Goal: Task Accomplishment & Management: Manage account settings

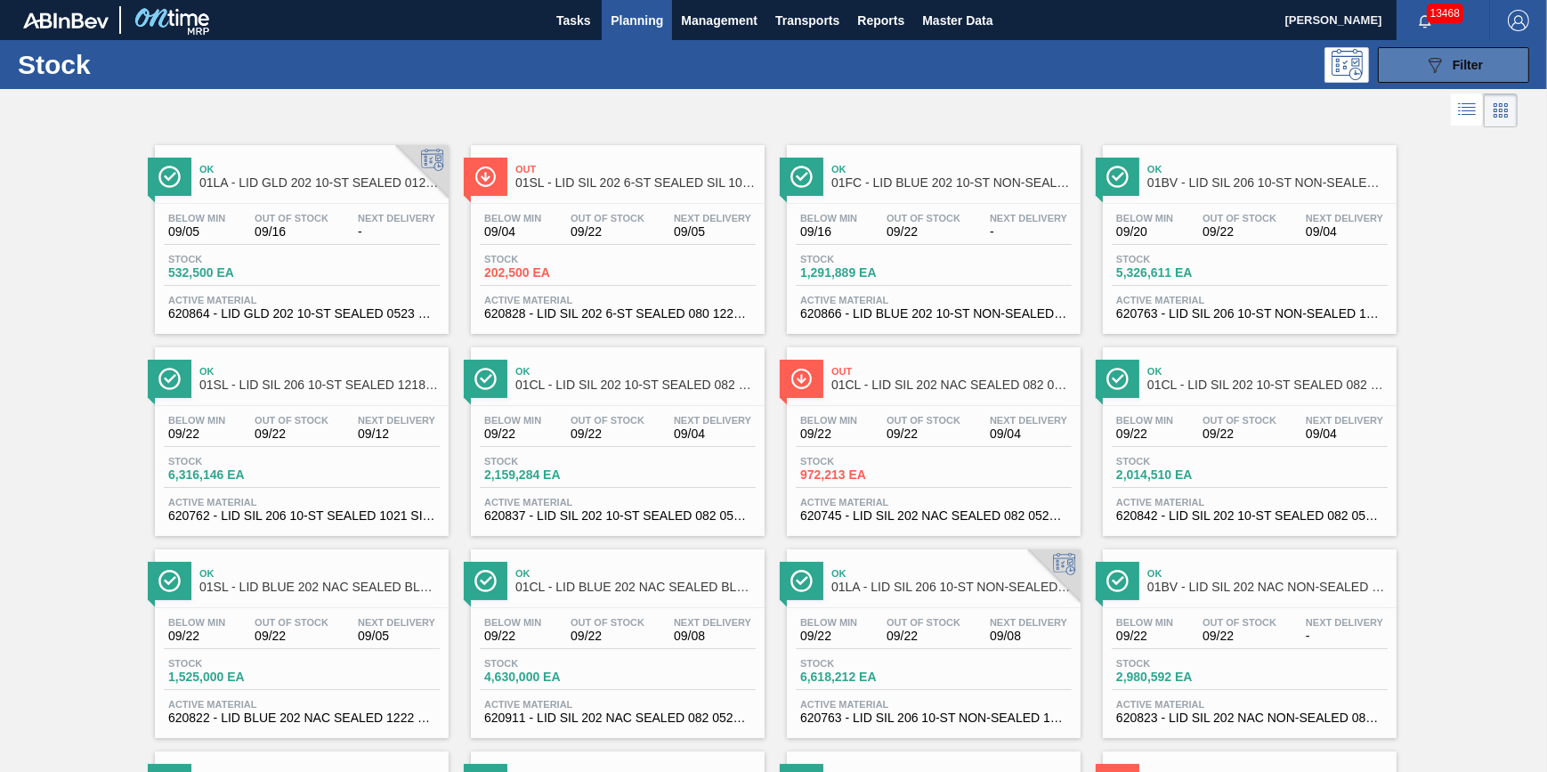
click at [1420, 62] on button "089F7B8B-B2A5-4AFE-B5C0-19BA573D28AC Filter" at bounding box center [1453, 65] width 151 height 36
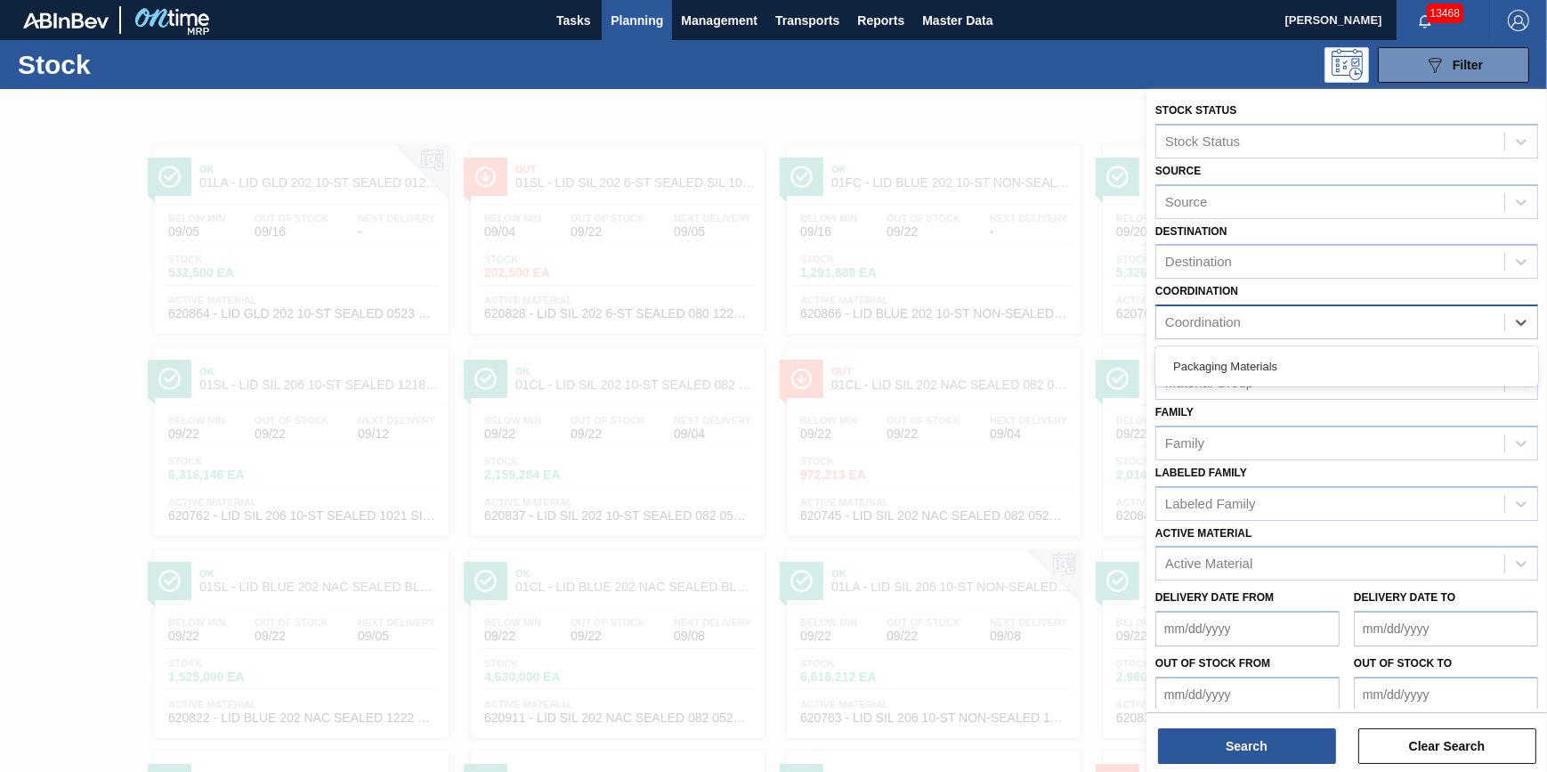
click at [1291, 310] on div "Coordination" at bounding box center [1330, 323] width 348 height 26
click at [1275, 249] on div "Destination" at bounding box center [1330, 262] width 348 height 26
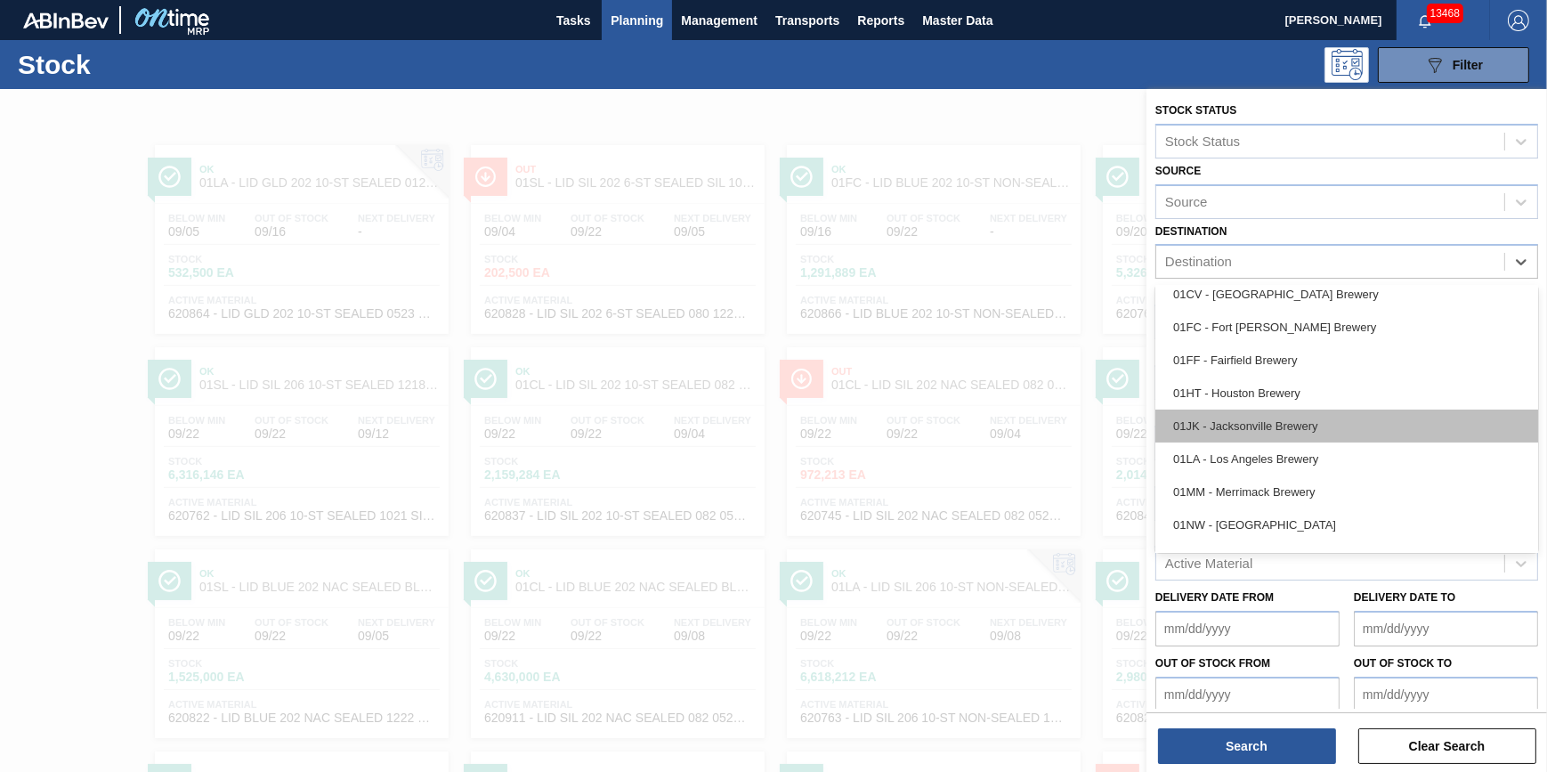
scroll to position [134, 0]
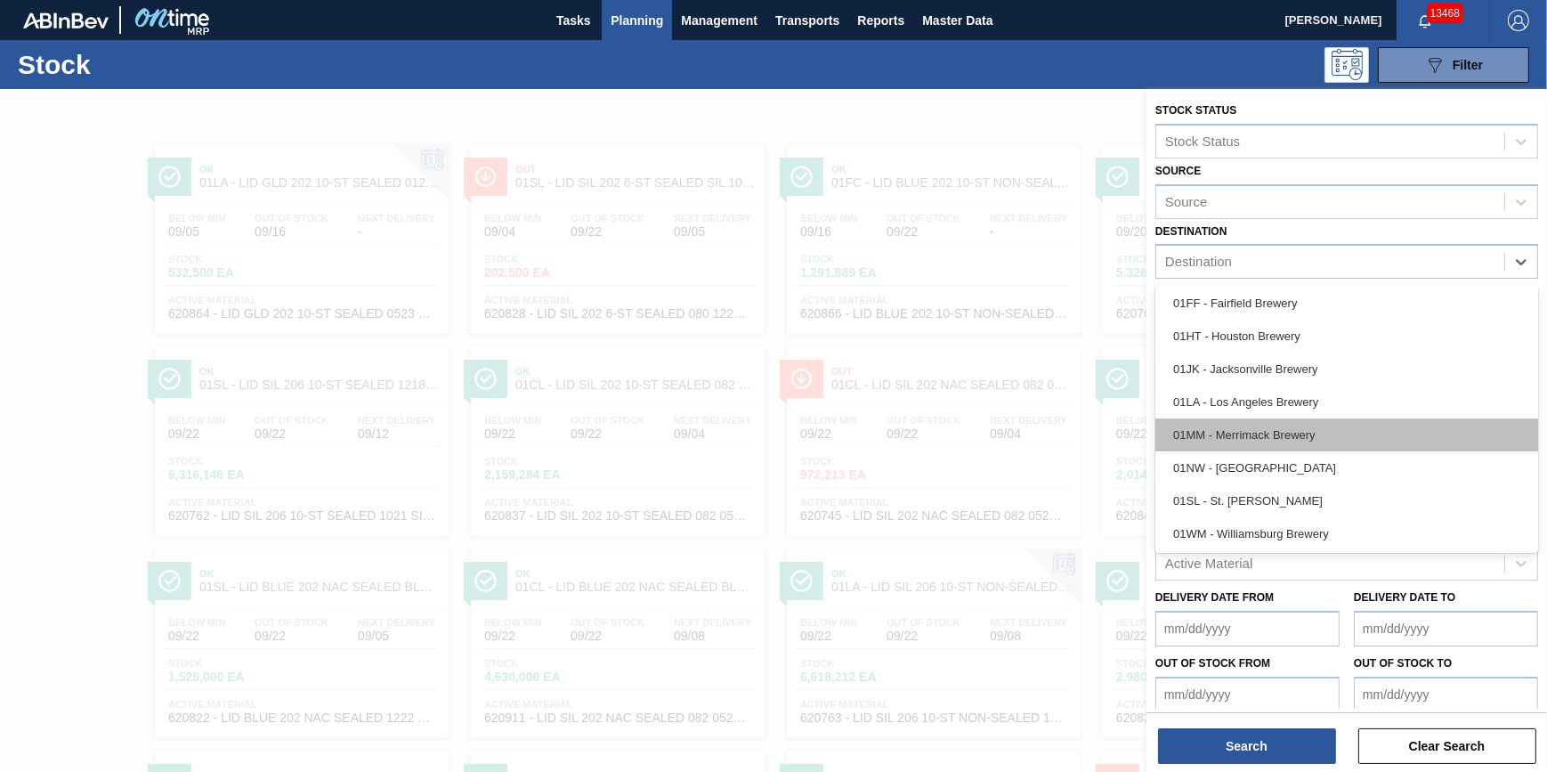
click at [1298, 441] on div "01MM - Merrimack Brewery" at bounding box center [1346, 434] width 383 height 33
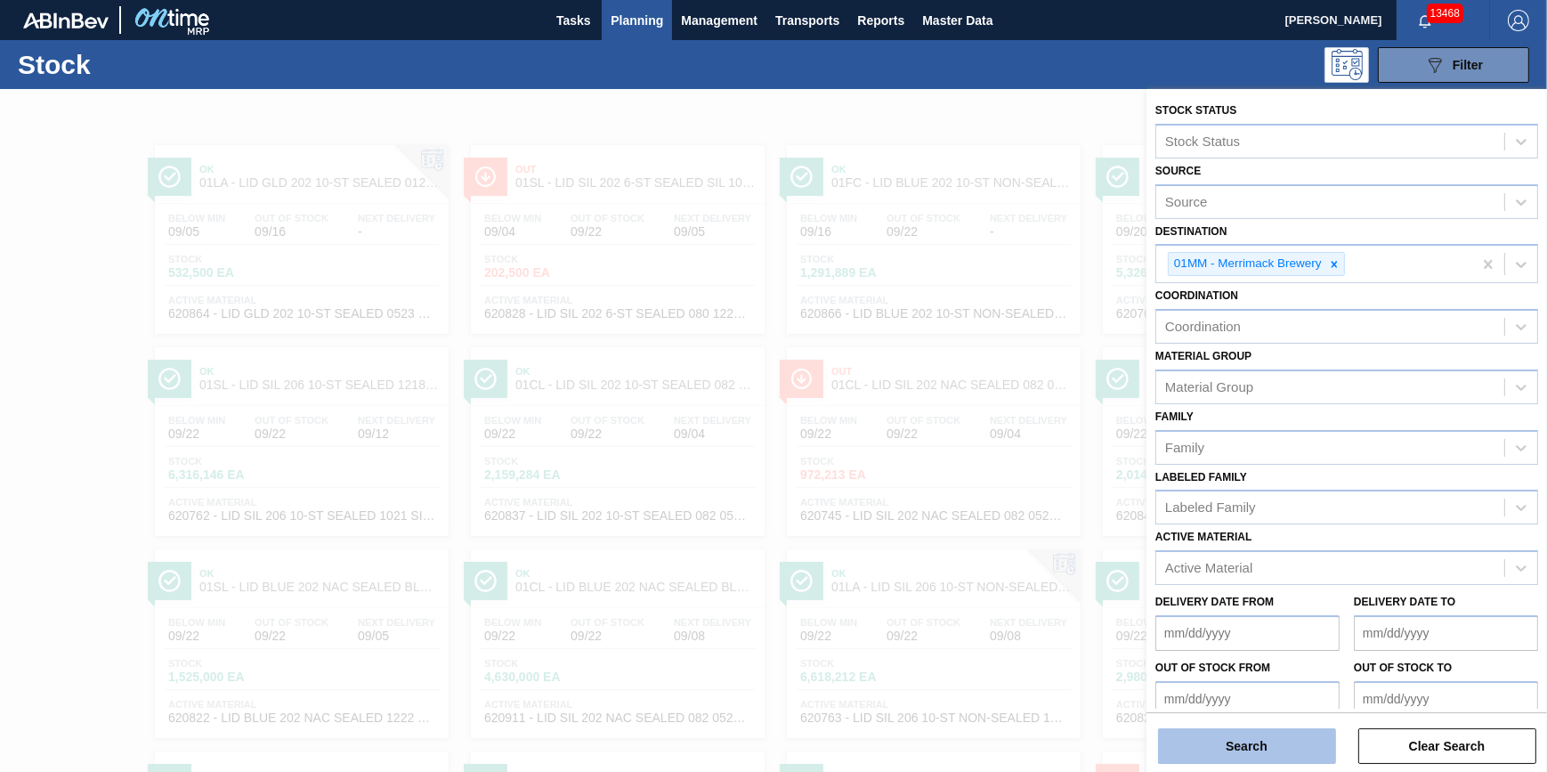
click at [1260, 745] on button "Search" at bounding box center [1247, 746] width 178 height 36
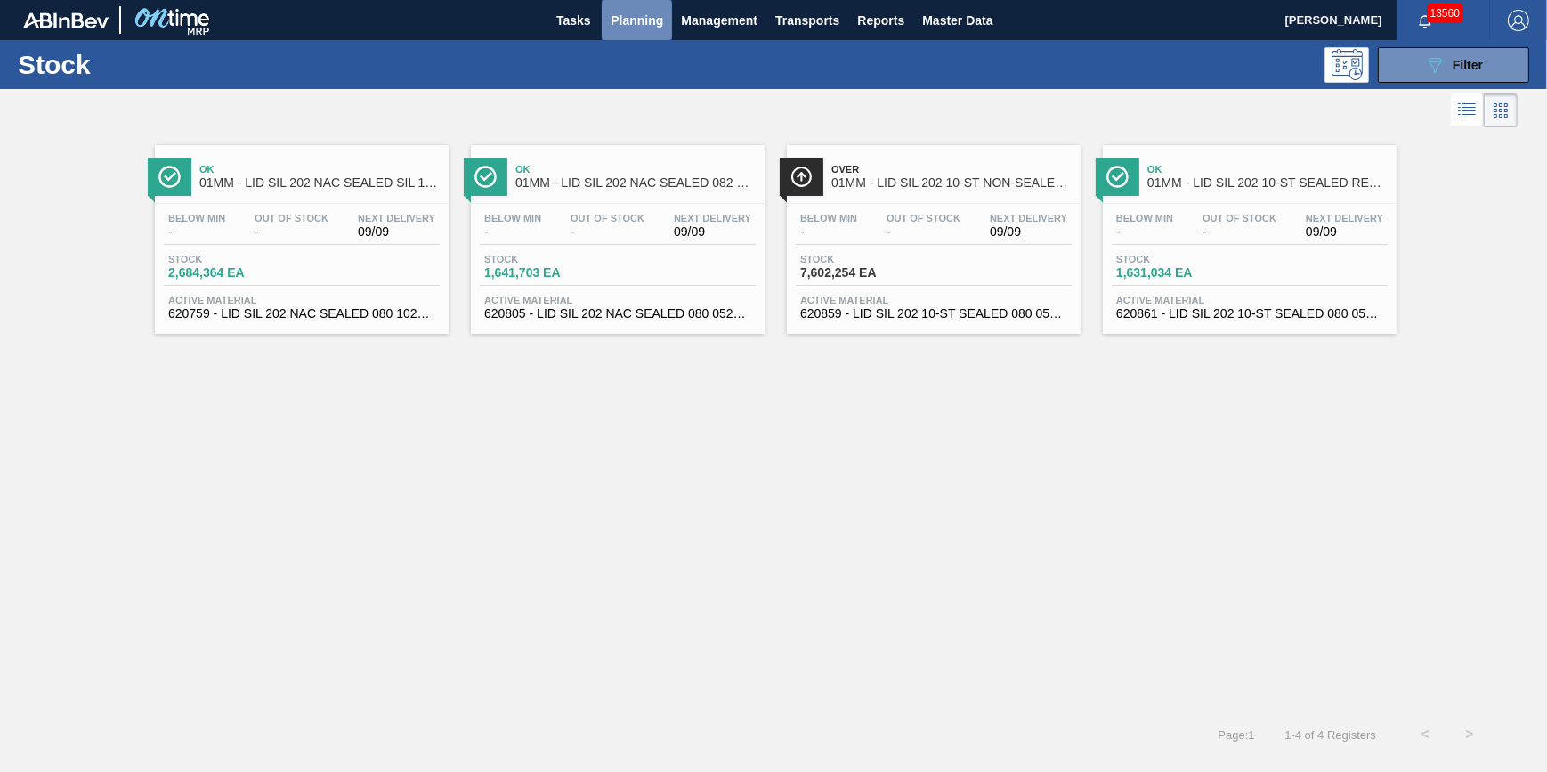
click at [622, 14] on span "Planning" at bounding box center [637, 20] width 53 height 21
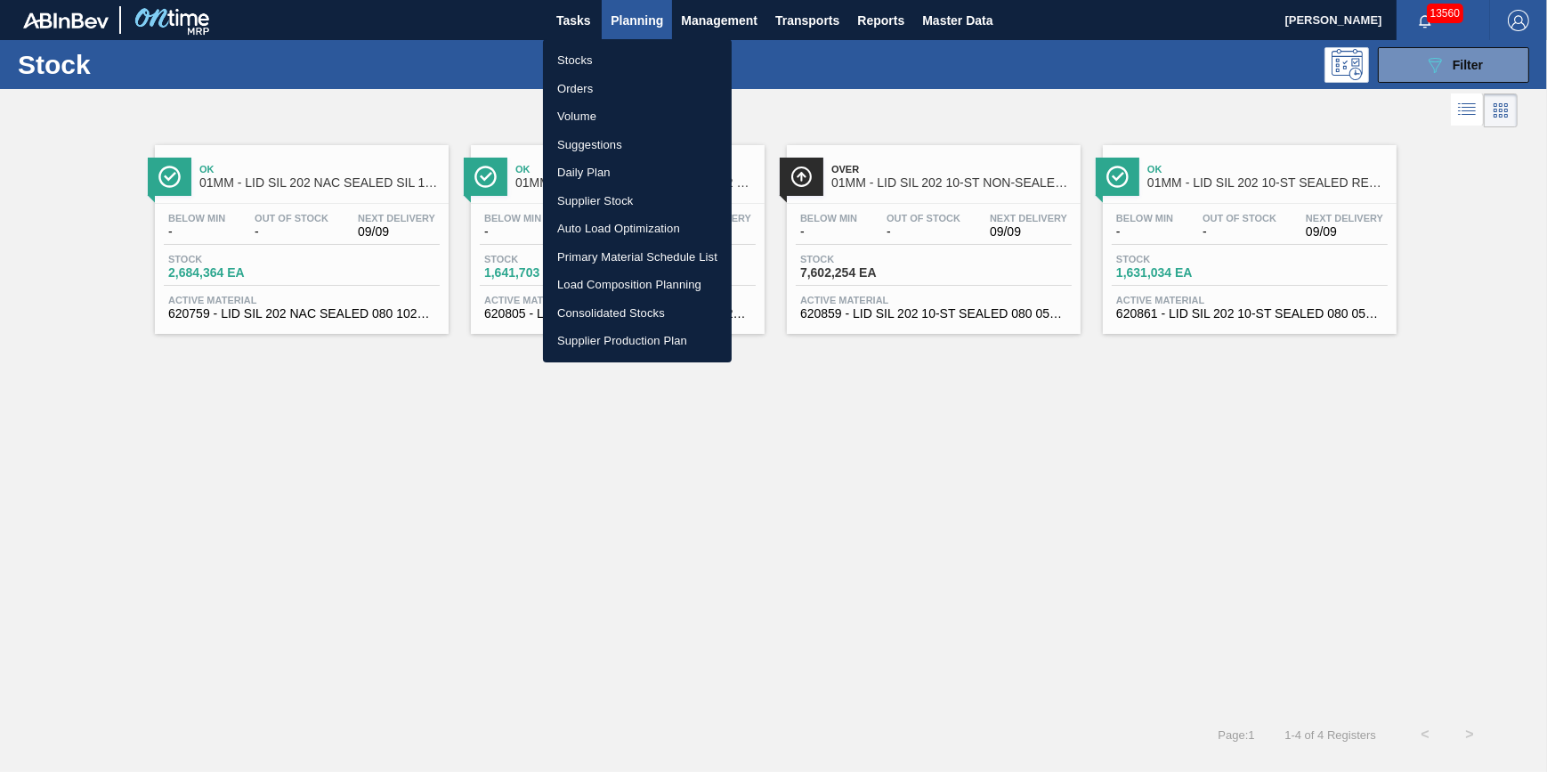
click at [633, 283] on li "Load Composition Planning" at bounding box center [637, 285] width 189 height 28
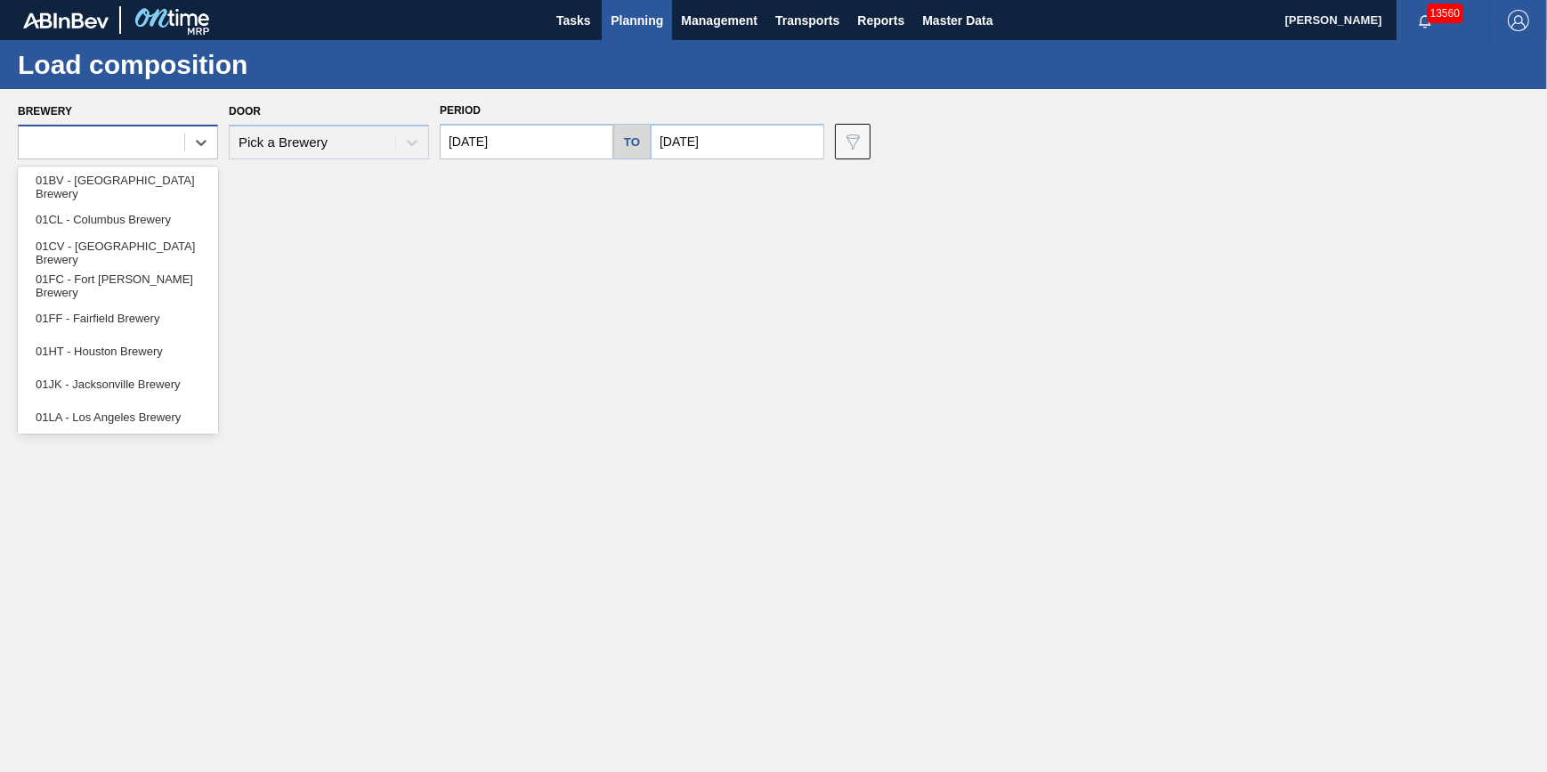
click at [148, 153] on div at bounding box center [102, 143] width 166 height 26
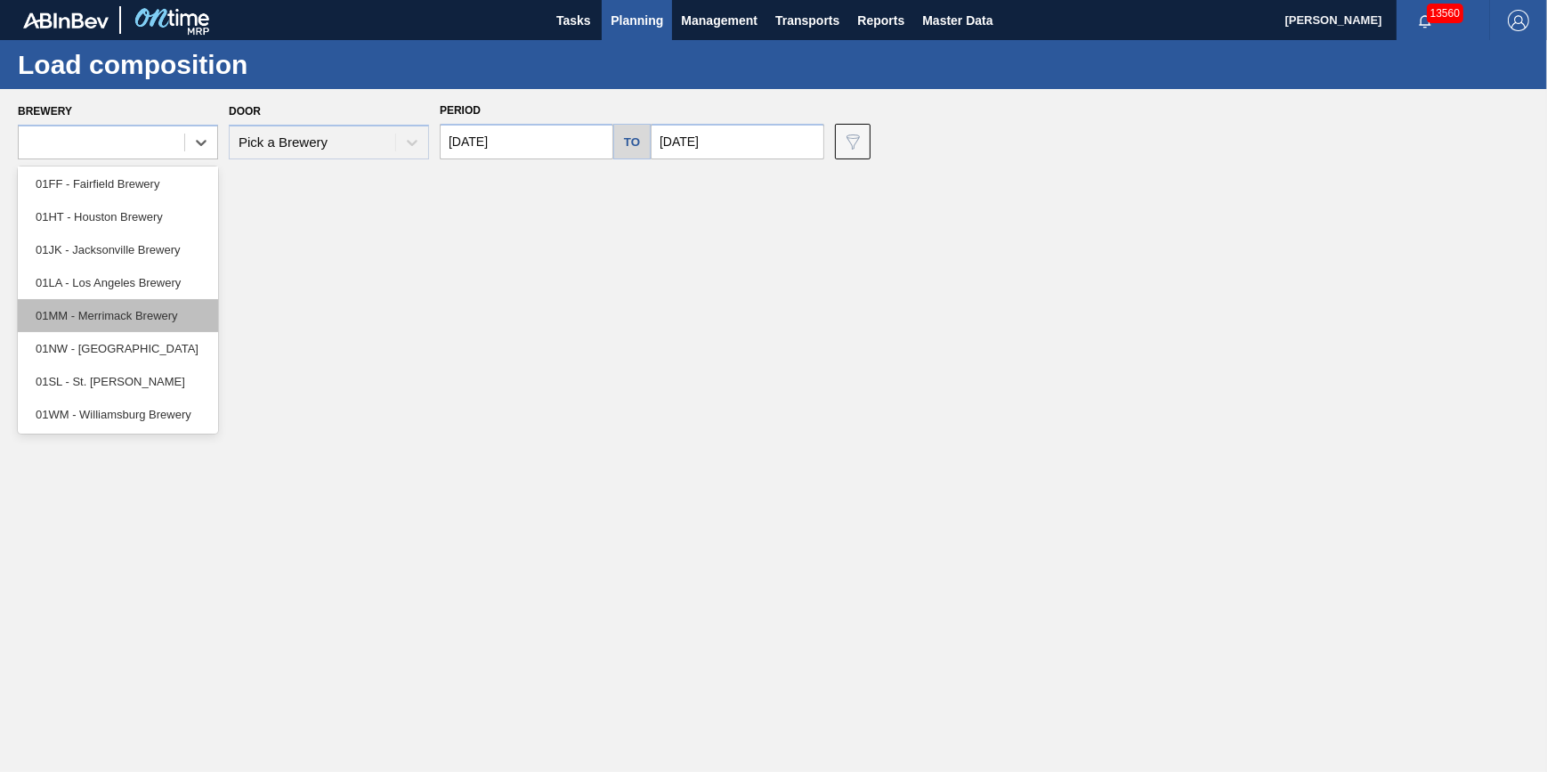
click at [167, 320] on div "01MM - Merrimack Brewery" at bounding box center [118, 315] width 200 height 33
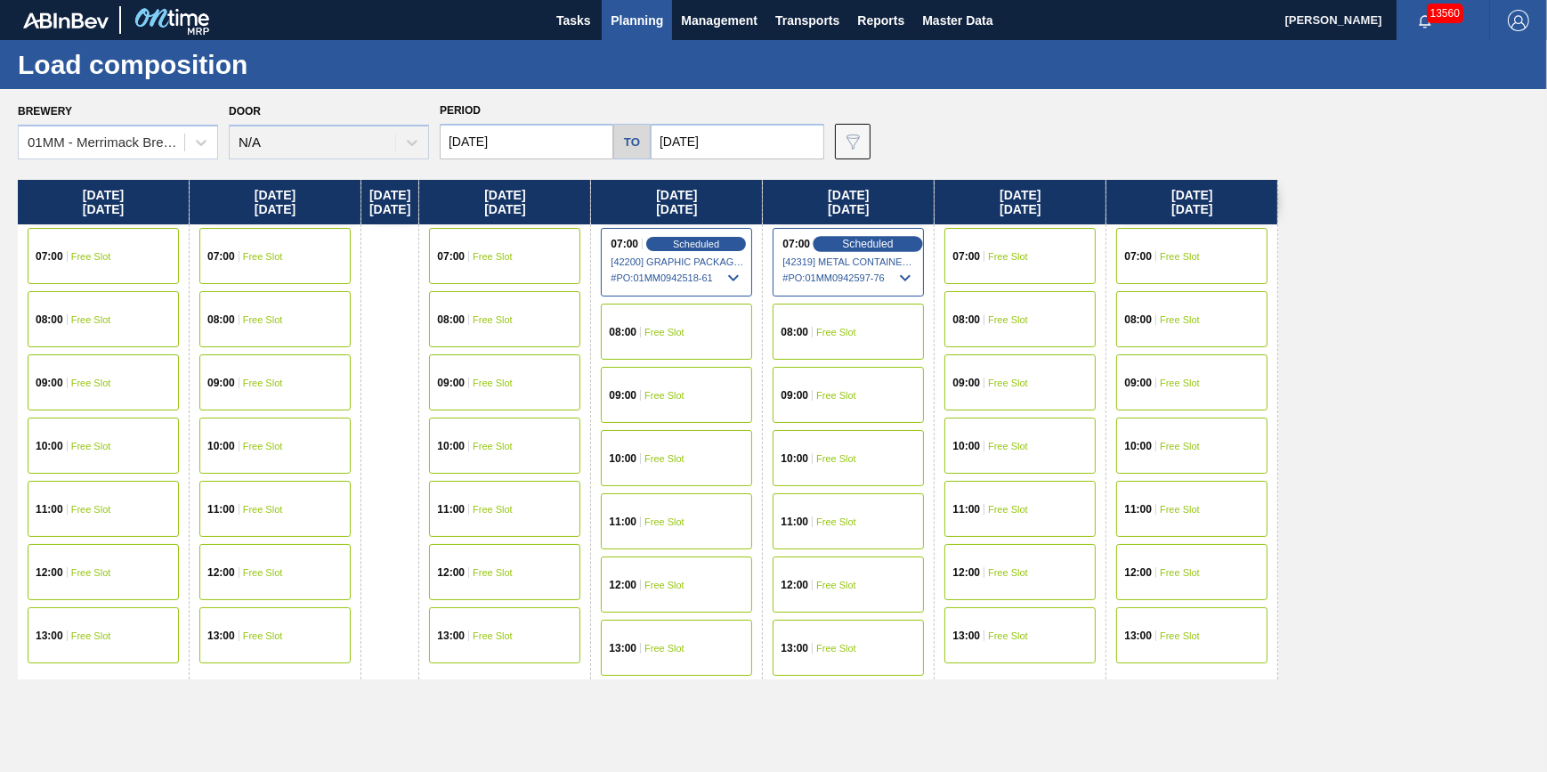
click at [852, 242] on div "Scheduled" at bounding box center [868, 244] width 109 height 16
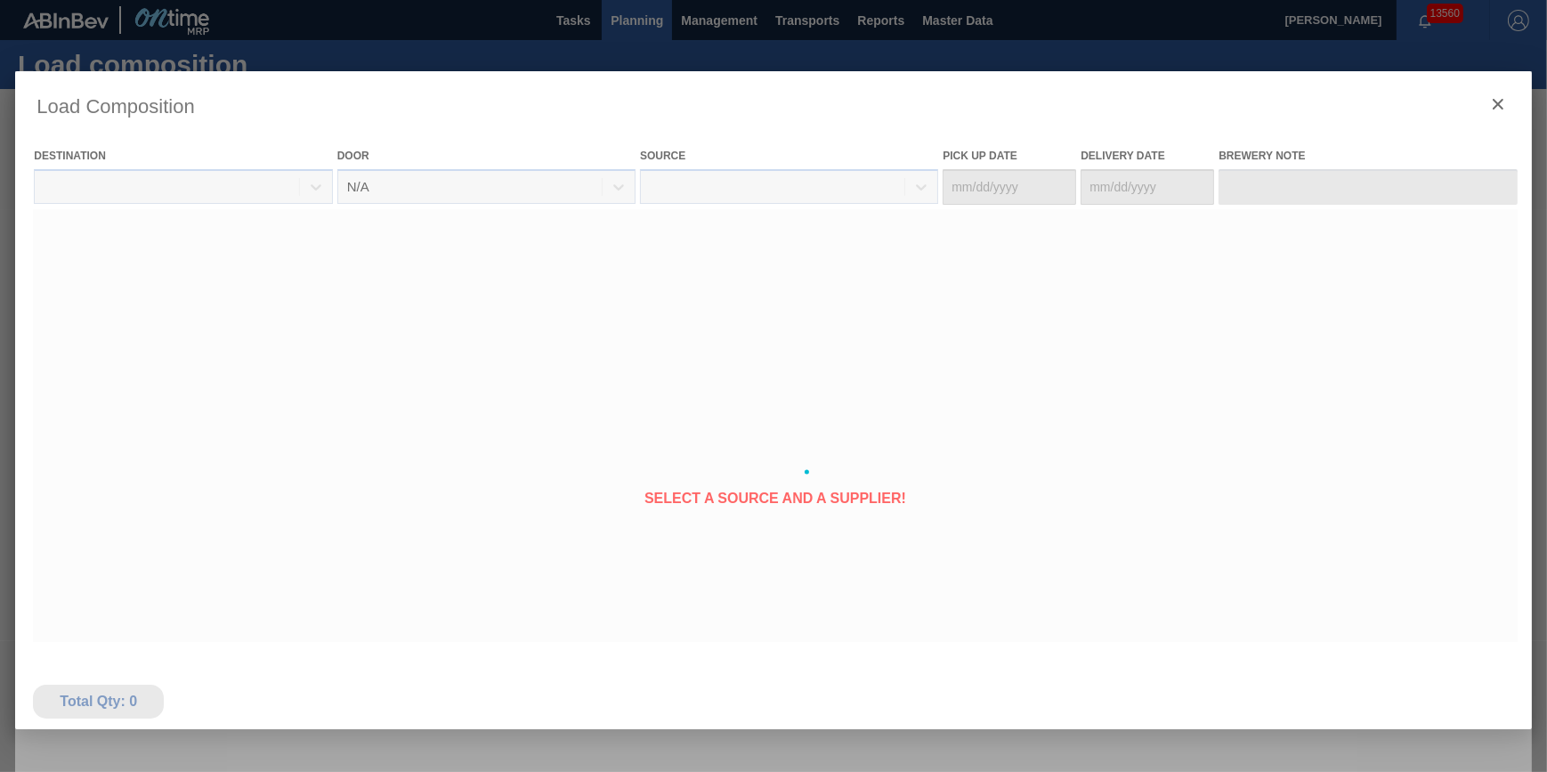
type Date "[DATE]"
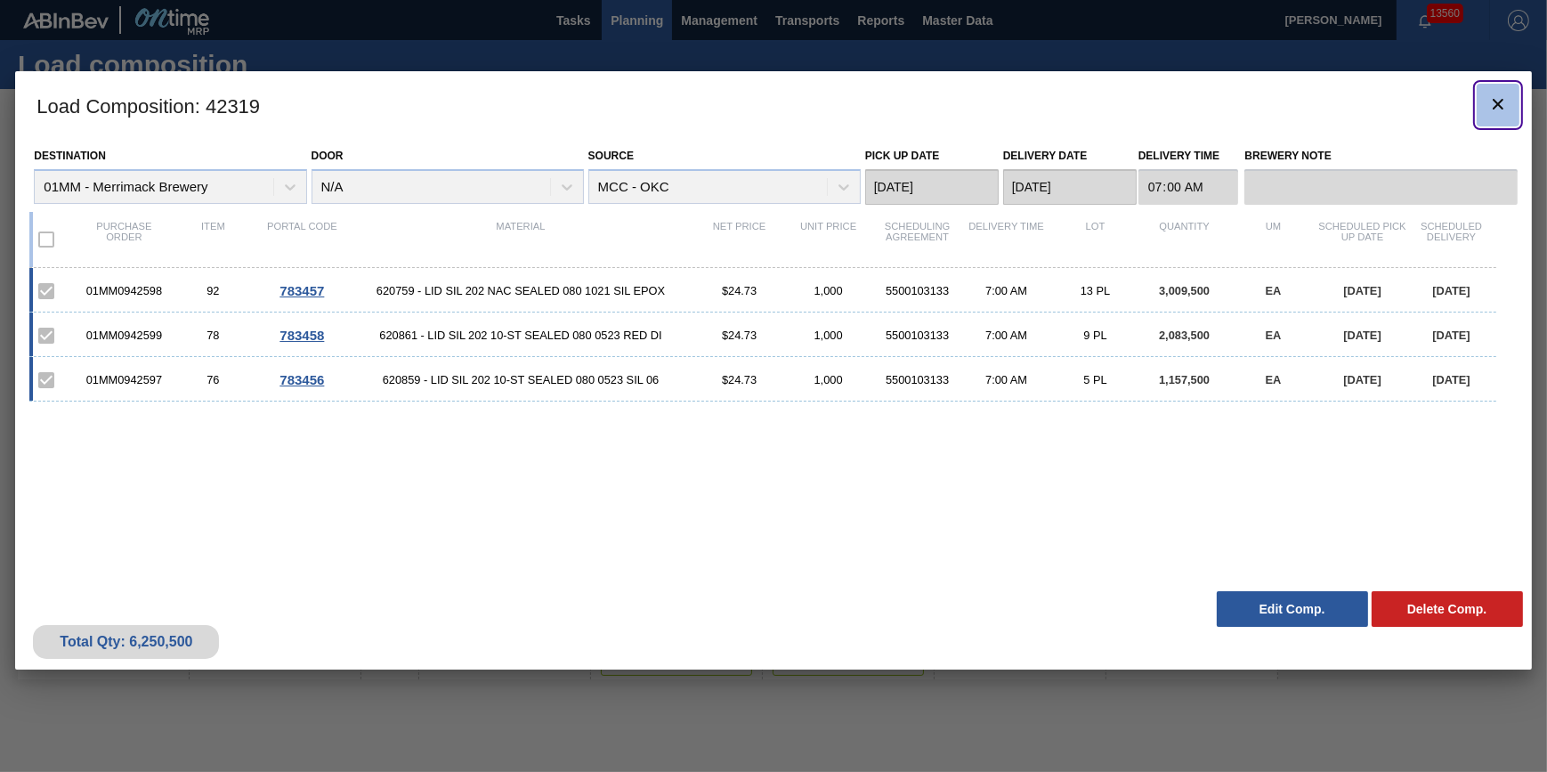
click at [1489, 104] on icon "botão de ícone" at bounding box center [1497, 103] width 21 height 21
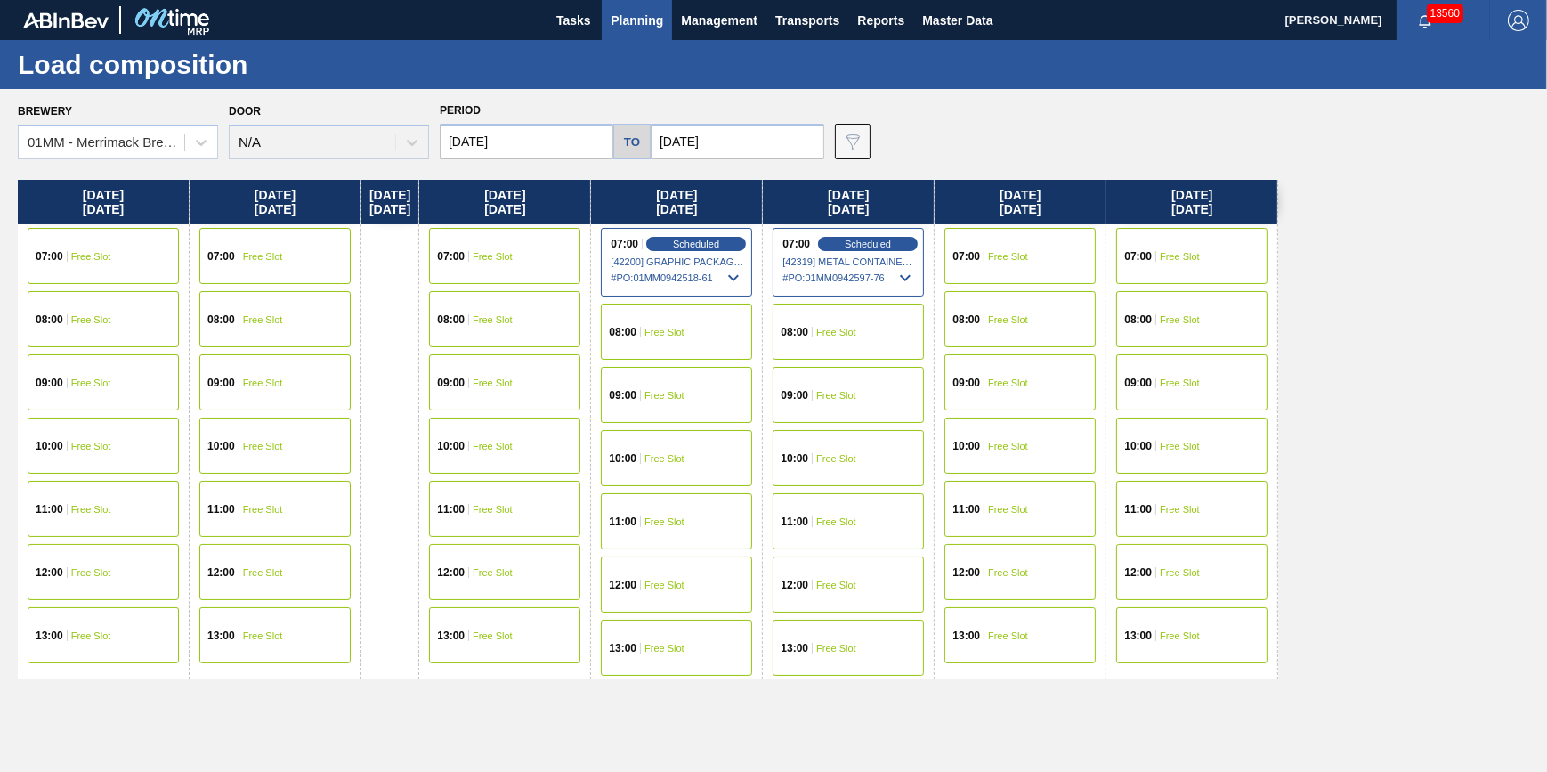
click at [633, 25] on span "Planning" at bounding box center [637, 20] width 53 height 21
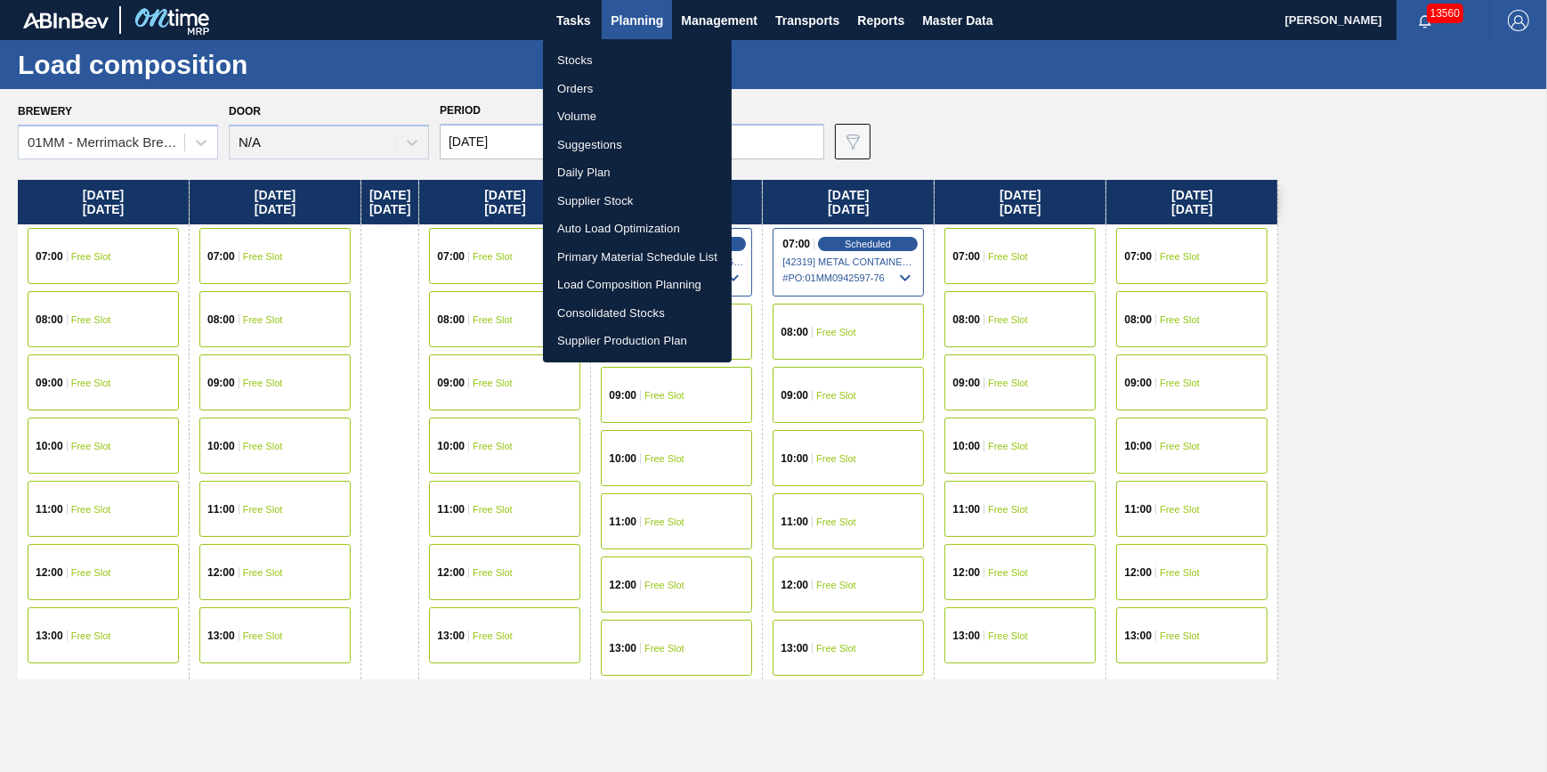
click at [623, 51] on li "Stocks" at bounding box center [637, 60] width 189 height 28
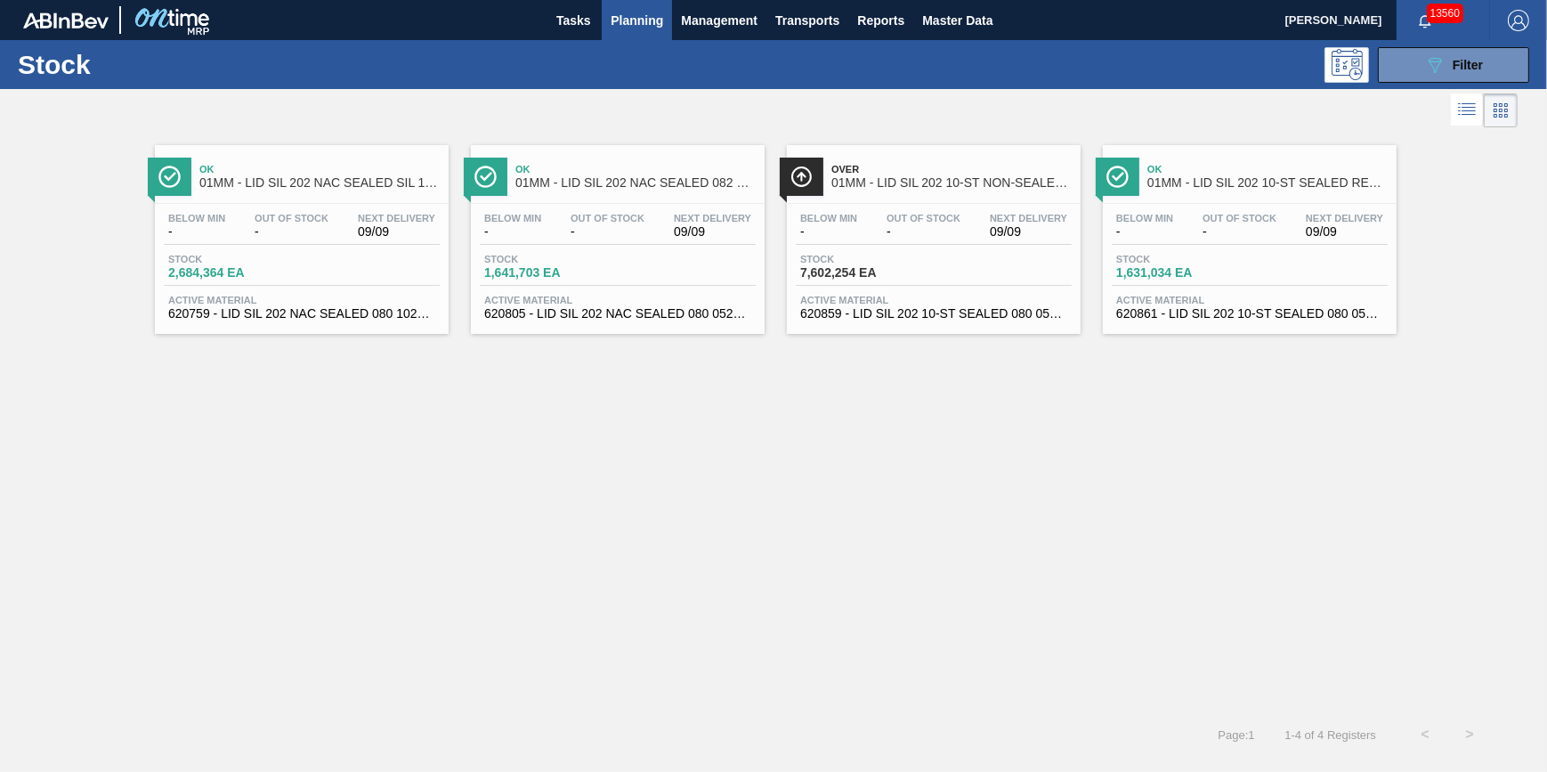
click at [907, 312] on span "620859 - LID SIL 202 10-ST SEALED 080 0523 SIL 06" at bounding box center [933, 313] width 267 height 13
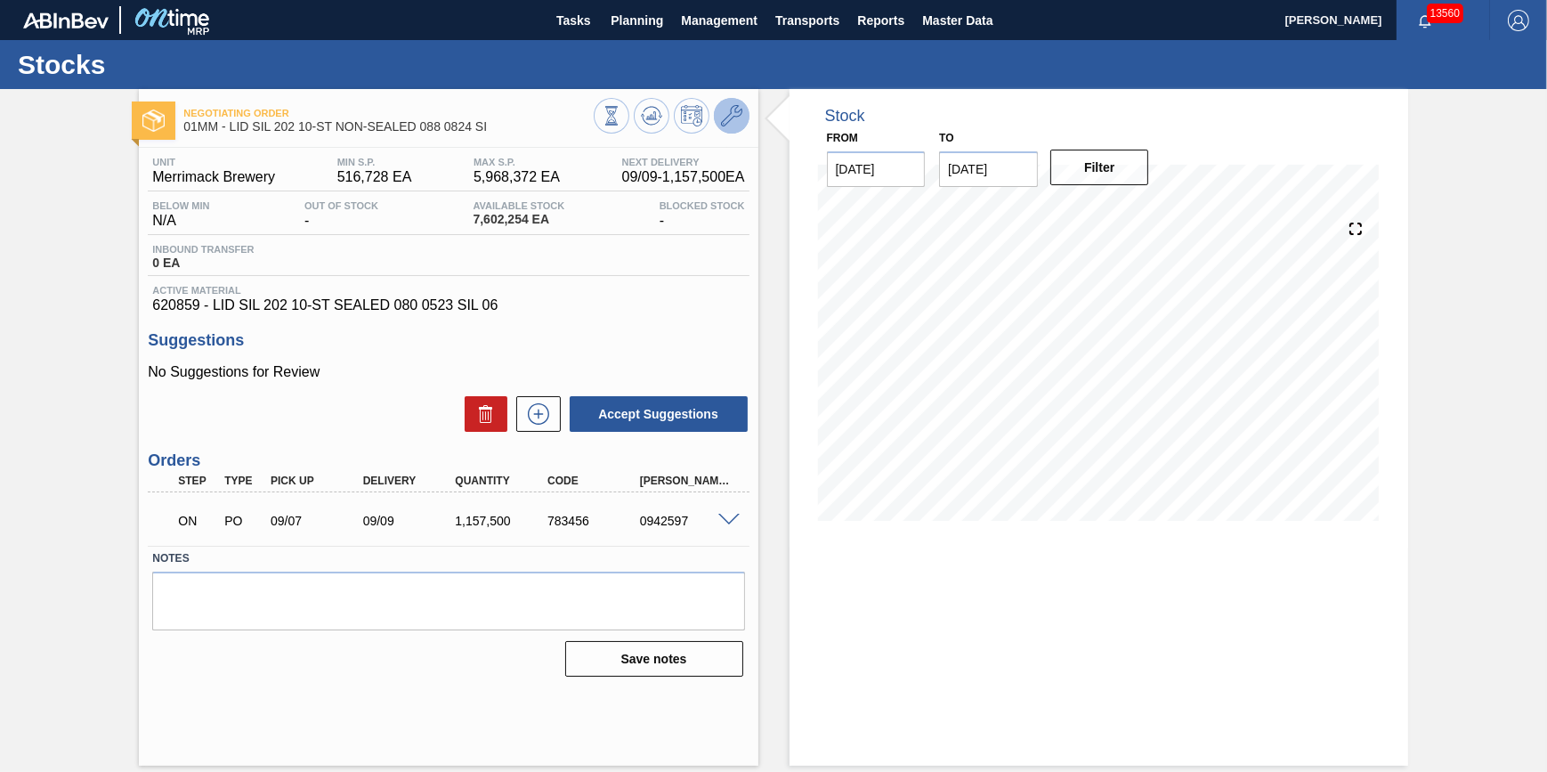
click at [731, 117] on icon at bounding box center [731, 115] width 21 height 21
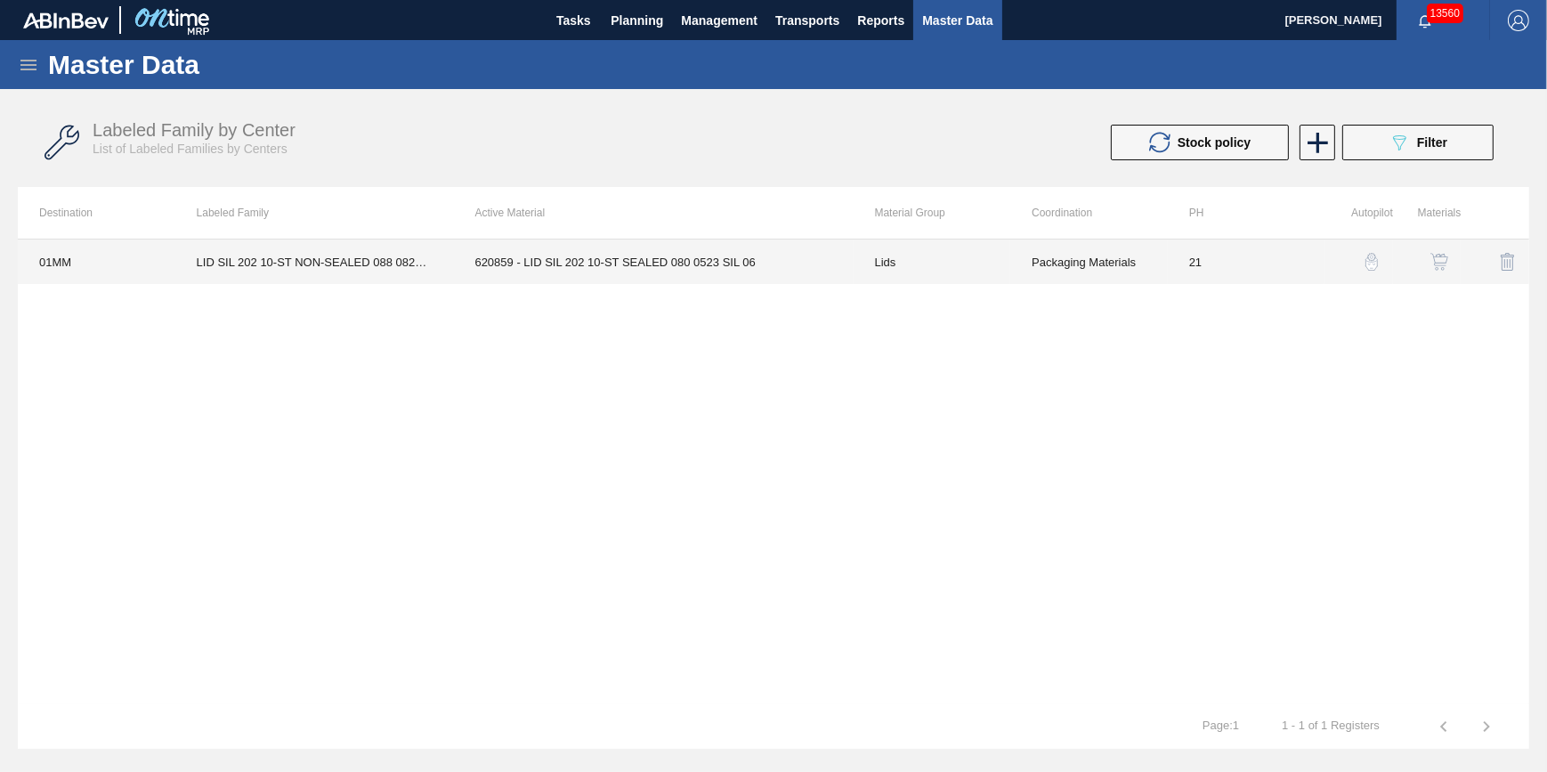
click at [903, 261] on td "Lids" at bounding box center [933, 261] width 158 height 45
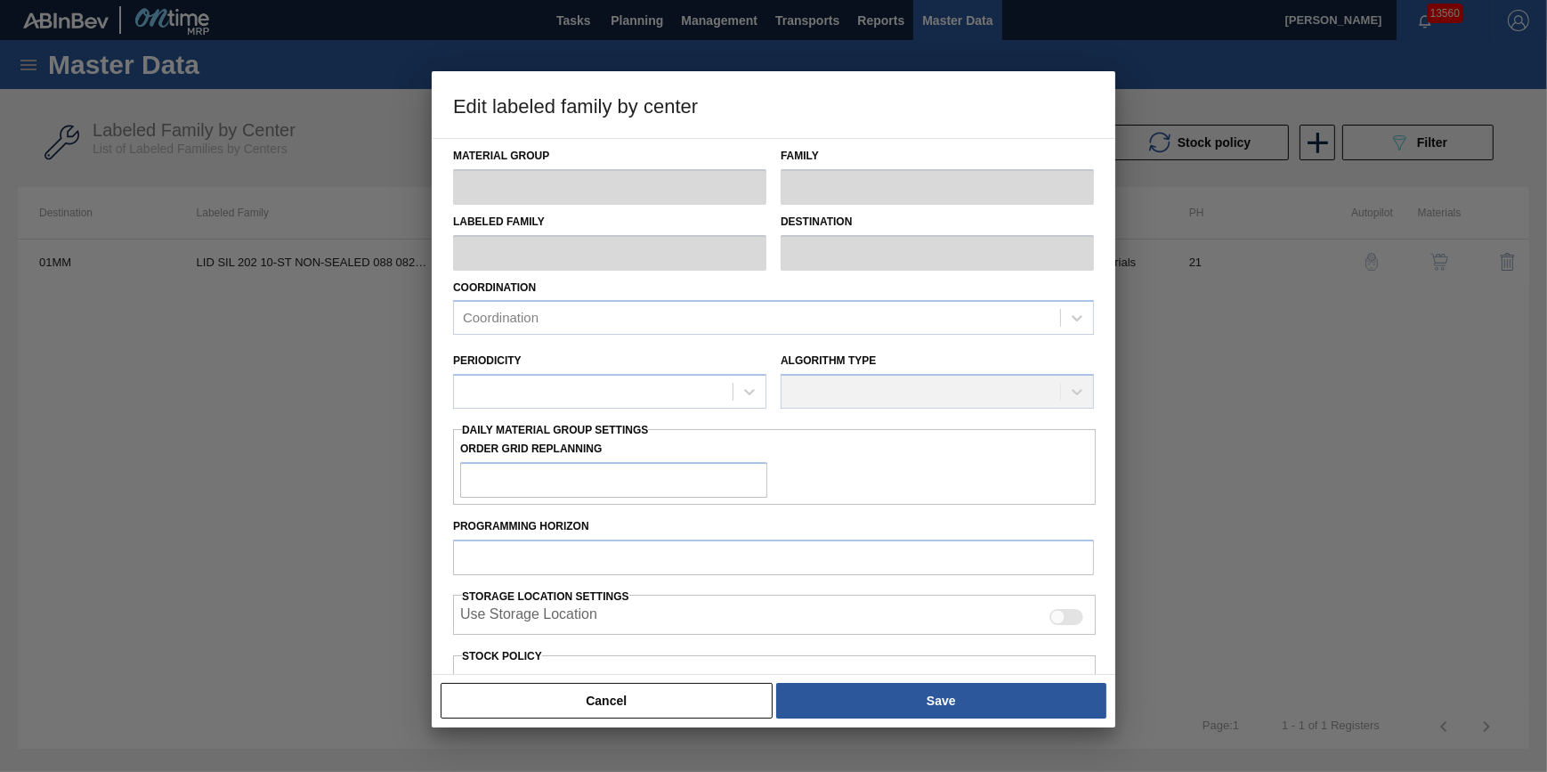
click at [297, 555] on div at bounding box center [773, 386] width 1547 height 772
type input "Lids"
type input "Generic 202 Lid"
type input "LID SIL 202 10-ST NON-SEALED 088 0824 SI"
type input "01MM - Merrimack Brewery"
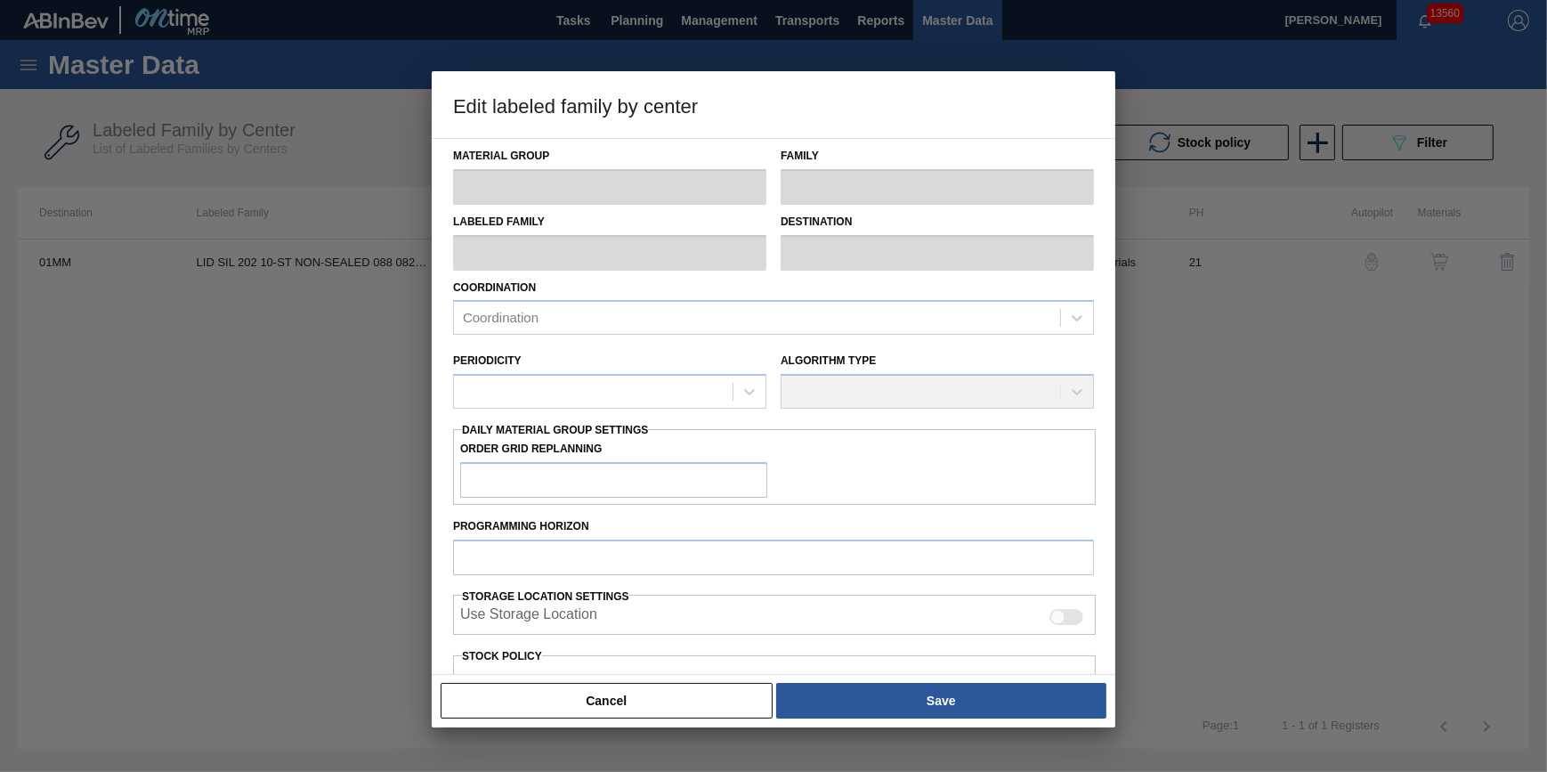
type input "21"
type input "516,728"
type input "5,968,372"
type input "10"
type input "1,061,892"
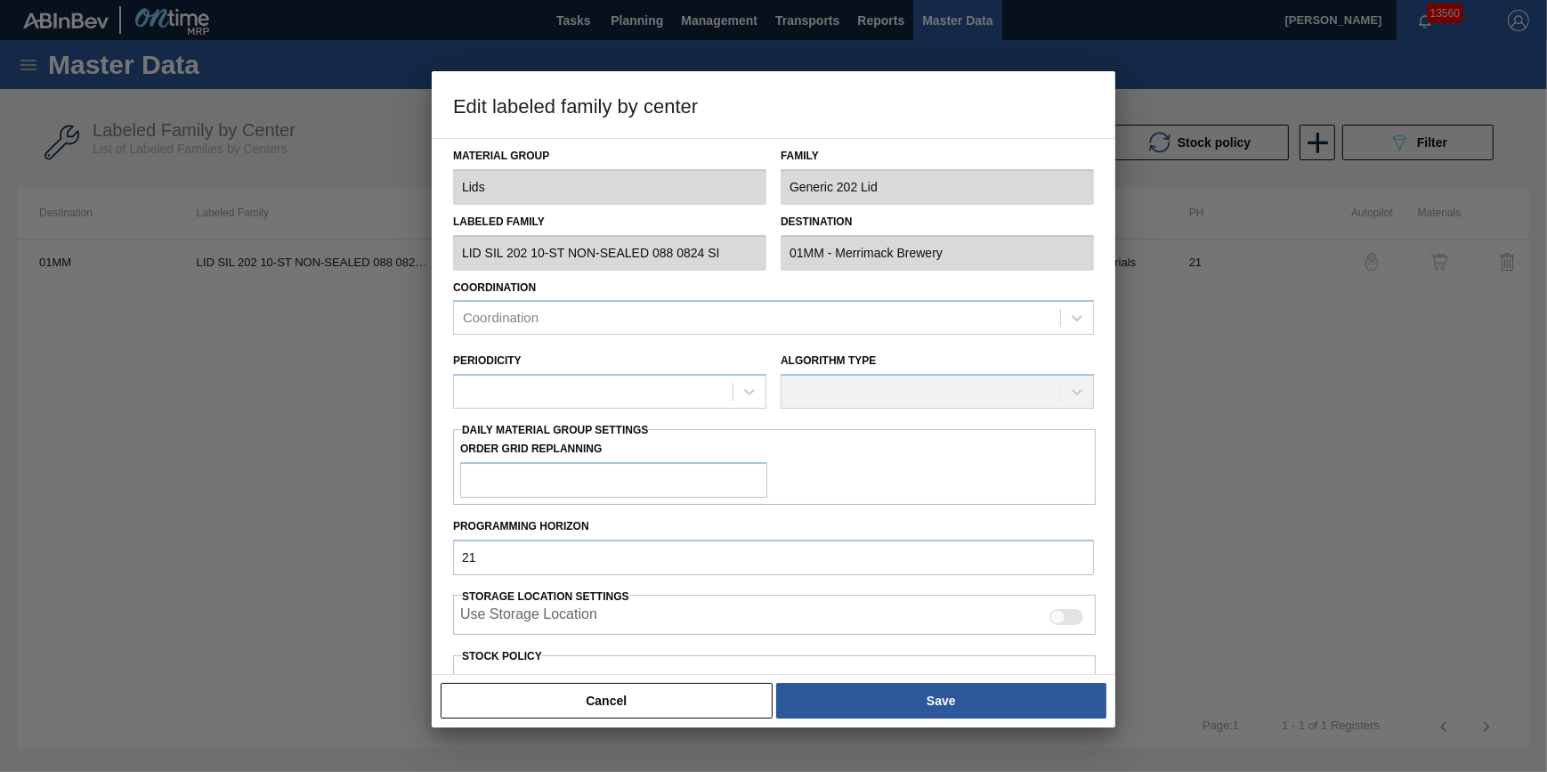
checkbox input "true"
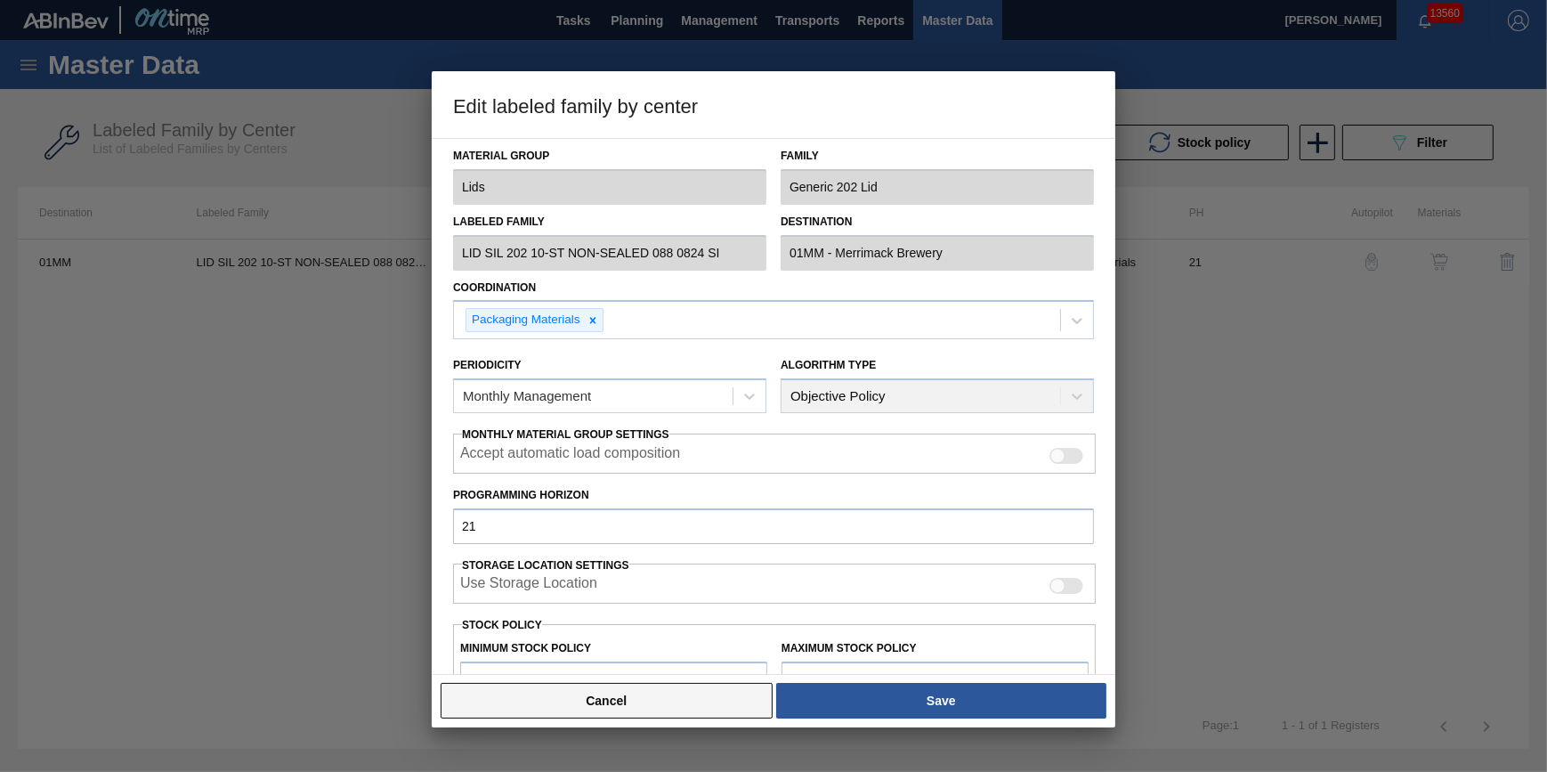
click at [484, 685] on button "Cancel" at bounding box center [607, 701] width 332 height 36
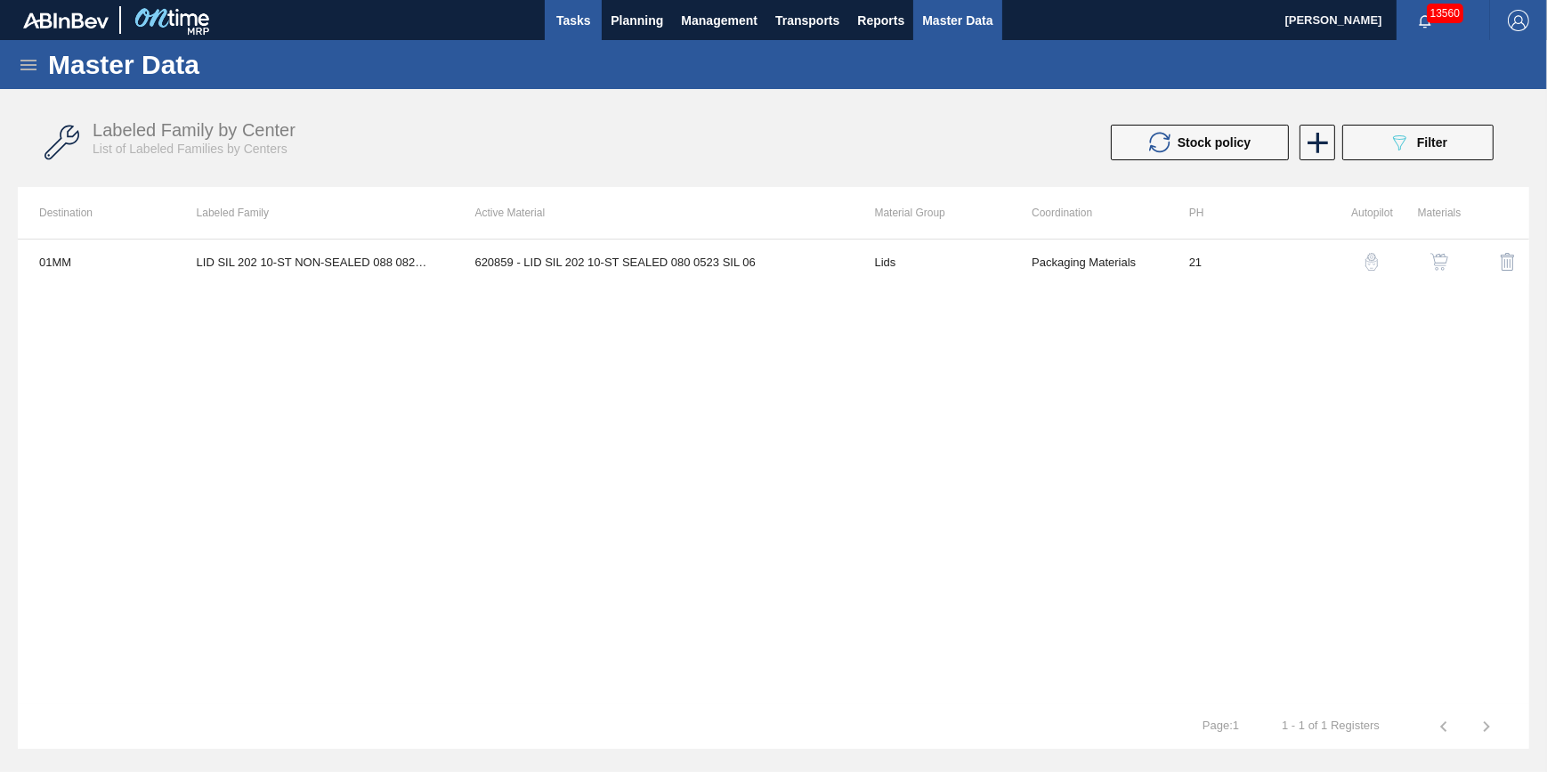
click at [599, 16] on button "Tasks" at bounding box center [573, 20] width 57 height 40
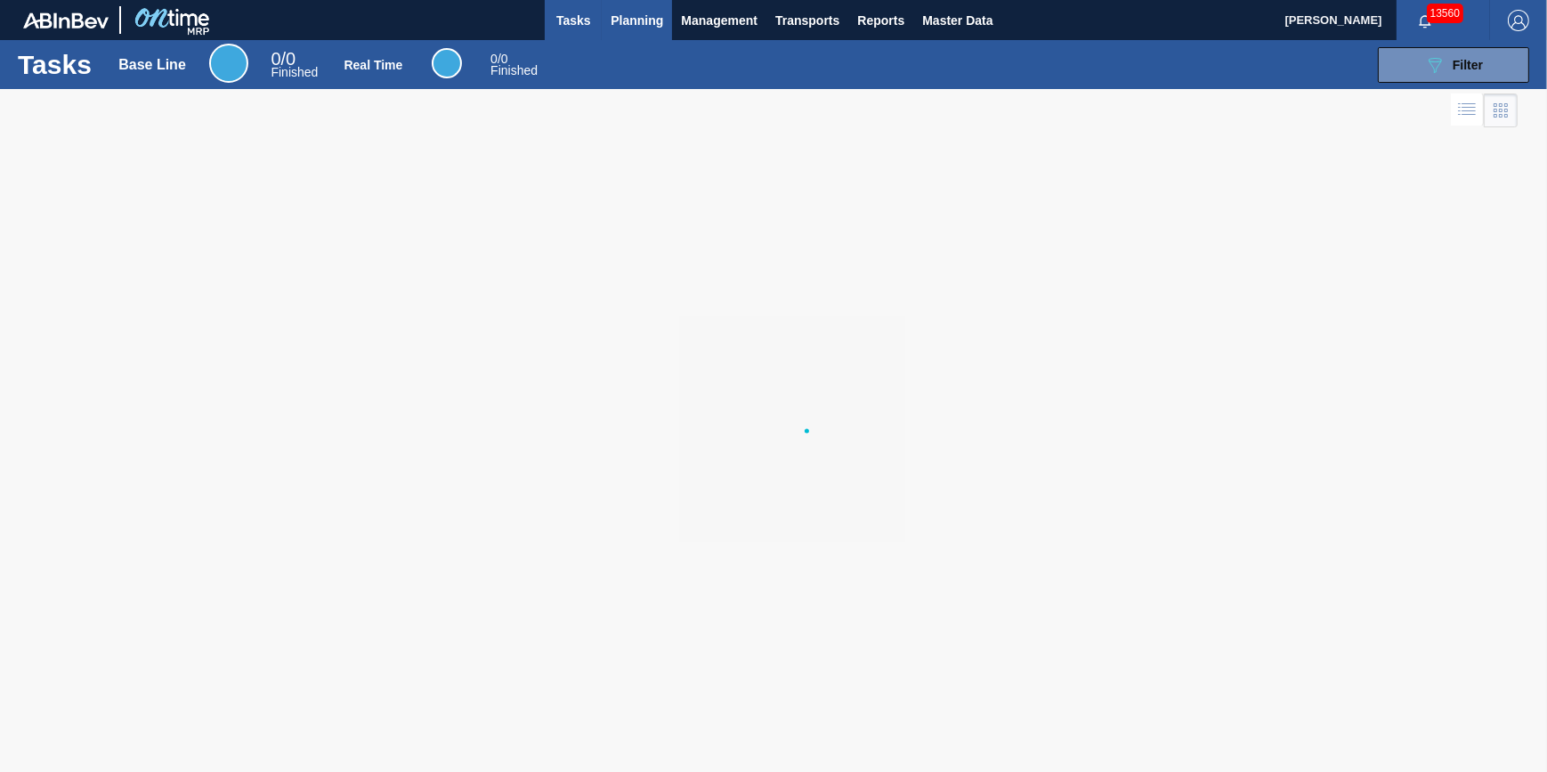
click at [617, 18] on span "Planning" at bounding box center [637, 20] width 53 height 21
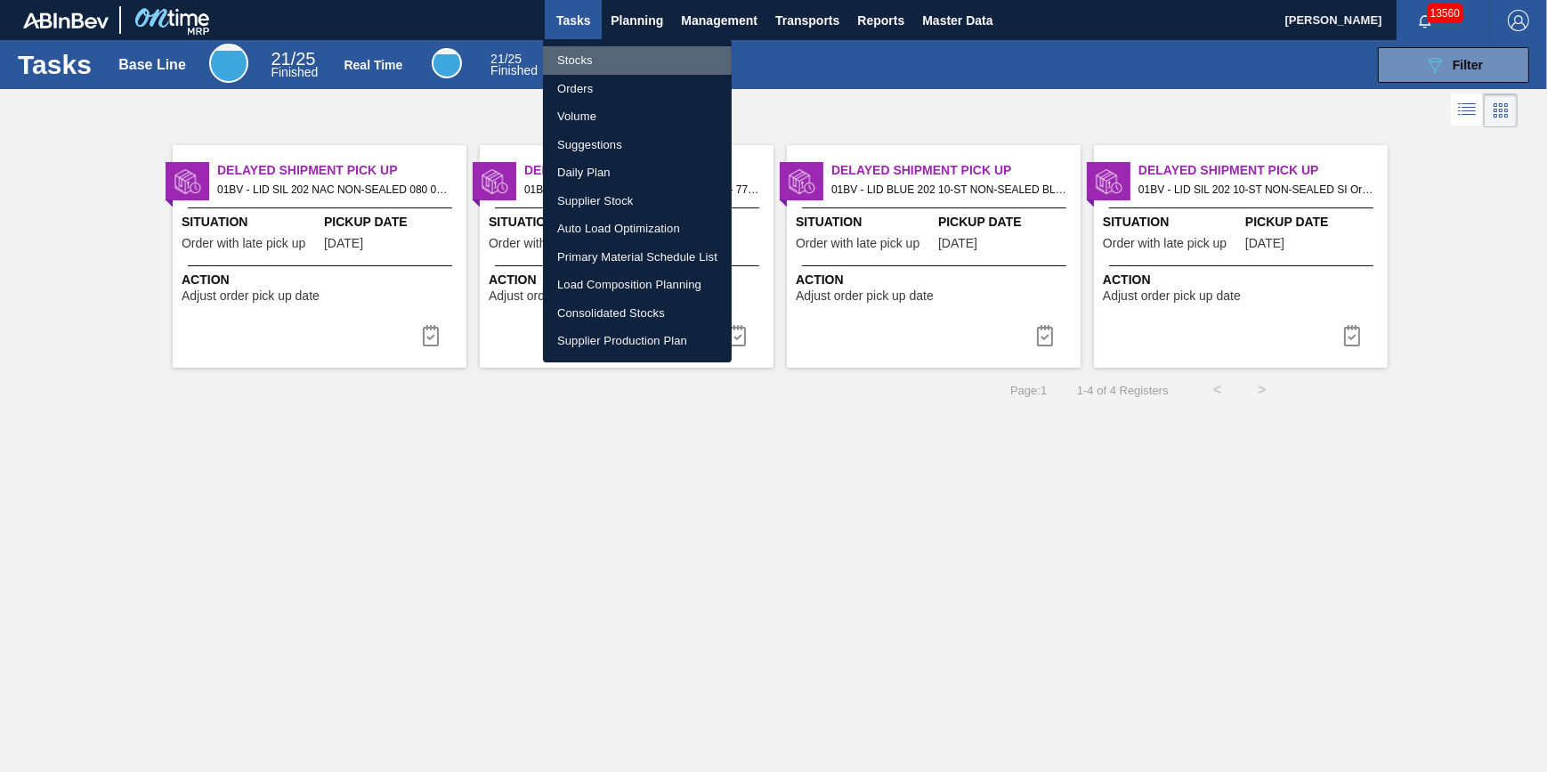
click at [619, 50] on li "Stocks" at bounding box center [637, 60] width 189 height 28
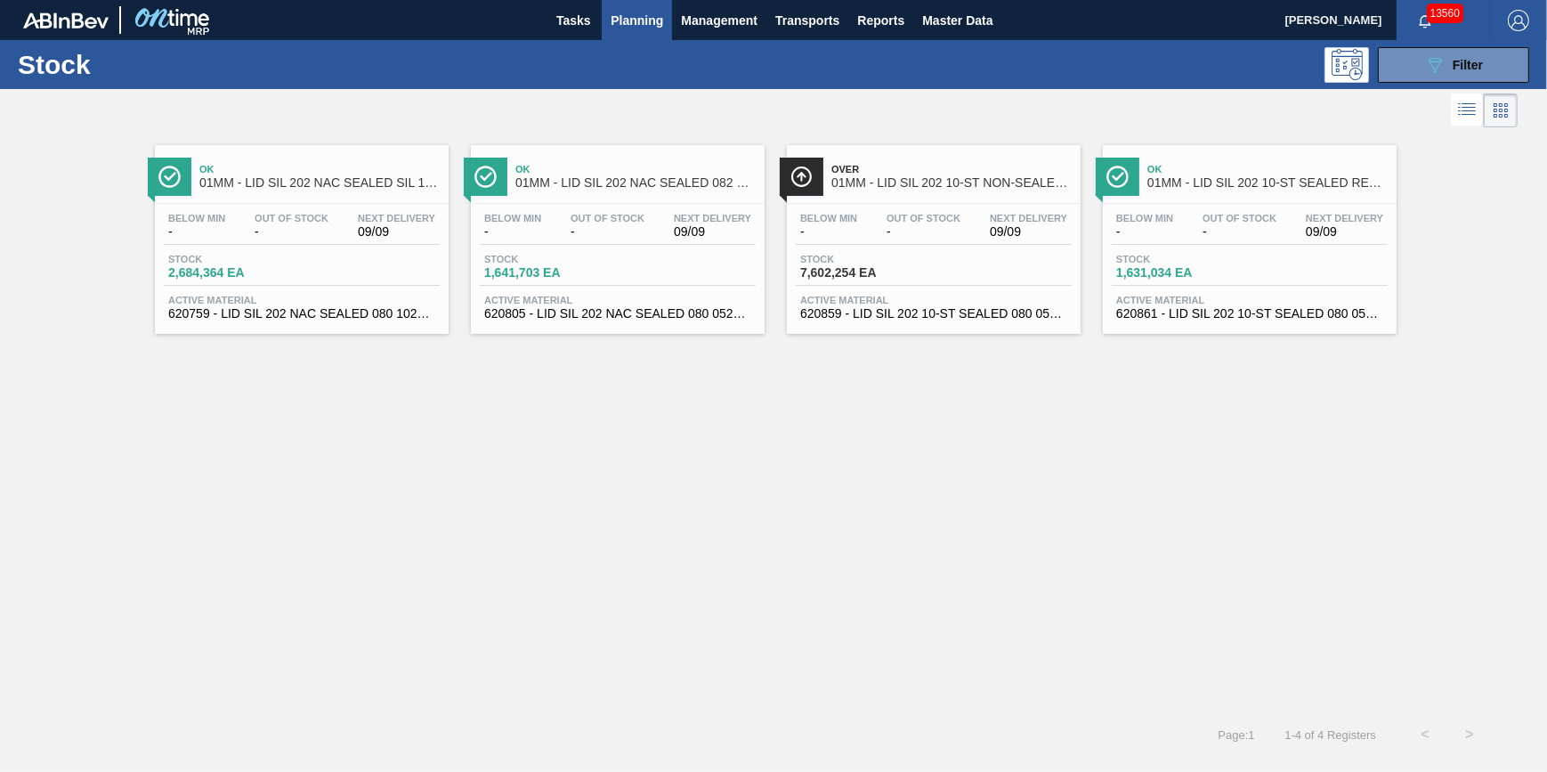
click at [601, 308] on span "620805 - LID SIL 202 NAC SEALED 080 0522 RED DIE" at bounding box center [617, 313] width 267 height 13
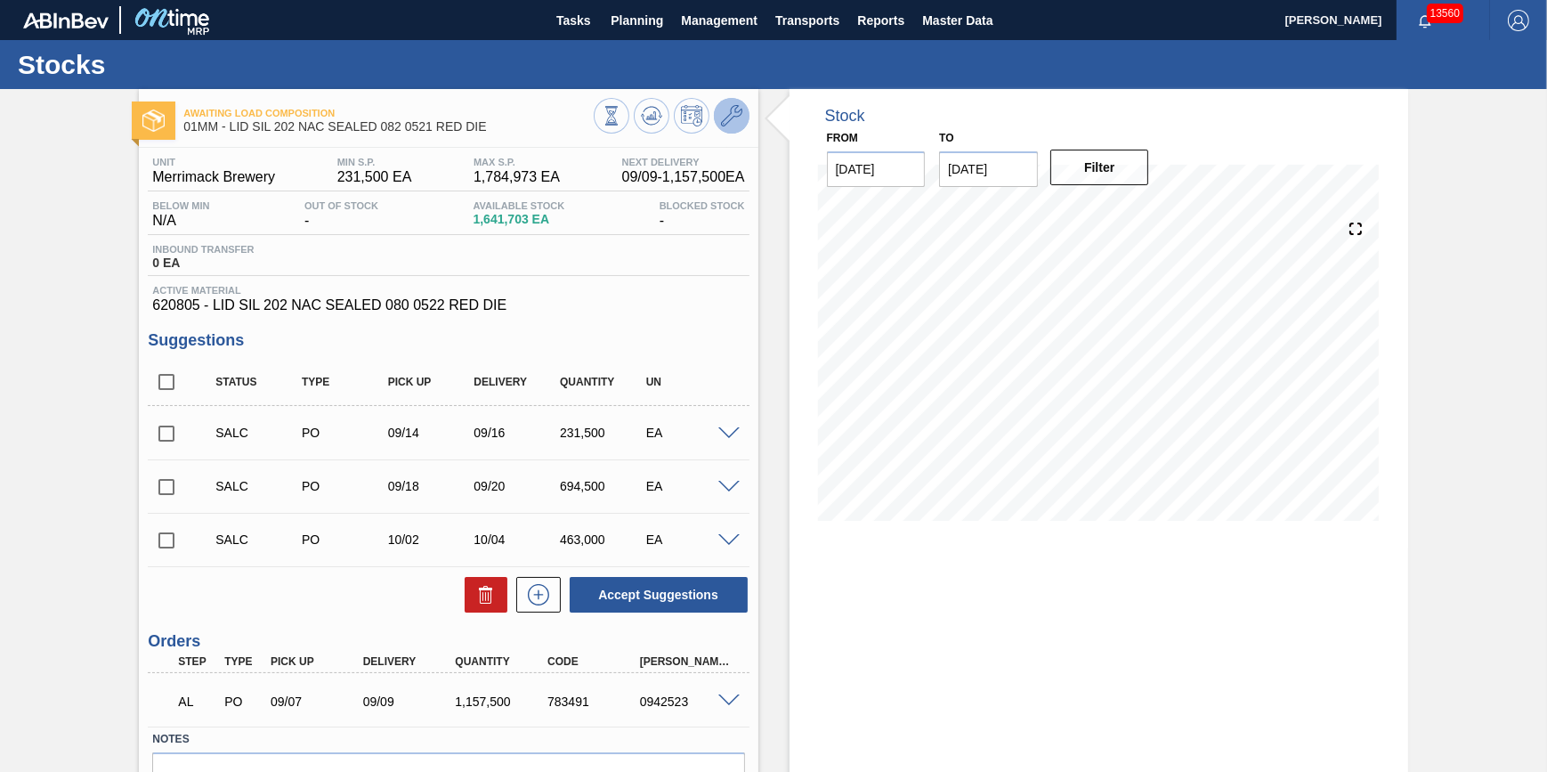
click at [721, 119] on icon at bounding box center [731, 115] width 21 height 21
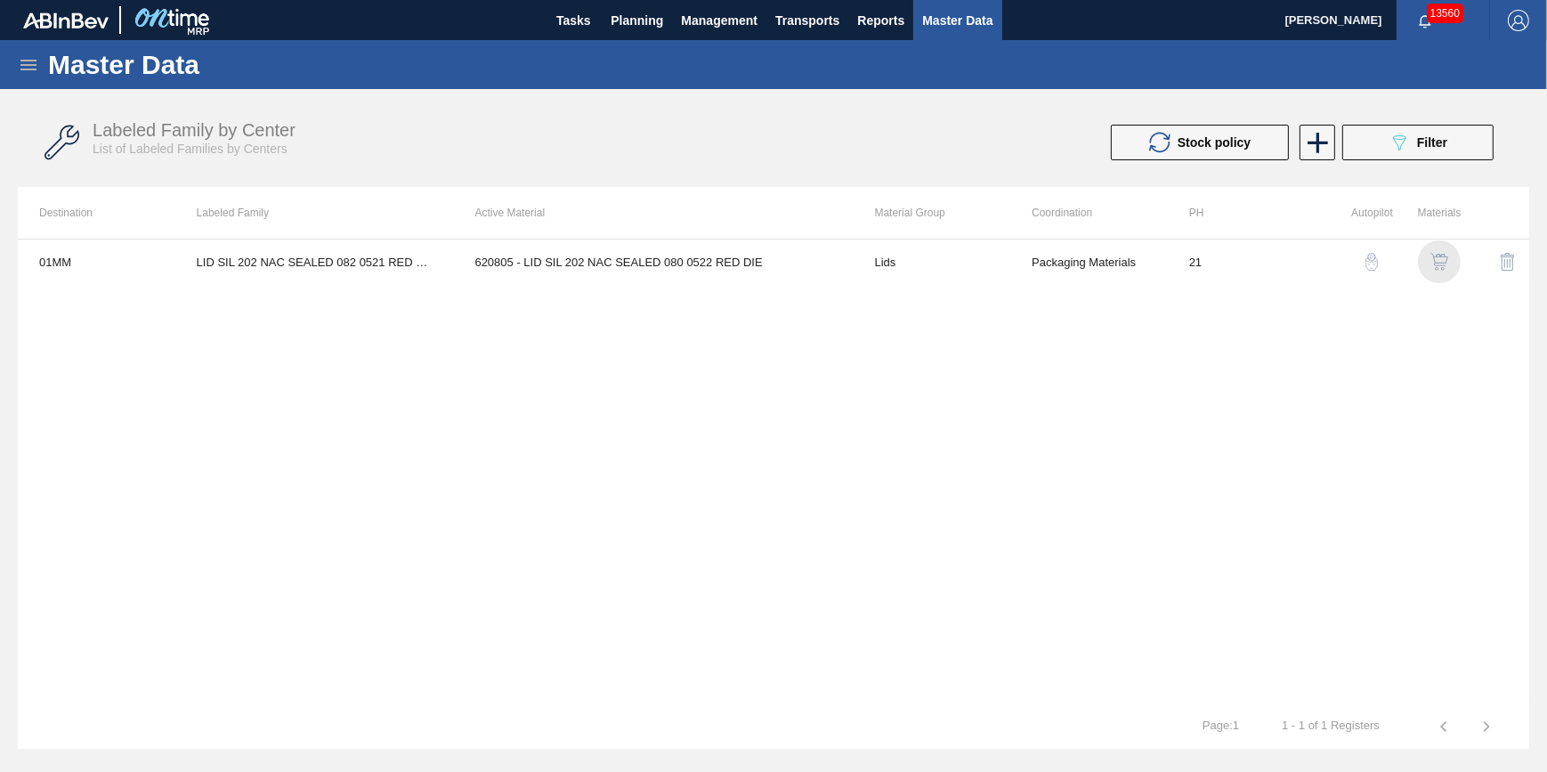
click at [1434, 263] on img "button" at bounding box center [1439, 262] width 18 height 18
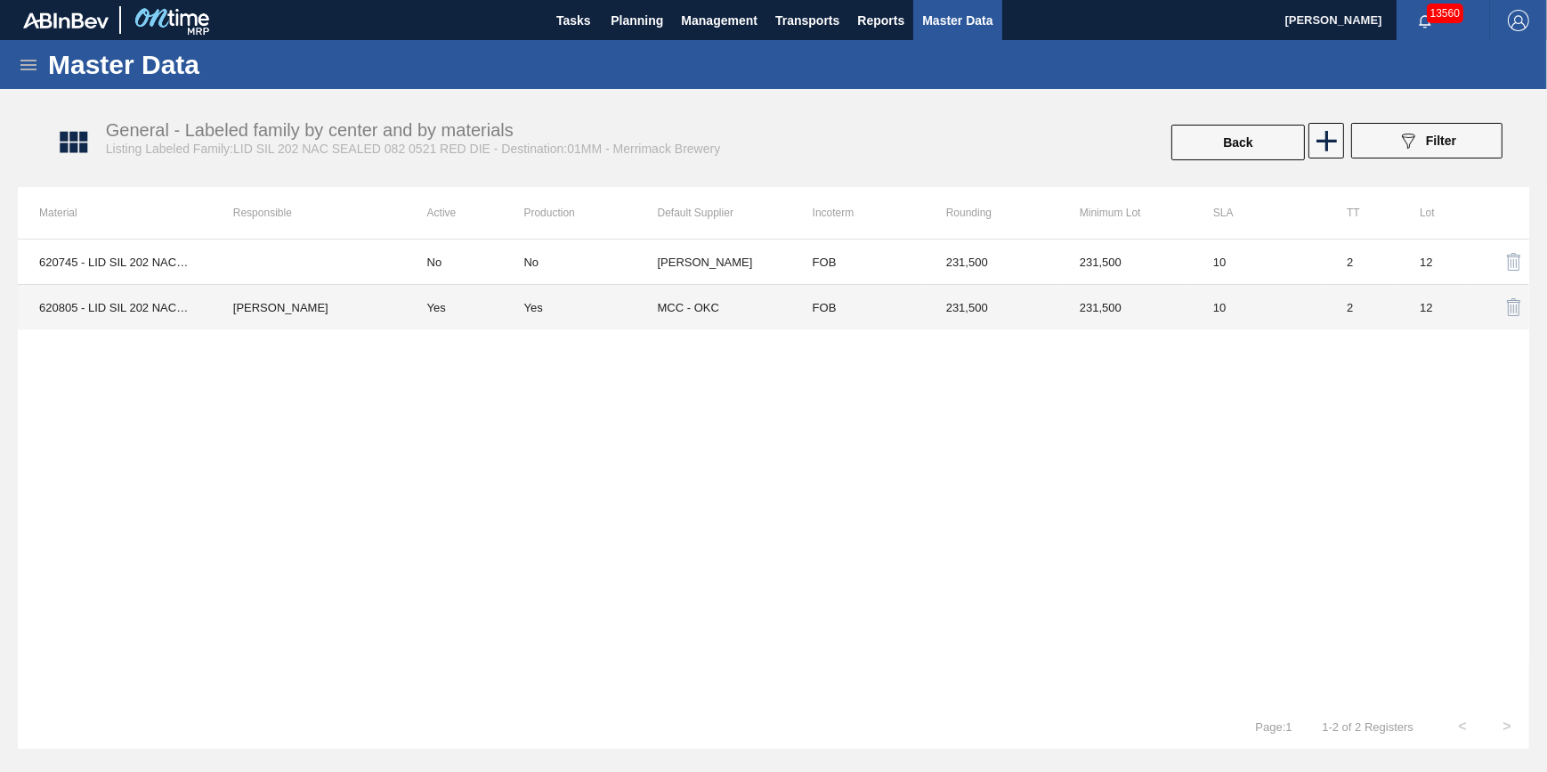
click at [665, 304] on td "MCC - OKC" at bounding box center [725, 307] width 134 height 45
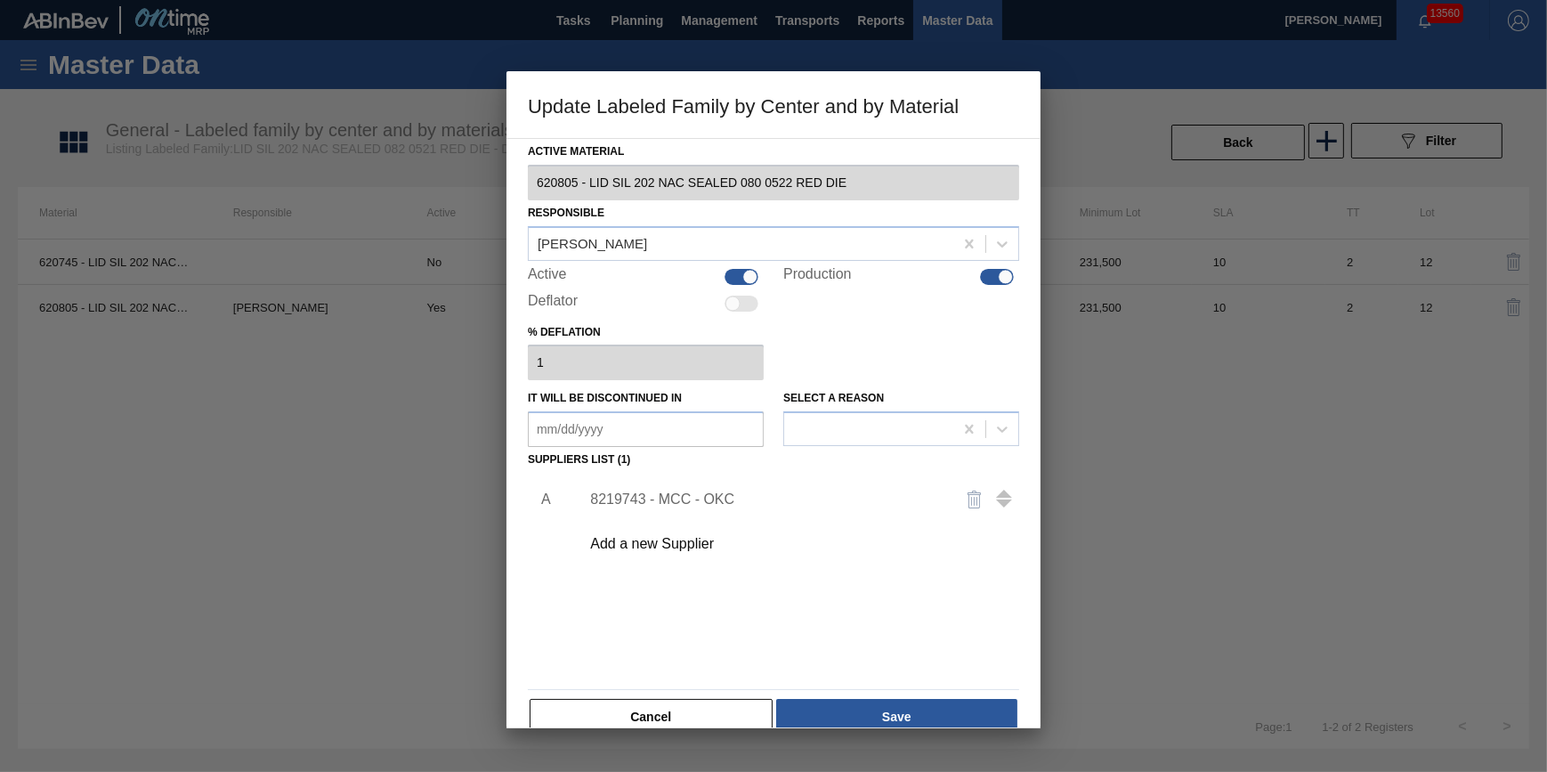
click at [633, 705] on button "Cancel" at bounding box center [651, 717] width 243 height 36
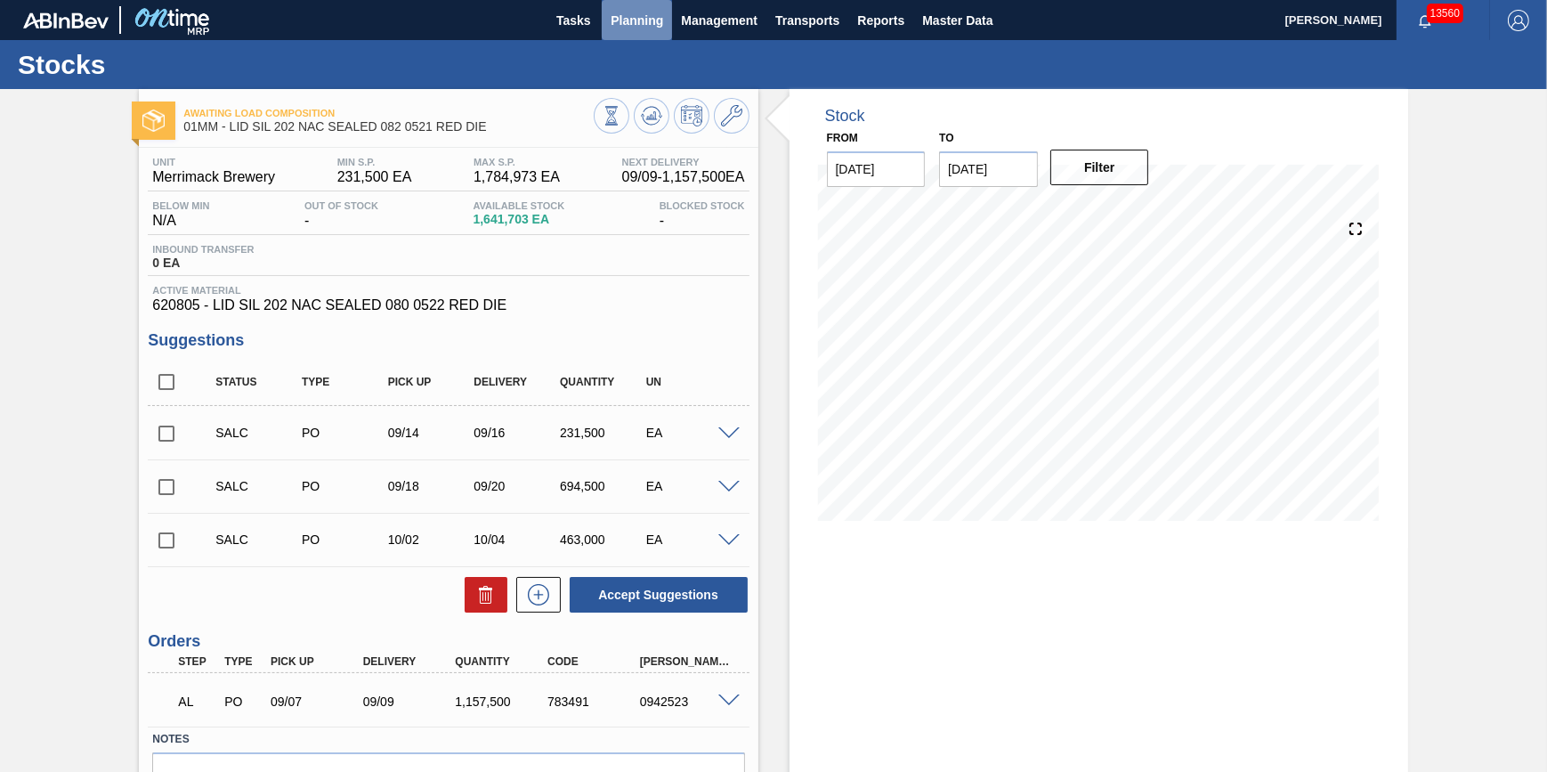
click at [638, 36] on button "Planning" at bounding box center [637, 20] width 70 height 40
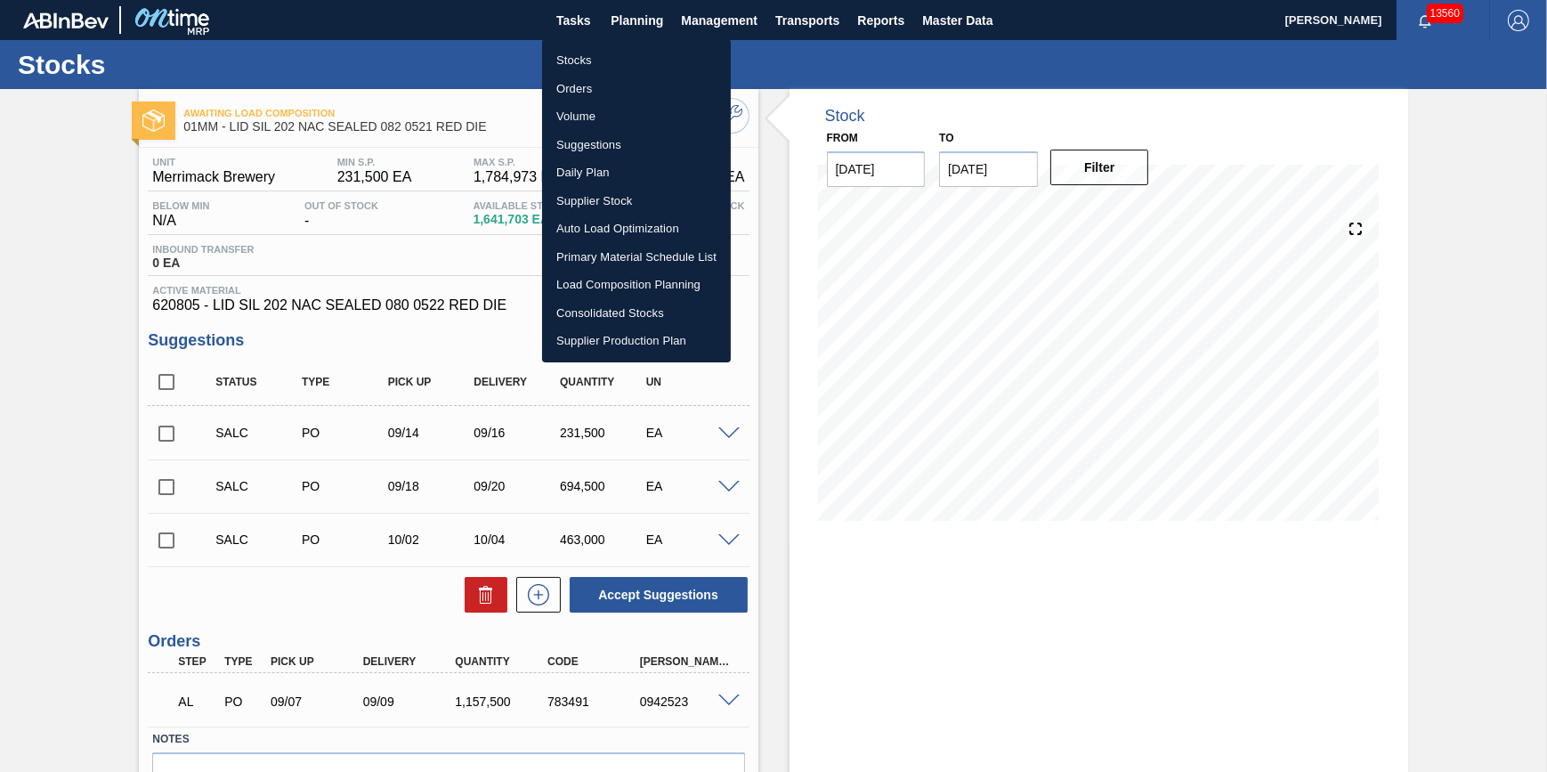
click at [634, 58] on li "Stocks" at bounding box center [636, 60] width 189 height 28
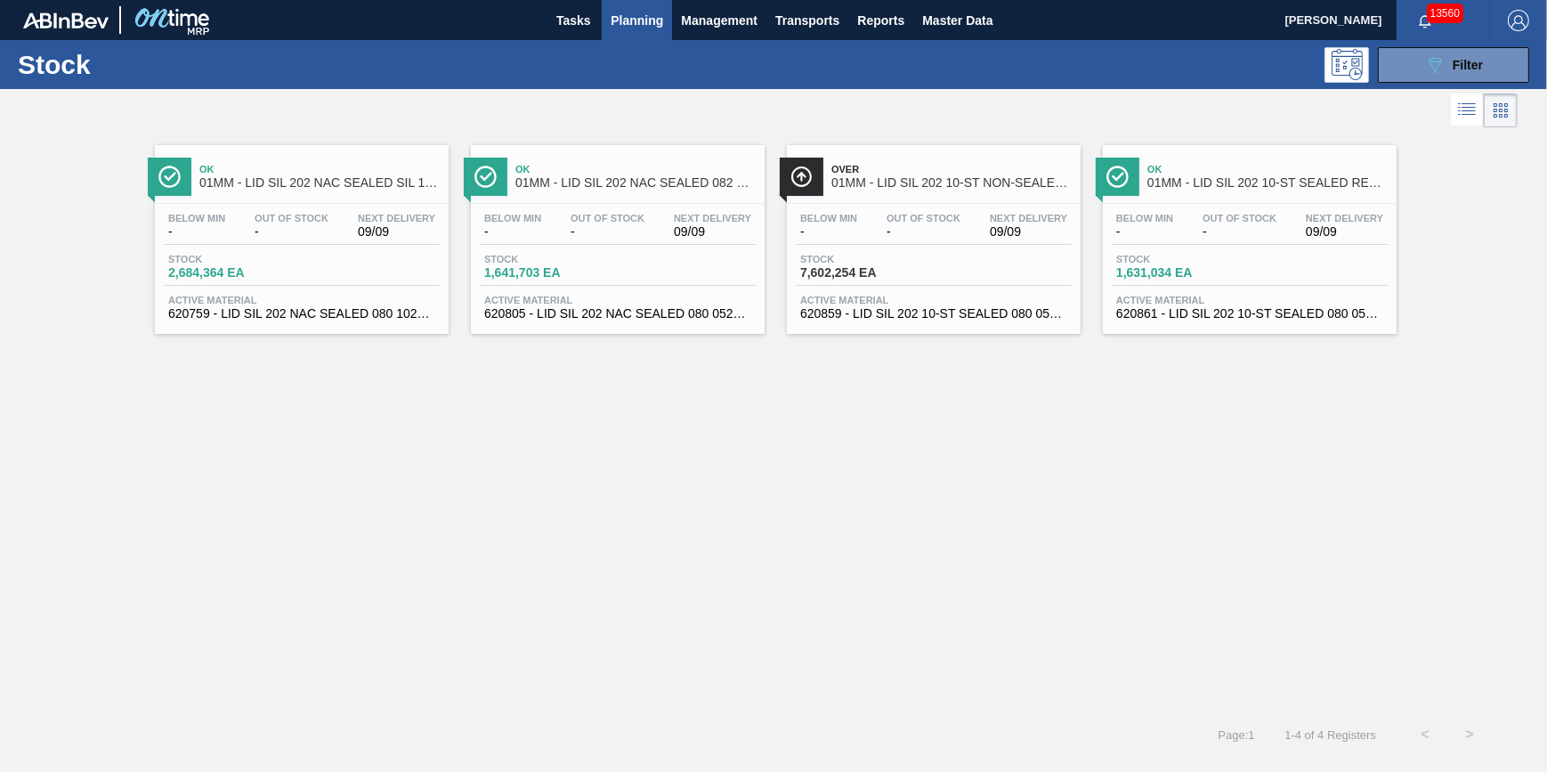
click at [375, 267] on div "Stock 2,684,364 EA" at bounding box center [302, 270] width 276 height 32
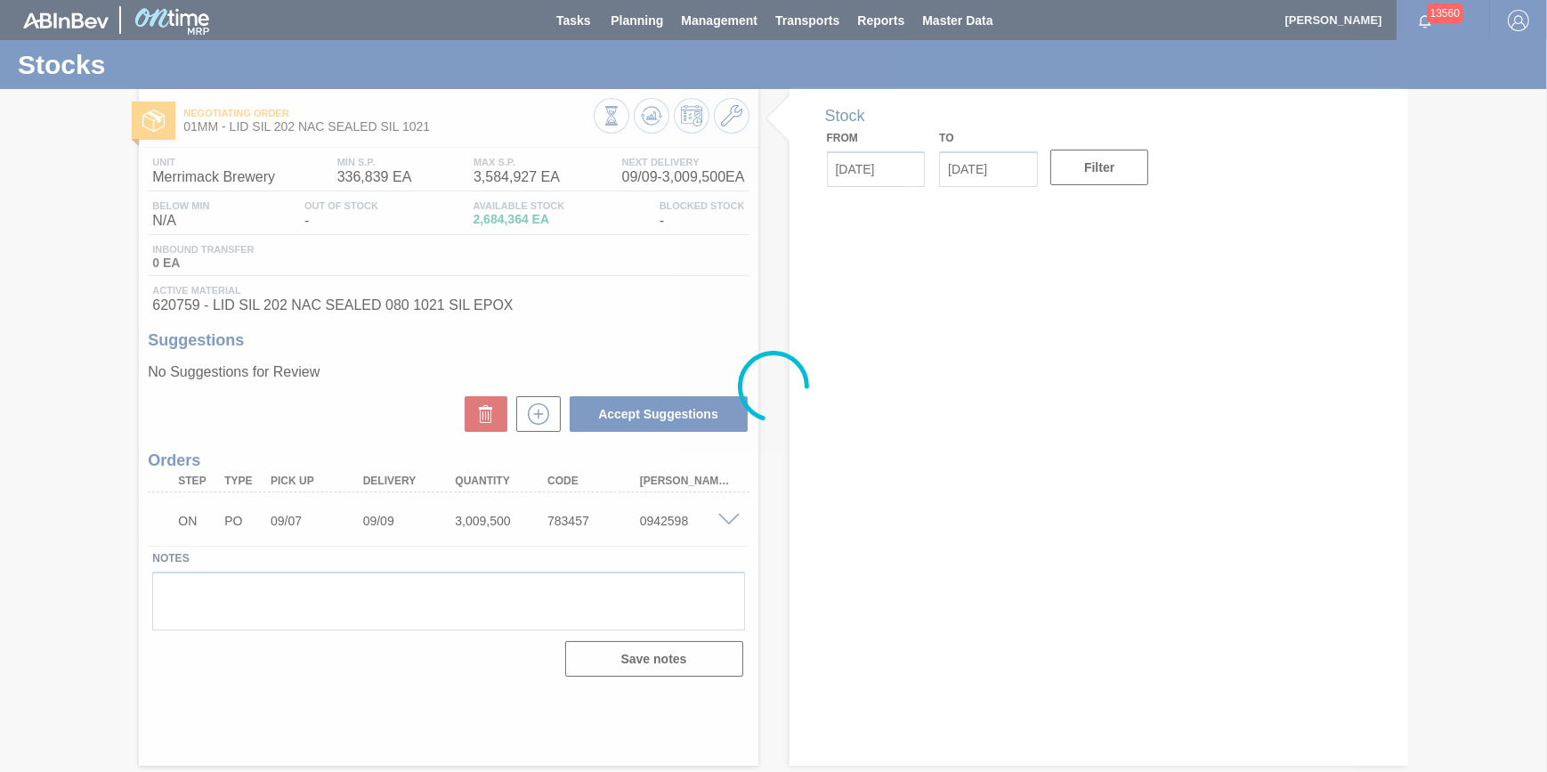
click at [733, 122] on div at bounding box center [773, 386] width 1547 height 772
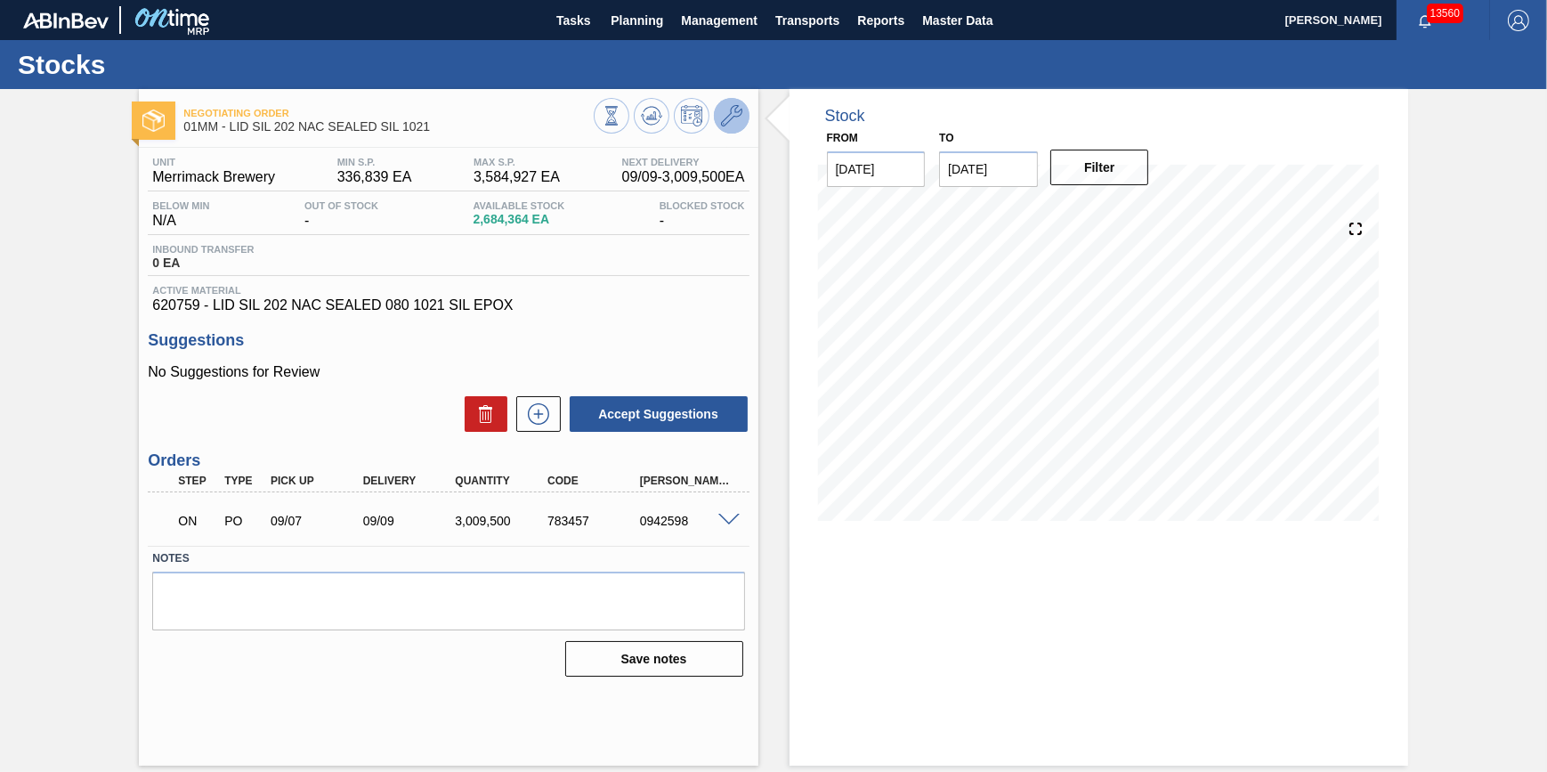
click at [732, 123] on icon at bounding box center [731, 115] width 21 height 21
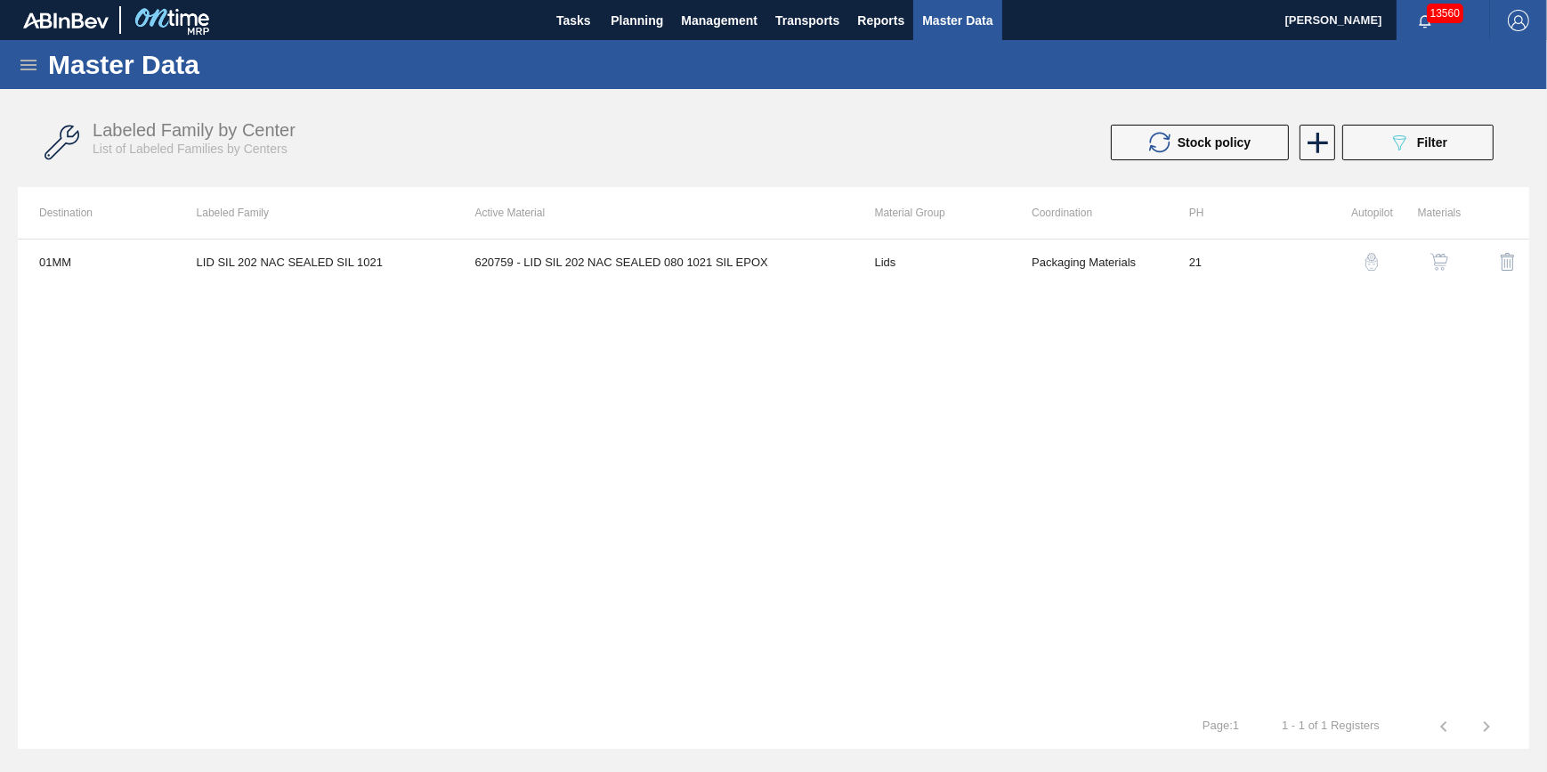
click at [1428, 255] on button "button" at bounding box center [1439, 261] width 43 height 43
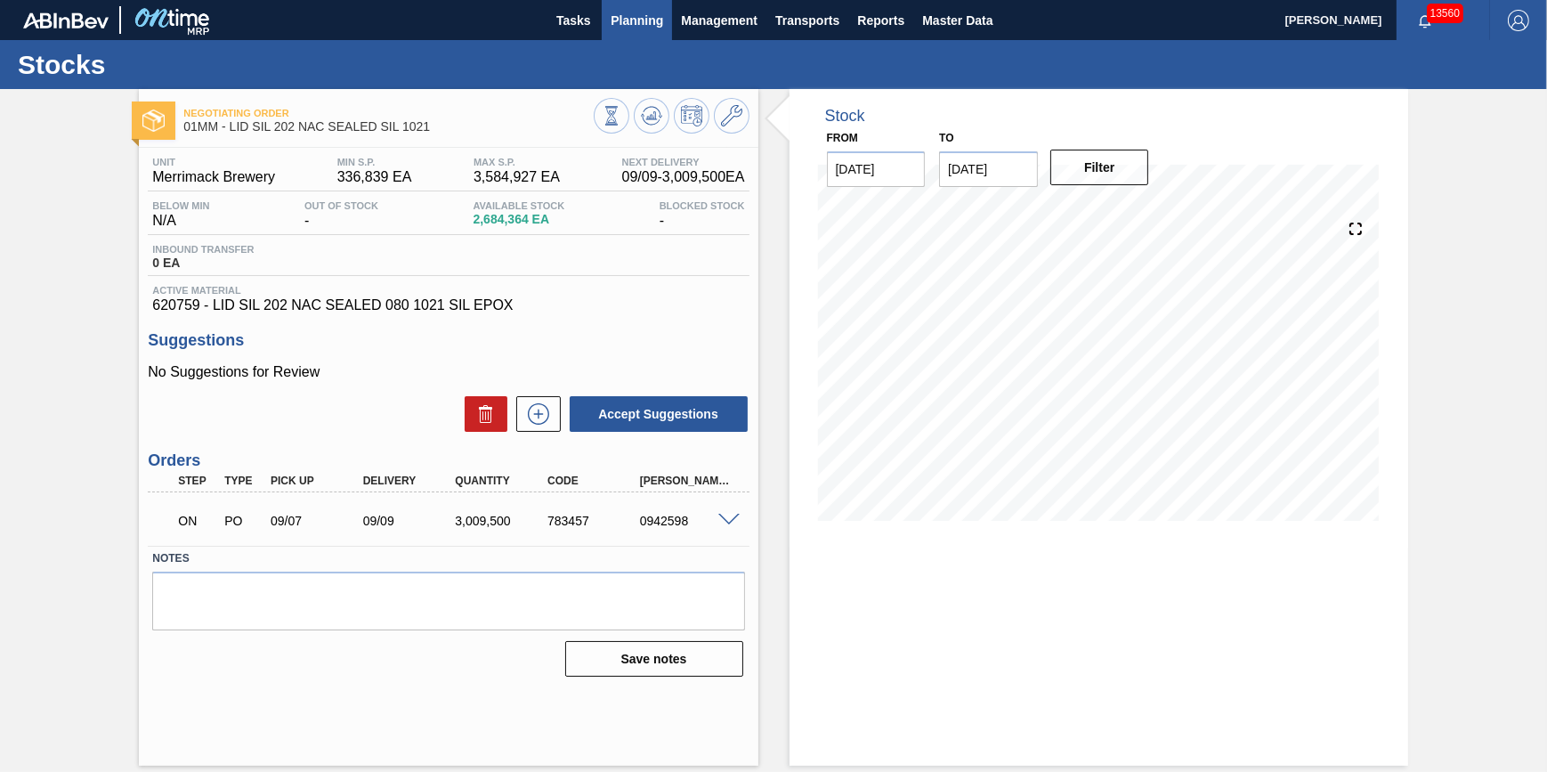
click at [626, 32] on button "Planning" at bounding box center [637, 20] width 70 height 40
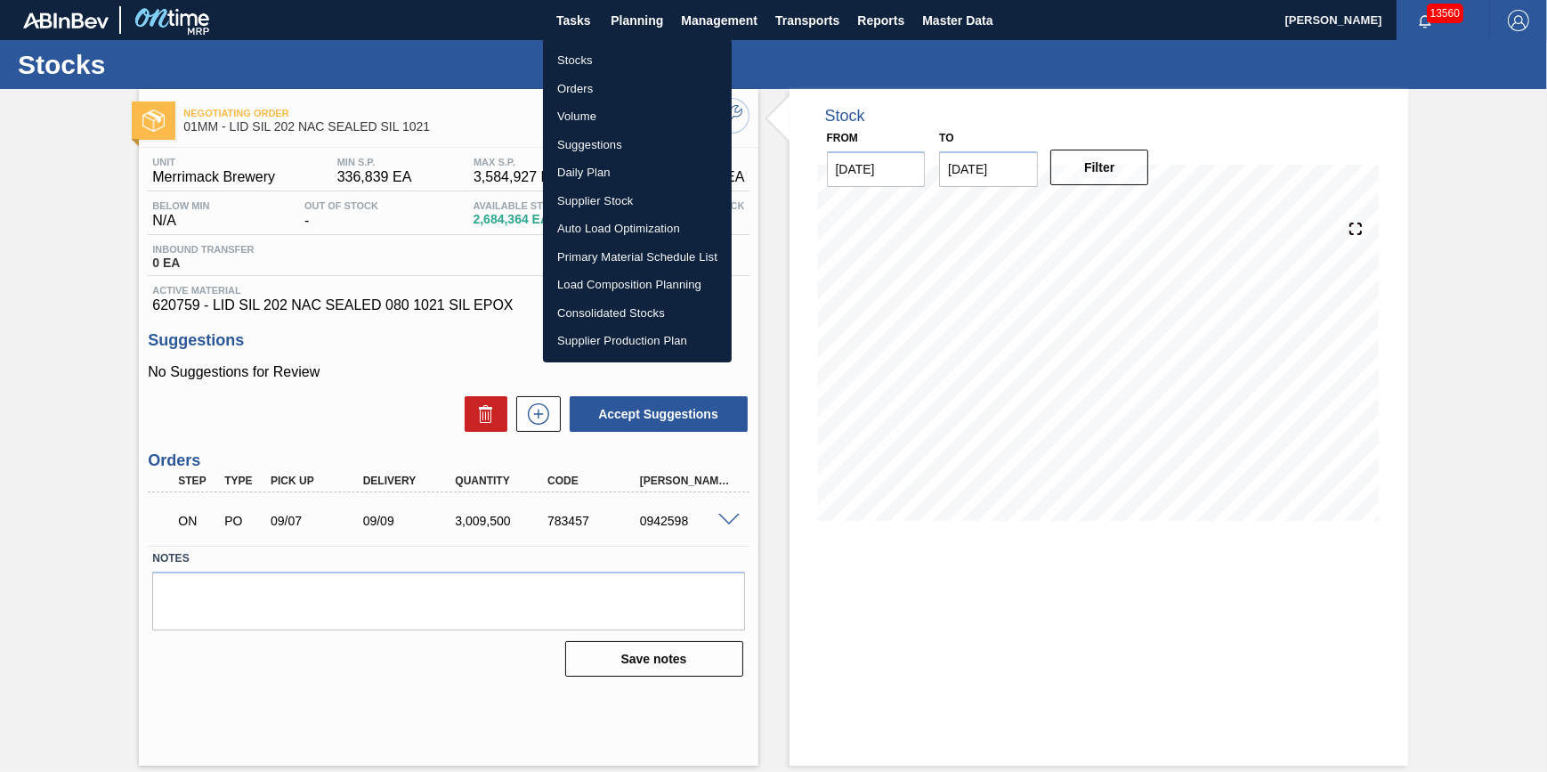
click at [612, 63] on li "Stocks" at bounding box center [637, 60] width 189 height 28
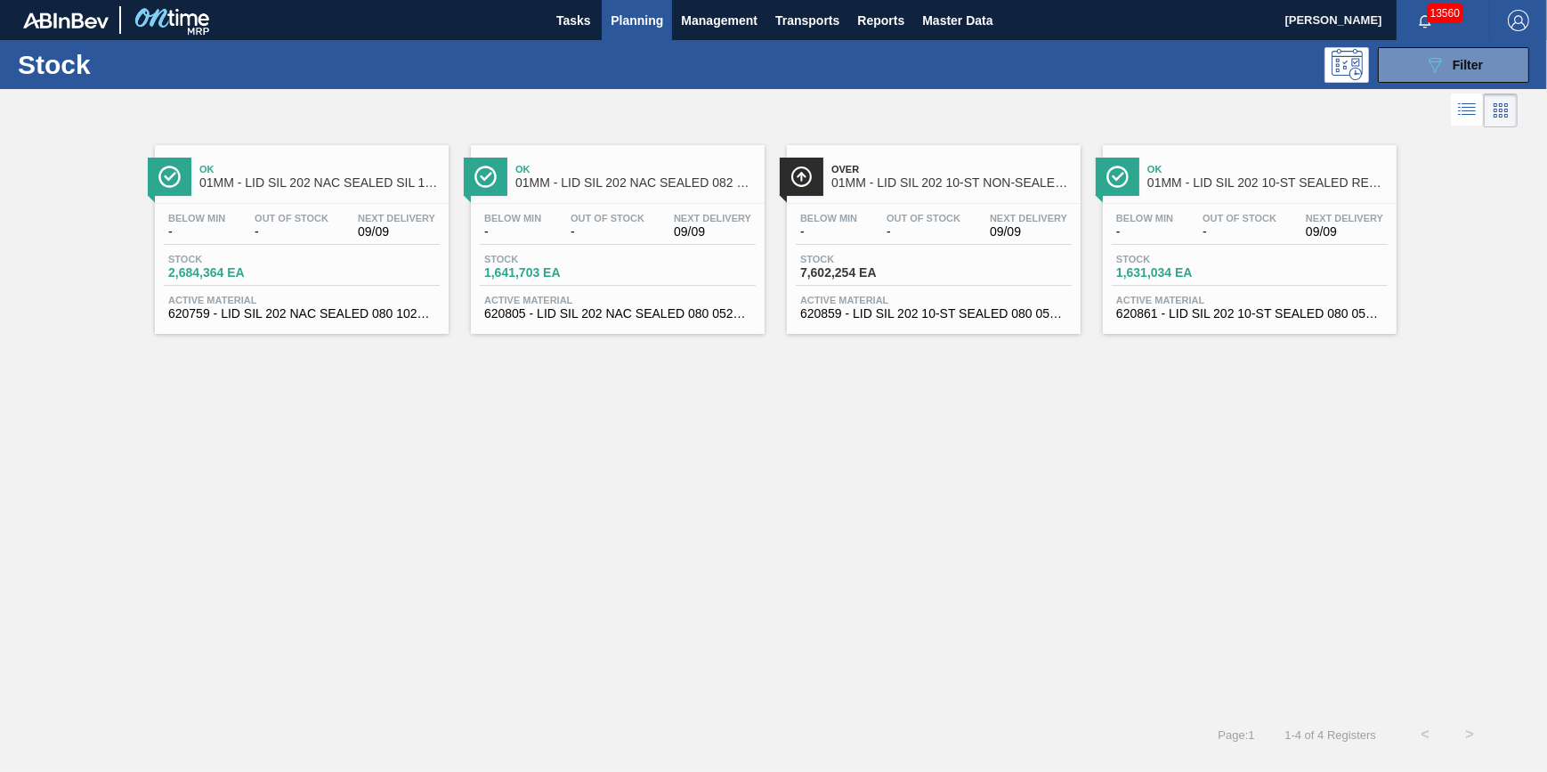
click at [653, 240] on div "Below Min - Out Of Stock - Next Delivery 09/09" at bounding box center [618, 229] width 276 height 32
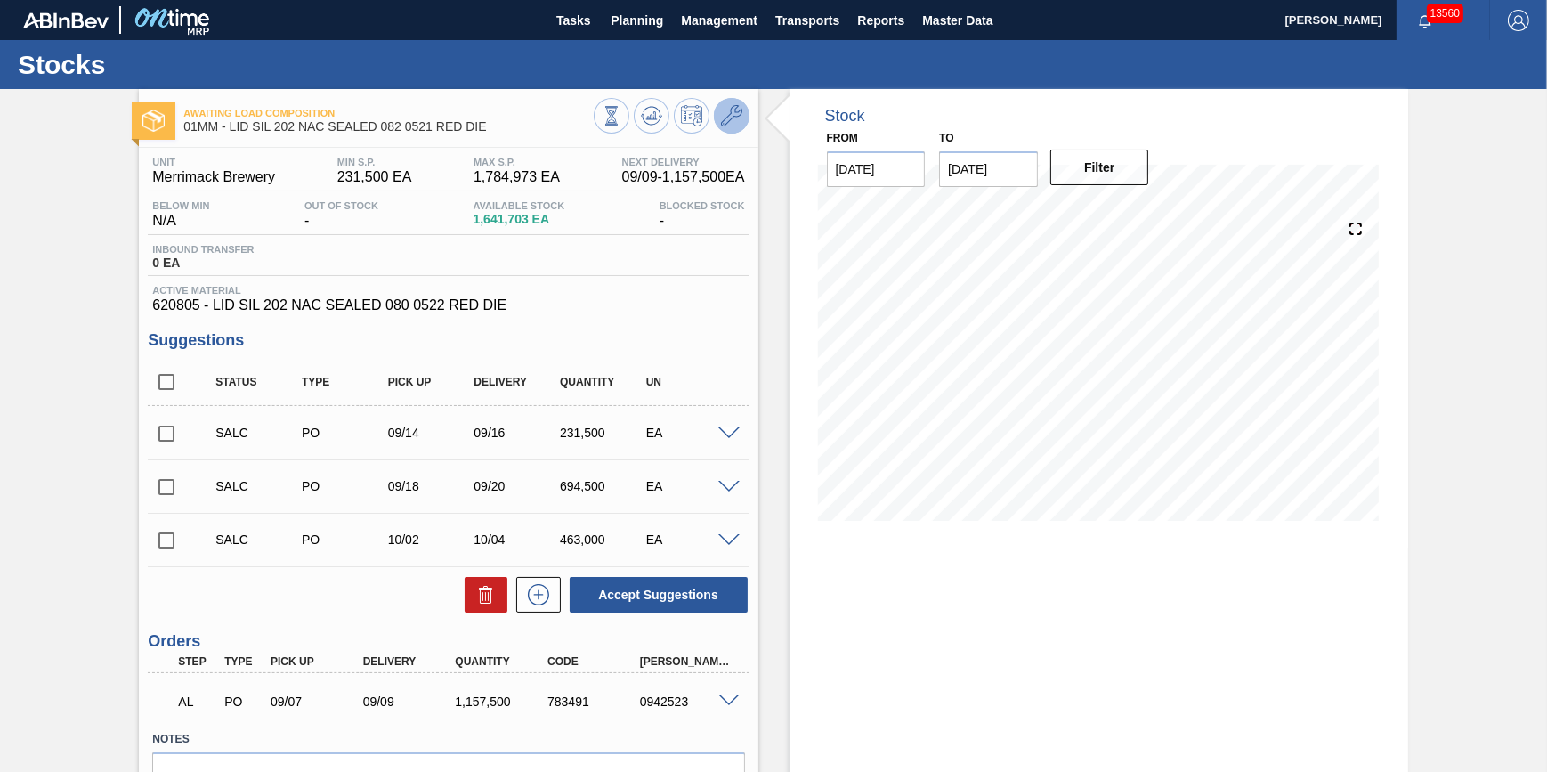
click at [732, 121] on icon at bounding box center [731, 115] width 21 height 21
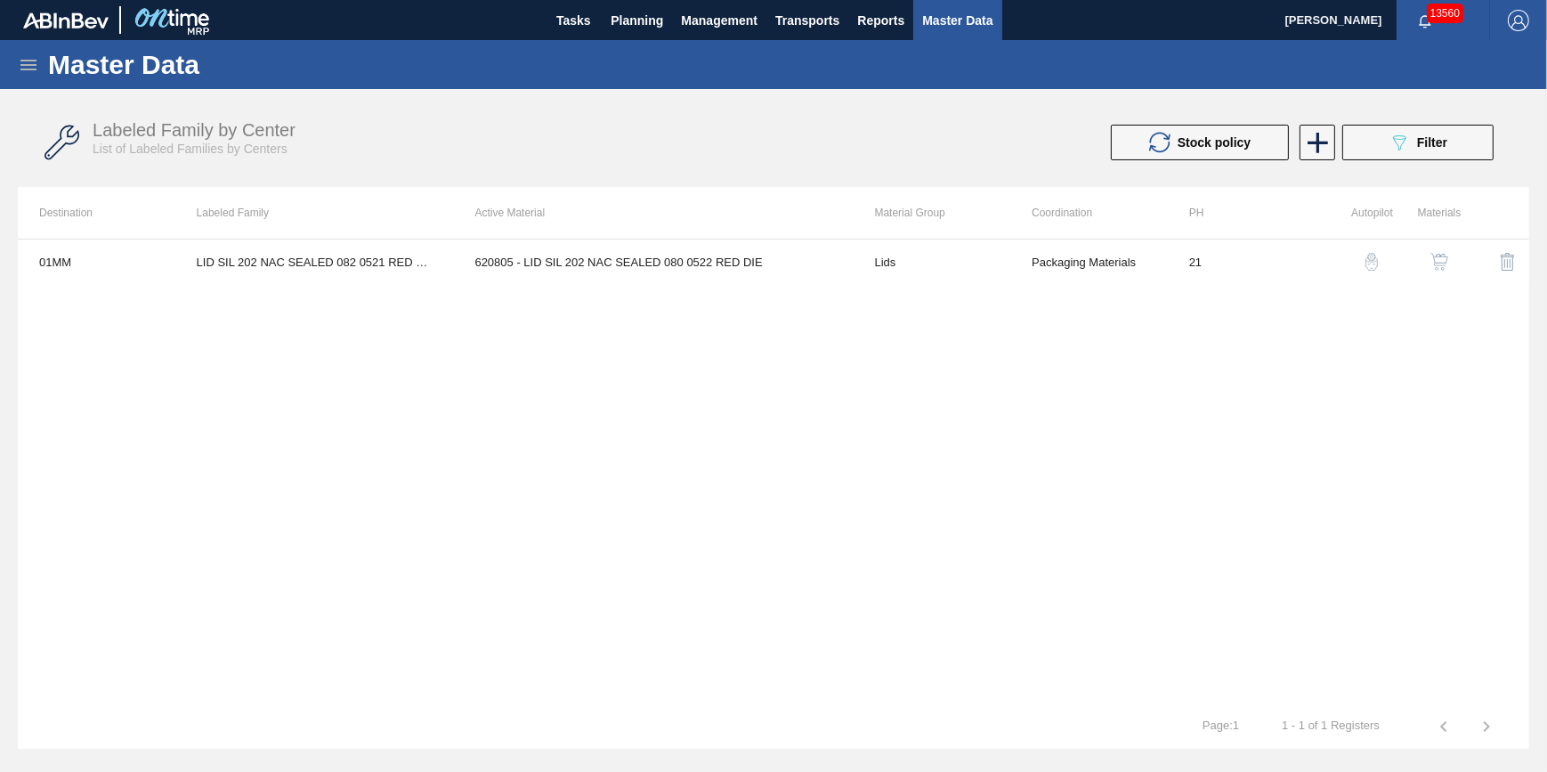
click at [1437, 258] on img "button" at bounding box center [1439, 262] width 18 height 18
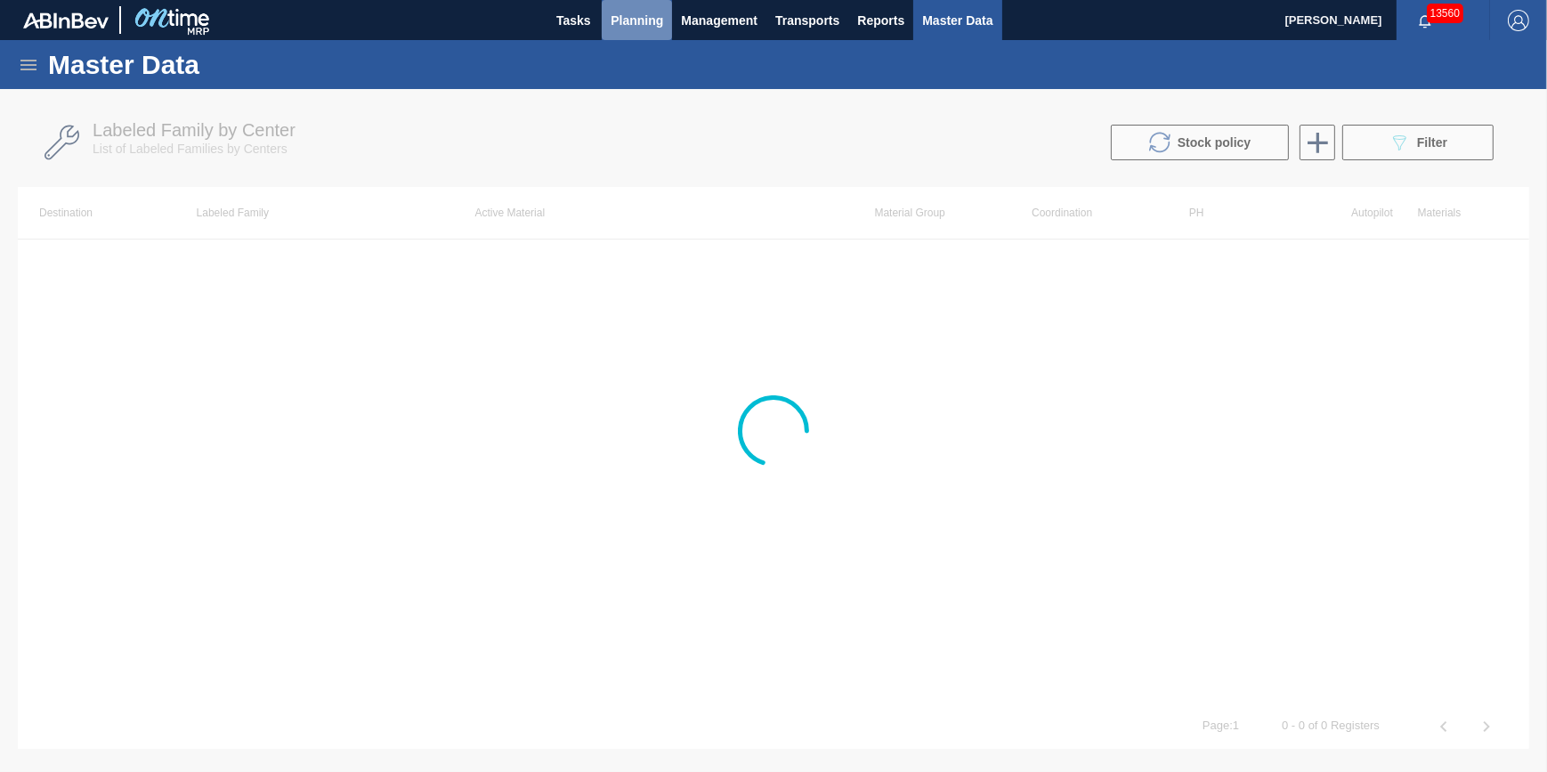
click at [636, 28] on span "Planning" at bounding box center [637, 20] width 53 height 21
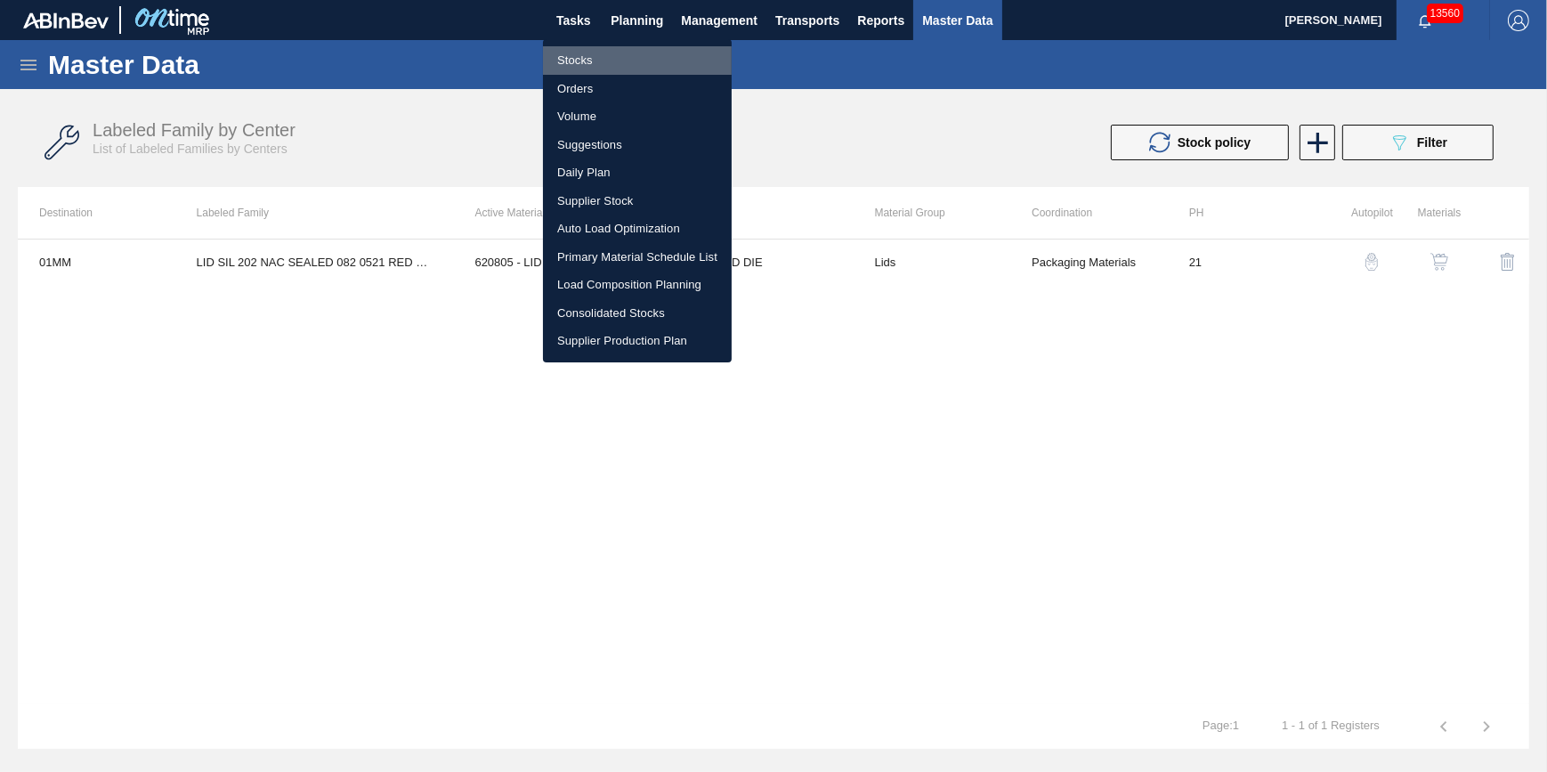
click at [639, 52] on li "Stocks" at bounding box center [637, 60] width 189 height 28
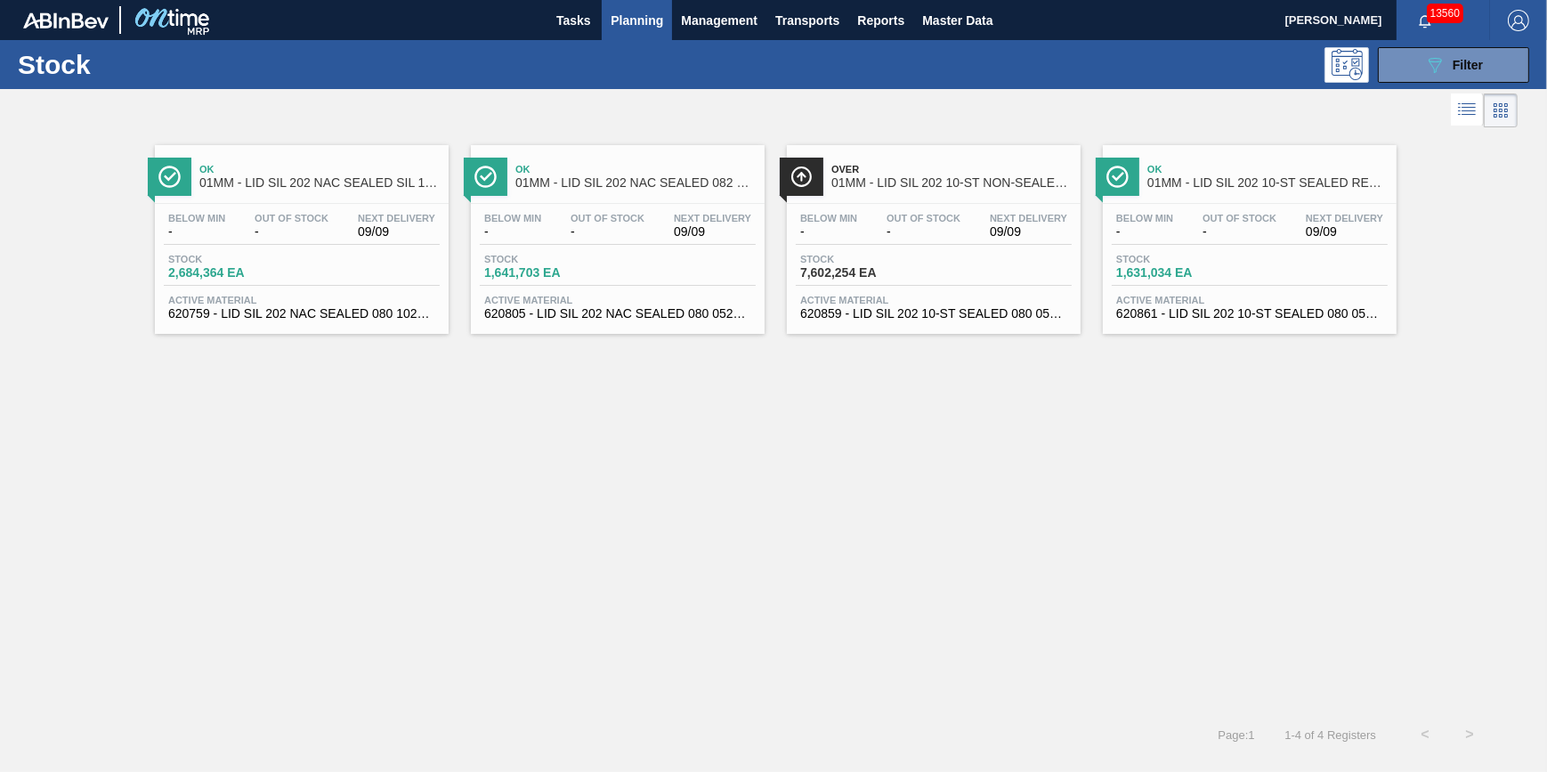
click at [607, 227] on span "-" at bounding box center [608, 231] width 74 height 13
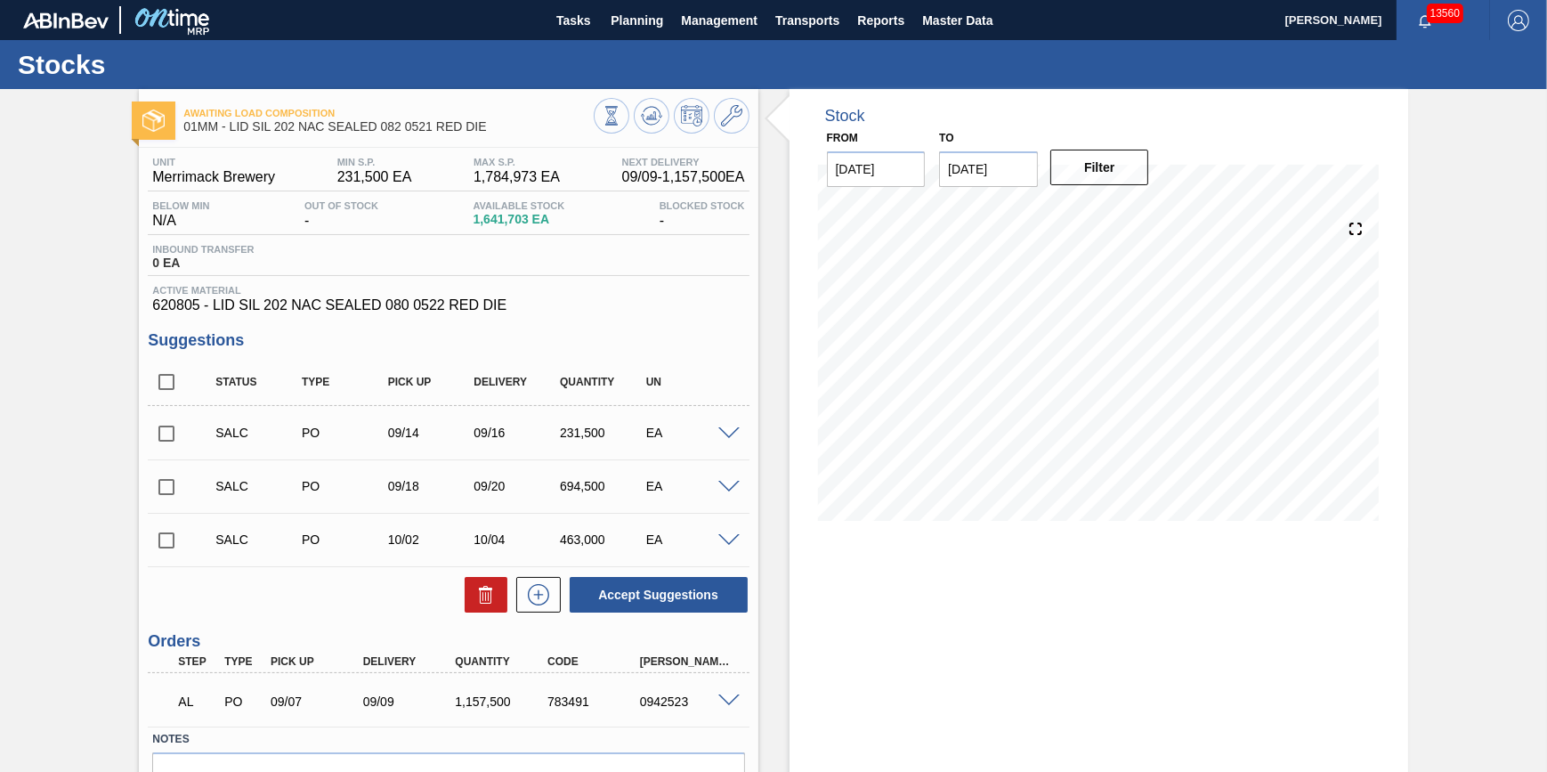
click at [750, 122] on div "Awaiting Load Composition 01MM - LID SIL 202 NAC SEALED 082 0521 RED DIE" at bounding box center [448, 118] width 619 height 40
click at [736, 119] on icon at bounding box center [731, 115] width 21 height 21
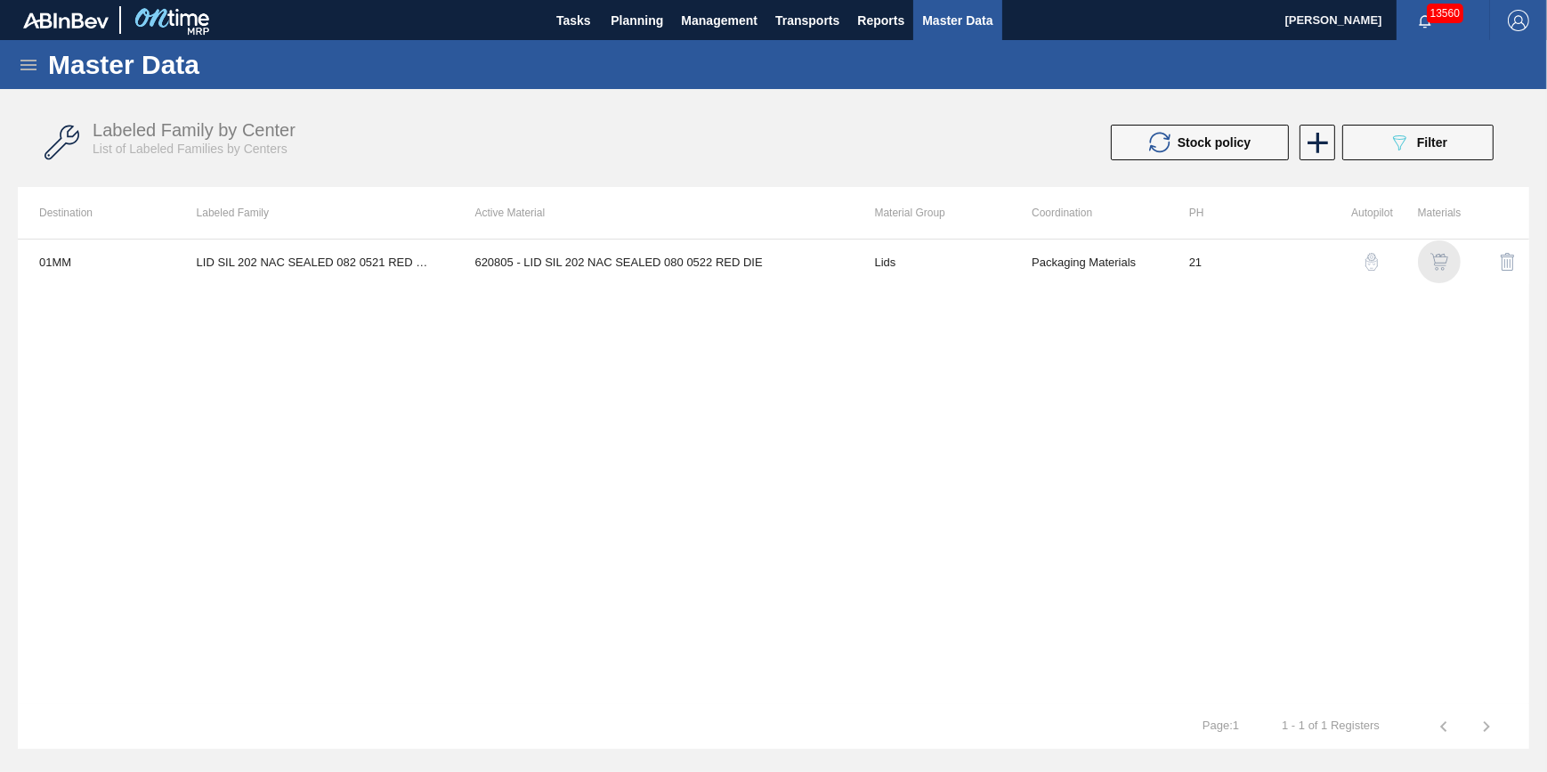
click at [1430, 255] on div "button" at bounding box center [1439, 262] width 21 height 18
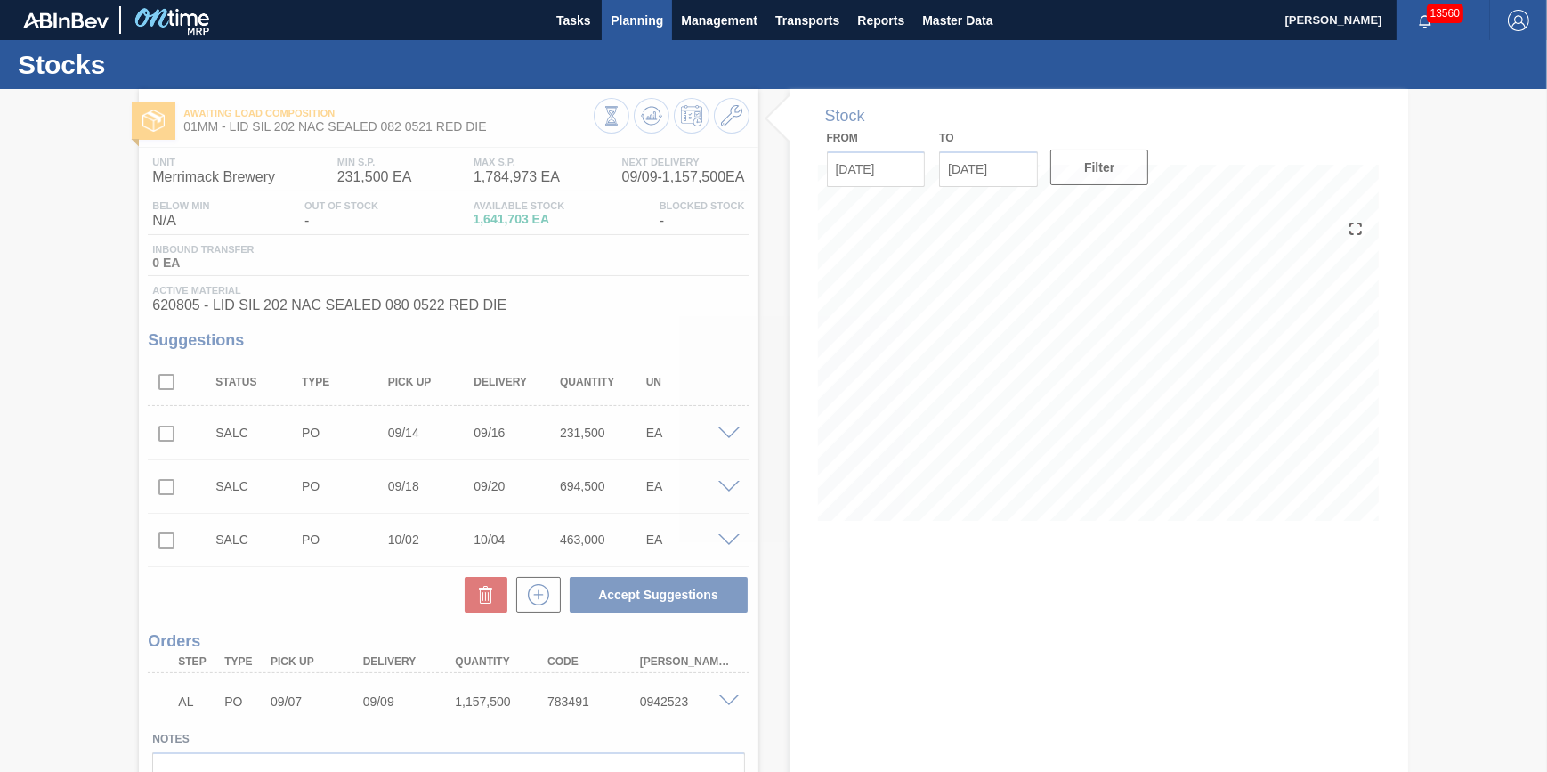
click at [624, 34] on button "Planning" at bounding box center [637, 20] width 70 height 40
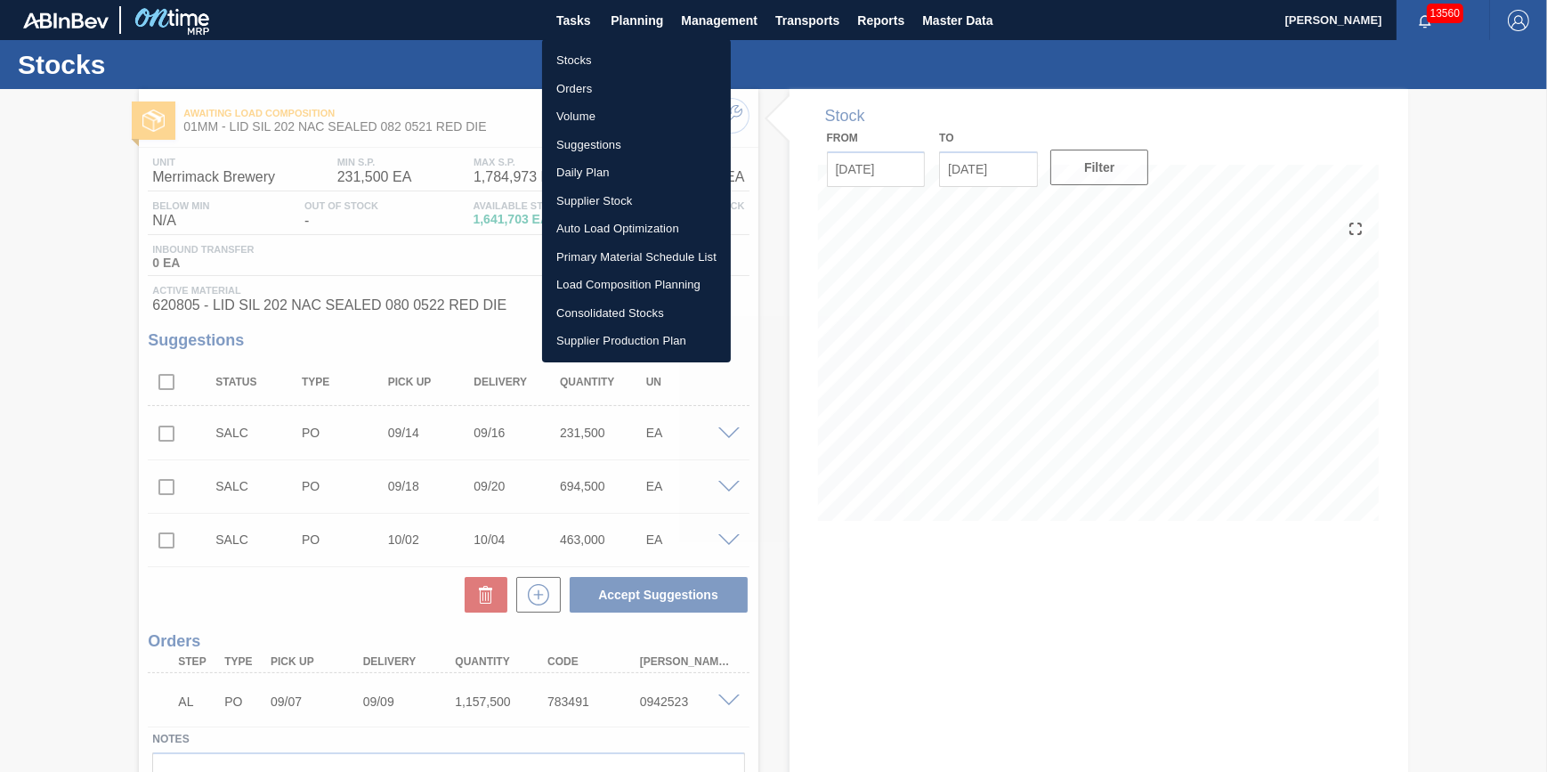
click at [624, 54] on li "Stocks" at bounding box center [636, 60] width 189 height 28
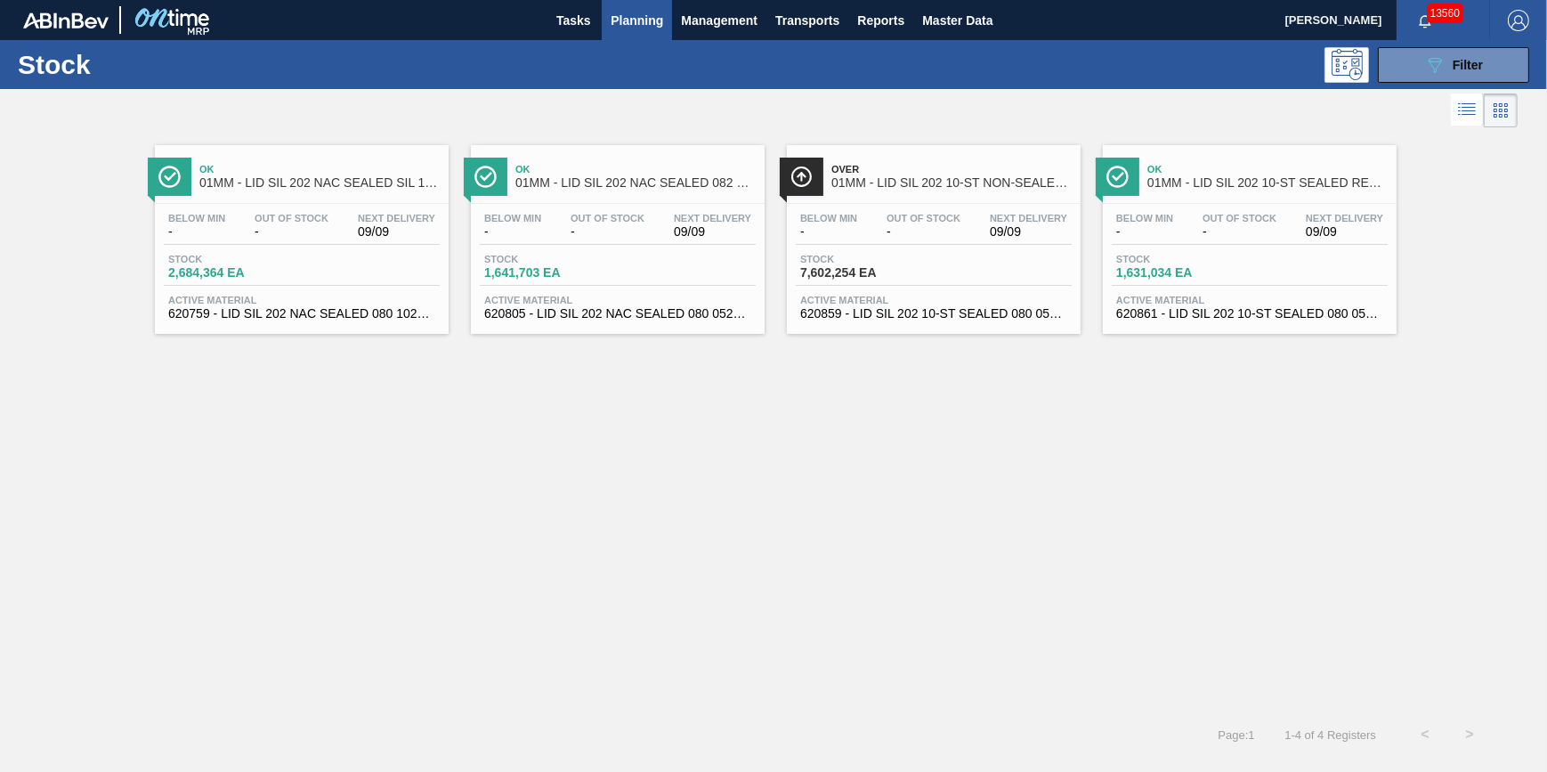
click at [1203, 223] on span "Out Of Stock" at bounding box center [1239, 218] width 74 height 11
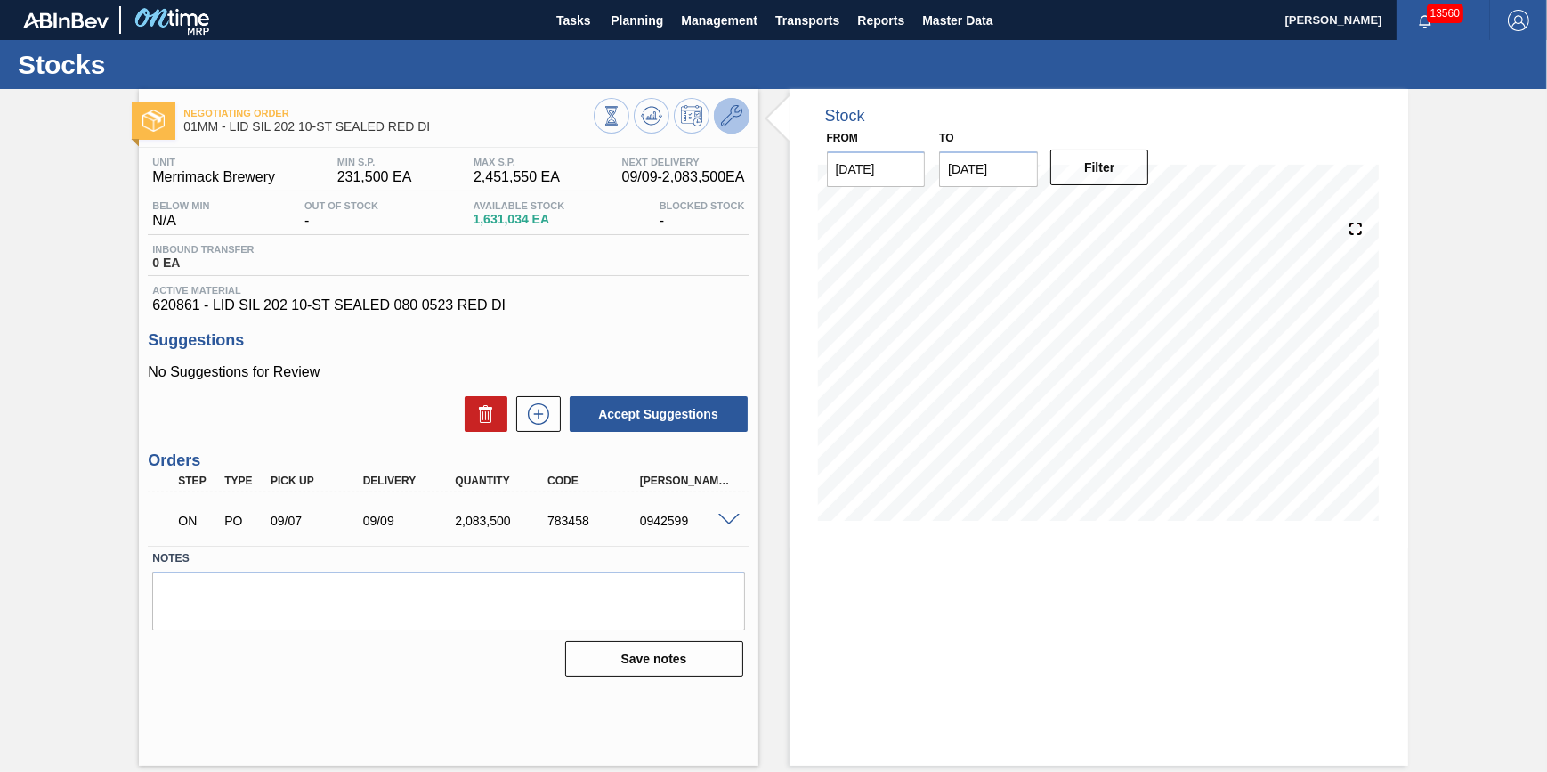
click at [736, 124] on icon at bounding box center [731, 115] width 21 height 21
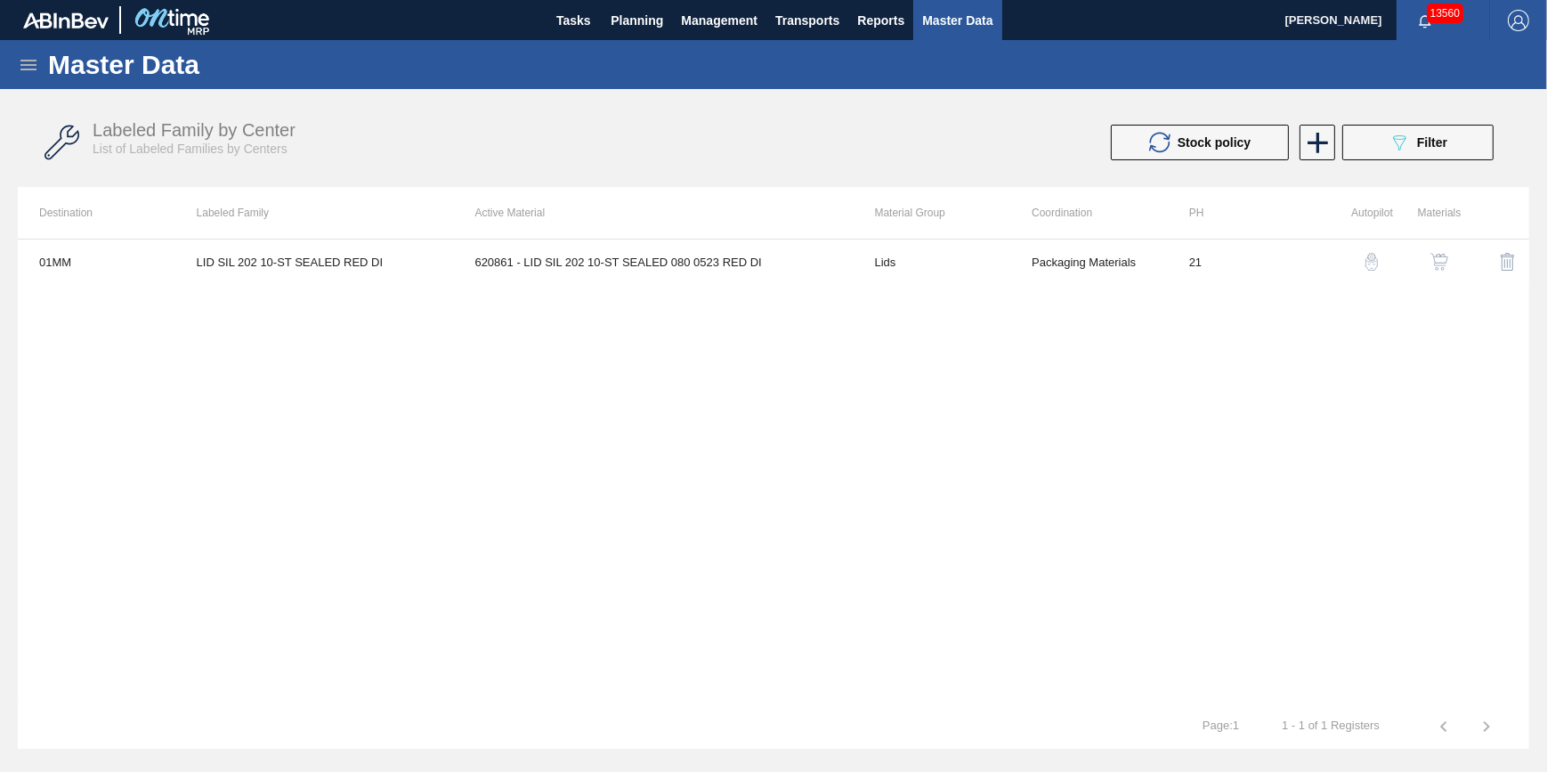
click at [1425, 263] on button "button" at bounding box center [1439, 261] width 43 height 43
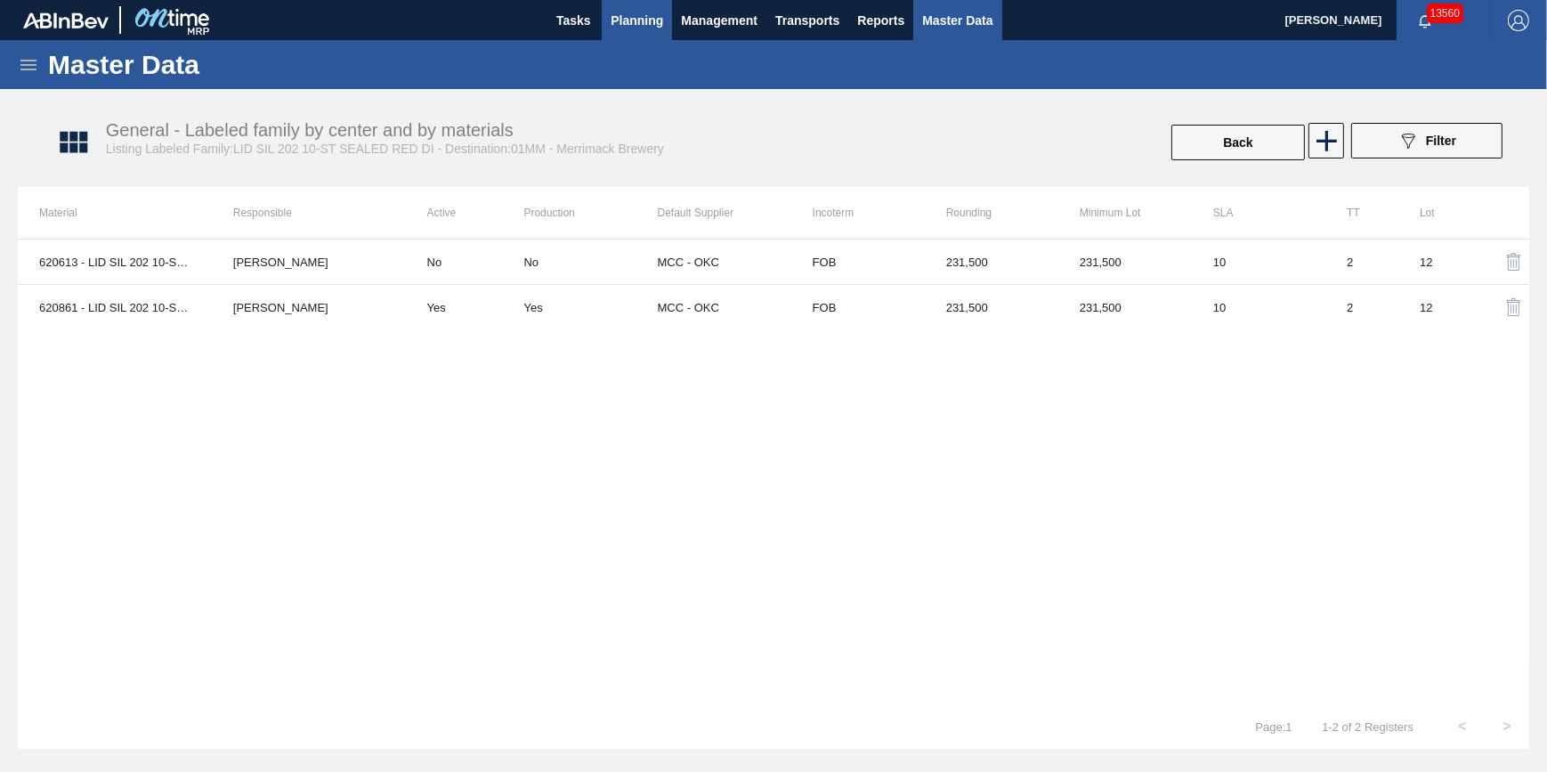
click at [658, 27] on span "Planning" at bounding box center [637, 20] width 53 height 21
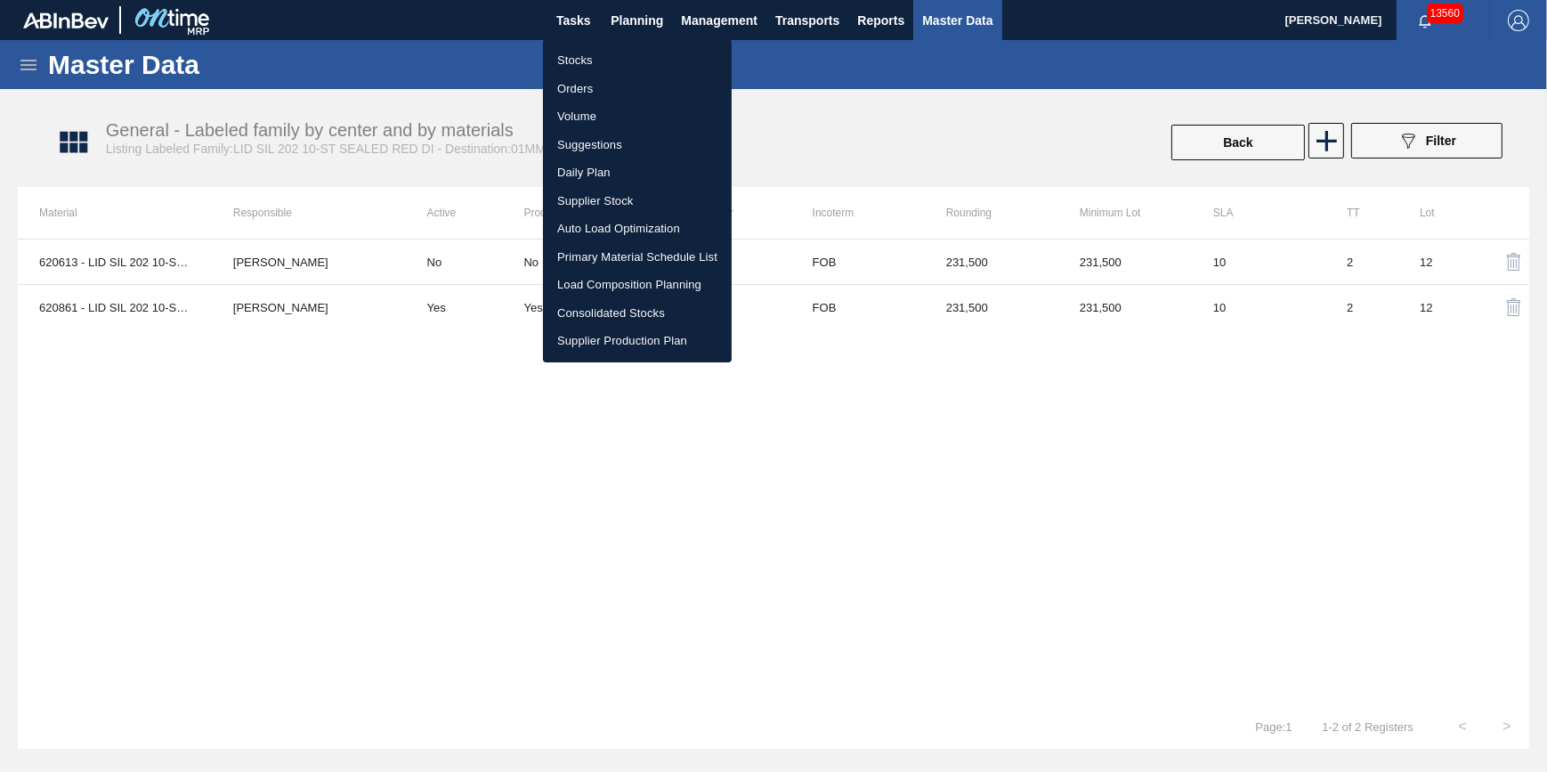
click at [652, 58] on li "Stocks" at bounding box center [637, 60] width 189 height 28
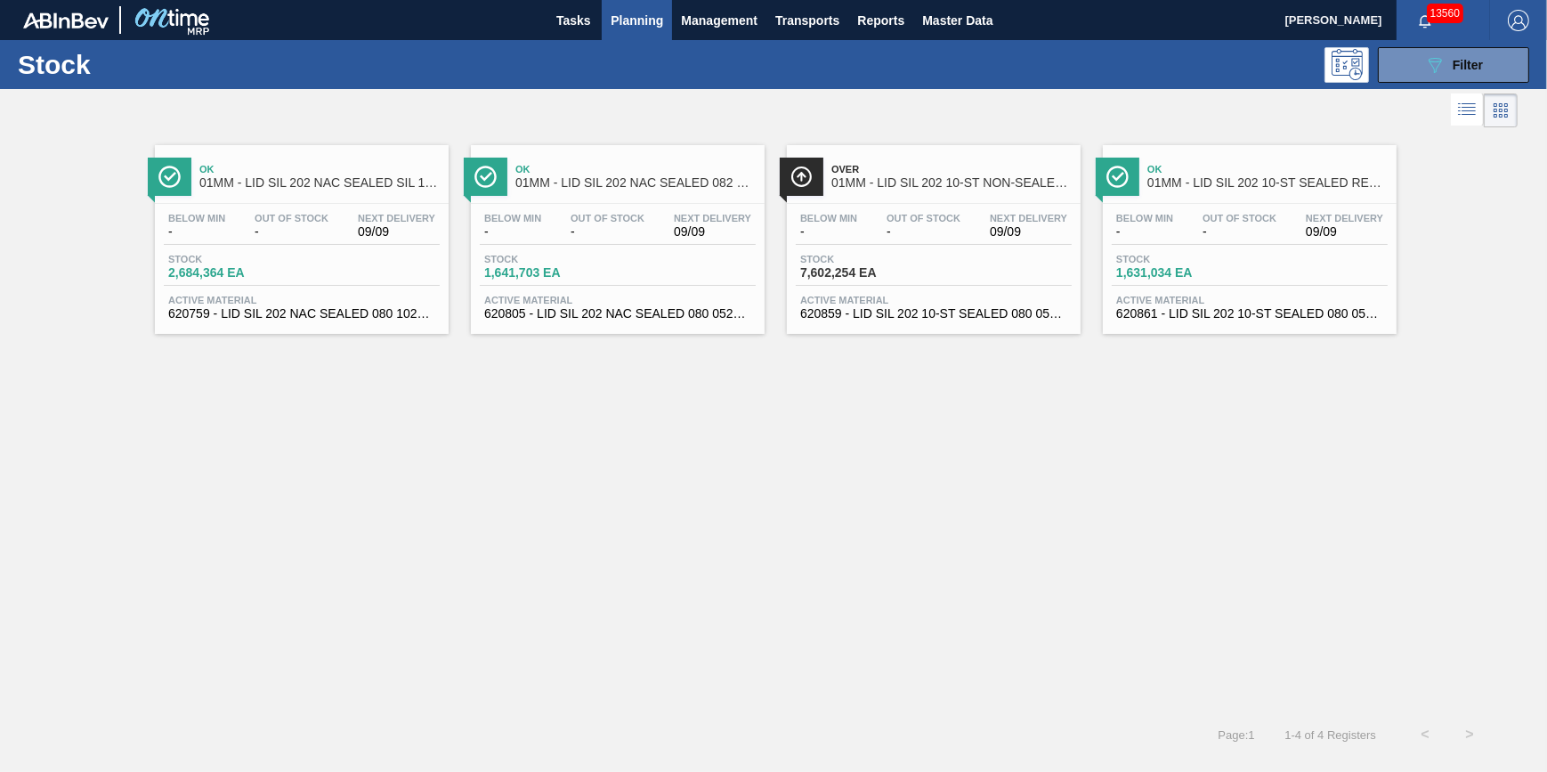
click at [653, 243] on div "Below Min - Out Of Stock - Next Delivery 09/09" at bounding box center [618, 229] width 276 height 32
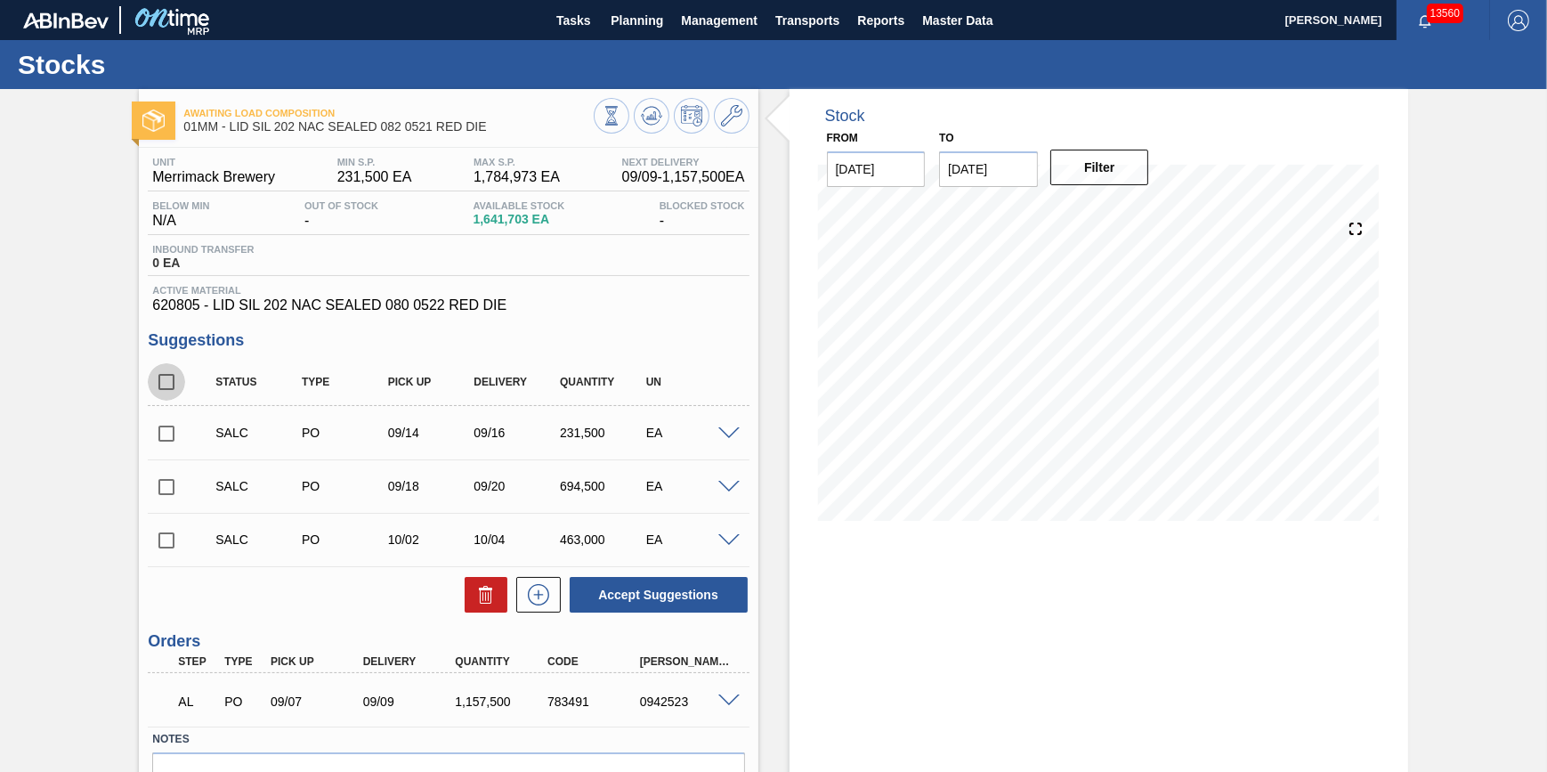
click at [173, 387] on input "checkbox" at bounding box center [166, 381] width 37 height 37
checkbox input "true"
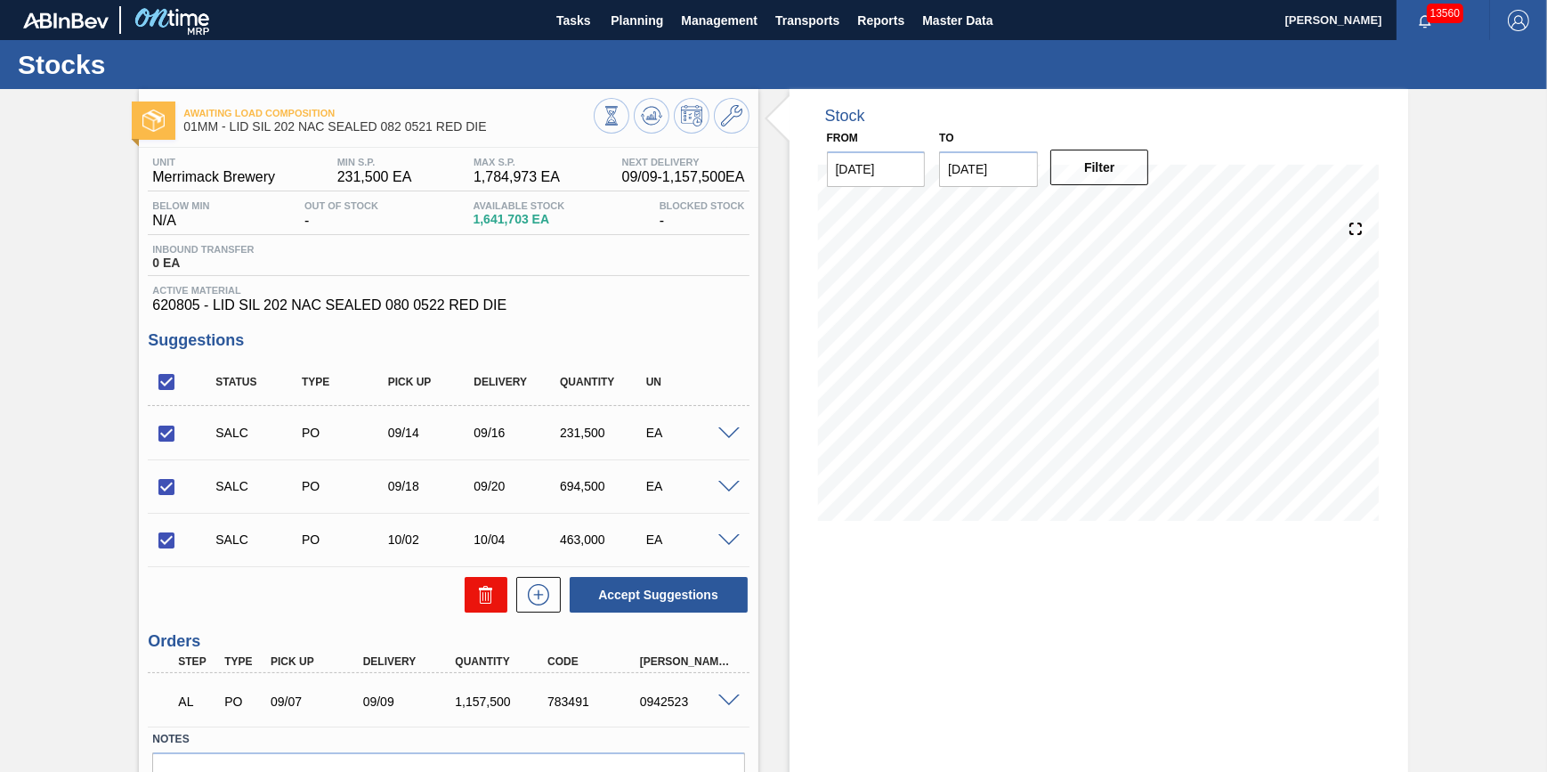
click at [498, 597] on button at bounding box center [486, 595] width 43 height 36
checkbox input "false"
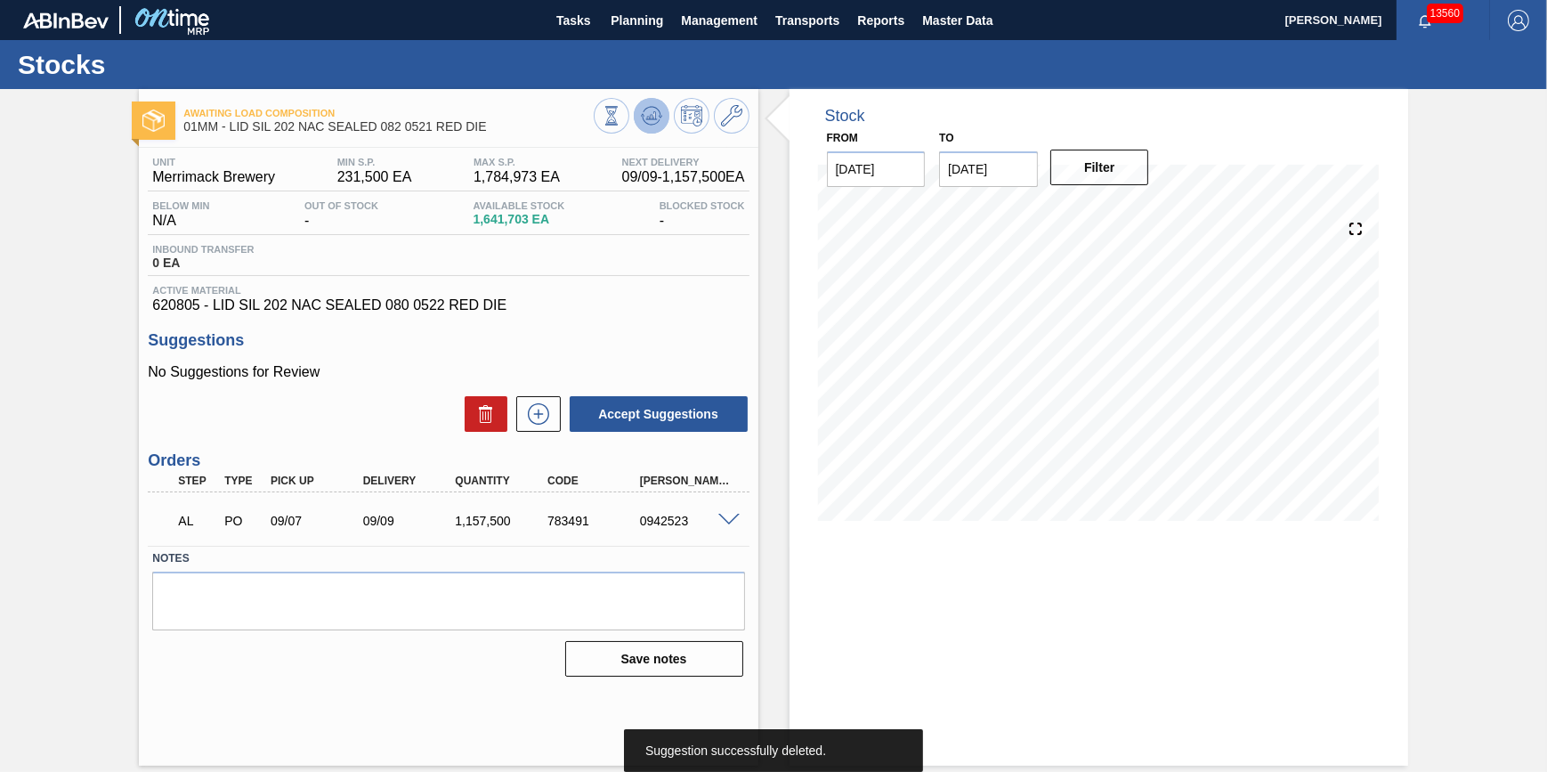
click at [650, 132] on button at bounding box center [652, 116] width 36 height 36
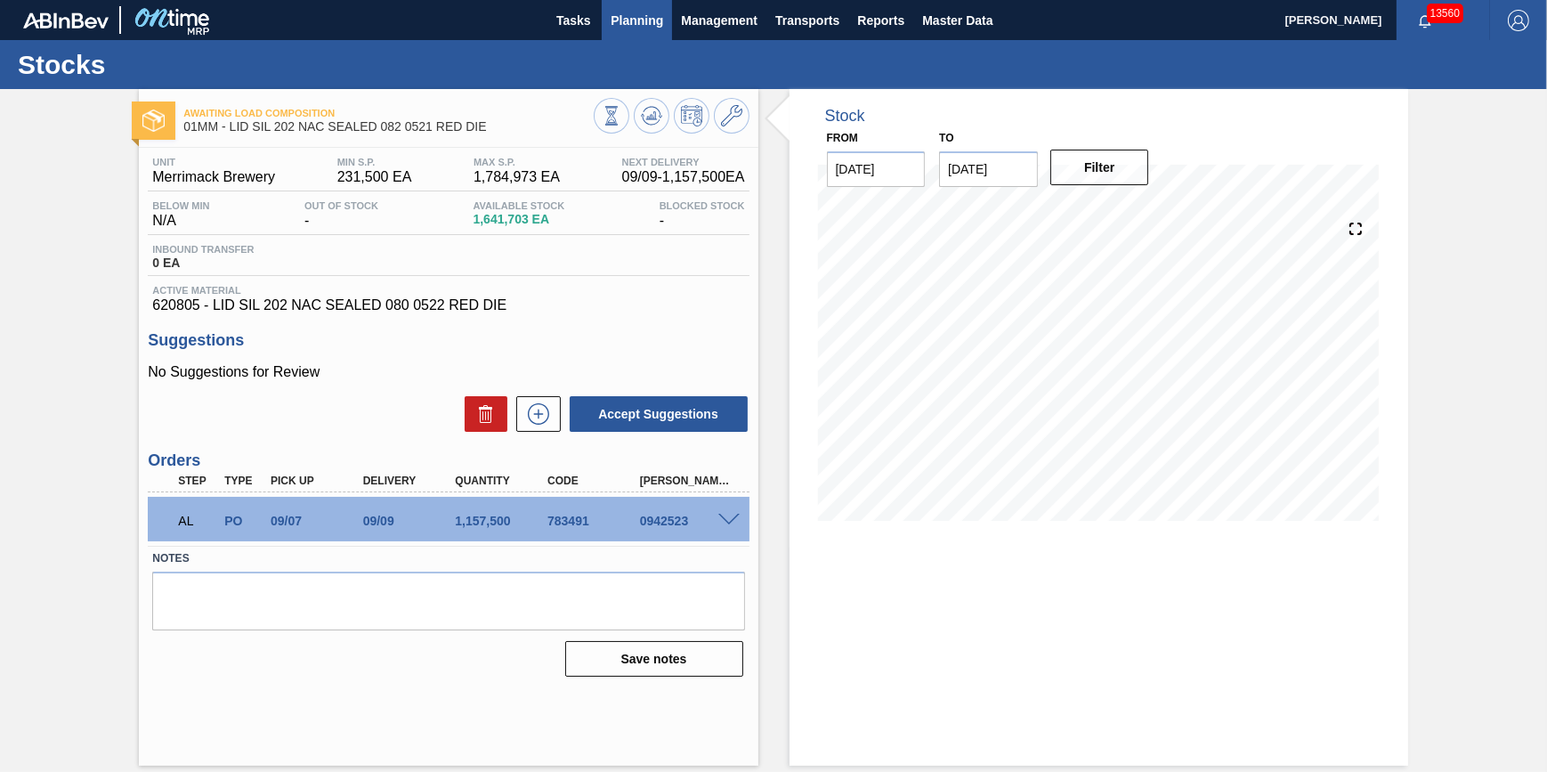
click at [660, 39] on button "Planning" at bounding box center [637, 20] width 70 height 40
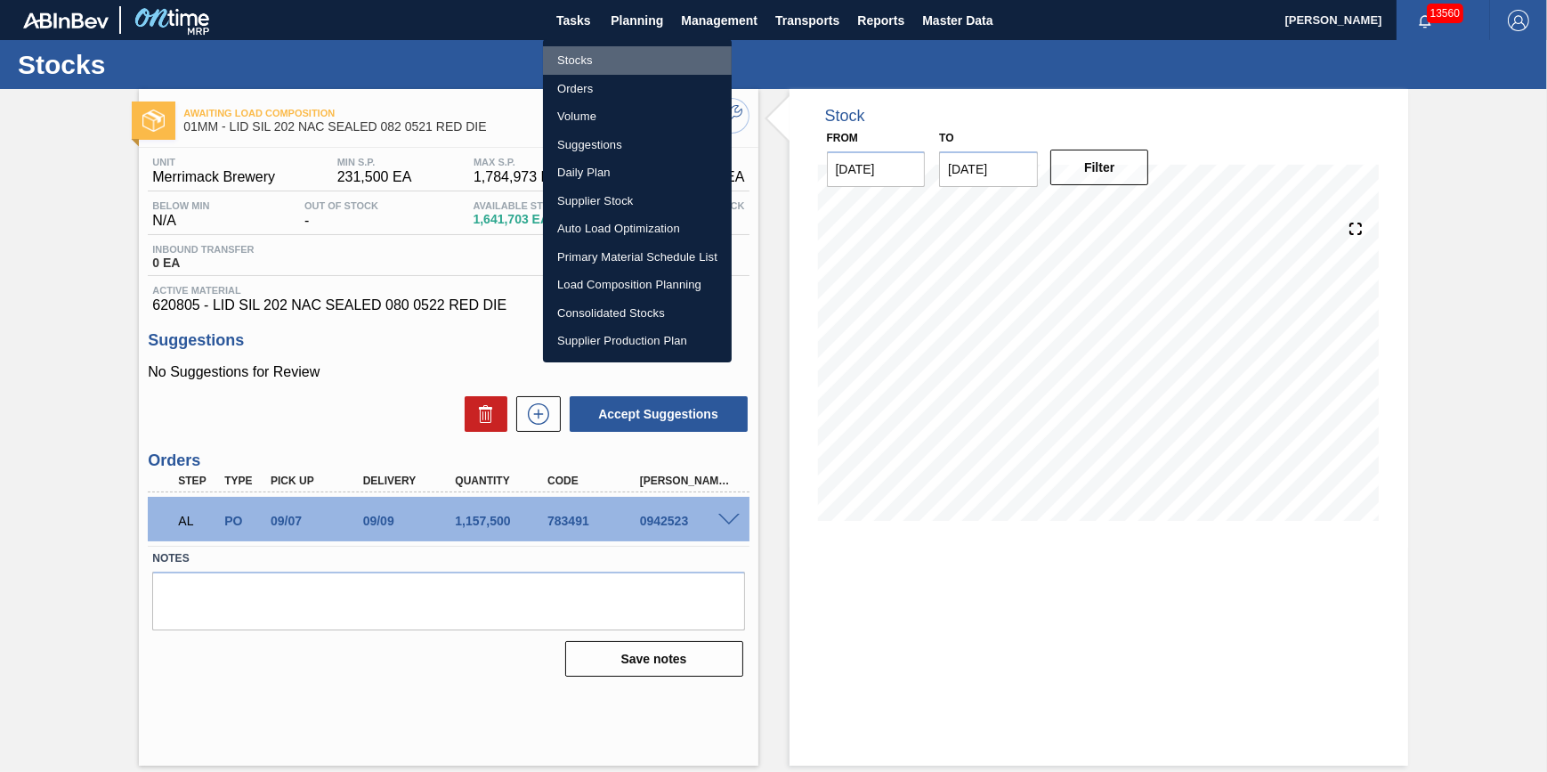
click at [665, 61] on li "Stocks" at bounding box center [637, 60] width 189 height 28
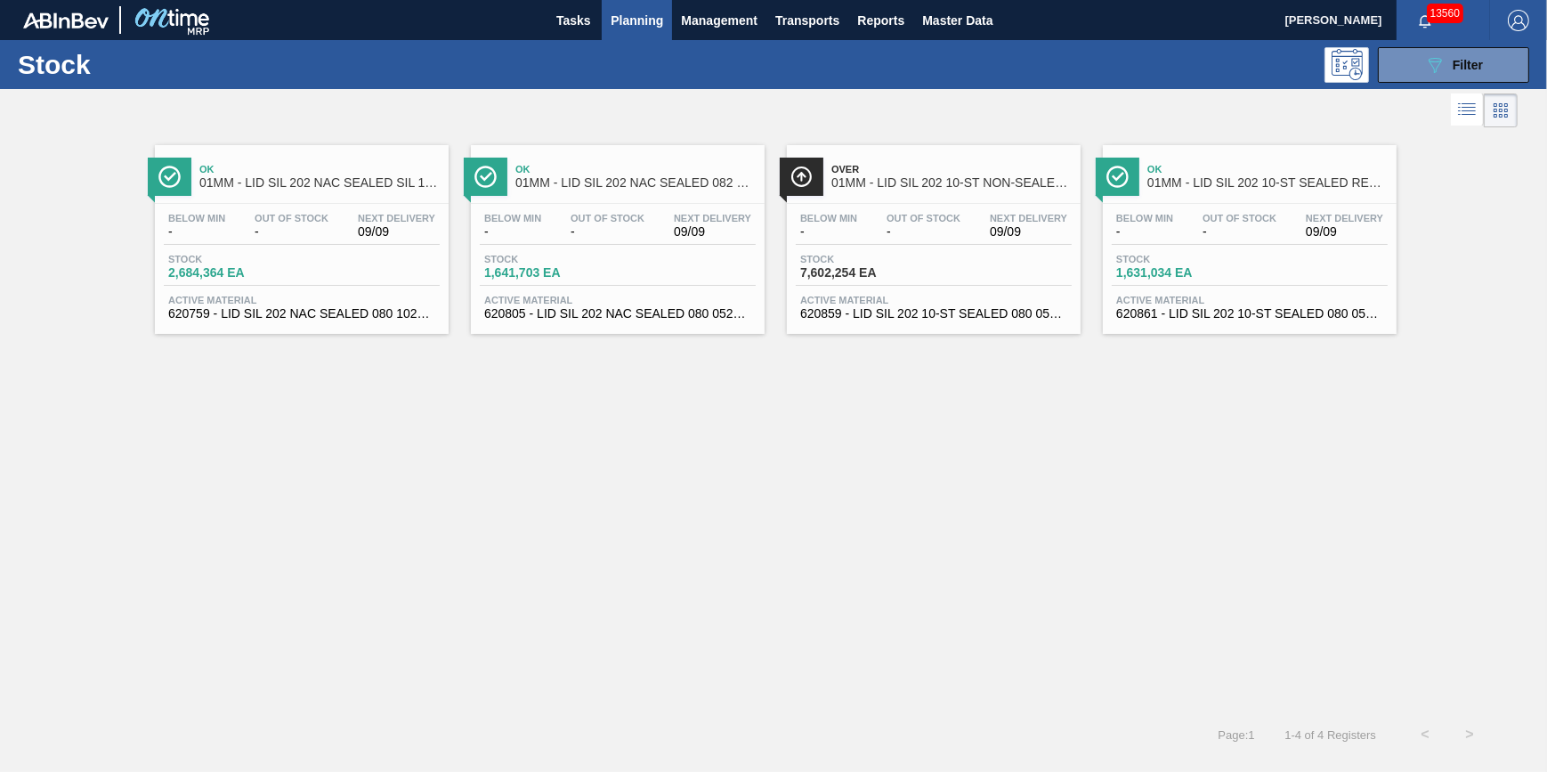
click at [538, 248] on div "Below Min - Out Of Stock - Next Delivery 09/09 Stock 1,641,703 EA Active Materi…" at bounding box center [618, 264] width 294 height 121
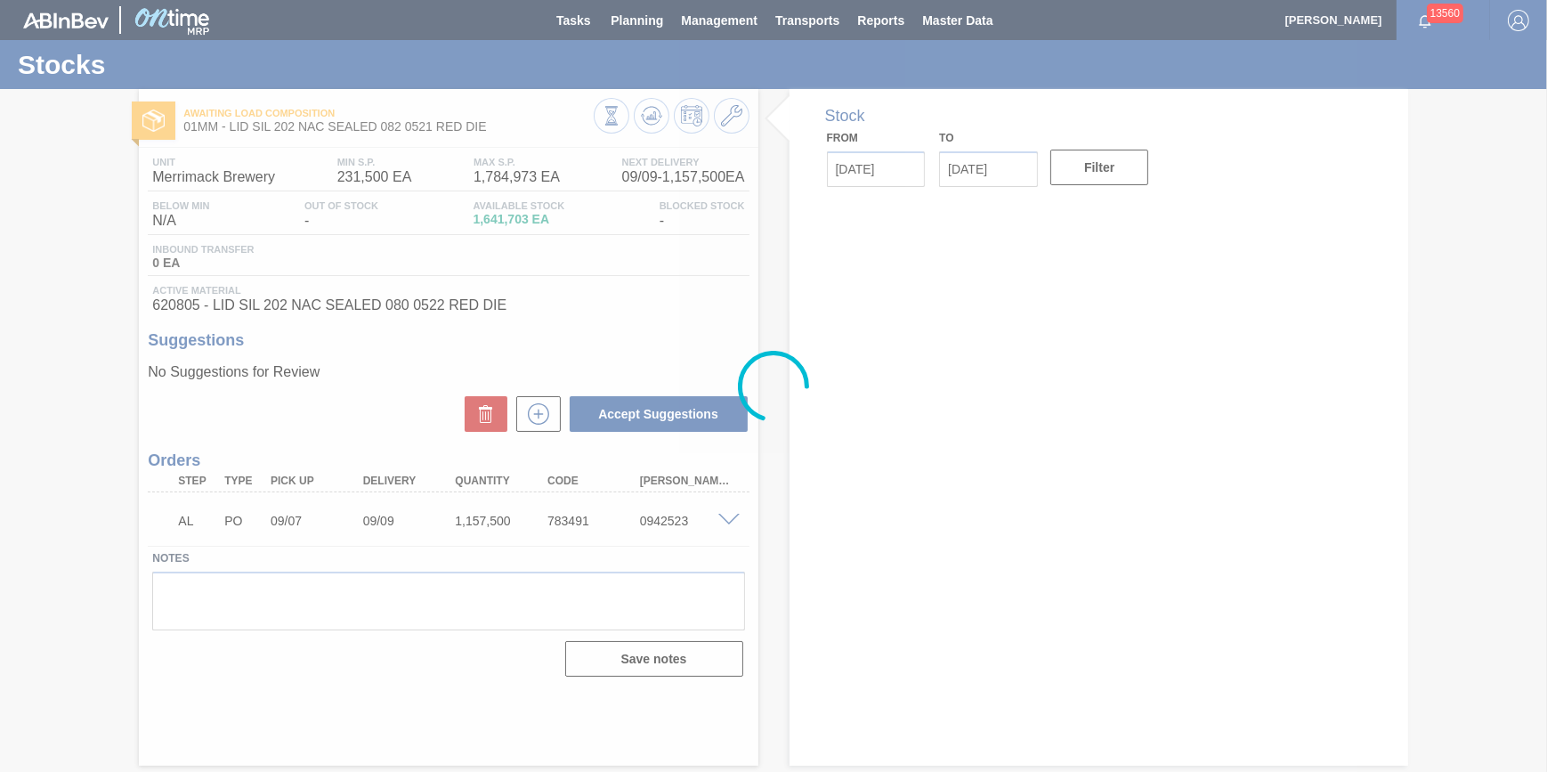
click at [739, 528] on div at bounding box center [773, 386] width 1547 height 772
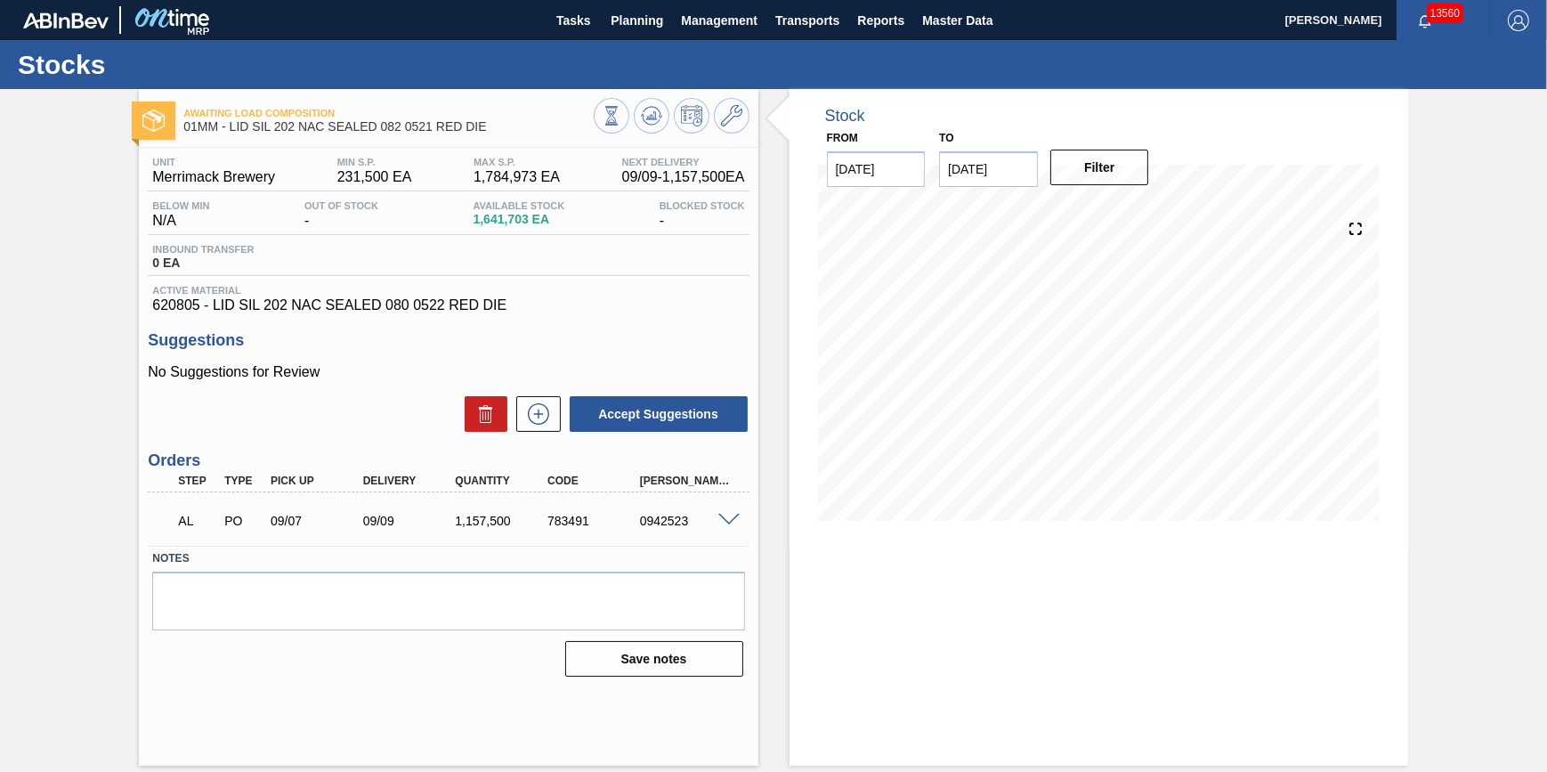
click at [742, 514] on div "AL PO 09/07 09/09 1,157,500 783491 0942523" at bounding box center [448, 519] width 601 height 45
click at [736, 523] on span at bounding box center [728, 520] width 21 height 13
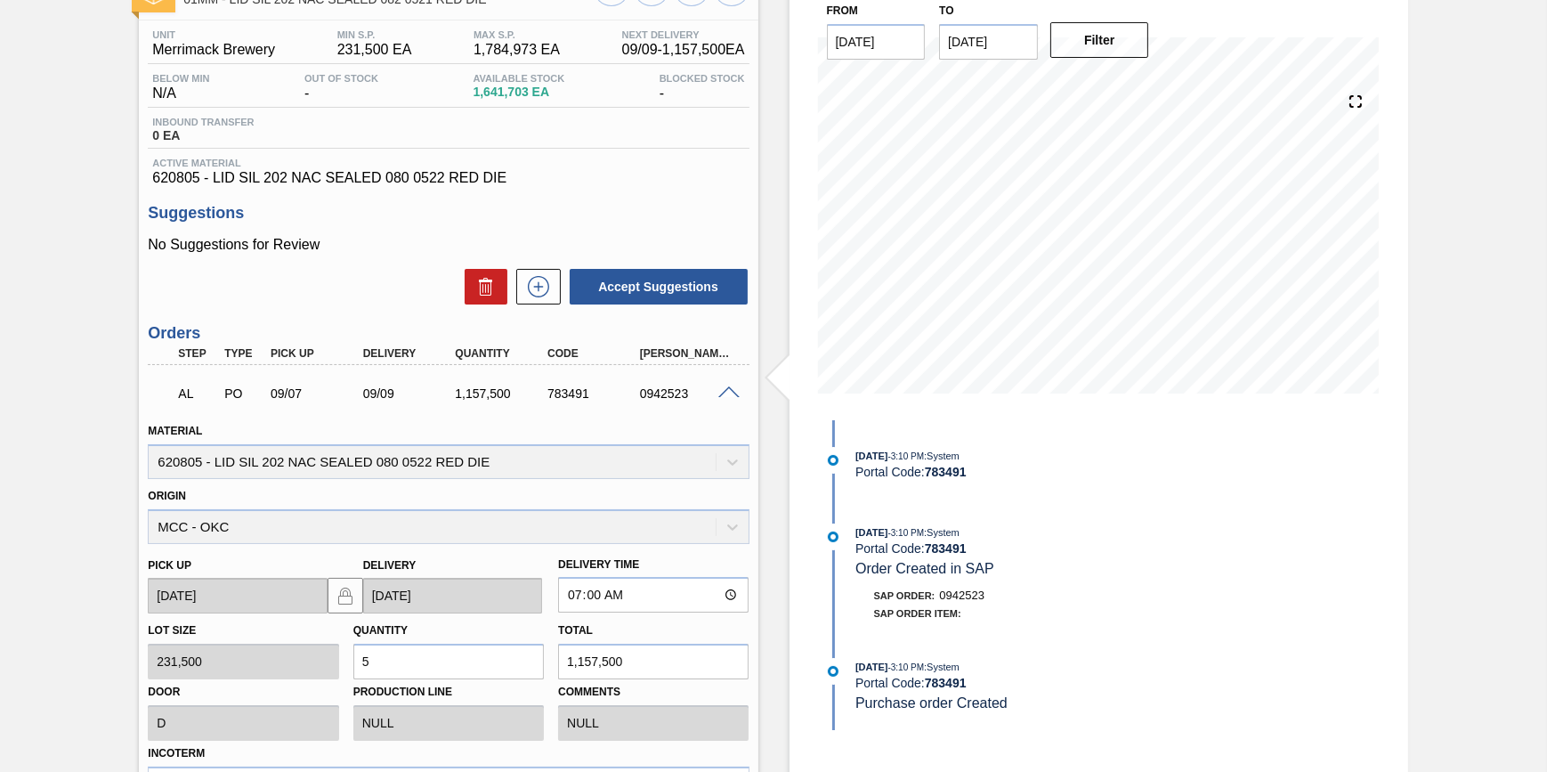
scroll to position [242, 0]
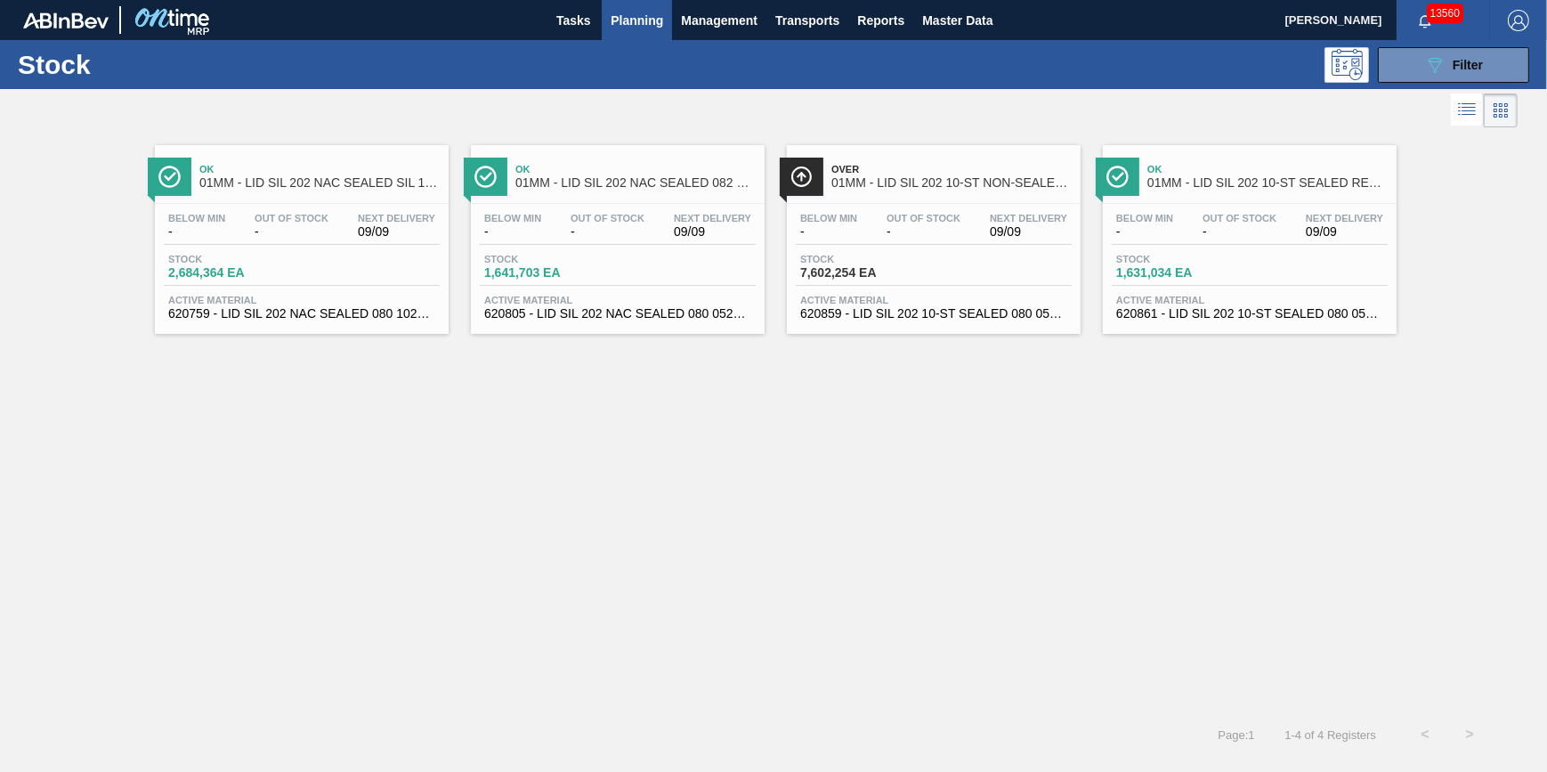
click at [653, 245] on div "Below Min - Out Of Stock - Next Delivery 09/09 Stock 1,641,703 EA Active Materi…" at bounding box center [618, 264] width 294 height 121
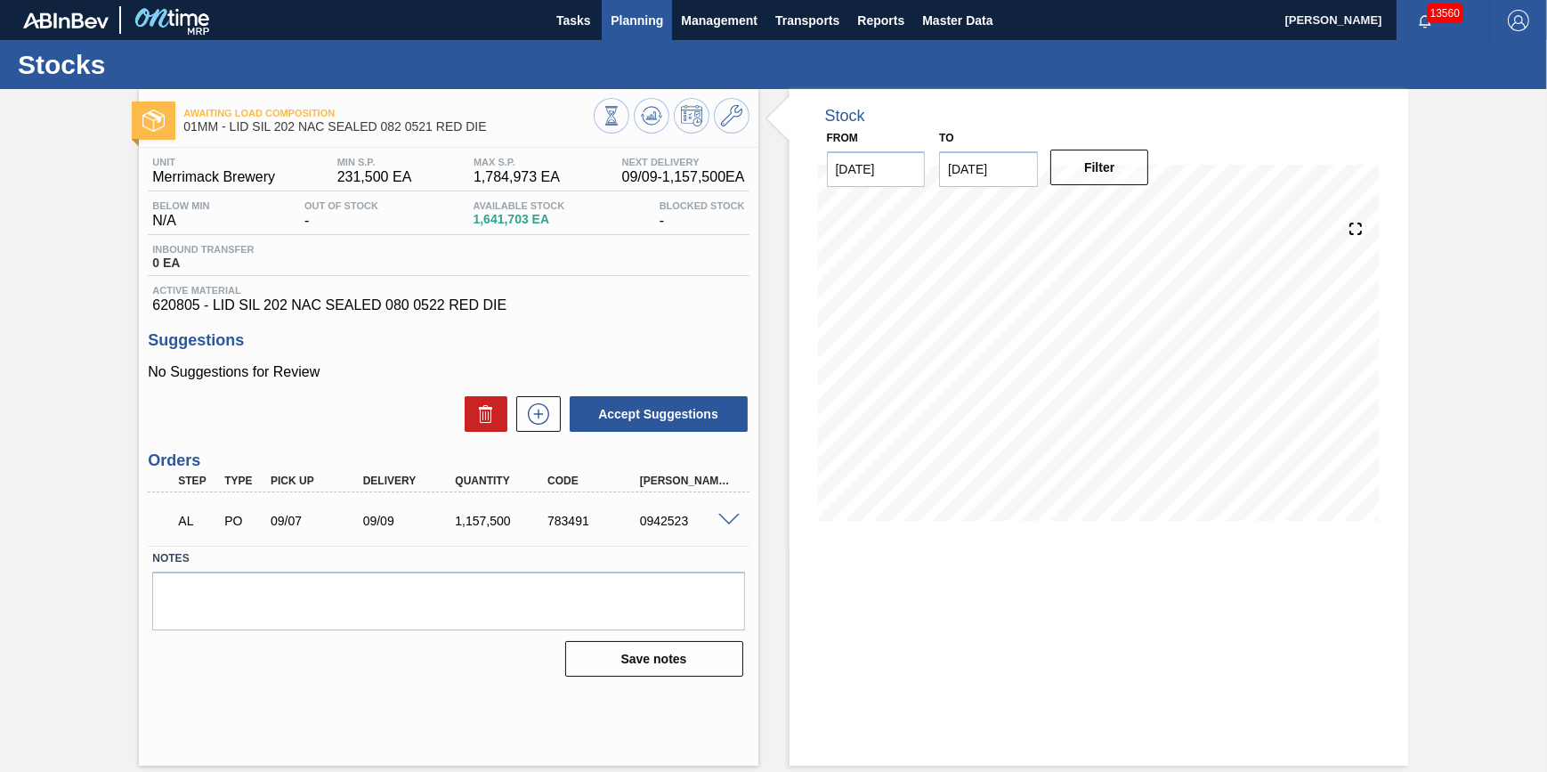
click at [610, 34] on button "Planning" at bounding box center [637, 20] width 70 height 40
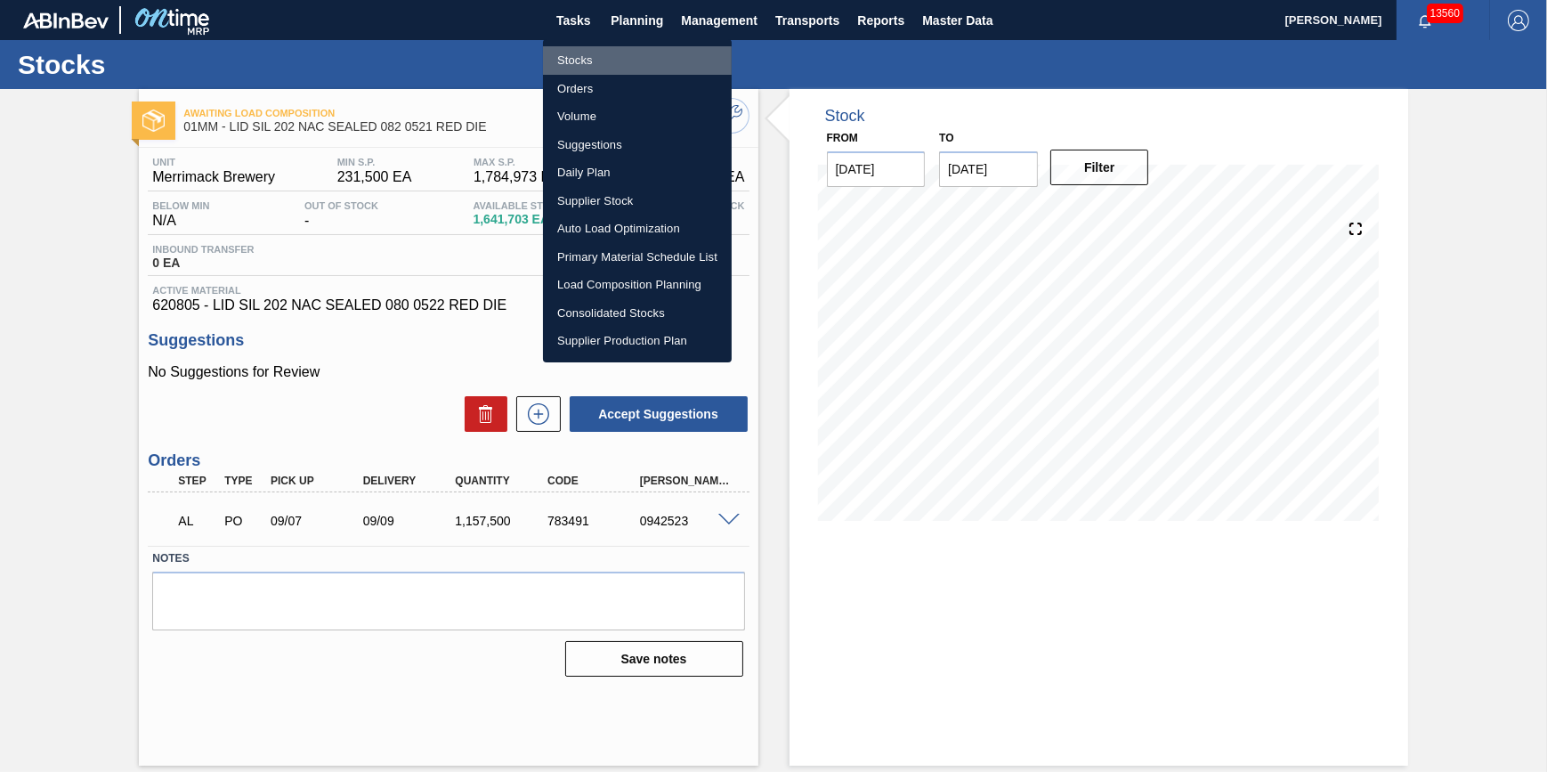
click at [611, 51] on li "Stocks" at bounding box center [637, 60] width 189 height 28
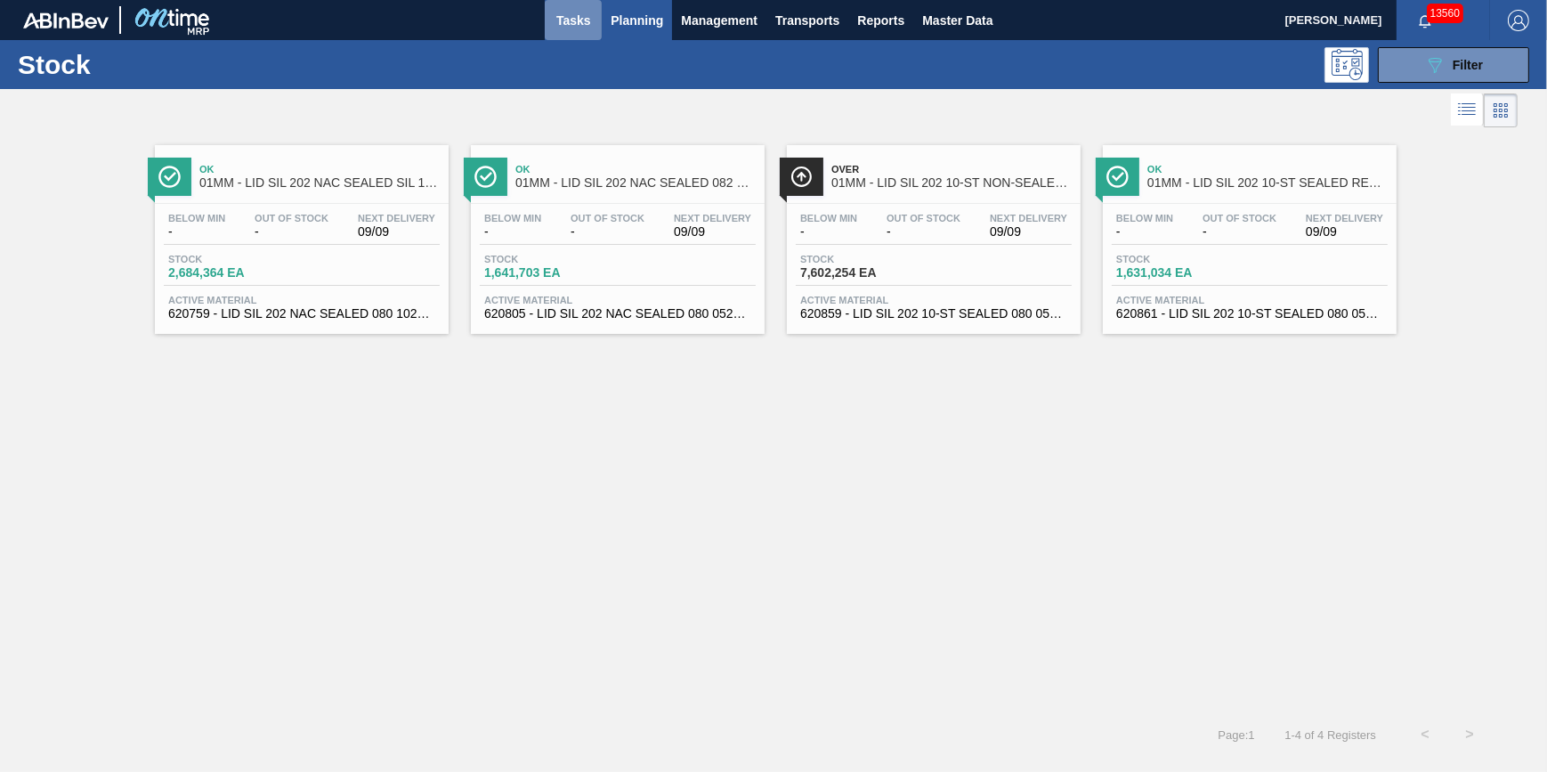
click at [588, 24] on span "Tasks" at bounding box center [573, 20] width 39 height 21
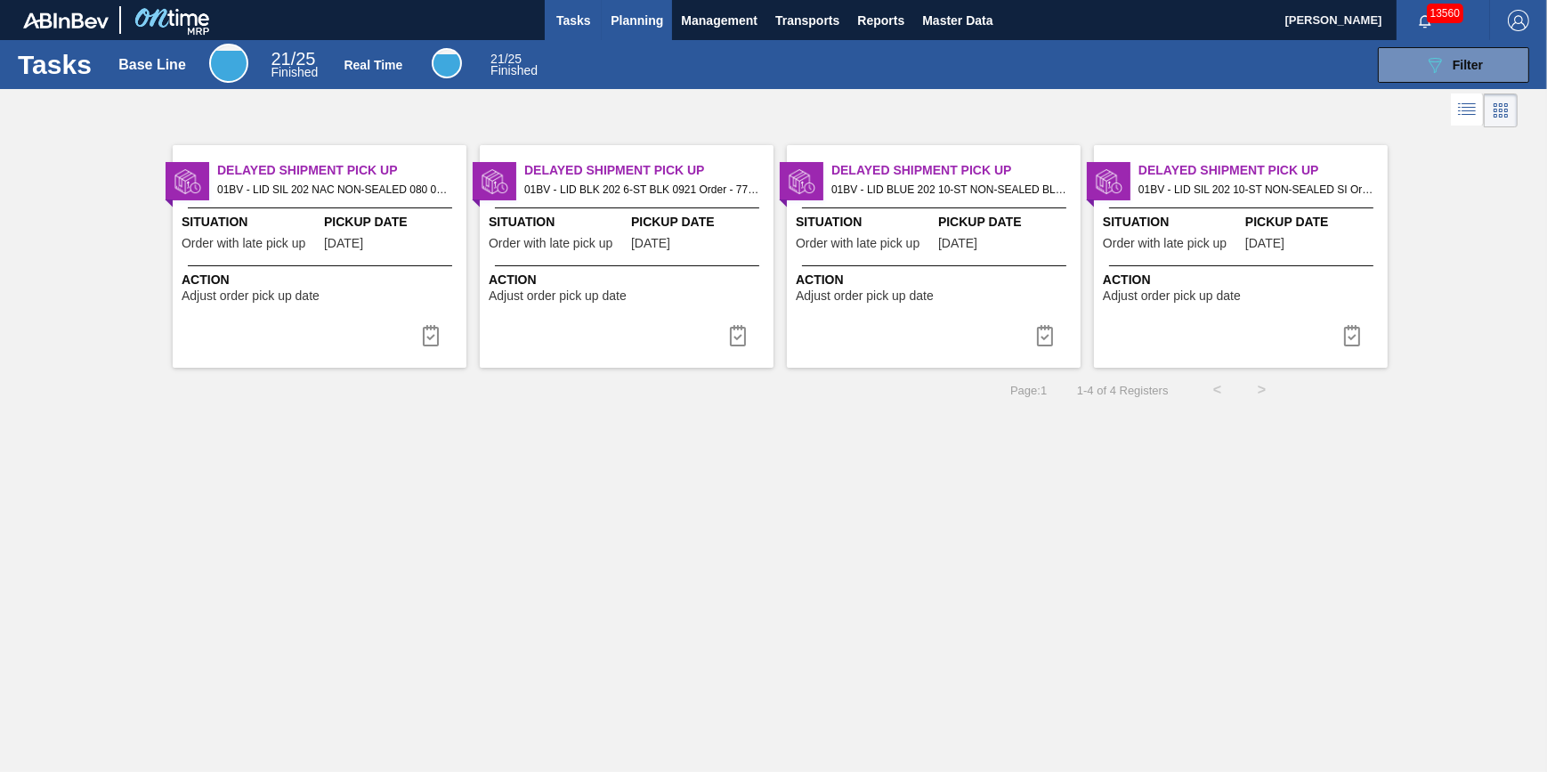
click at [658, 10] on span "Planning" at bounding box center [637, 20] width 53 height 21
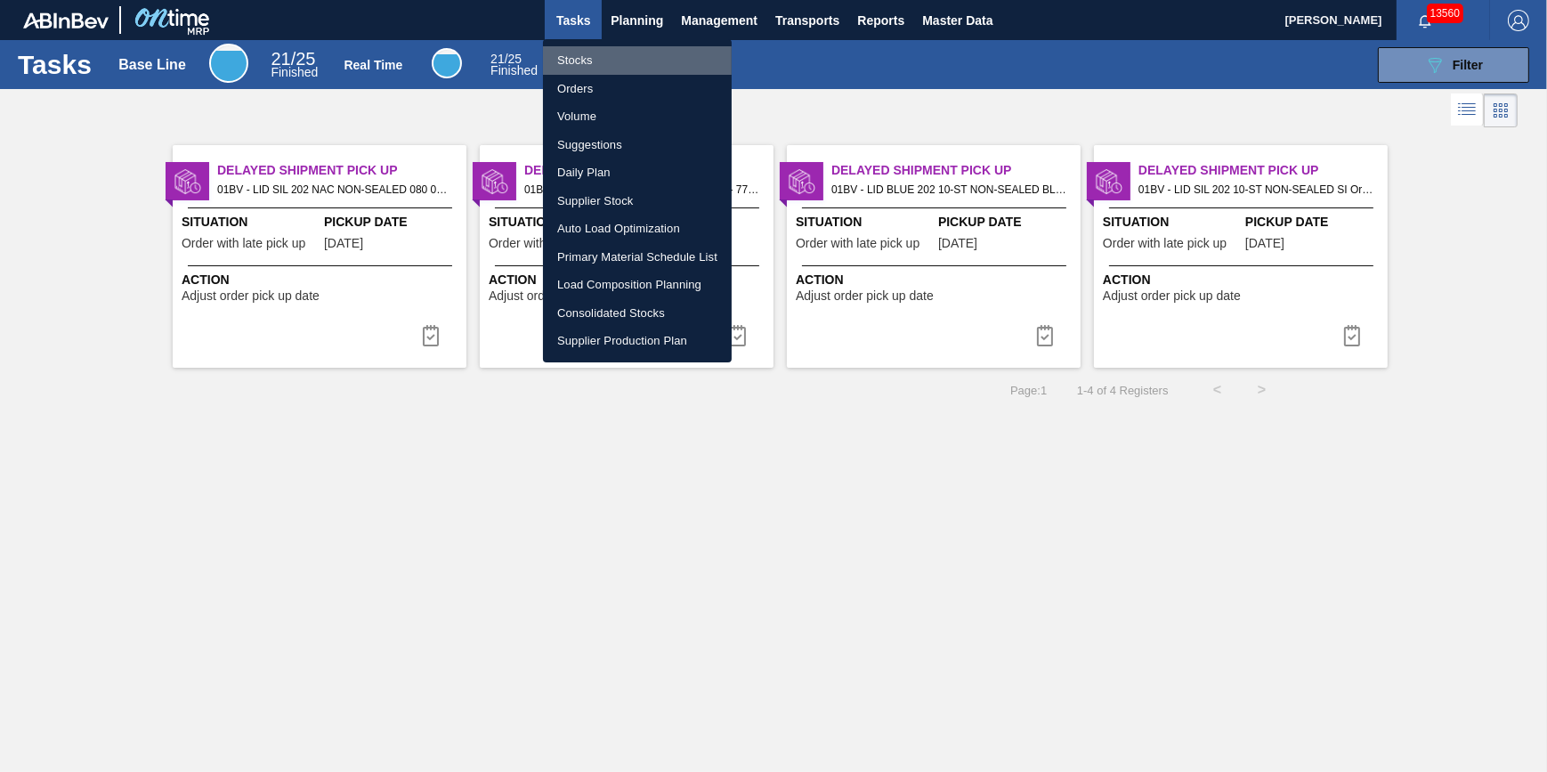
click at [633, 46] on li "Stocks" at bounding box center [637, 60] width 189 height 28
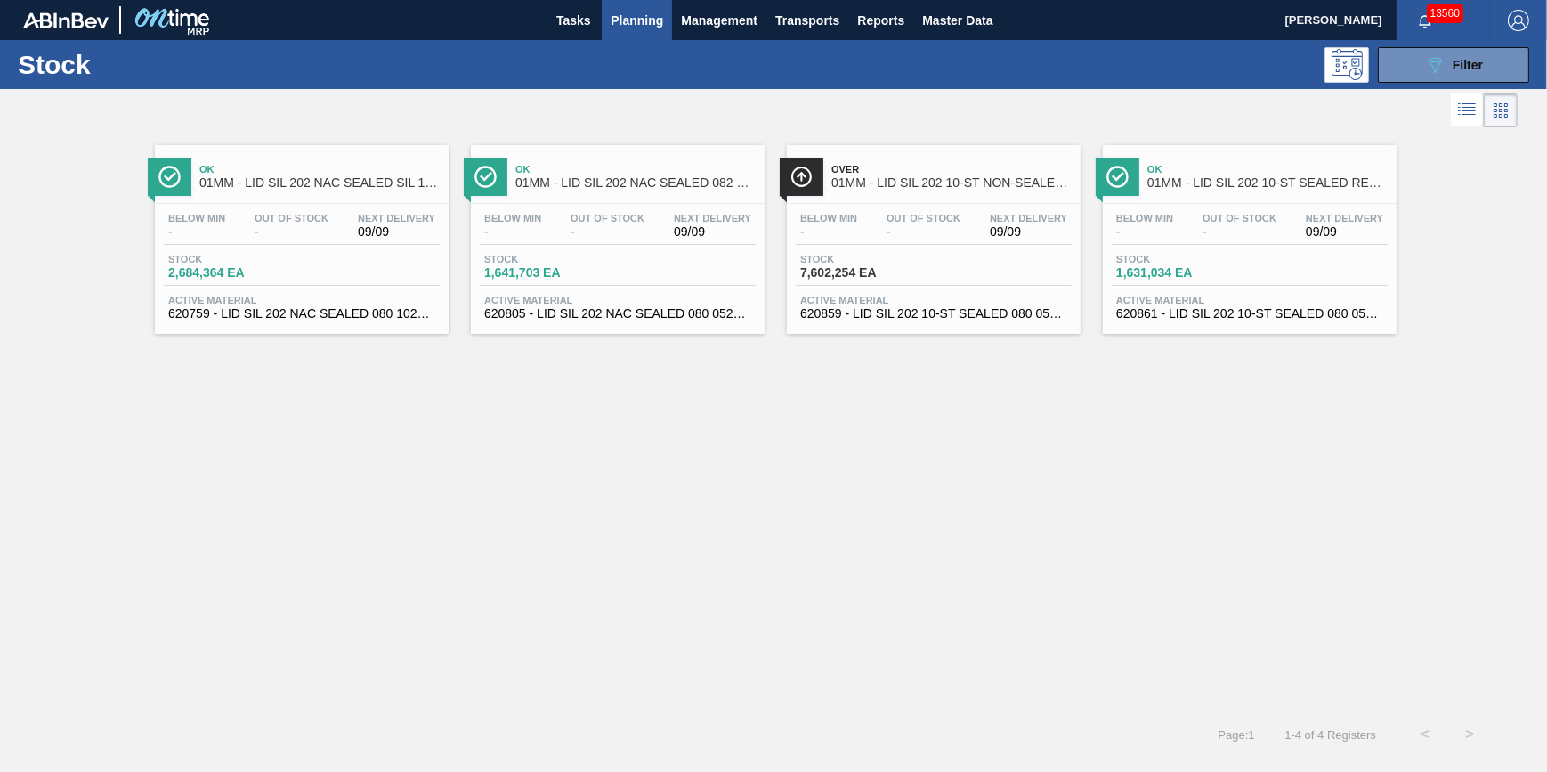
click at [539, 229] on span "-" at bounding box center [512, 231] width 57 height 13
click at [344, 263] on div "Stock 2,684,364 EA" at bounding box center [302, 270] width 276 height 32
click at [907, 228] on span "-" at bounding box center [923, 231] width 74 height 13
click at [1227, 278] on span "1,631,034 EA" at bounding box center [1178, 272] width 125 height 13
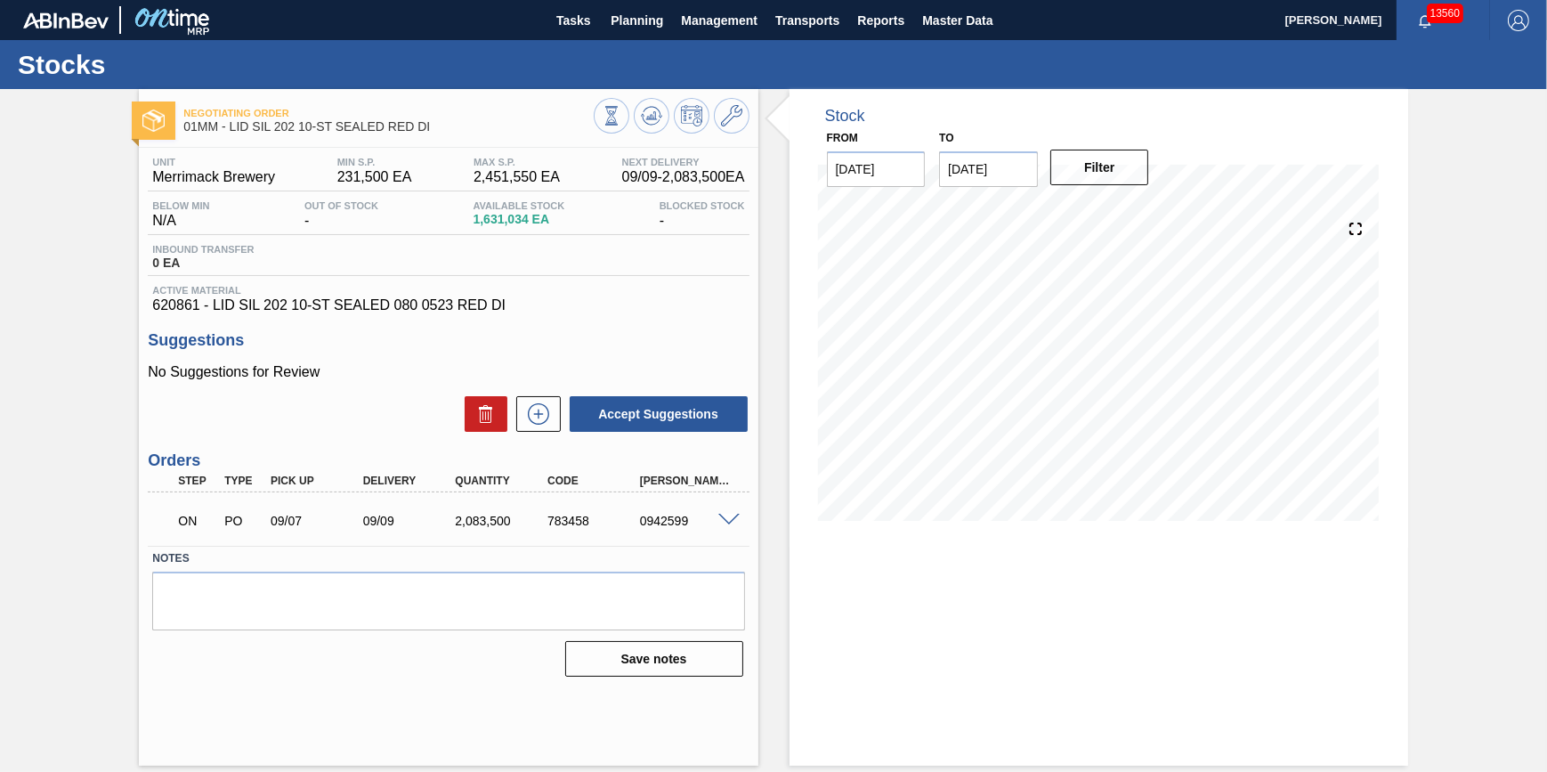
click at [725, 520] on span at bounding box center [728, 520] width 21 height 13
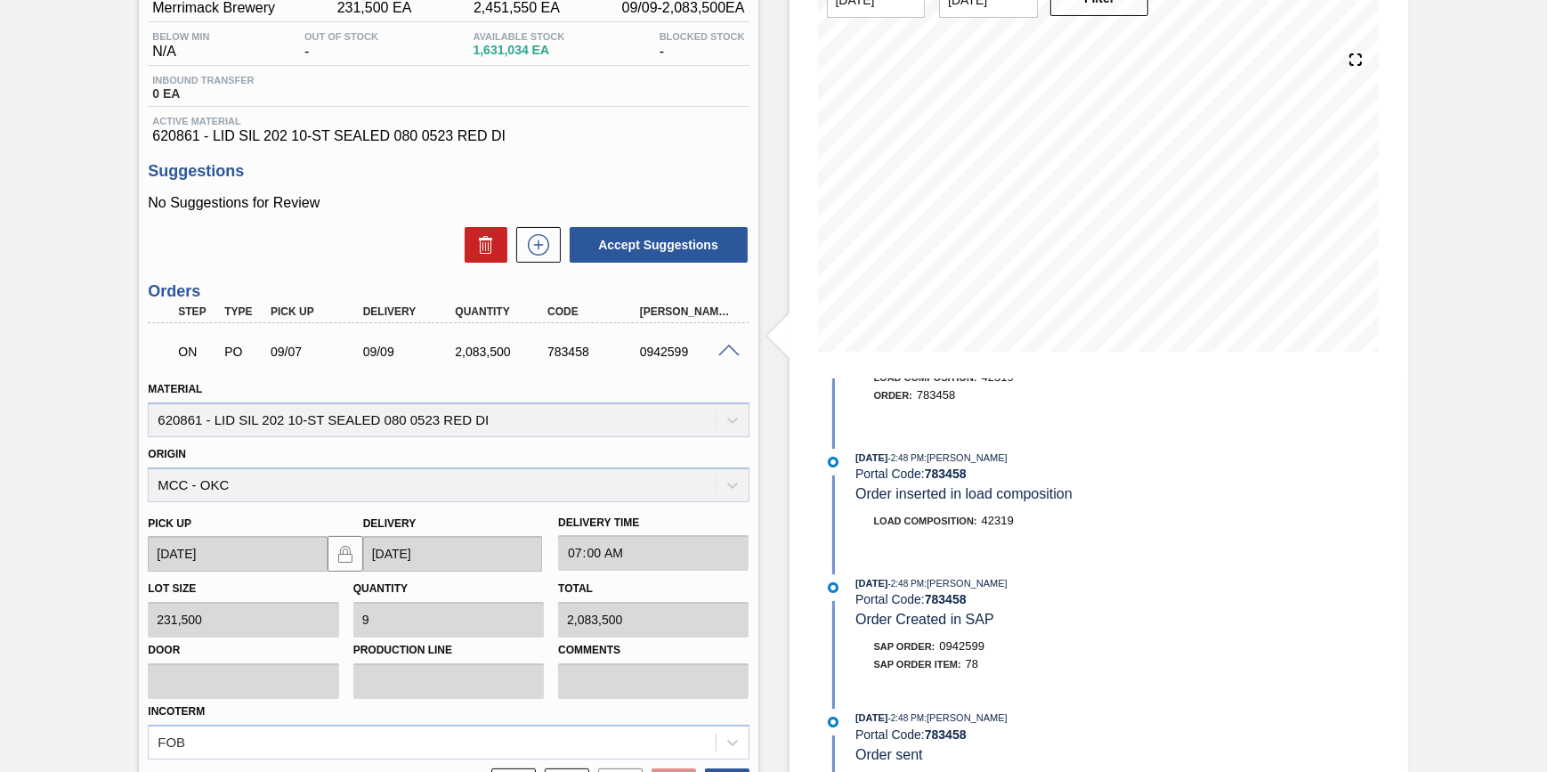
scroll to position [32, 0]
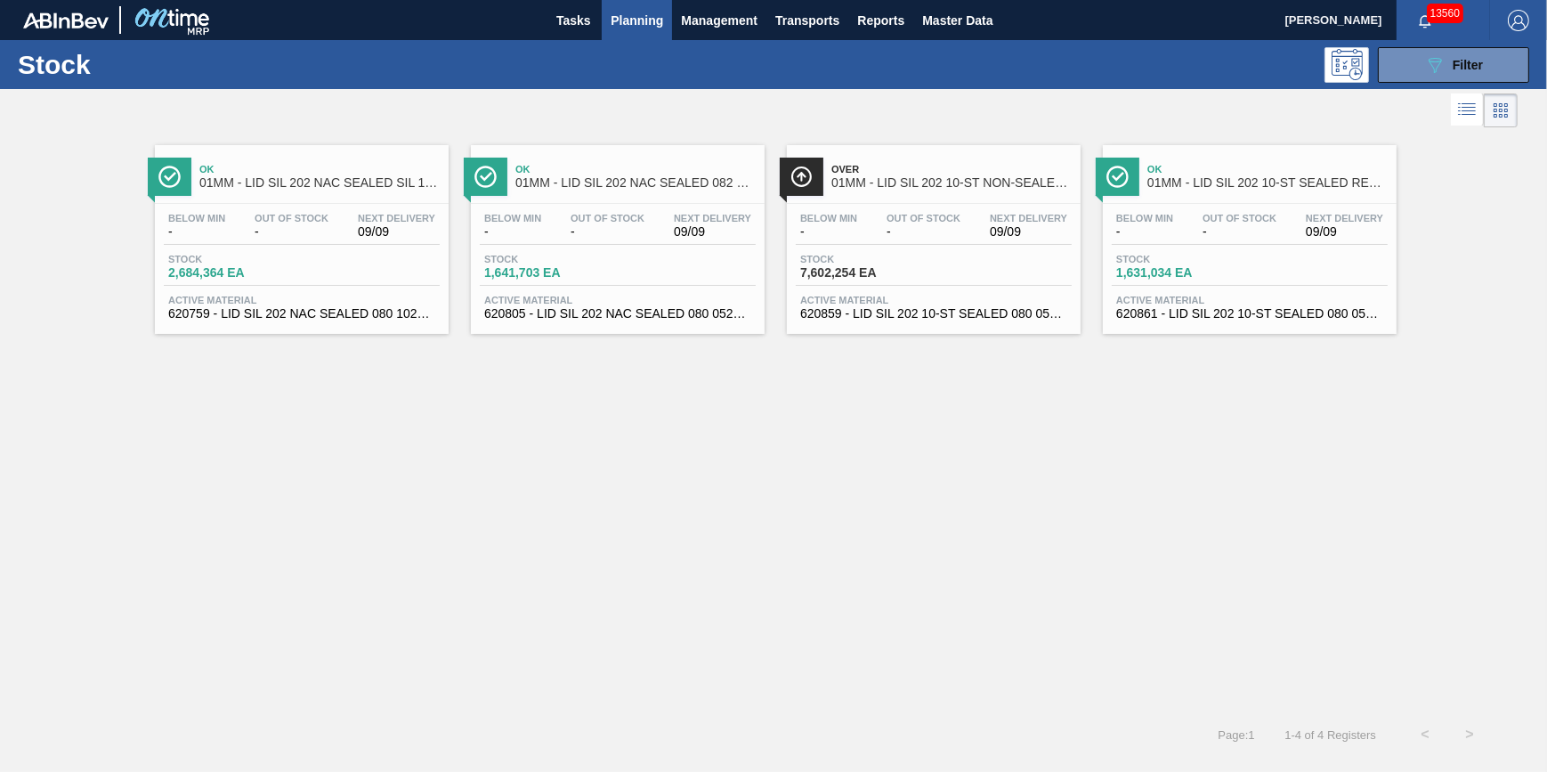
click at [368, 234] on span "09/09" at bounding box center [396, 231] width 77 height 13
click at [544, 232] on div "Below Min -" at bounding box center [513, 226] width 66 height 26
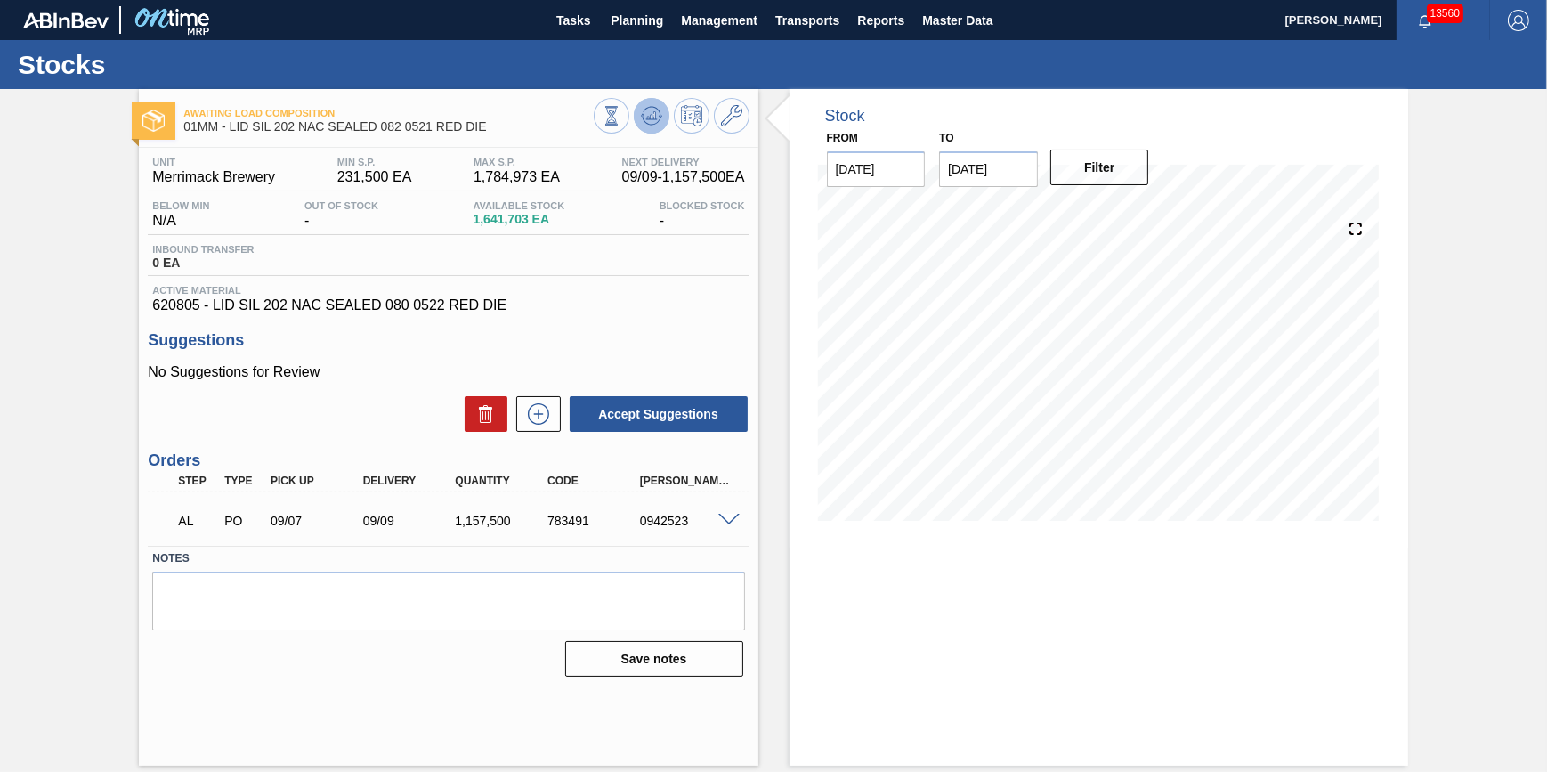
click at [653, 117] on icon at bounding box center [654, 115] width 2 height 7
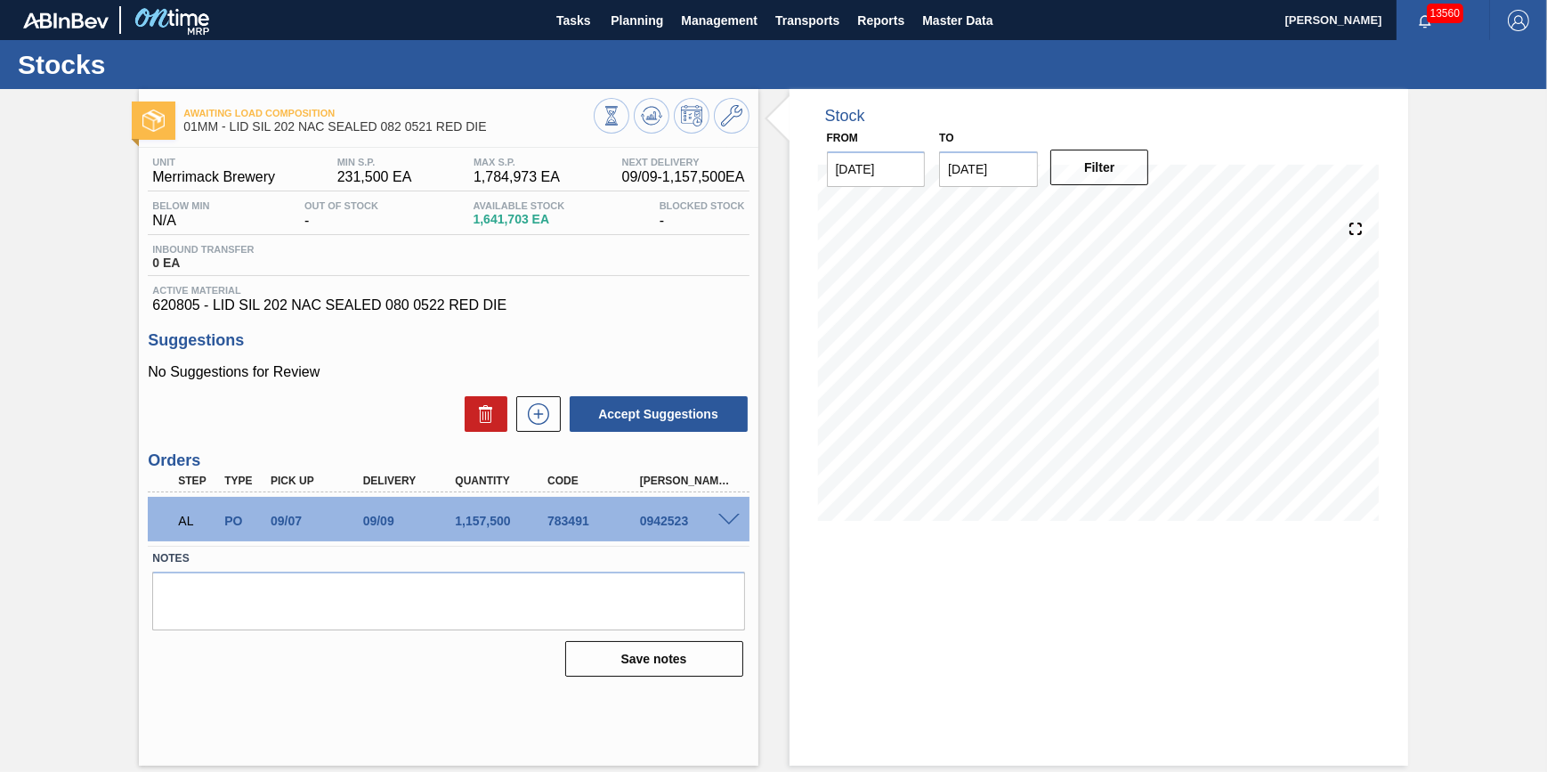
click at [651, 118] on icon at bounding box center [651, 115] width 12 height 8
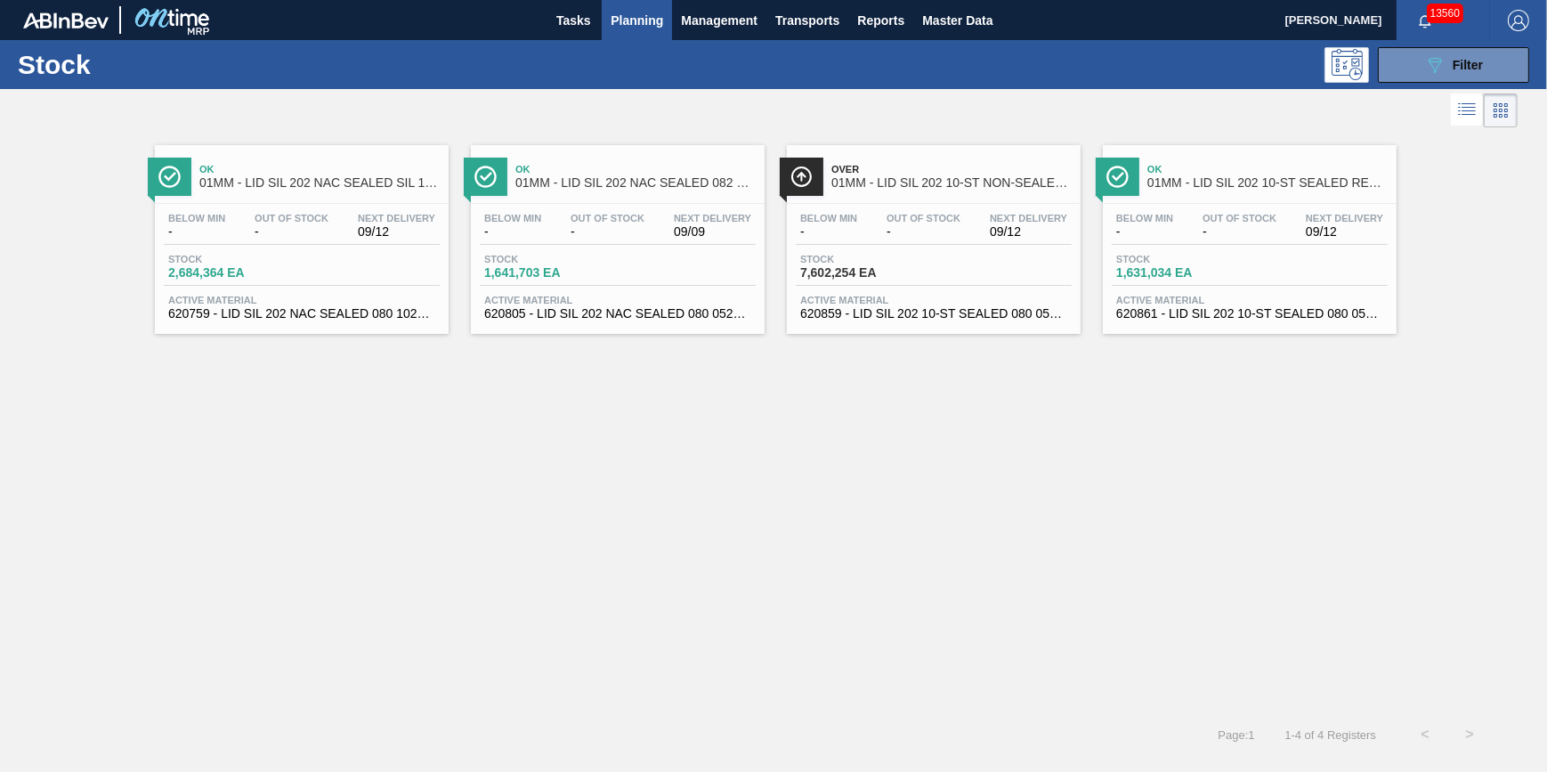
click at [355, 276] on div "Stock 2,684,364 EA" at bounding box center [302, 270] width 276 height 32
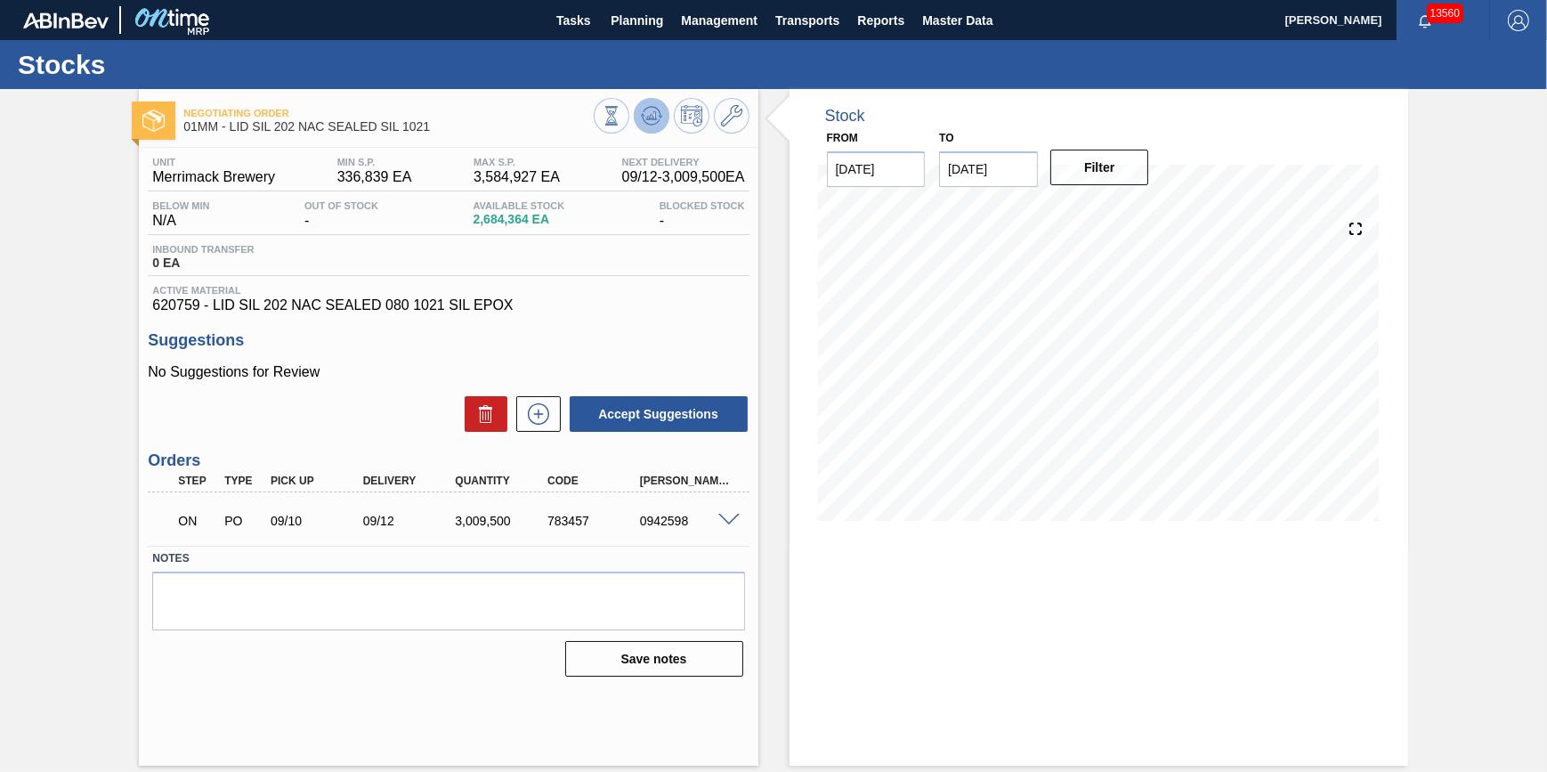
click at [653, 129] on button at bounding box center [652, 116] width 36 height 36
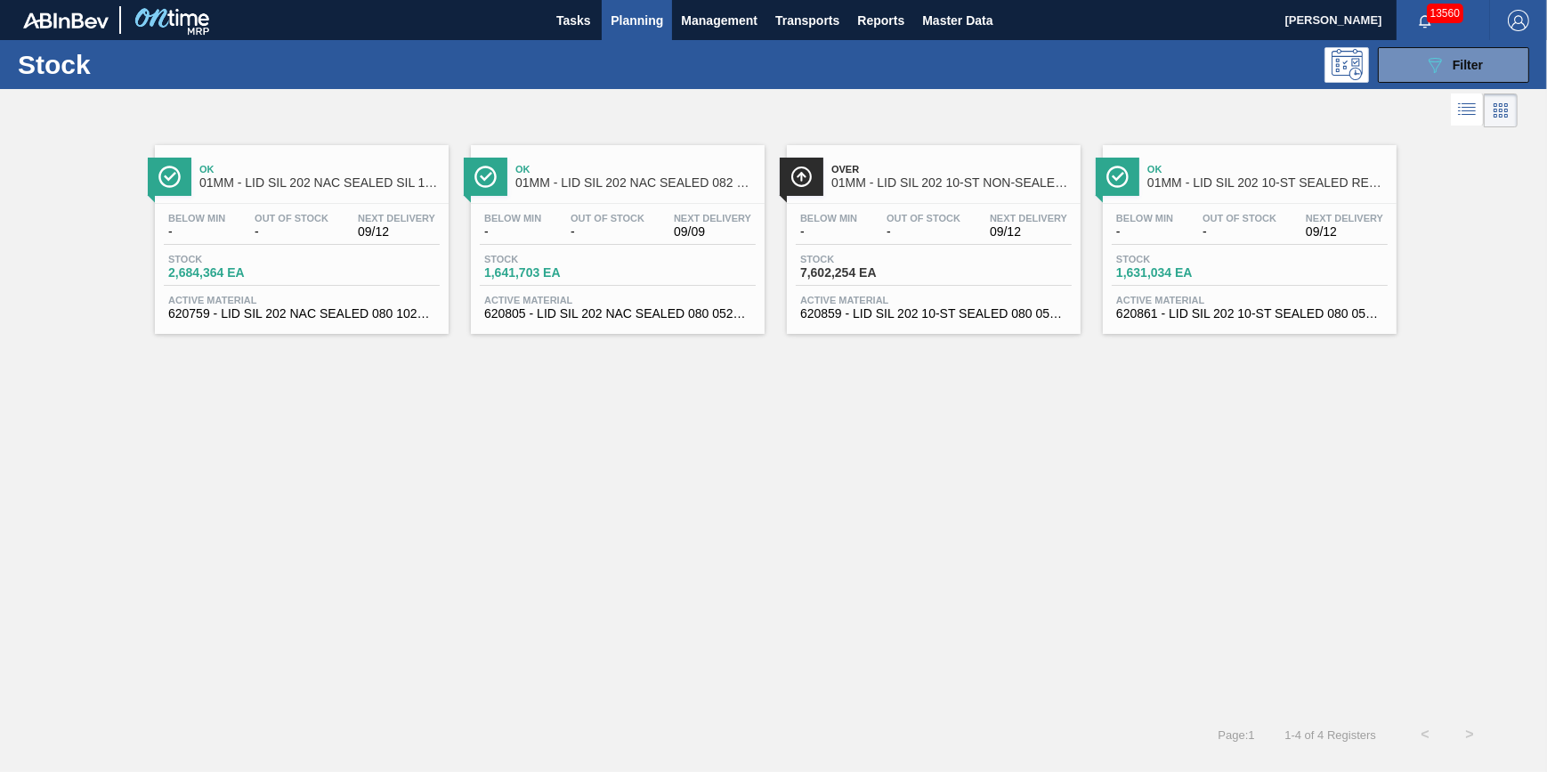
click at [912, 261] on span "Stock" at bounding box center [862, 259] width 125 height 11
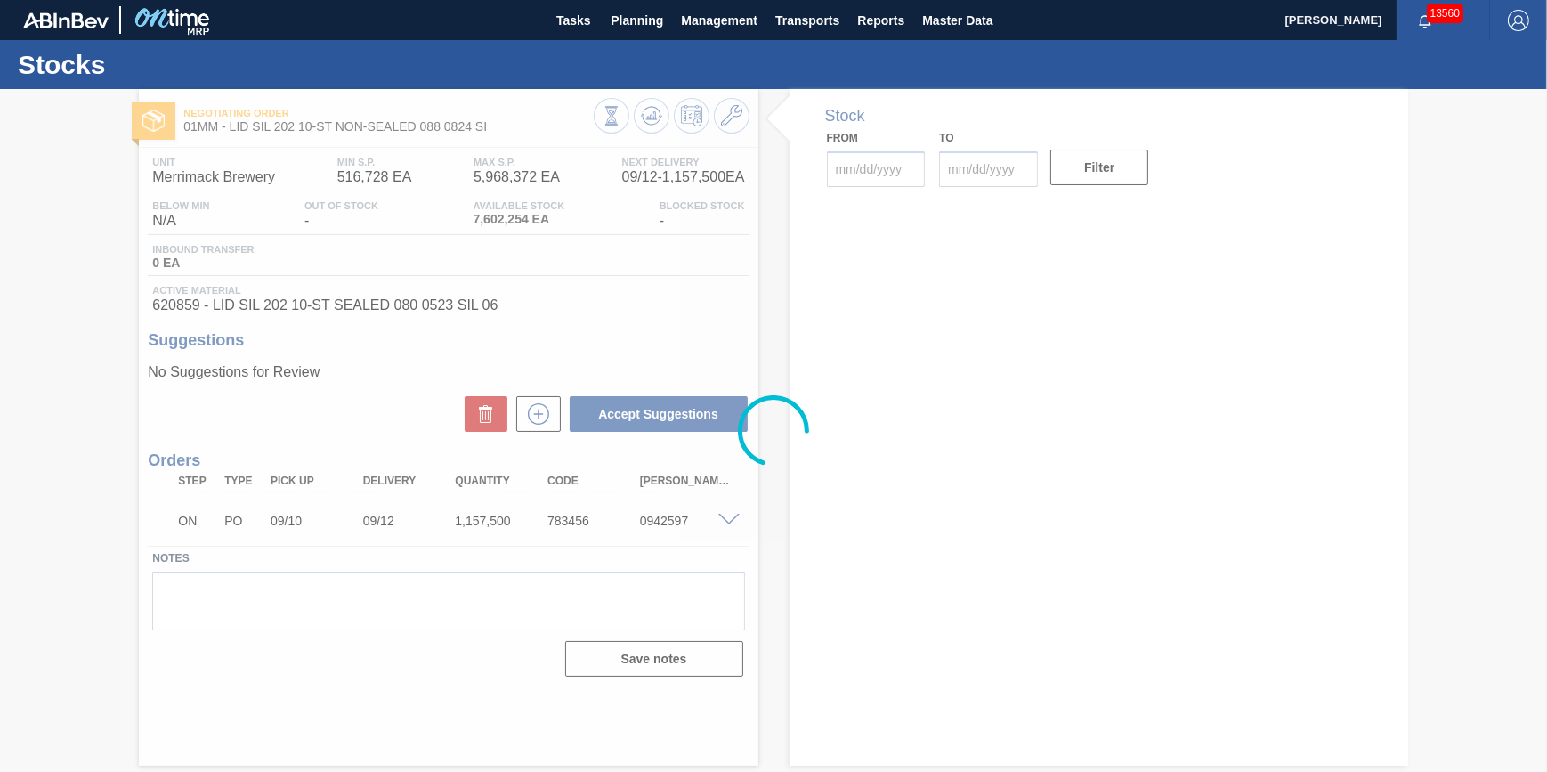
type input "[DATE]"
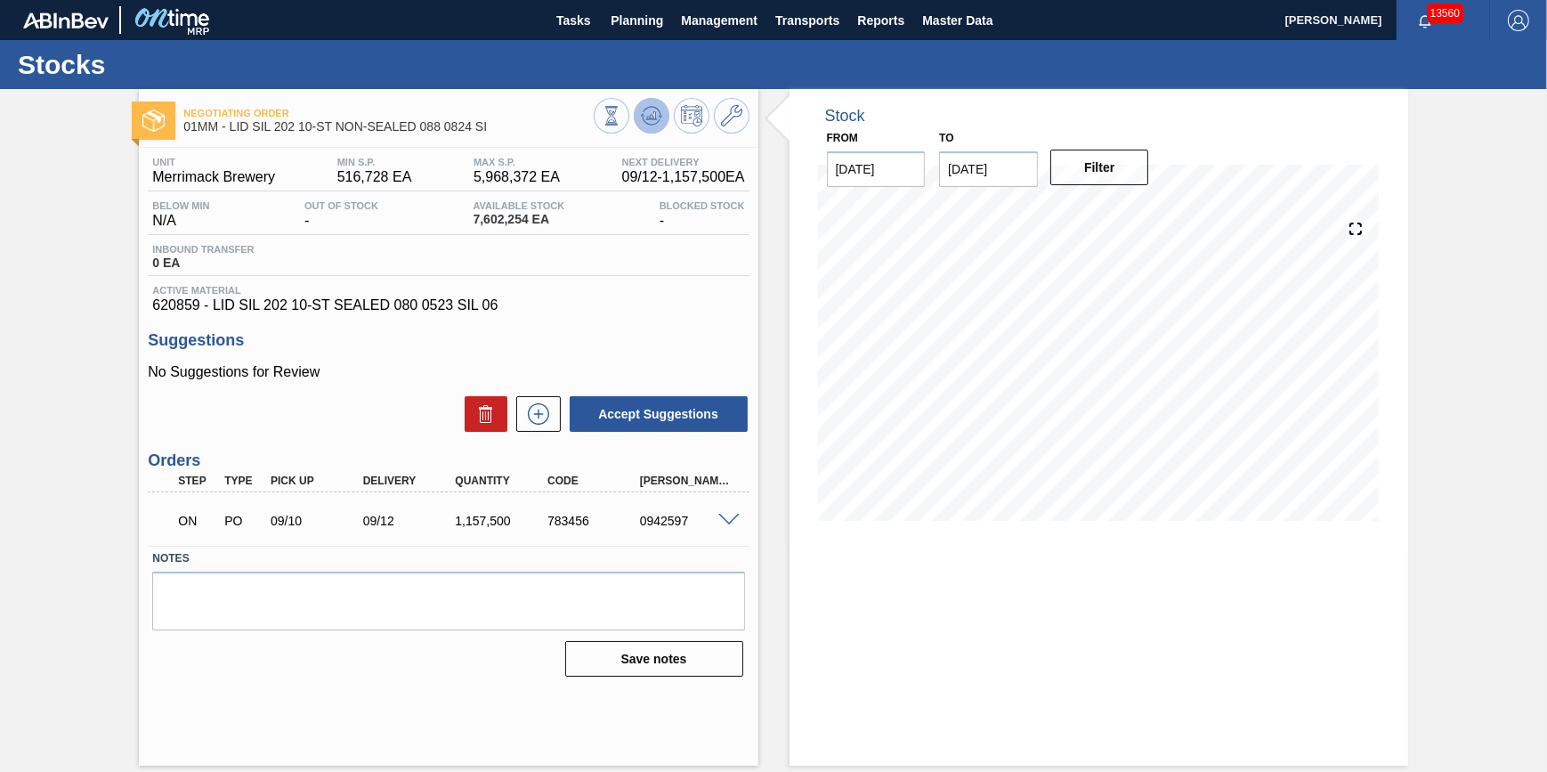
click at [649, 120] on icon at bounding box center [651, 115] width 21 height 21
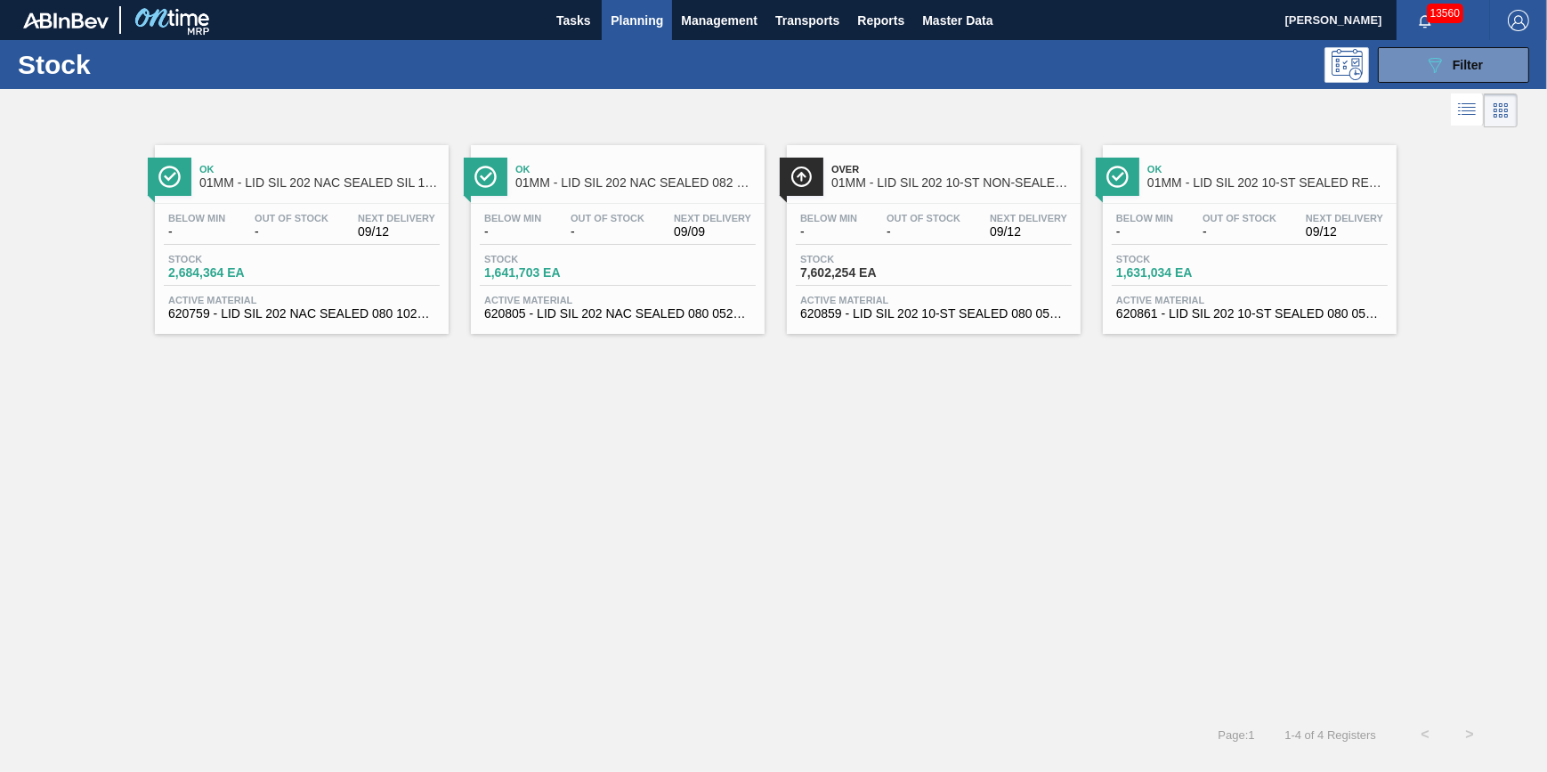
click at [1114, 218] on div "Below Min -" at bounding box center [1145, 226] width 66 height 26
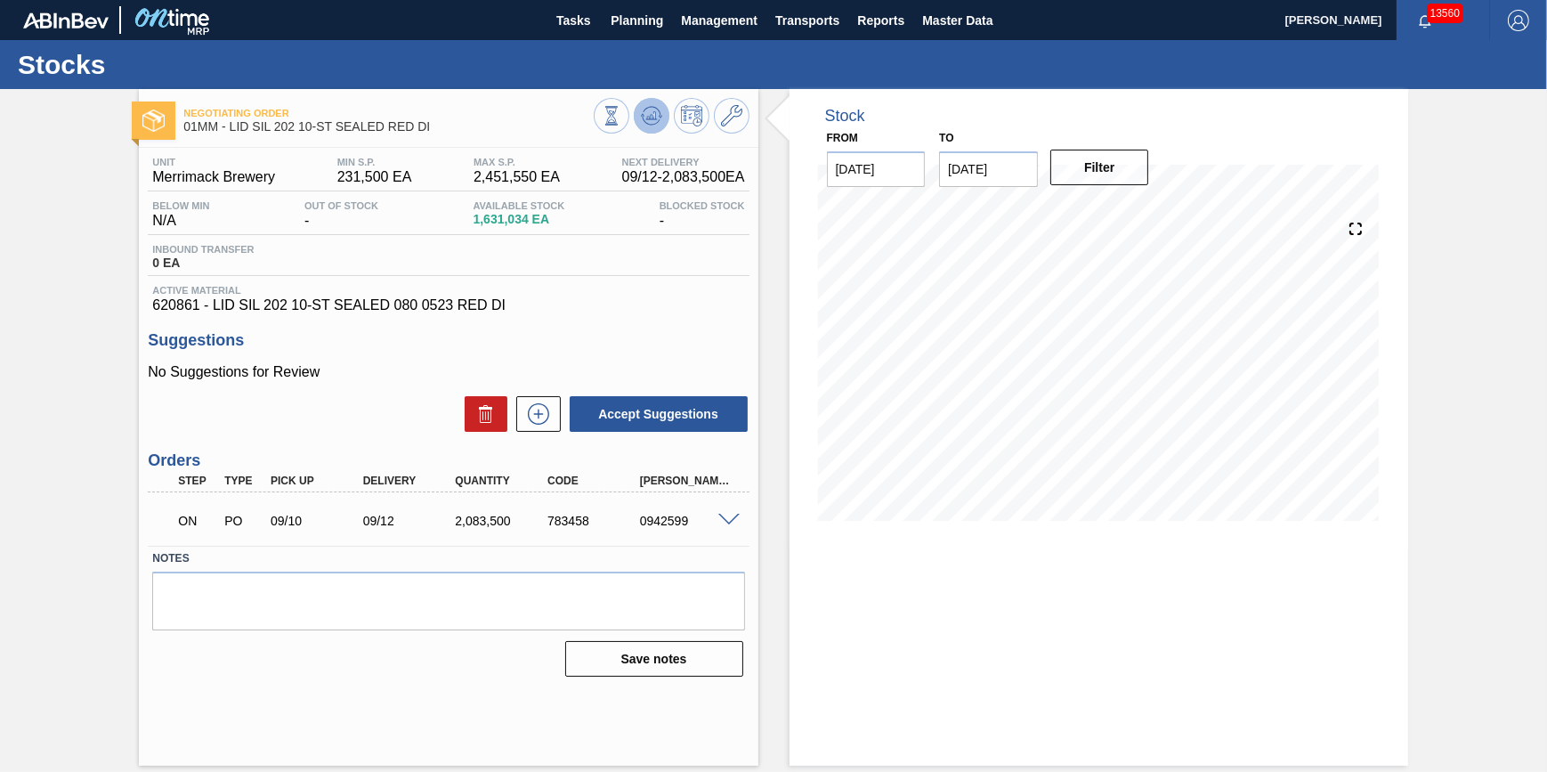
click at [650, 123] on icon at bounding box center [651, 115] width 21 height 21
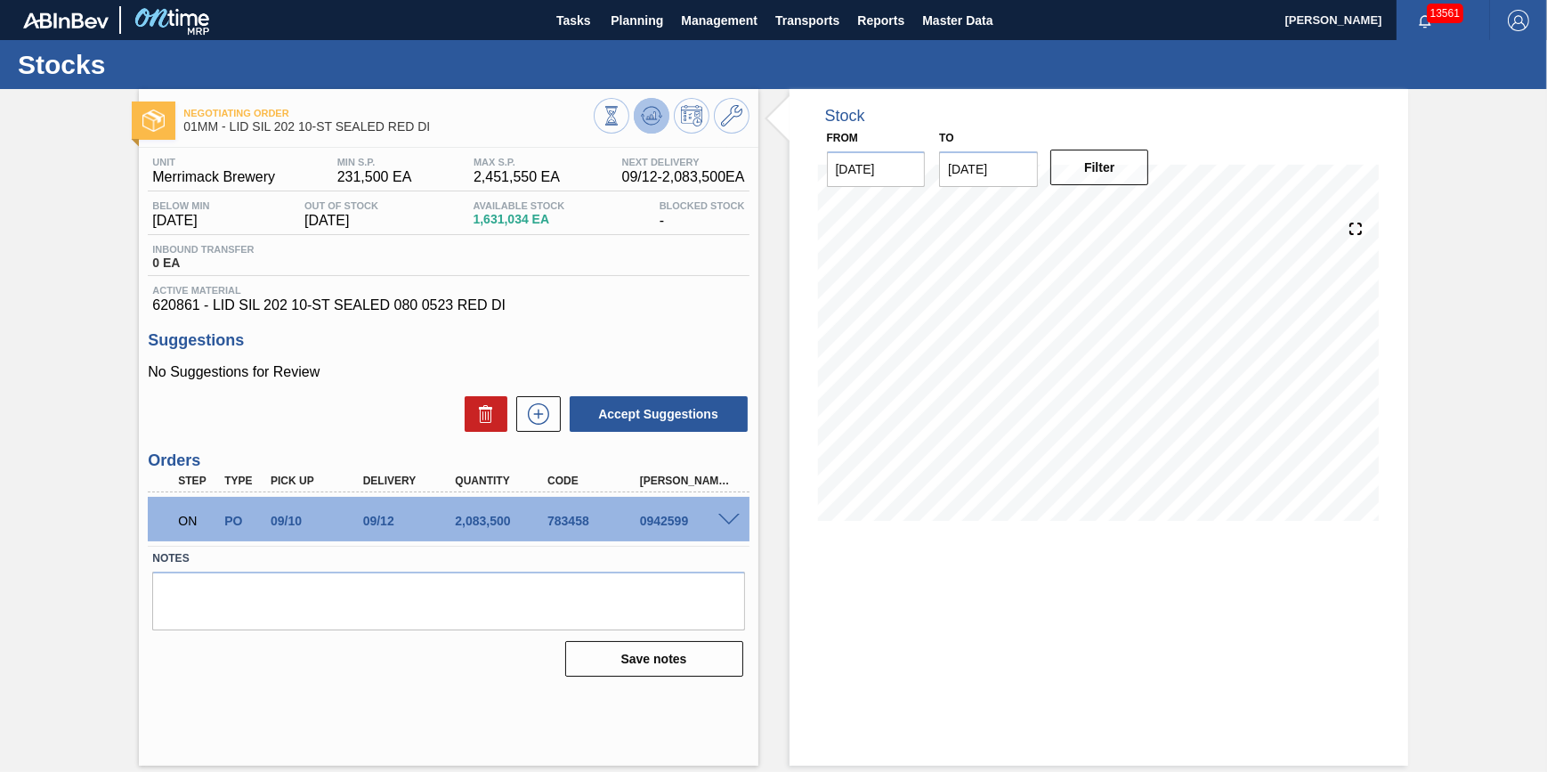
click at [646, 105] on icon at bounding box center [651, 115] width 21 height 21
click at [570, 19] on span "Tasks" at bounding box center [573, 20] width 39 height 21
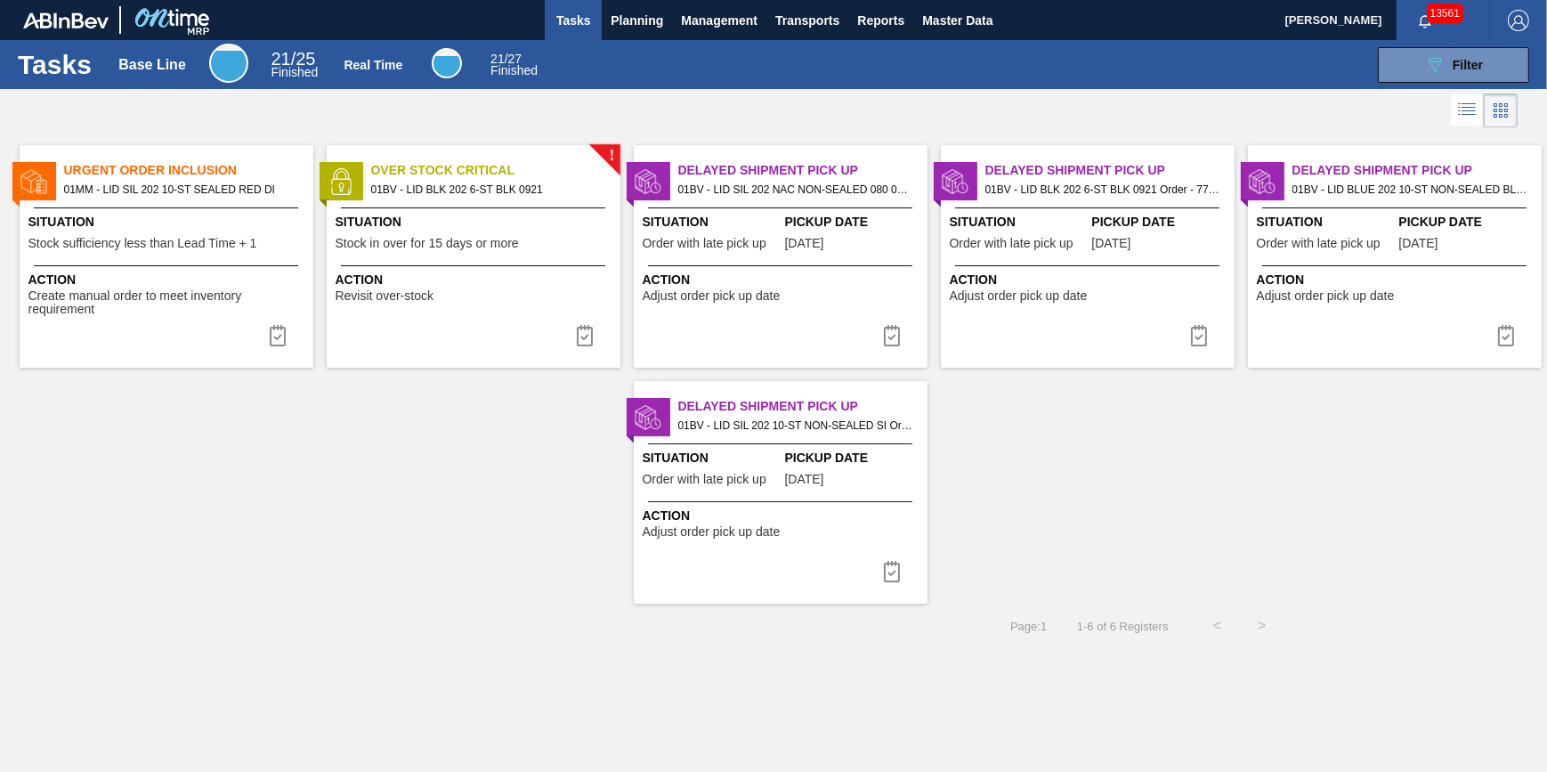
click at [179, 240] on span "Stock sufficiency less than Lead Time + 1" at bounding box center [142, 243] width 229 height 13
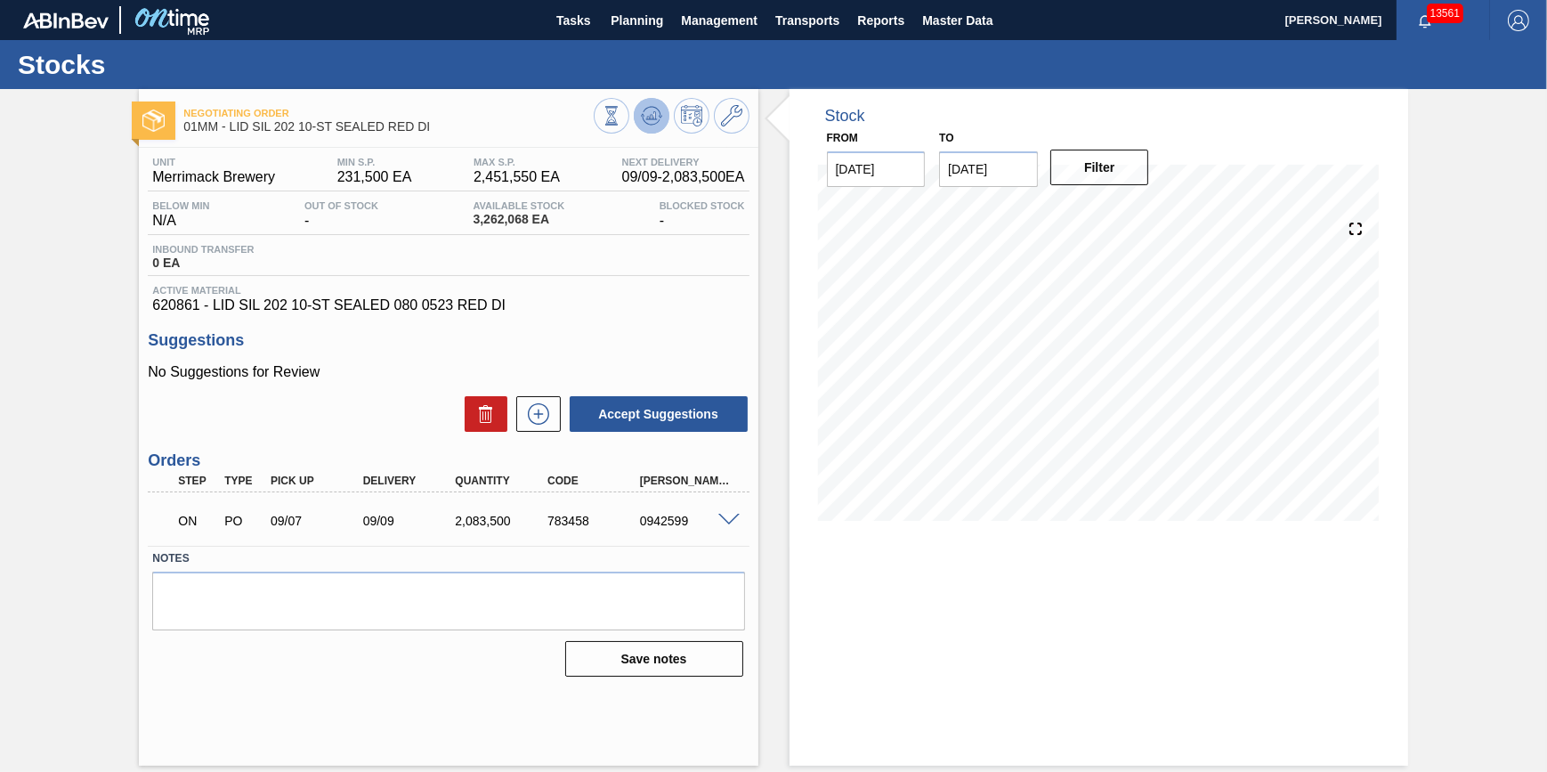
click at [650, 125] on icon at bounding box center [651, 115] width 21 height 21
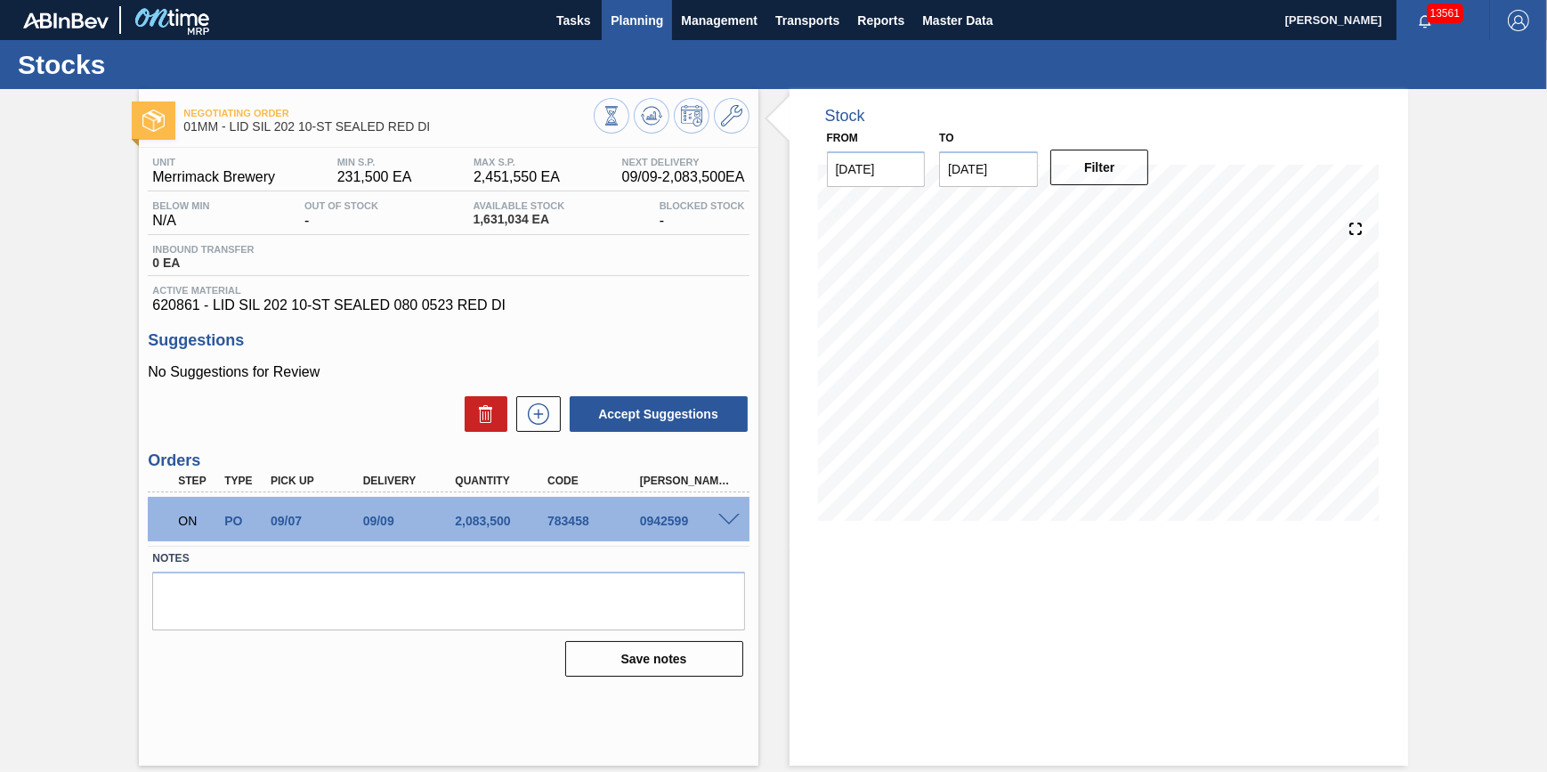
click at [639, 25] on span "Planning" at bounding box center [637, 20] width 53 height 21
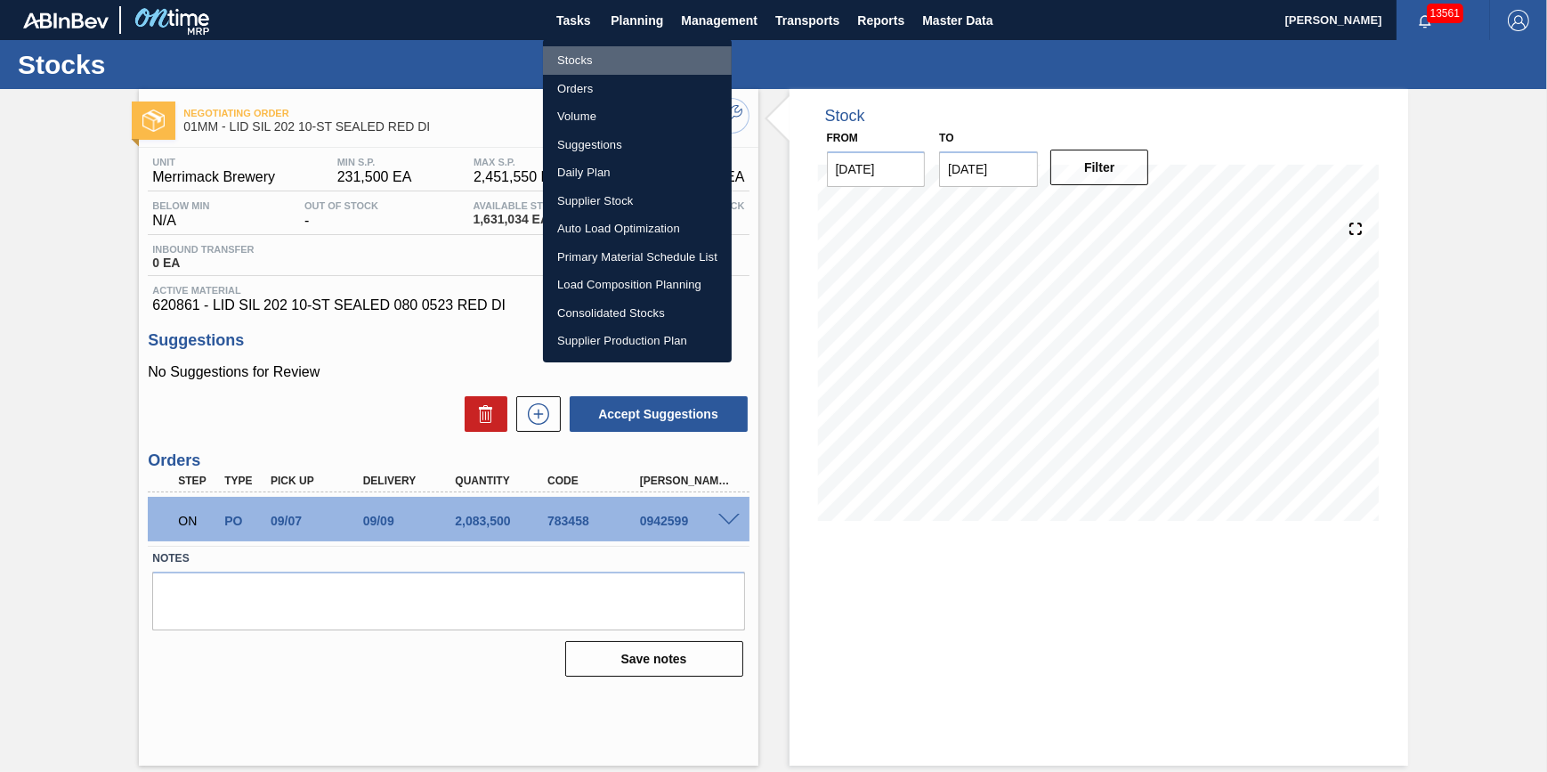
click at [636, 66] on li "Stocks" at bounding box center [637, 60] width 189 height 28
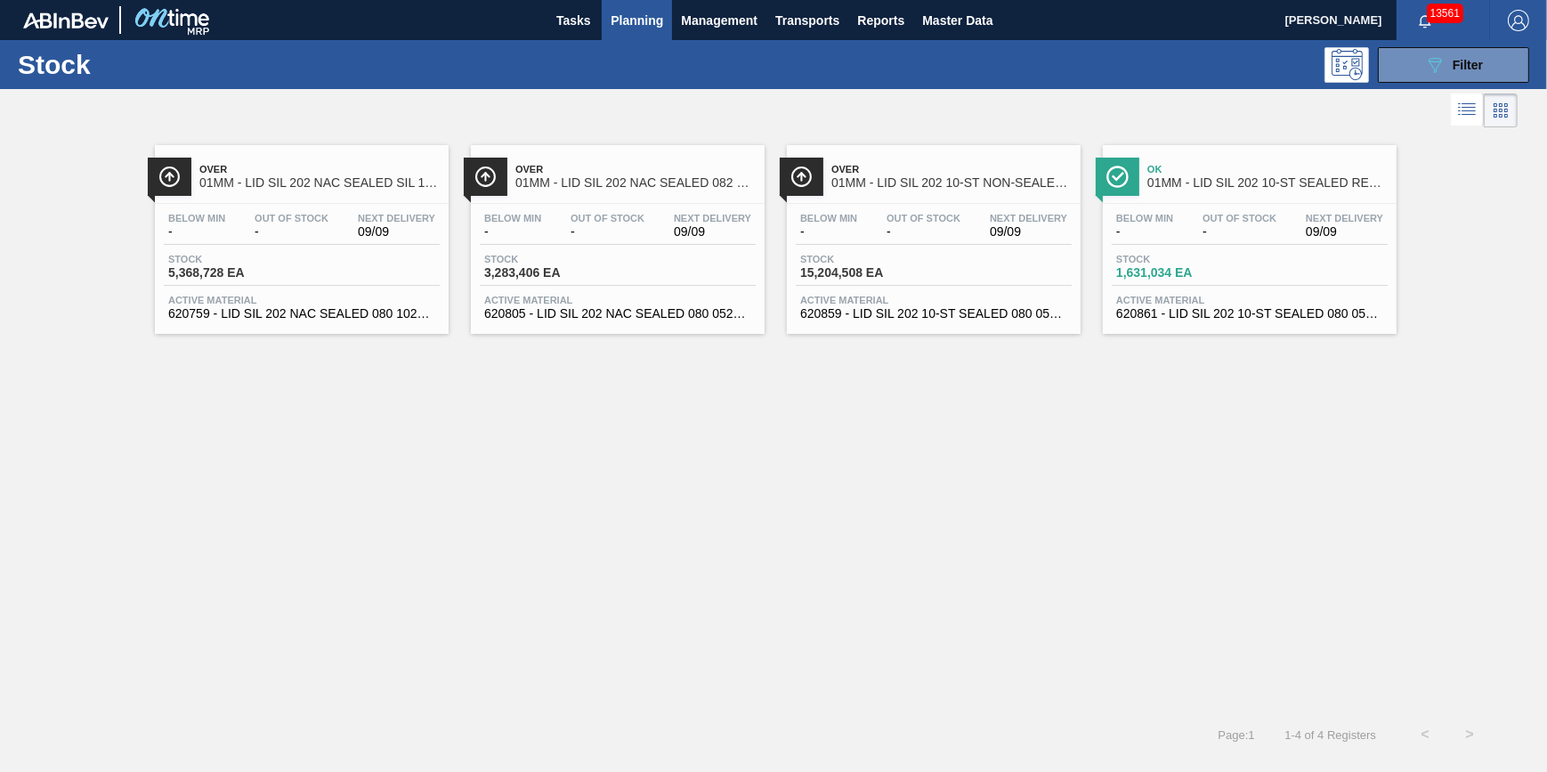
click at [330, 220] on div "Out Of Stock -" at bounding box center [291, 226] width 83 height 26
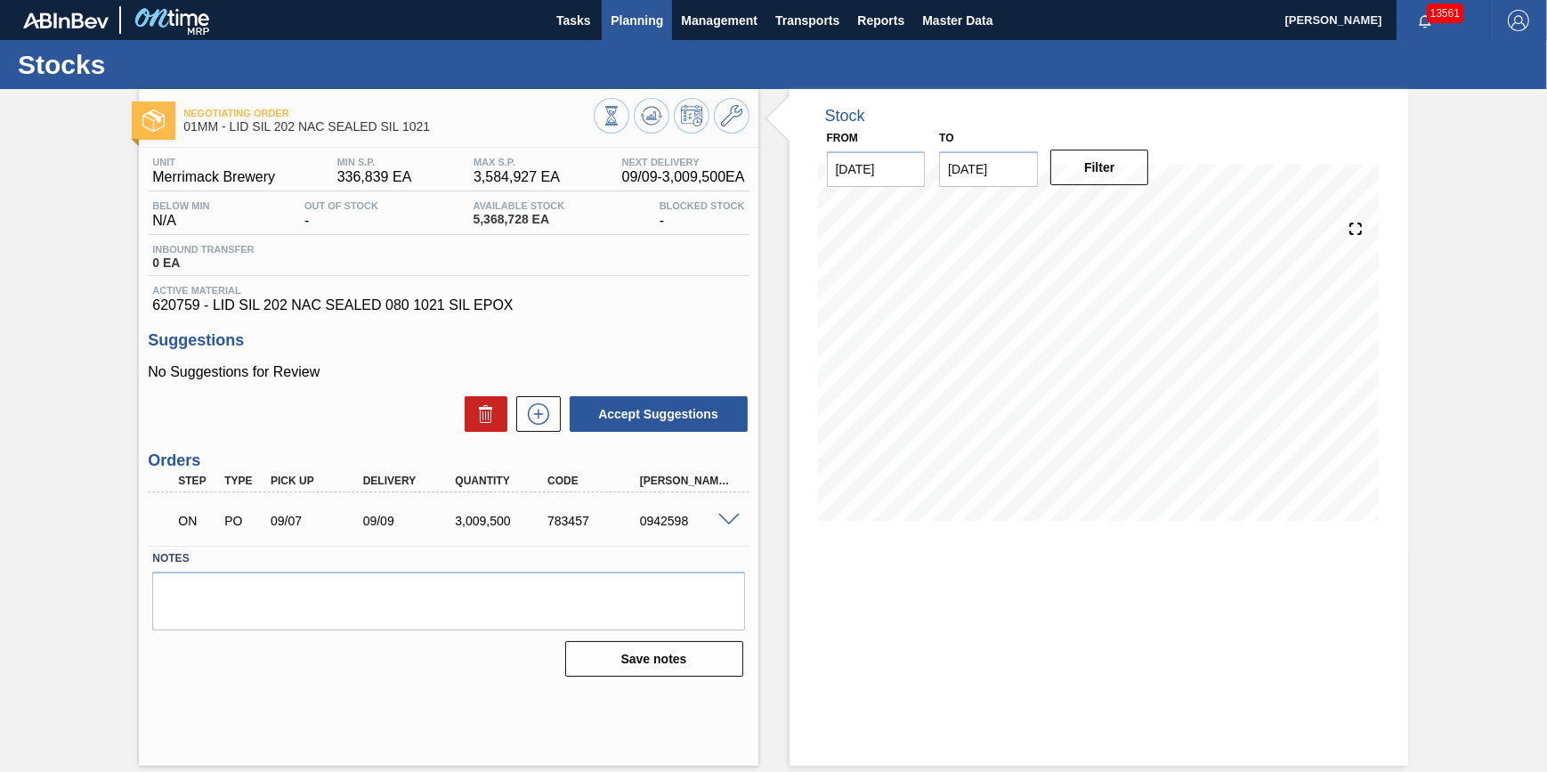
click at [635, 28] on span "Planning" at bounding box center [637, 20] width 53 height 21
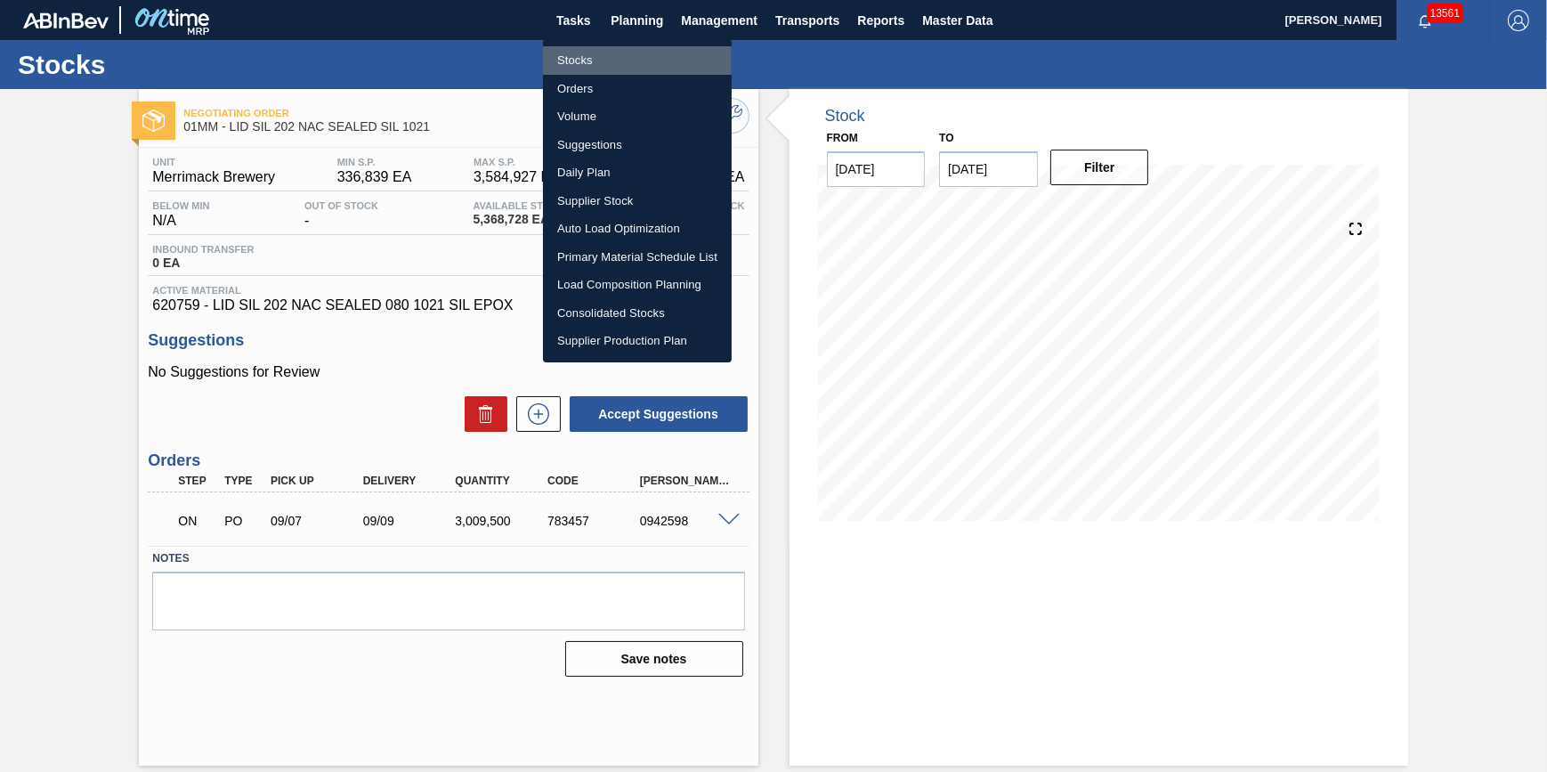
click at [627, 56] on li "Stocks" at bounding box center [637, 60] width 189 height 28
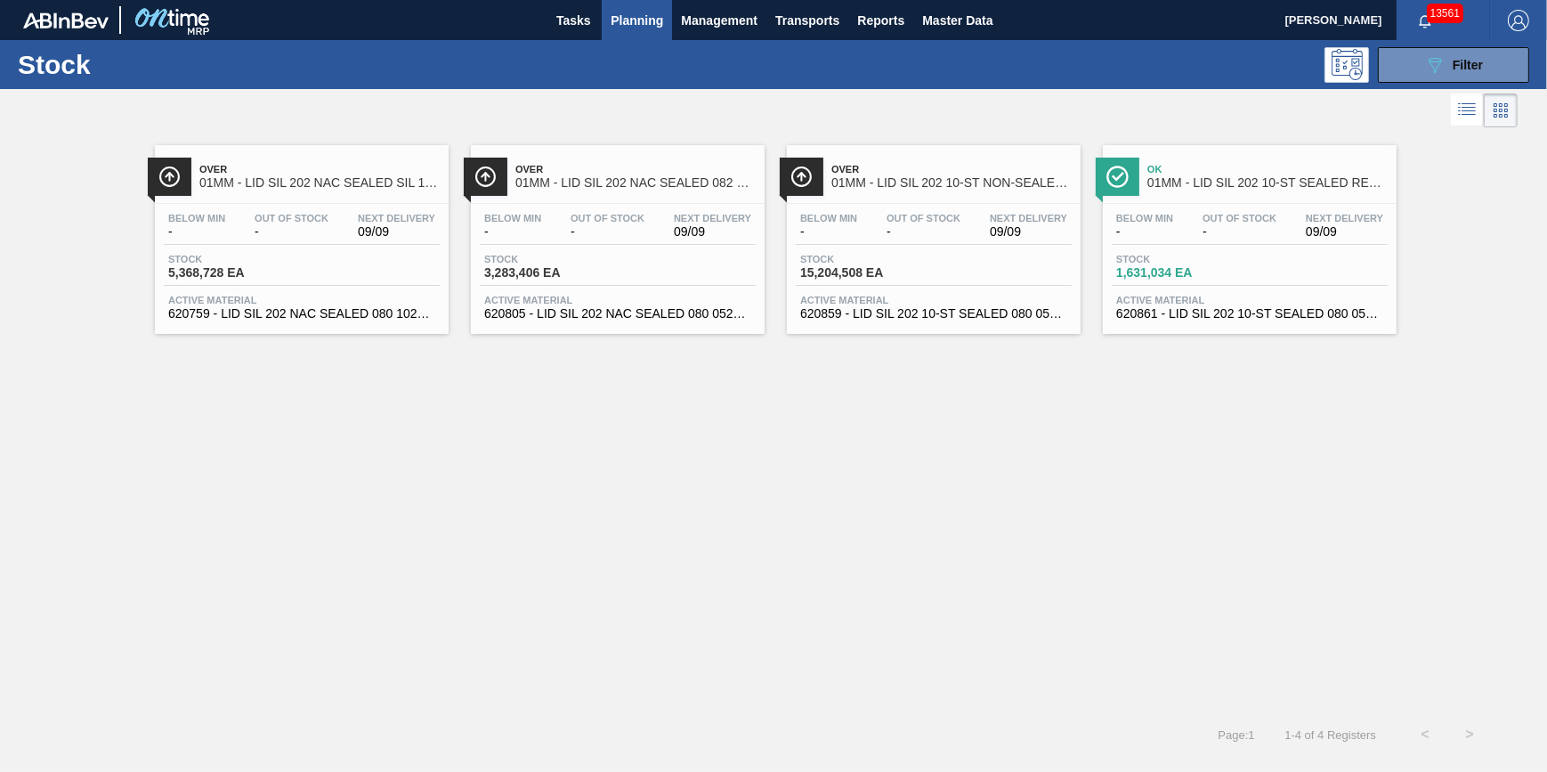
click at [629, 34] on button "Planning" at bounding box center [637, 20] width 70 height 40
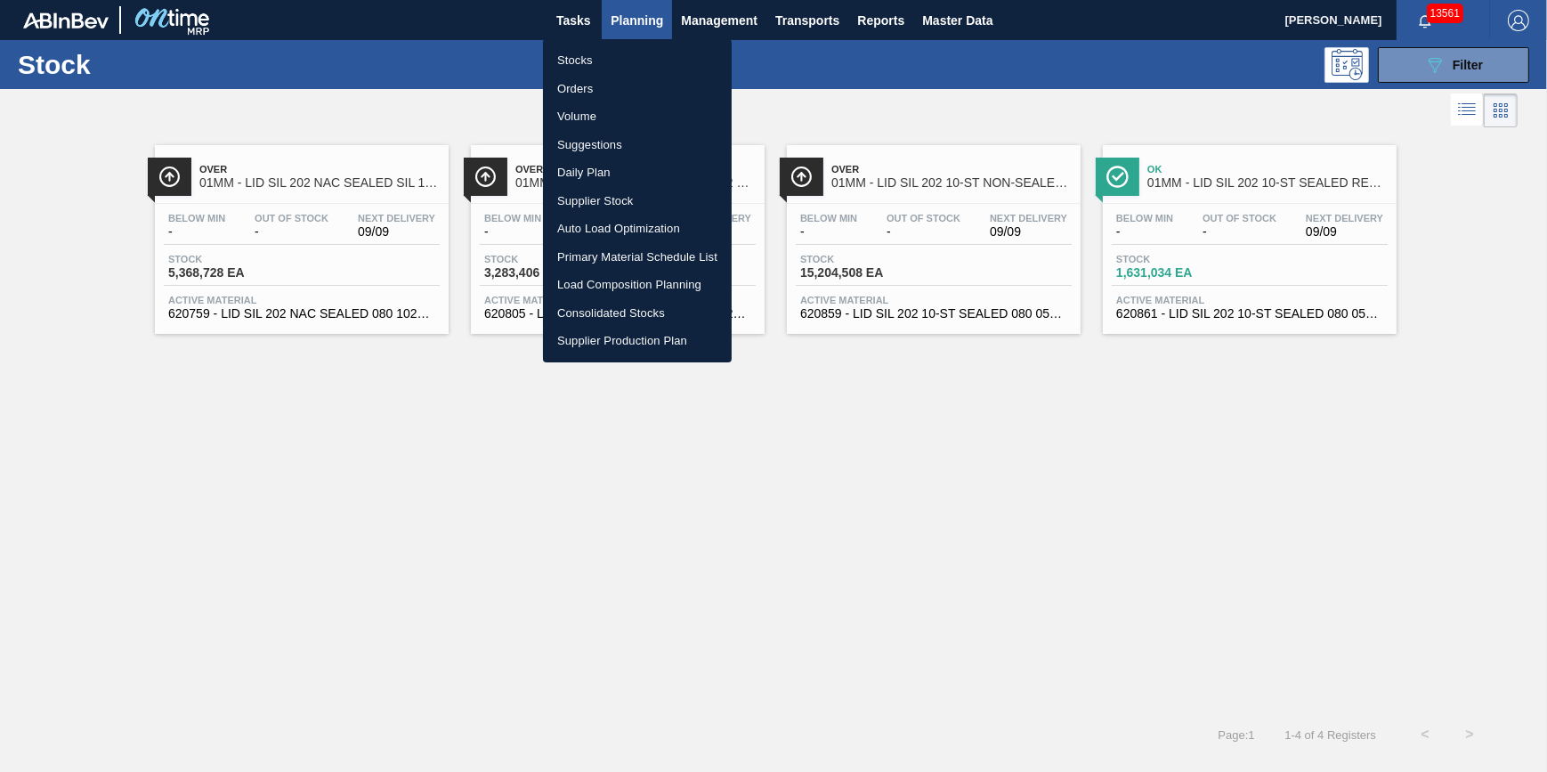
click at [620, 51] on li "Stocks" at bounding box center [637, 60] width 189 height 28
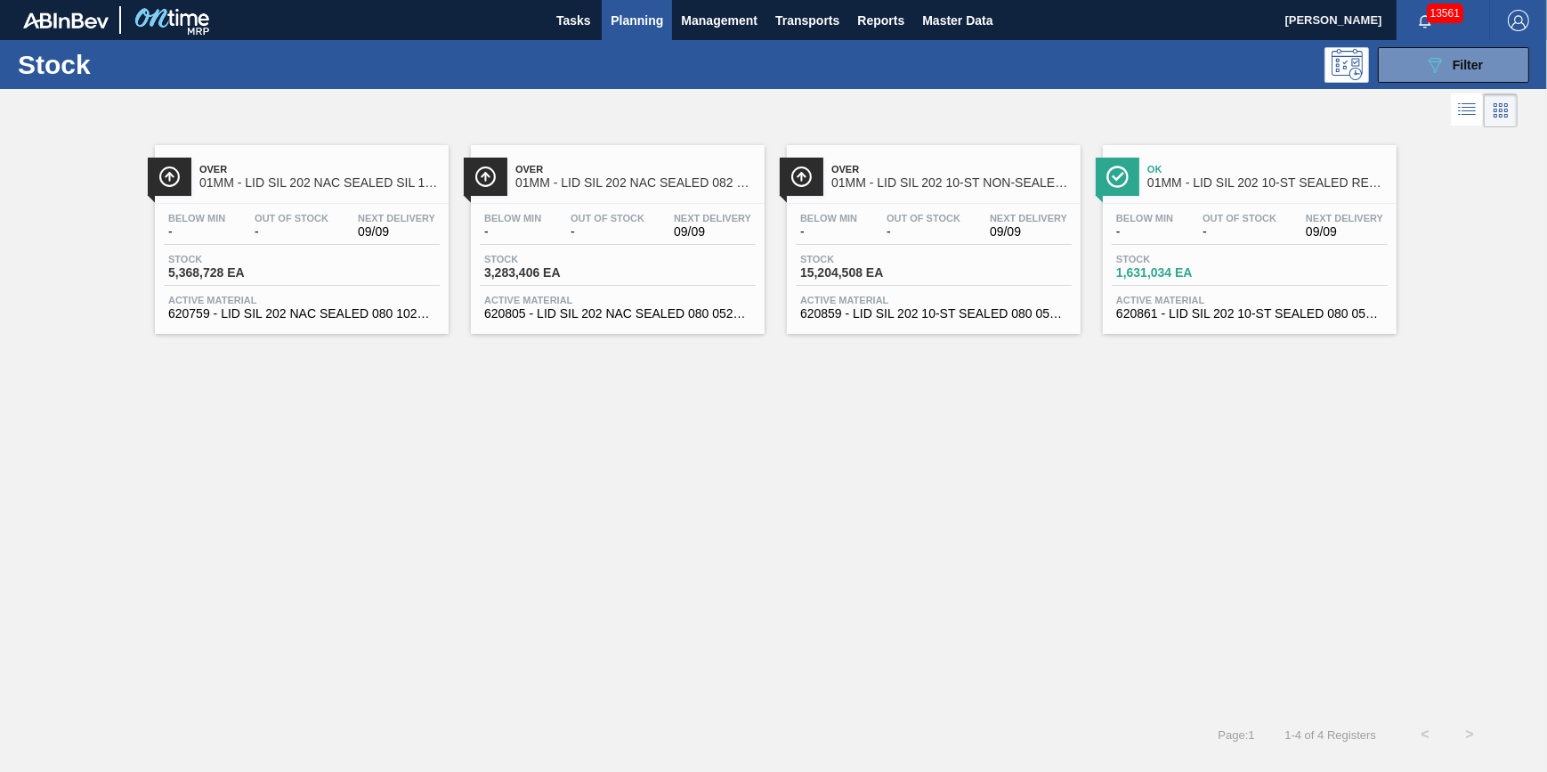
click at [347, 198] on div "Over 01MM - LID SIL 202 NAC SEALED SIL 1021 Below Min - Out Of Stock - Next Del…" at bounding box center [302, 239] width 294 height 189
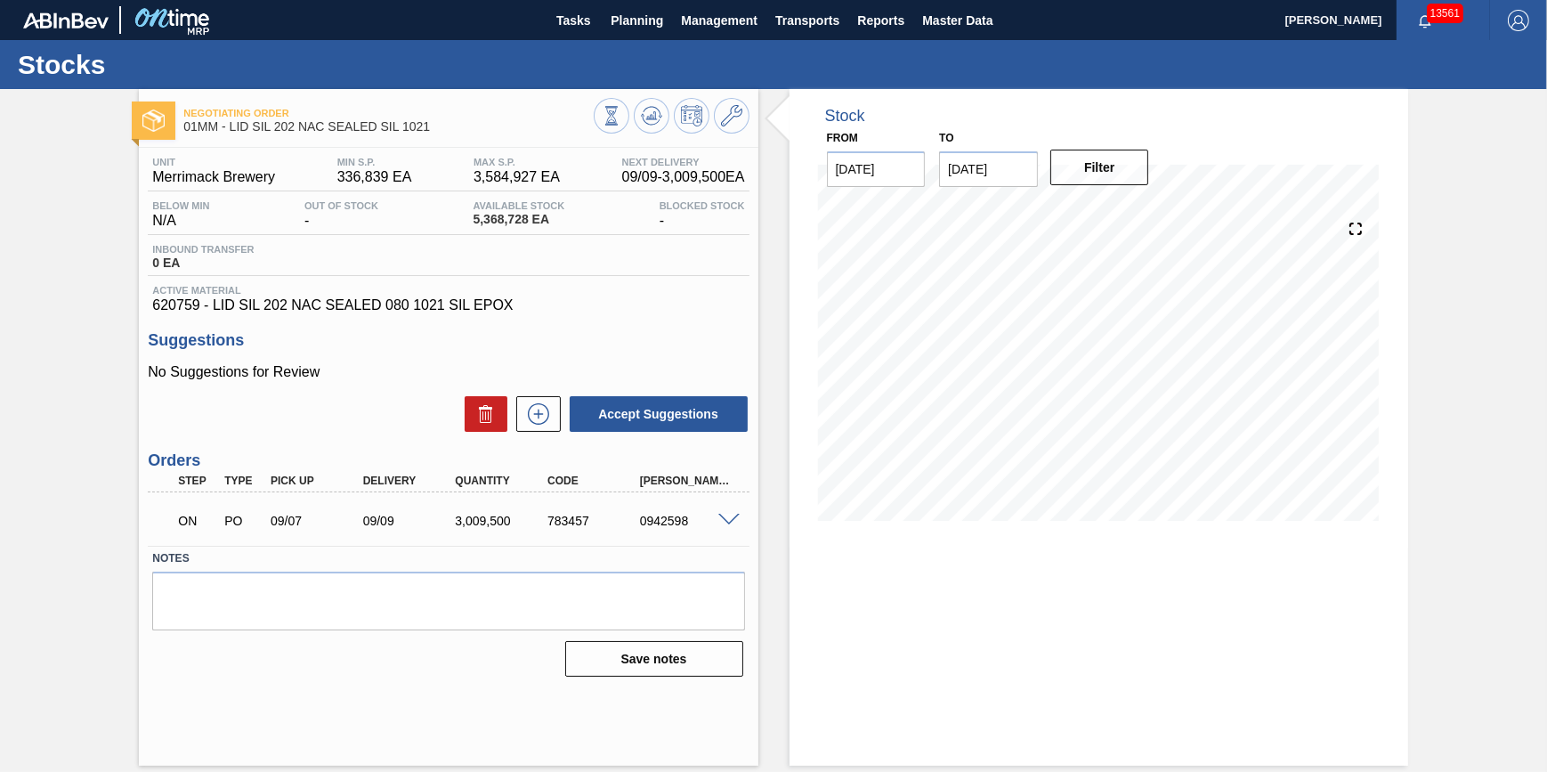
click at [730, 525] on span at bounding box center [728, 520] width 21 height 13
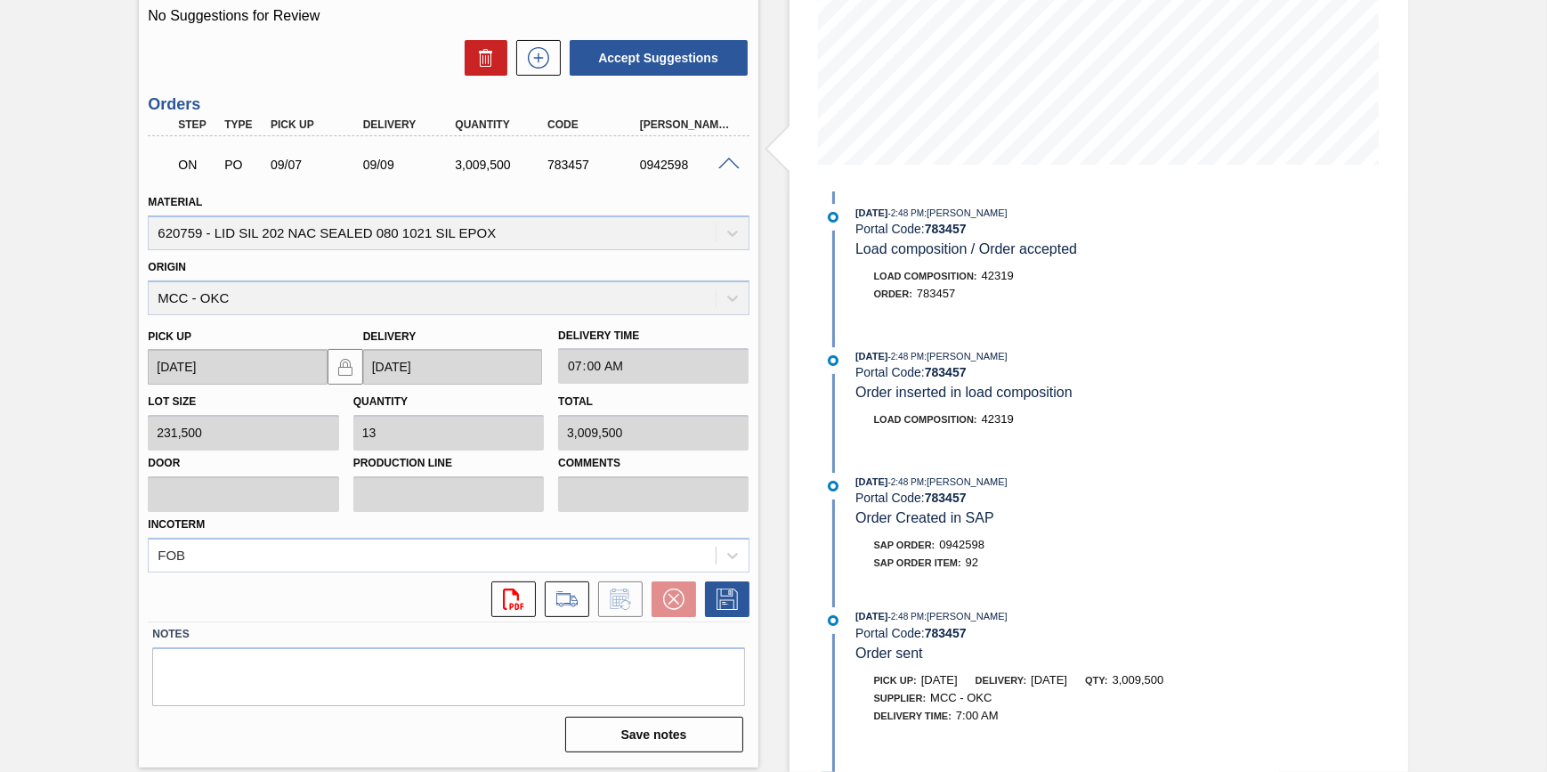
scroll to position [733, 0]
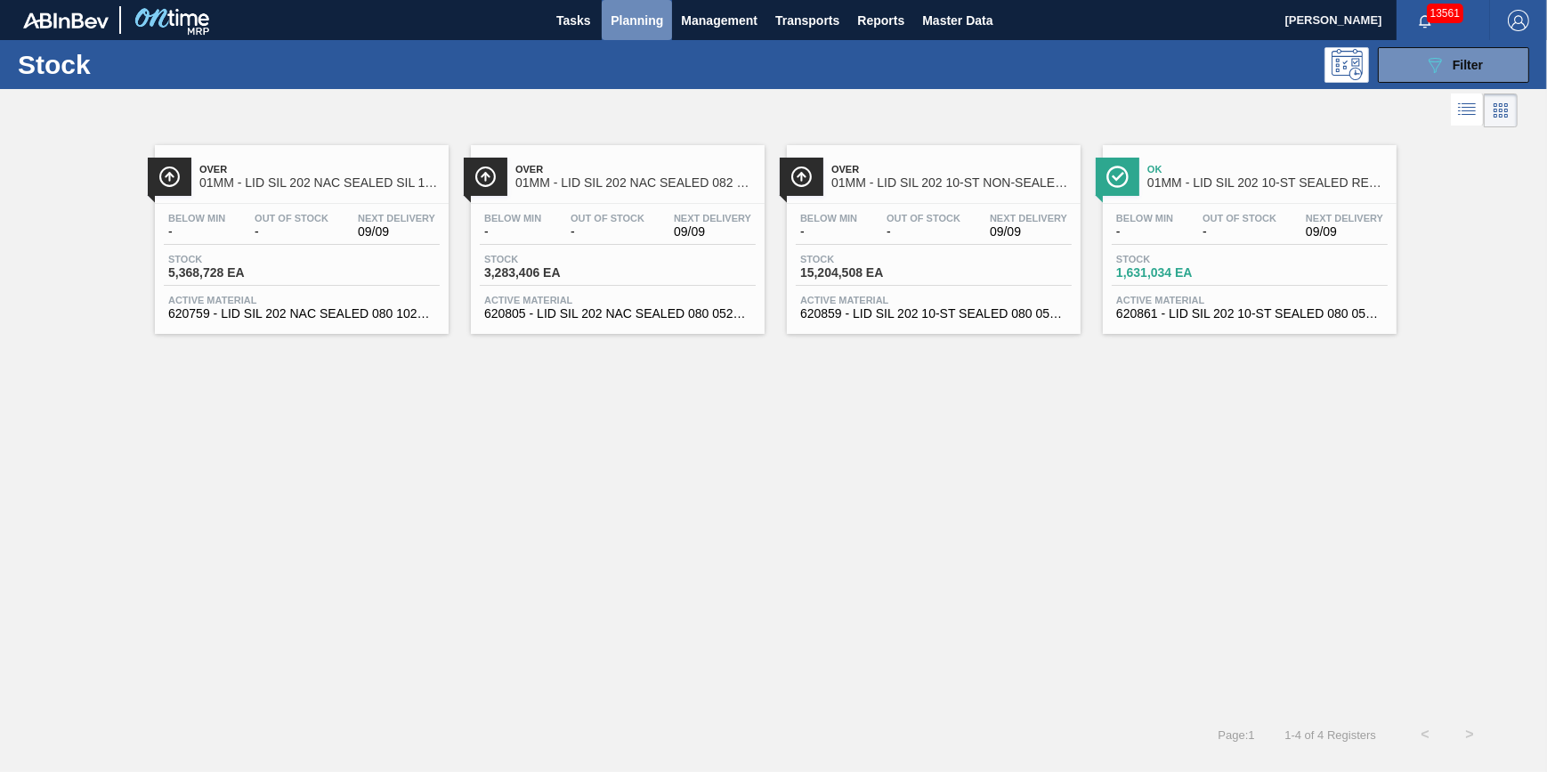
click at [652, 26] on span "Planning" at bounding box center [637, 20] width 53 height 21
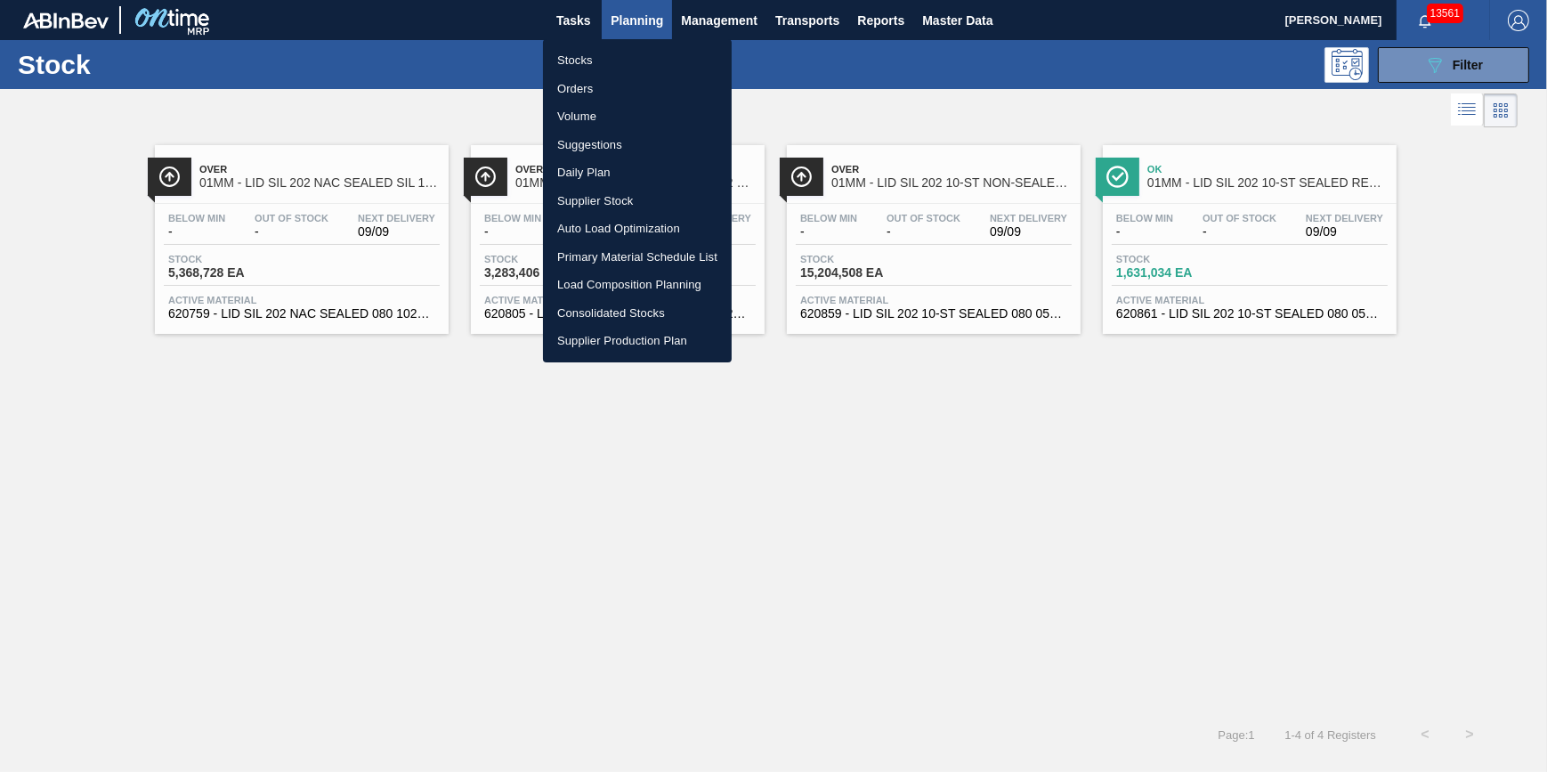
click at [638, 279] on li "Load Composition Planning" at bounding box center [637, 285] width 189 height 28
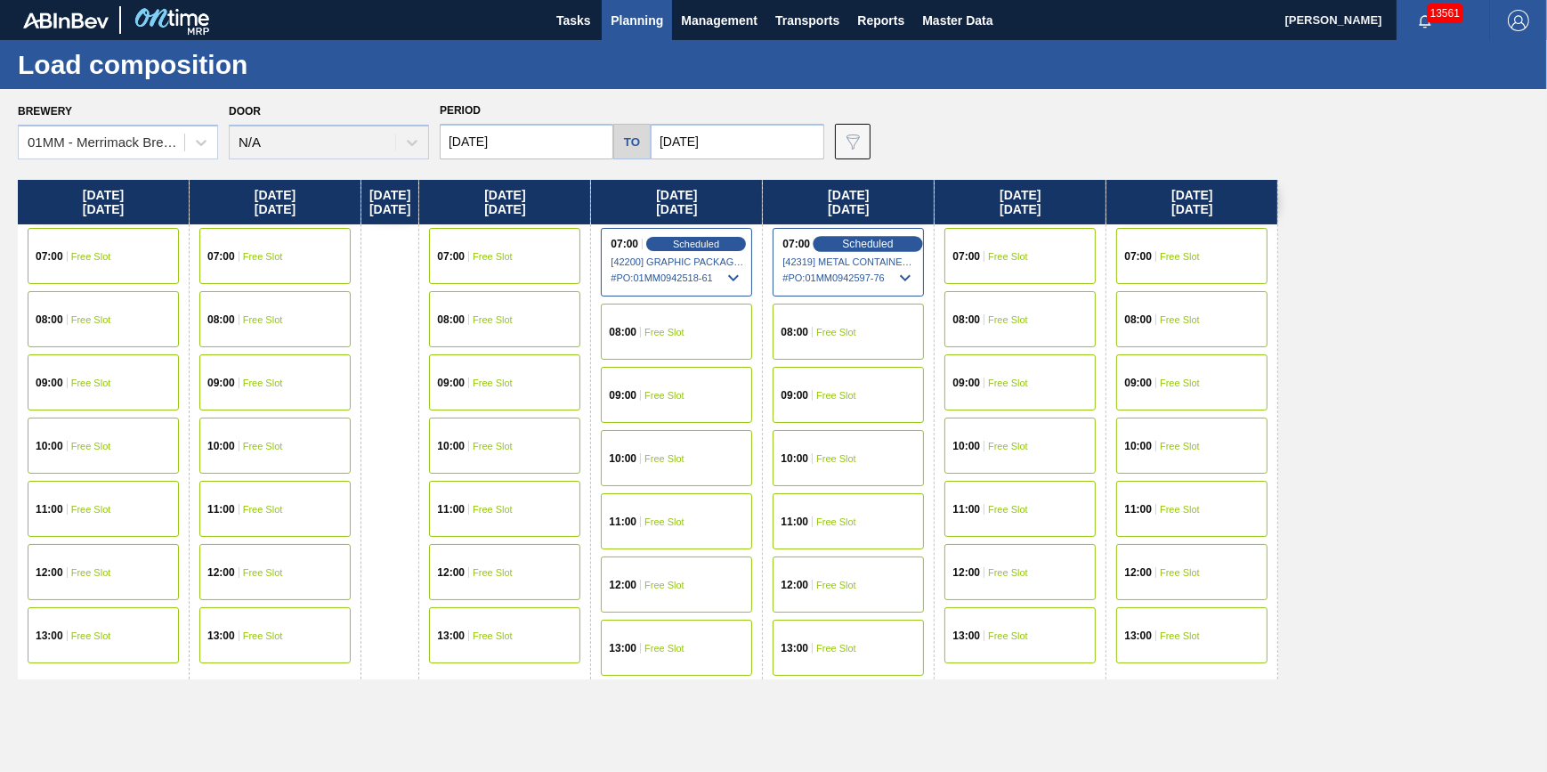
click at [863, 249] on span "Scheduled" at bounding box center [868, 244] width 51 height 12
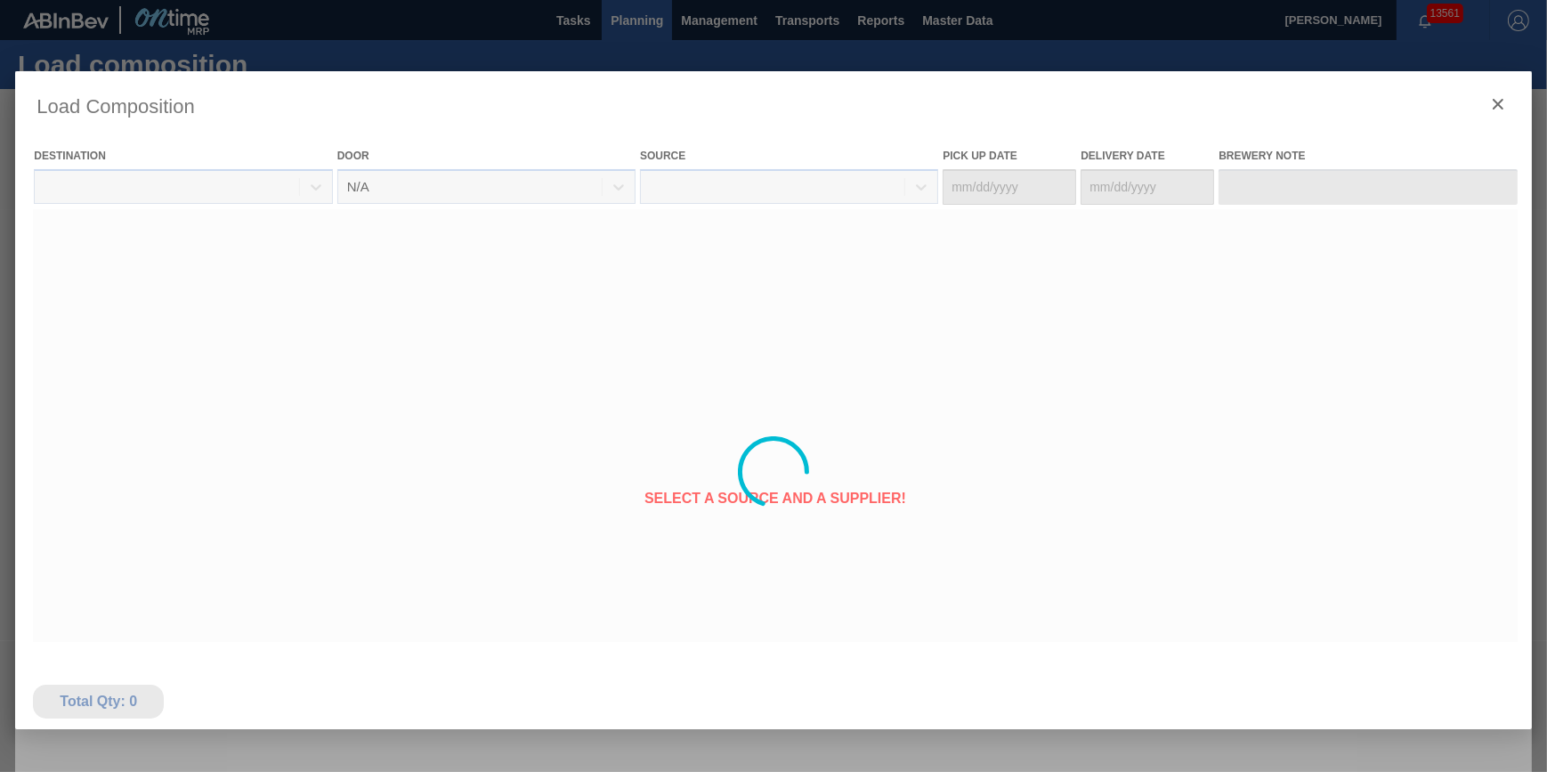
type Date "[DATE]"
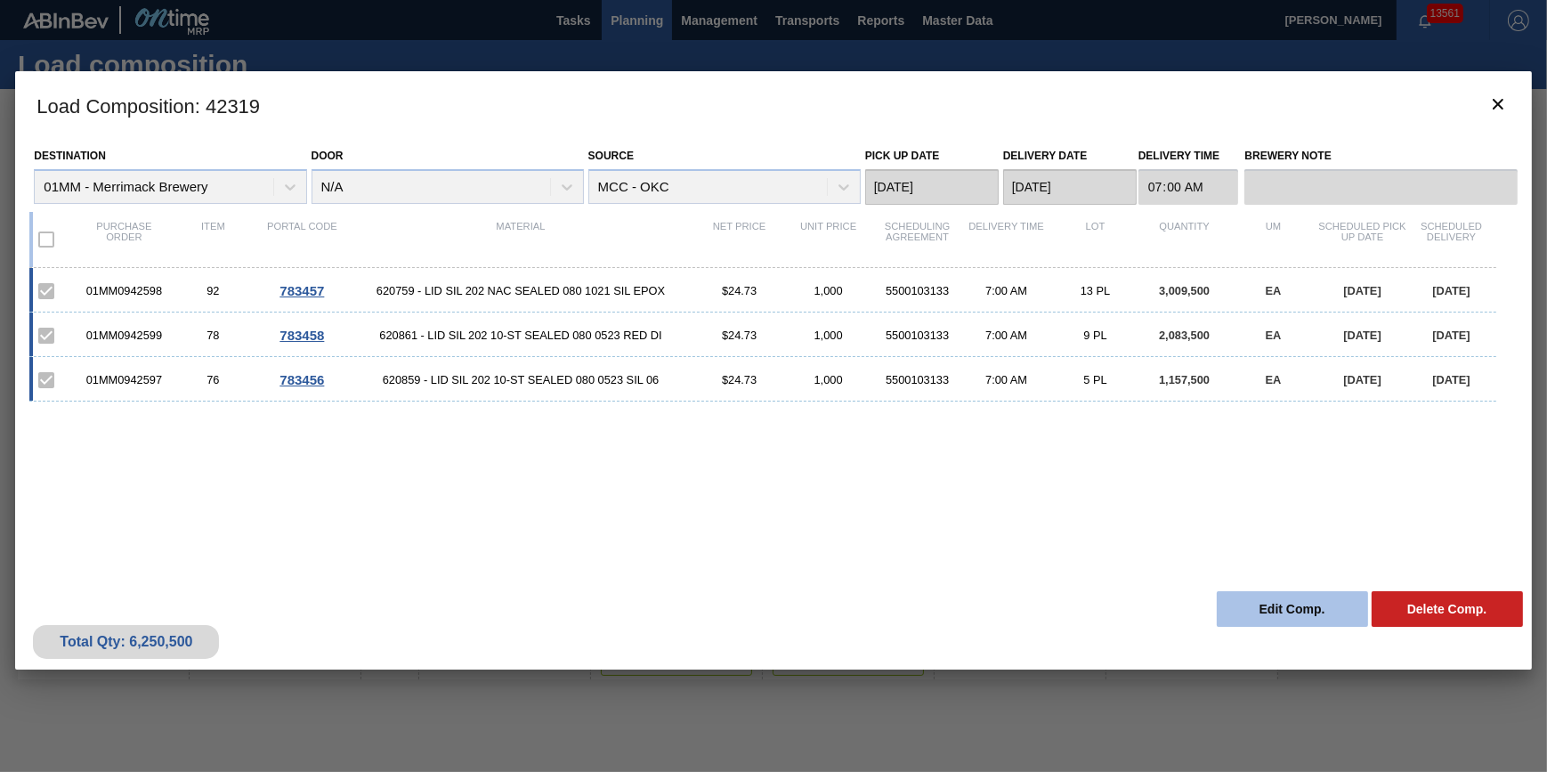
click at [1262, 607] on button "Edit Comp." at bounding box center [1292, 609] width 151 height 36
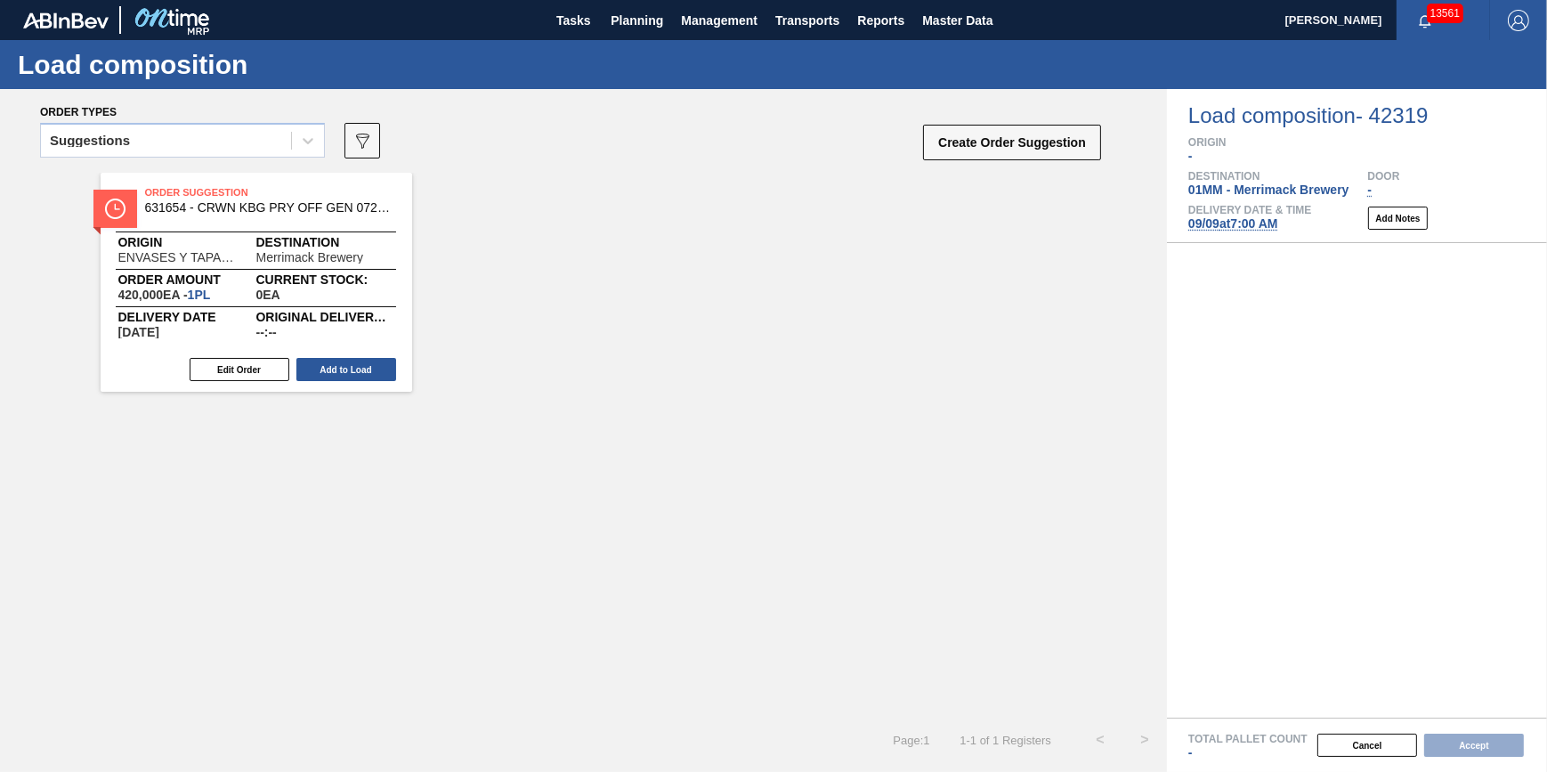
click at [1229, 220] on span "09/09 at 7:00 AM" at bounding box center [1233, 223] width 90 height 14
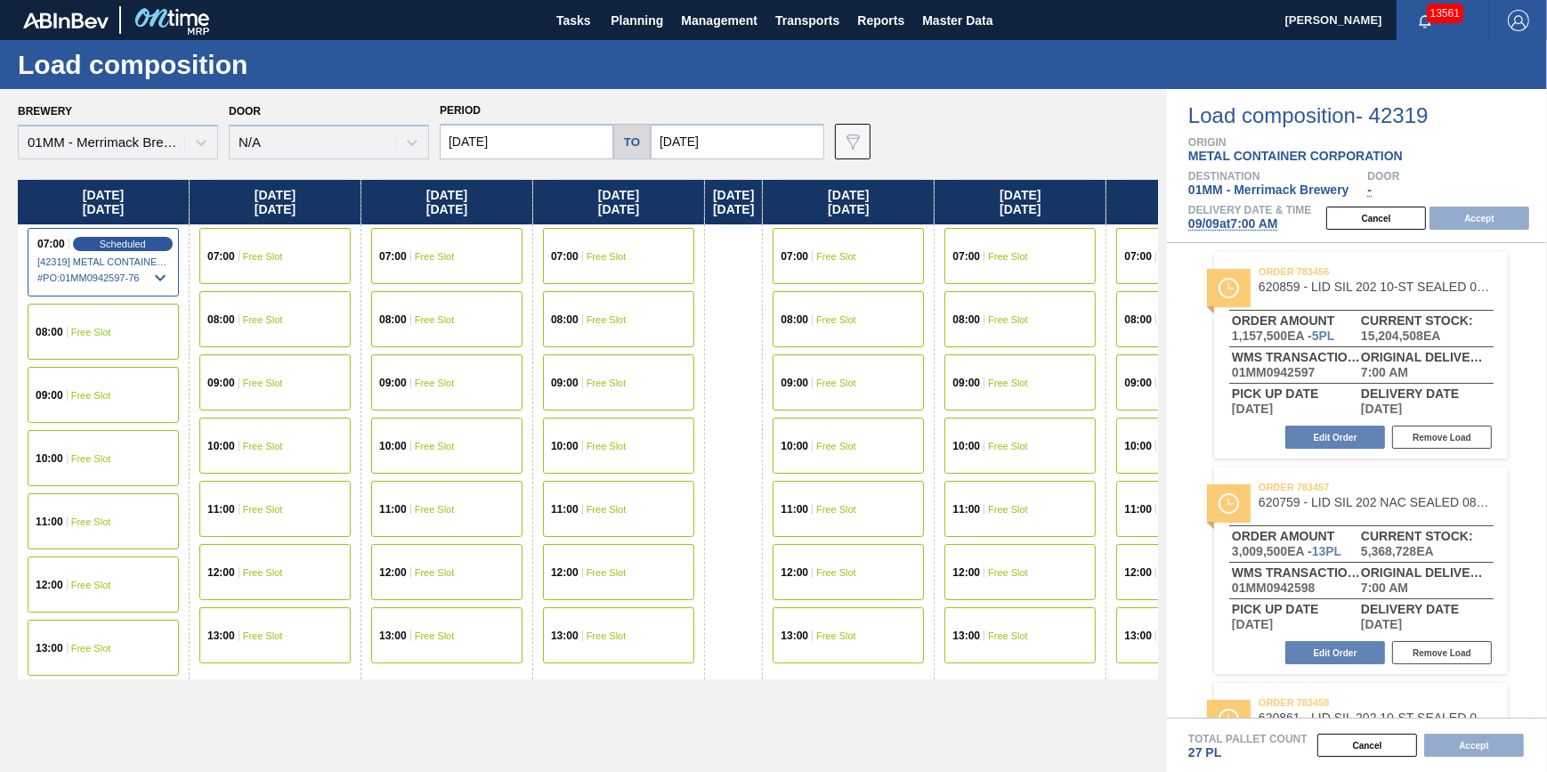
click at [462, 255] on div "07:00 Free Slot" at bounding box center [446, 256] width 151 height 56
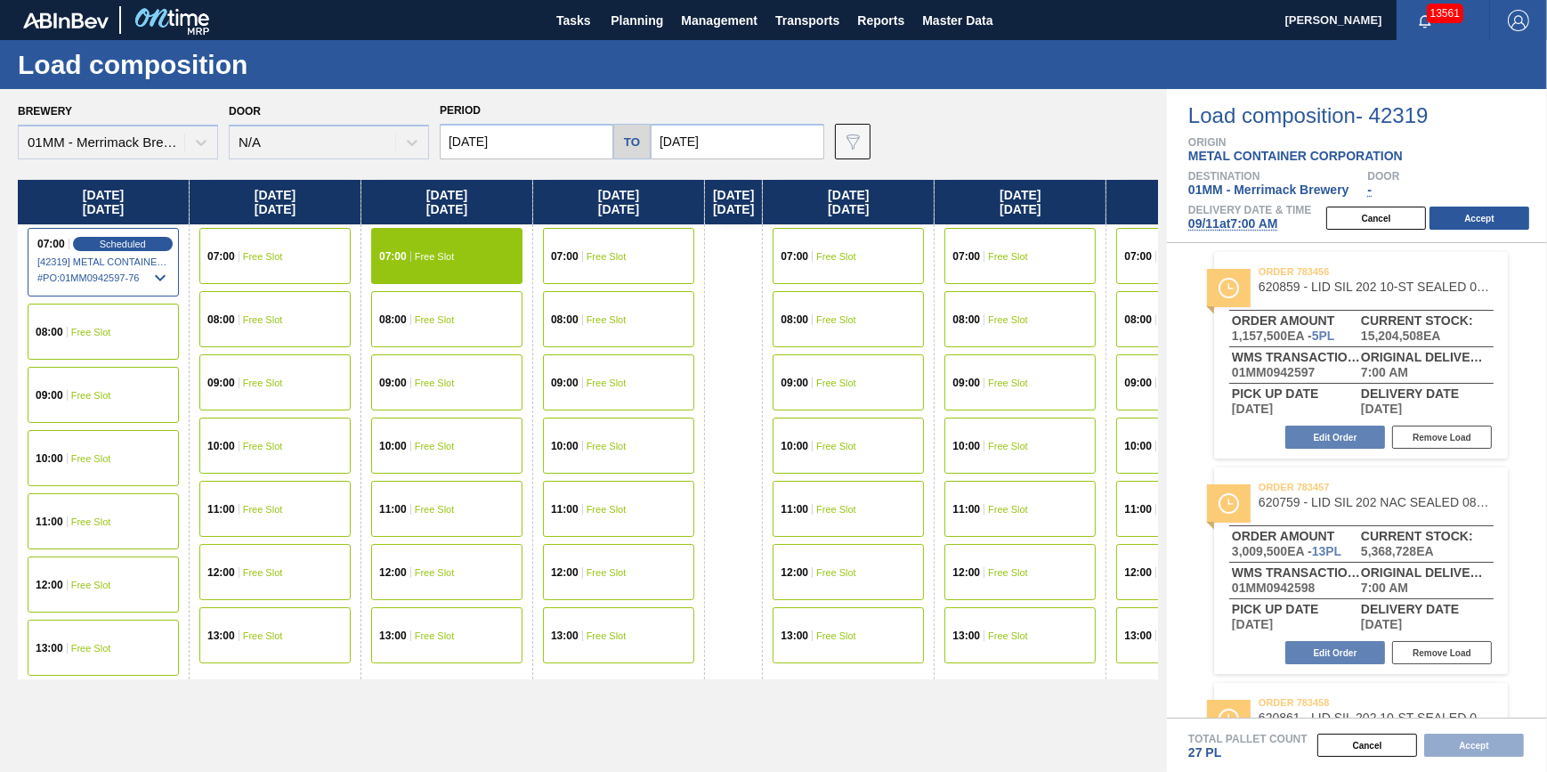
click at [247, 264] on div "07:00 Free Slot" at bounding box center [274, 256] width 151 height 56
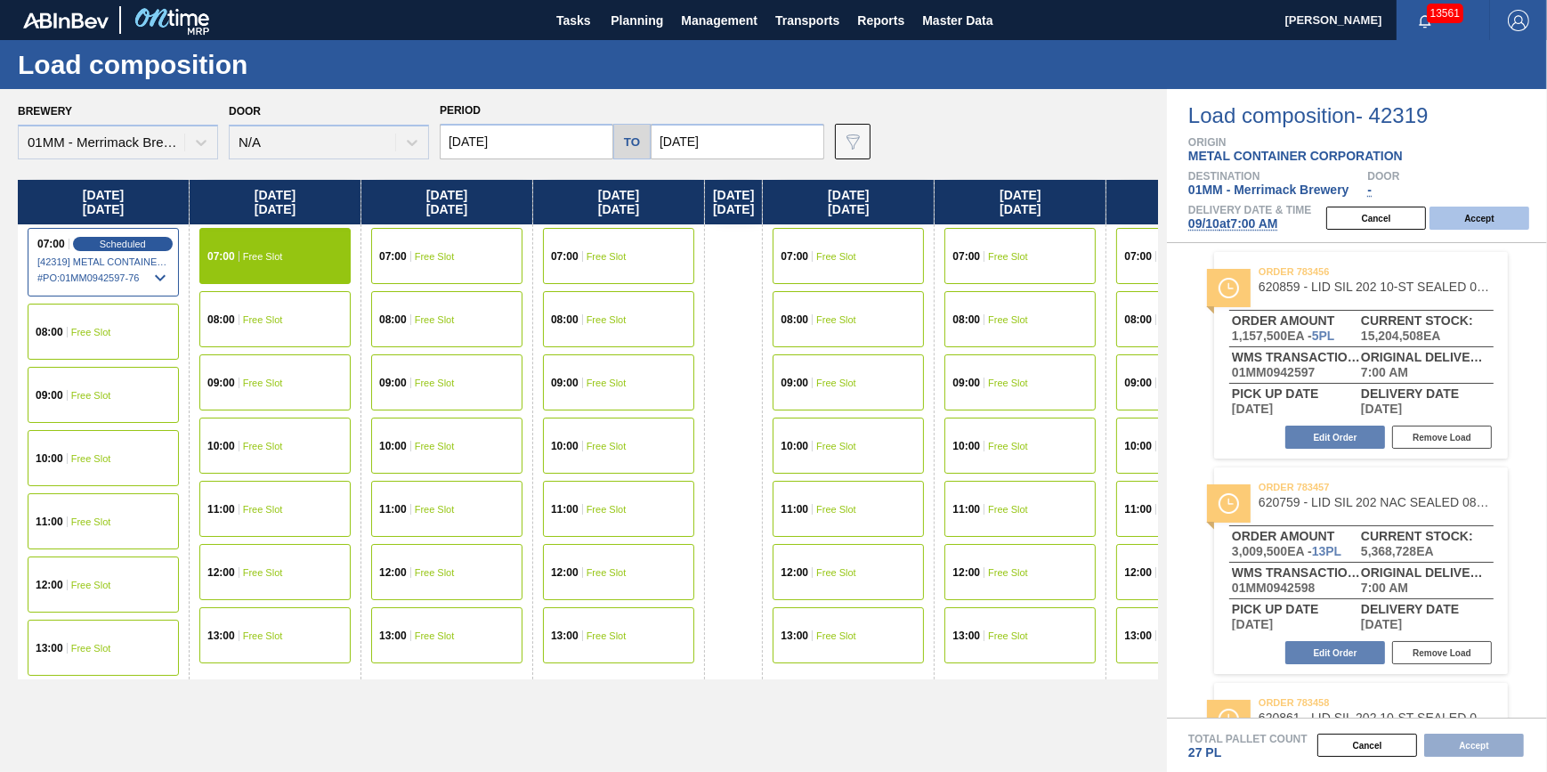
click at [1486, 219] on button "Accept" at bounding box center [1479, 217] width 100 height 23
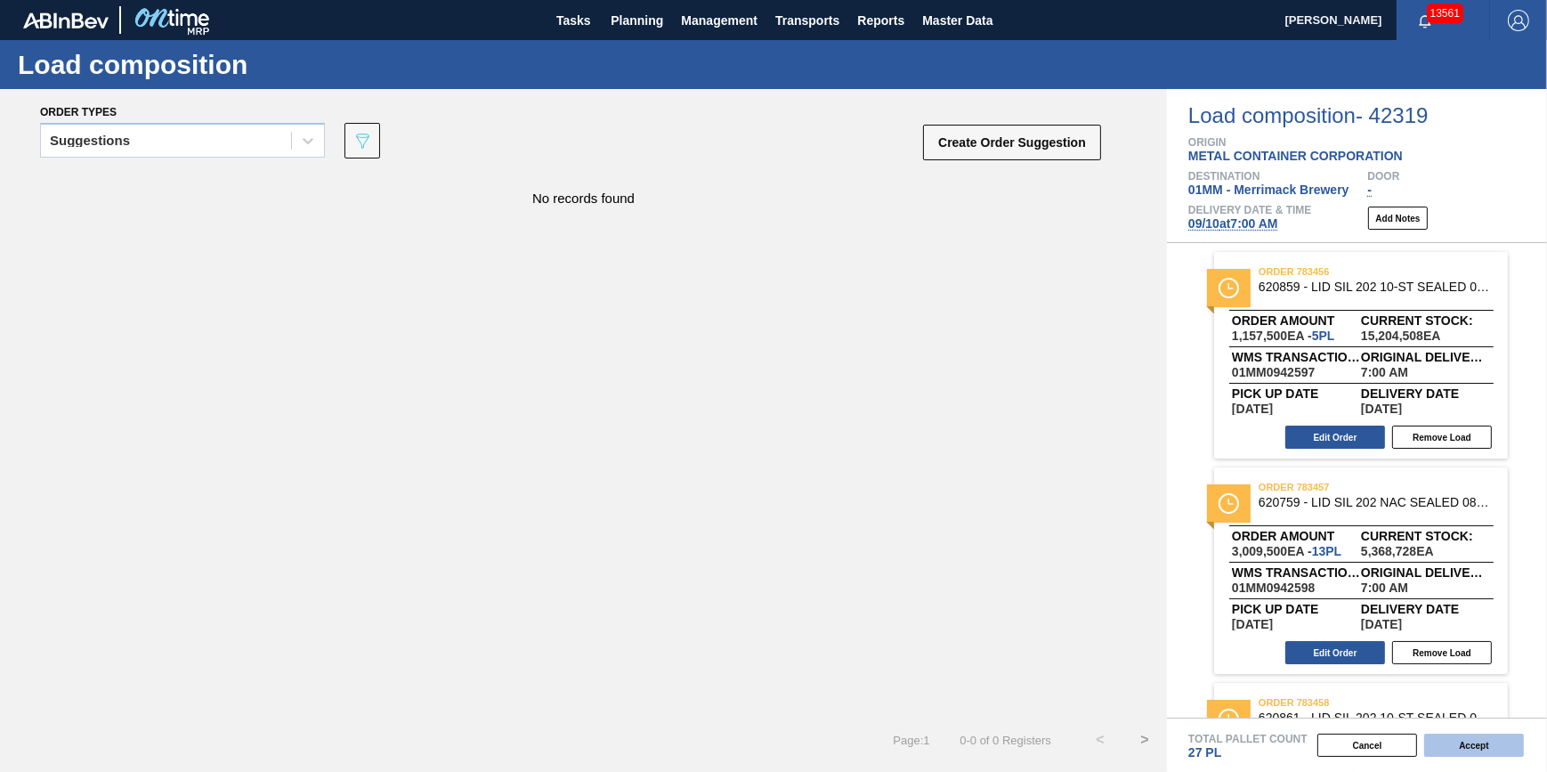
click at [1469, 749] on button "Accept" at bounding box center [1474, 744] width 100 height 23
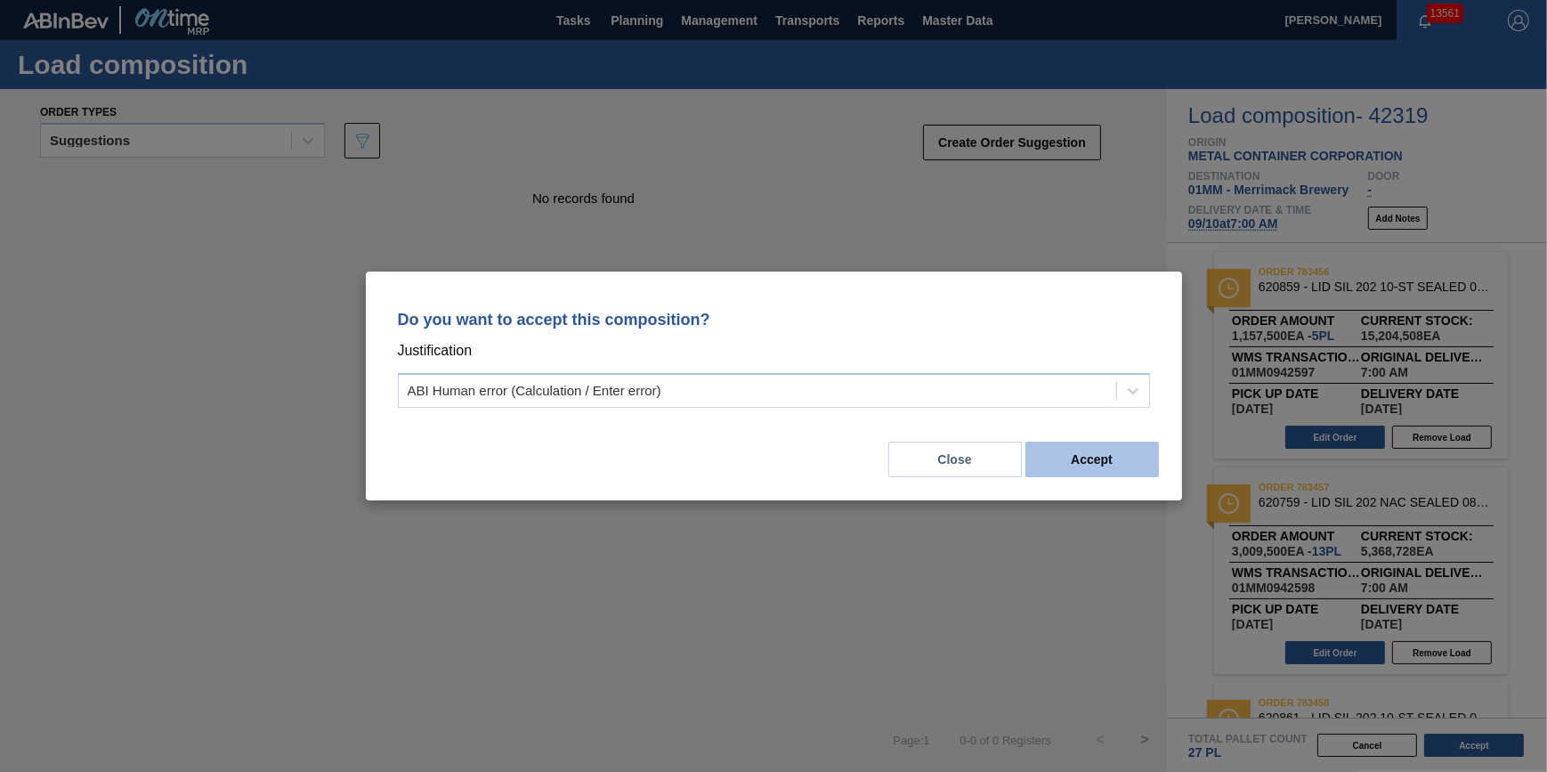
click at [1106, 443] on button "Accept" at bounding box center [1092, 459] width 134 height 36
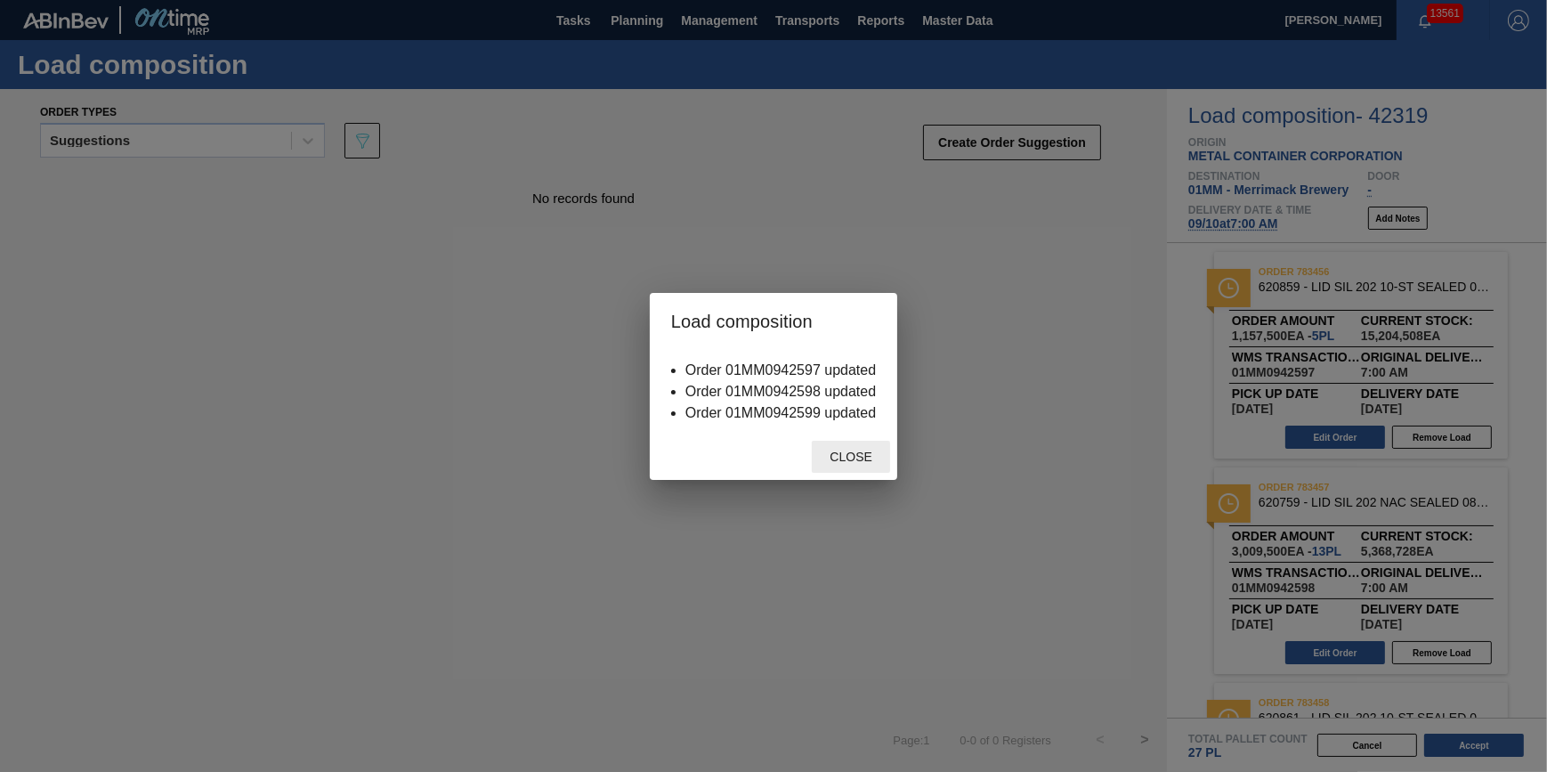
click at [870, 457] on span "Close" at bounding box center [850, 456] width 70 height 14
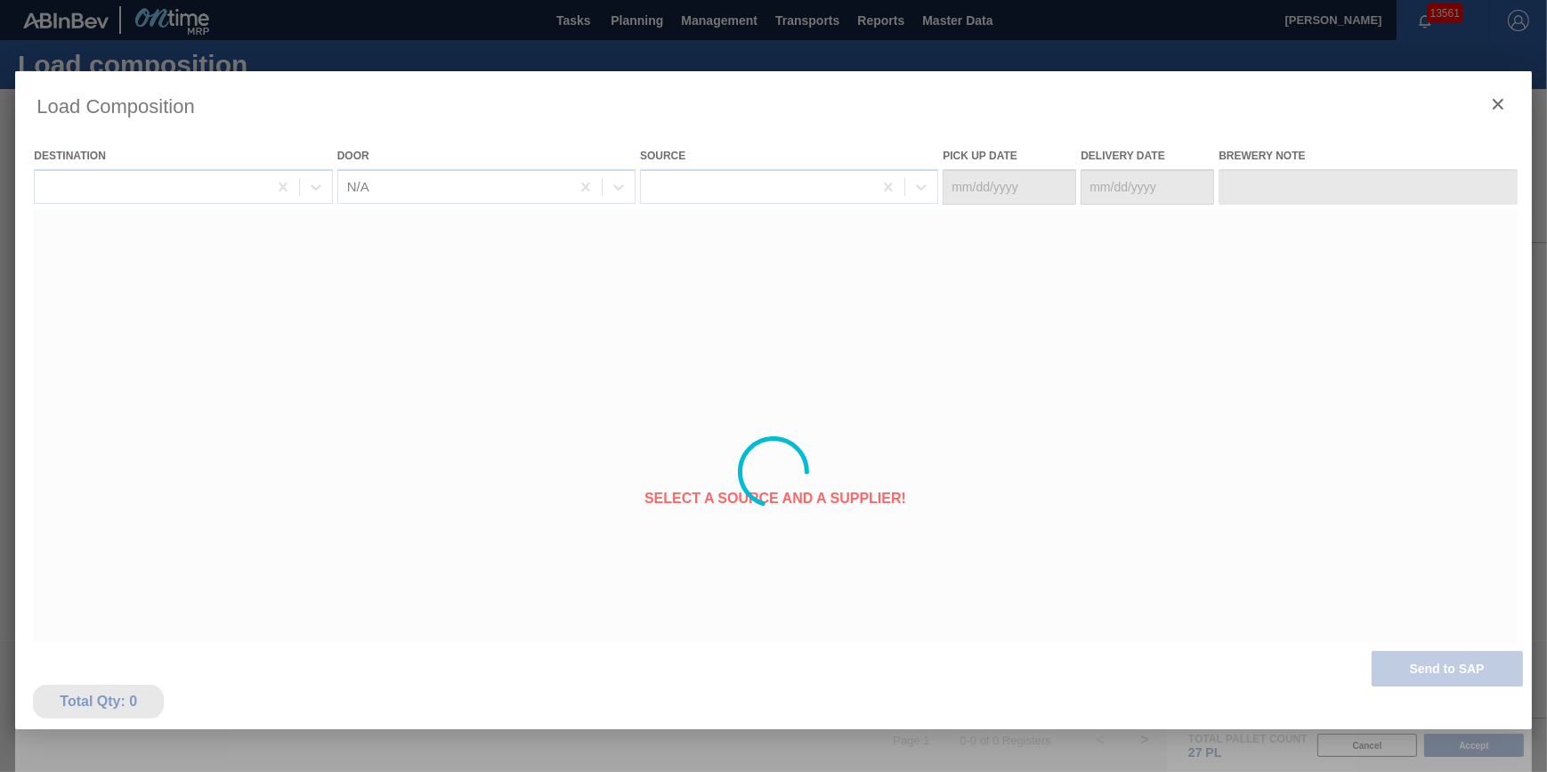
type Date "[DATE]"
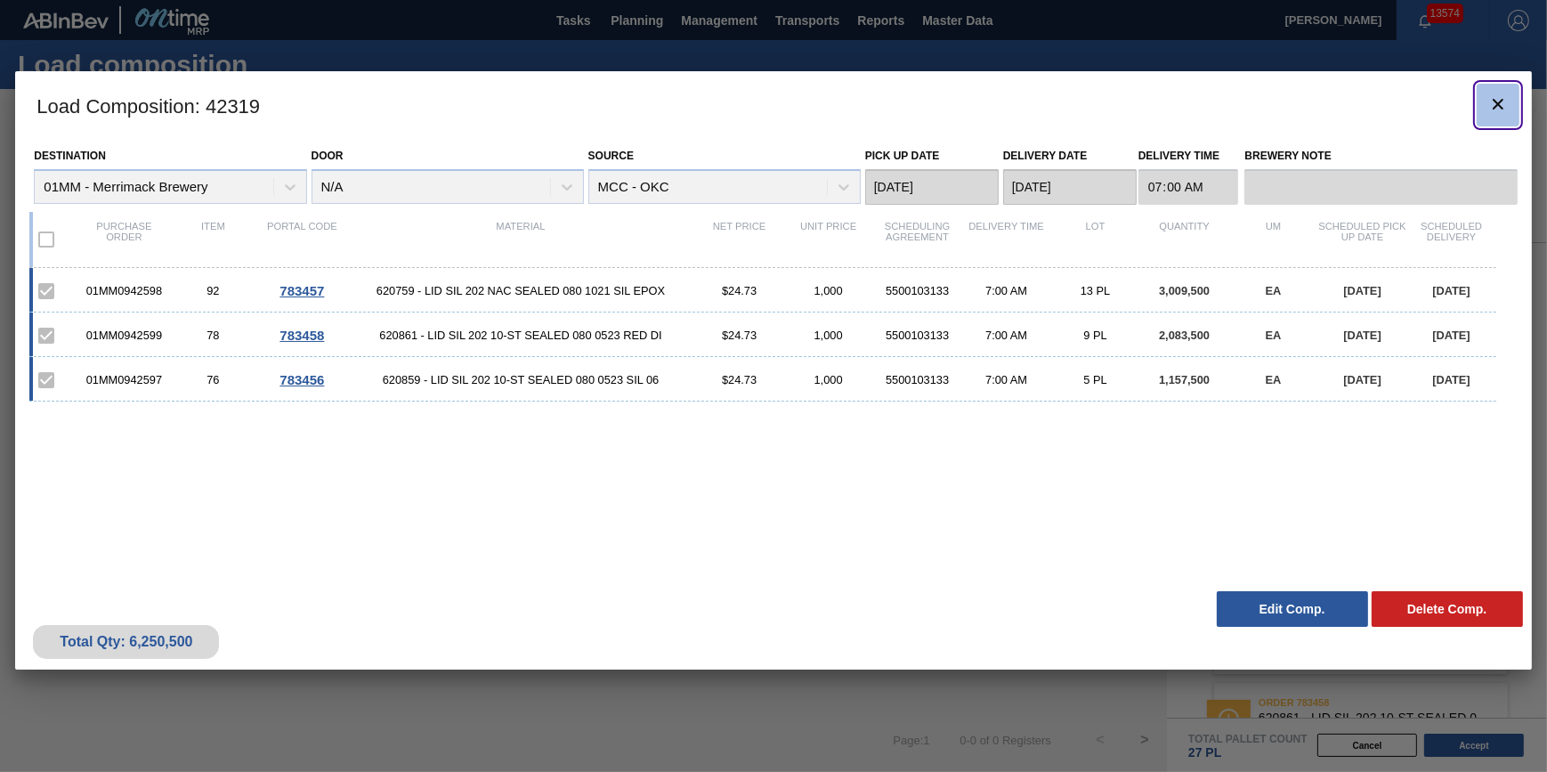
click at [1483, 97] on button "botão de ícone" at bounding box center [1498, 105] width 43 height 43
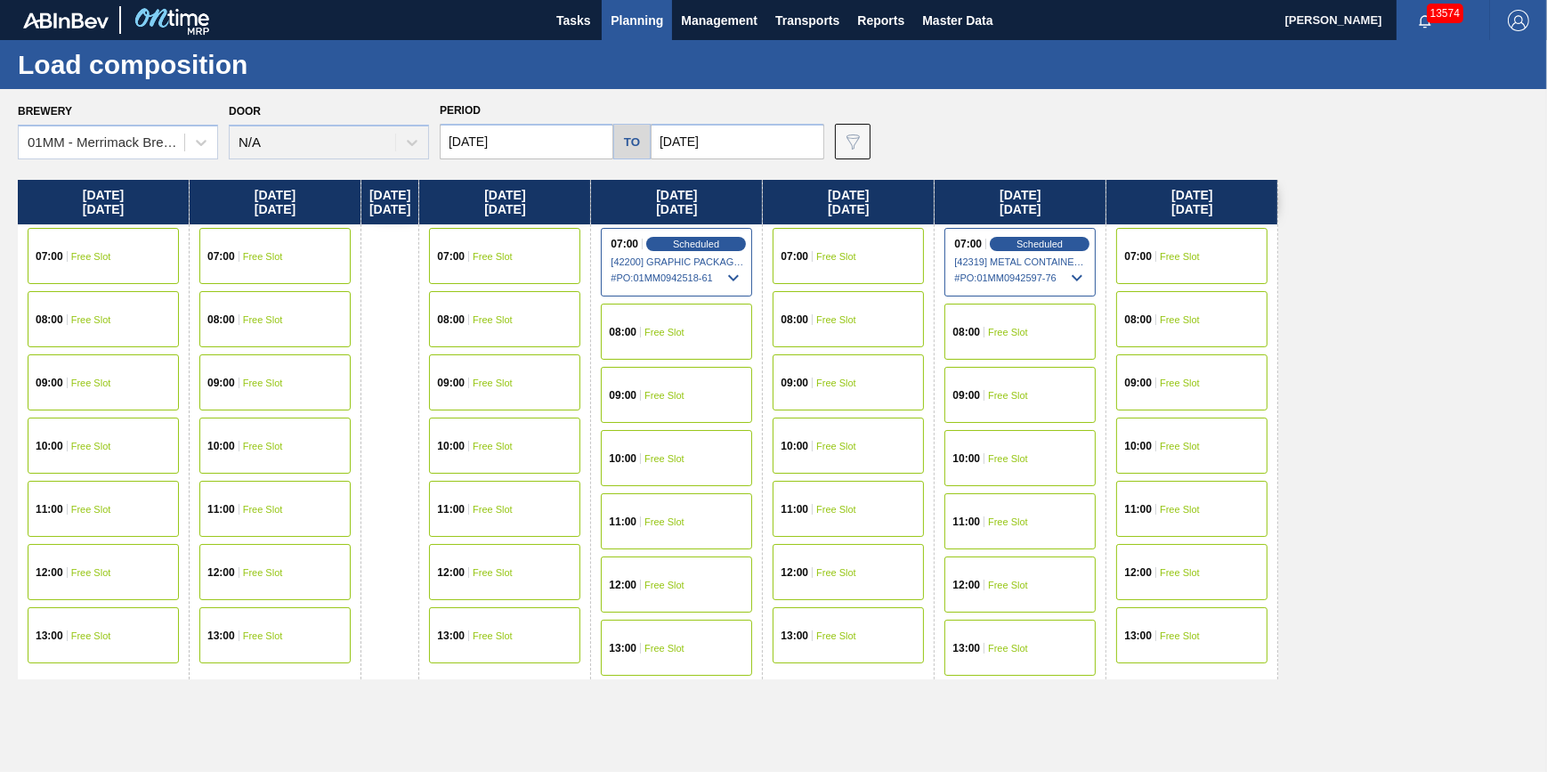
click at [626, 21] on span "Planning" at bounding box center [637, 20] width 53 height 21
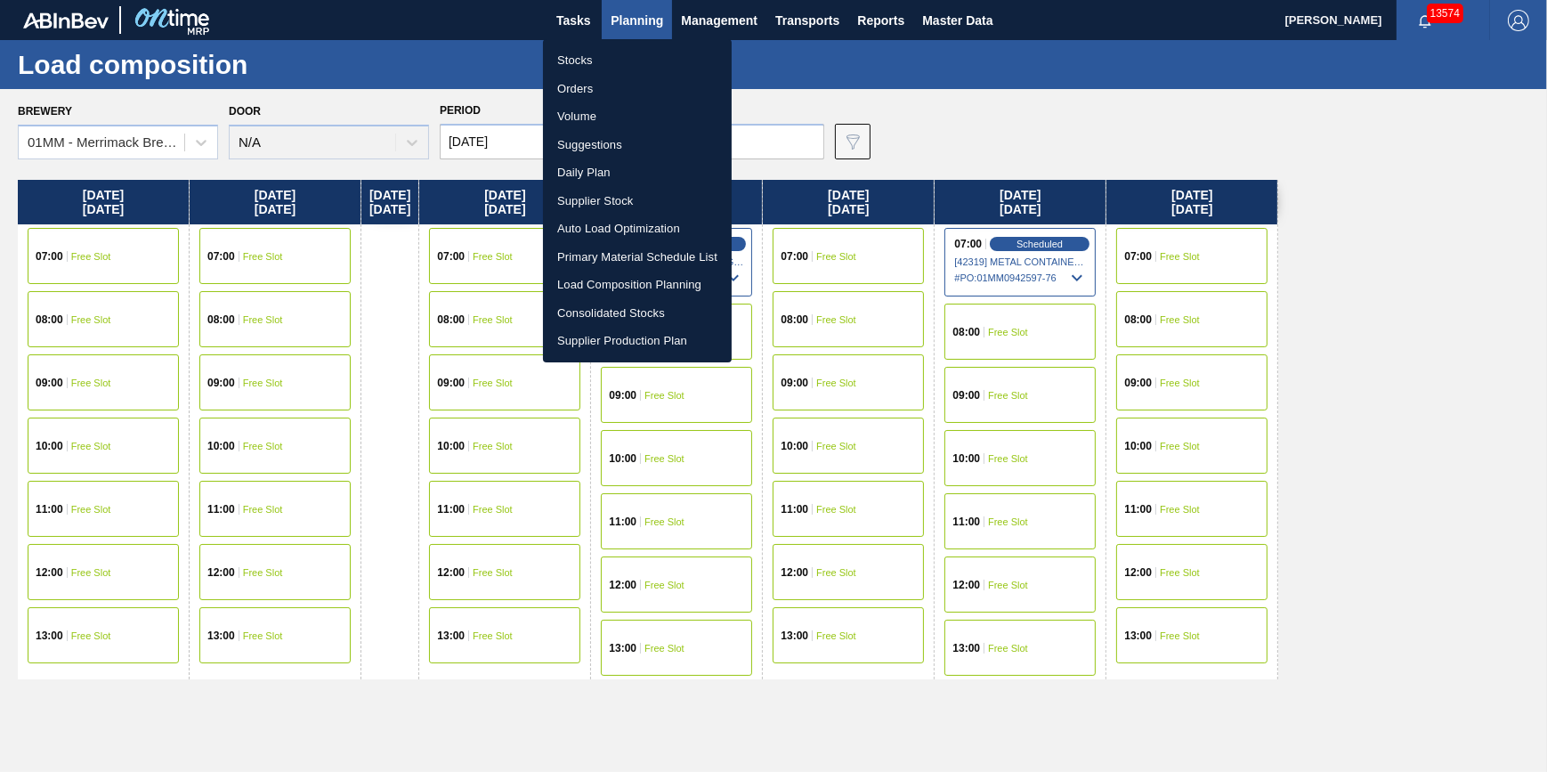
click at [621, 53] on li "Stocks" at bounding box center [637, 60] width 189 height 28
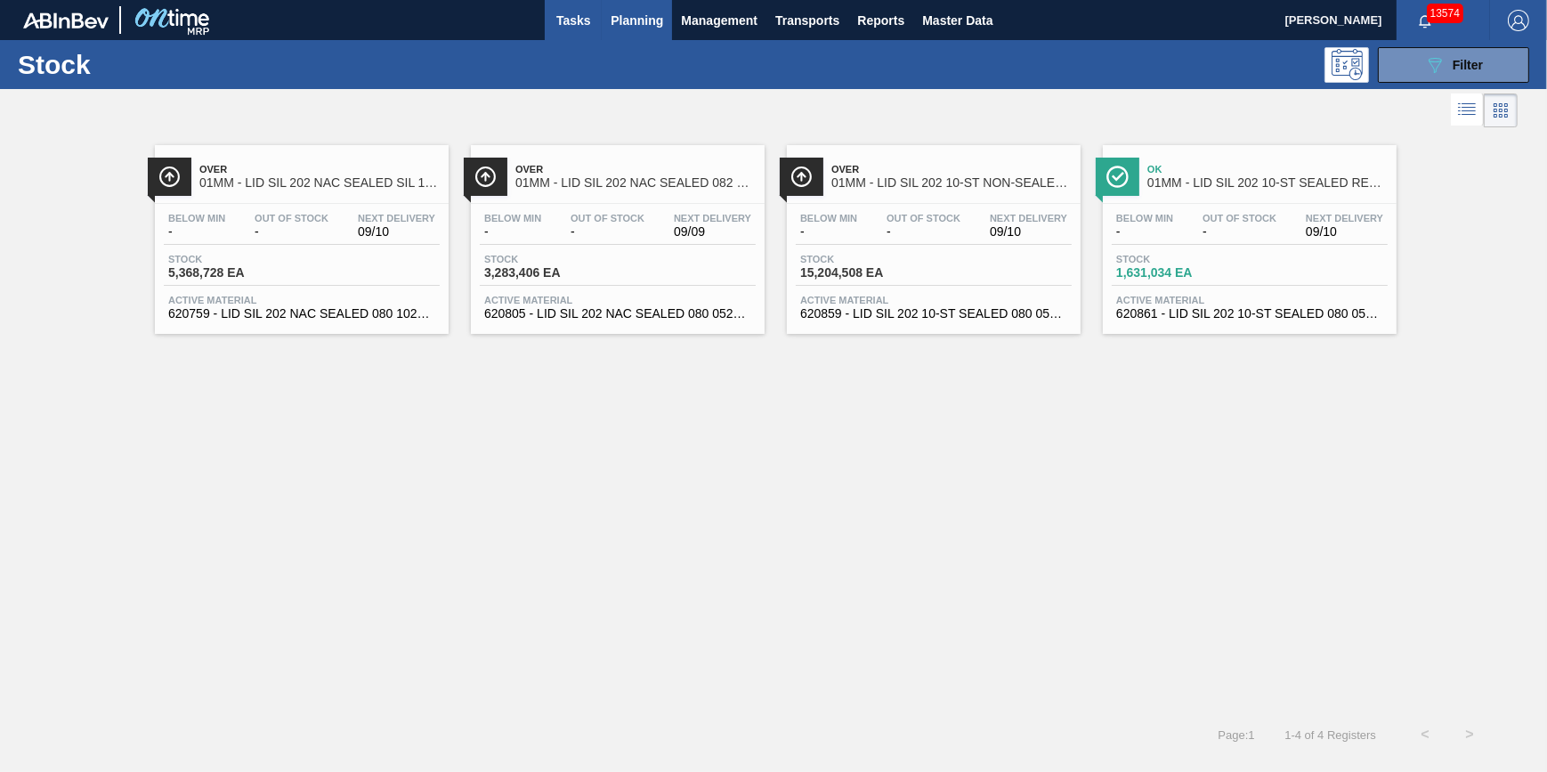
click at [571, 28] on span "Tasks" at bounding box center [573, 20] width 39 height 21
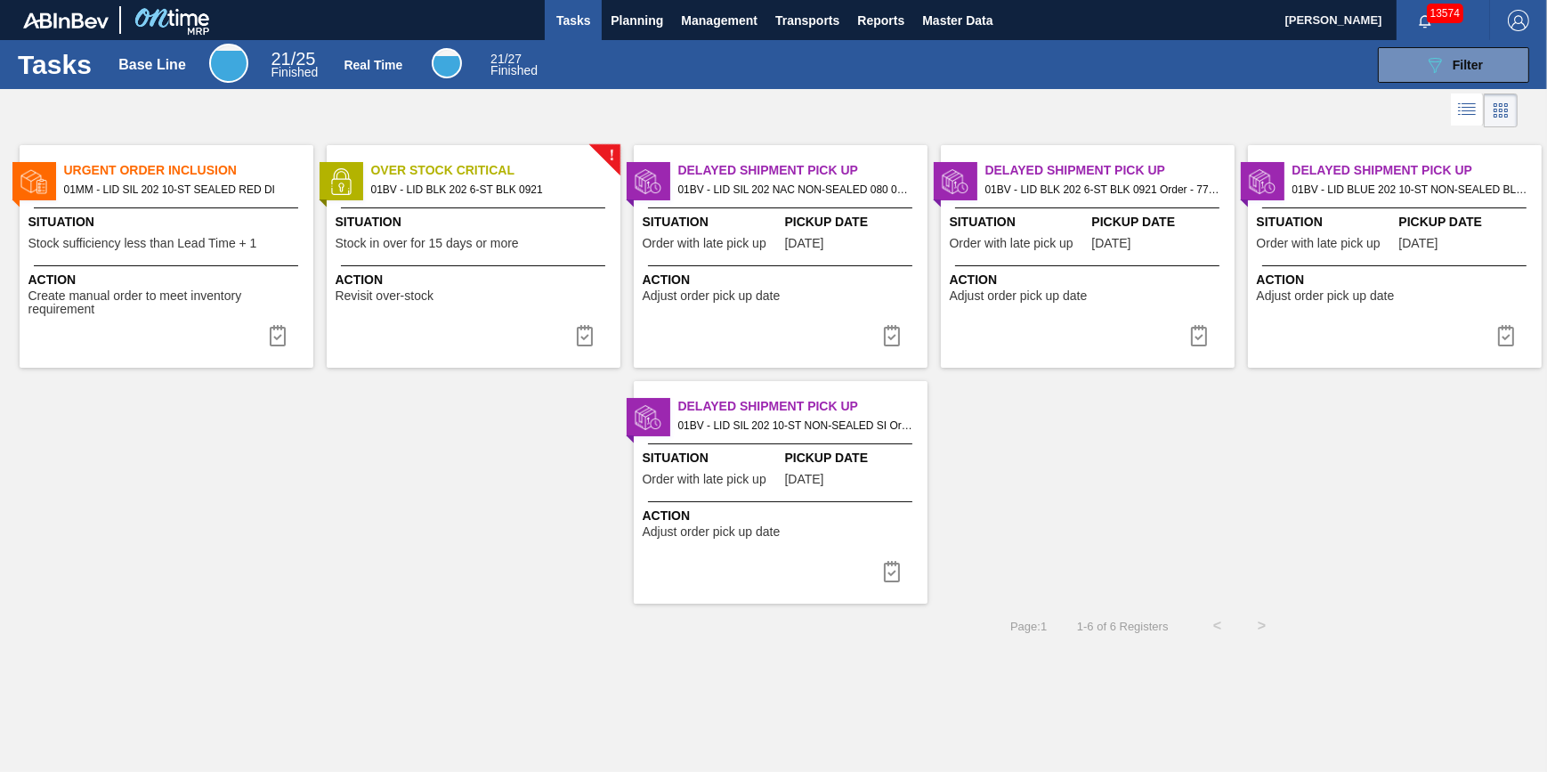
click at [182, 306] on span "Create manual order to meet inventory requirement" at bounding box center [168, 303] width 280 height 28
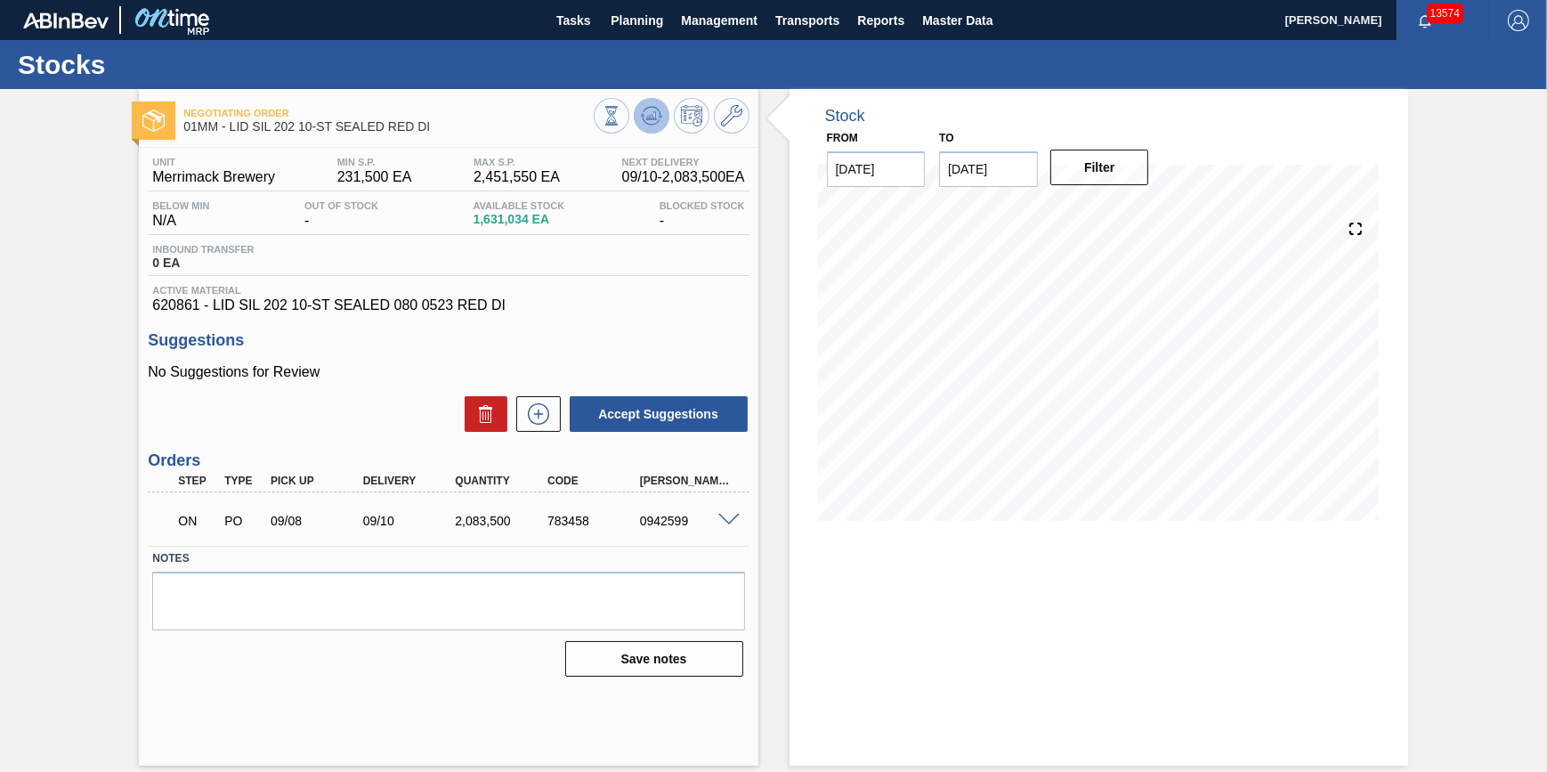
click at [640, 114] on button at bounding box center [652, 116] width 36 height 36
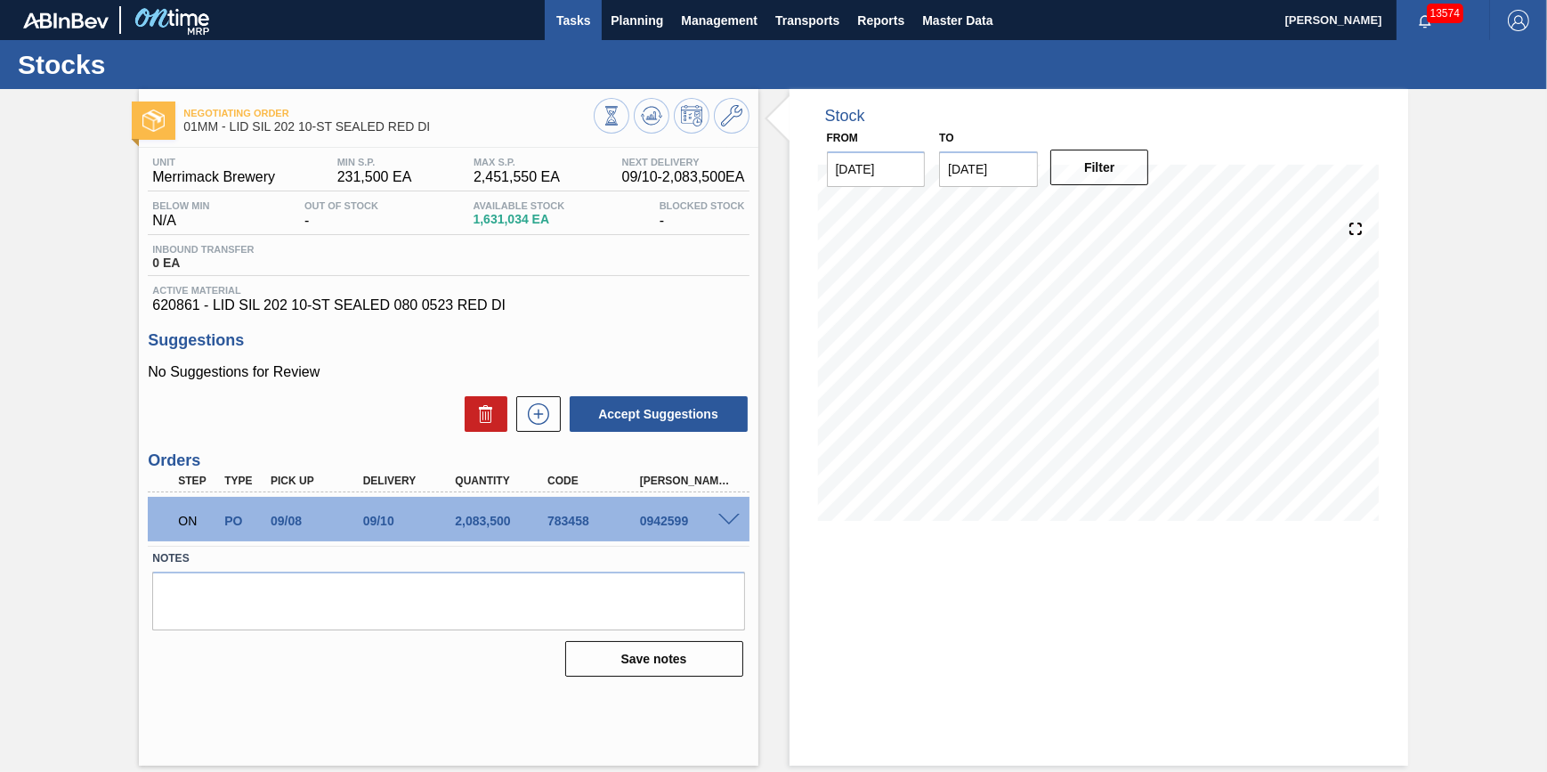
click at [589, 25] on span "Tasks" at bounding box center [573, 20] width 39 height 21
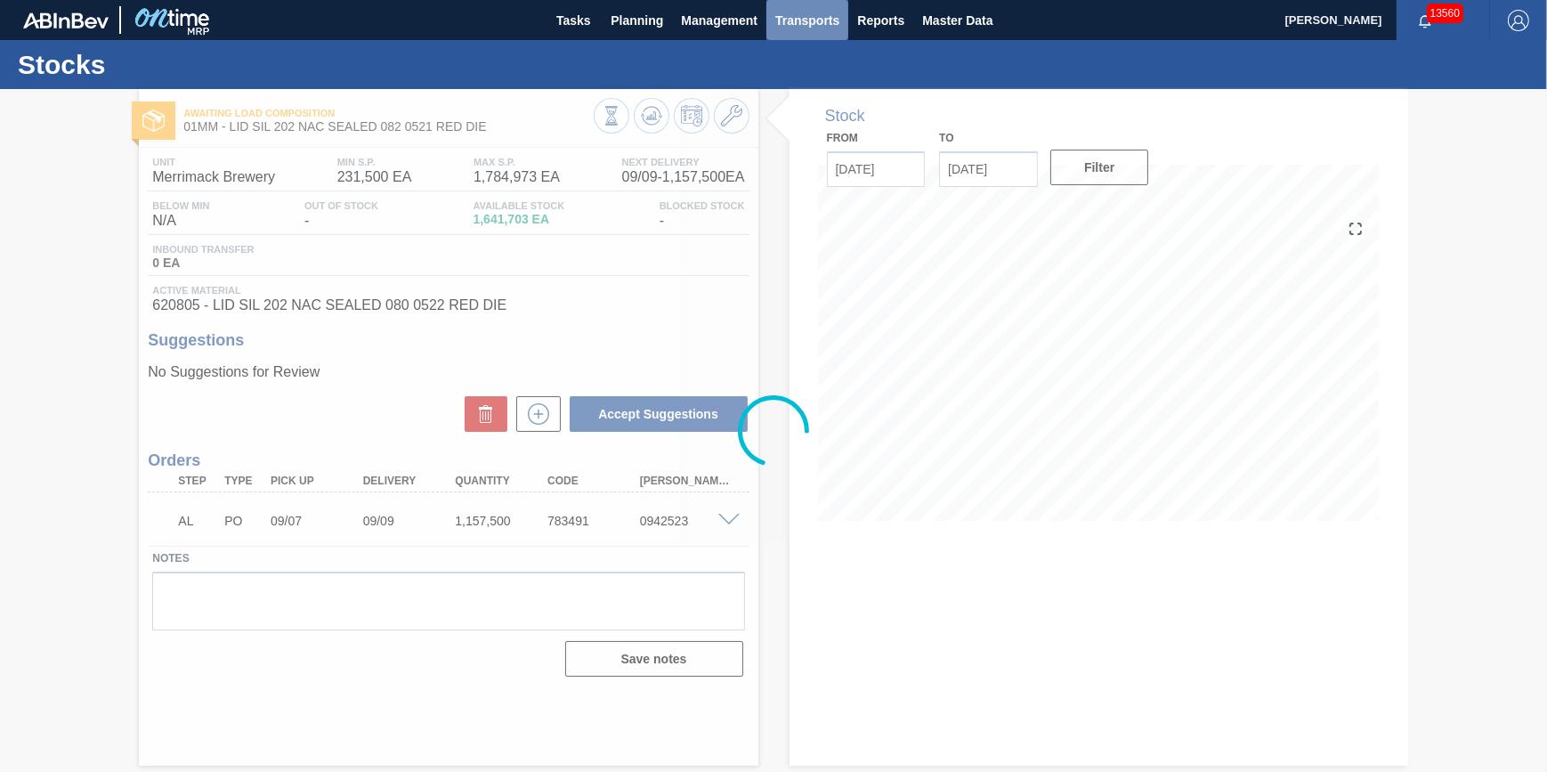
click at [782, 18] on span "Transports" at bounding box center [807, 20] width 64 height 21
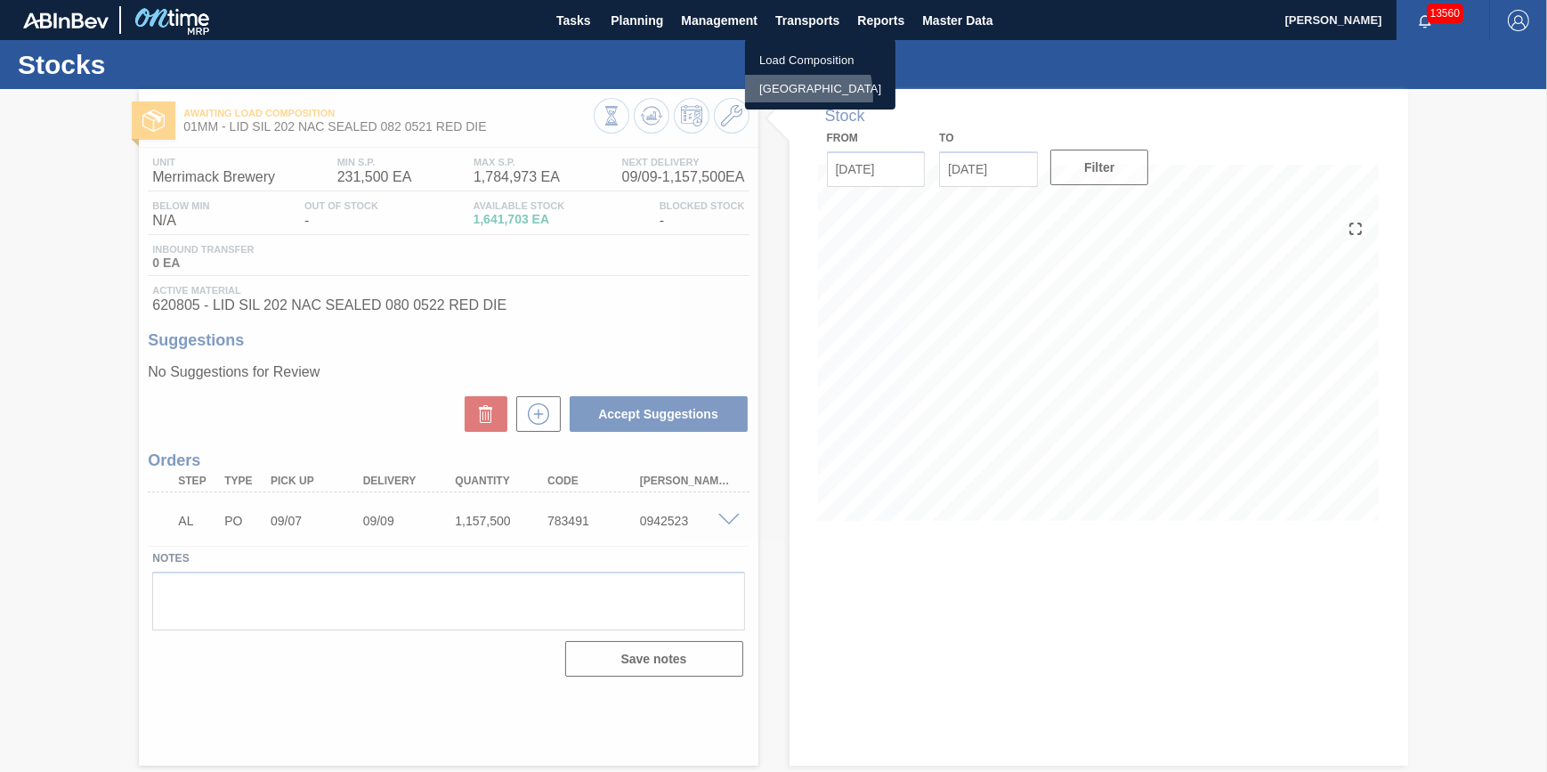
click at [781, 96] on li "[GEOGRAPHIC_DATA]" at bounding box center [820, 89] width 150 height 28
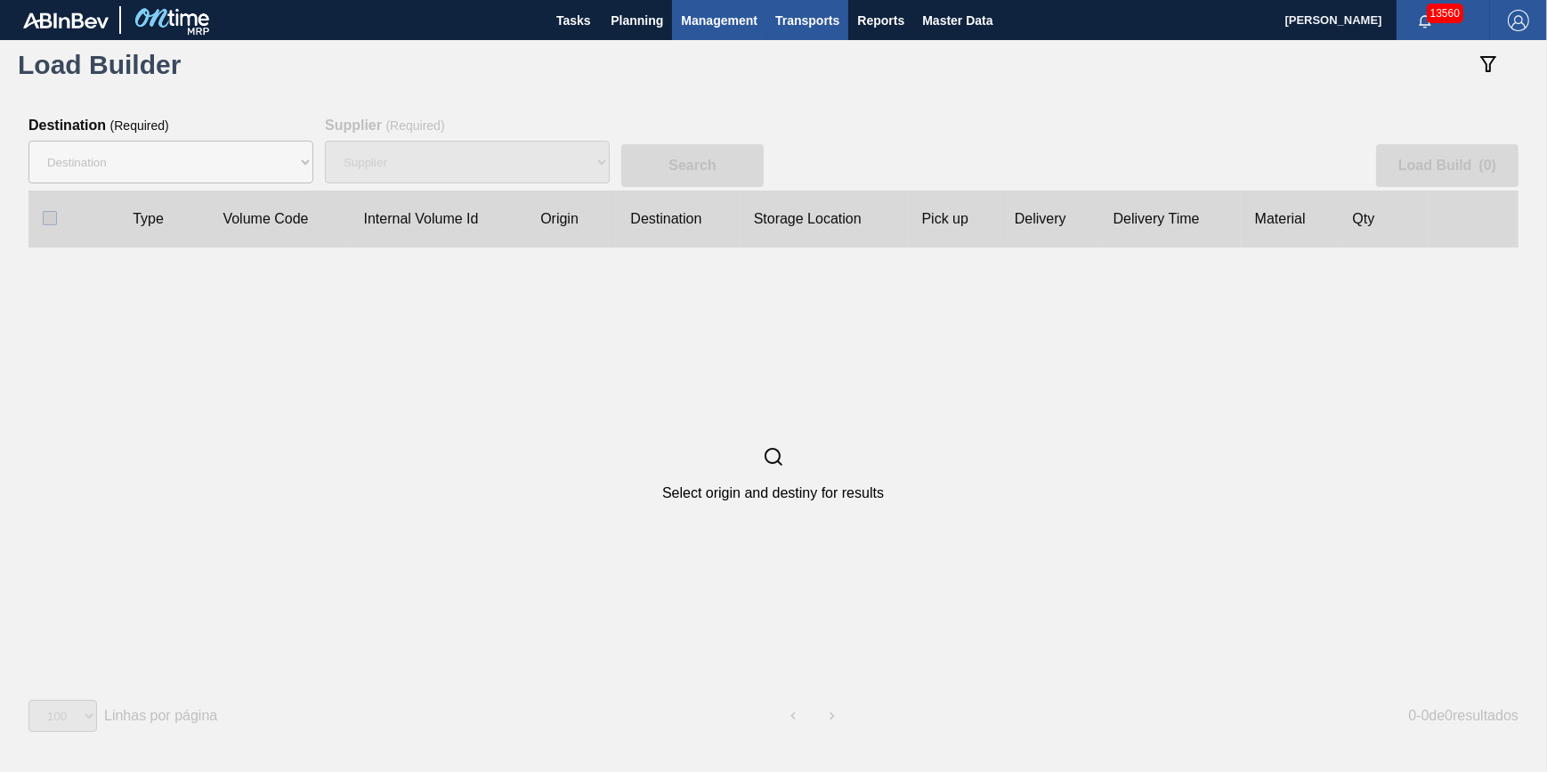
click at [675, 22] on button "Management" at bounding box center [719, 20] width 94 height 40
click at [653, 21] on div at bounding box center [773, 386] width 1547 height 772
click at [636, 21] on span "Planning" at bounding box center [637, 20] width 53 height 21
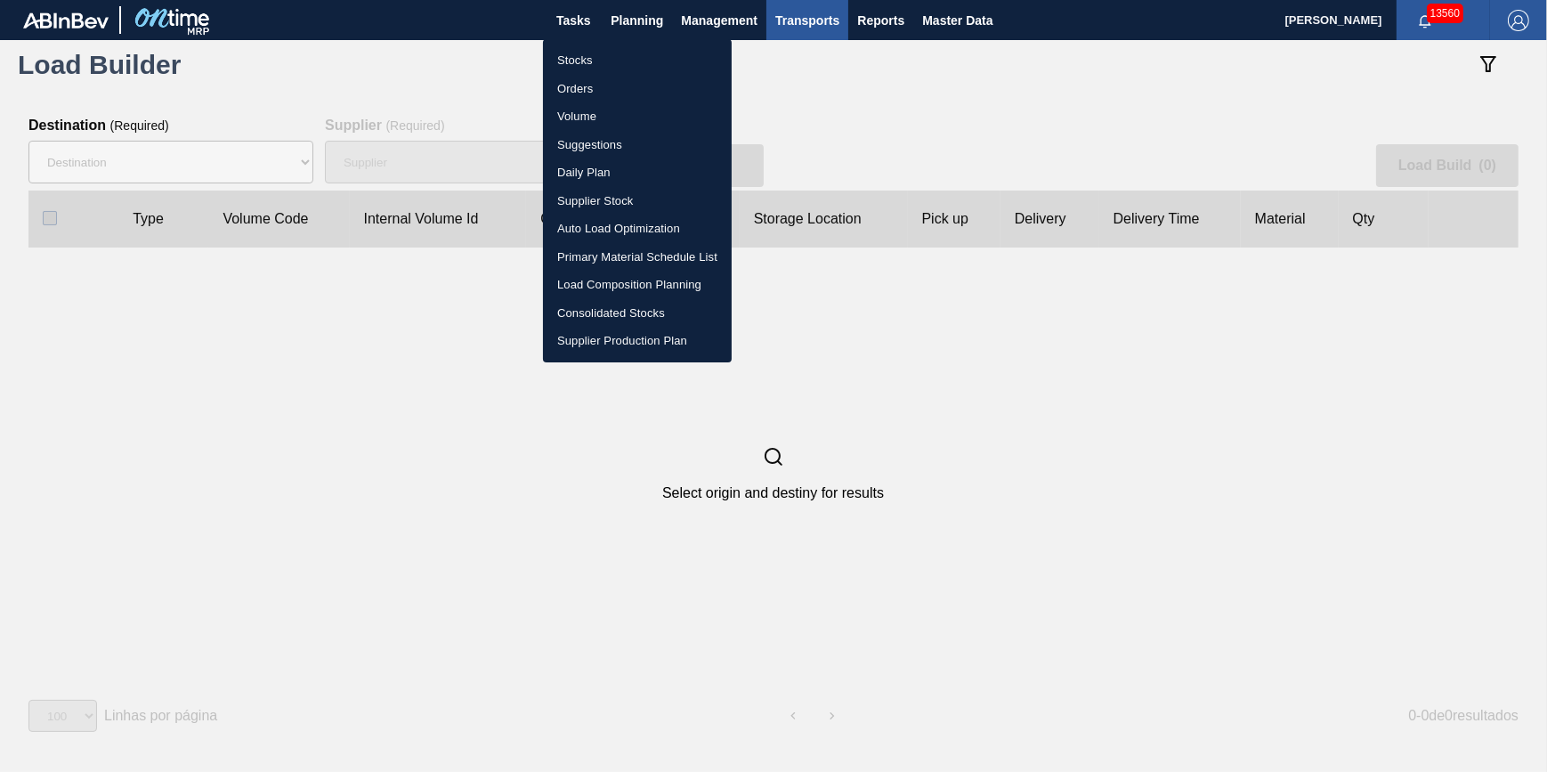
click at [640, 279] on li "Load Composition Planning" at bounding box center [637, 285] width 189 height 28
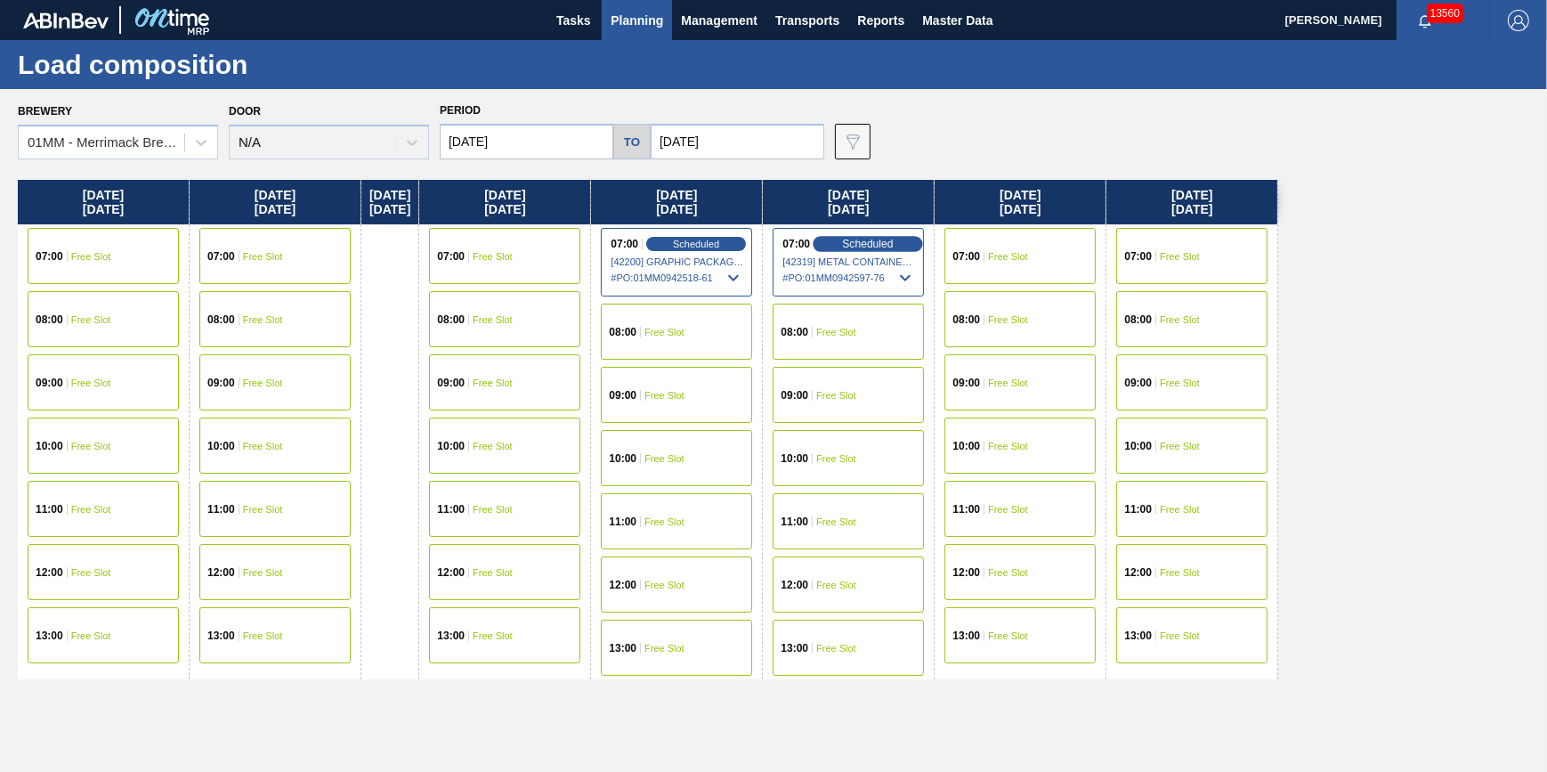
click at [875, 246] on span "Scheduled" at bounding box center [868, 244] width 51 height 12
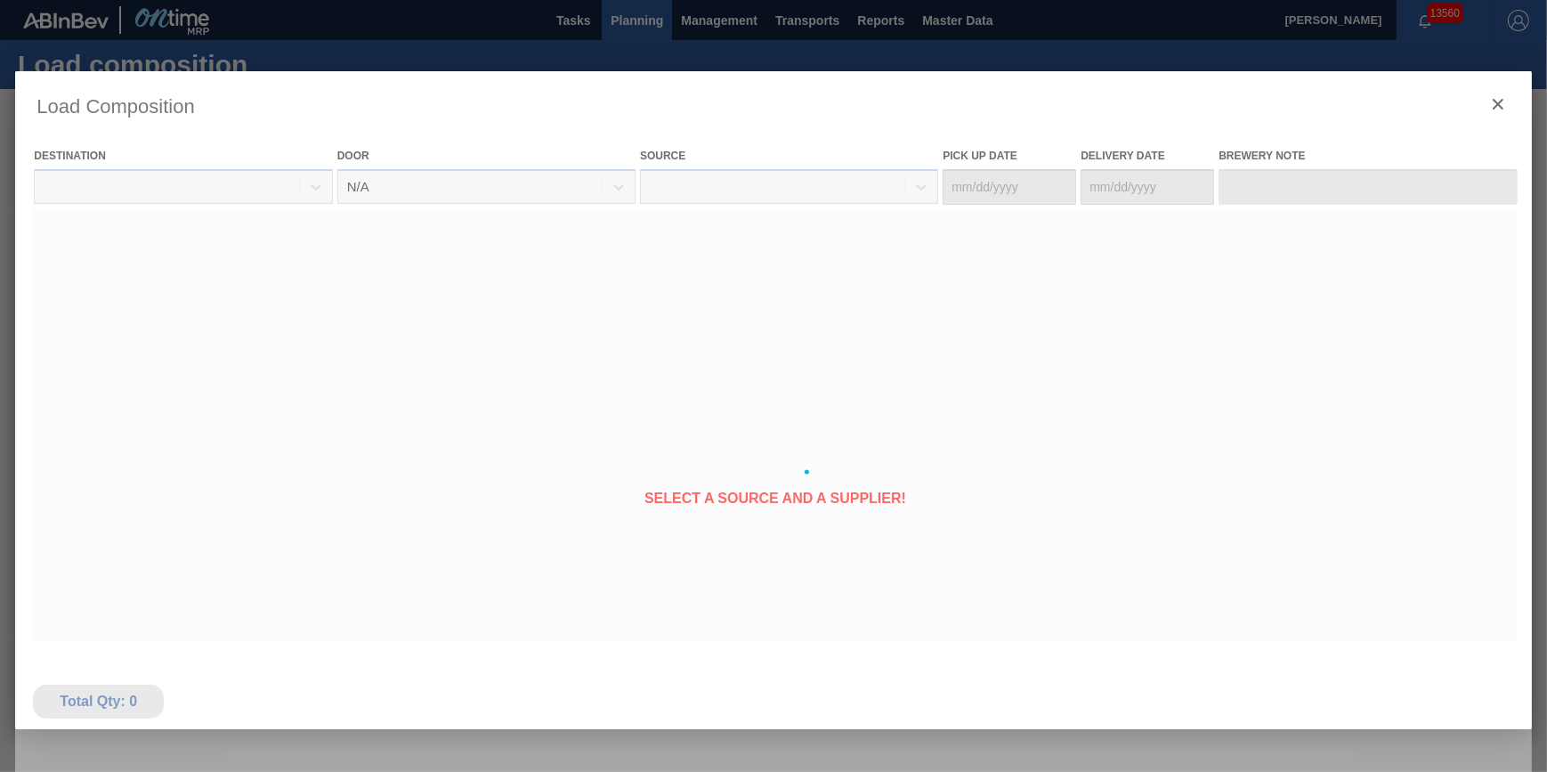
type Date "[DATE]"
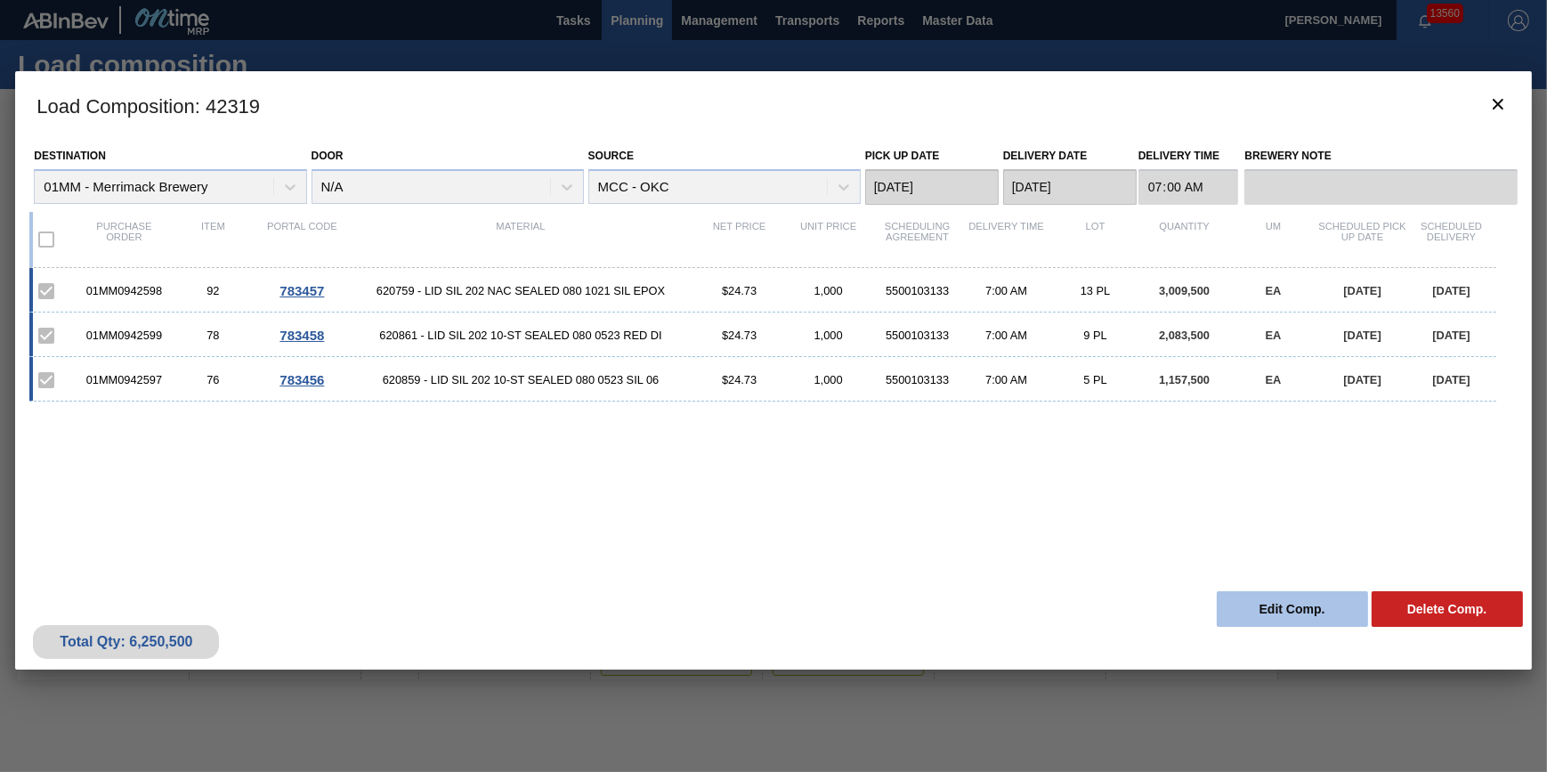
click at [1273, 602] on button "Edit Comp." at bounding box center [1292, 609] width 151 height 36
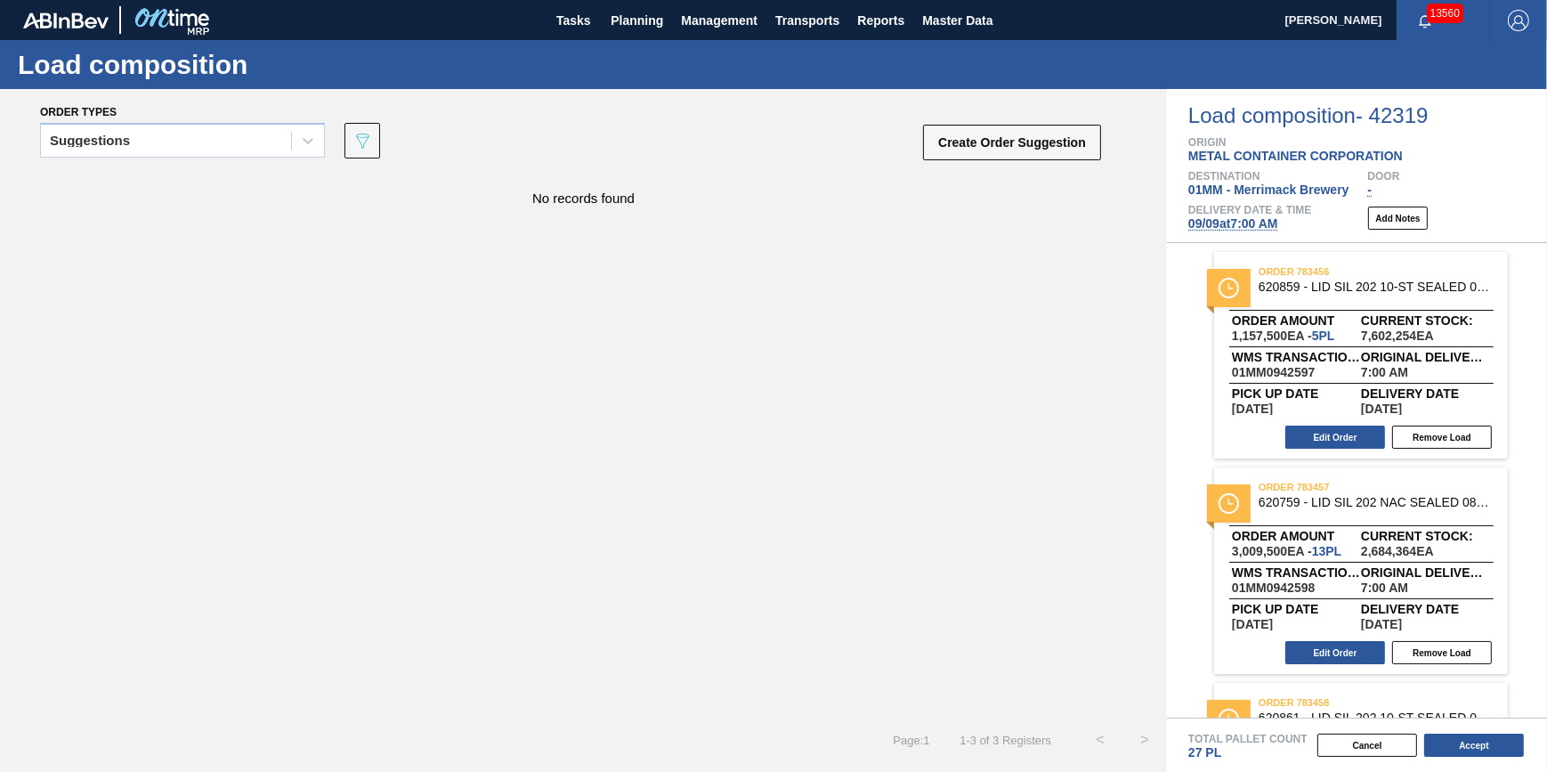
click at [1219, 222] on span "09/09 at 7:00 AM" at bounding box center [1233, 223] width 90 height 14
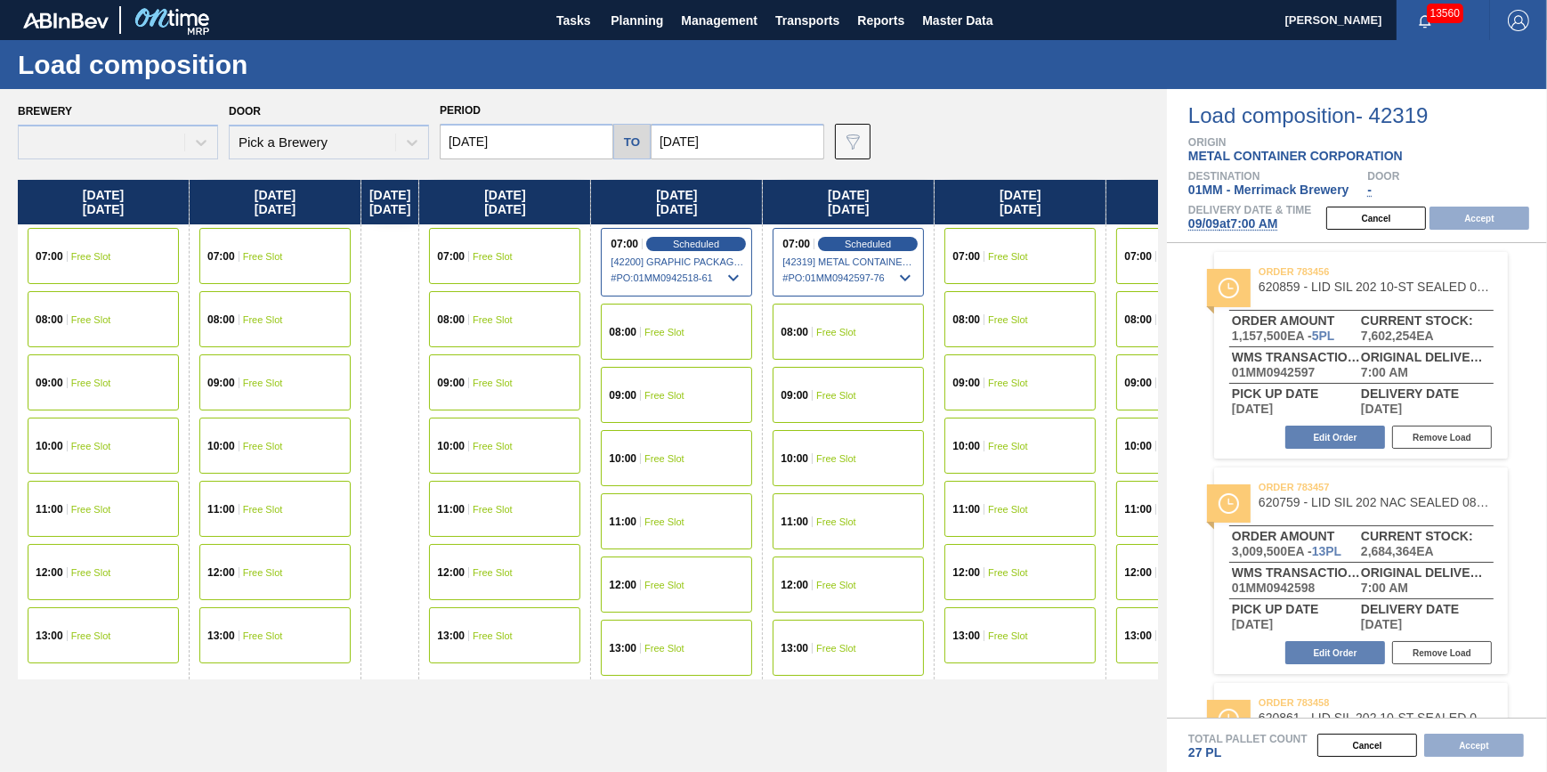
type input "[DATE]"
type input "09/16/2025"
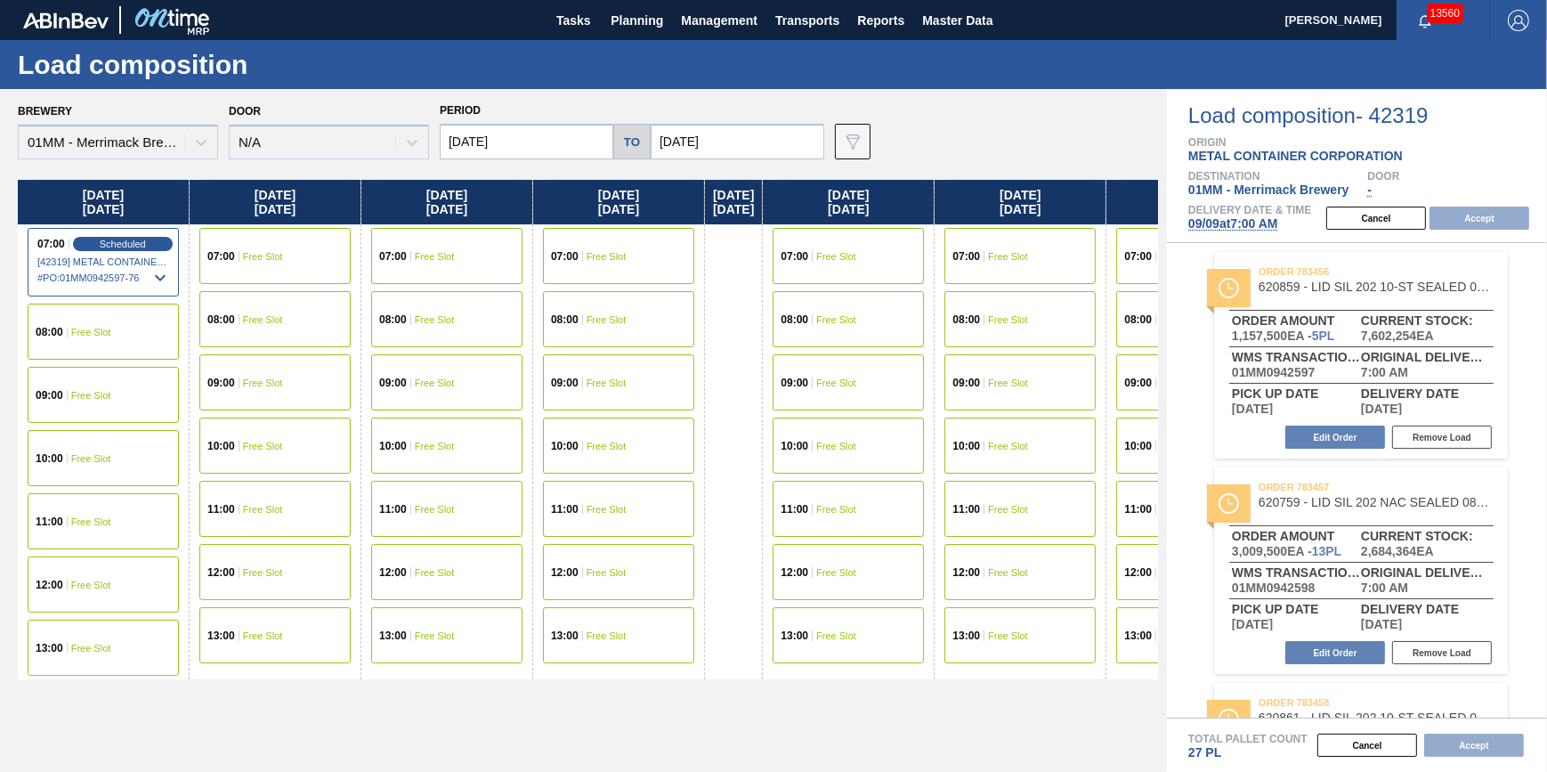
click at [651, 254] on div "07:00 Free Slot" at bounding box center [618, 256] width 151 height 56
click at [1445, 218] on button "Accept" at bounding box center [1479, 217] width 100 height 23
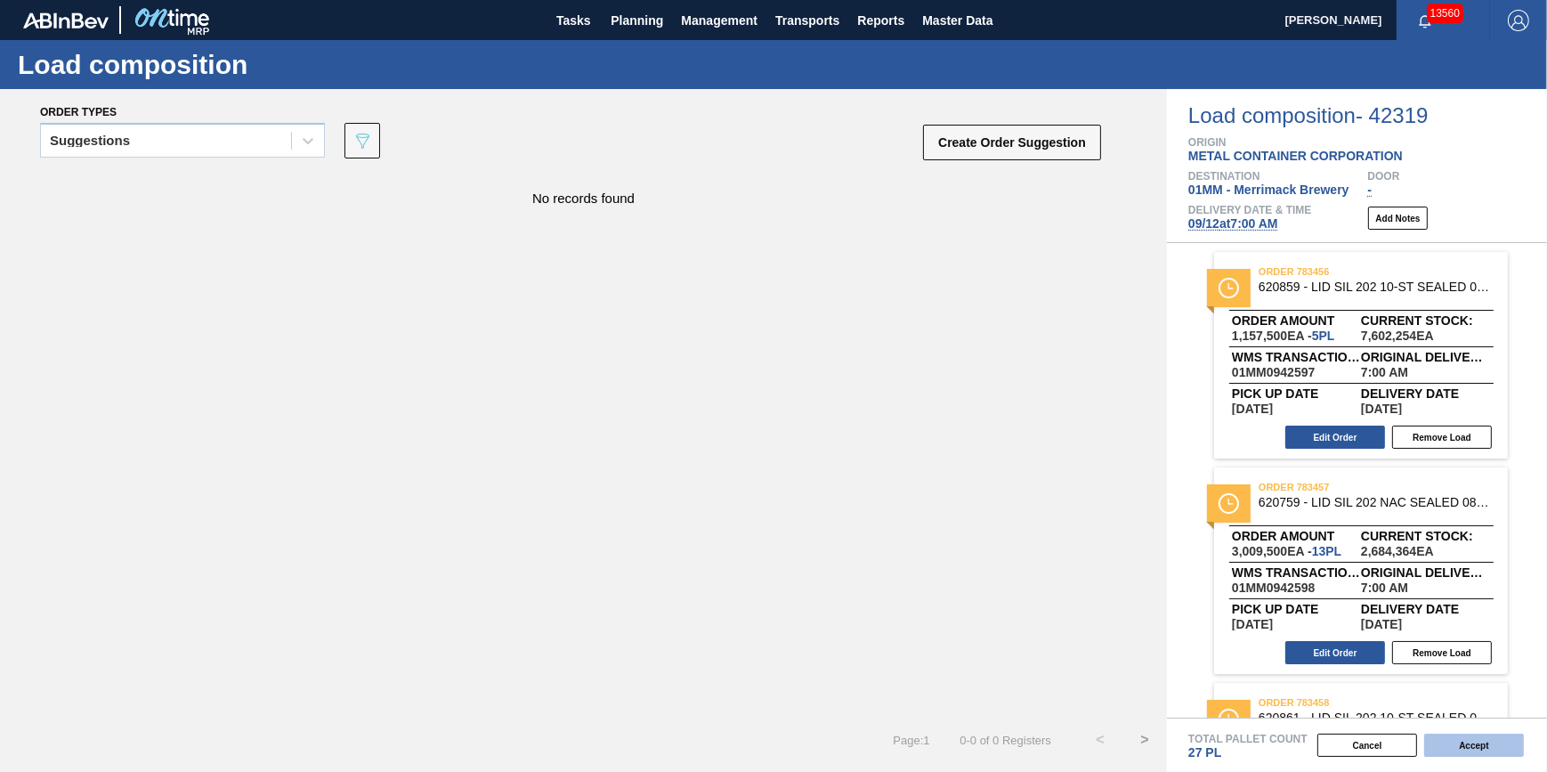
click at [1460, 748] on button "Accept" at bounding box center [1474, 744] width 100 height 23
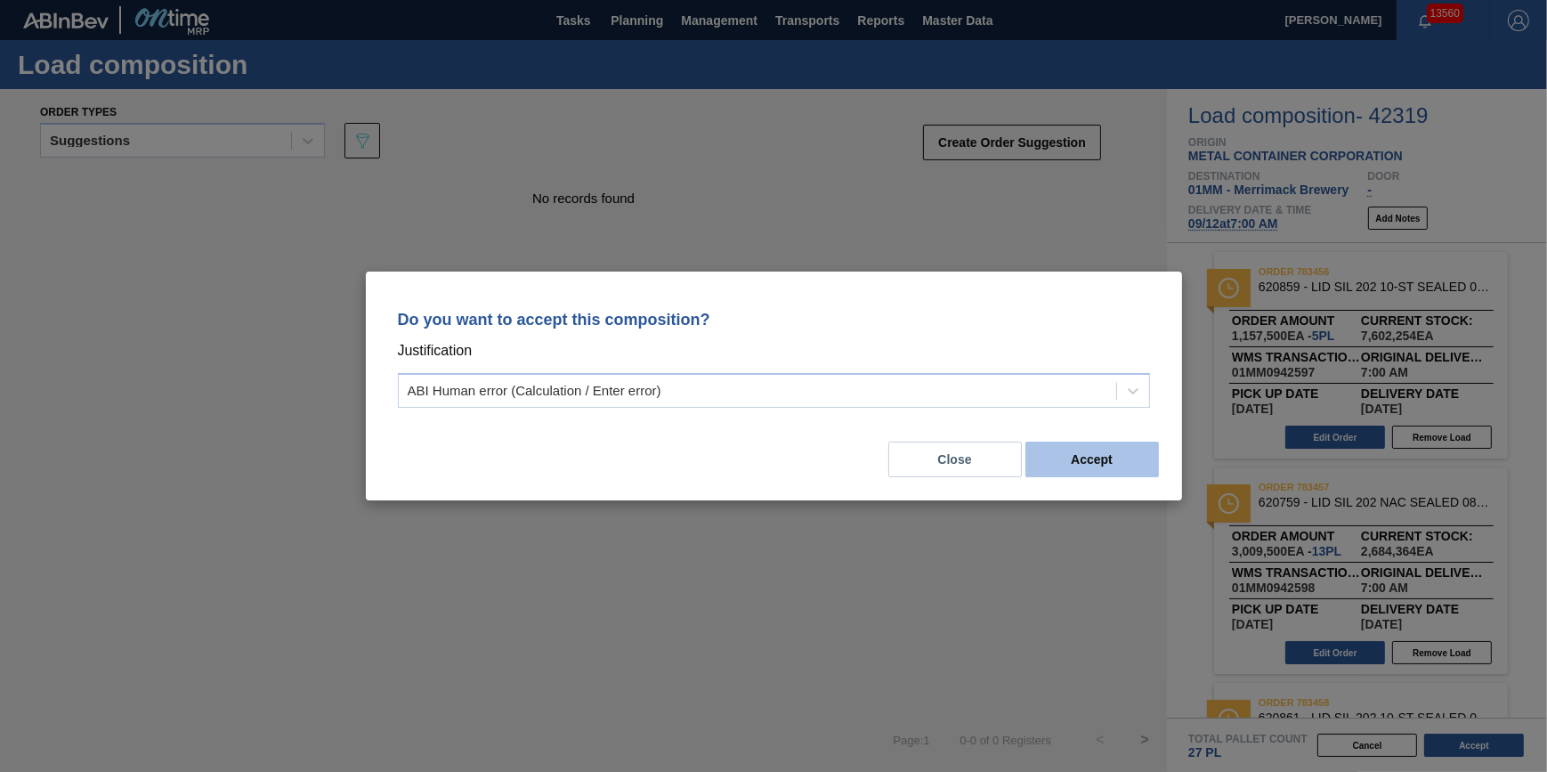
click at [1121, 473] on button "Accept" at bounding box center [1092, 459] width 134 height 36
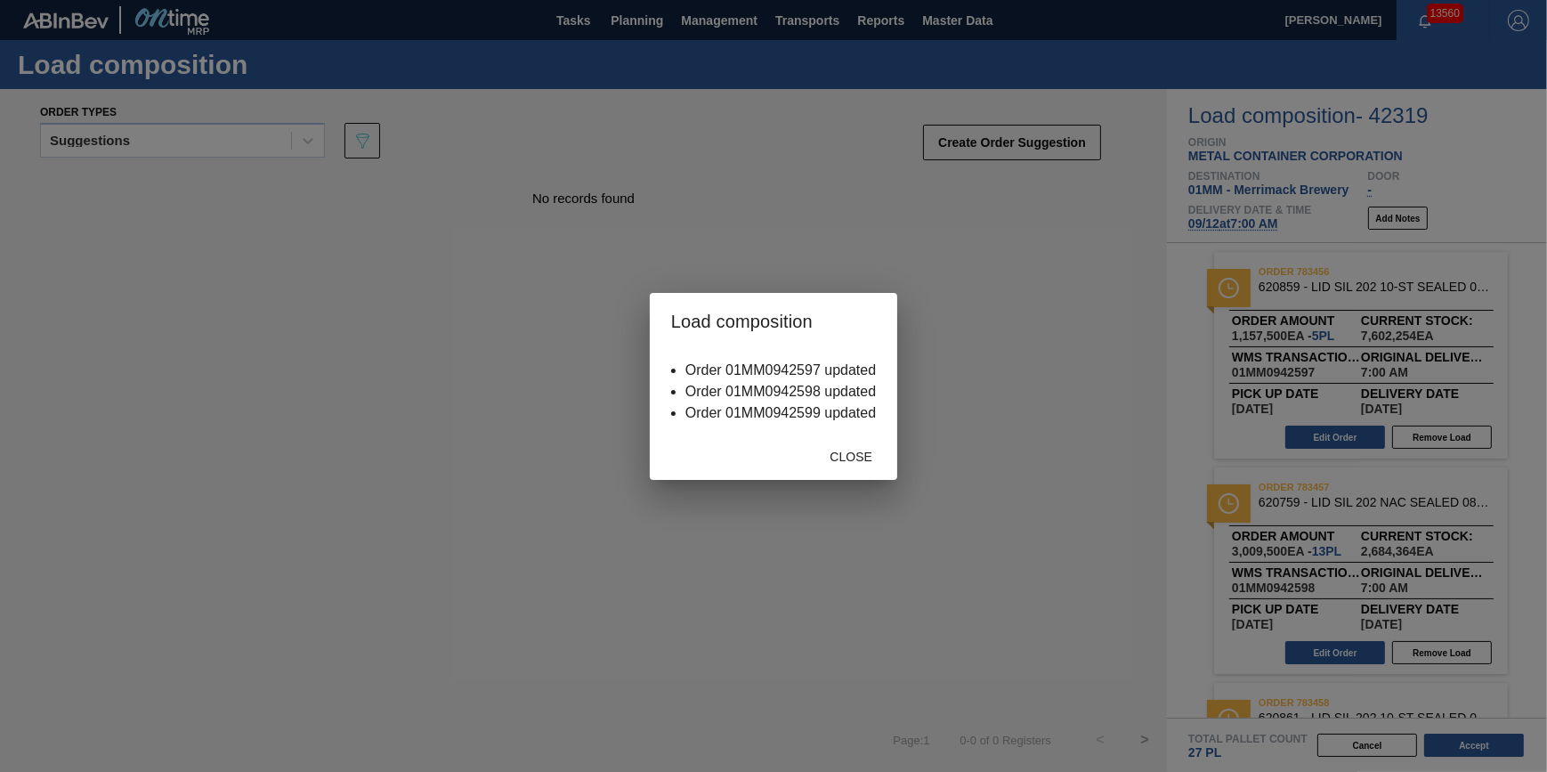
click at [868, 463] on span "Close" at bounding box center [850, 456] width 70 height 14
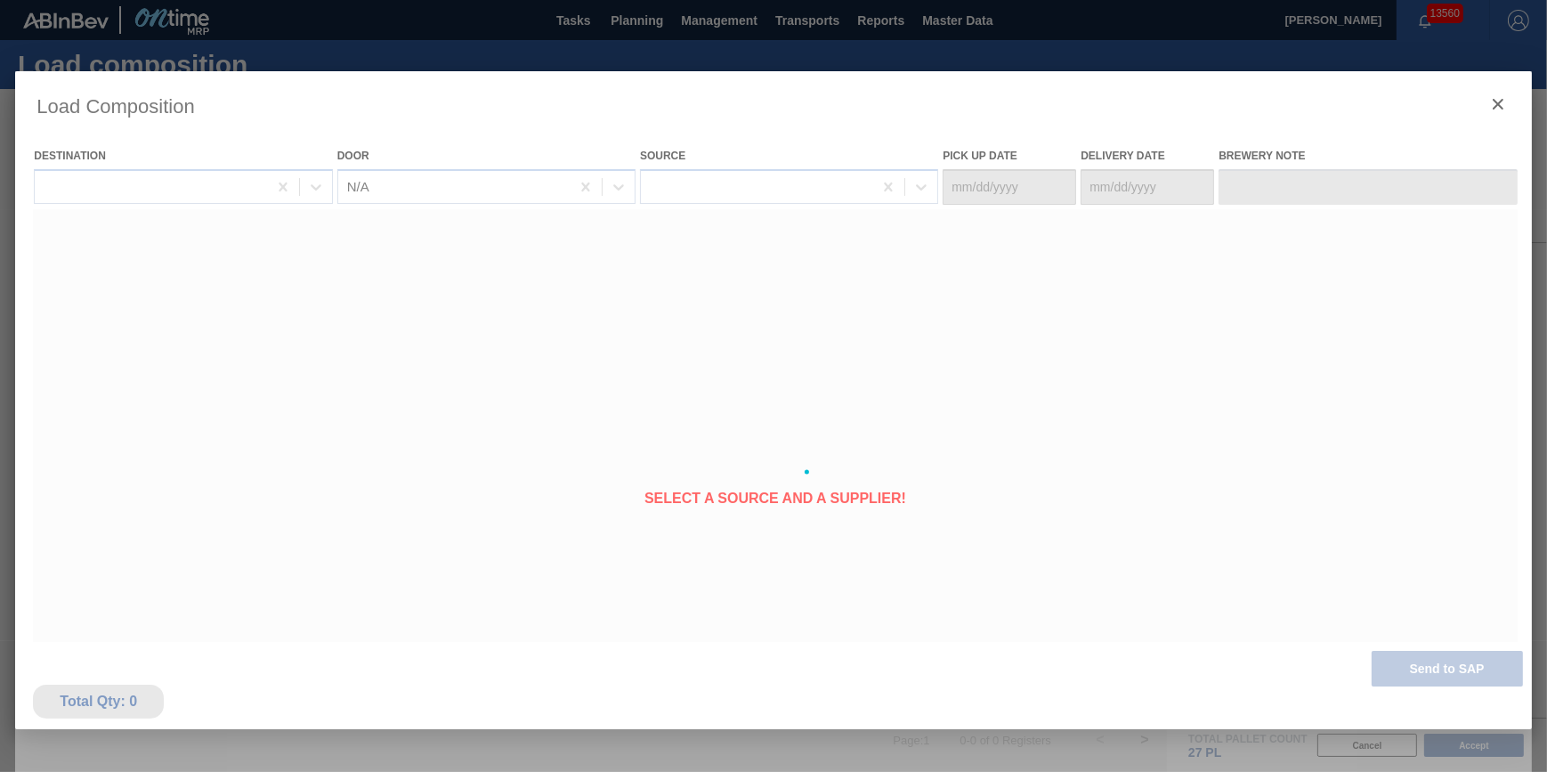
type Date "[DATE]"
type Date "09/12/2025"
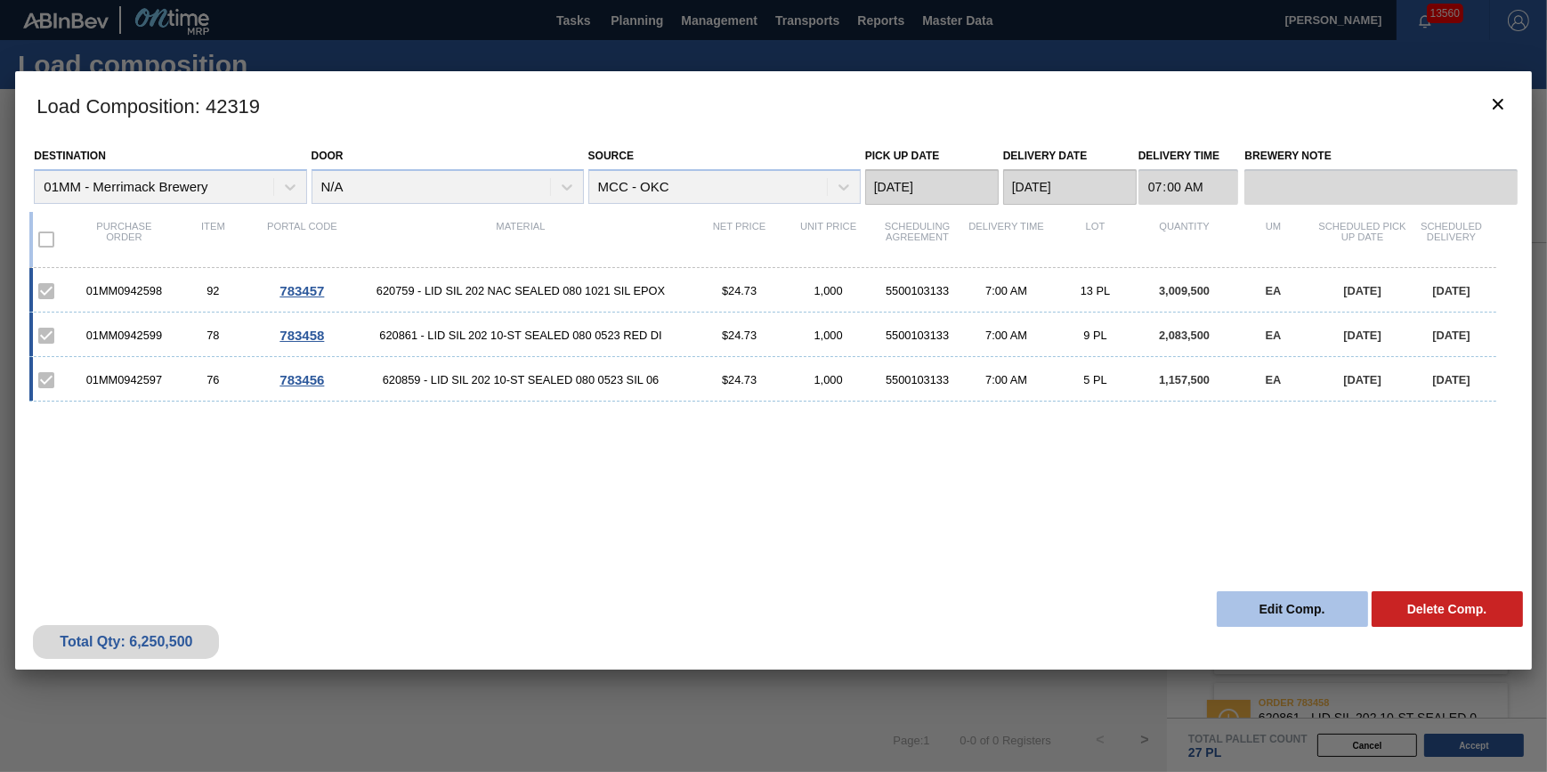
click at [1290, 611] on button "Edit Comp." at bounding box center [1292, 609] width 151 height 36
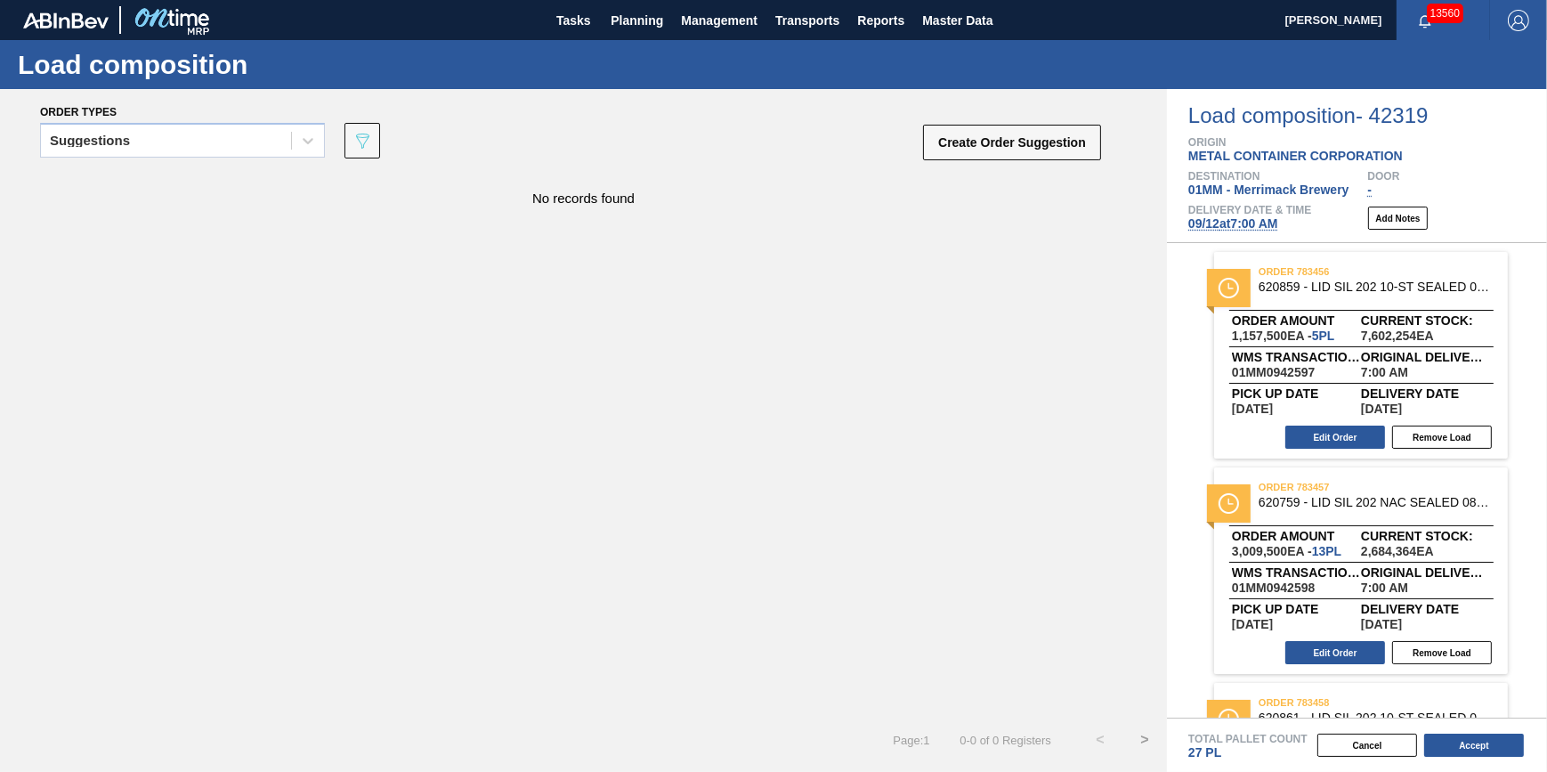
click at [1211, 228] on span "09/12 at 7:00 AM" at bounding box center [1233, 223] width 90 height 14
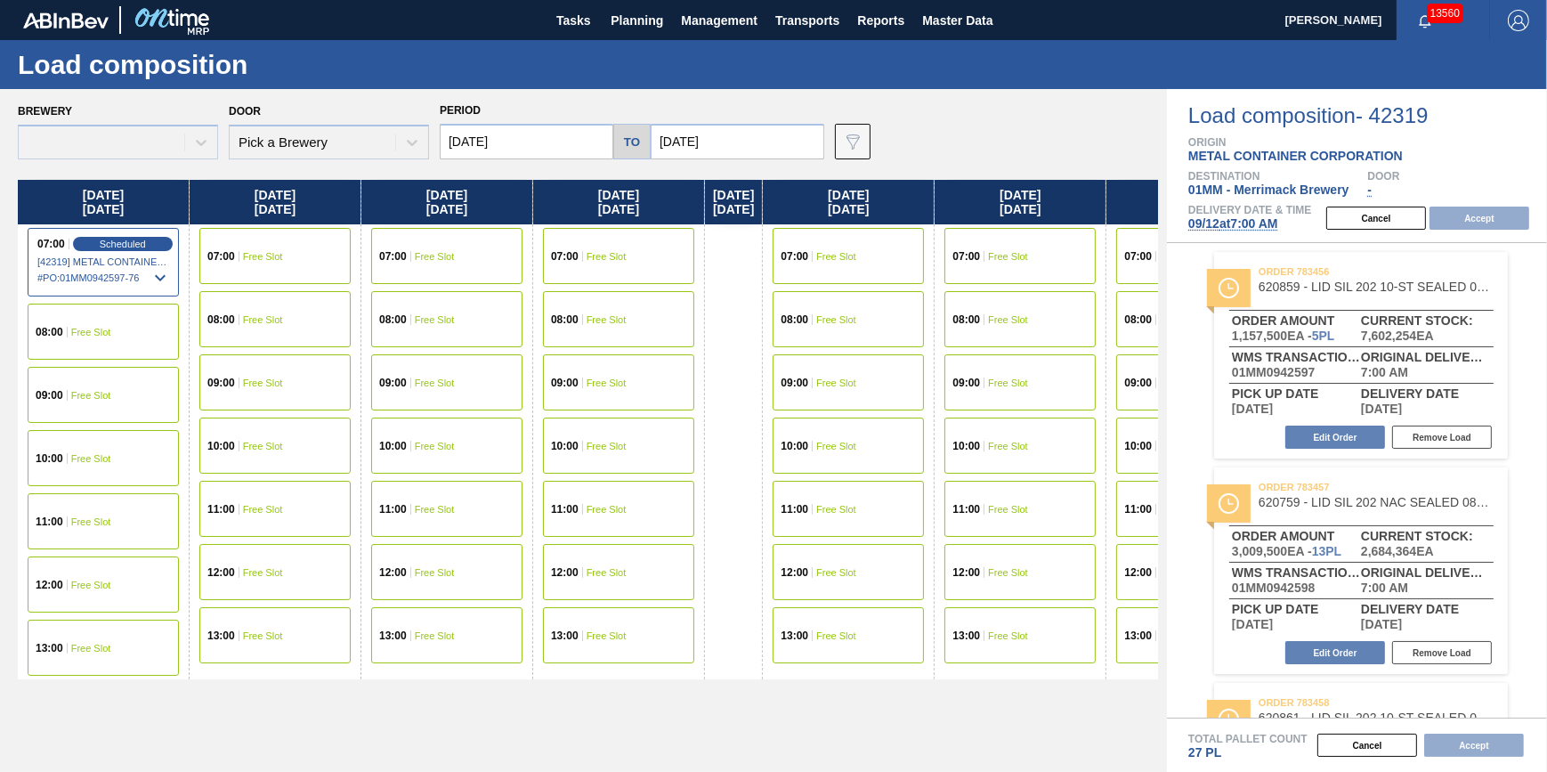
type input "09/12/2025"
type input "09/19/2025"
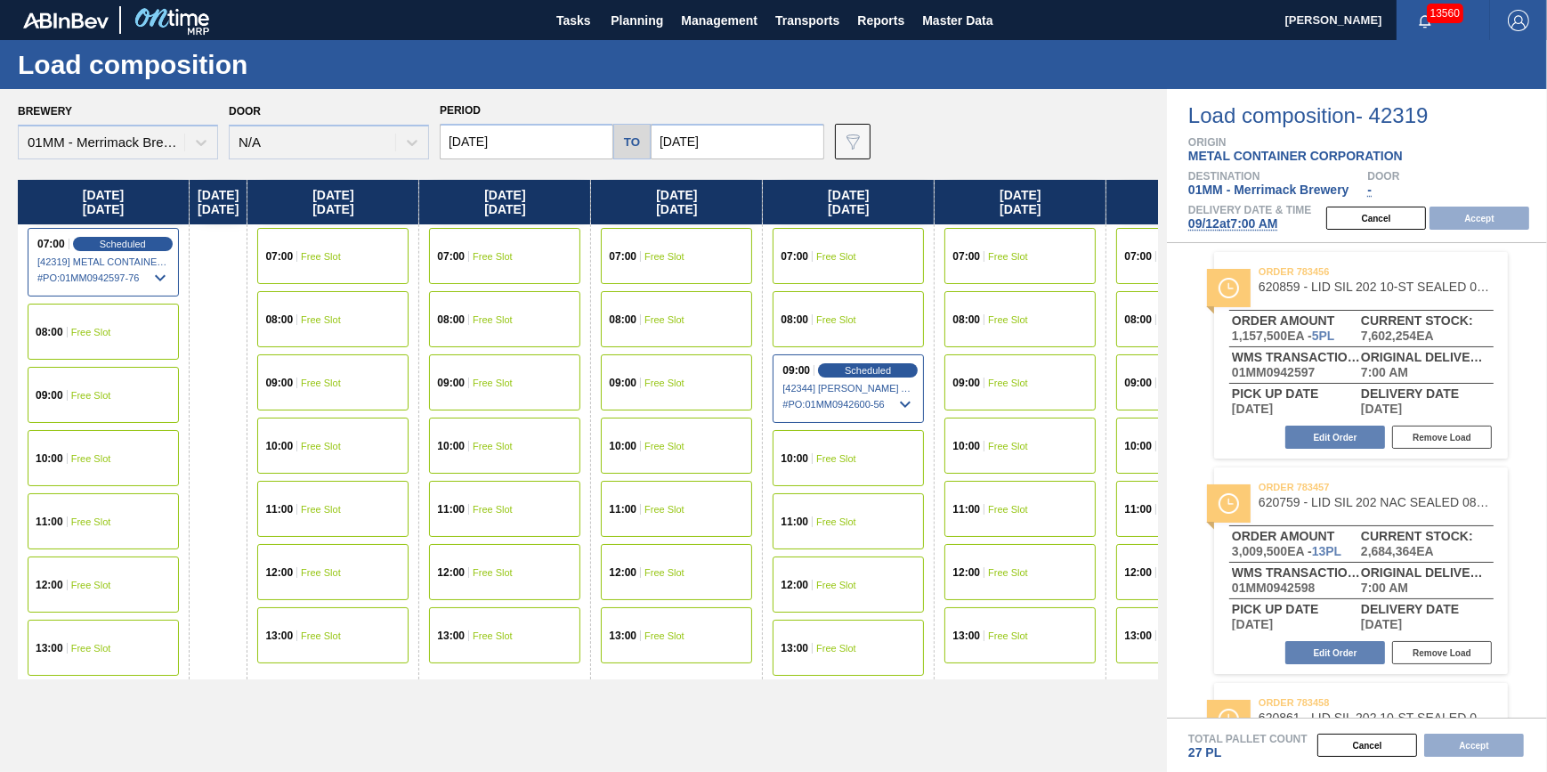
click at [514, 144] on input "09/12/2025" at bounding box center [527, 142] width 174 height 36
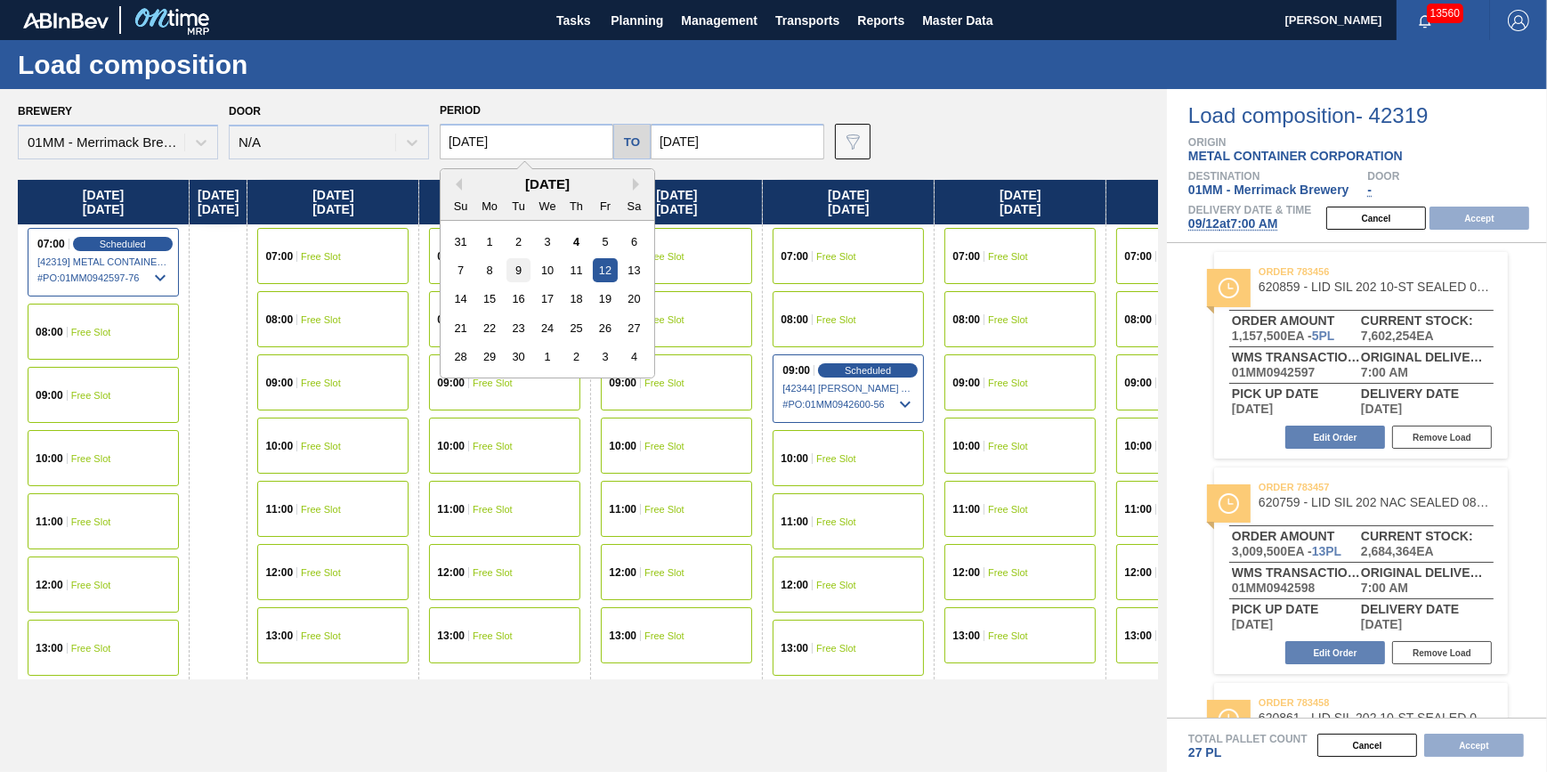
click at [522, 268] on div "9" at bounding box center [518, 270] width 24 height 24
type input "[DATE]"
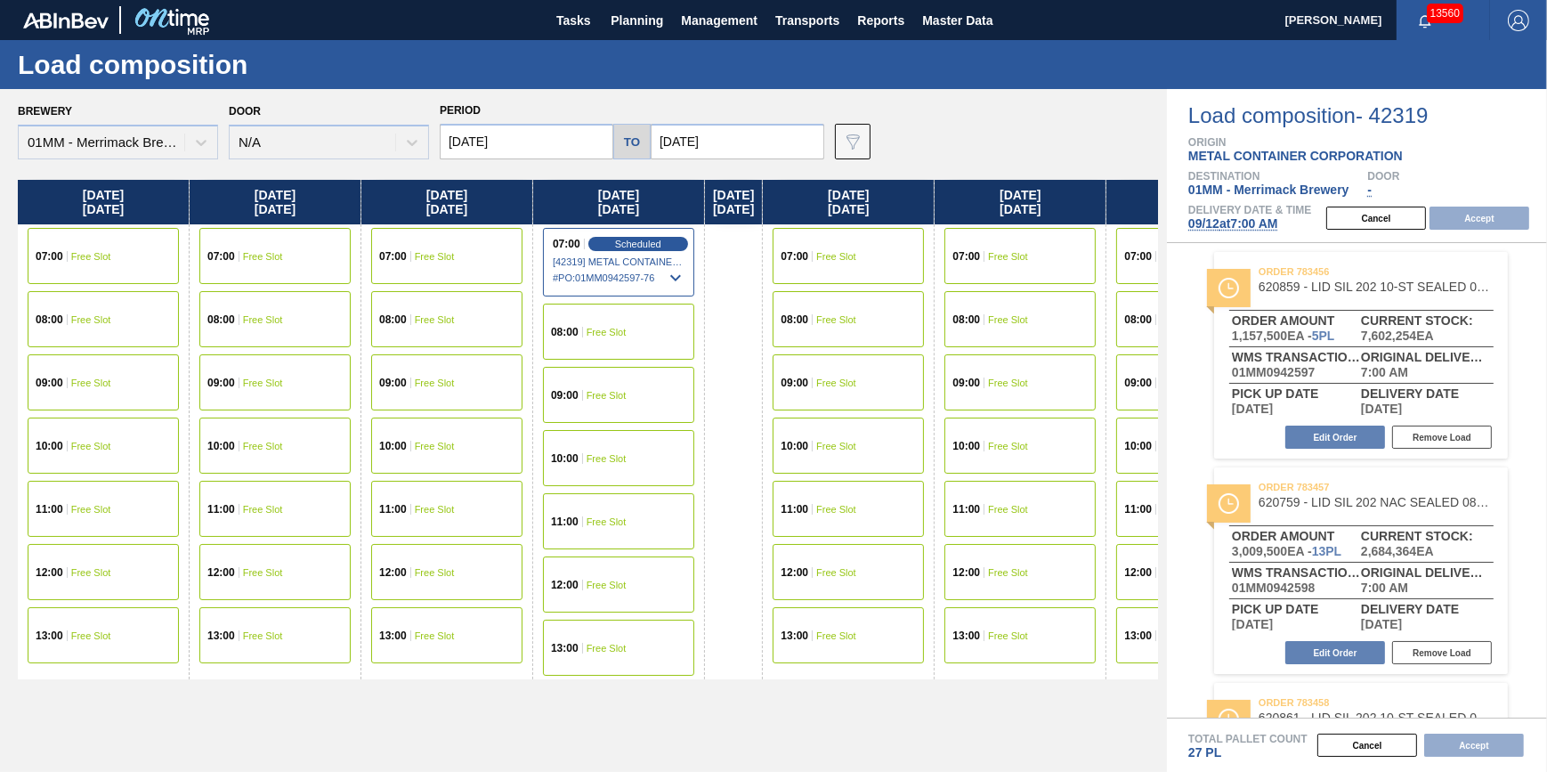
click at [132, 260] on div "07:00 Free Slot" at bounding box center [103, 256] width 151 height 56
click at [1467, 219] on button "Accept" at bounding box center [1479, 217] width 100 height 23
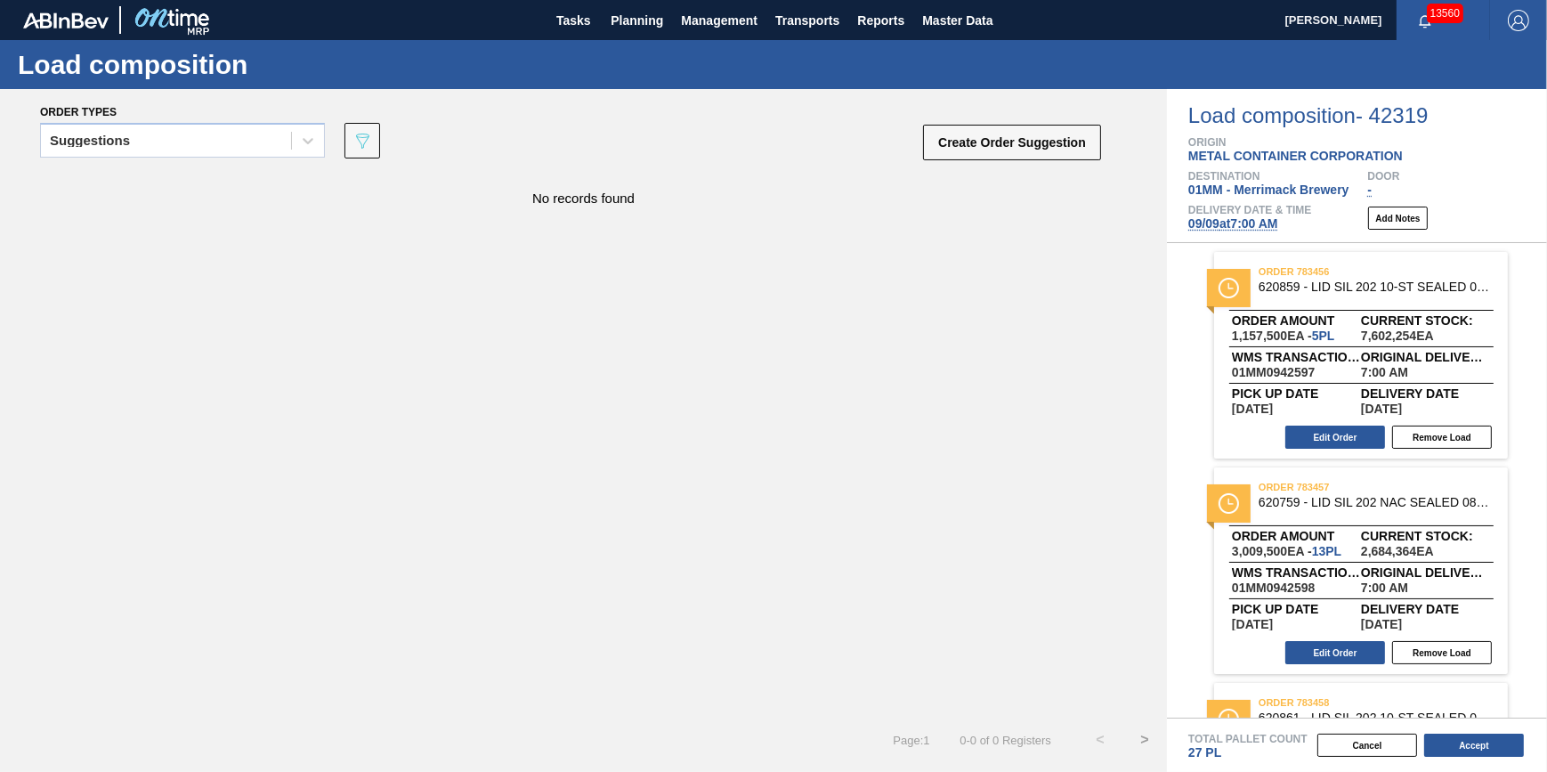
click at [1456, 760] on div "Total Pallet Count 27 PL" at bounding box center [1367, 746] width 359 height 27
click at [1467, 750] on button "Accept" at bounding box center [1474, 744] width 100 height 23
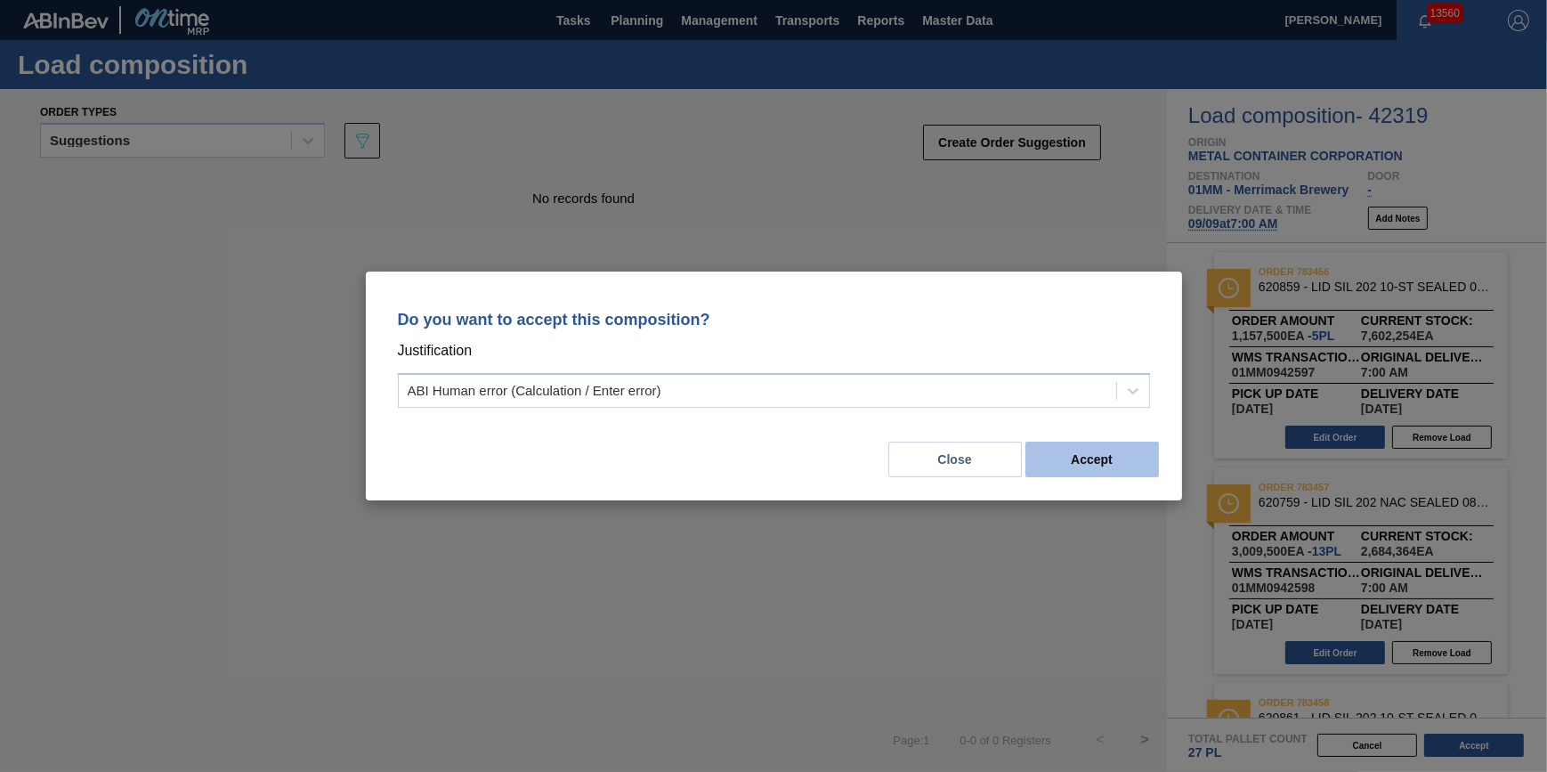
click at [1084, 459] on button "Accept" at bounding box center [1092, 459] width 134 height 36
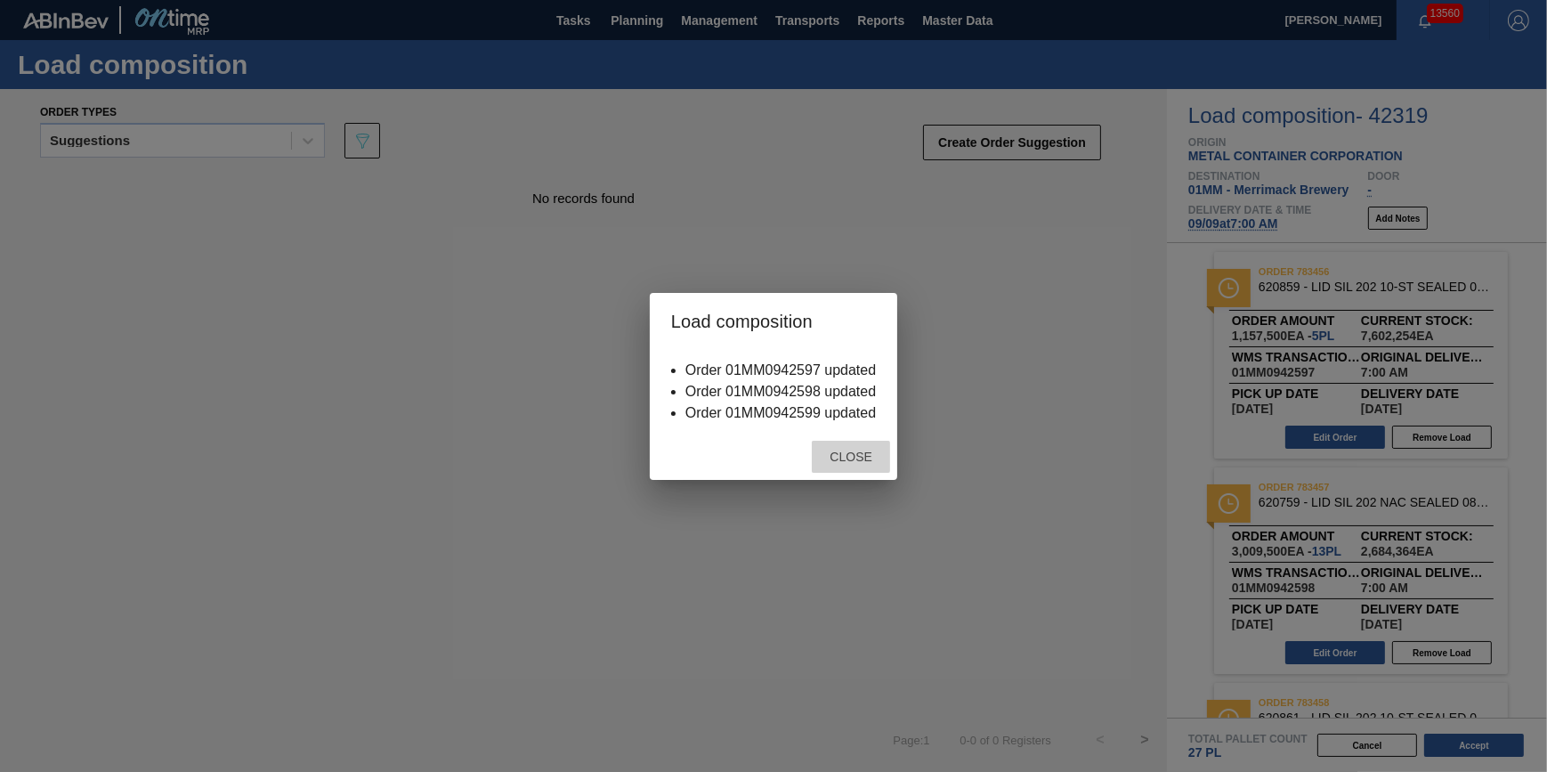
click at [866, 460] on span "Close" at bounding box center [850, 456] width 70 height 14
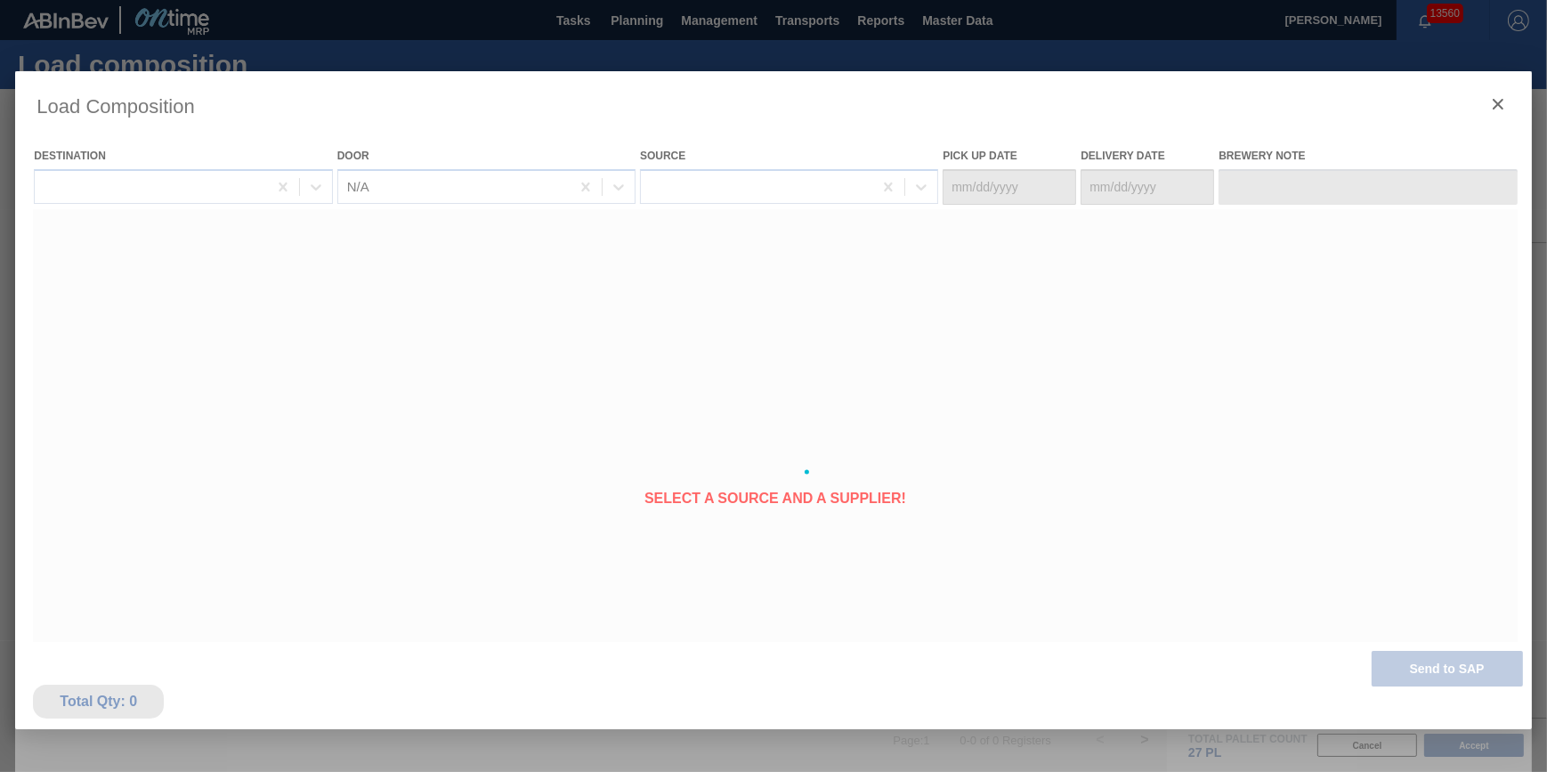
type Date "[DATE]"
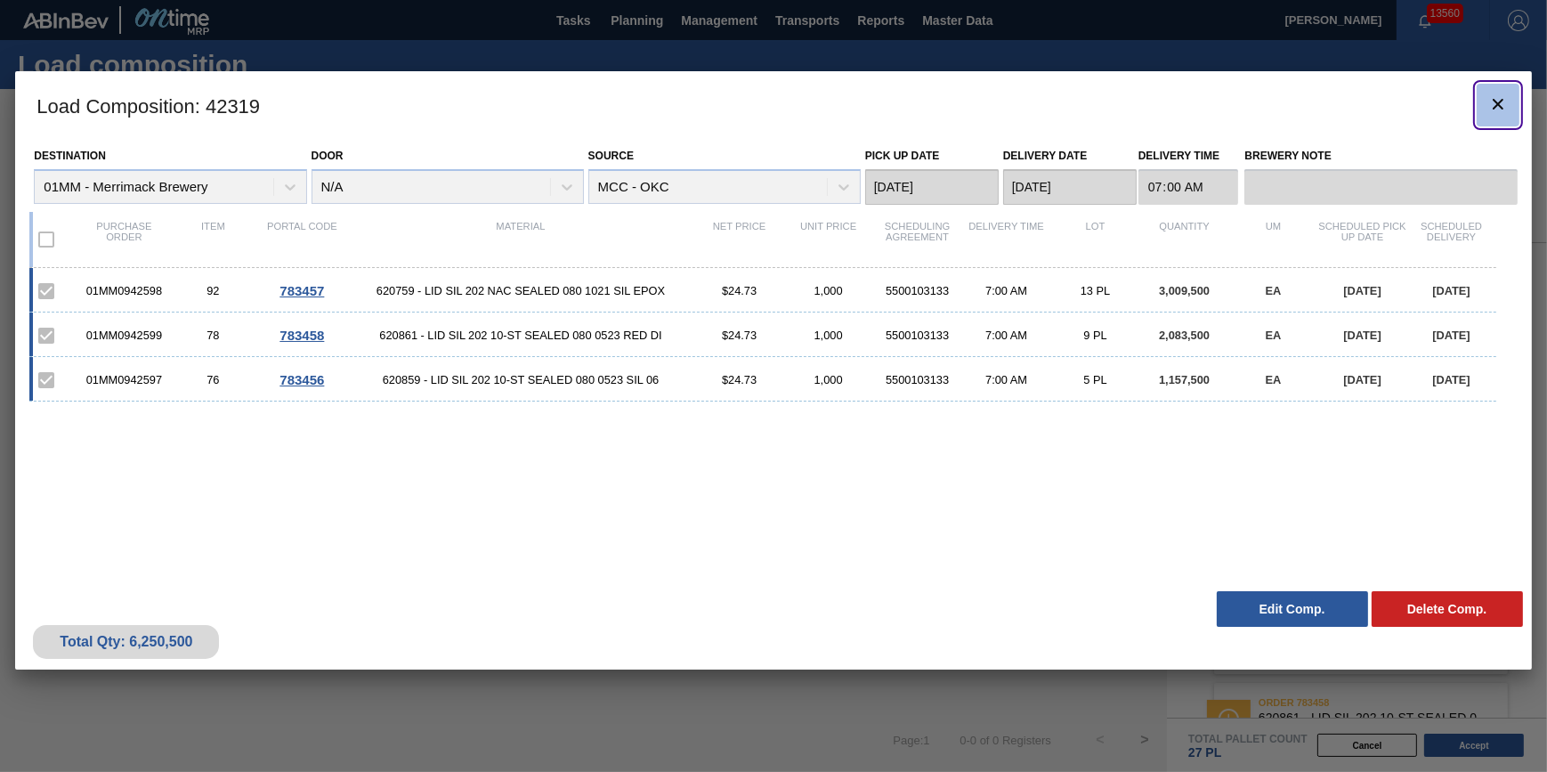
click at [1494, 95] on icon "botão de ícone" at bounding box center [1497, 103] width 21 height 21
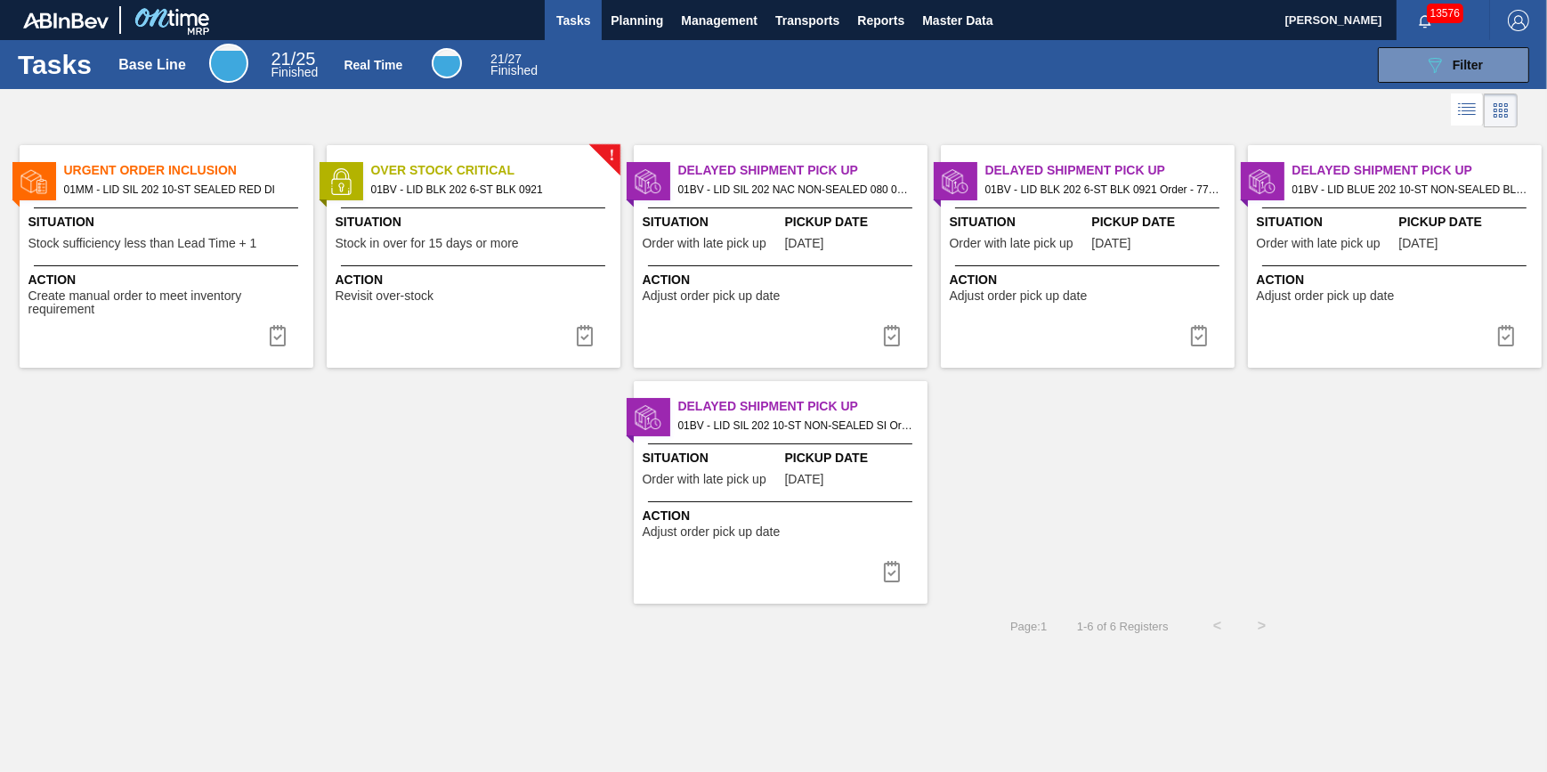
click at [215, 274] on span "Action" at bounding box center [168, 280] width 280 height 19
click at [285, 342] on img at bounding box center [277, 335] width 21 height 21
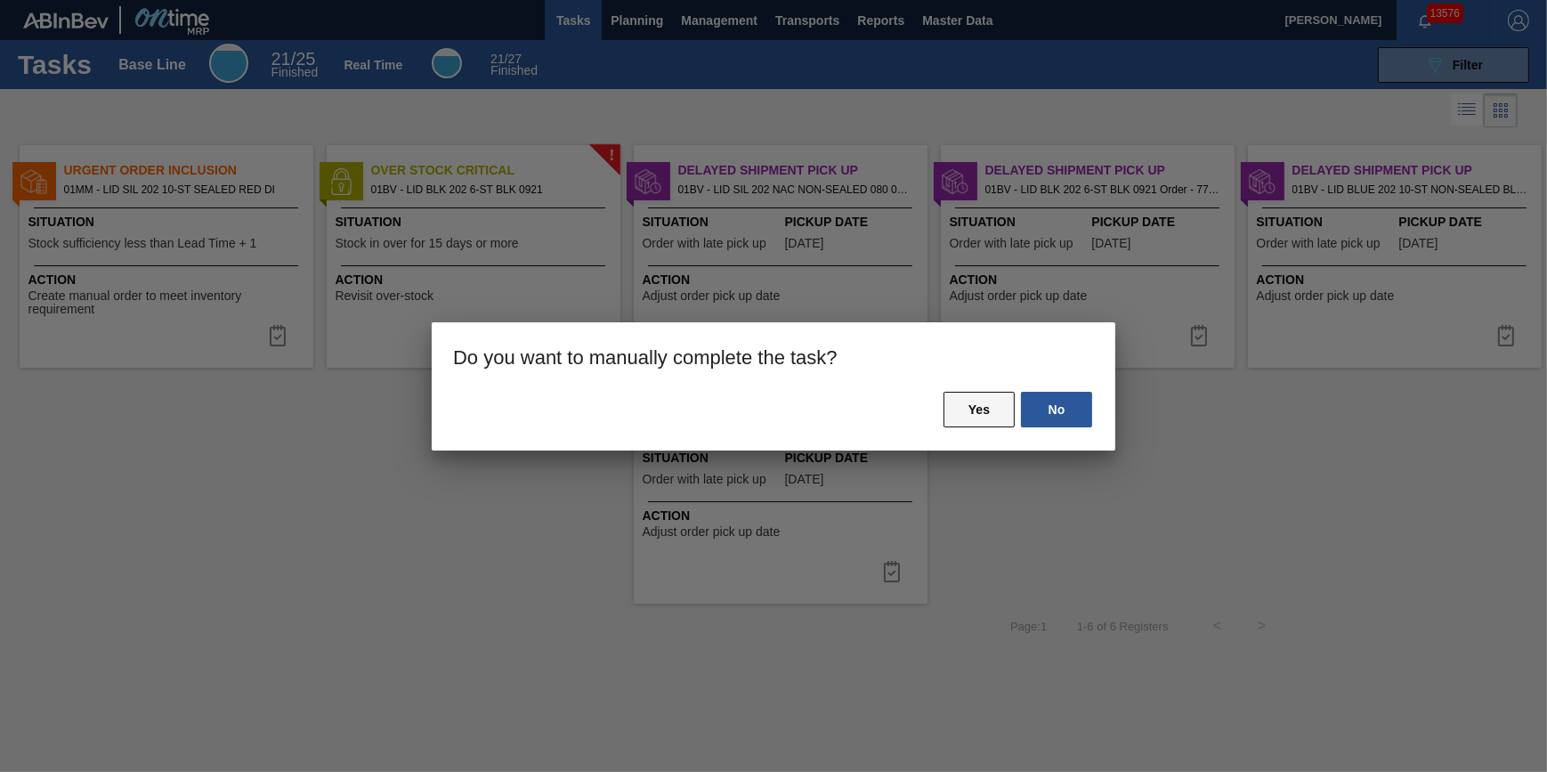
click at [975, 395] on button "Yes" at bounding box center [978, 410] width 71 height 36
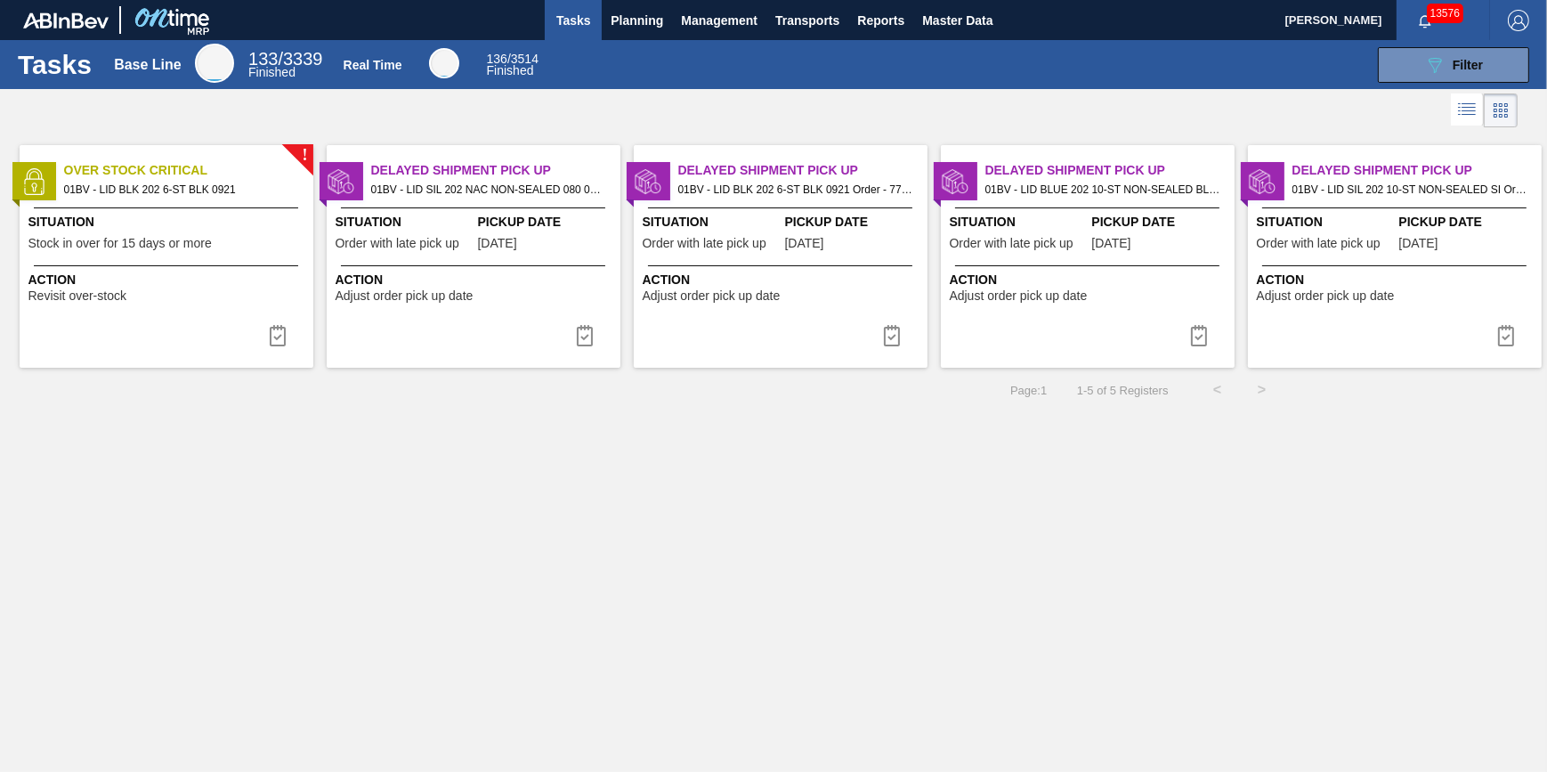
click at [209, 300] on div "Action Revisit over-stock" at bounding box center [168, 287] width 280 height 32
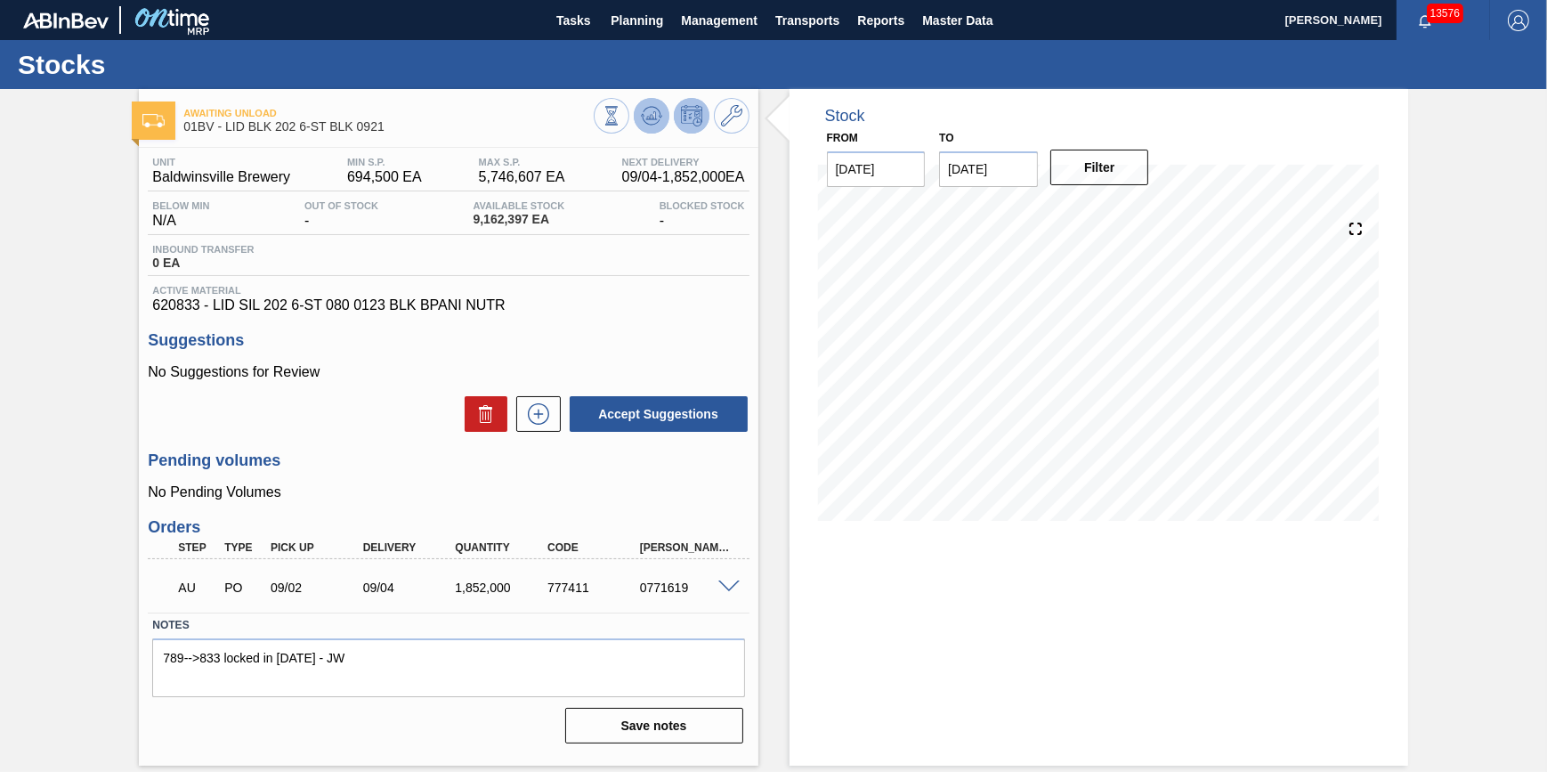
click at [646, 113] on icon at bounding box center [651, 115] width 21 height 21
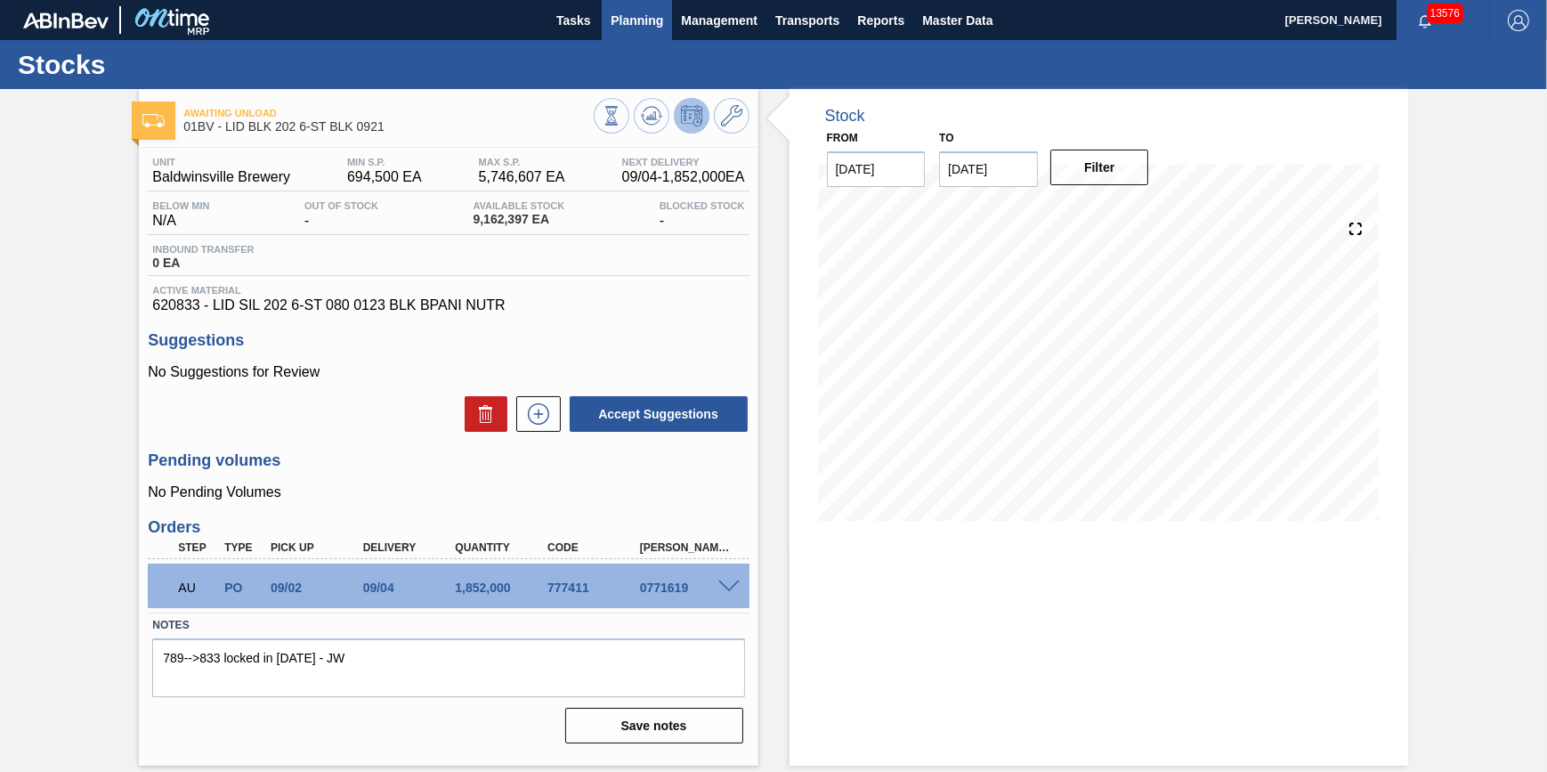
click at [622, 21] on span "Planning" at bounding box center [637, 20] width 53 height 21
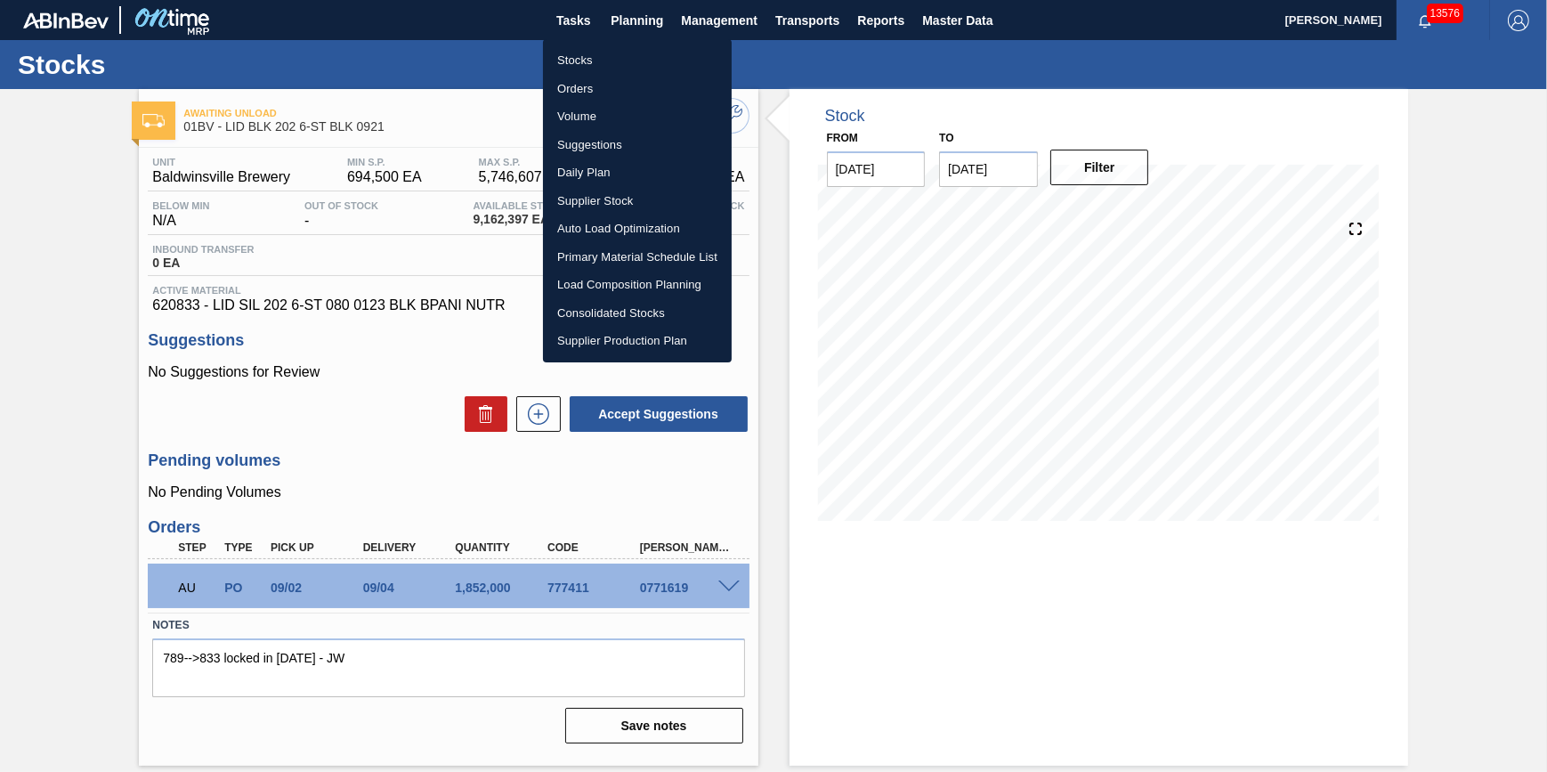
click at [579, 21] on div at bounding box center [773, 386] width 1547 height 772
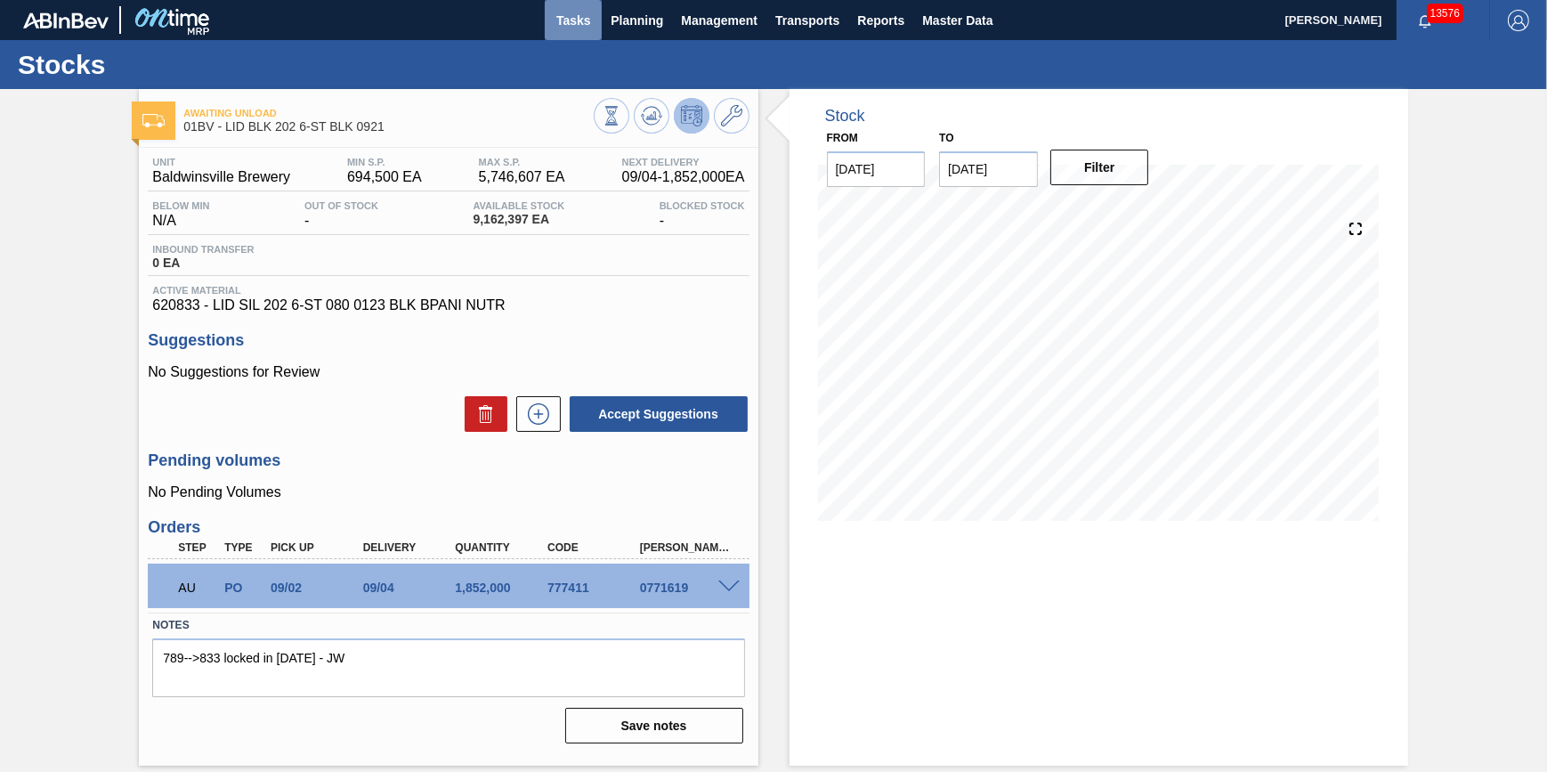
click at [579, 20] on span "Tasks" at bounding box center [573, 20] width 39 height 21
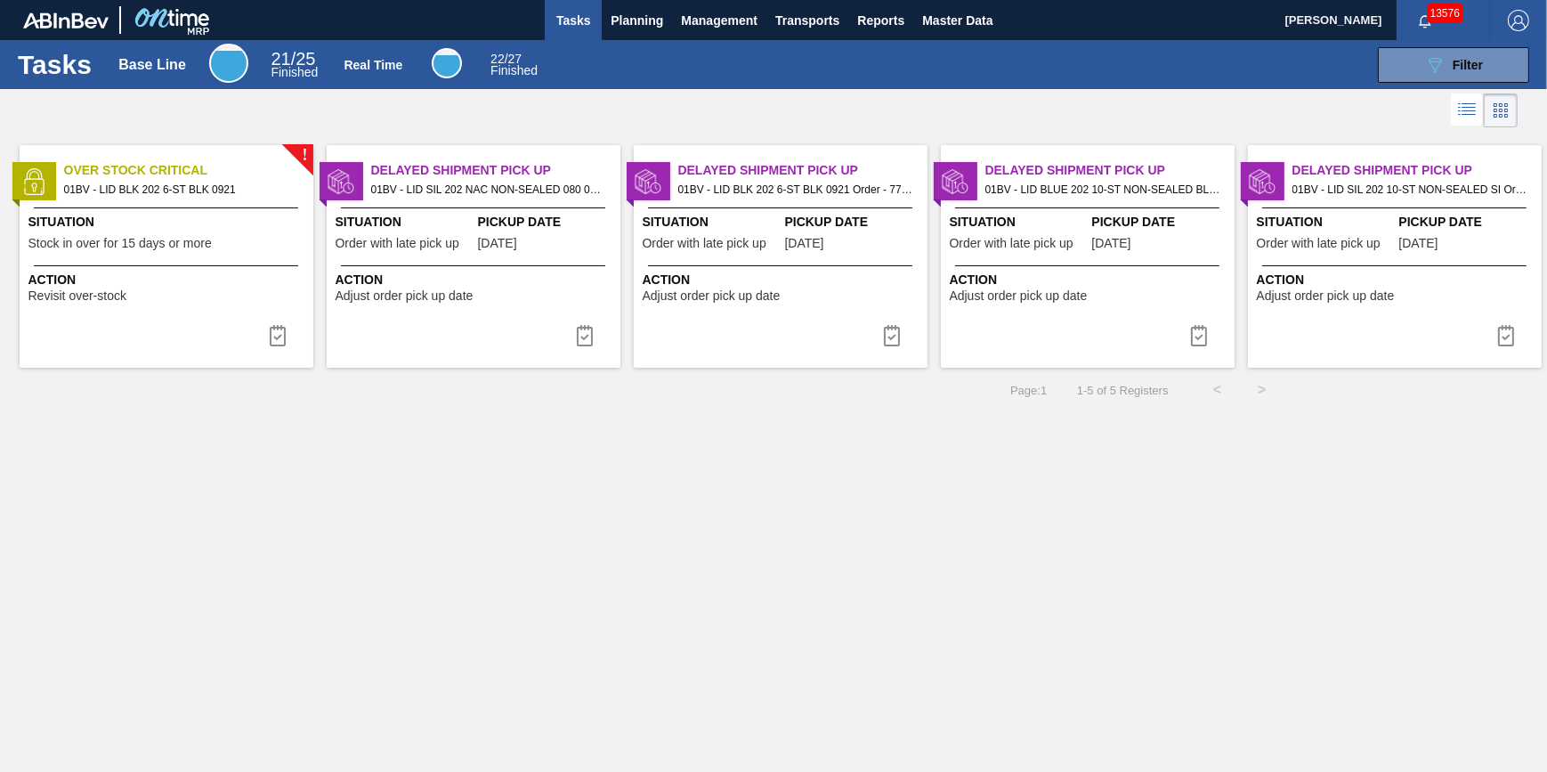
click at [499, 259] on div "Delayed Shipment Pick Up 01BV - LID SIL 202 NAC NON-SEALED 080 0514 SIL Order -…" at bounding box center [474, 256] width 294 height 223
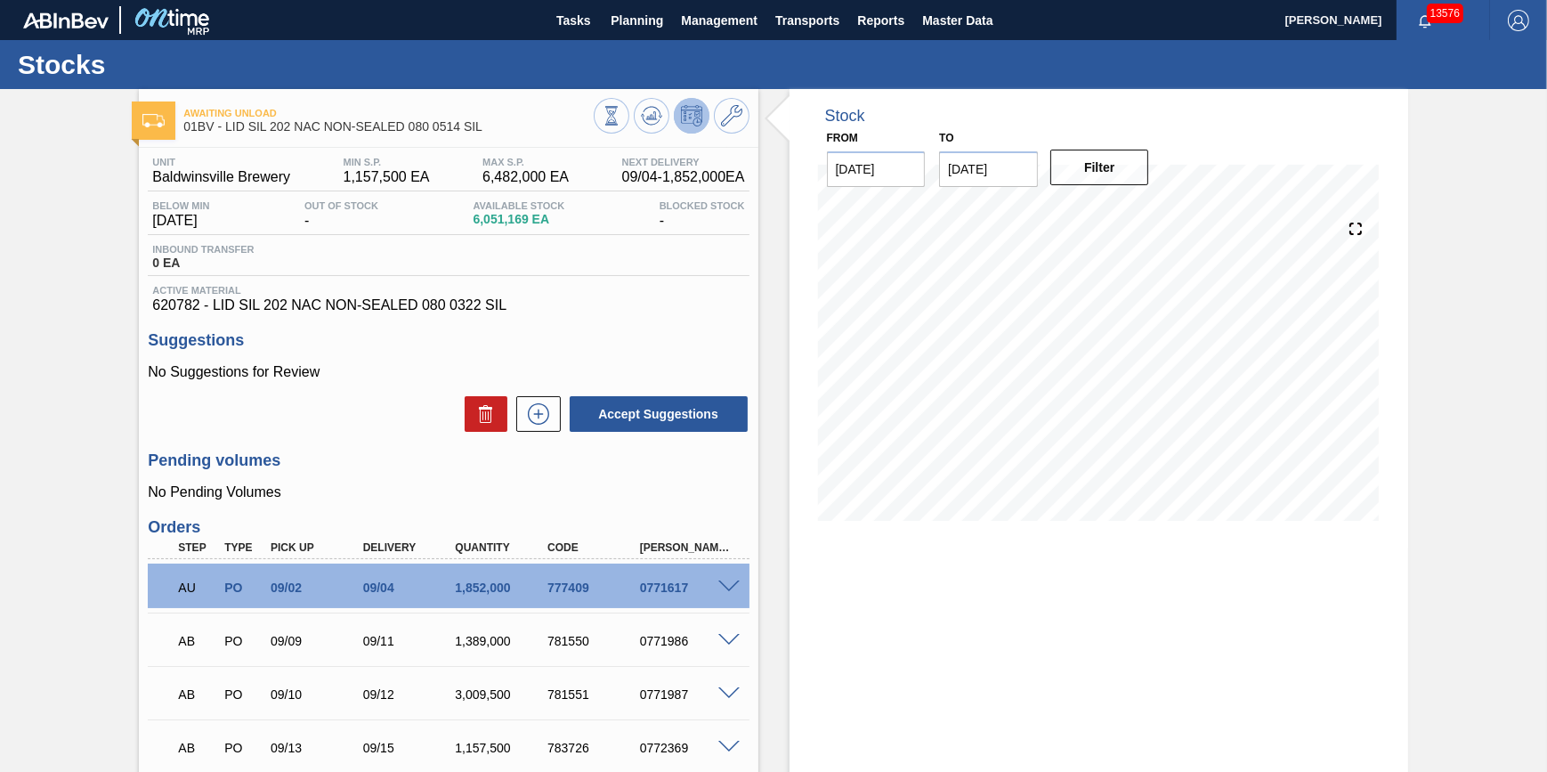
click at [569, 40] on div "Stocks" at bounding box center [773, 64] width 1547 height 49
click at [570, 38] on button "Tasks" at bounding box center [573, 20] width 57 height 40
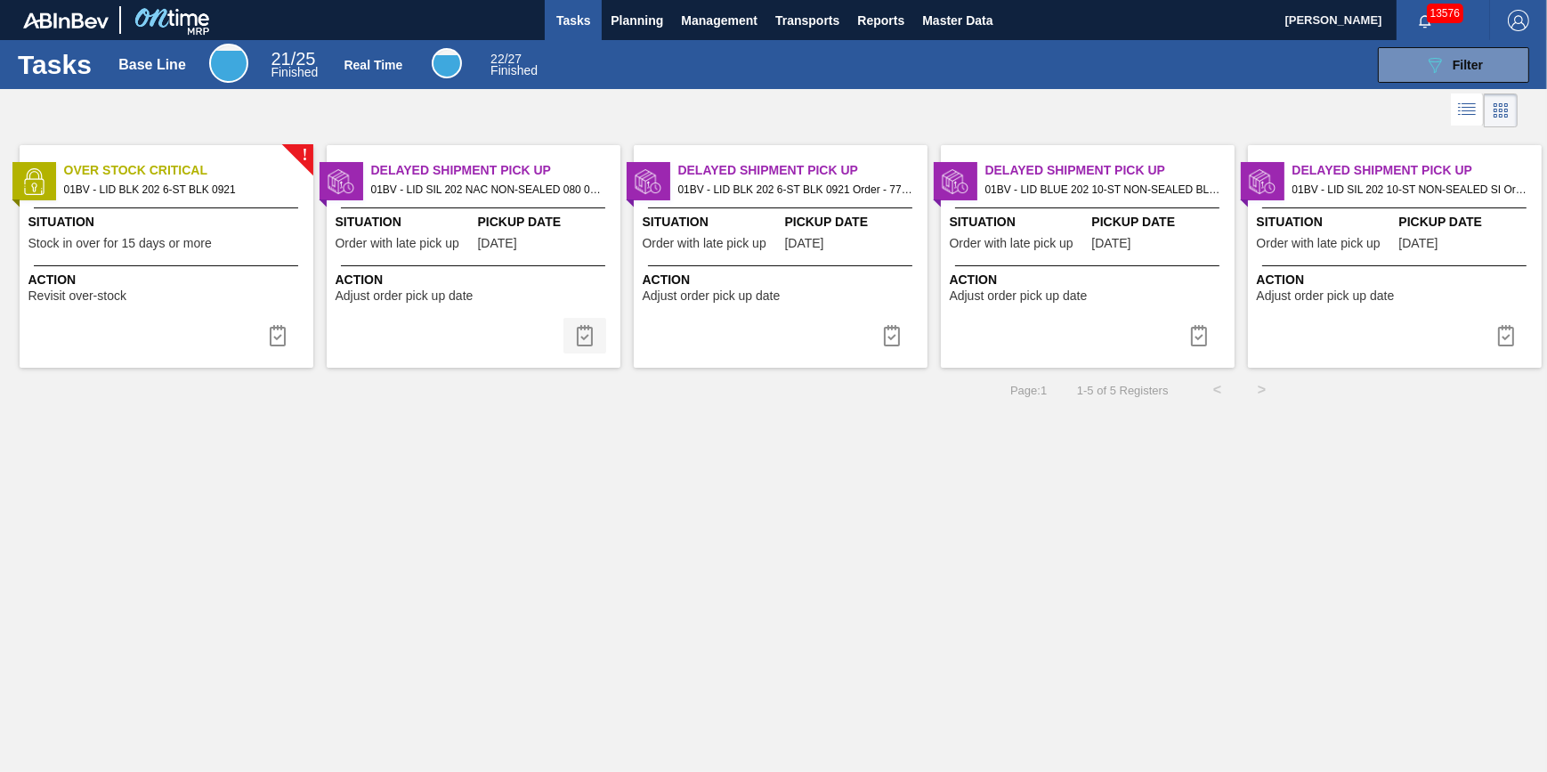
click at [575, 342] on img at bounding box center [584, 335] width 21 height 21
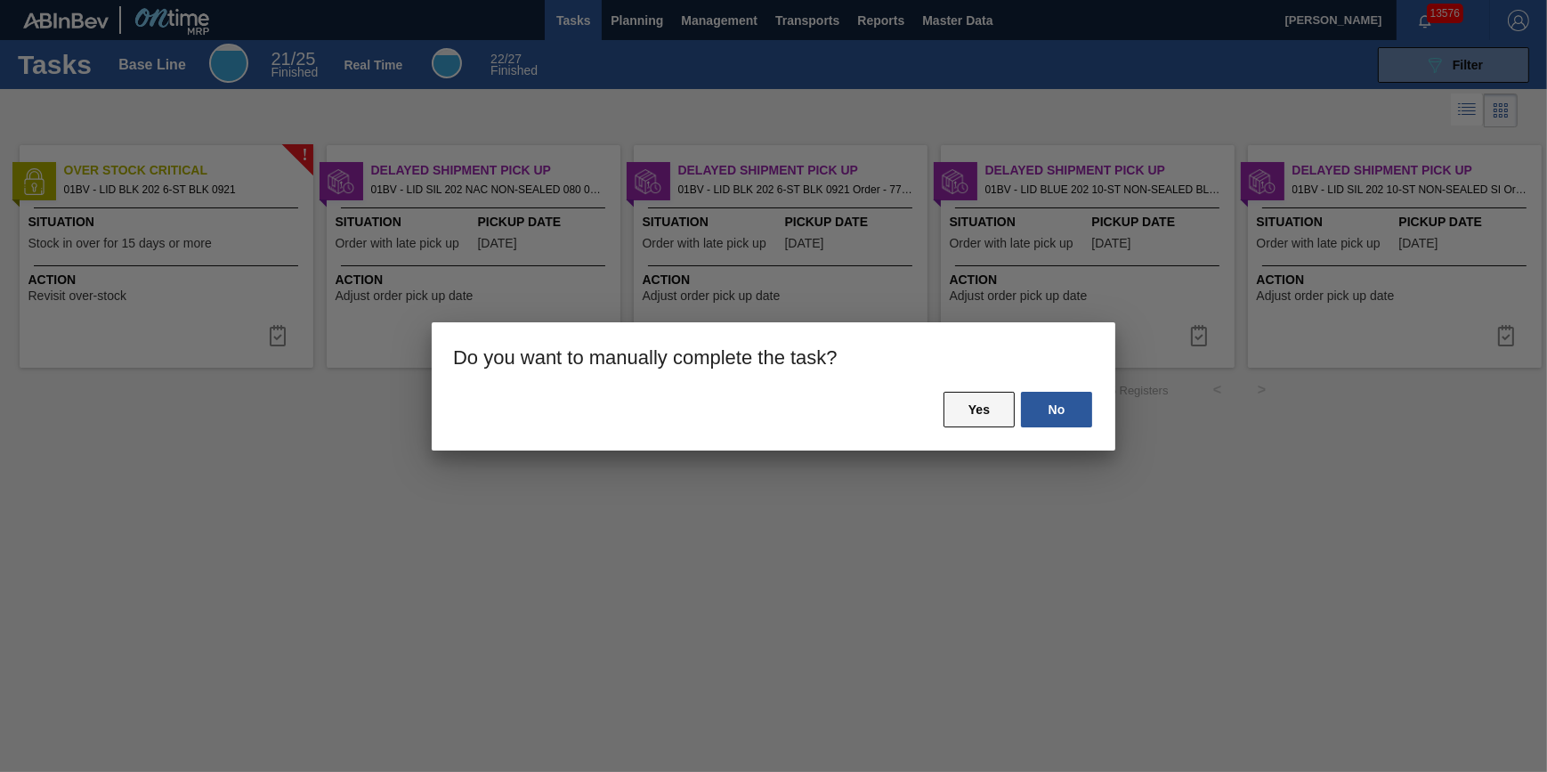
click at [978, 422] on button "Yes" at bounding box center [978, 410] width 71 height 36
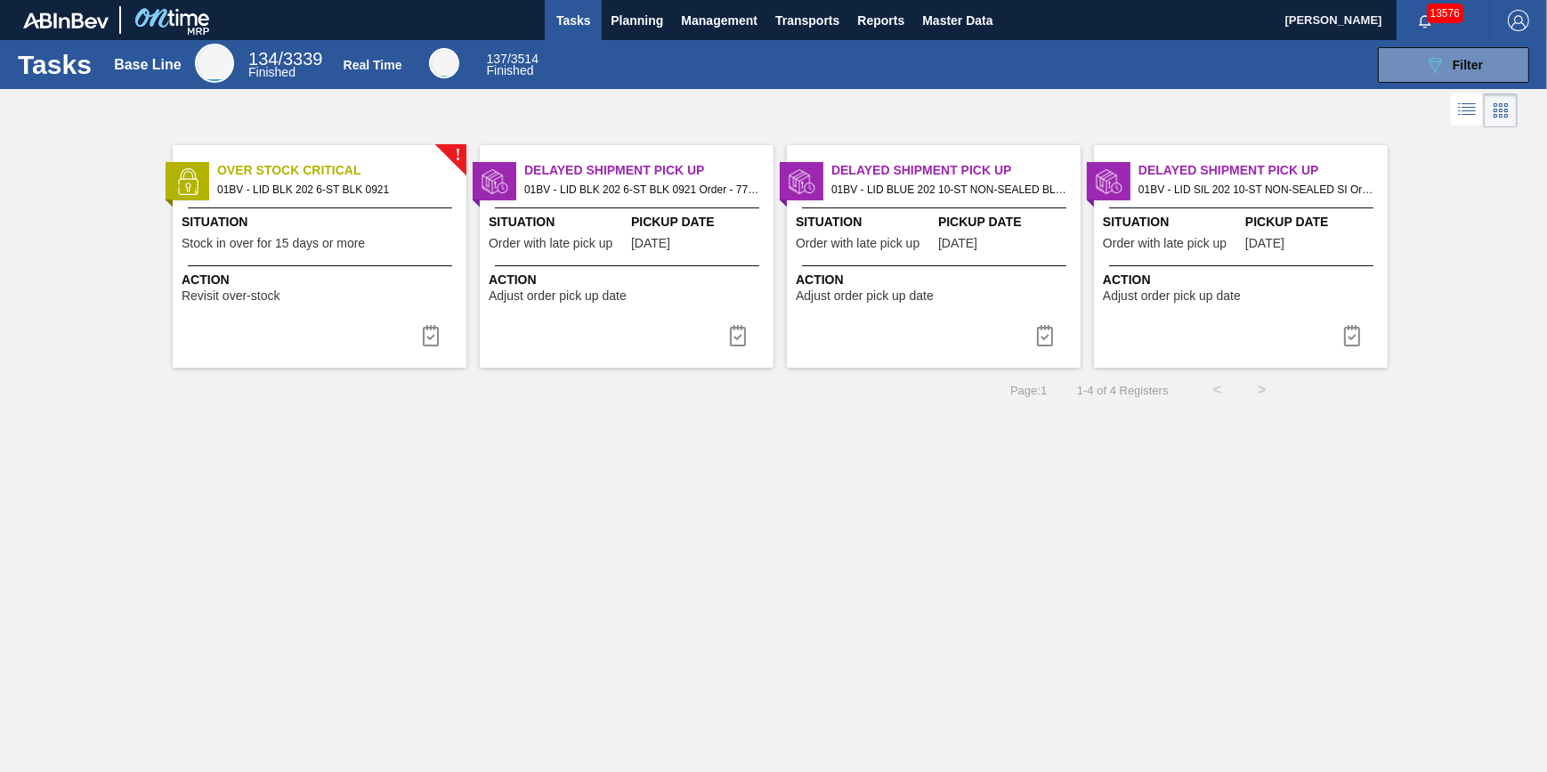
click at [691, 315] on div "Delayed Shipment Pick Up 01BV - LID BLK 202 6-ST BLK 0921 Order - 777411 Situat…" at bounding box center [627, 256] width 294 height 223
click at [735, 336] on img at bounding box center [737, 335] width 21 height 21
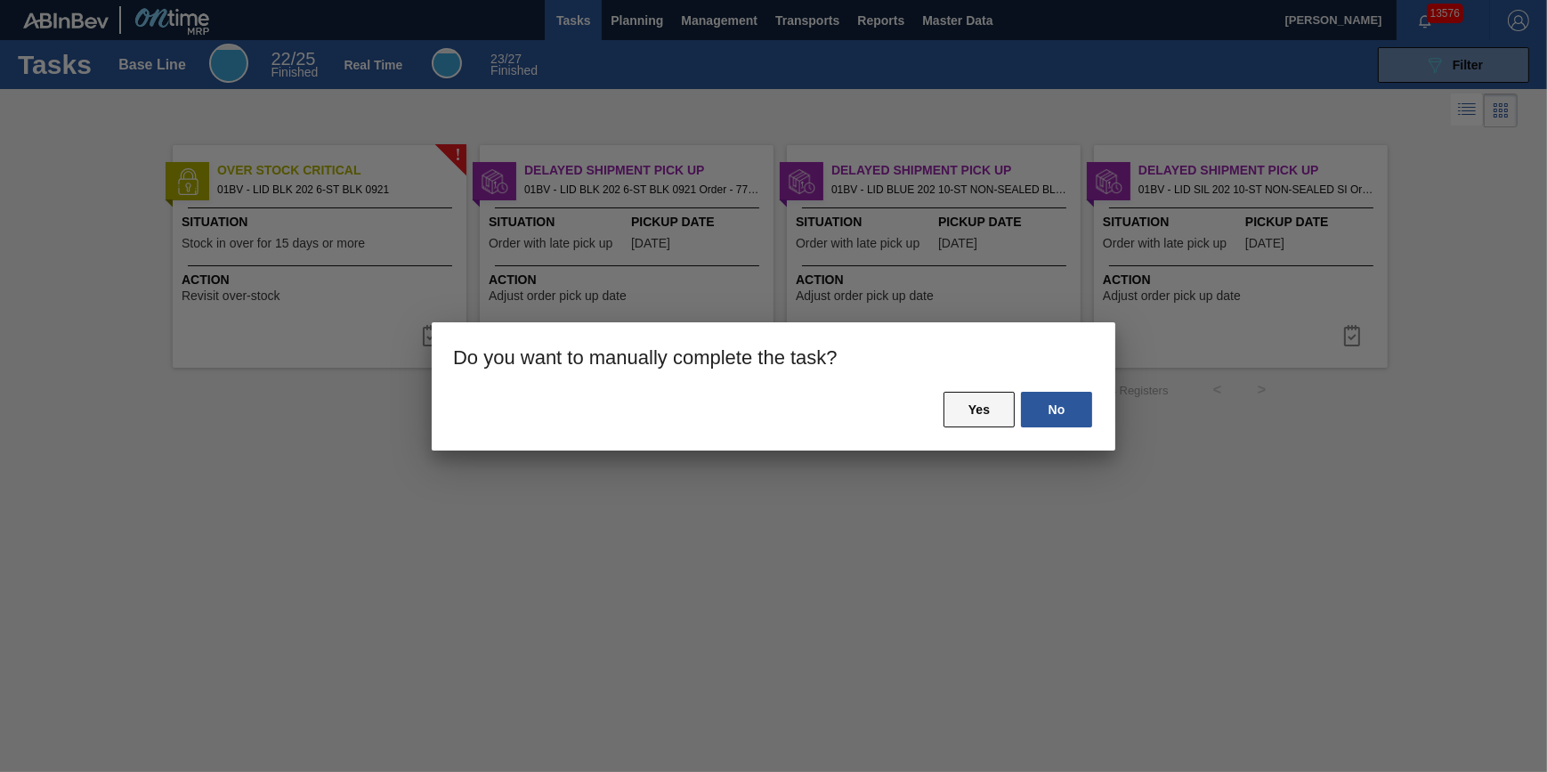
click at [990, 409] on button "Yes" at bounding box center [978, 410] width 71 height 36
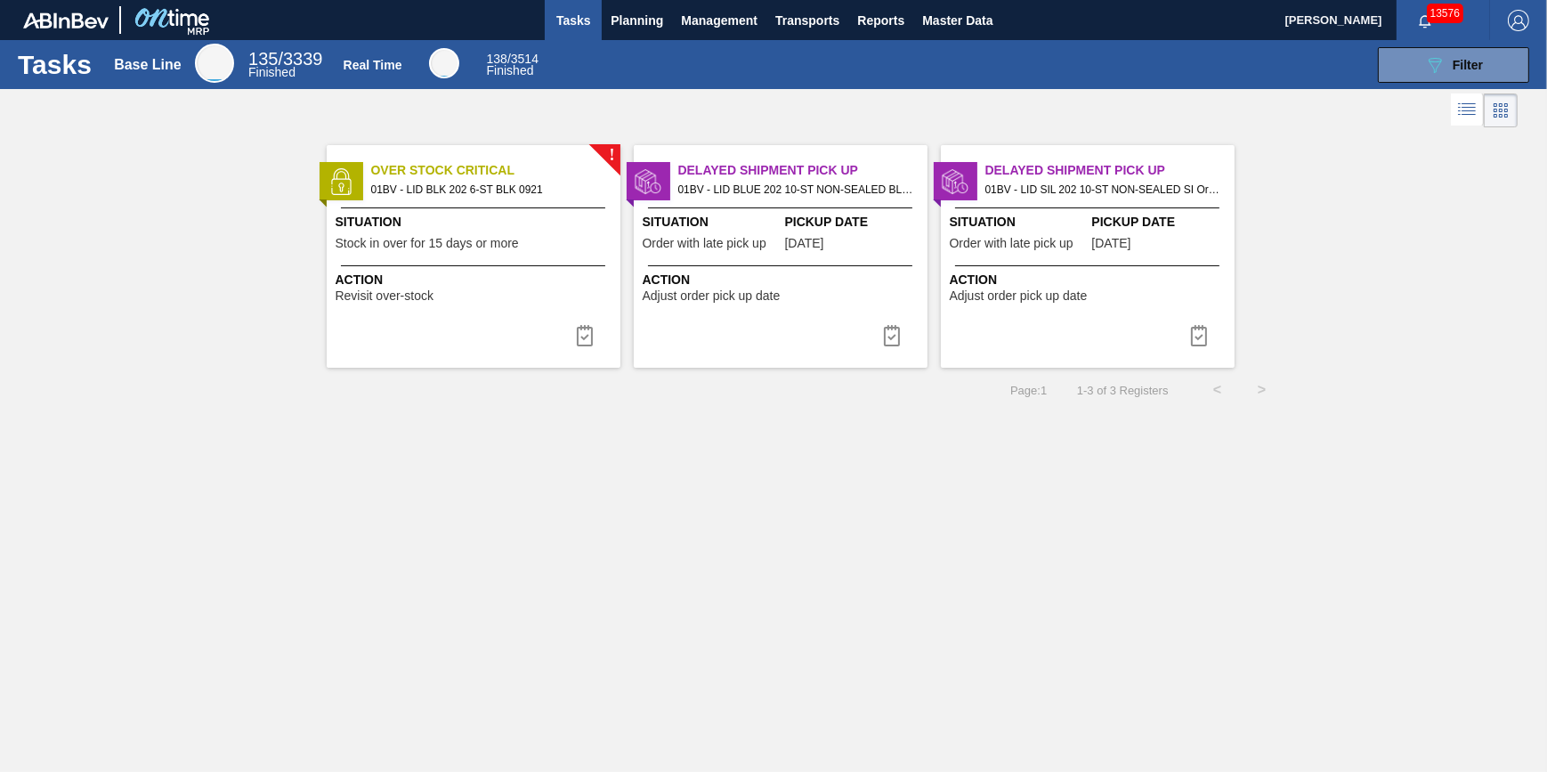
click at [725, 289] on span "Adjust order pick up date" at bounding box center [712, 295] width 138 height 13
click at [886, 333] on img at bounding box center [891, 335] width 21 height 21
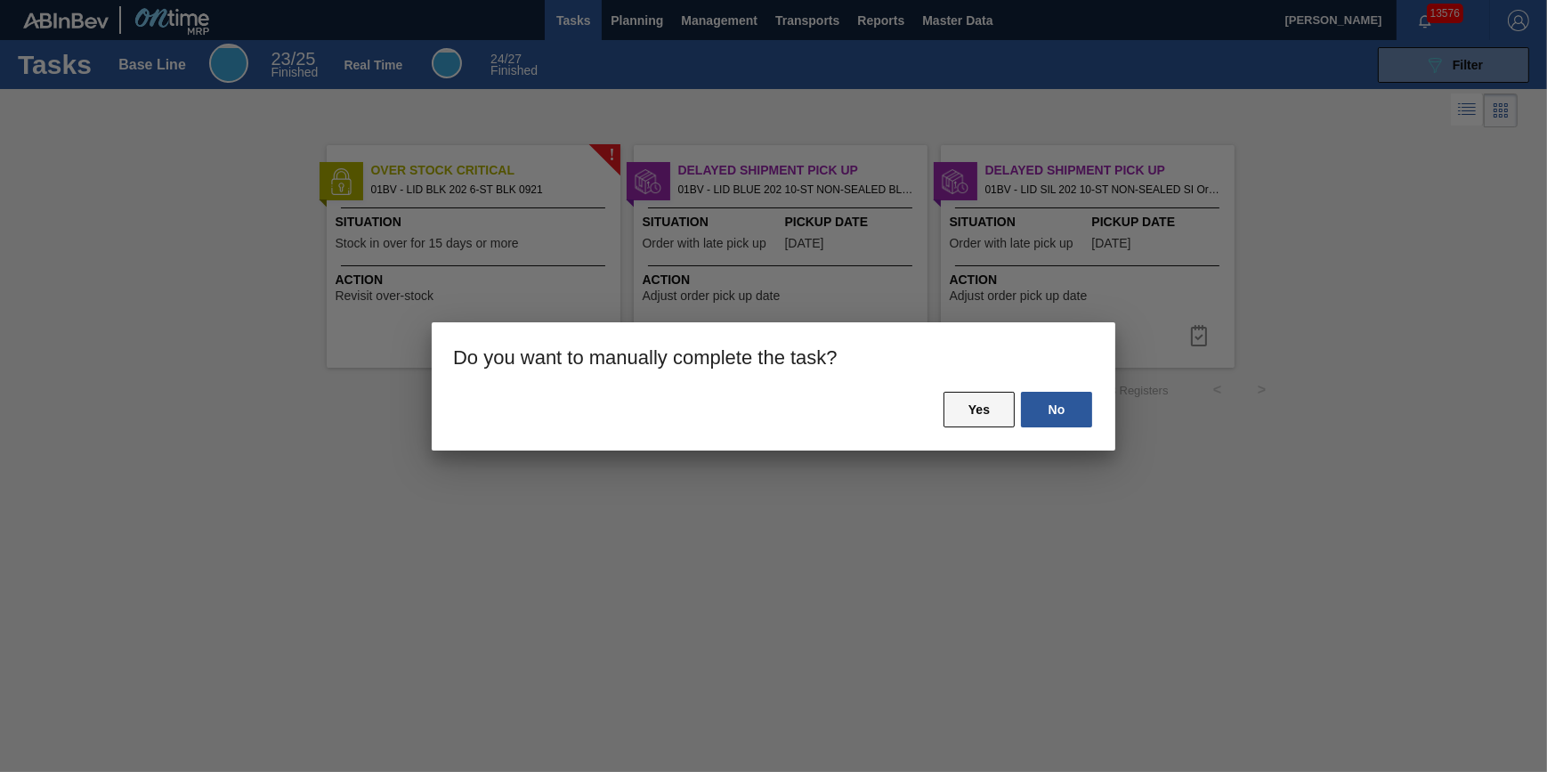
click at [959, 392] on button "Yes" at bounding box center [978, 410] width 71 height 36
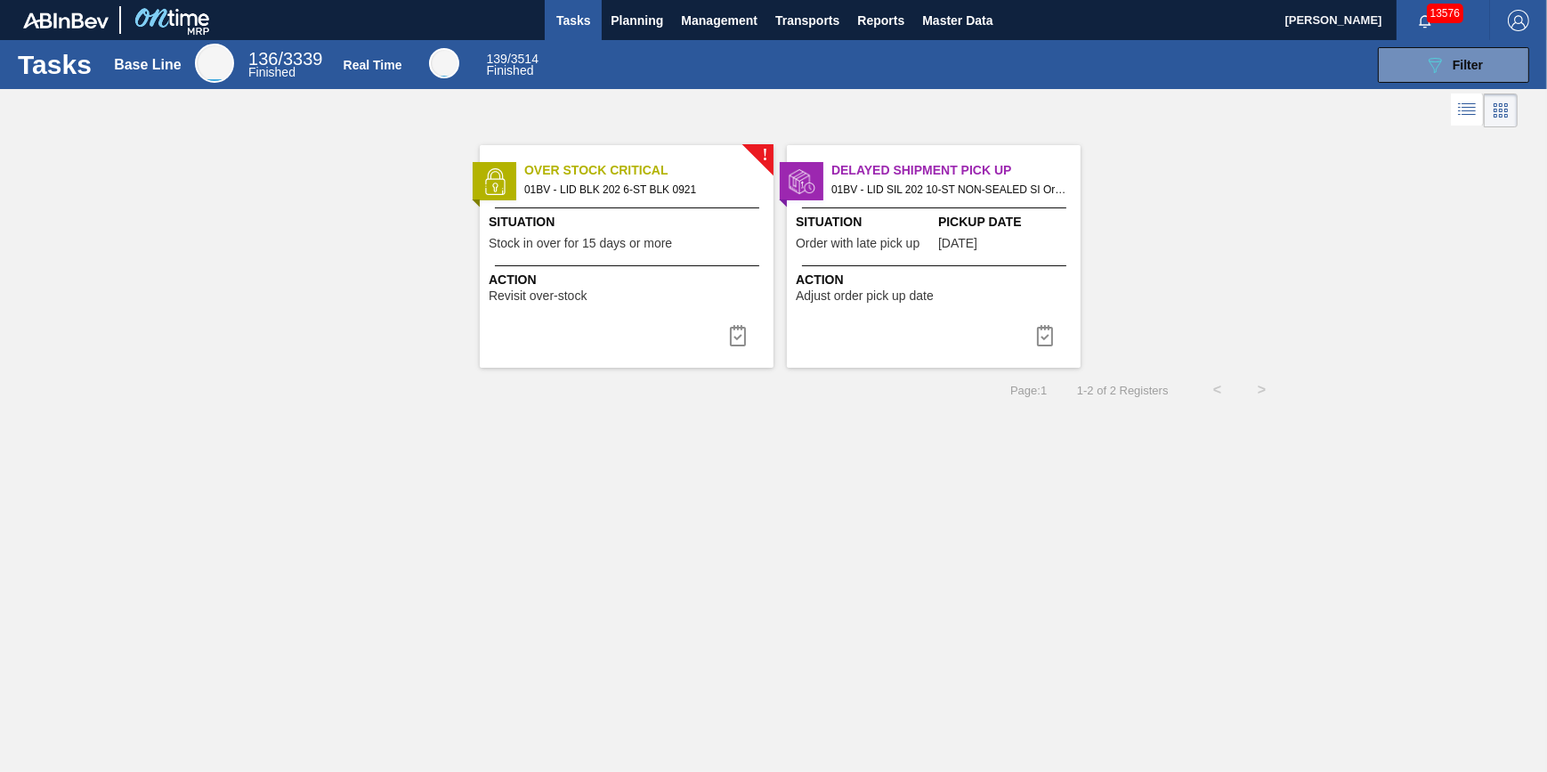
click at [911, 261] on div "Delayed Shipment Pick Up 01BV - LID SIL 202 10-ST NON-SEALED SI Order - 777408 …" at bounding box center [934, 256] width 294 height 223
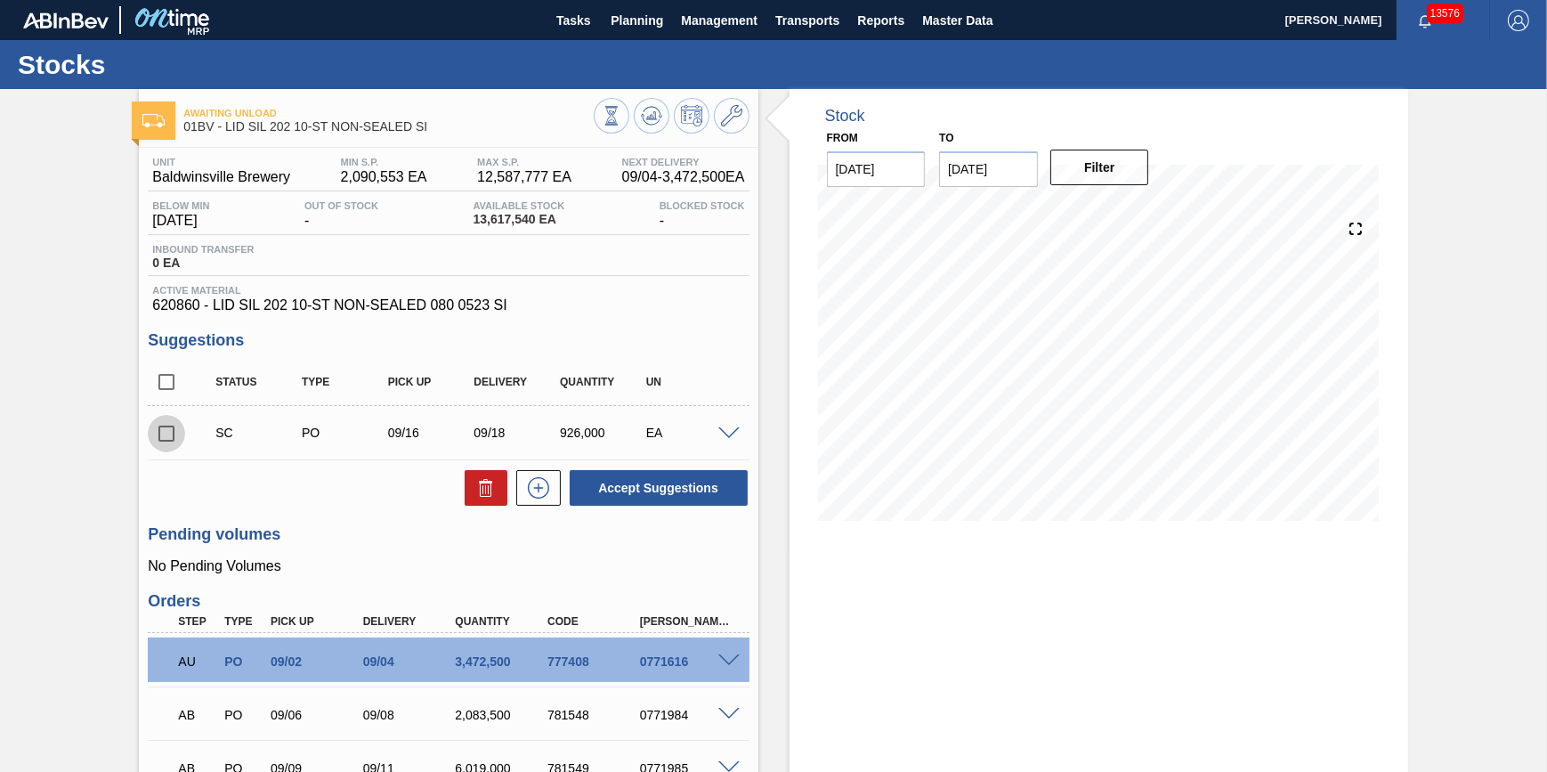
click at [165, 435] on input "checkbox" at bounding box center [166, 433] width 37 height 37
click at [472, 487] on button at bounding box center [486, 488] width 43 height 36
checkbox input "false"
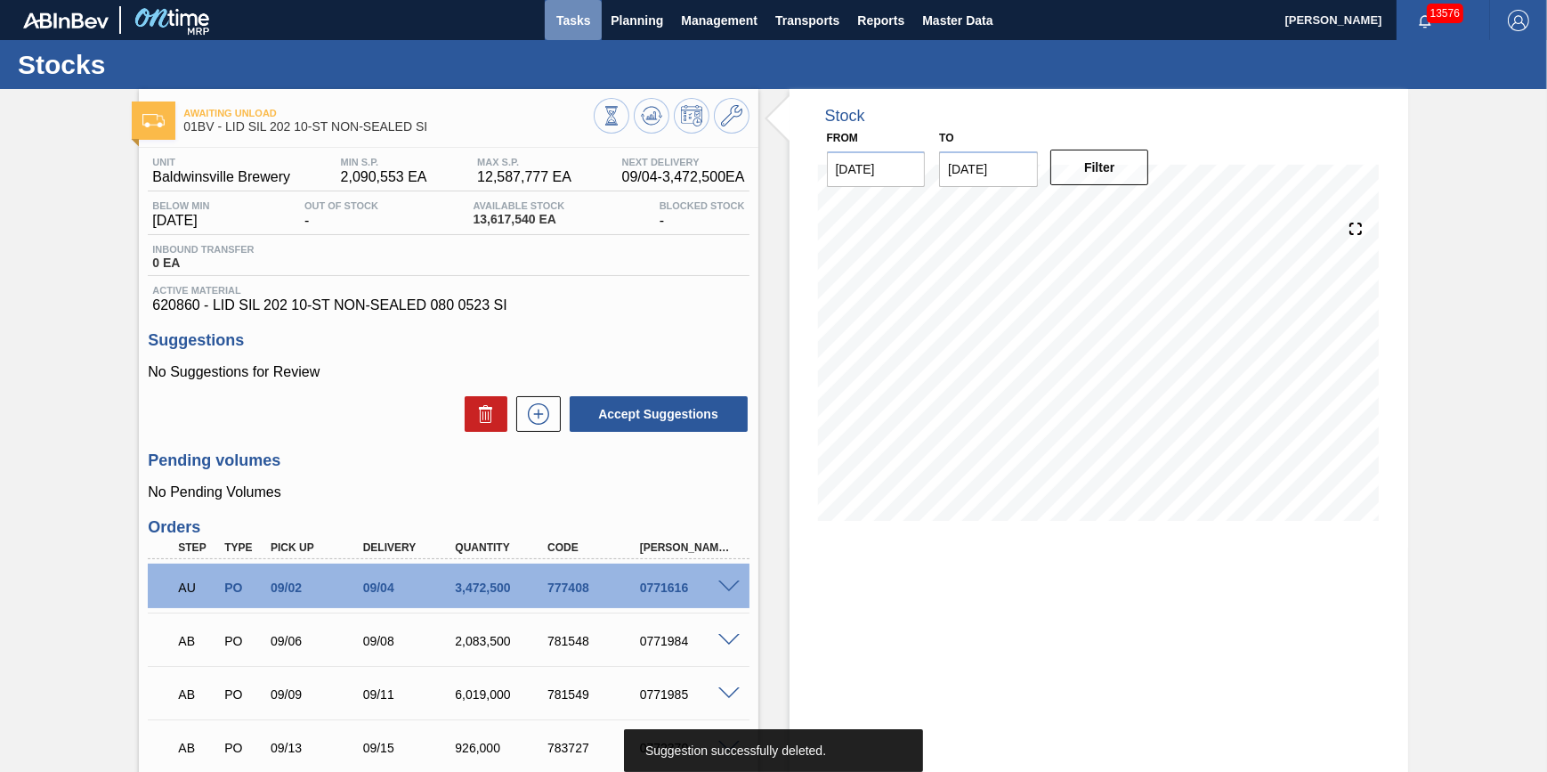
click at [595, 27] on button "Tasks" at bounding box center [573, 20] width 57 height 40
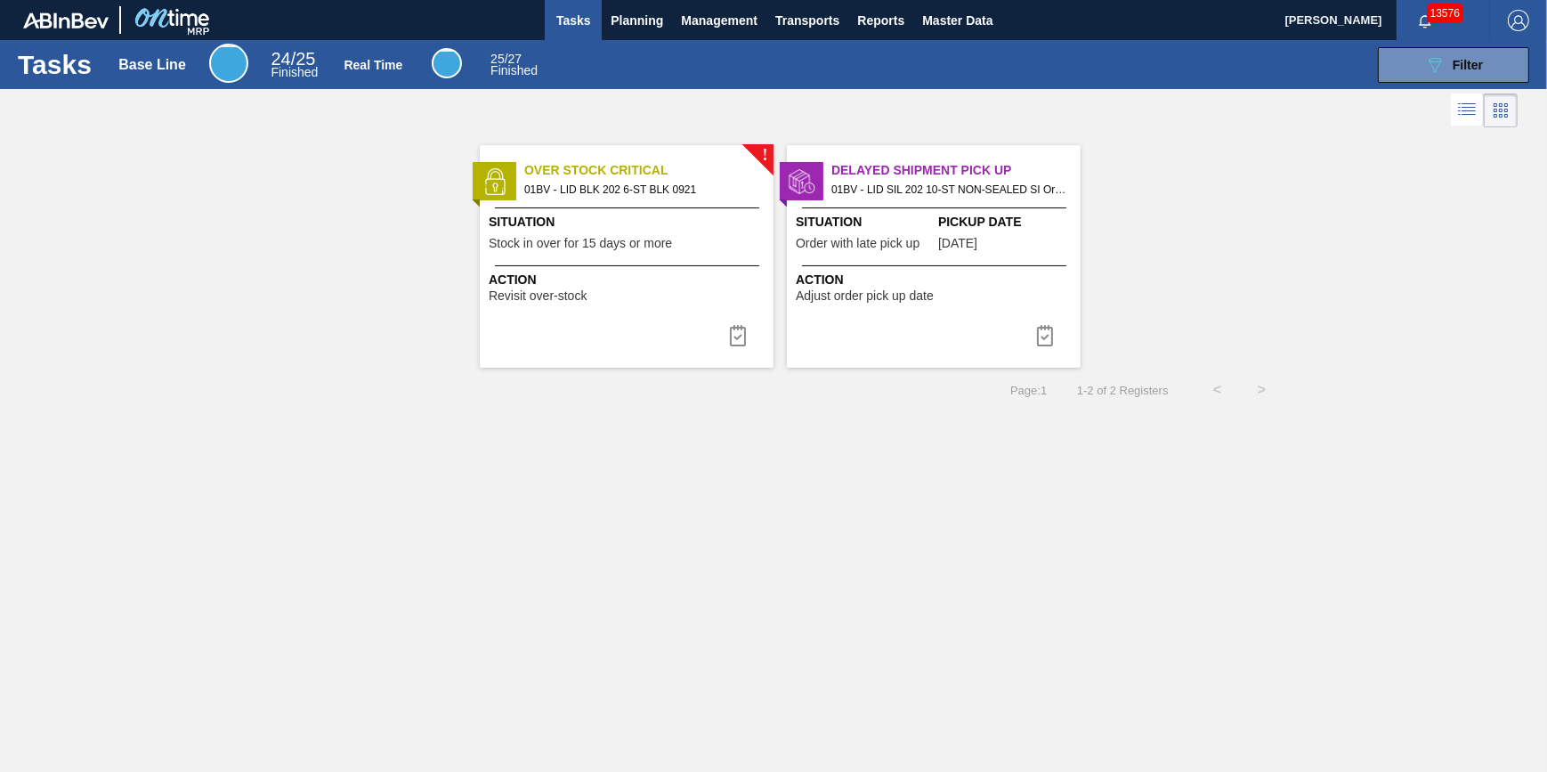
click at [652, 247] on span "Stock in over for 15 days or more" at bounding box center [580, 243] width 183 height 13
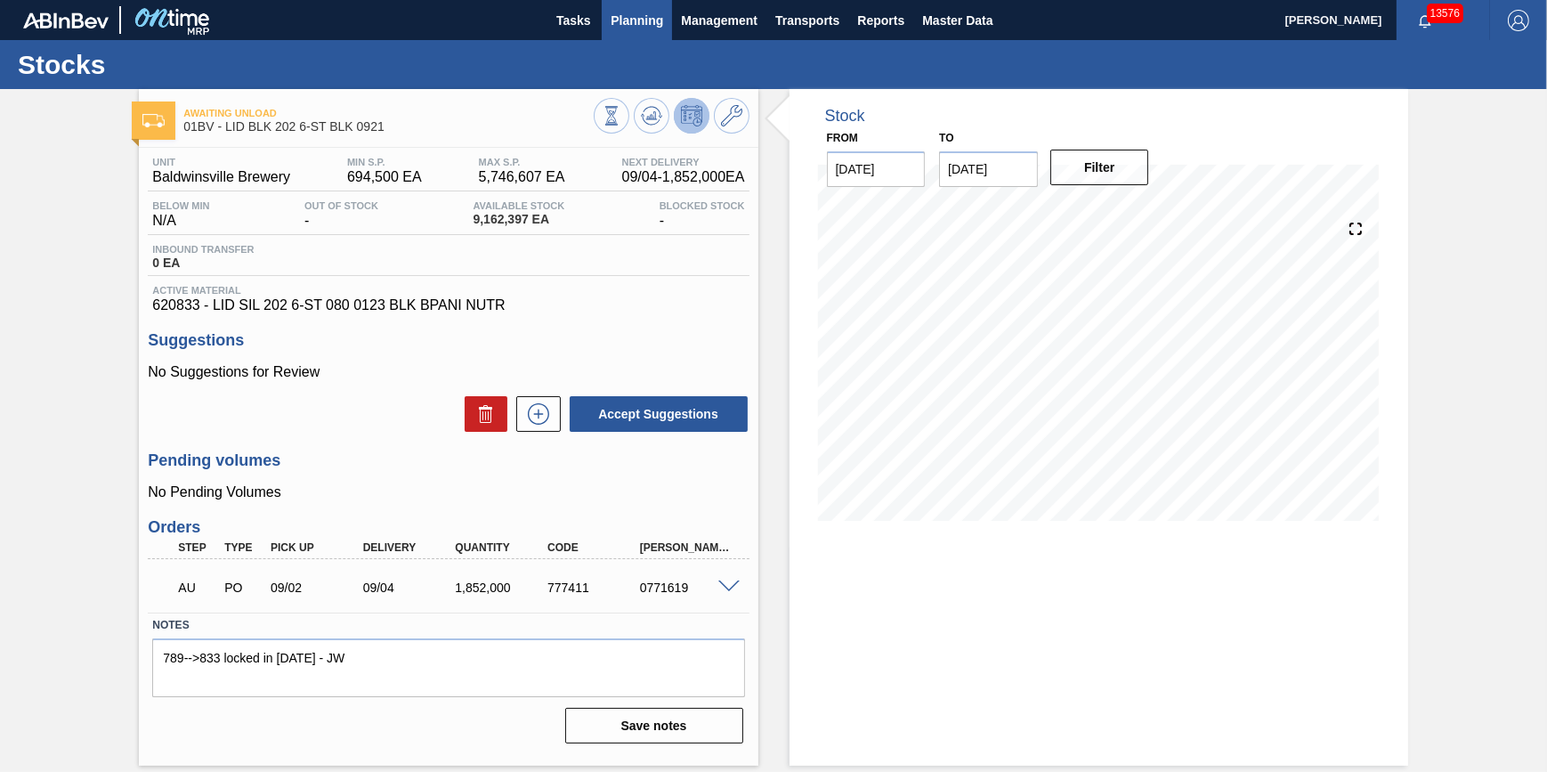
click at [626, 36] on button "Planning" at bounding box center [637, 20] width 70 height 40
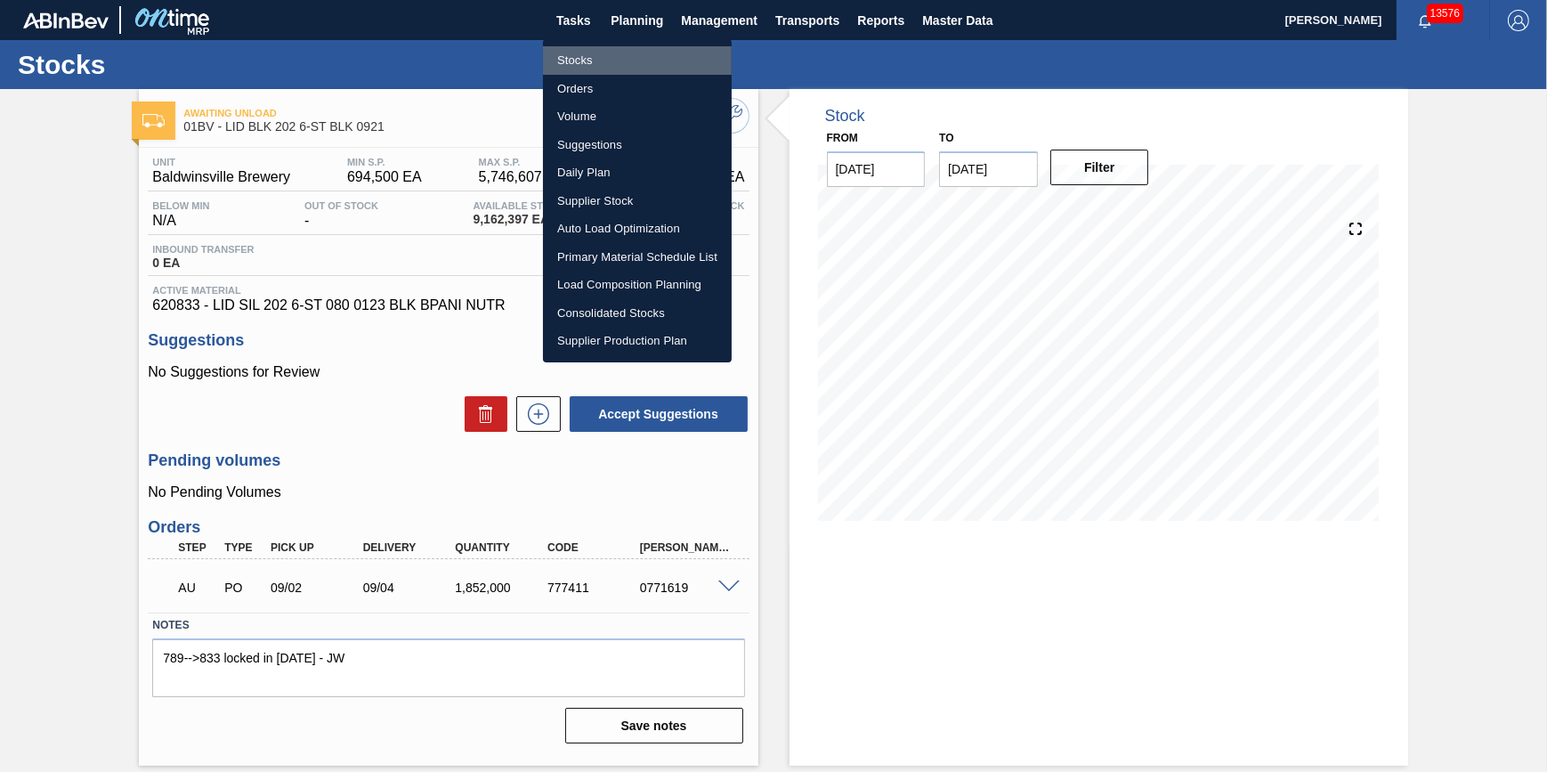
click at [622, 61] on li "Stocks" at bounding box center [637, 60] width 189 height 28
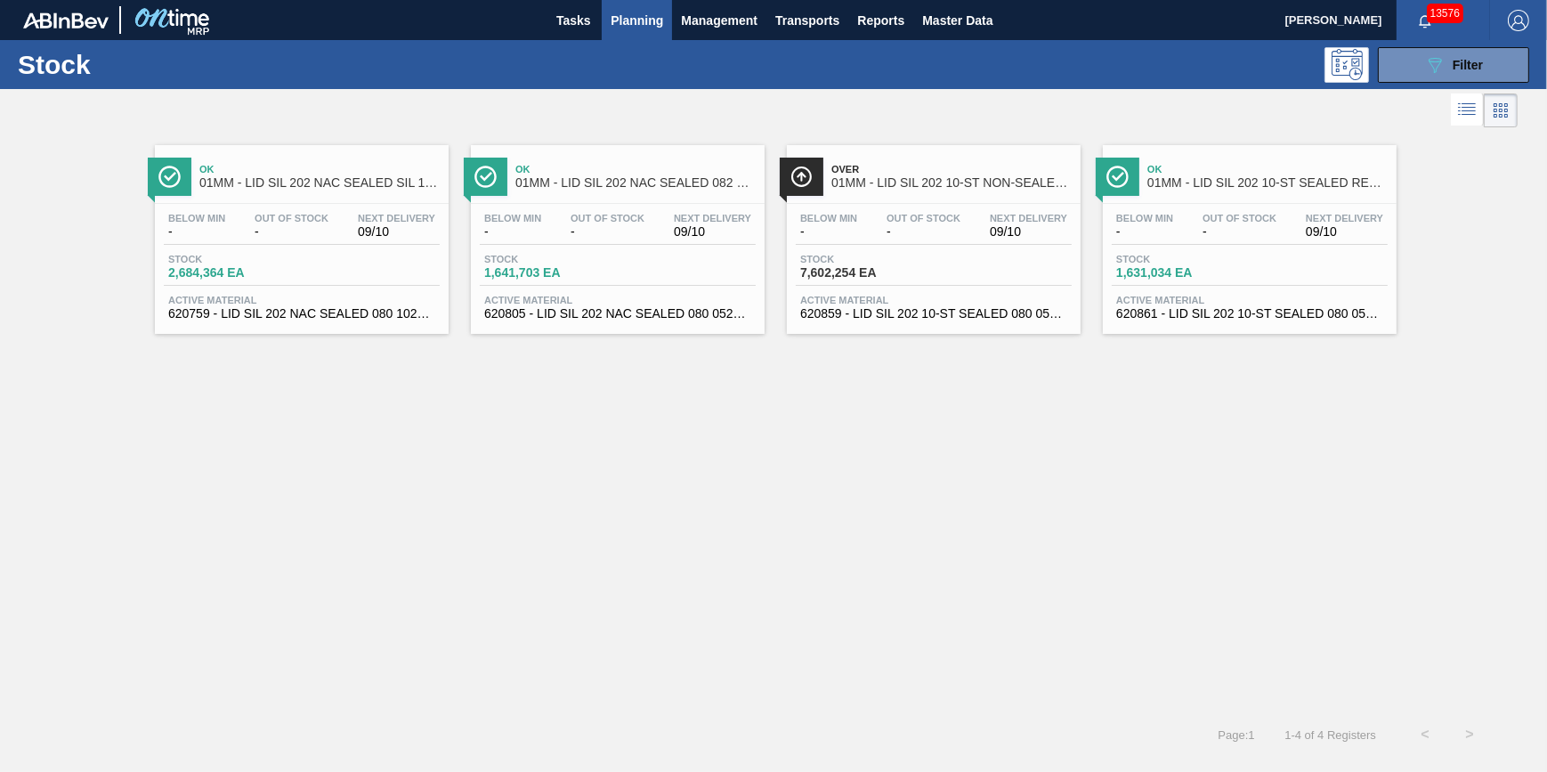
click at [634, 26] on span "Planning" at bounding box center [637, 20] width 53 height 21
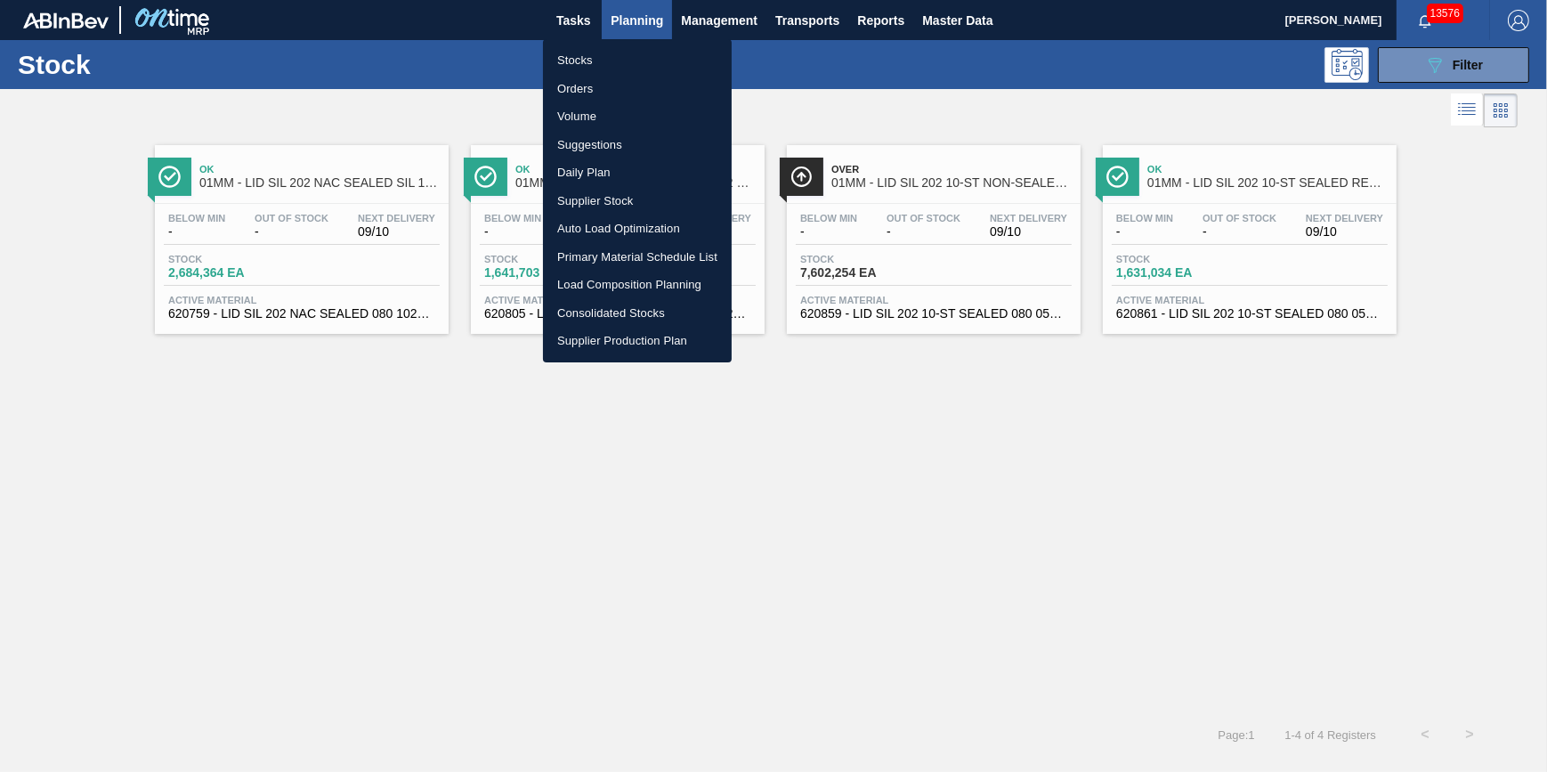
click at [641, 65] on li "Stocks" at bounding box center [637, 60] width 189 height 28
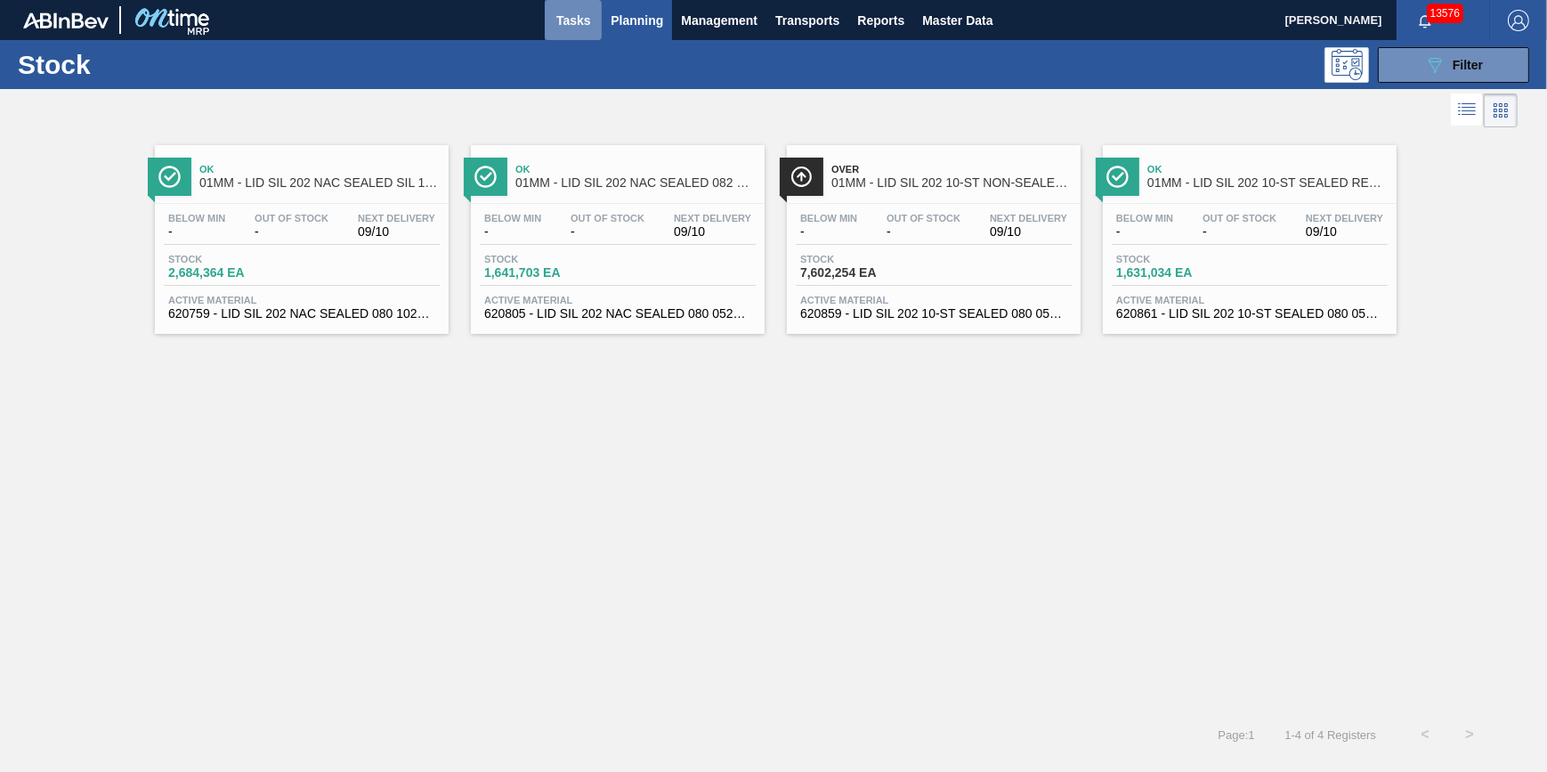
click at [581, 35] on button "Tasks" at bounding box center [573, 20] width 57 height 40
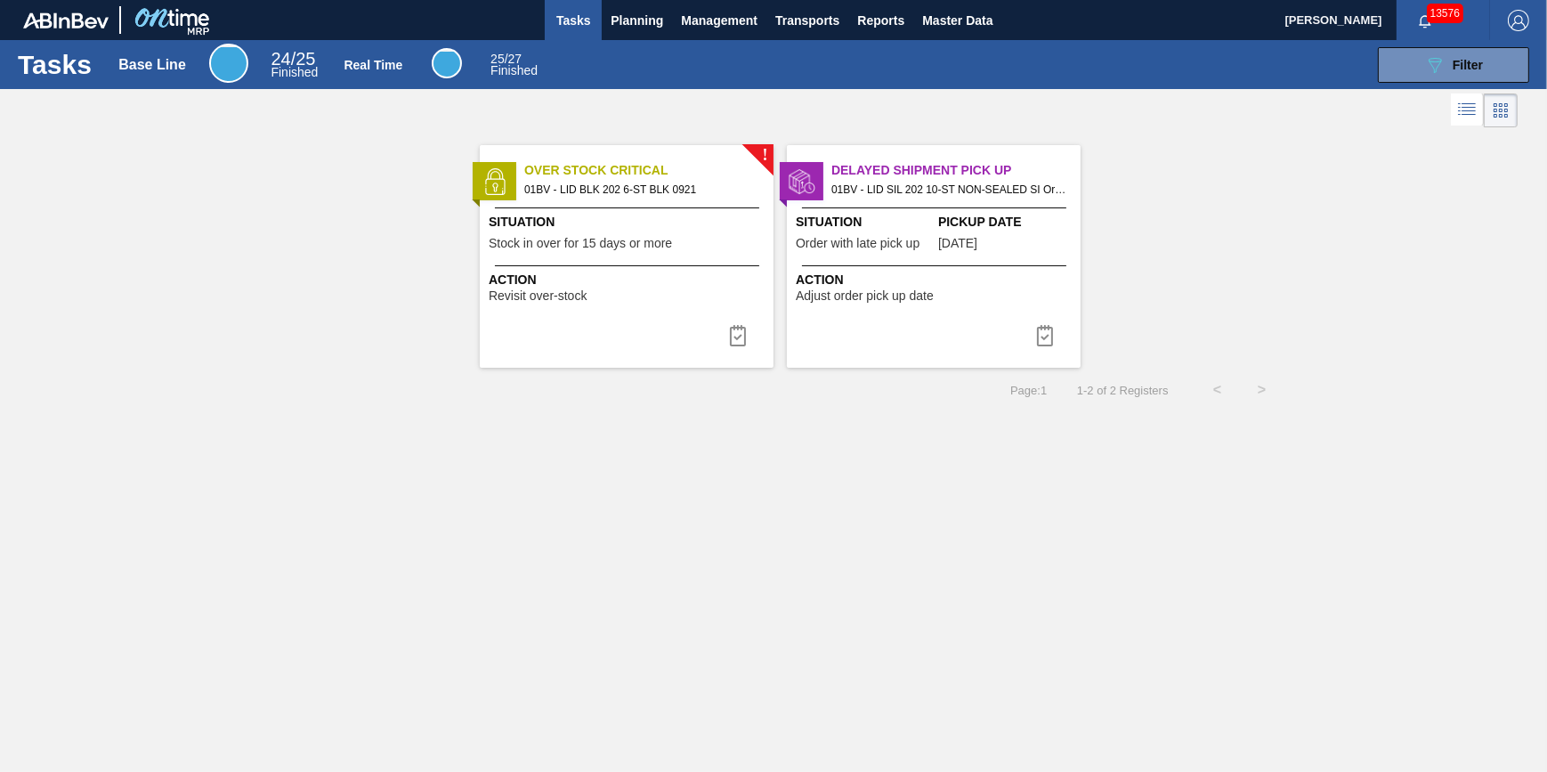
click at [870, 241] on span "Order with late pick up" at bounding box center [858, 243] width 124 height 13
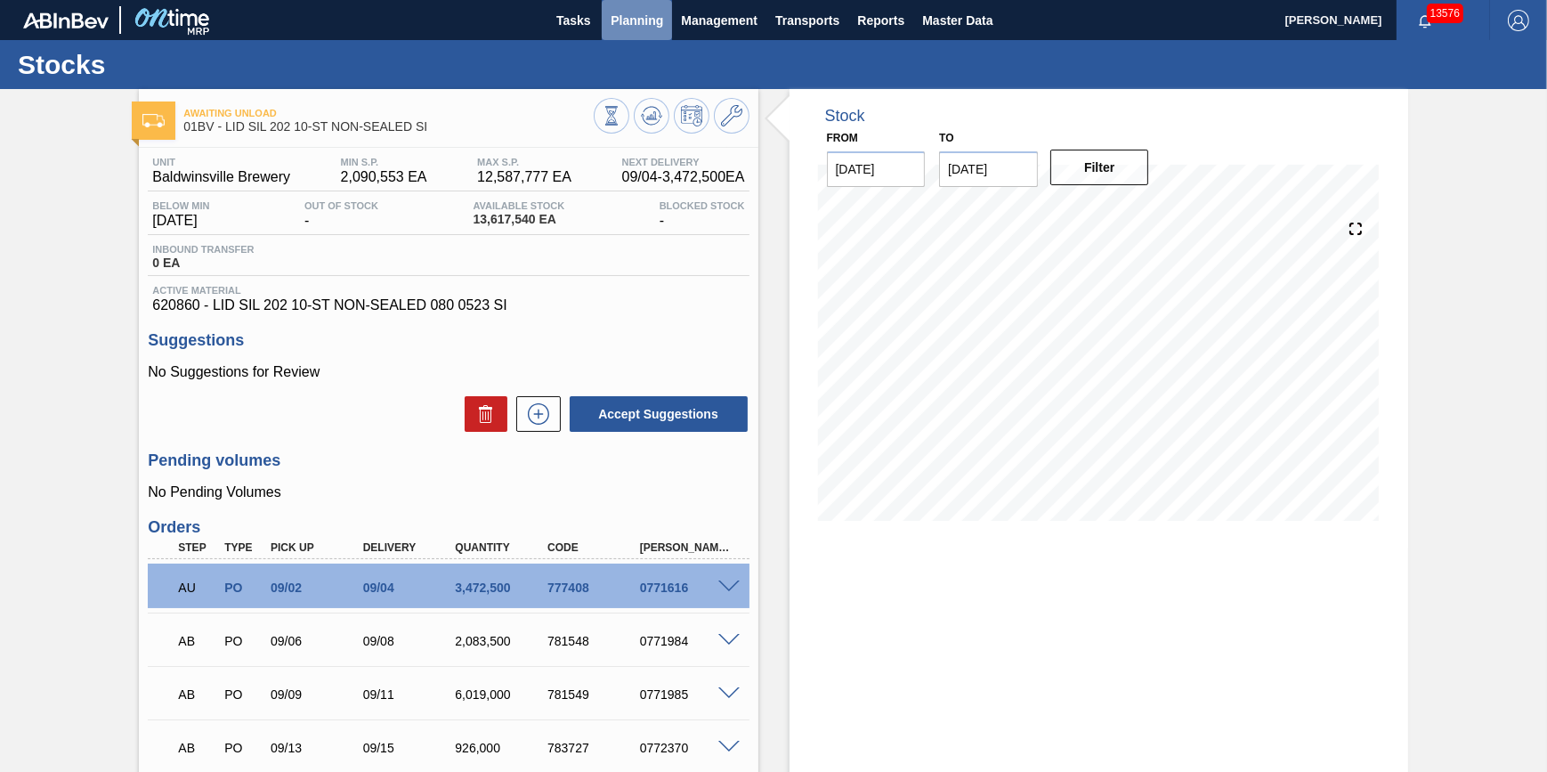
click at [618, 33] on button "Planning" at bounding box center [637, 20] width 70 height 40
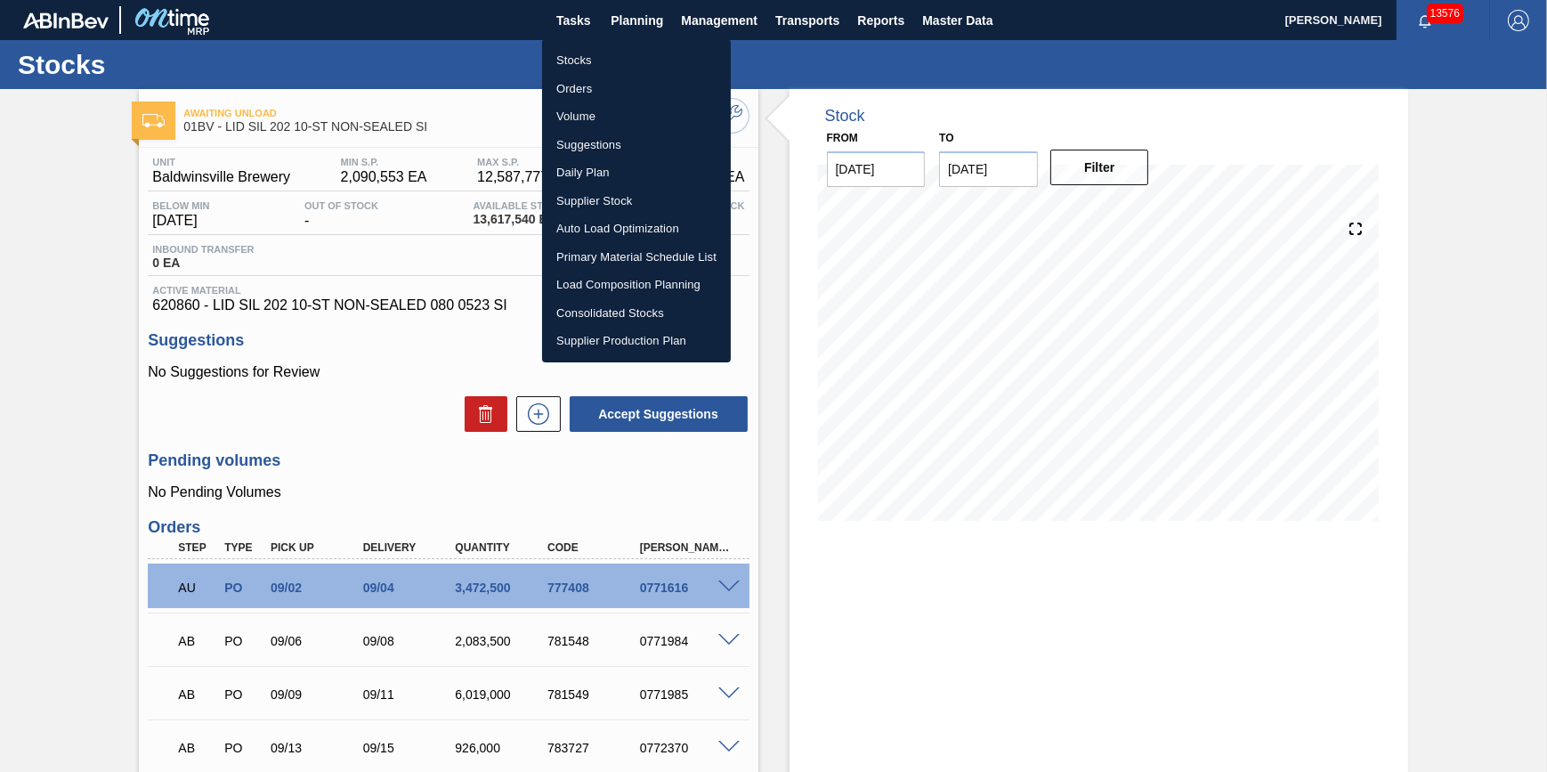
click at [625, 57] on li "Stocks" at bounding box center [636, 60] width 189 height 28
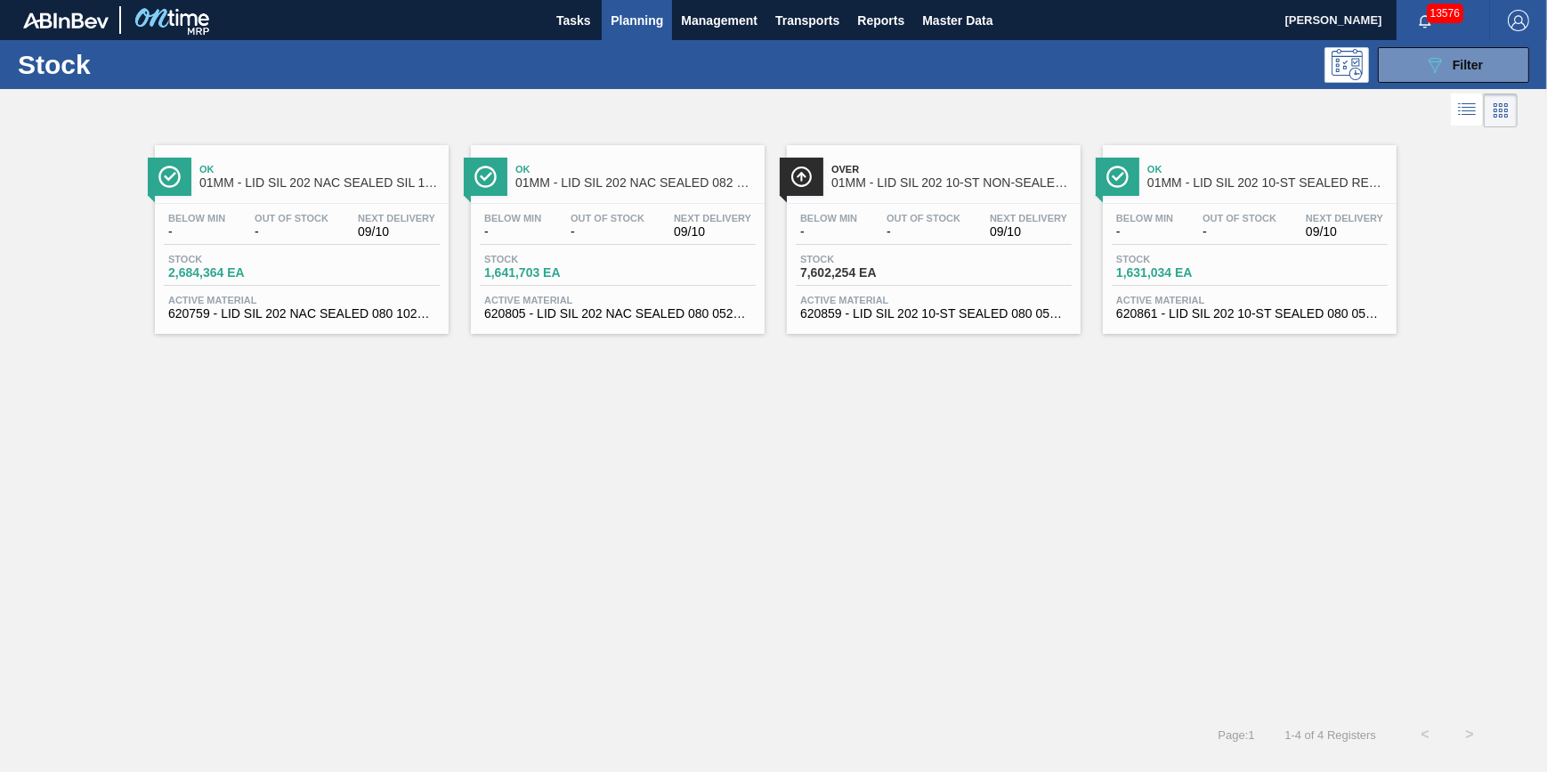
click at [586, 40] on div "Stock 089F7B8B-B2A5-4AFE-B5C0-19BA573D28AC Filter" at bounding box center [773, 64] width 1547 height 49
click at [587, 36] on button "Tasks" at bounding box center [573, 20] width 57 height 40
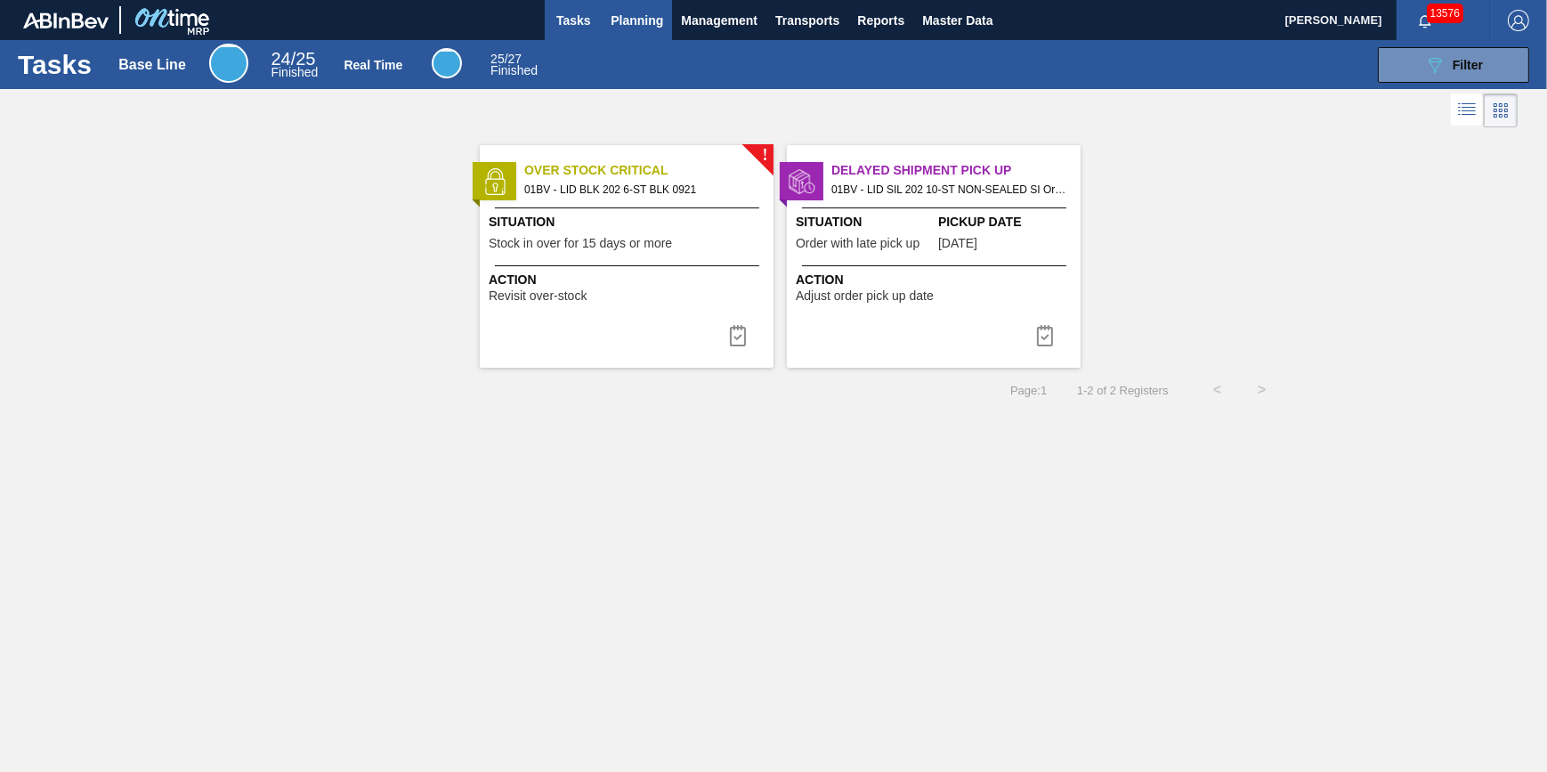
click at [604, 21] on button "Planning" at bounding box center [637, 20] width 70 height 40
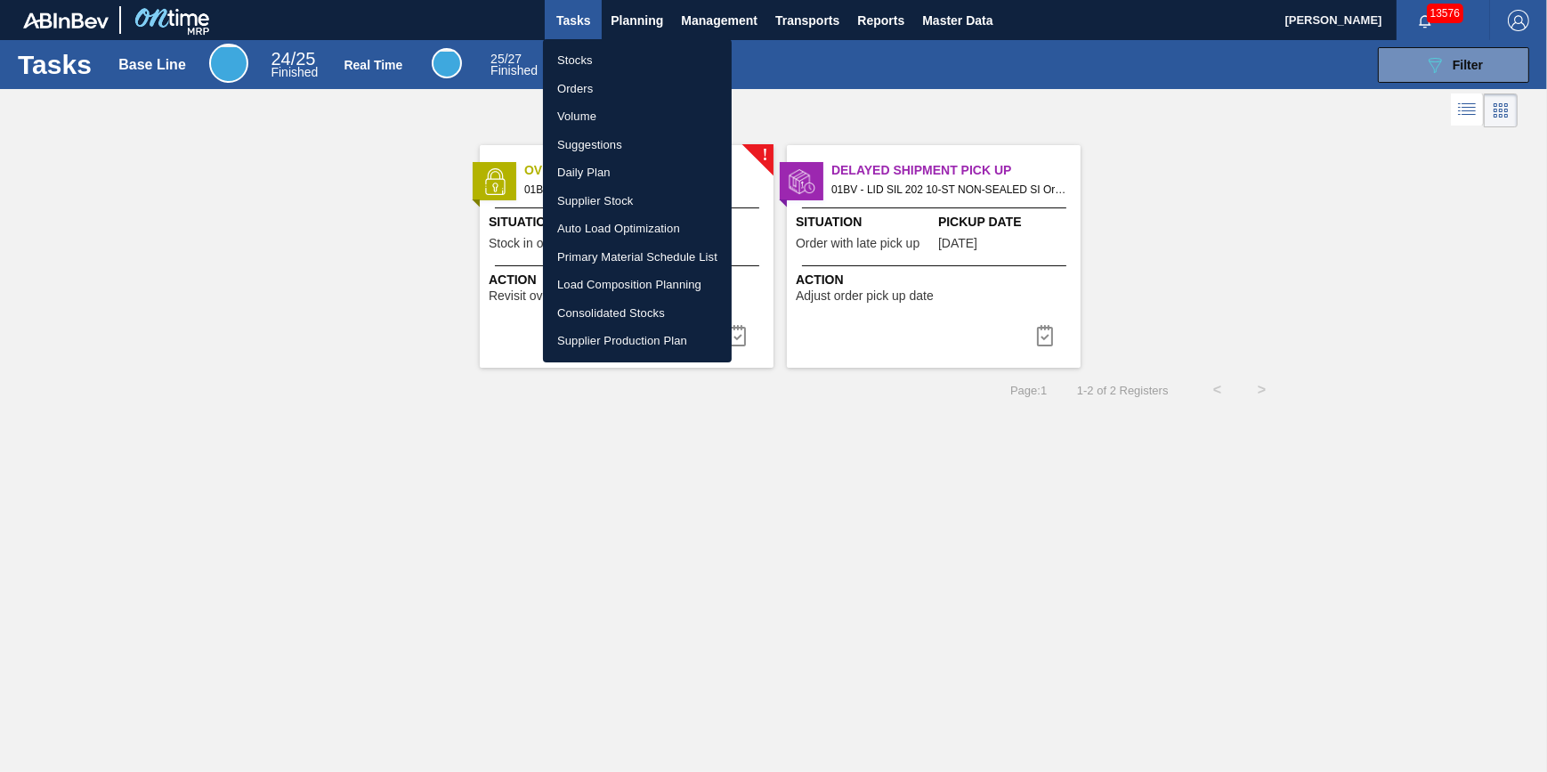
click at [596, 56] on li "Stocks" at bounding box center [637, 60] width 189 height 28
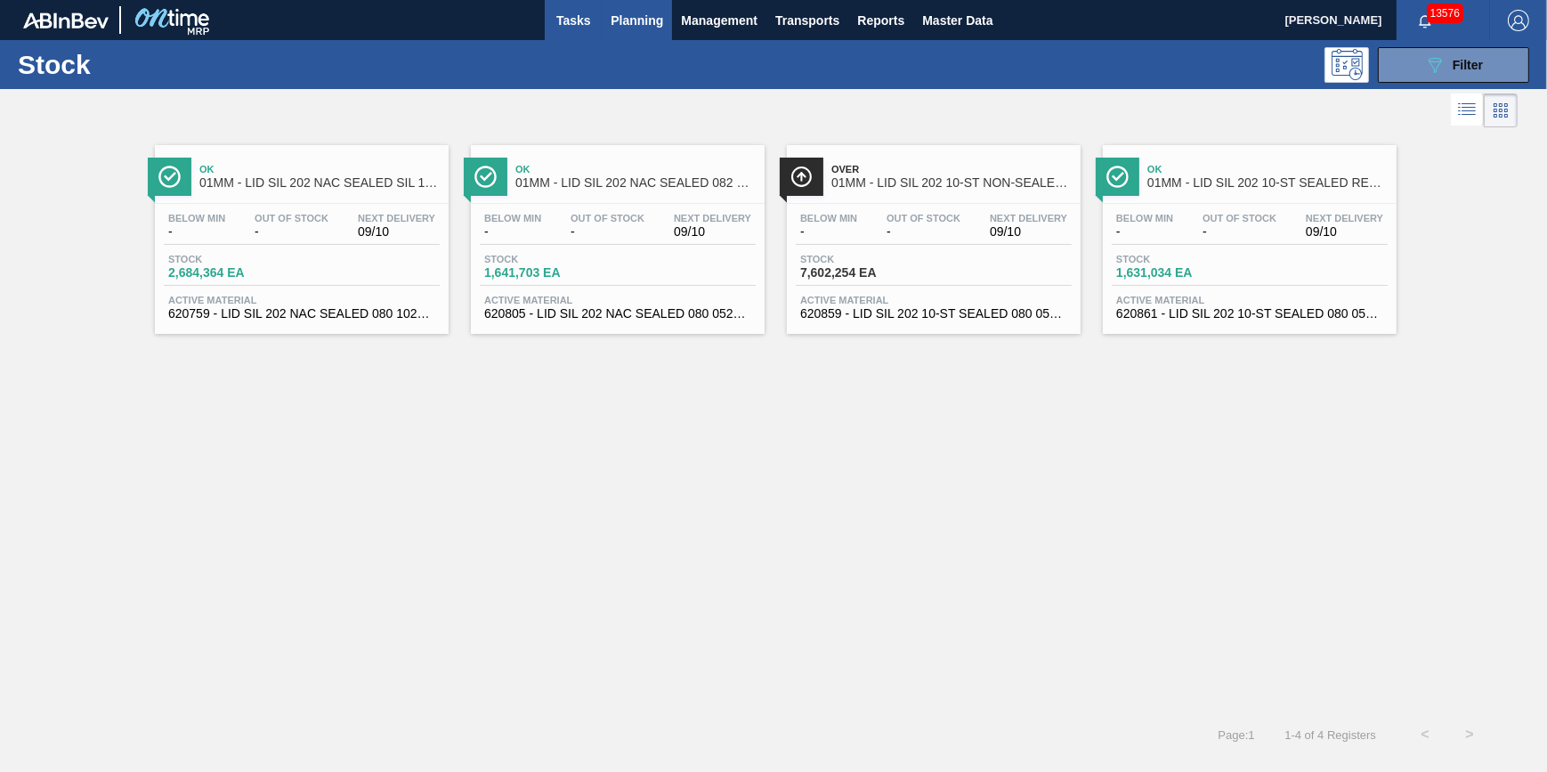
click at [587, 29] on span "Tasks" at bounding box center [573, 20] width 39 height 21
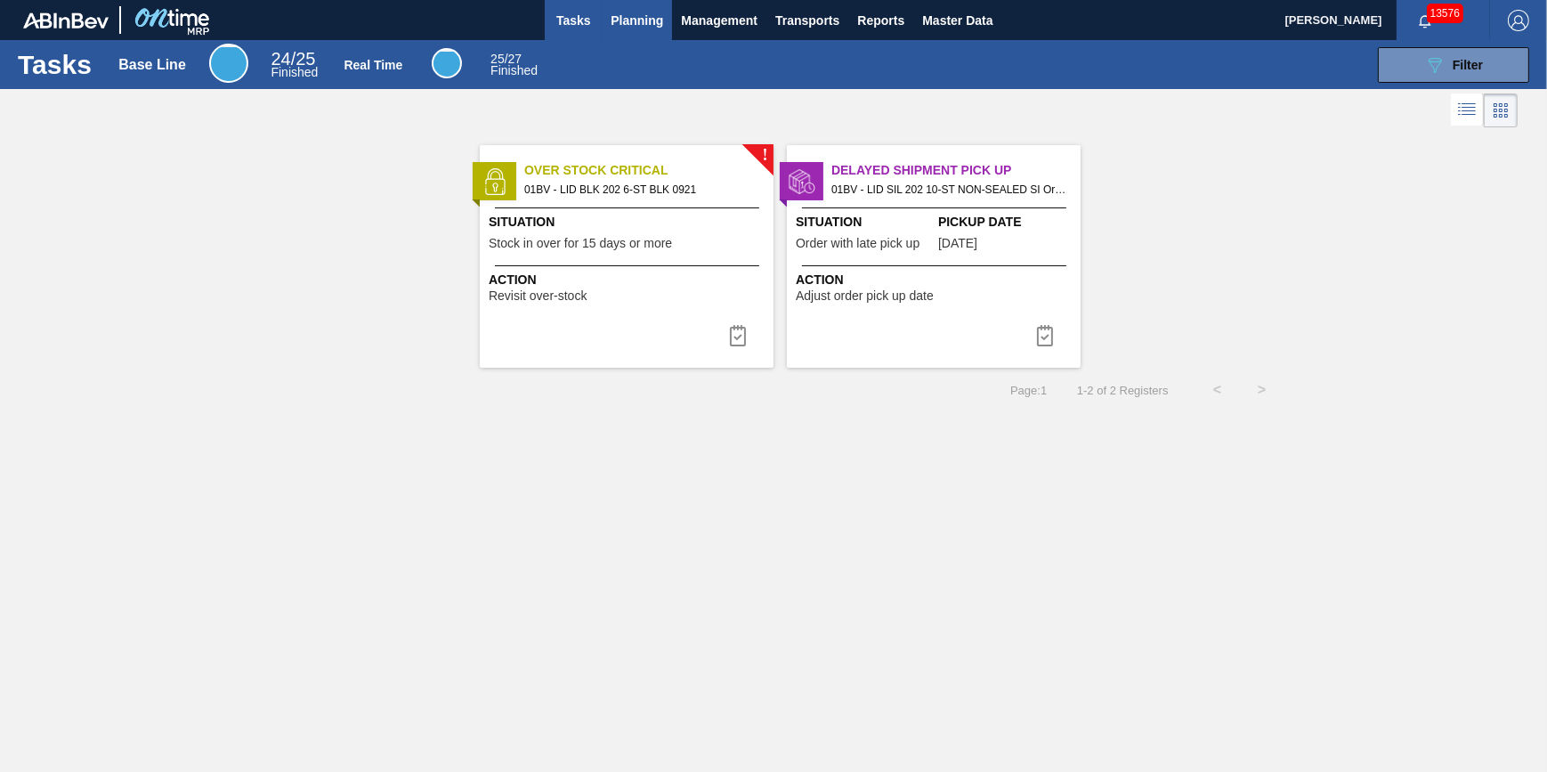
click at [621, 33] on button "Planning" at bounding box center [637, 20] width 70 height 40
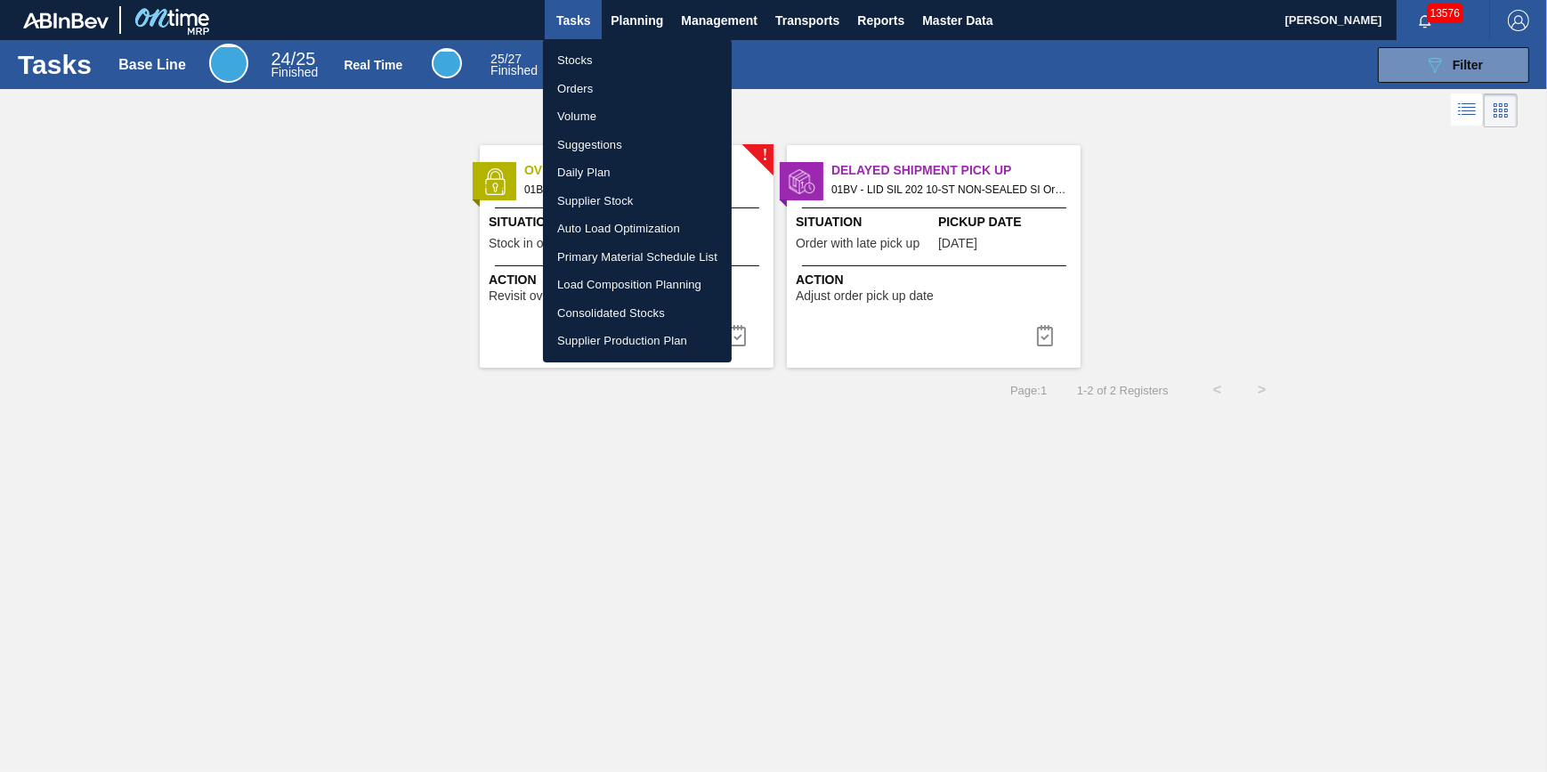
click at [622, 53] on li "Stocks" at bounding box center [637, 60] width 189 height 28
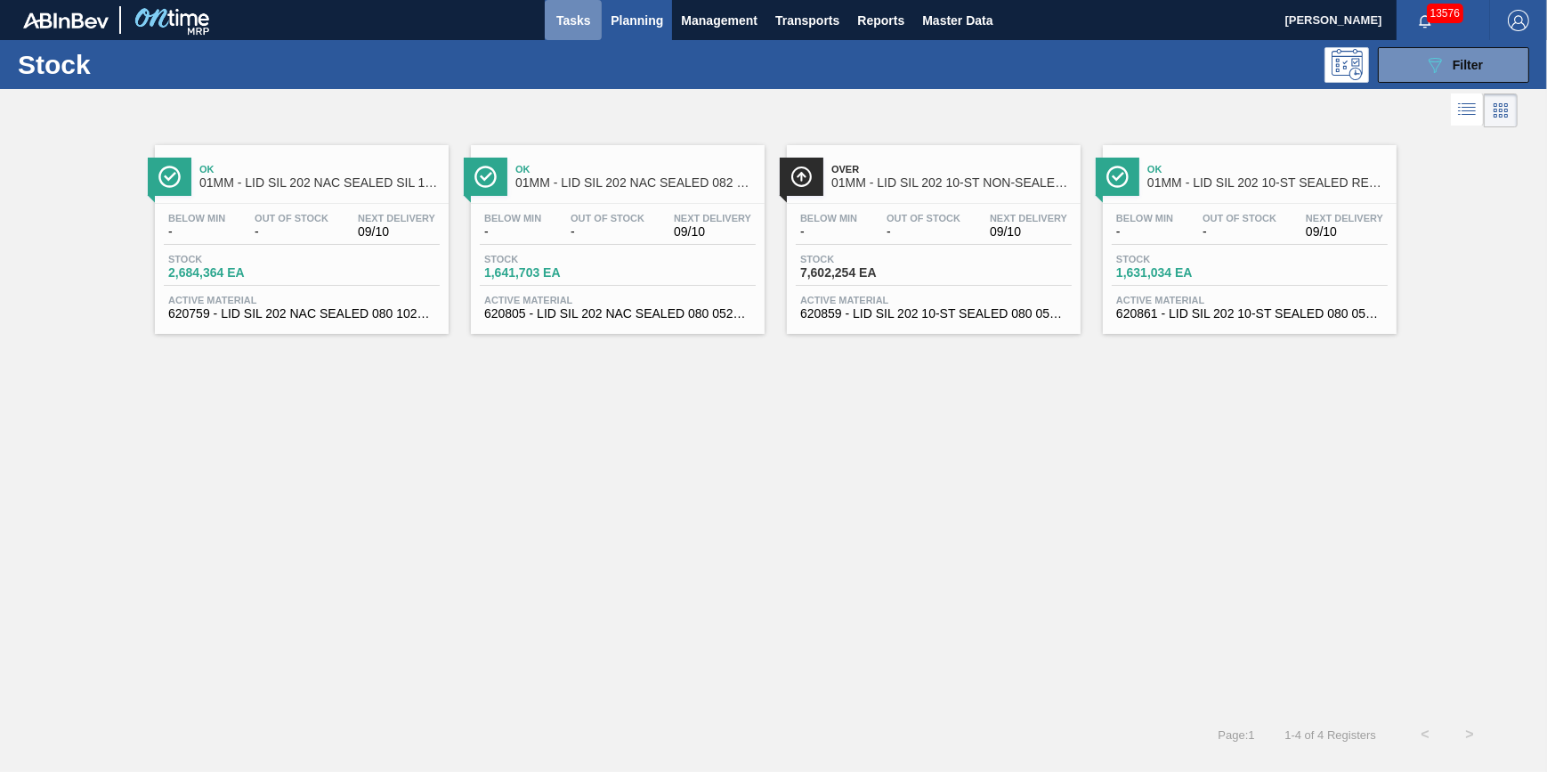
click at [570, 18] on span "Tasks" at bounding box center [573, 20] width 39 height 21
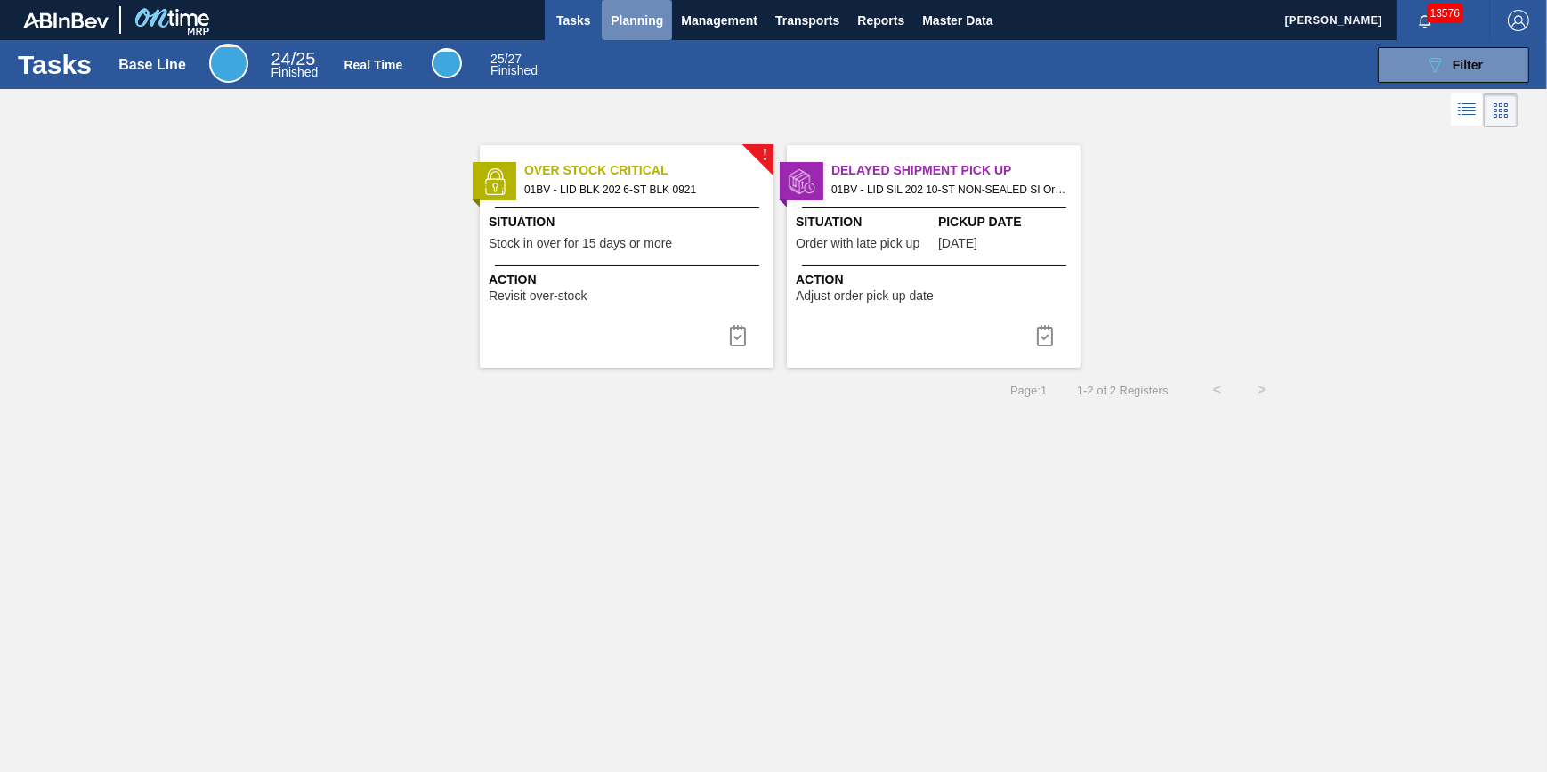
click at [632, 21] on span "Planning" at bounding box center [637, 20] width 53 height 21
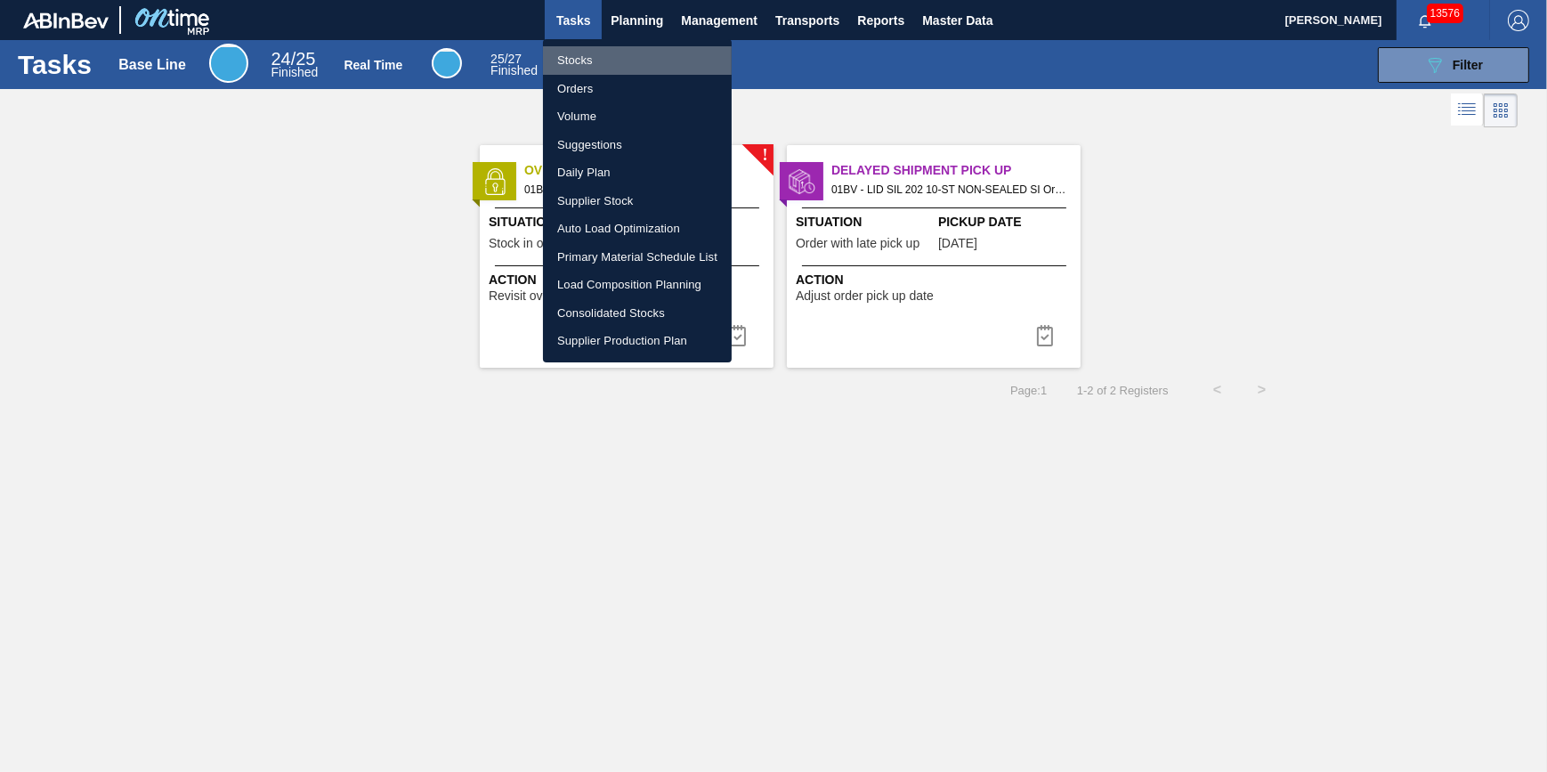
click at [623, 47] on li "Stocks" at bounding box center [637, 60] width 189 height 28
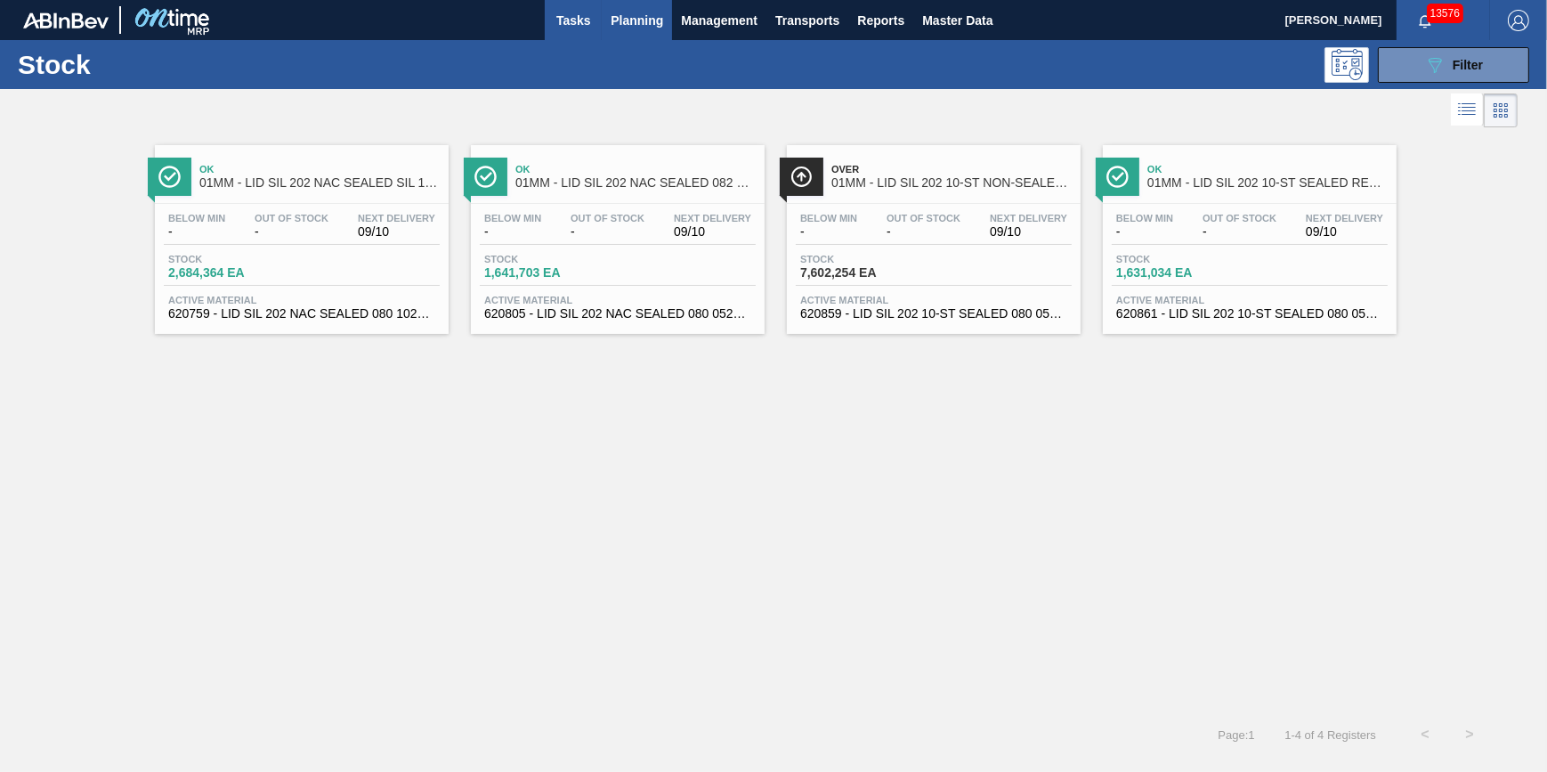
click at [585, 10] on span "Tasks" at bounding box center [573, 20] width 39 height 21
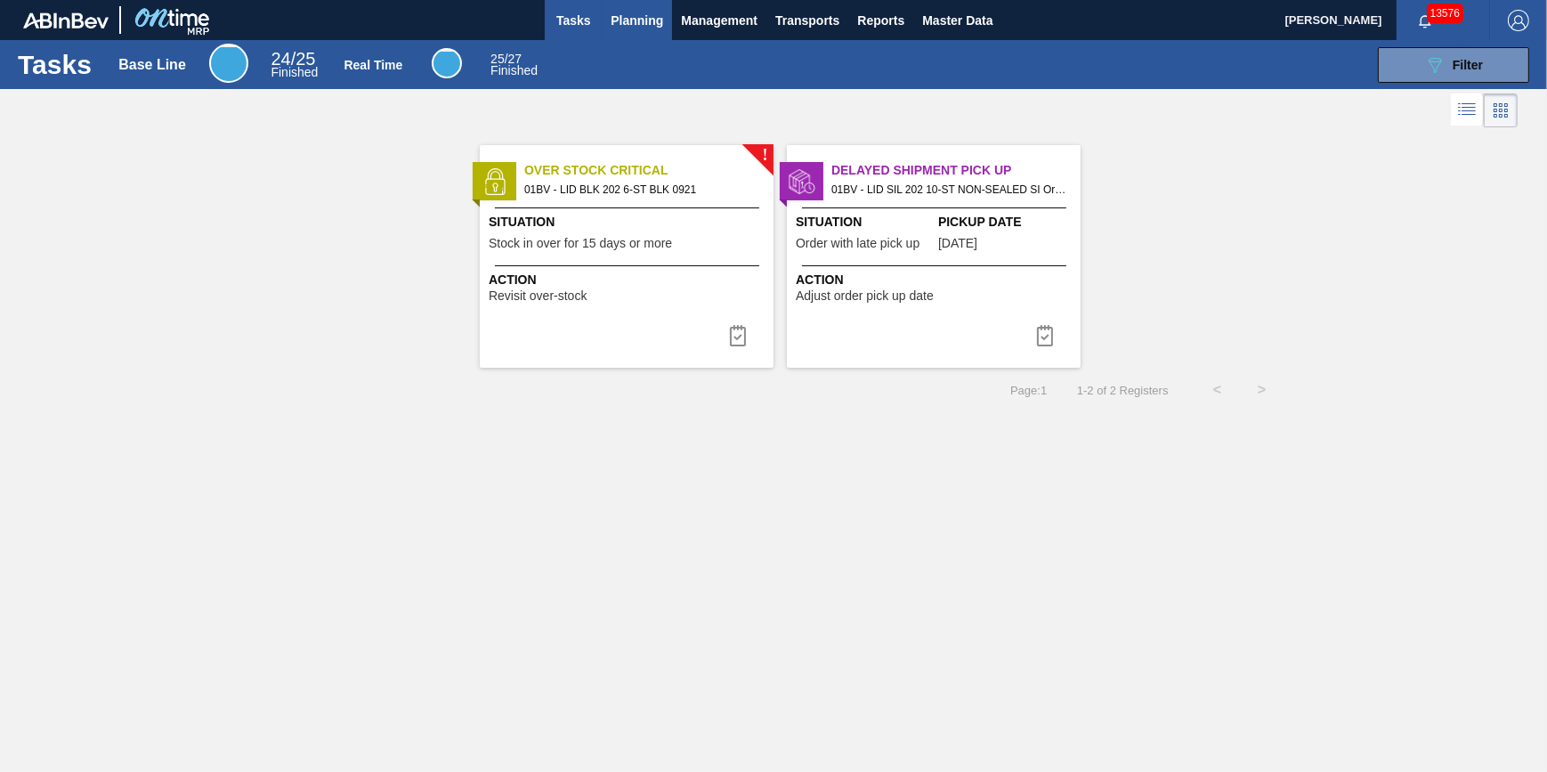
click at [619, 13] on span "Planning" at bounding box center [637, 20] width 53 height 21
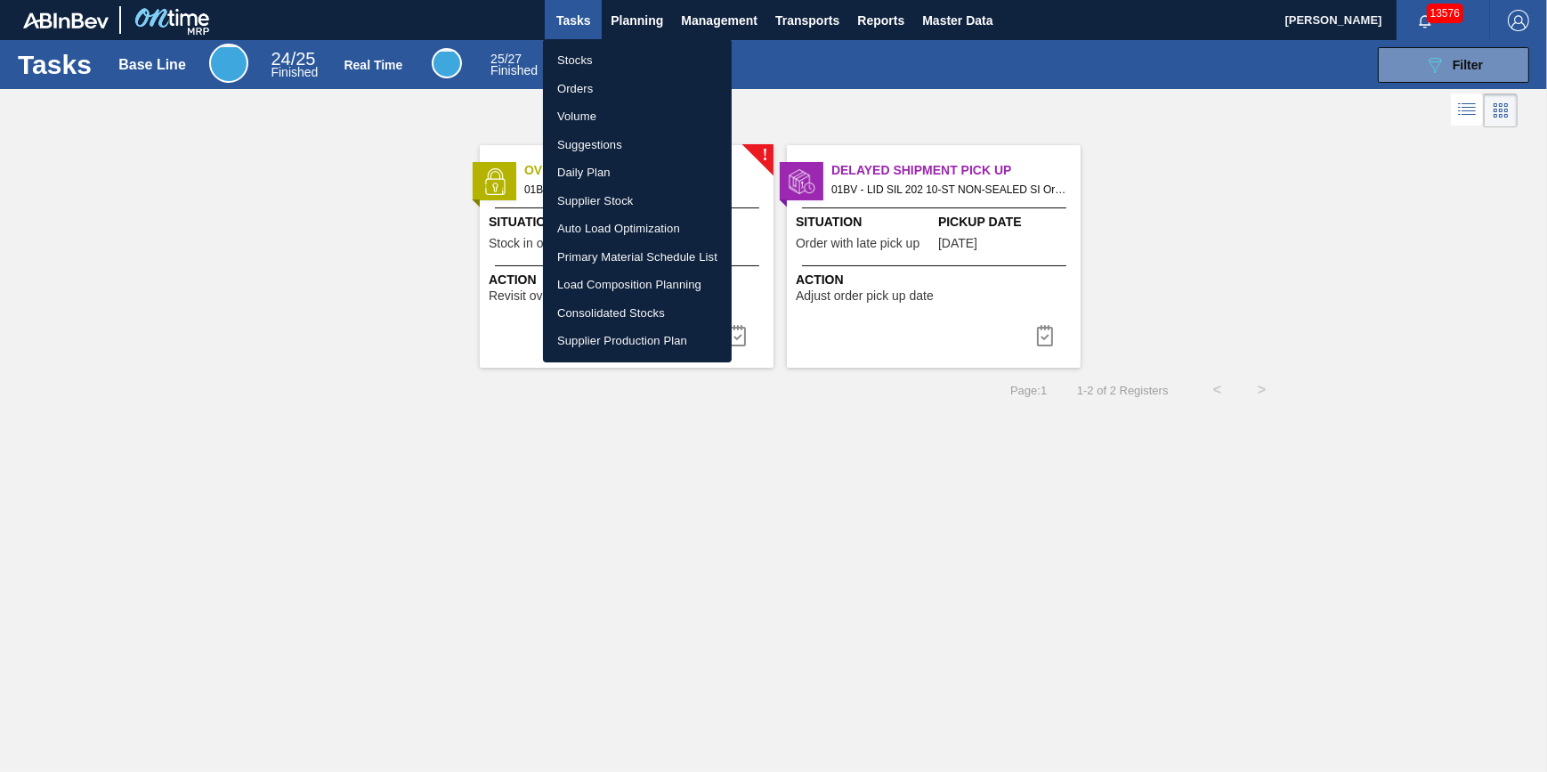
click at [621, 44] on ul "Stocks Orders Volume Suggestions Daily Plan Supplier Stock Auto Load Optimizati…" at bounding box center [637, 200] width 189 height 323
click at [621, 49] on li "Stocks" at bounding box center [637, 60] width 189 height 28
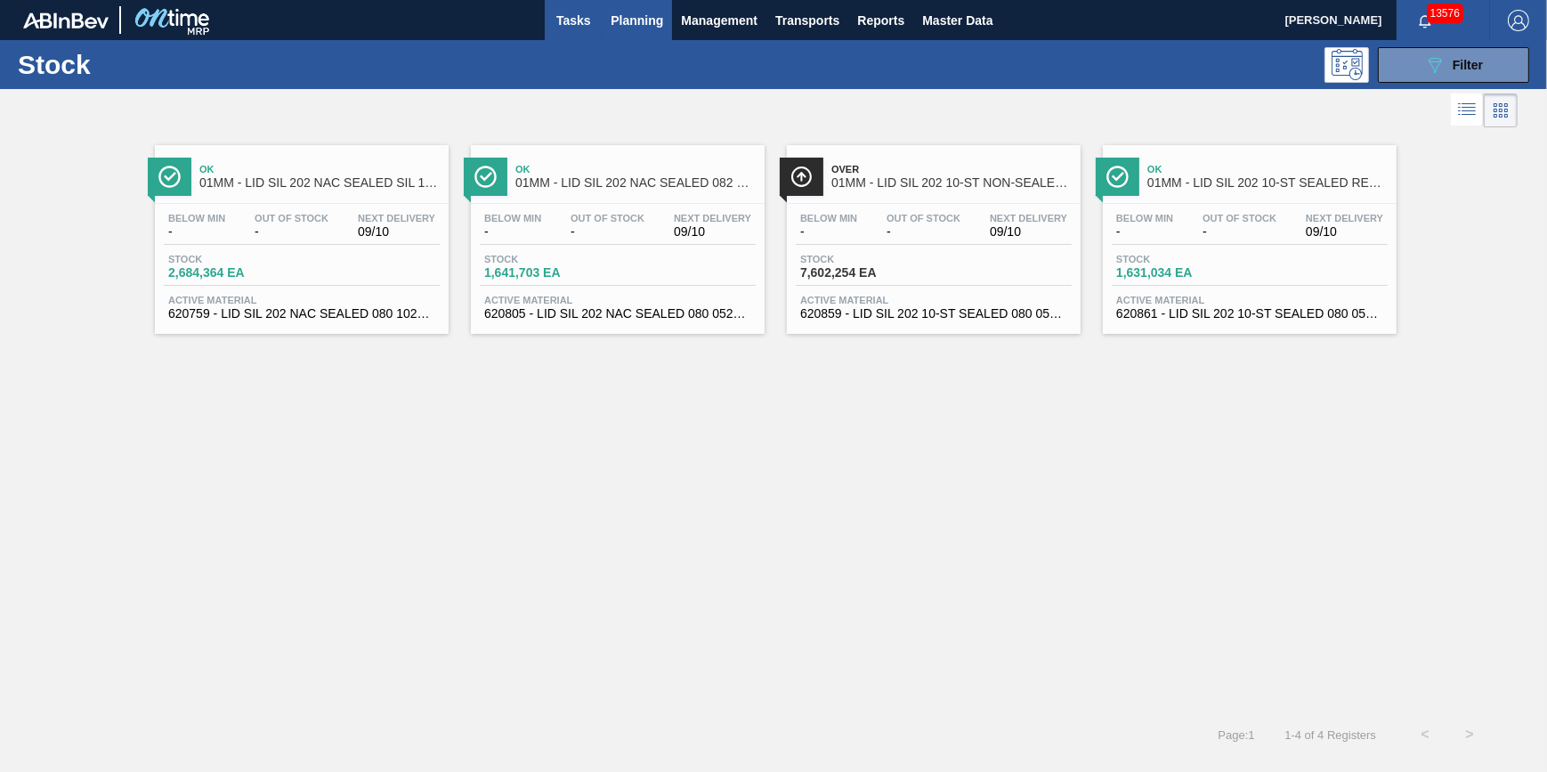
click at [592, 12] on span "Tasks" at bounding box center [573, 20] width 39 height 21
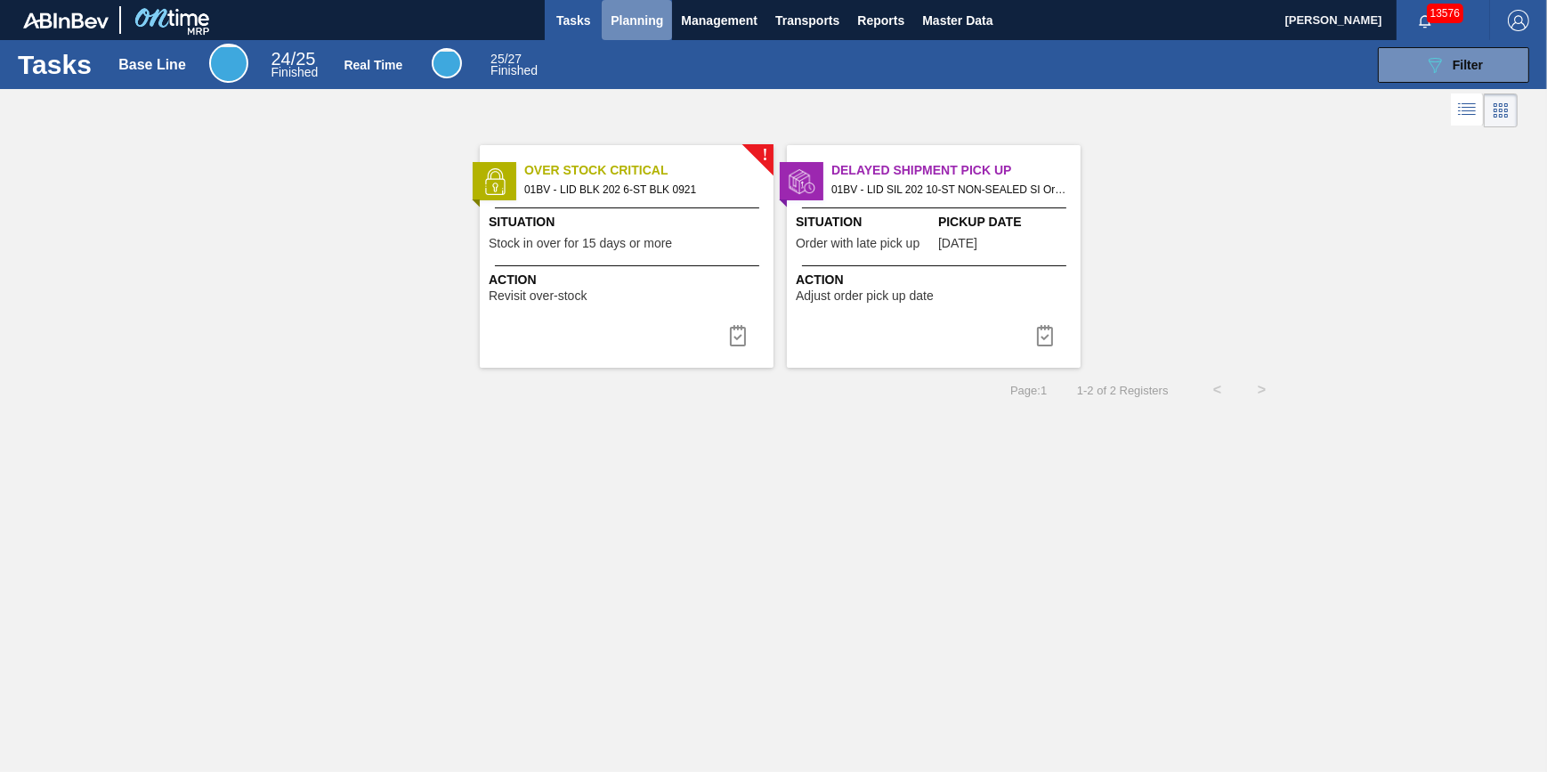
click at [652, 28] on span "Planning" at bounding box center [637, 20] width 53 height 21
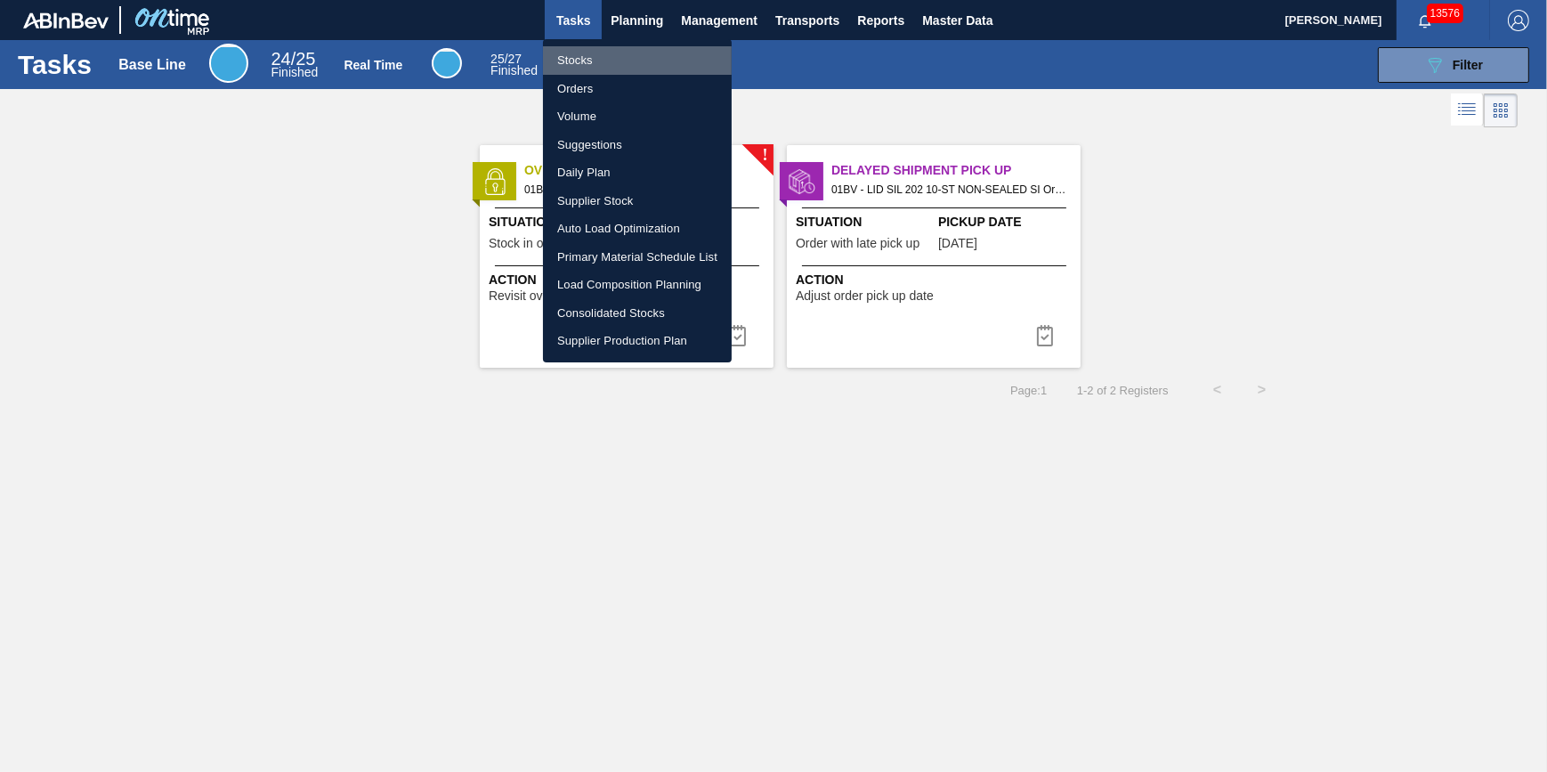
click at [642, 53] on li "Stocks" at bounding box center [637, 60] width 189 height 28
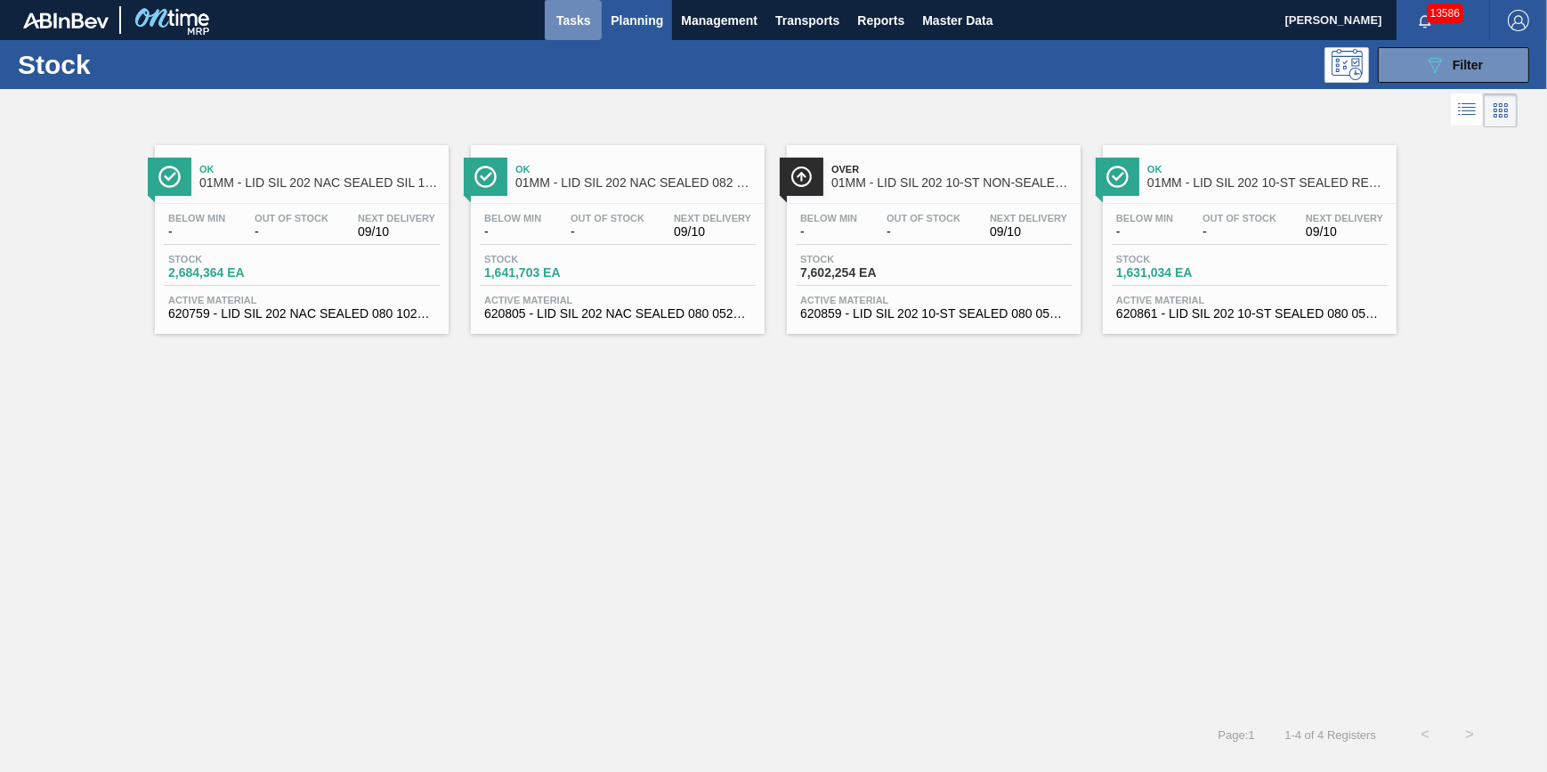
click at [589, 34] on button "Tasks" at bounding box center [573, 20] width 57 height 40
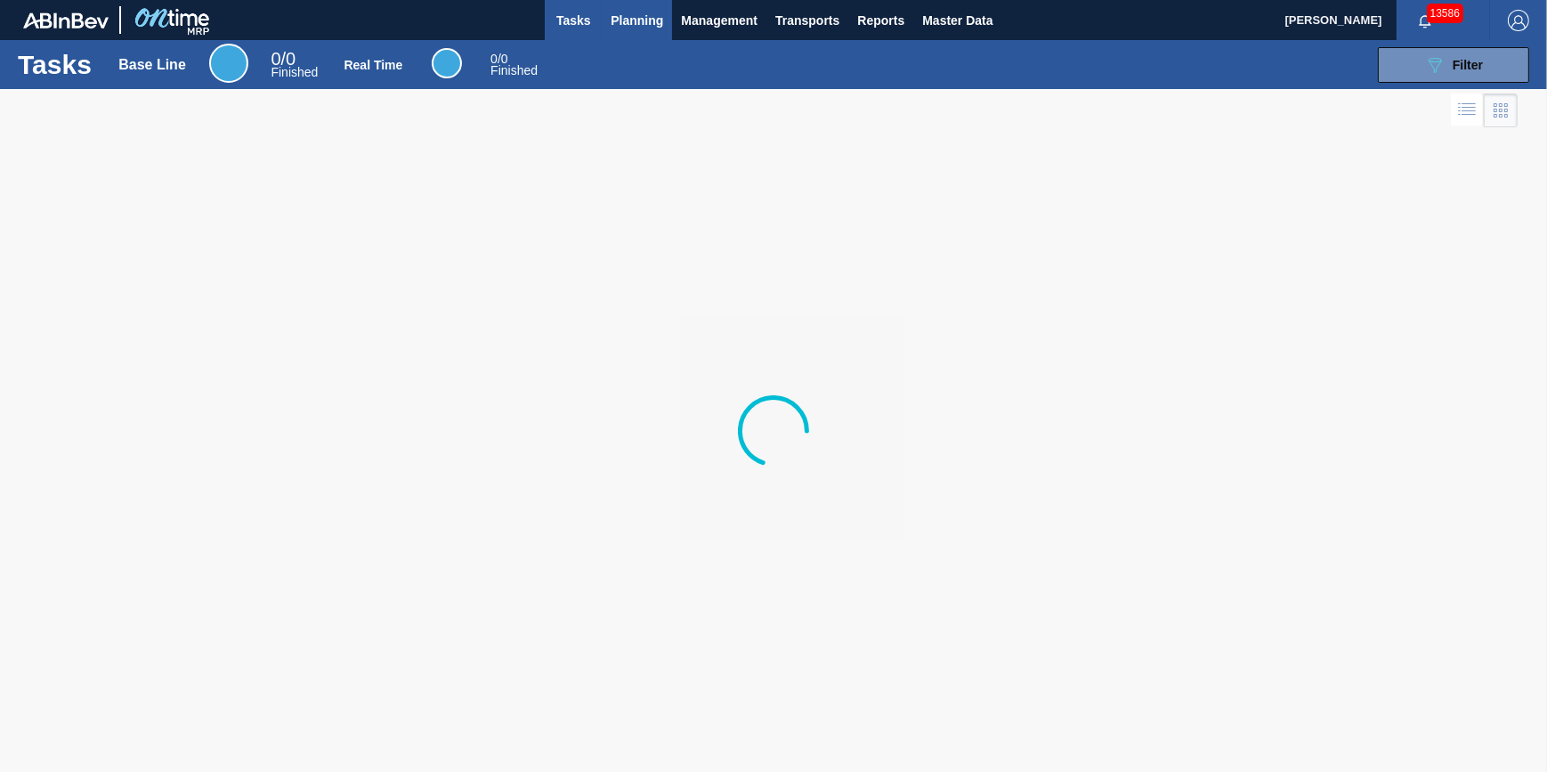
click at [652, 26] on span "Planning" at bounding box center [637, 20] width 53 height 21
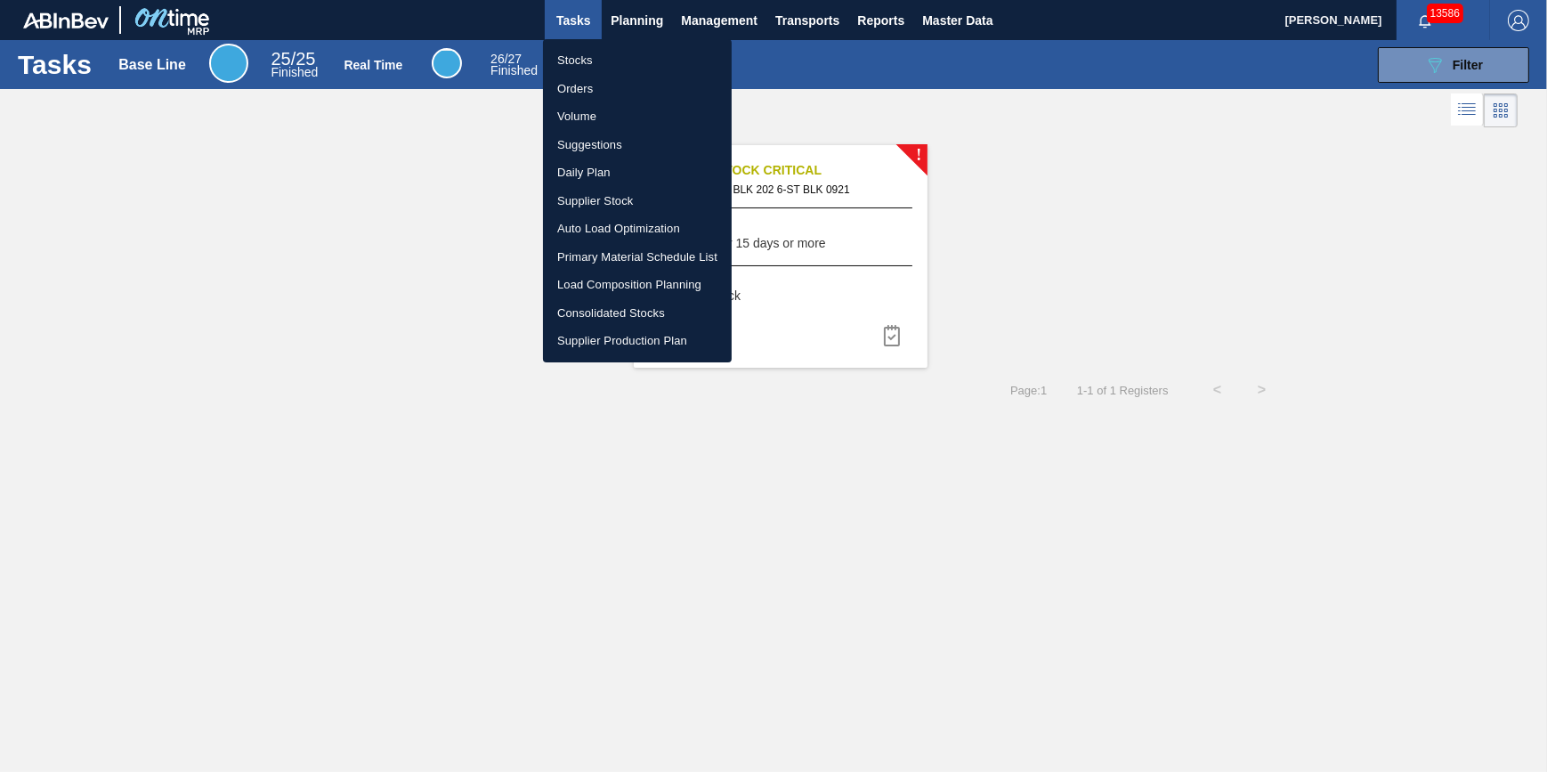
click at [643, 56] on li "Stocks" at bounding box center [637, 60] width 189 height 28
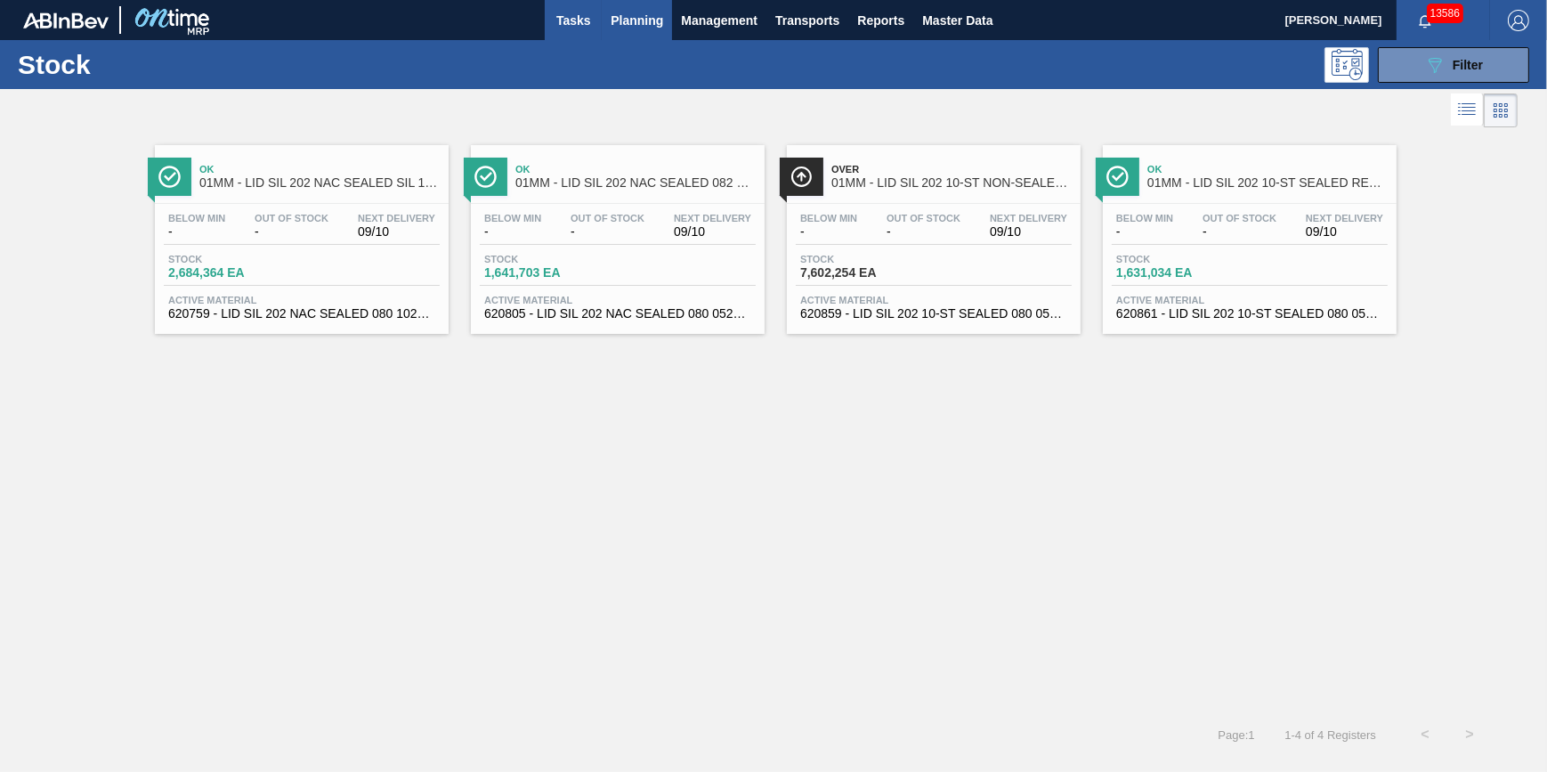
click at [555, 24] on span "Tasks" at bounding box center [573, 20] width 39 height 21
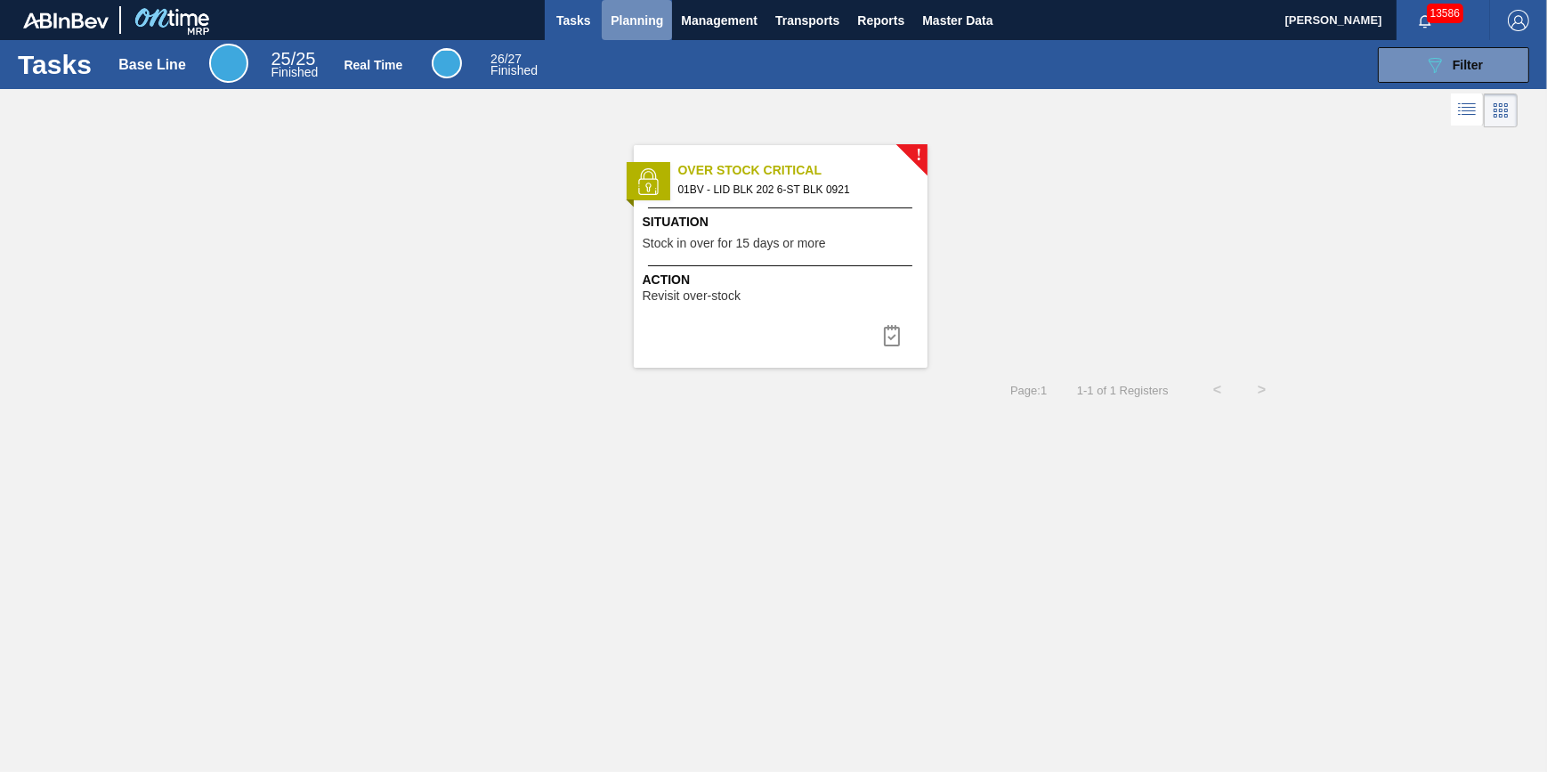
click at [647, 27] on span "Planning" at bounding box center [637, 20] width 53 height 21
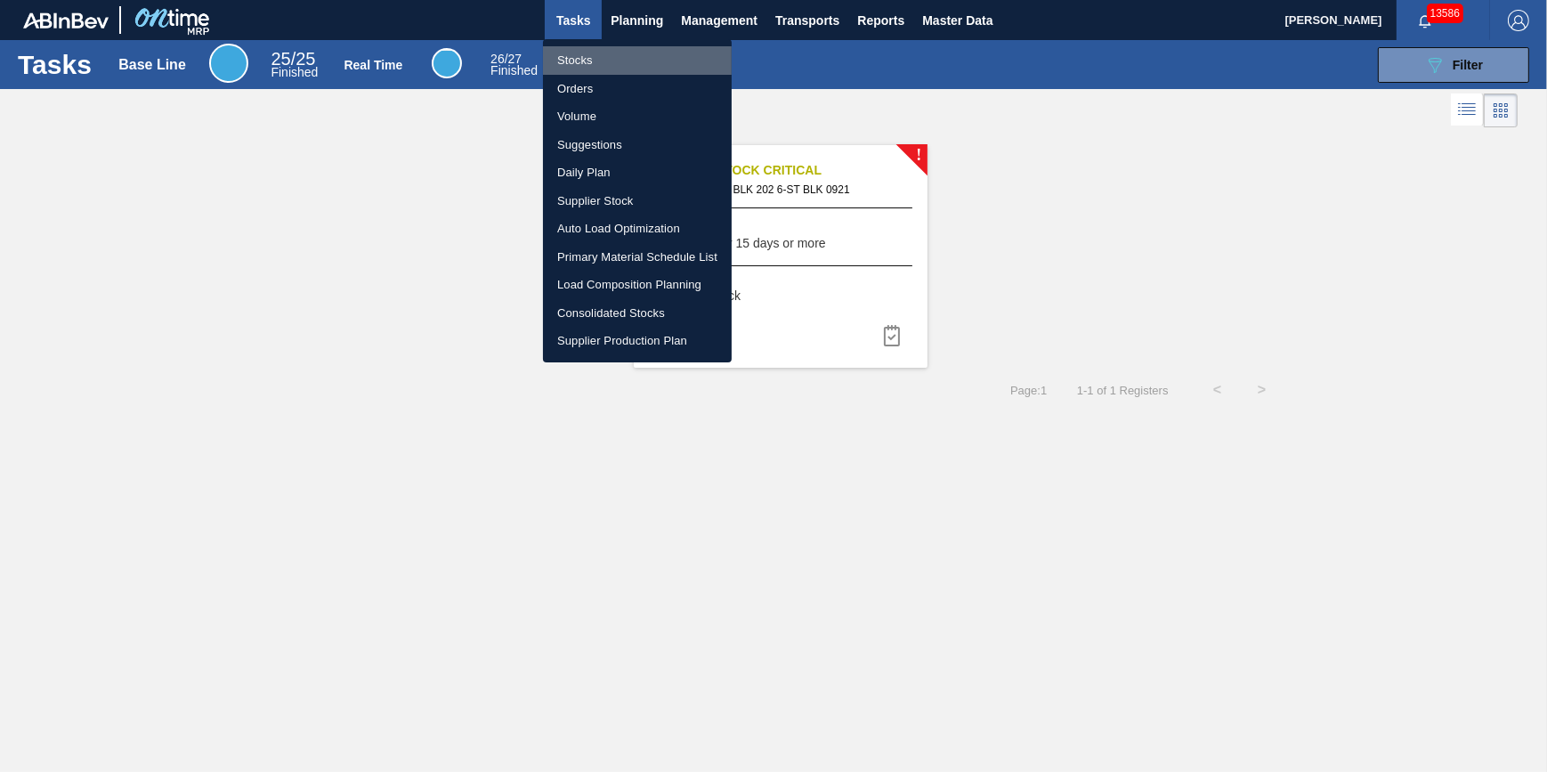
click at [641, 53] on li "Stocks" at bounding box center [637, 60] width 189 height 28
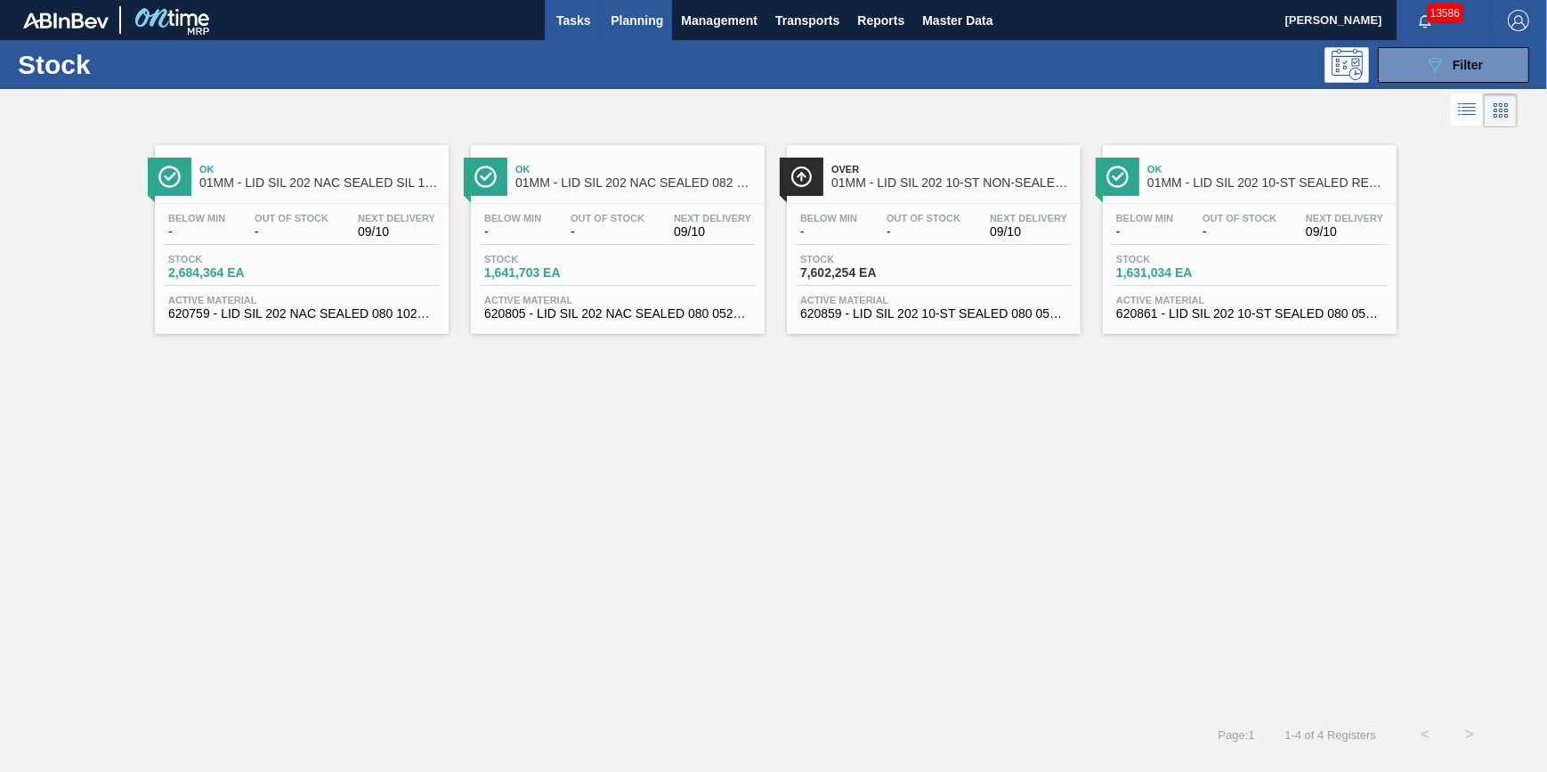
click at [578, 18] on span "Tasks" at bounding box center [573, 20] width 39 height 21
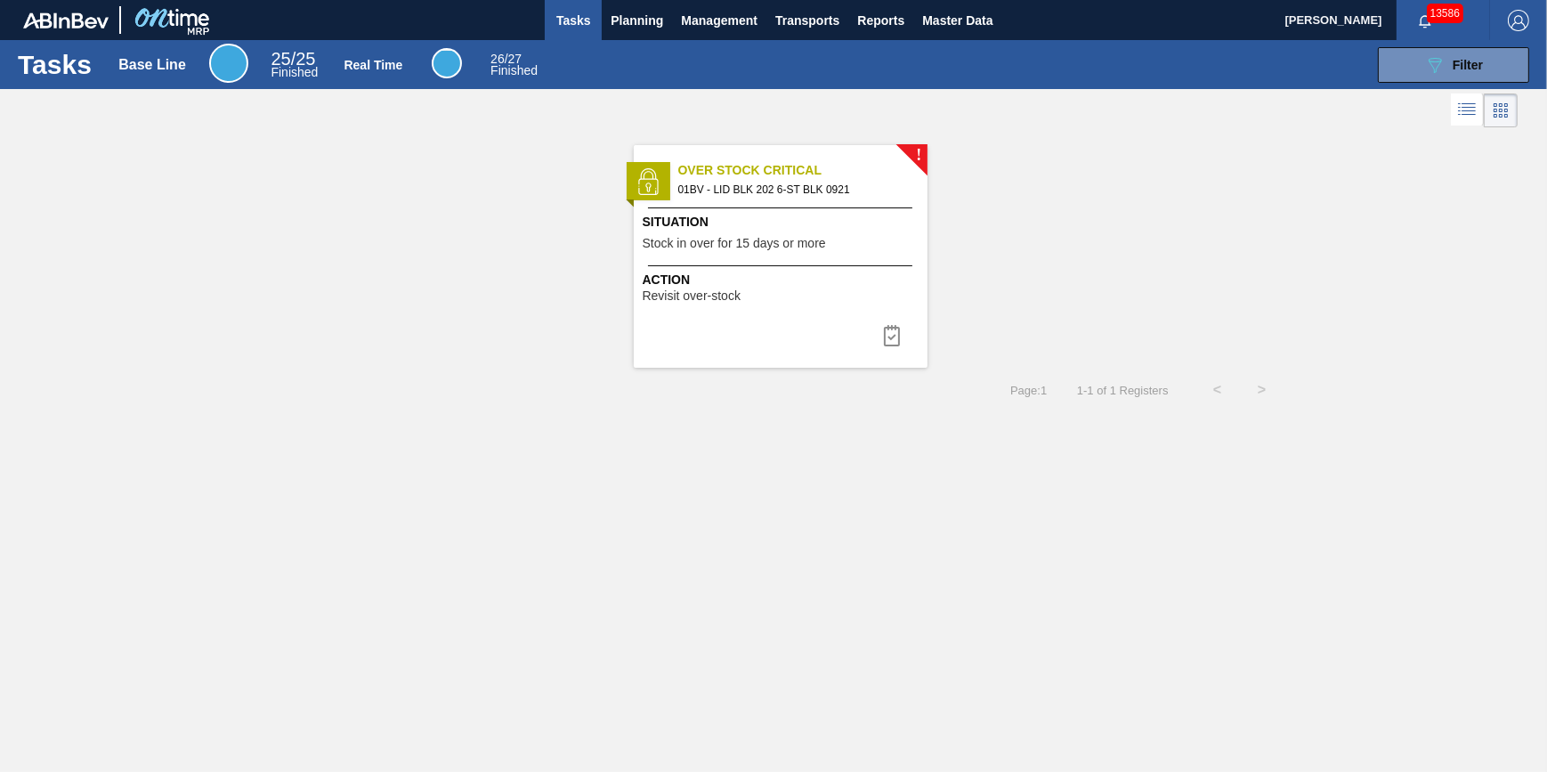
click at [818, 224] on span "Situation" at bounding box center [783, 222] width 280 height 19
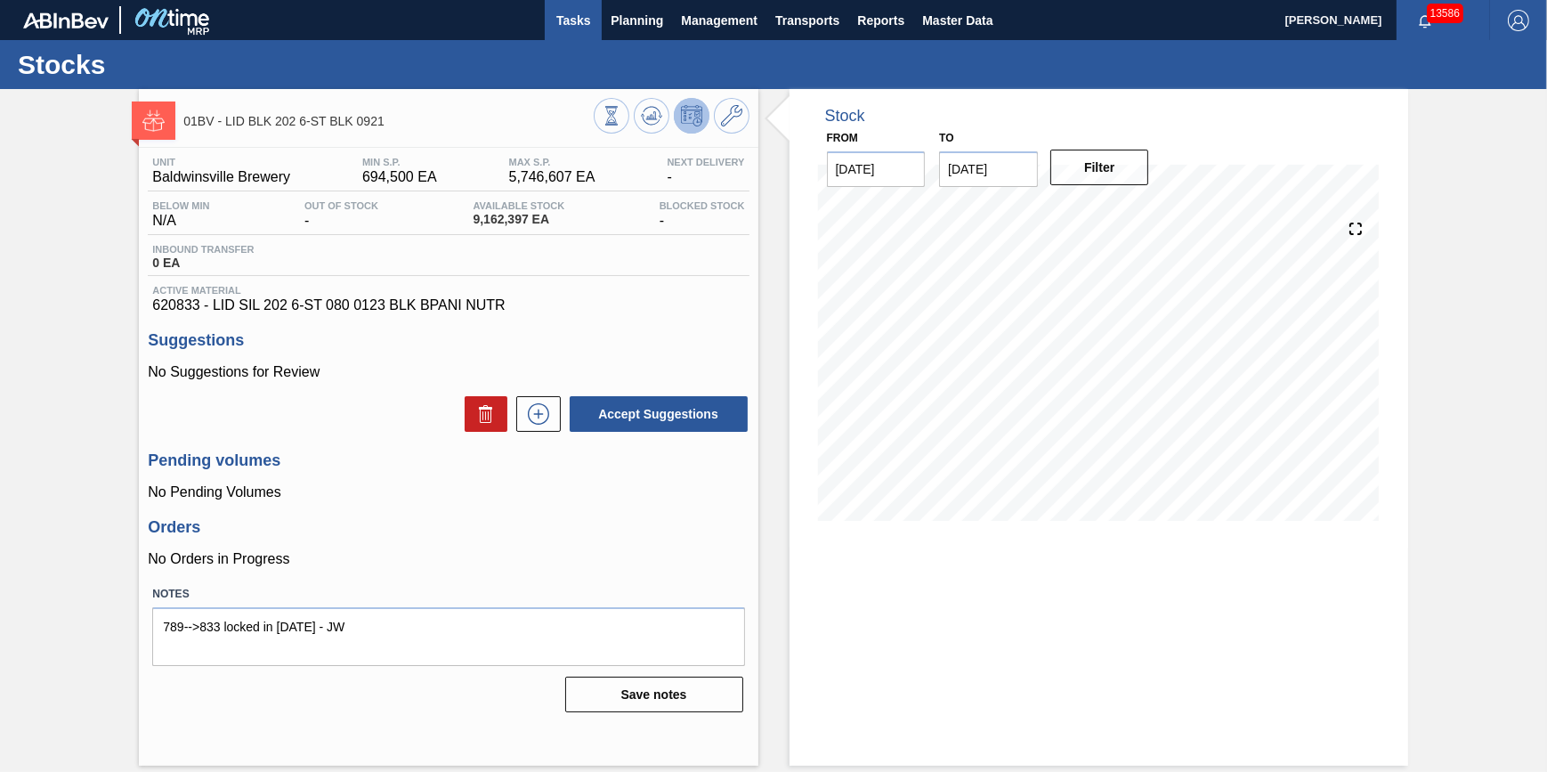
click at [565, 26] on span "Tasks" at bounding box center [573, 20] width 39 height 21
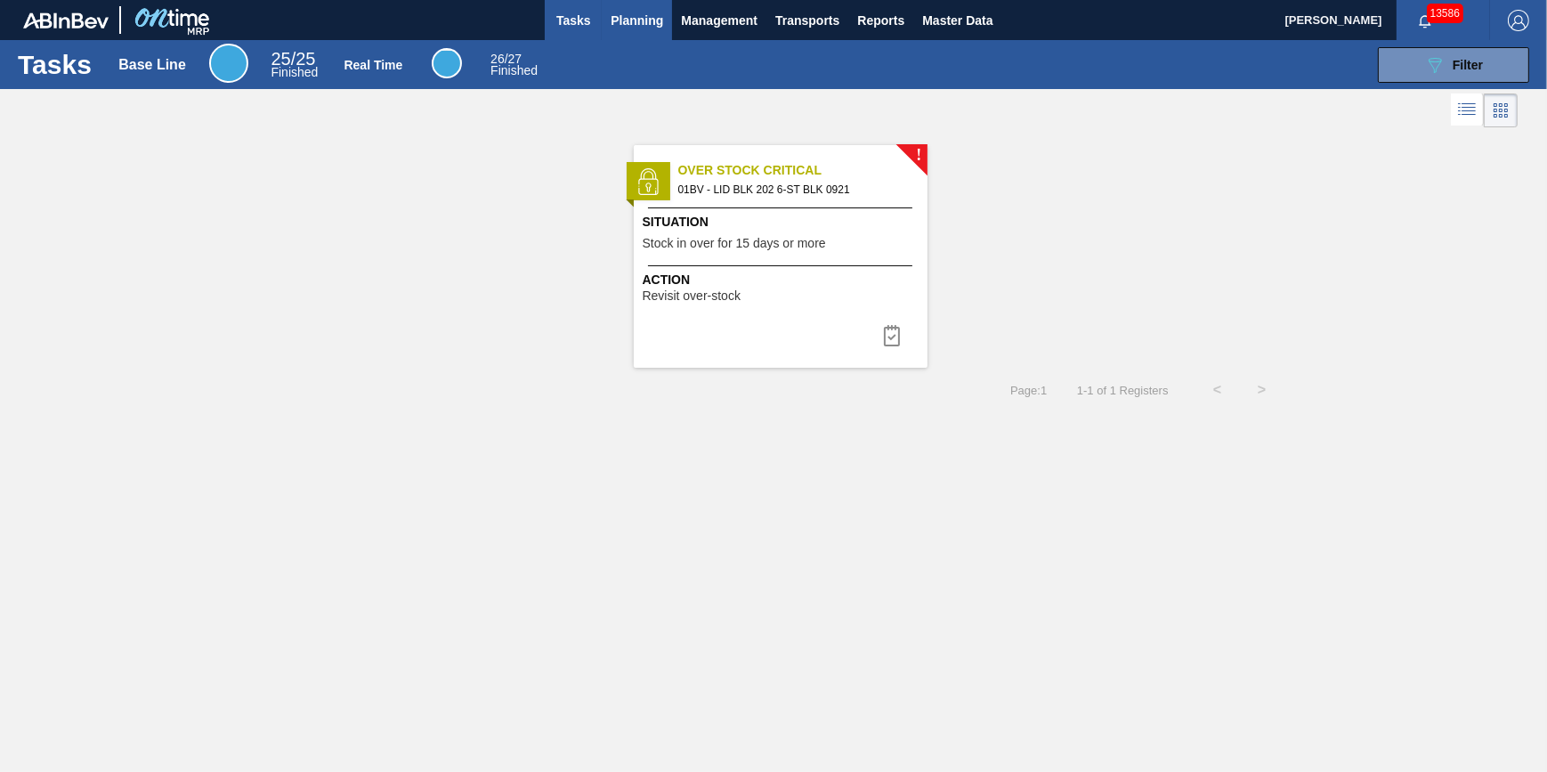
click at [627, 15] on span "Planning" at bounding box center [637, 20] width 53 height 21
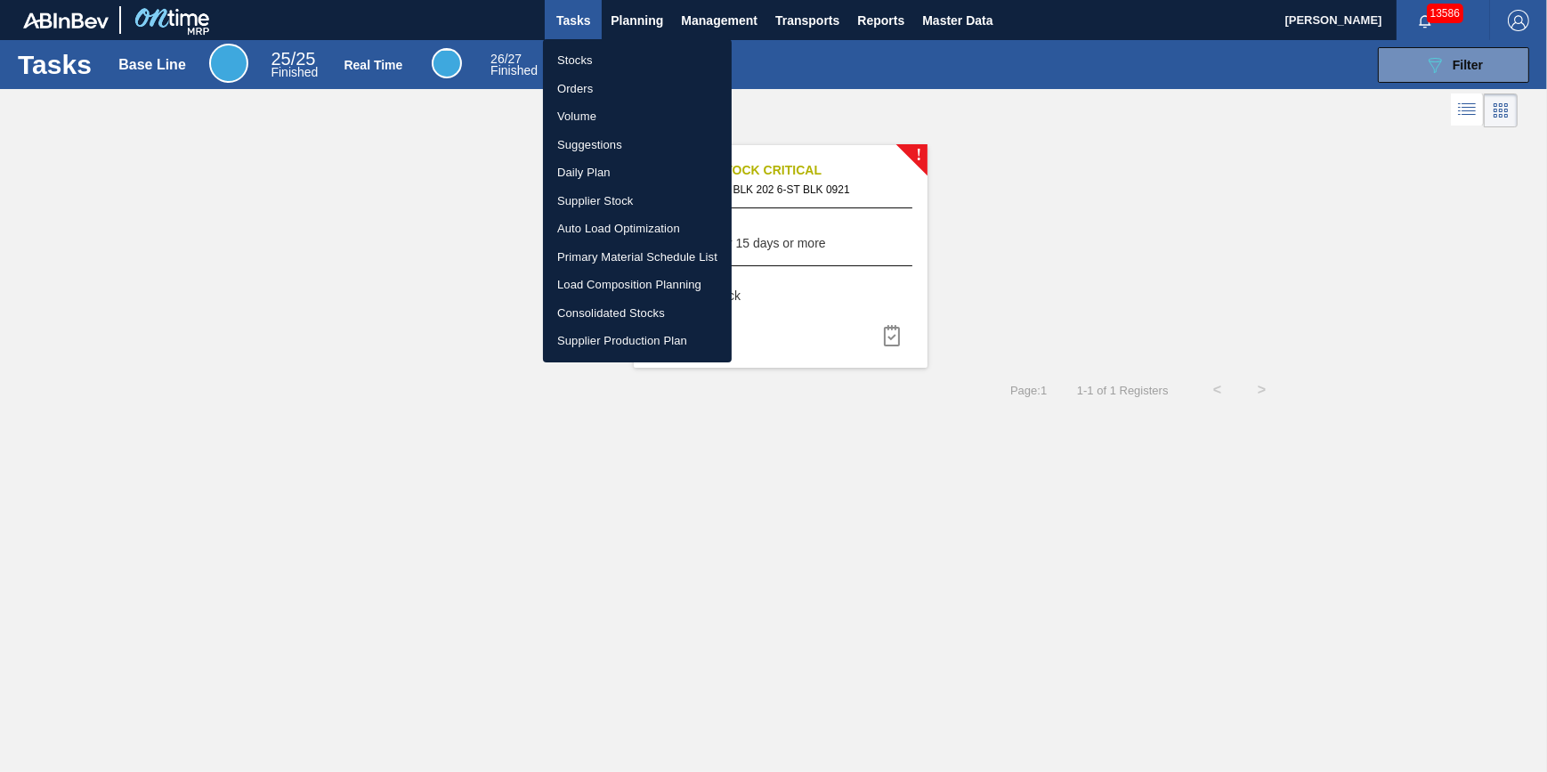
click at [619, 49] on li "Stocks" at bounding box center [637, 60] width 189 height 28
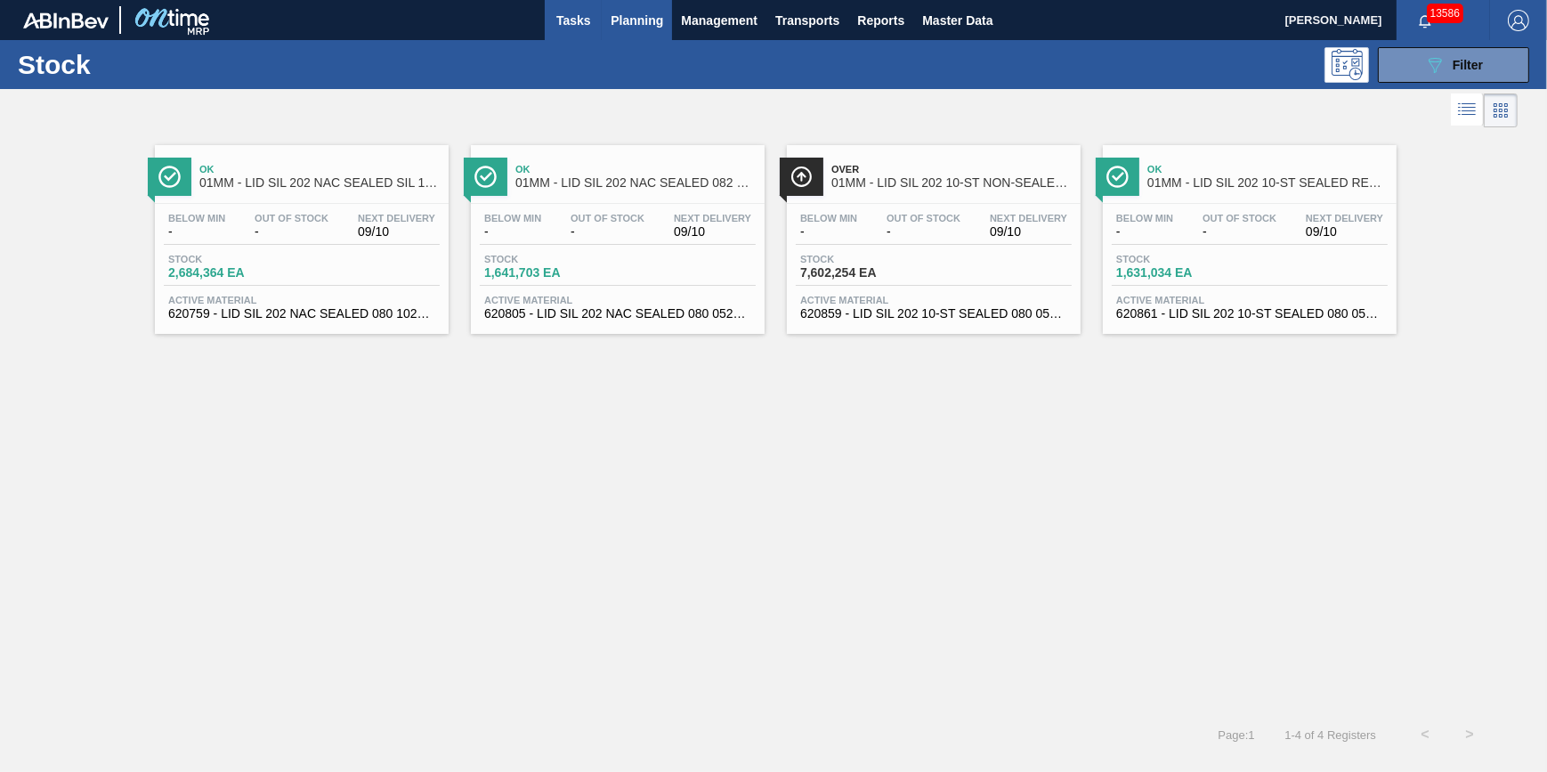
click at [579, 36] on button "Tasks" at bounding box center [573, 20] width 57 height 40
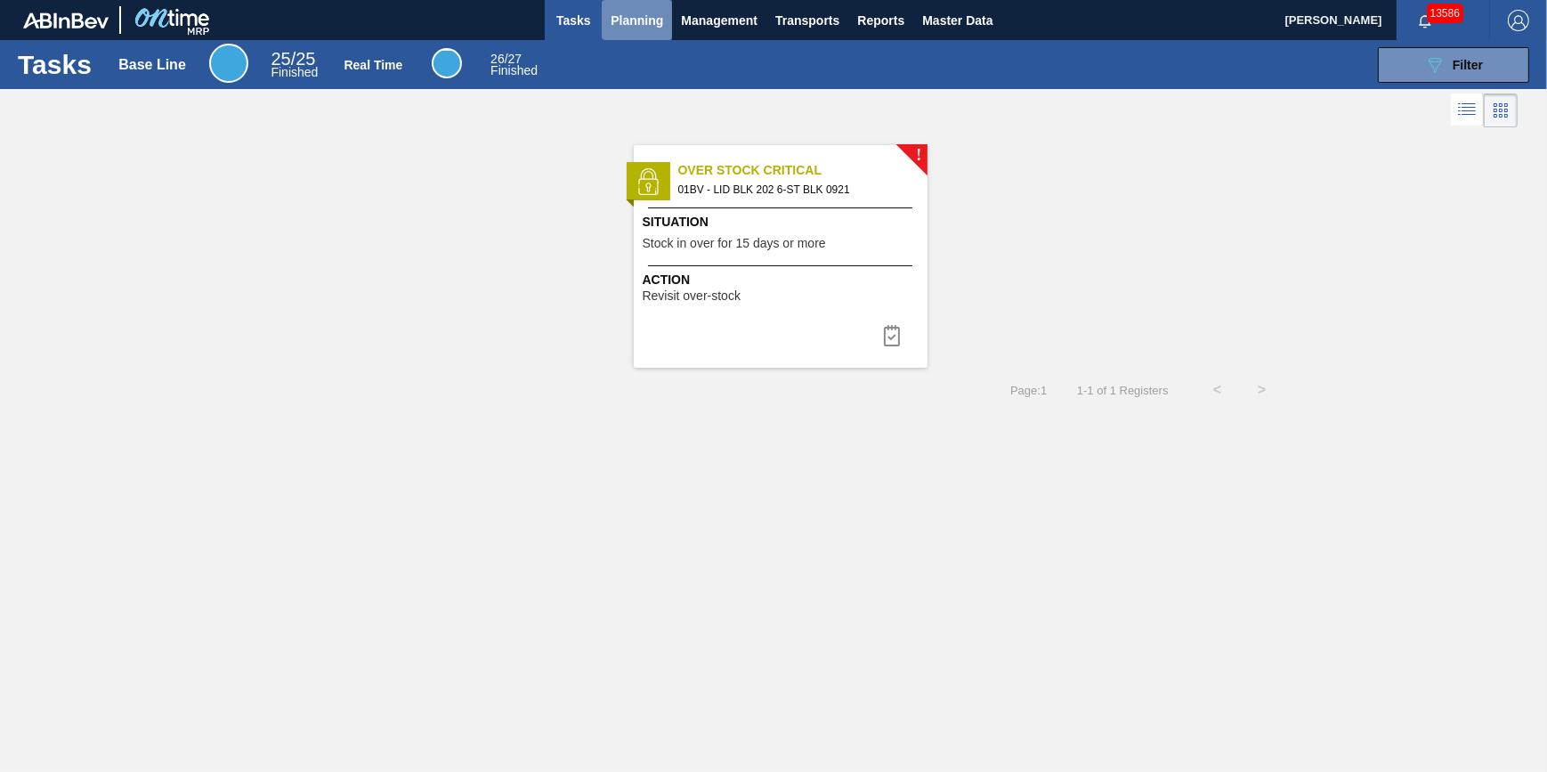
click at [659, 17] on span "Planning" at bounding box center [637, 20] width 53 height 21
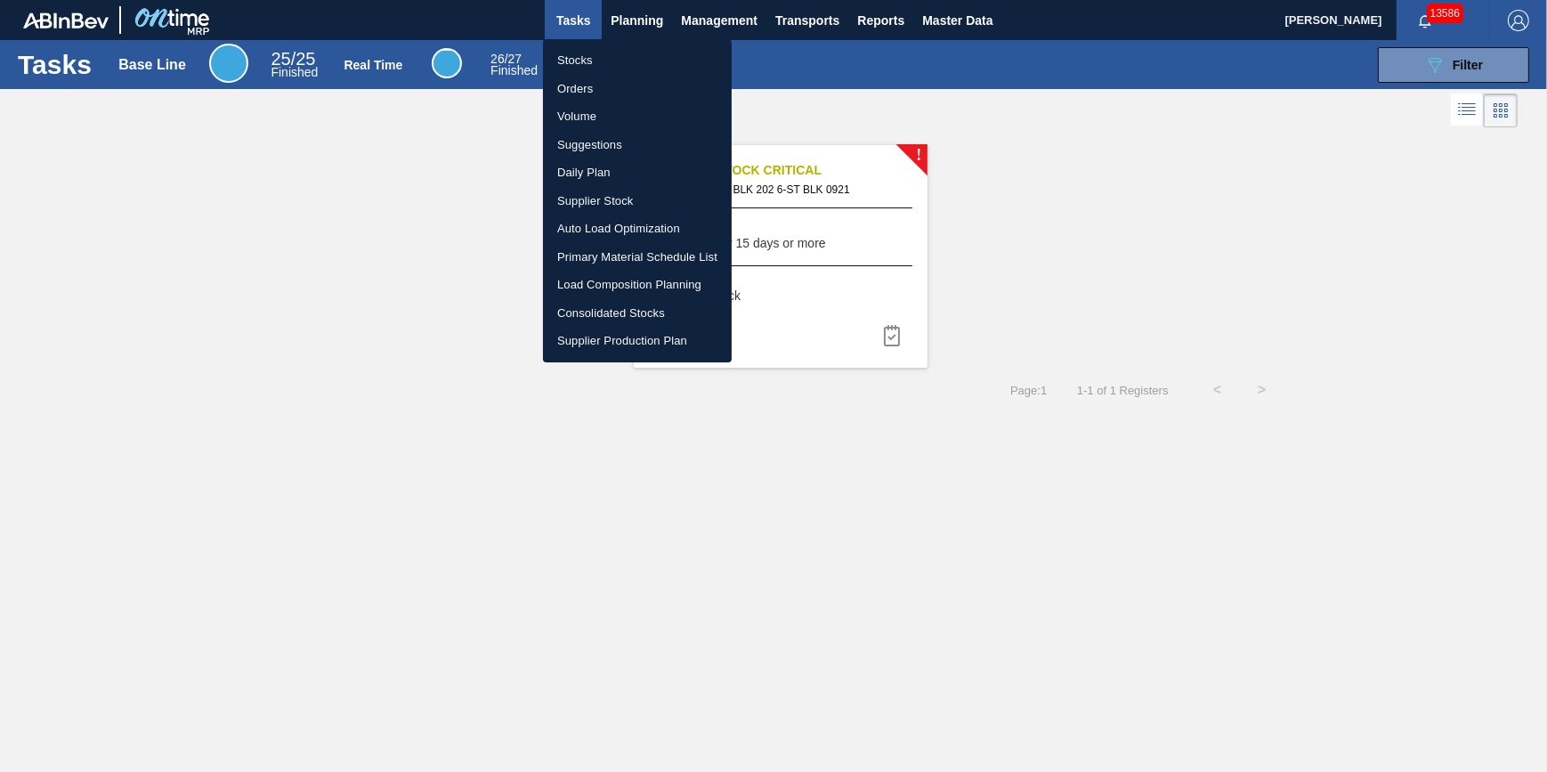
click at [654, 49] on li "Stocks" at bounding box center [637, 60] width 189 height 28
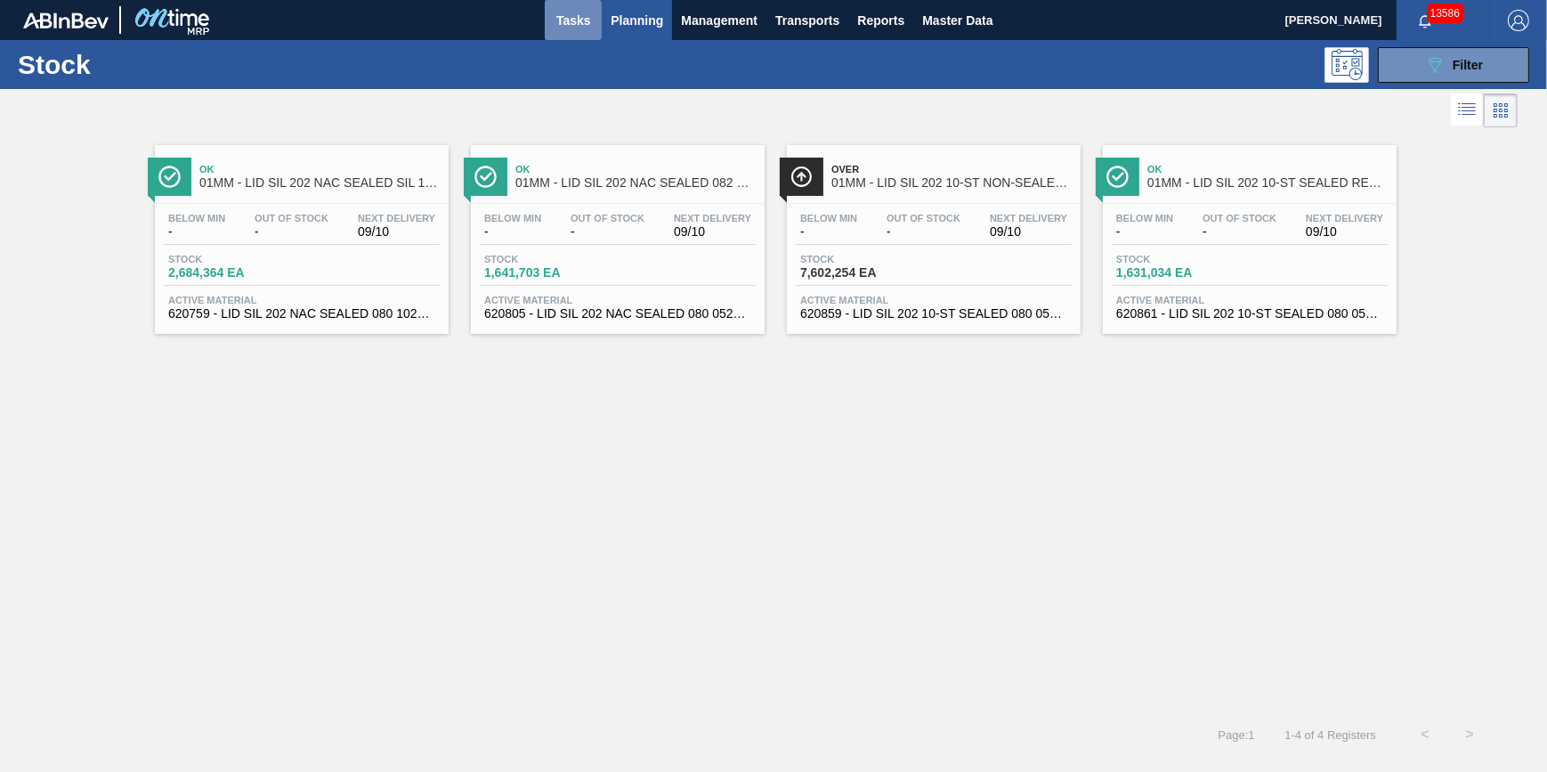
click at [590, 28] on span "Tasks" at bounding box center [573, 20] width 39 height 21
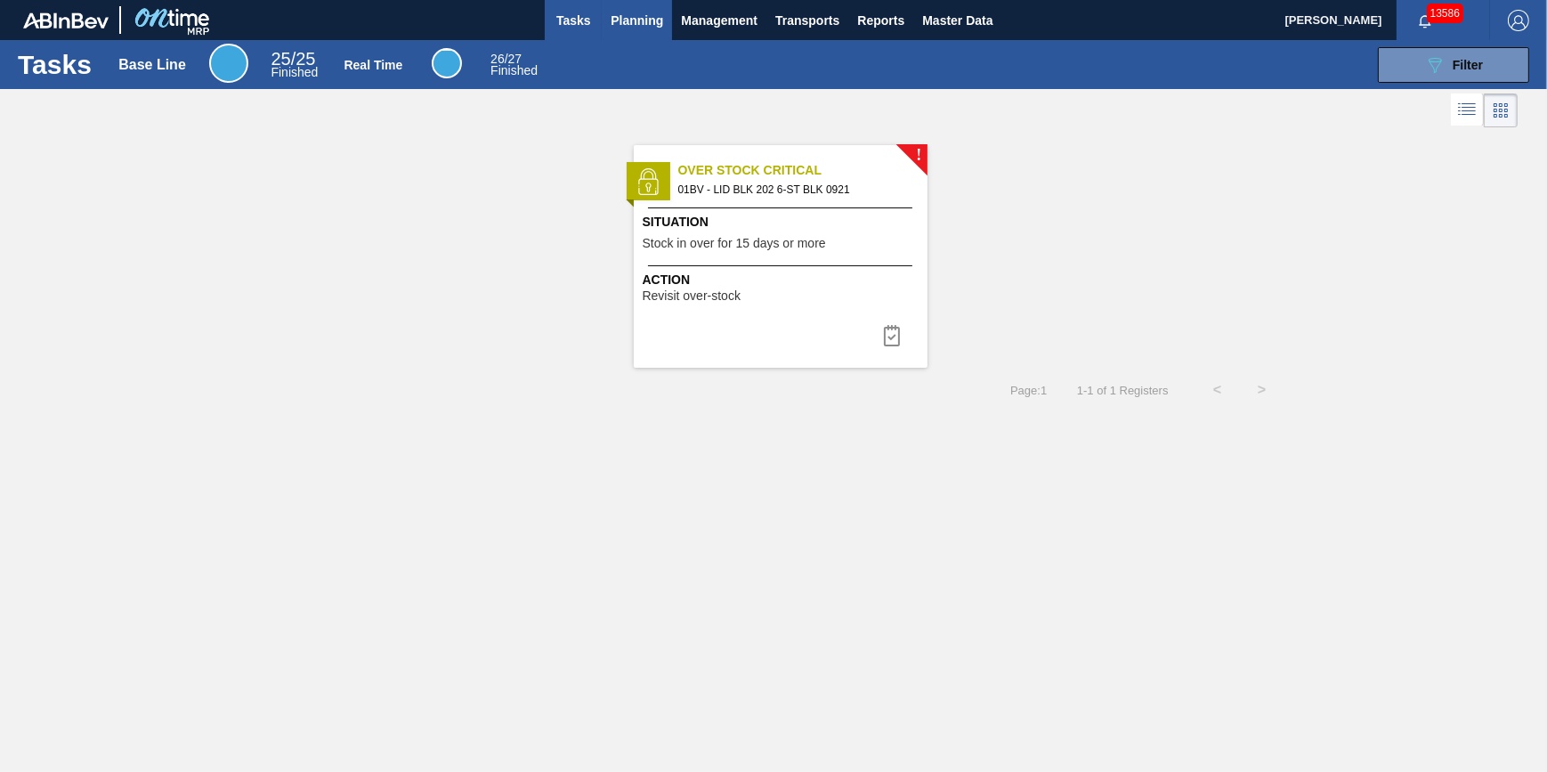
click at [645, 15] on span "Planning" at bounding box center [637, 20] width 53 height 21
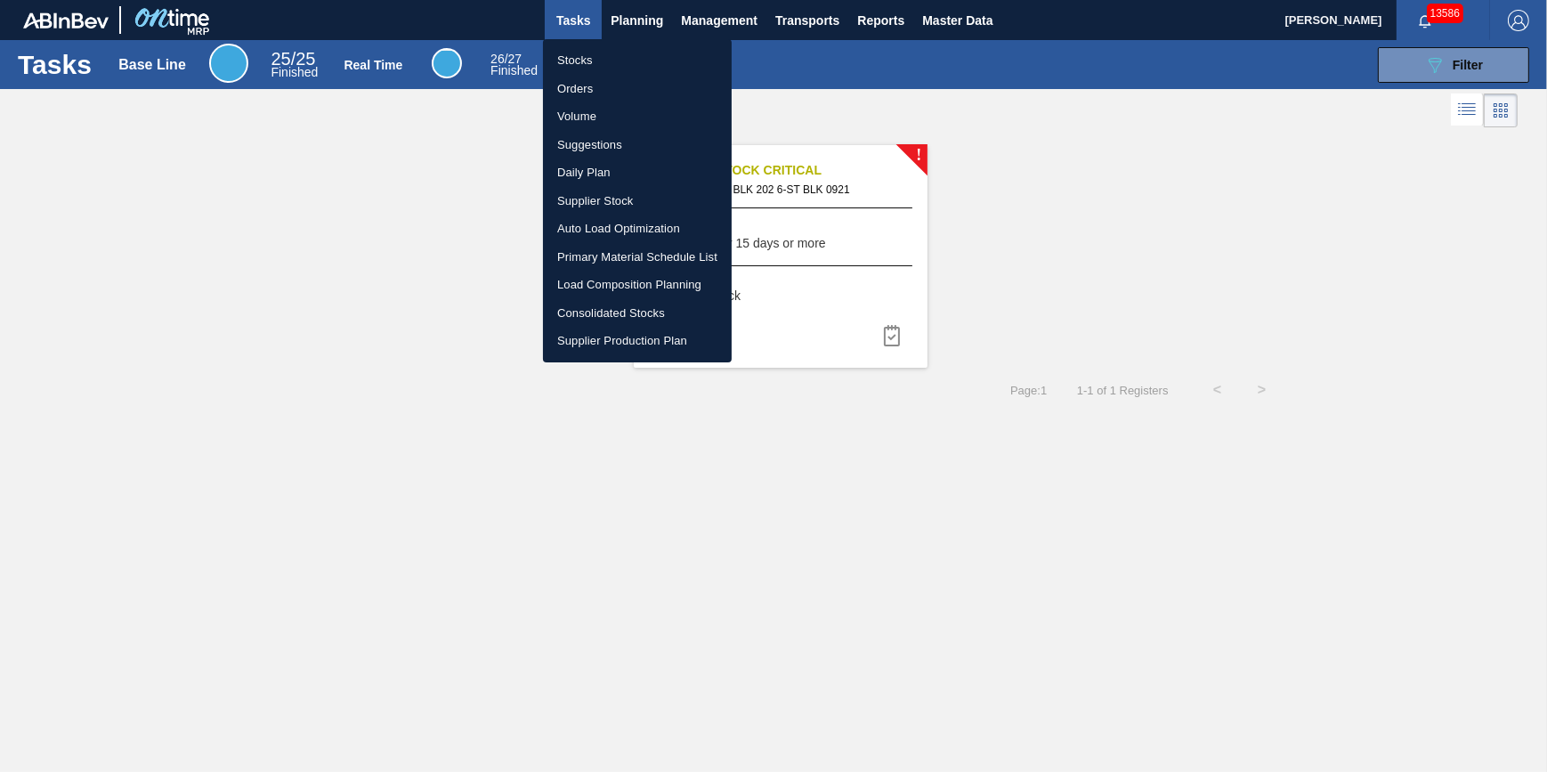
click at [635, 45] on ul "Stocks Orders Volume Suggestions Daily Plan Supplier Stock Auto Load Optimizati…" at bounding box center [637, 200] width 189 height 323
click at [634, 59] on li "Stocks" at bounding box center [637, 60] width 189 height 28
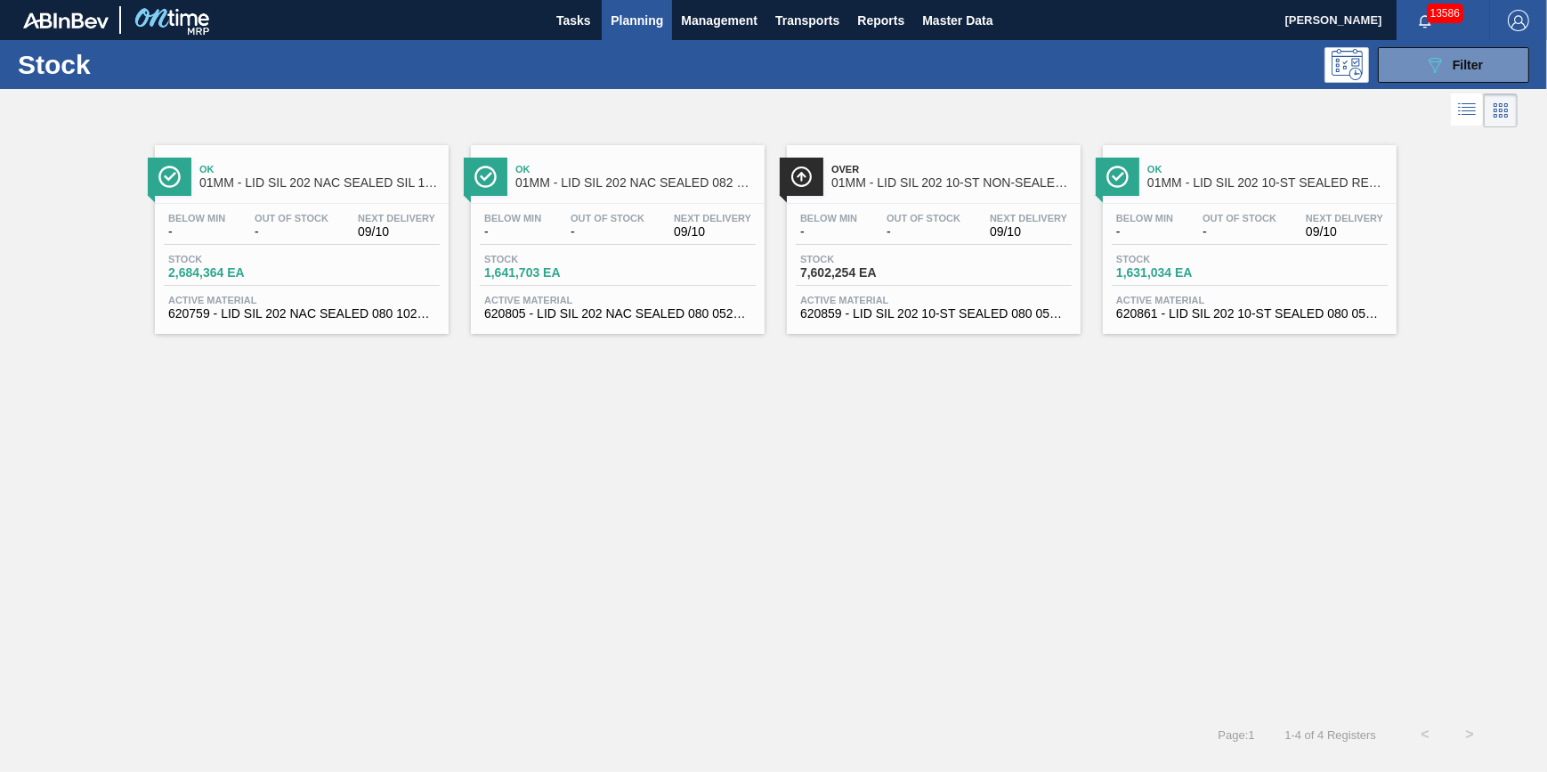
click at [594, 42] on div "Stock 089F7B8B-B2A5-4AFE-B5C0-19BA573D28AC Filter" at bounding box center [773, 64] width 1547 height 49
click at [594, 36] on button "Tasks" at bounding box center [573, 20] width 57 height 40
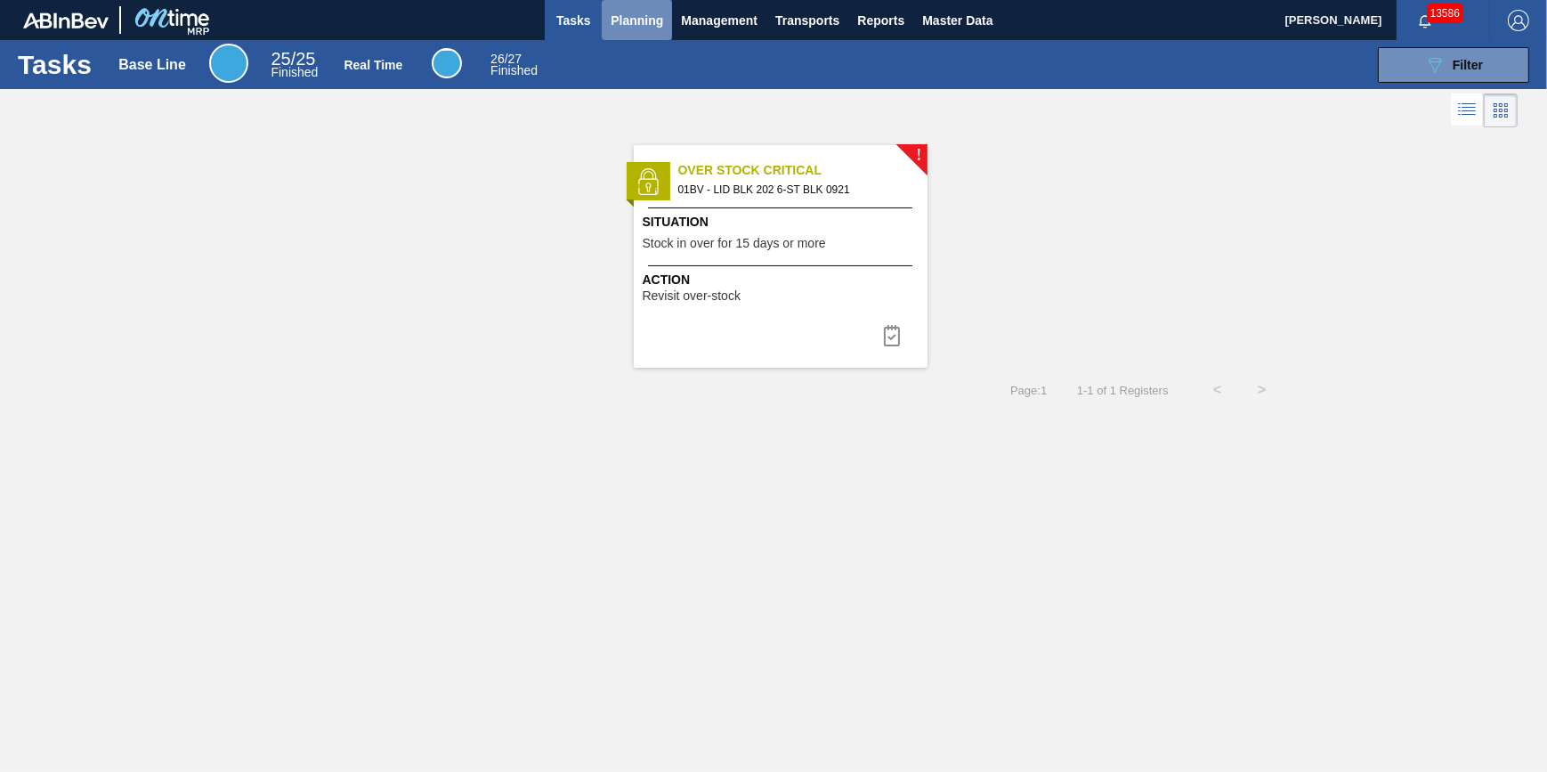
click at [606, 27] on button "Planning" at bounding box center [637, 20] width 70 height 40
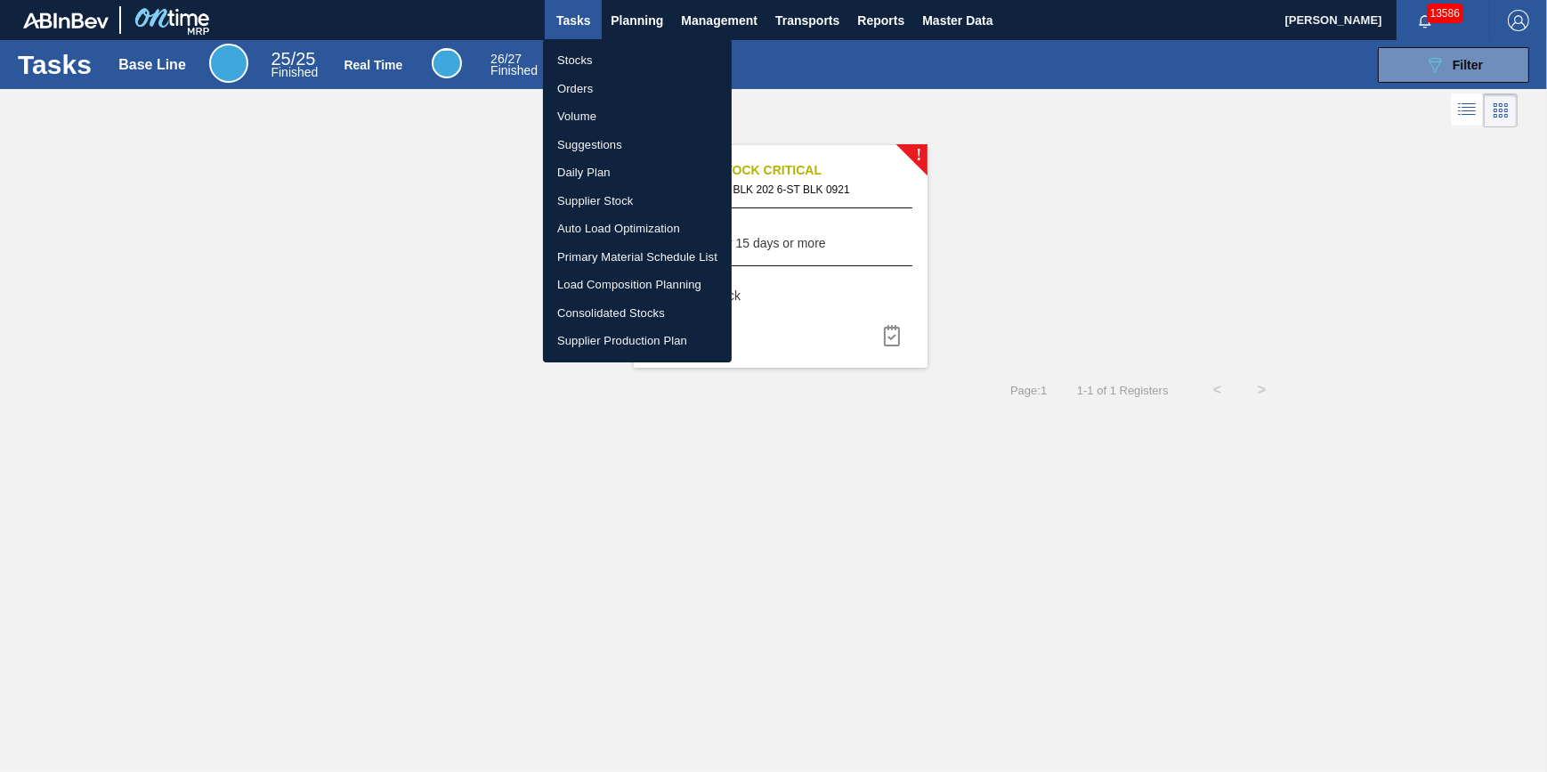
click at [601, 53] on li "Stocks" at bounding box center [637, 60] width 189 height 28
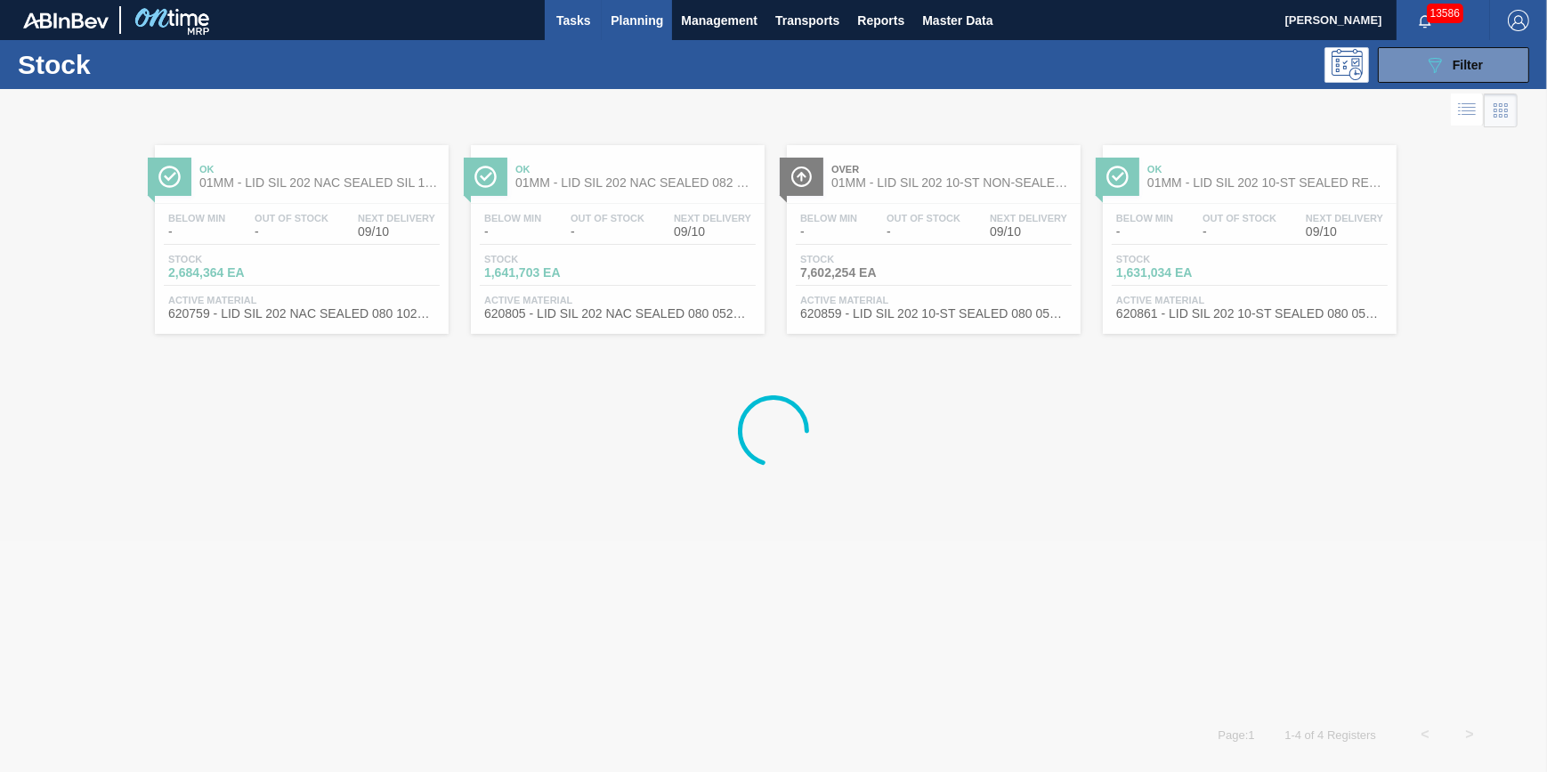
click at [589, 22] on span "Tasks" at bounding box center [573, 20] width 39 height 21
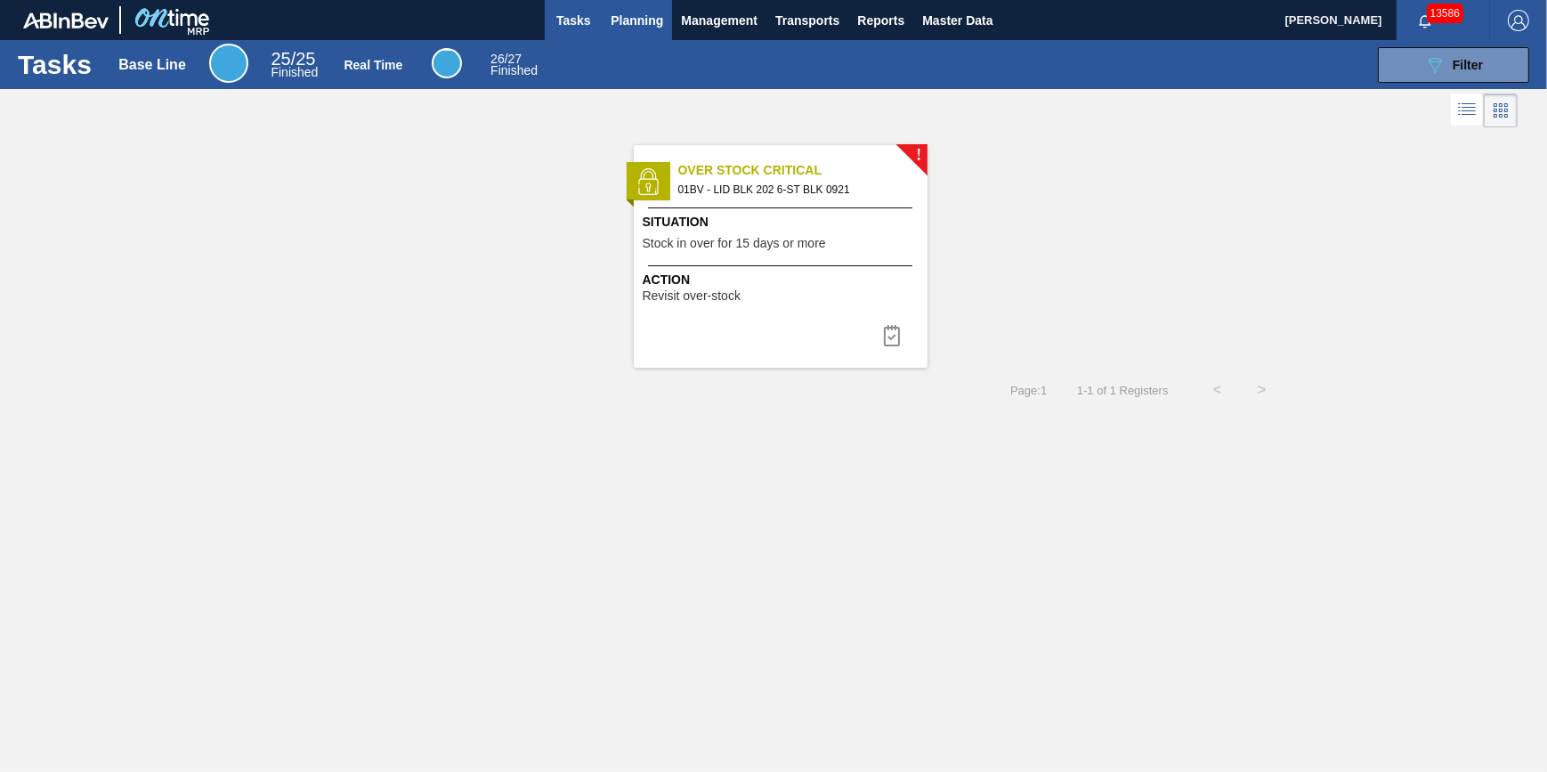
click at [614, 26] on span "Planning" at bounding box center [637, 20] width 53 height 21
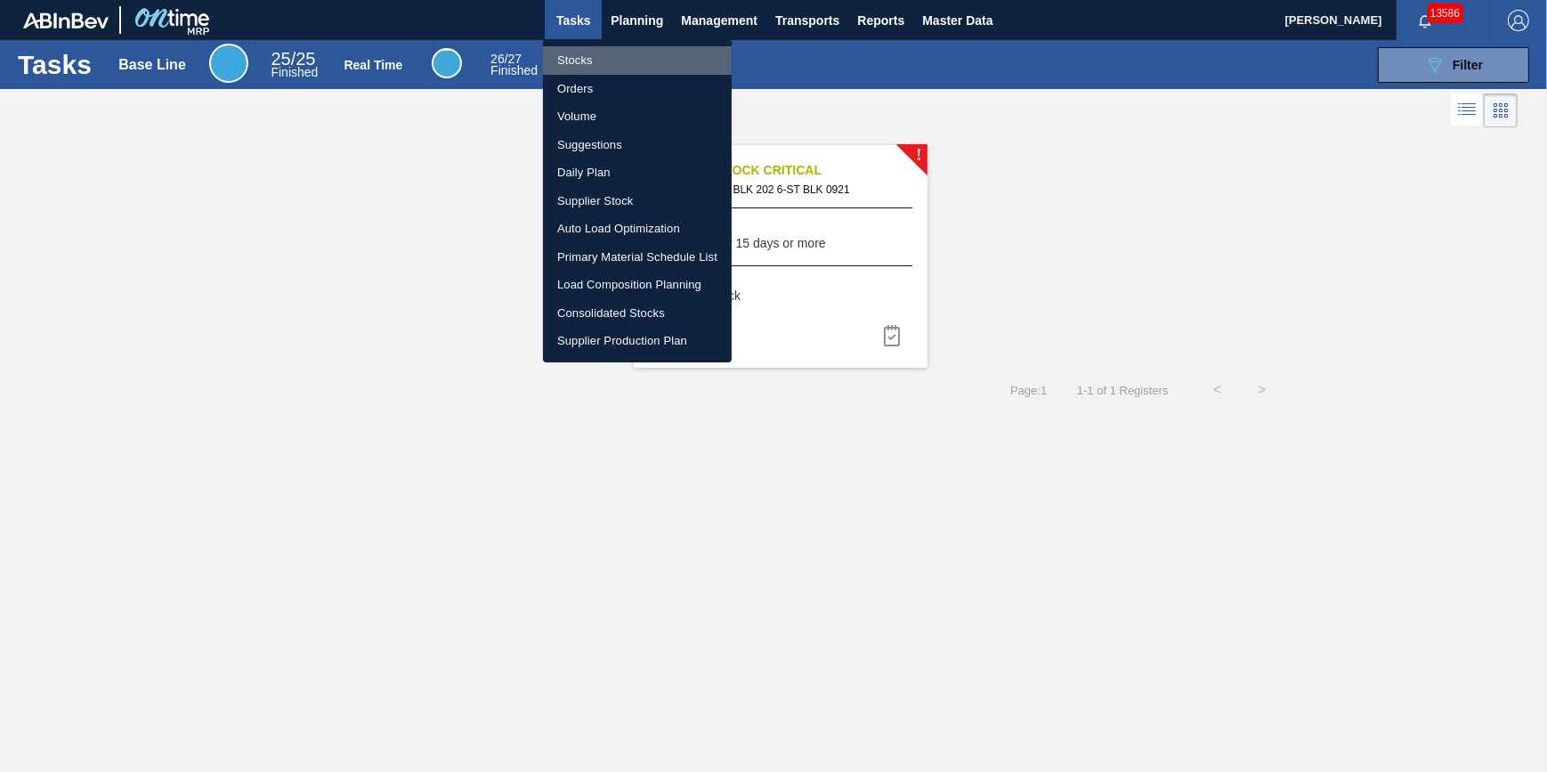
click at [611, 51] on li "Stocks" at bounding box center [637, 60] width 189 height 28
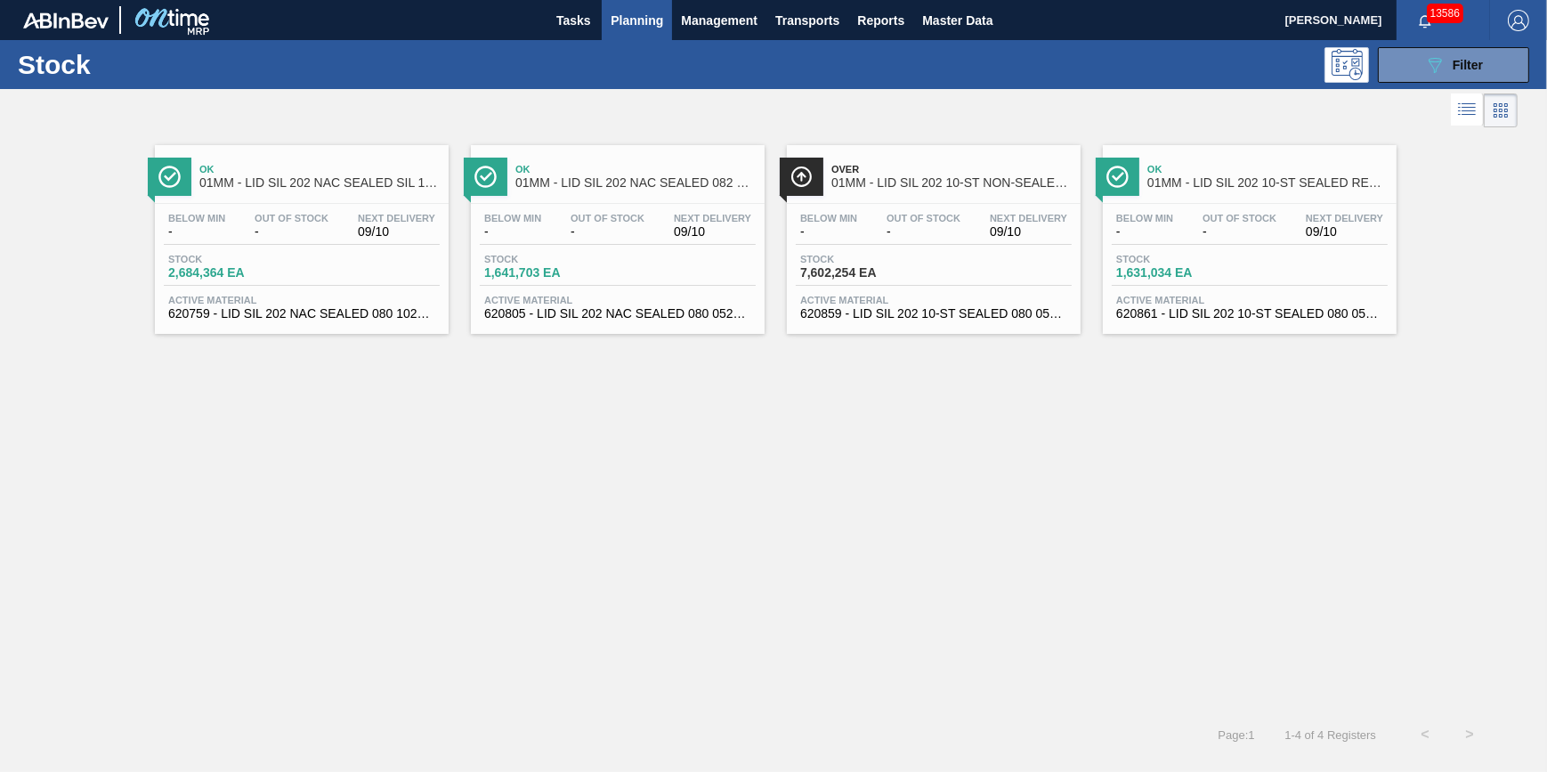
click at [1078, 506] on div "Ok 01MM - LID SIL 202 NAC SEALED SIL 1021 Below Min - Out Of Stock - Next Deliv…" at bounding box center [773, 422] width 1547 height 580
click at [617, 39] on button "Planning" at bounding box center [637, 20] width 70 height 40
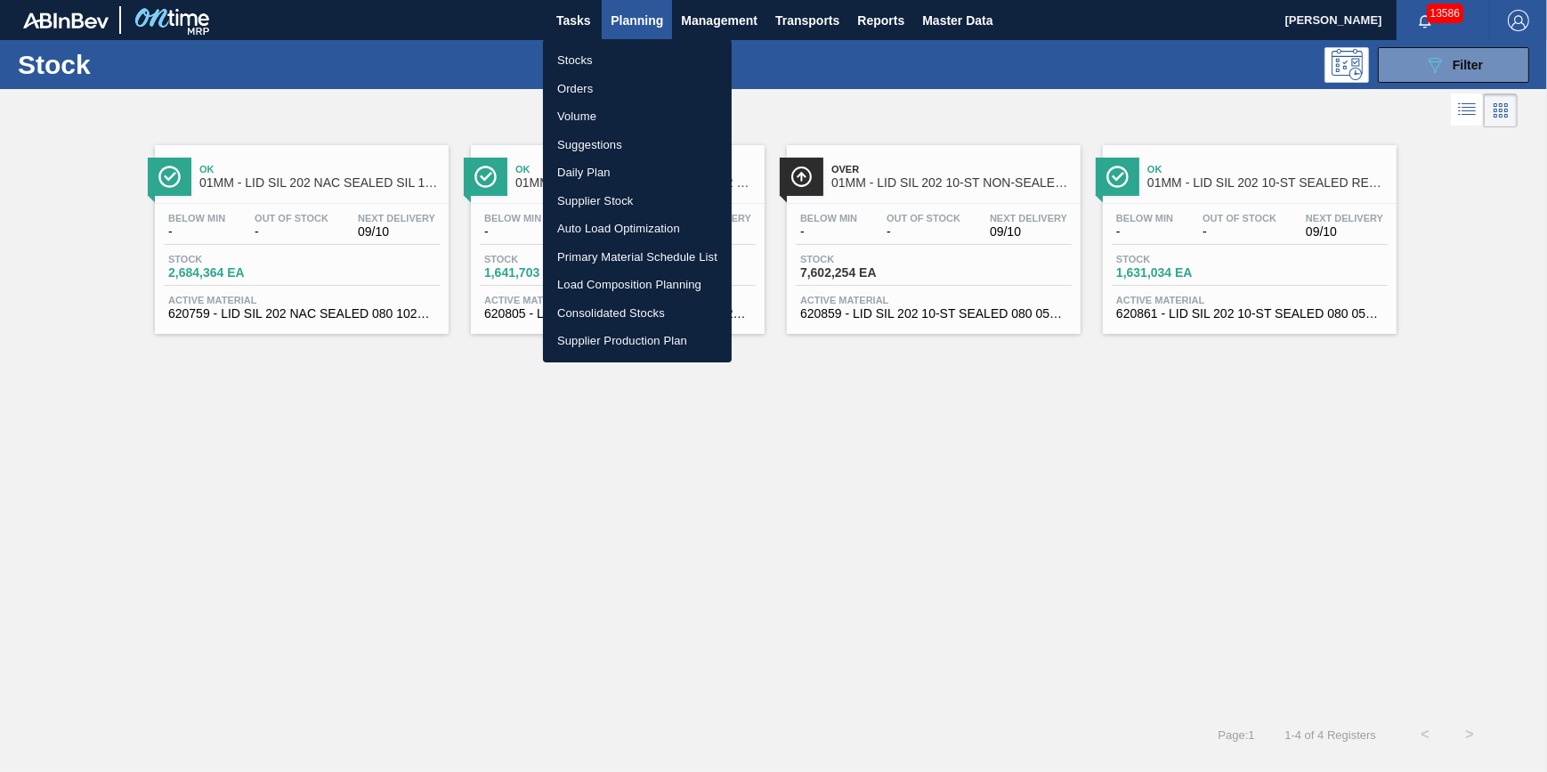
click at [614, 59] on li "Stocks" at bounding box center [637, 60] width 189 height 28
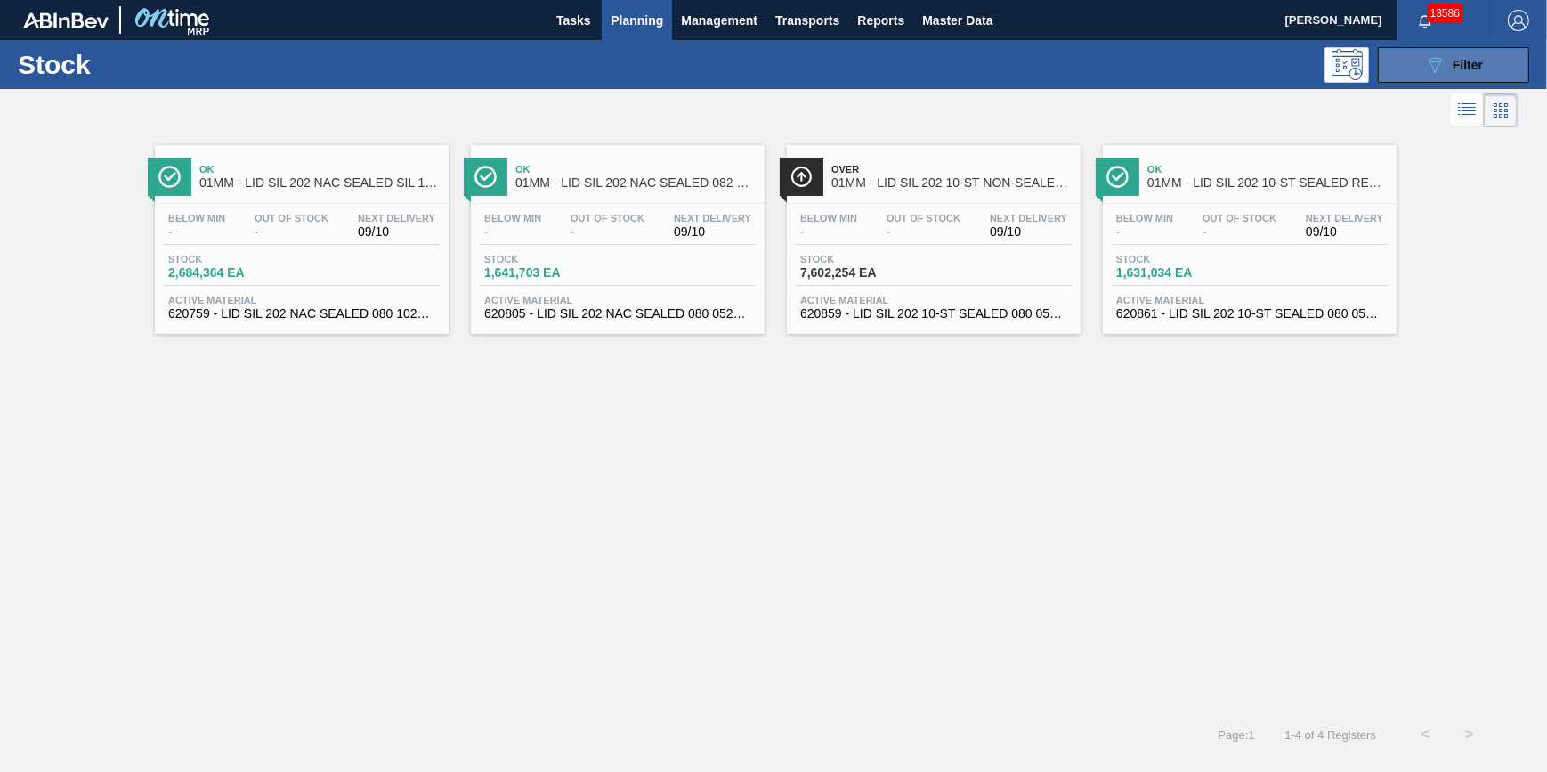
click at [1422, 80] on button "089F7B8B-B2A5-4AFE-B5C0-19BA573D28AC Filter" at bounding box center [1453, 65] width 151 height 36
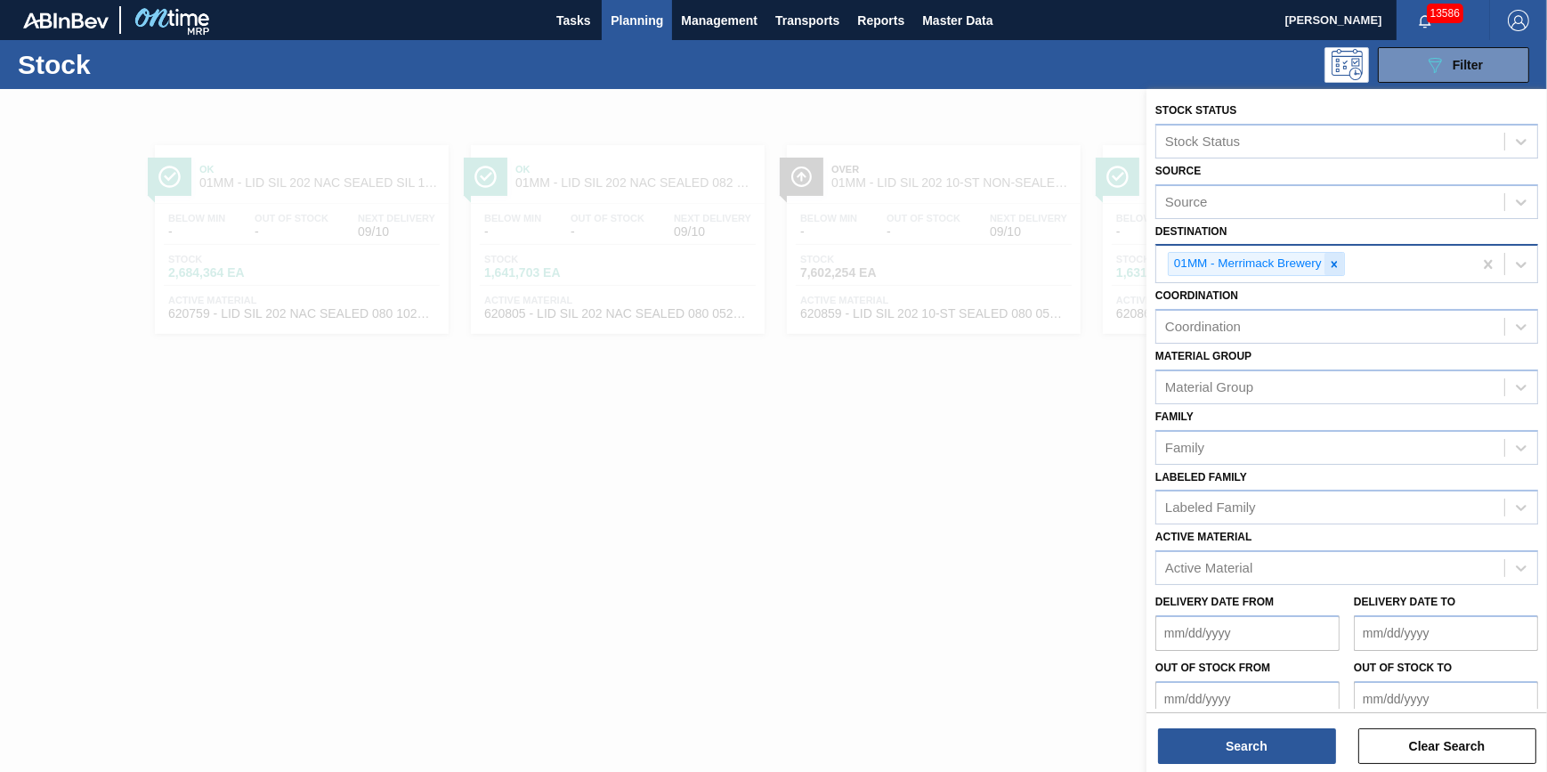
click at [1335, 263] on icon at bounding box center [1334, 264] width 6 height 6
click at [1335, 263] on div "Destination" at bounding box center [1330, 262] width 348 height 26
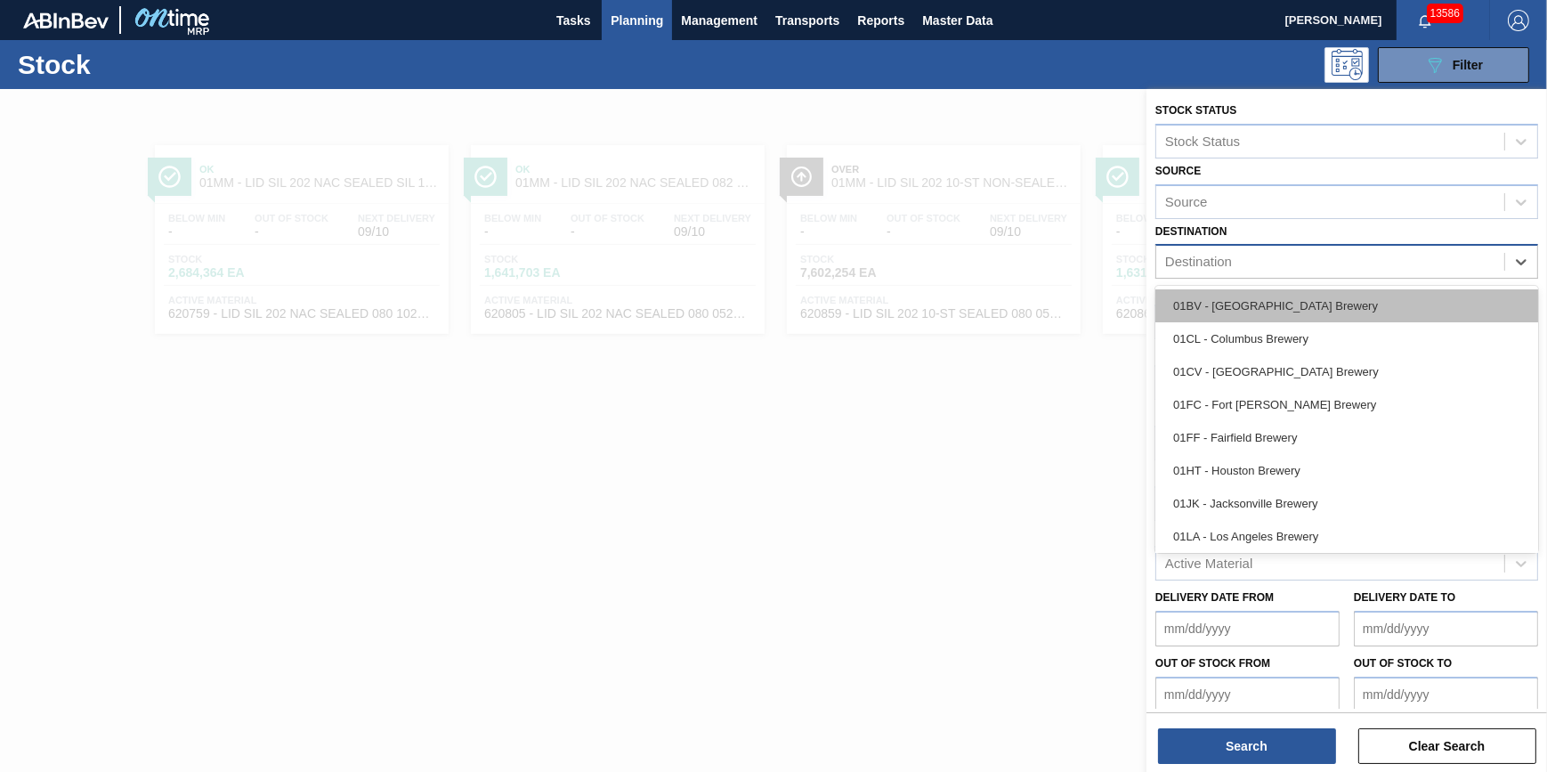
click at [1318, 304] on div "01BV - [GEOGRAPHIC_DATA] Brewery" at bounding box center [1346, 305] width 383 height 33
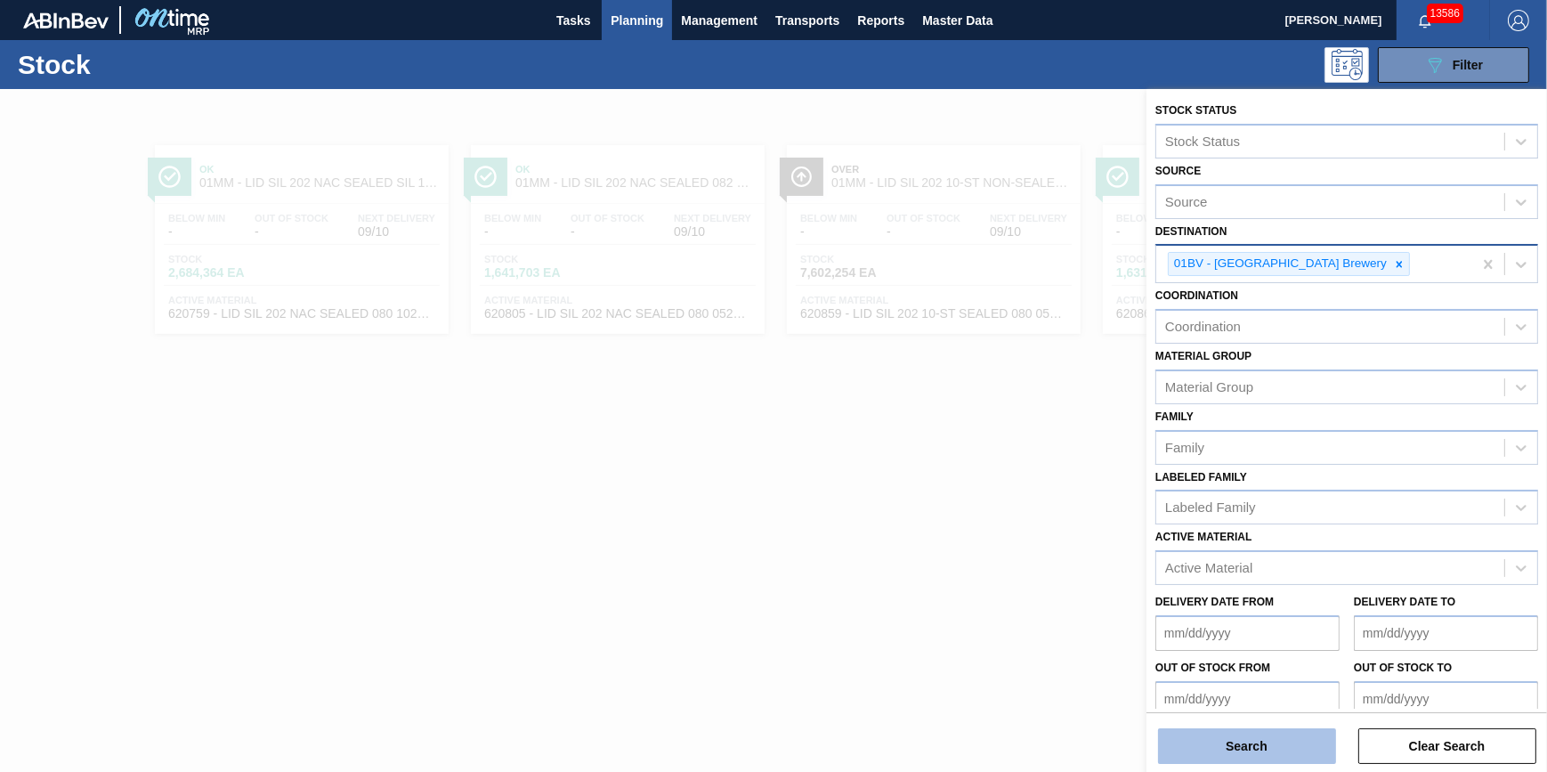
click at [1249, 760] on button "Search" at bounding box center [1247, 746] width 178 height 36
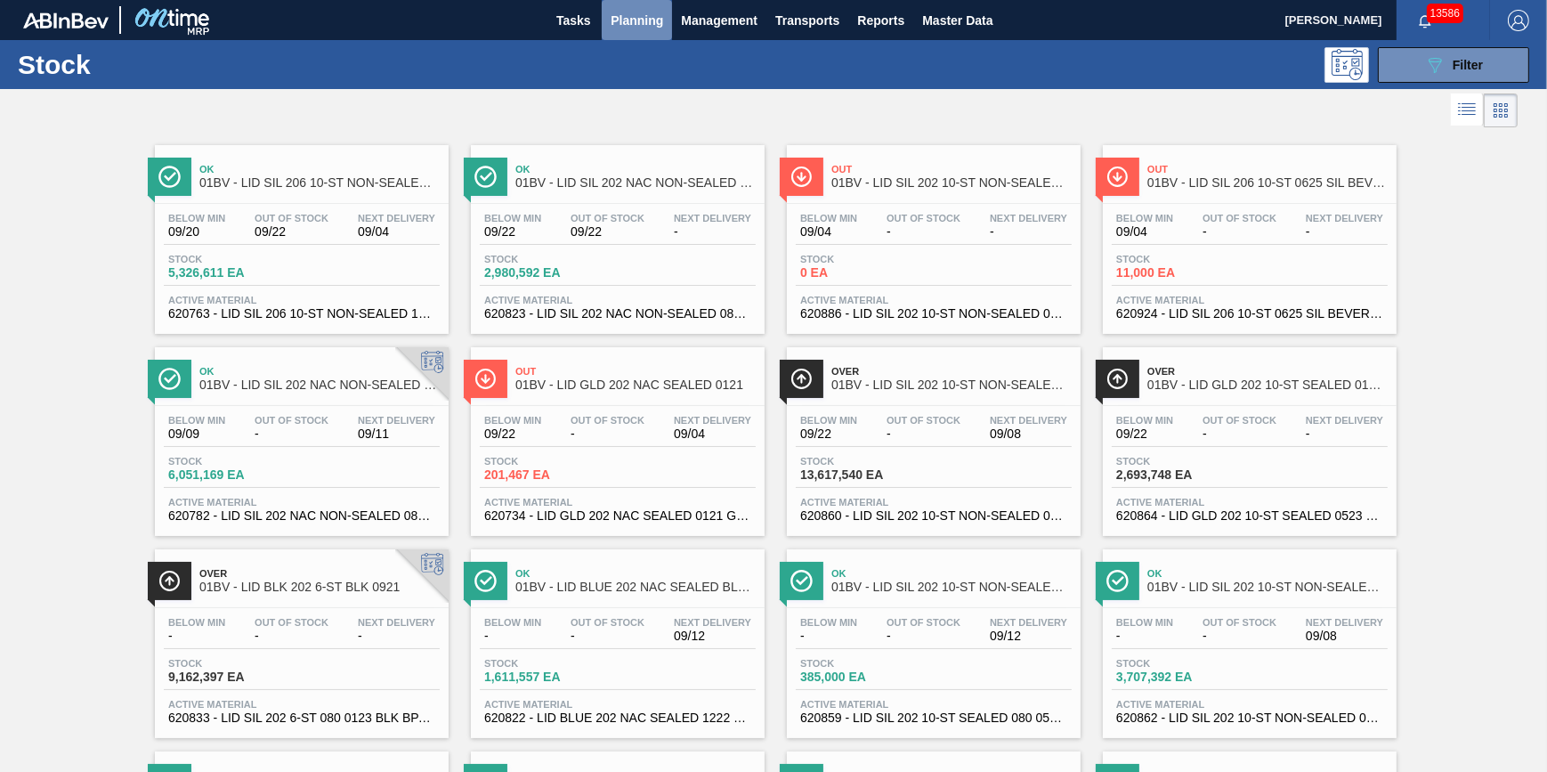
click at [640, 20] on span "Planning" at bounding box center [637, 20] width 53 height 21
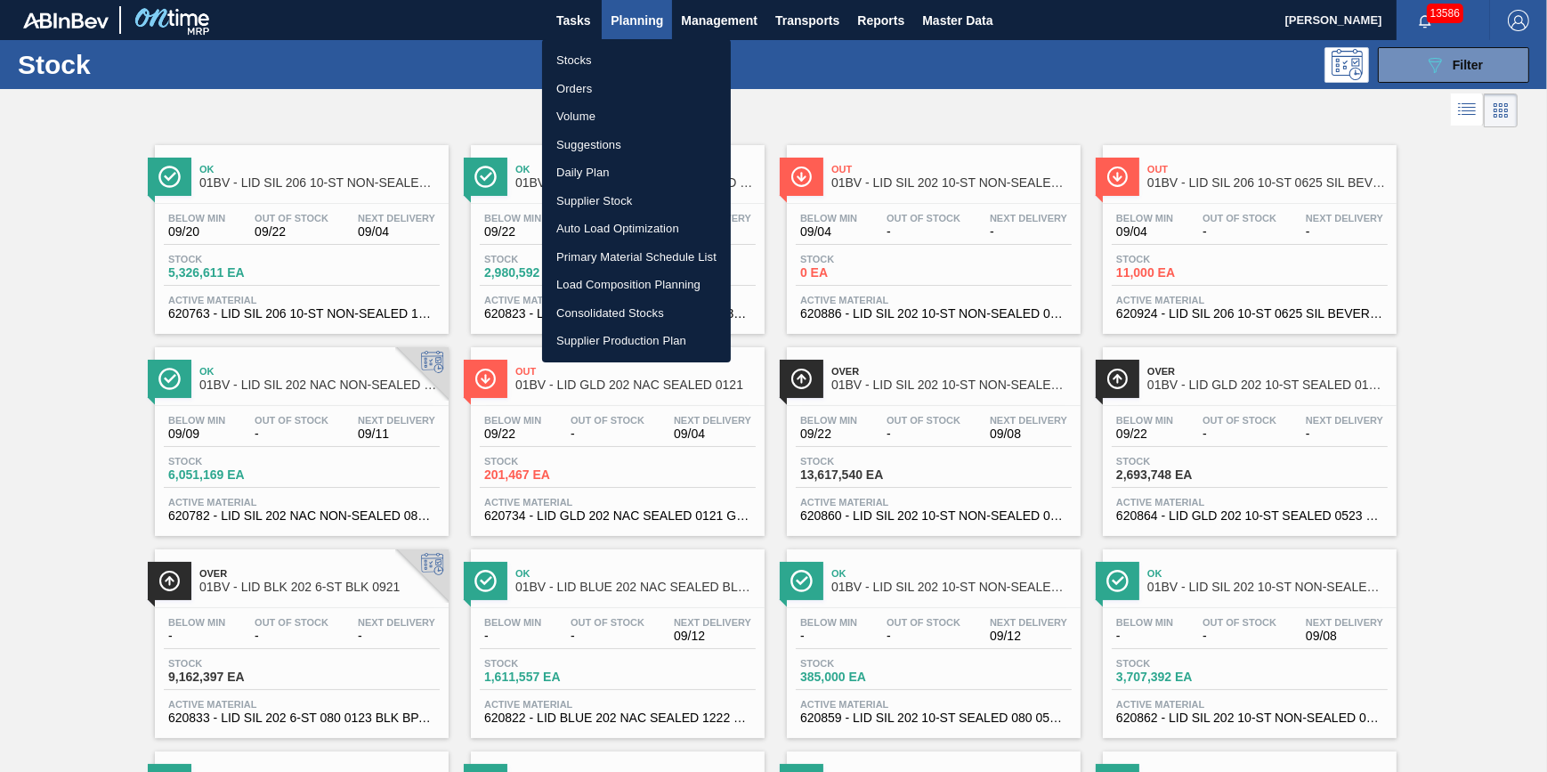
click at [638, 58] on li "Stocks" at bounding box center [636, 60] width 189 height 28
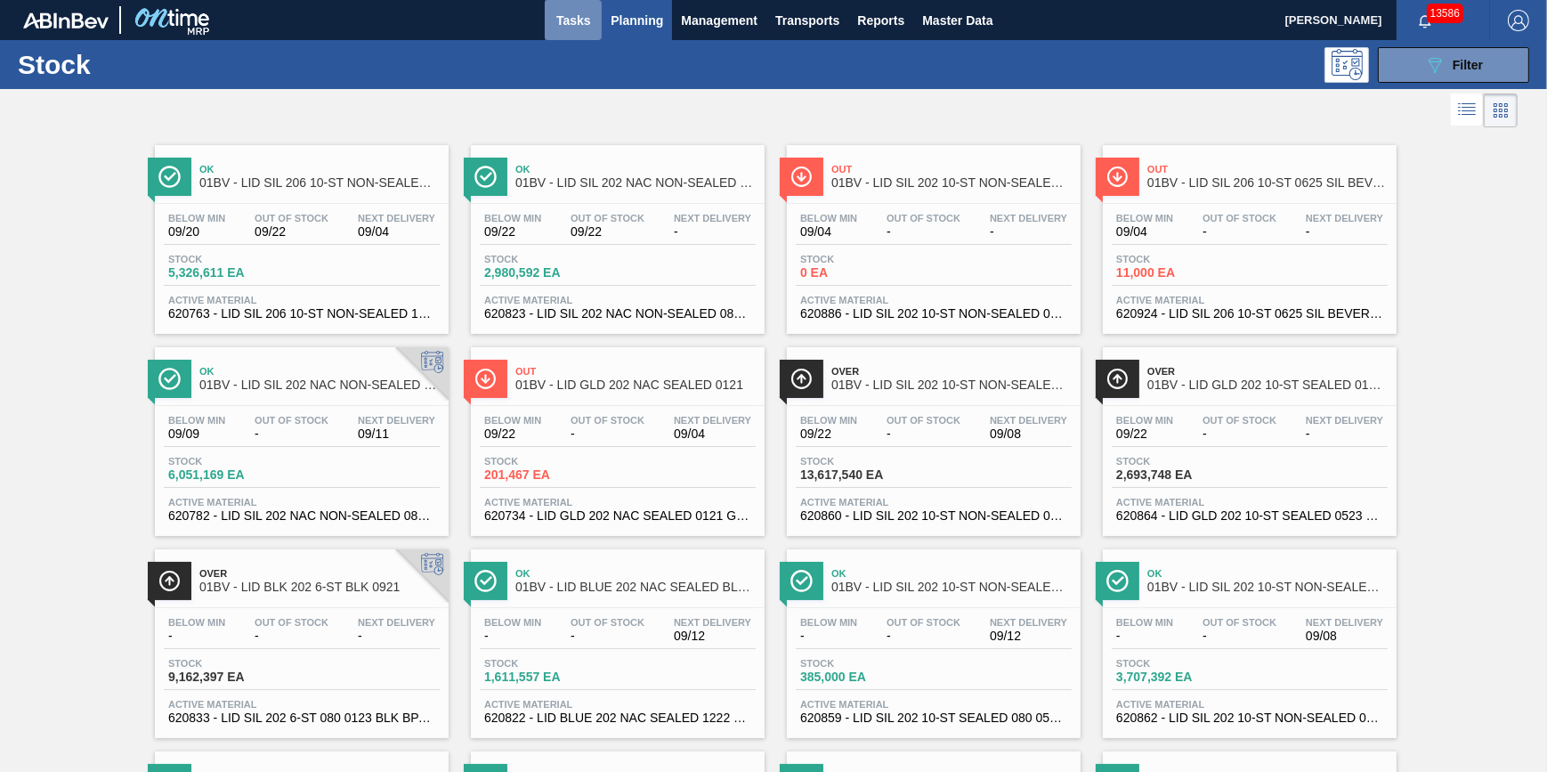
click at [570, 19] on span "Tasks" at bounding box center [573, 20] width 39 height 21
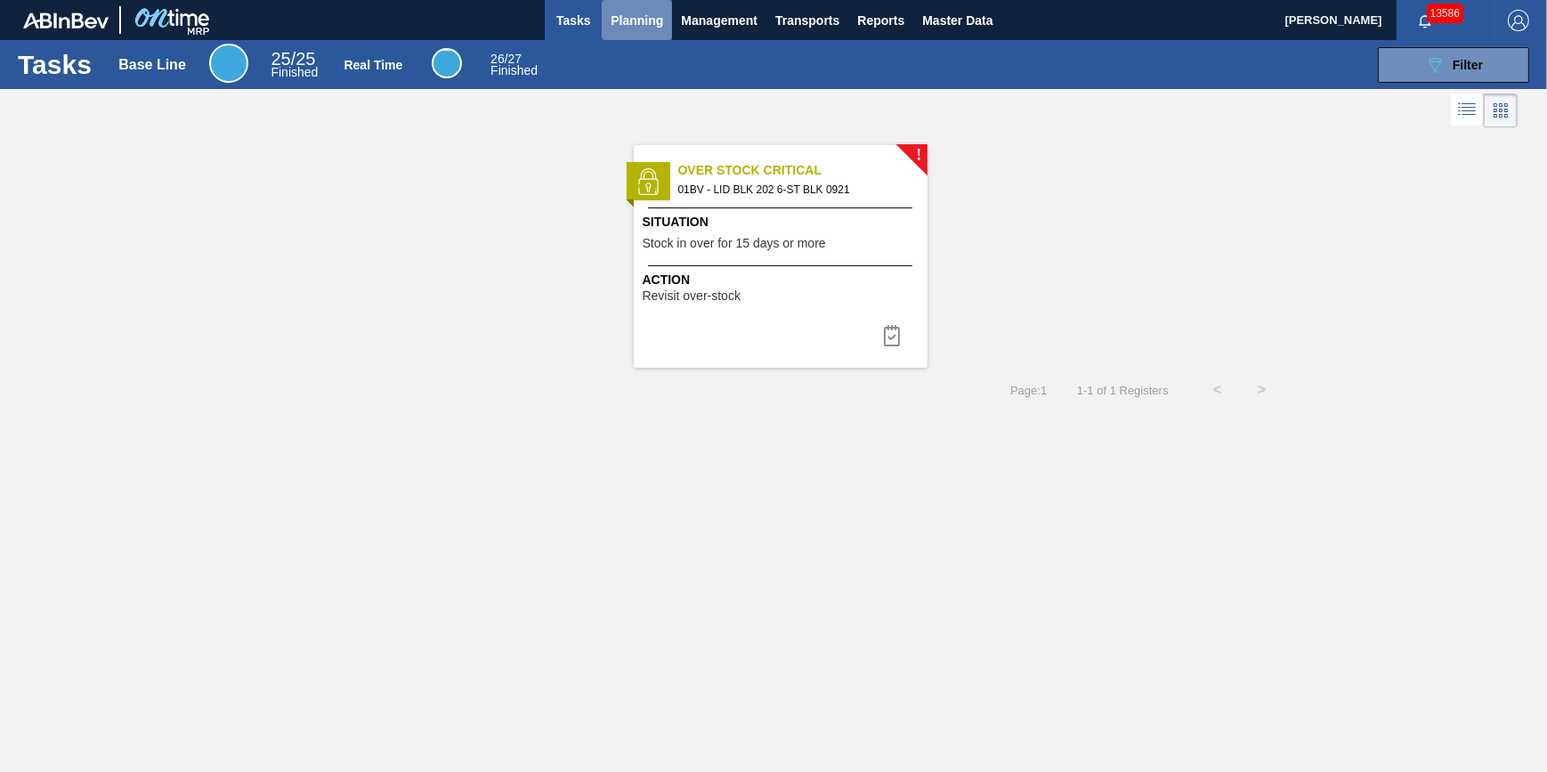
click at [659, 26] on span "Planning" at bounding box center [637, 20] width 53 height 21
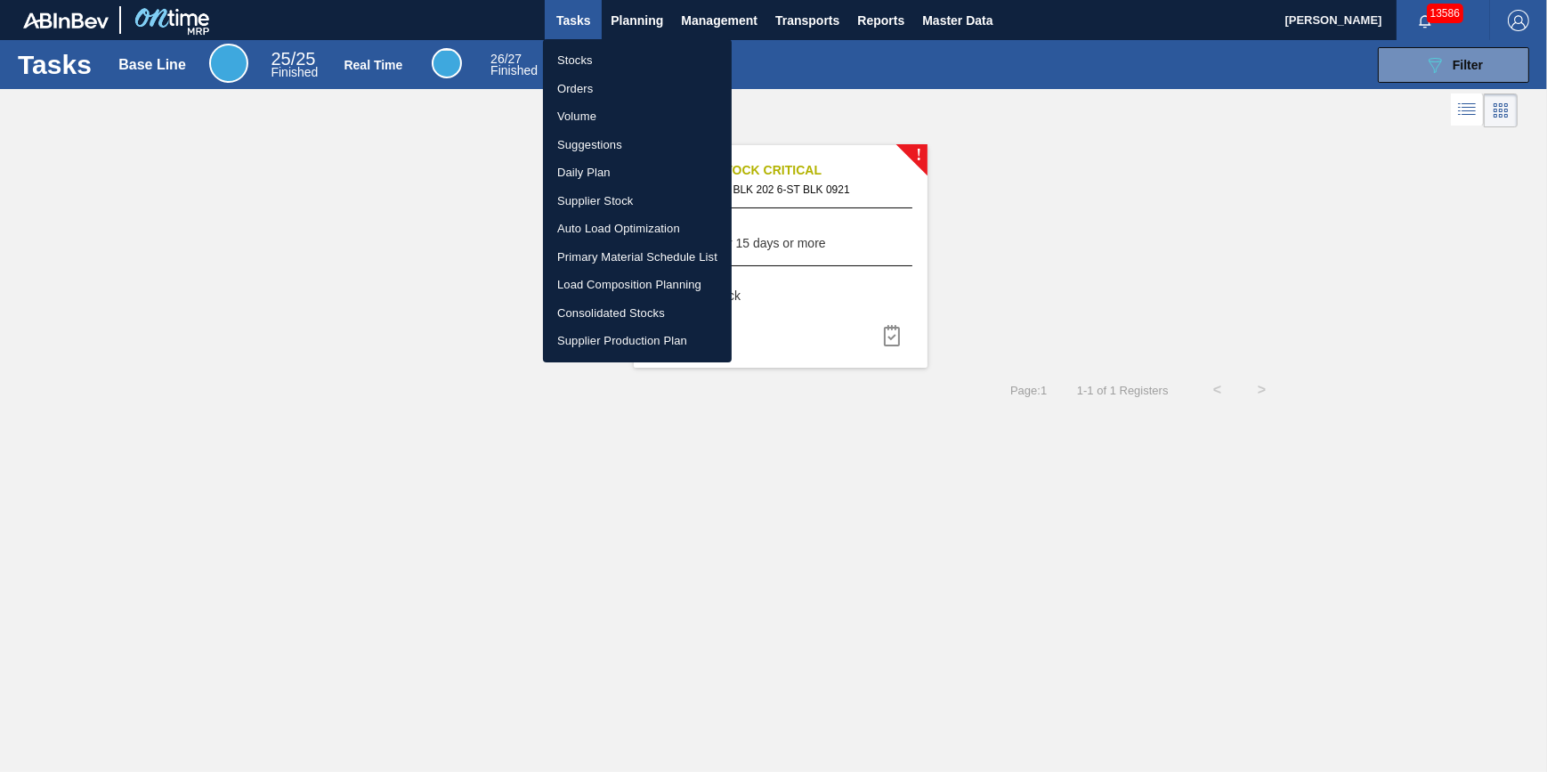
click at [635, 55] on li "Stocks" at bounding box center [637, 60] width 189 height 28
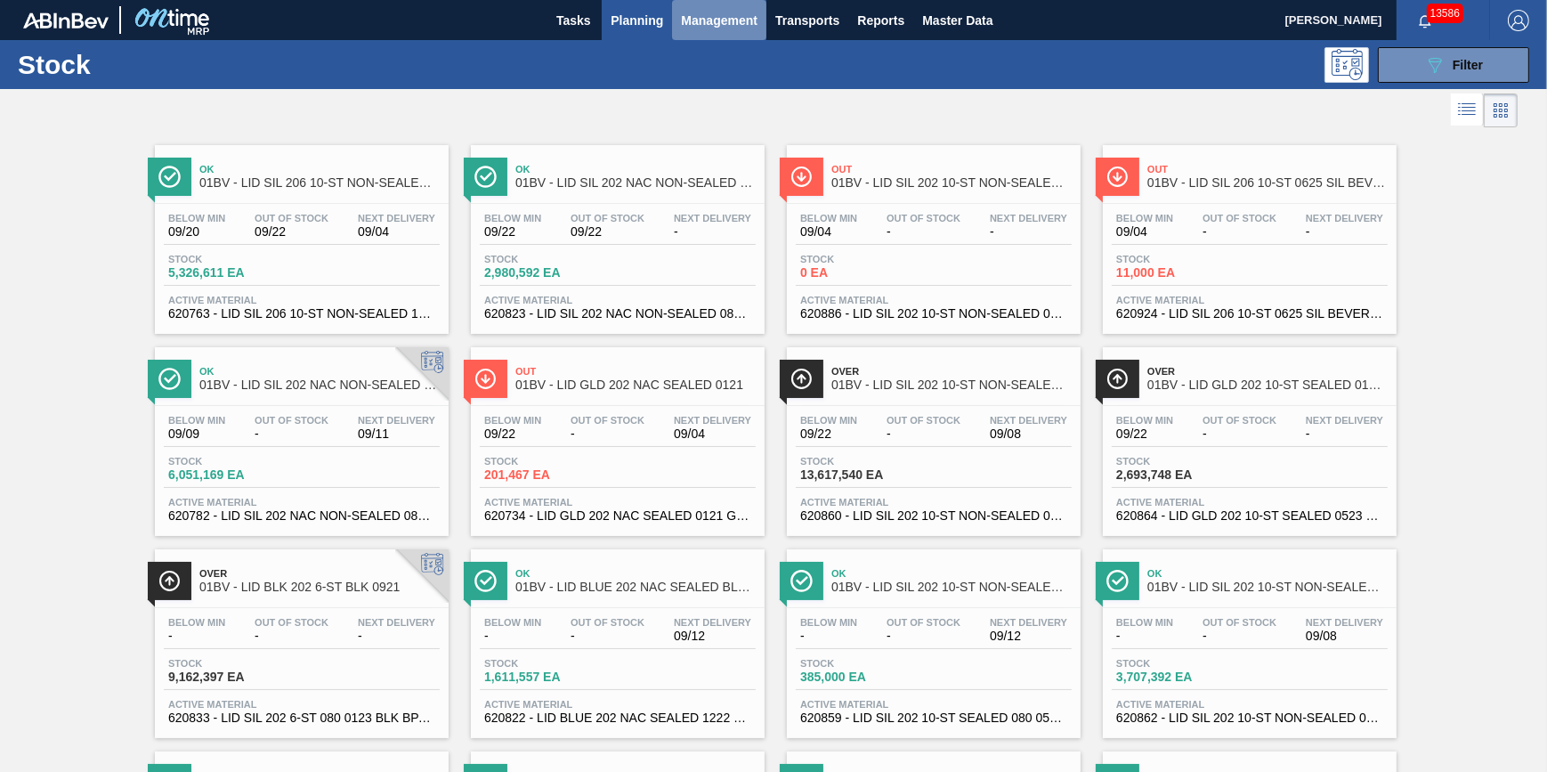
click at [764, 24] on button "Management" at bounding box center [719, 20] width 94 height 40
click at [781, 19] on div at bounding box center [773, 386] width 1547 height 772
click at [795, 21] on span "Transports" at bounding box center [807, 20] width 64 height 21
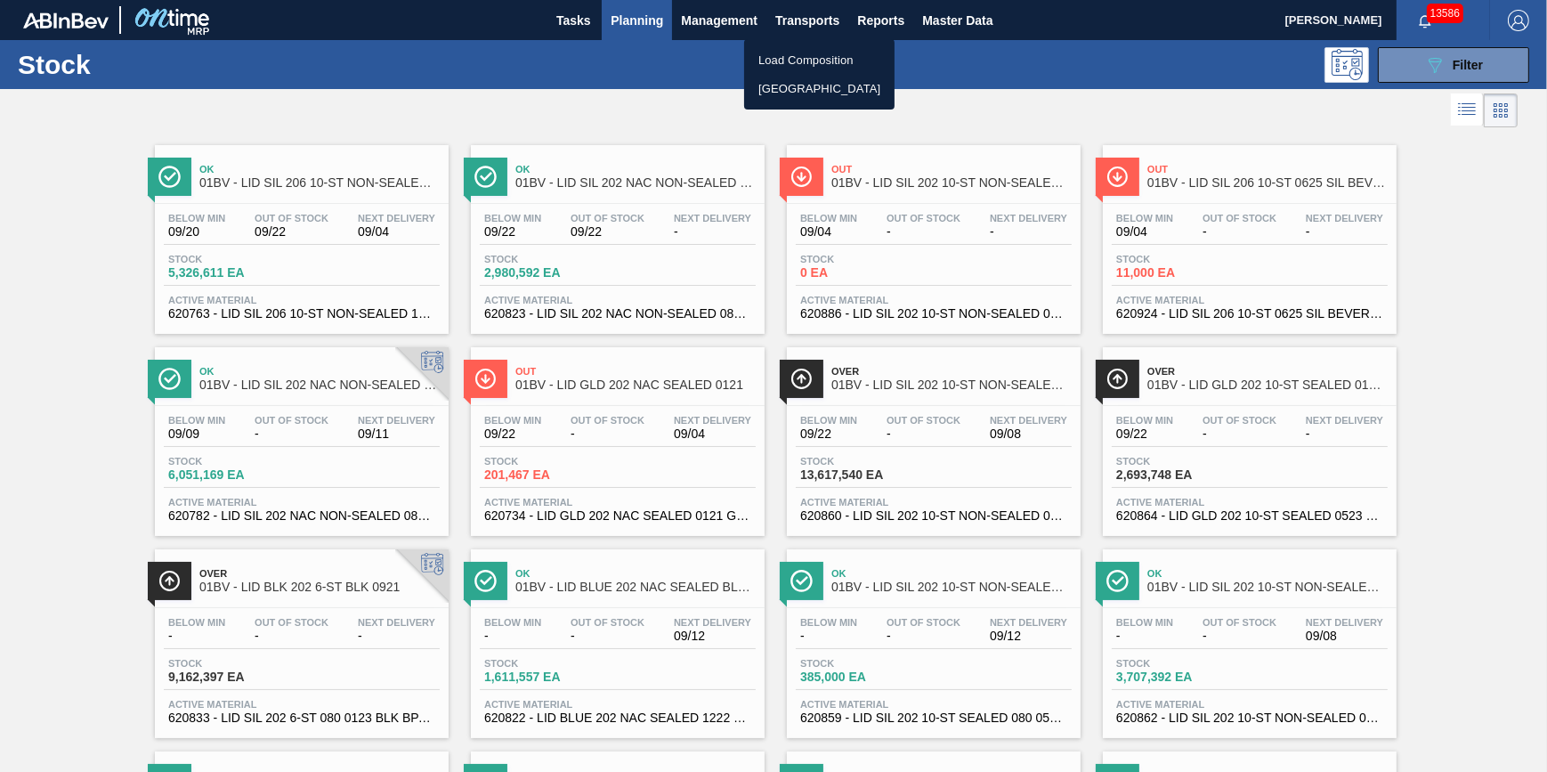
click at [791, 83] on li "[GEOGRAPHIC_DATA]" at bounding box center [819, 89] width 150 height 28
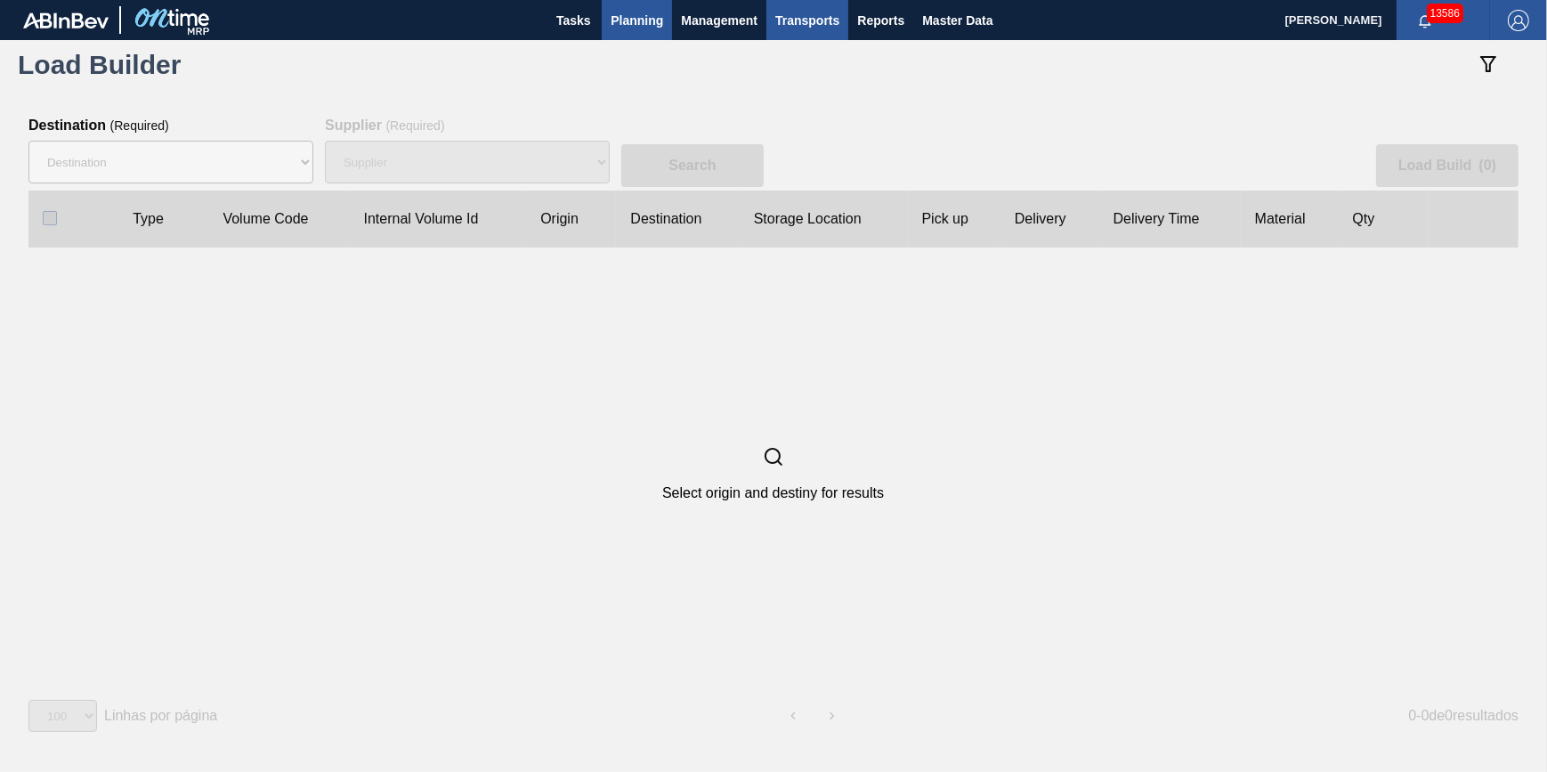
click at [644, 18] on span "Planning" at bounding box center [637, 20] width 53 height 21
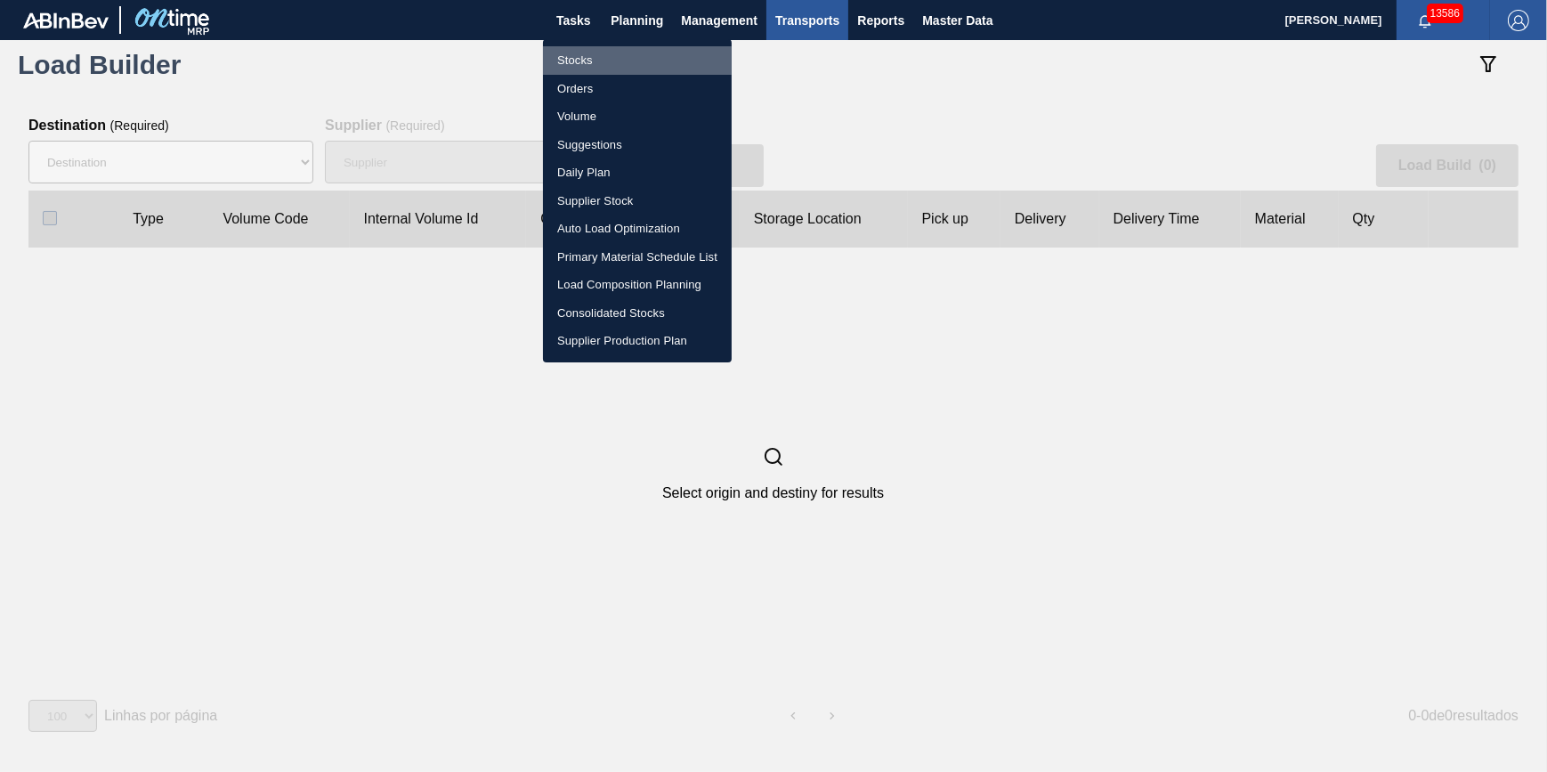
click at [635, 53] on li "Stocks" at bounding box center [637, 60] width 189 height 28
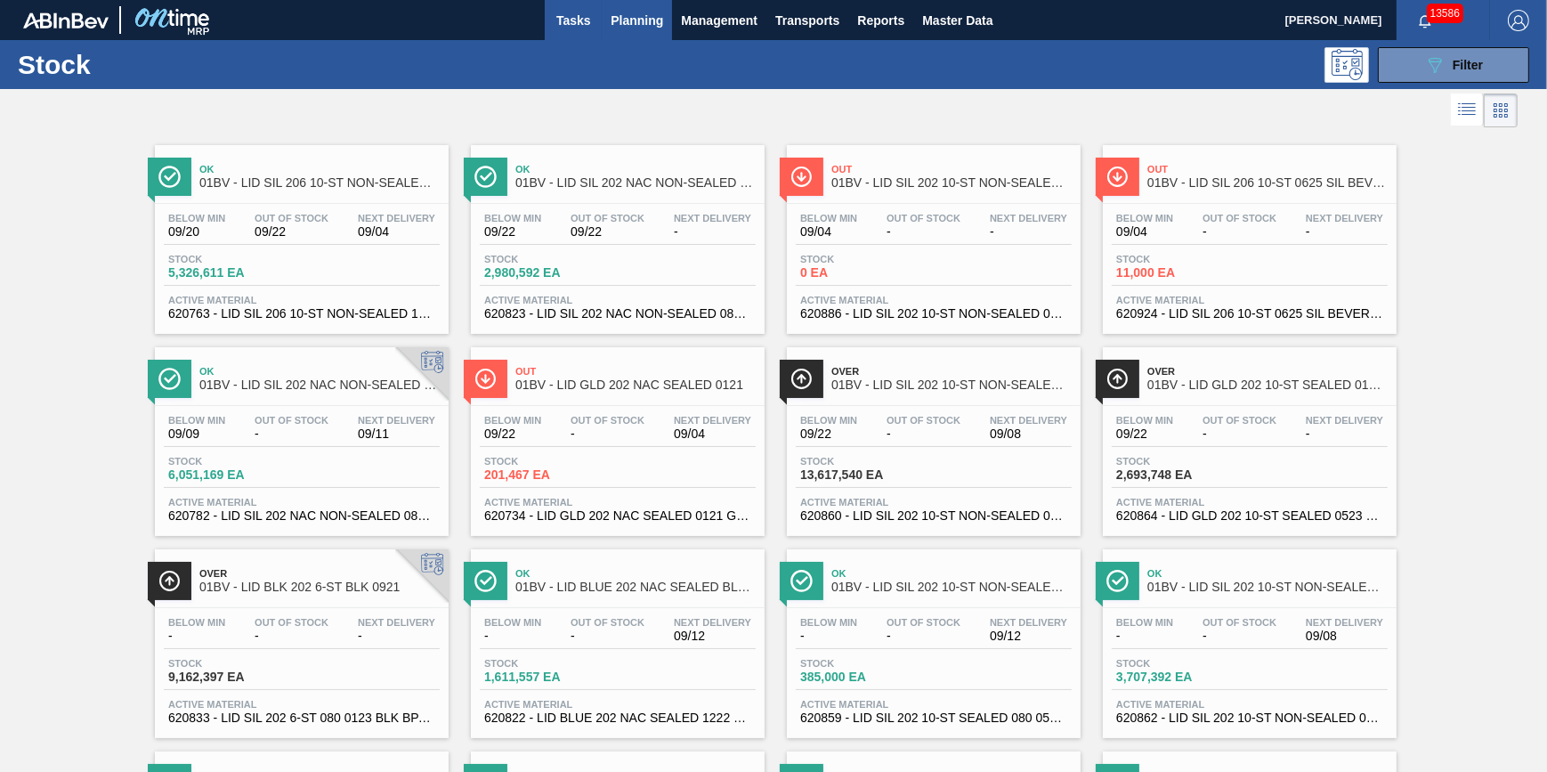
click at [573, 15] on span "Tasks" at bounding box center [573, 20] width 39 height 21
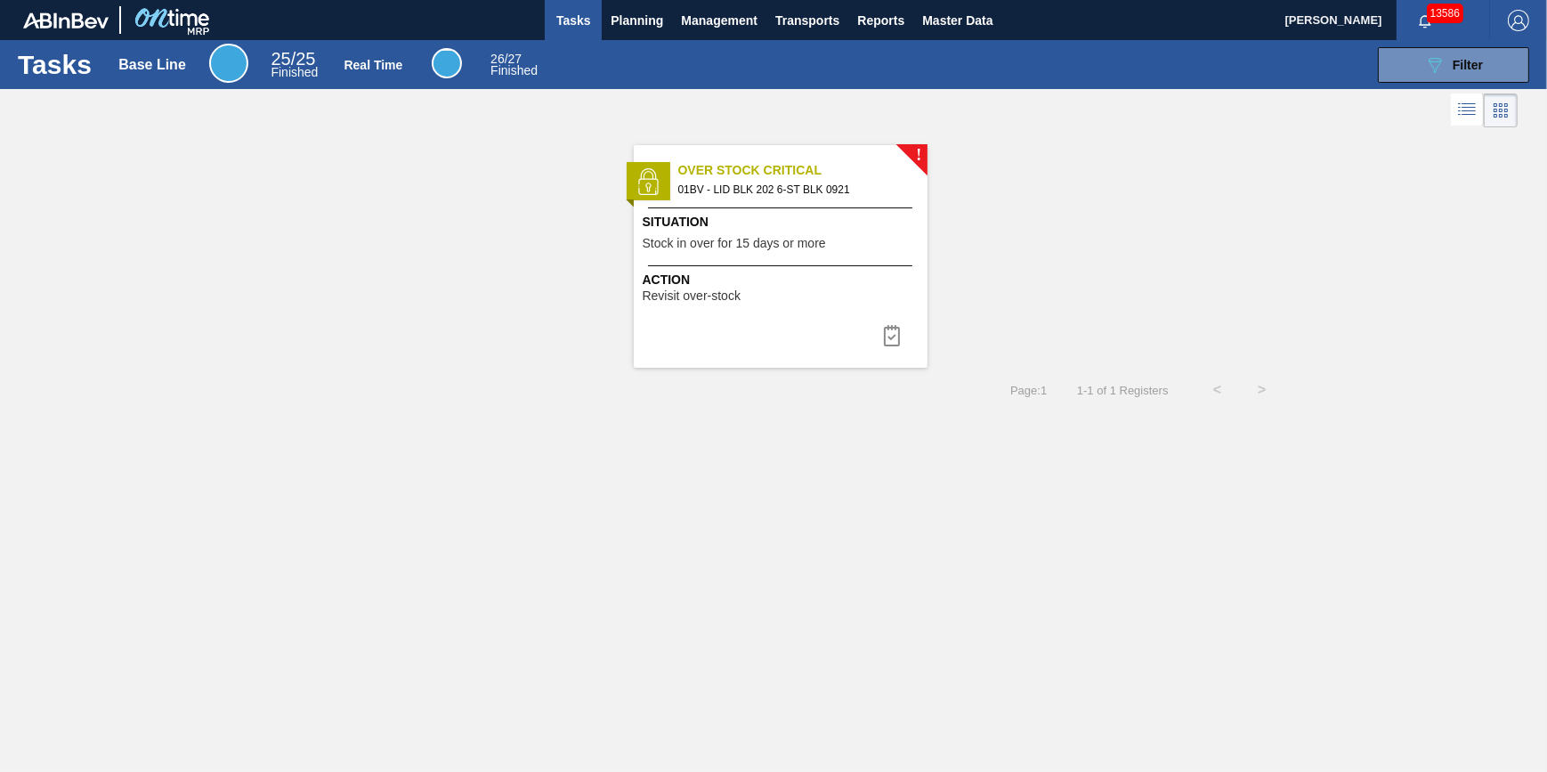
click at [679, 289] on span "Revisit over-stock" at bounding box center [692, 295] width 98 height 13
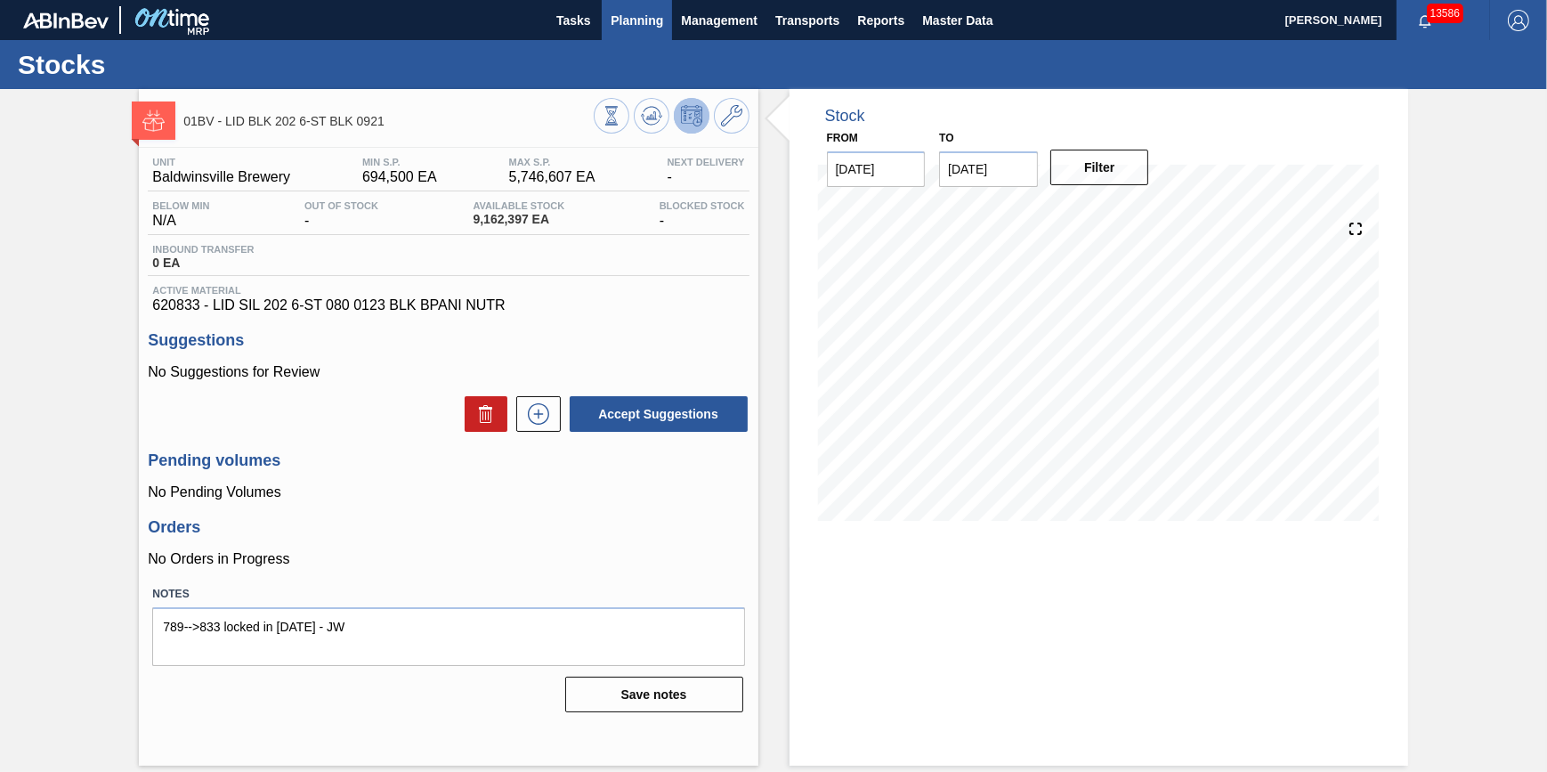
click at [611, 33] on button "Planning" at bounding box center [637, 20] width 70 height 40
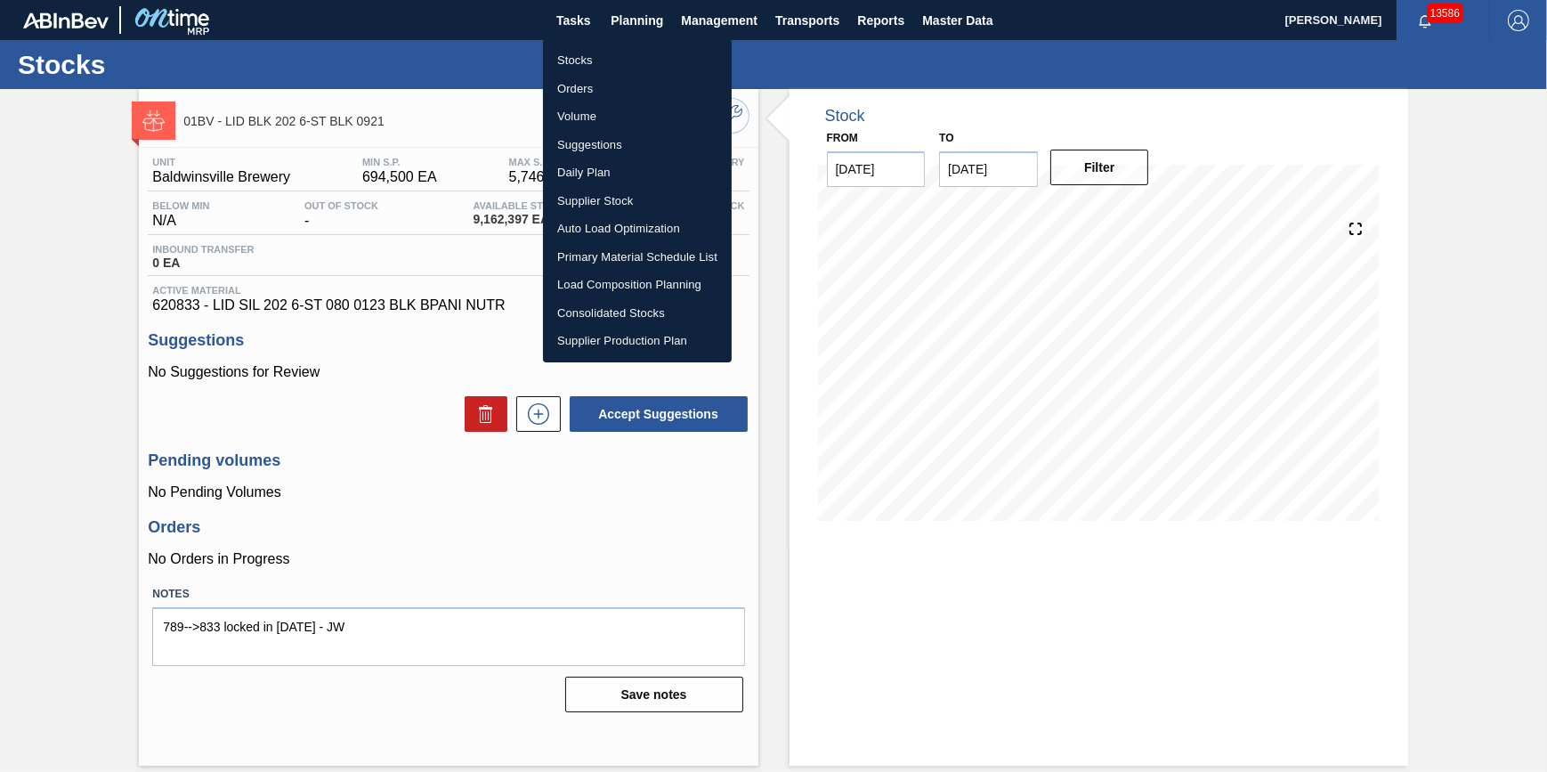
click at [615, 51] on li "Stocks" at bounding box center [637, 60] width 189 height 28
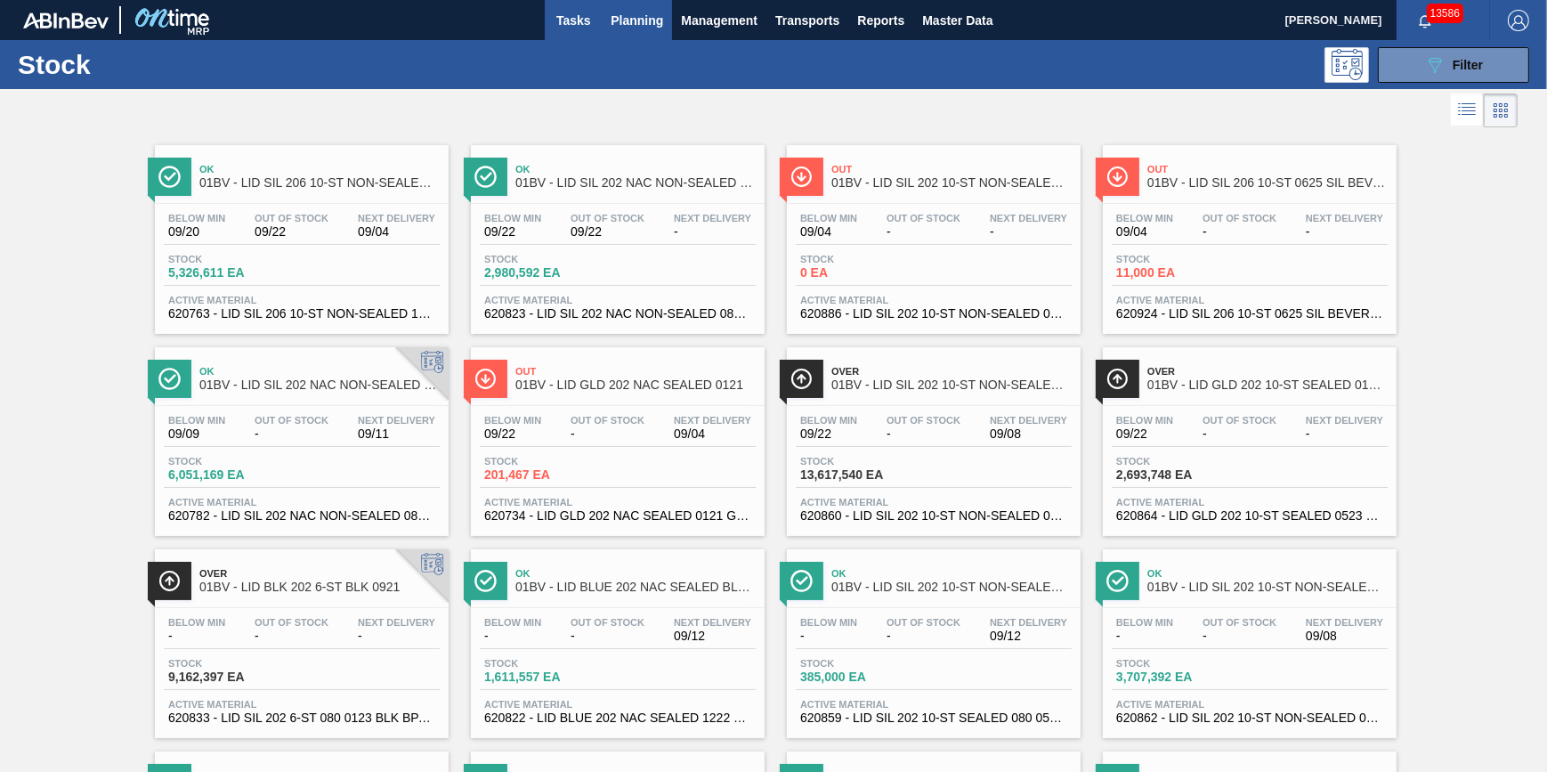
click at [573, 20] on span "Tasks" at bounding box center [573, 20] width 39 height 21
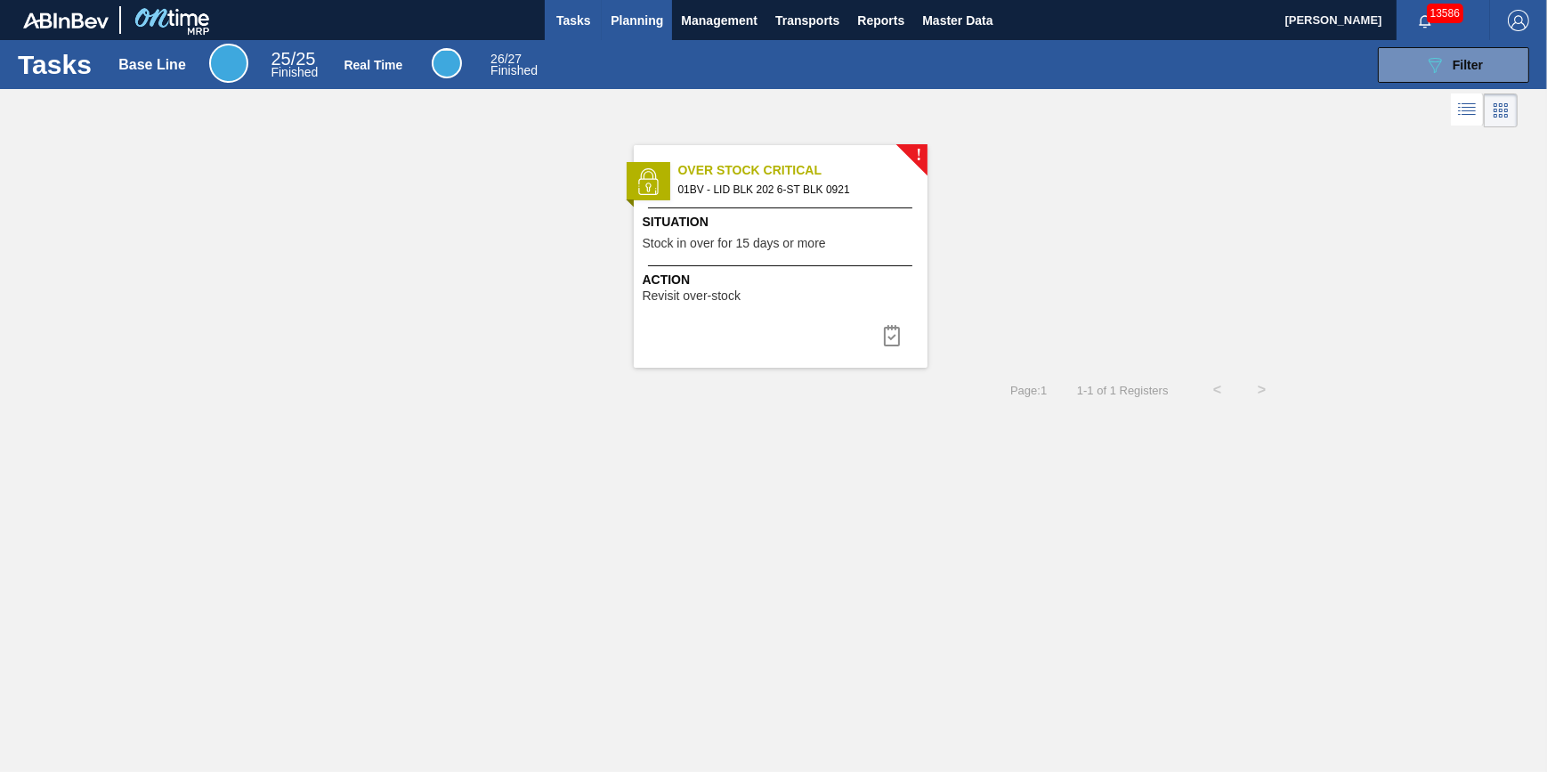
click at [614, 24] on span "Planning" at bounding box center [637, 20] width 53 height 21
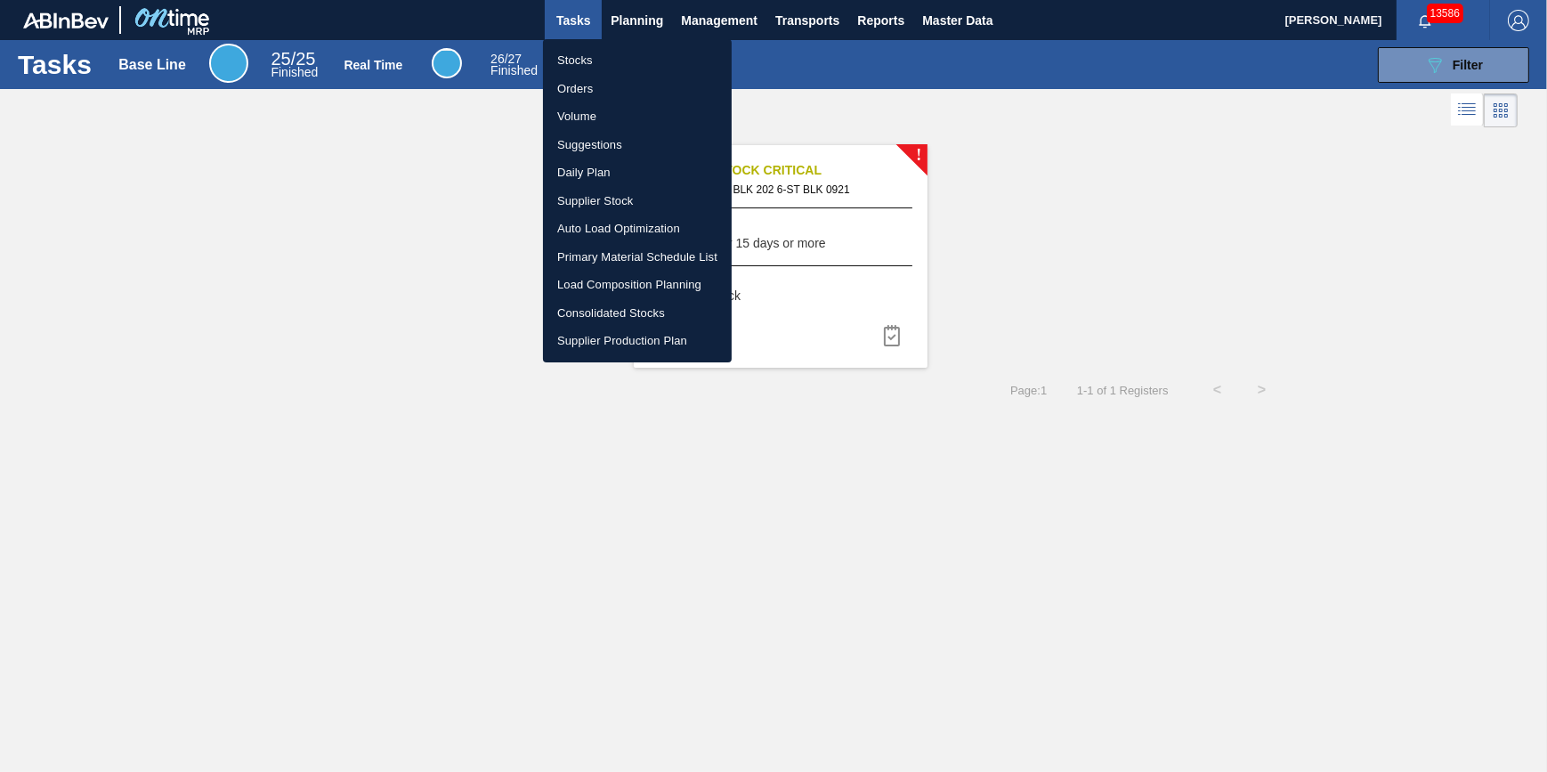
click at [618, 49] on li "Stocks" at bounding box center [637, 60] width 189 height 28
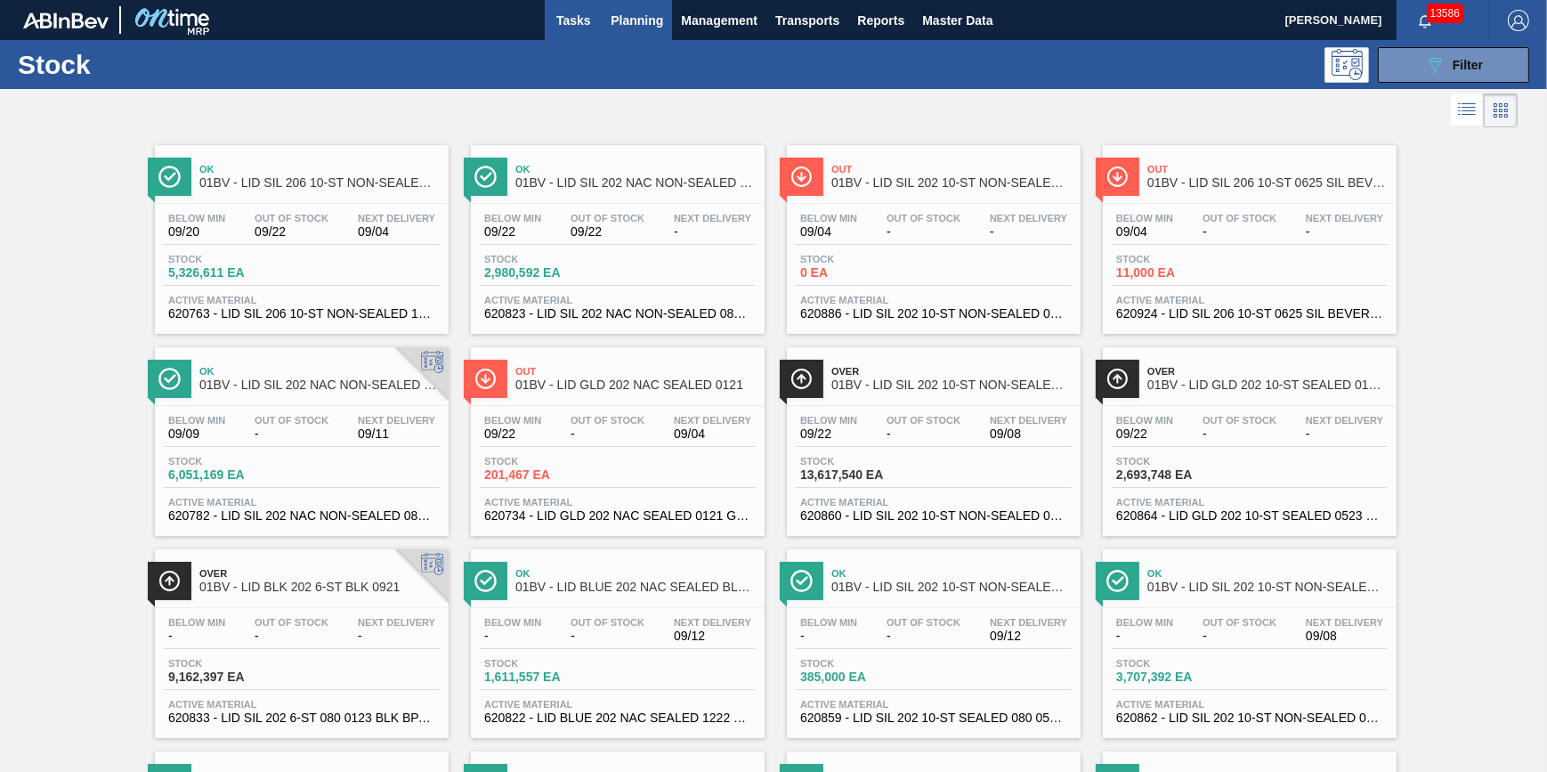
click at [564, 30] on button "Tasks" at bounding box center [573, 20] width 57 height 40
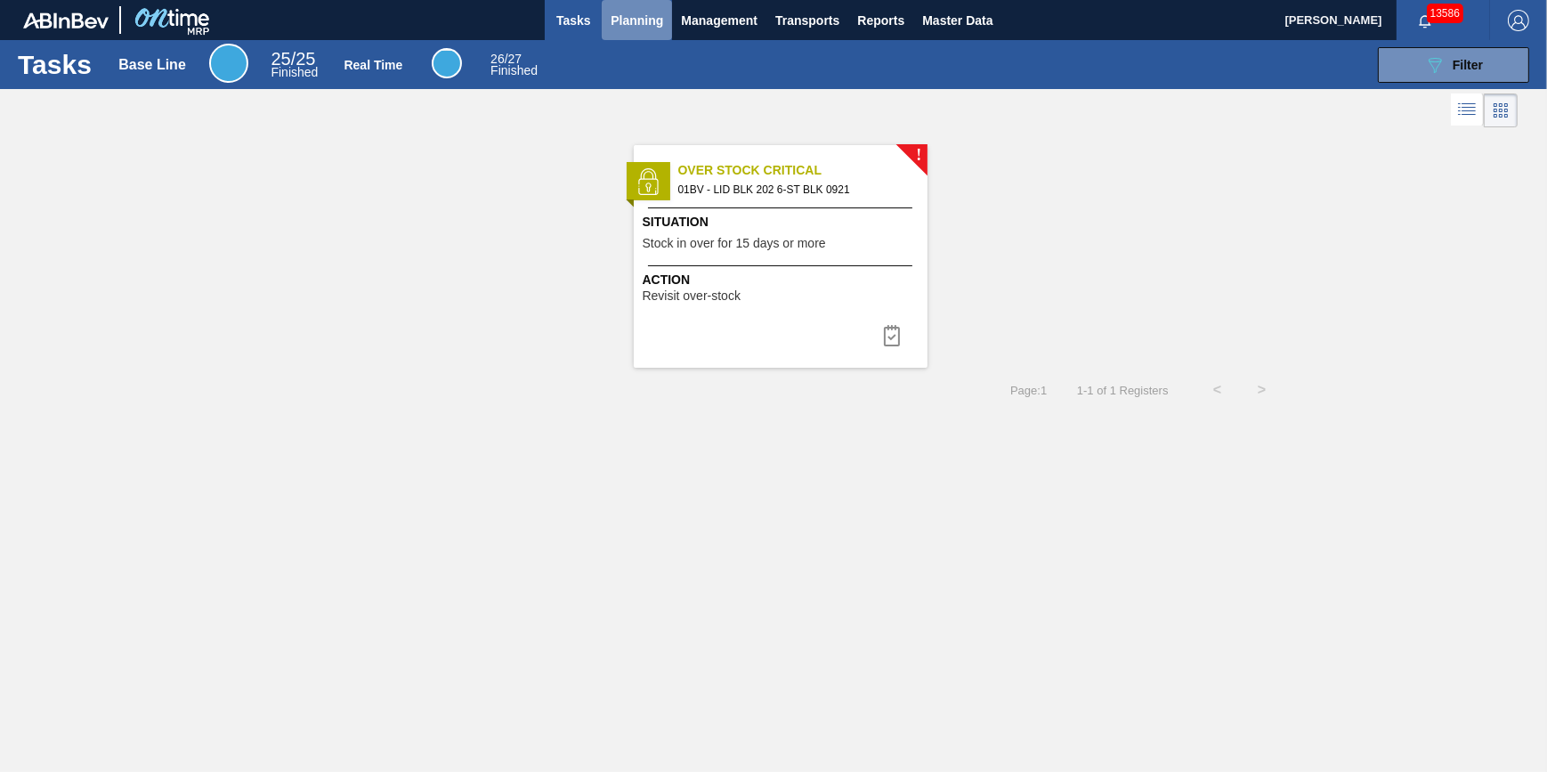
click at [632, 18] on span "Planning" at bounding box center [637, 20] width 53 height 21
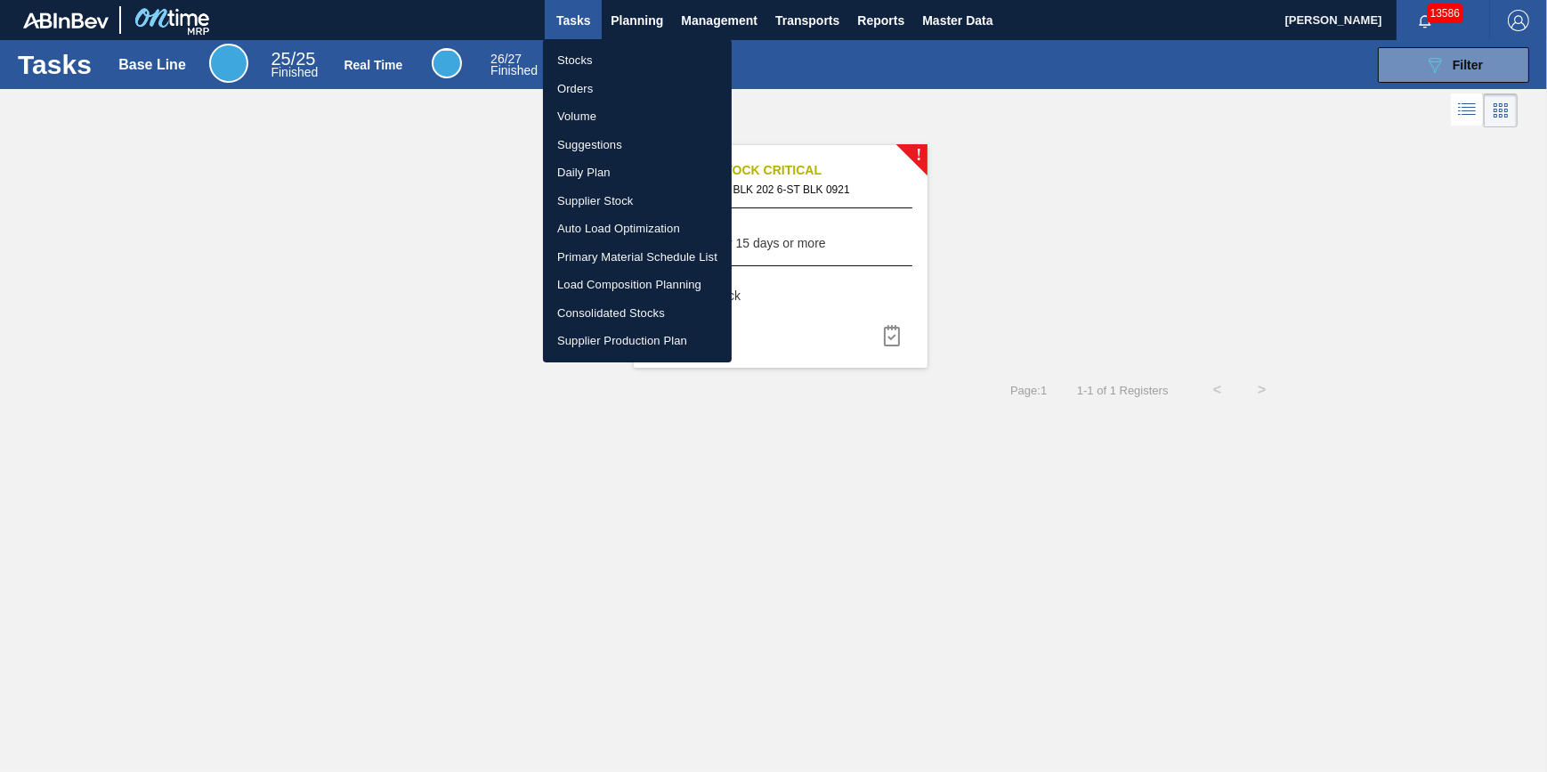
click at [632, 53] on li "Stocks" at bounding box center [637, 60] width 189 height 28
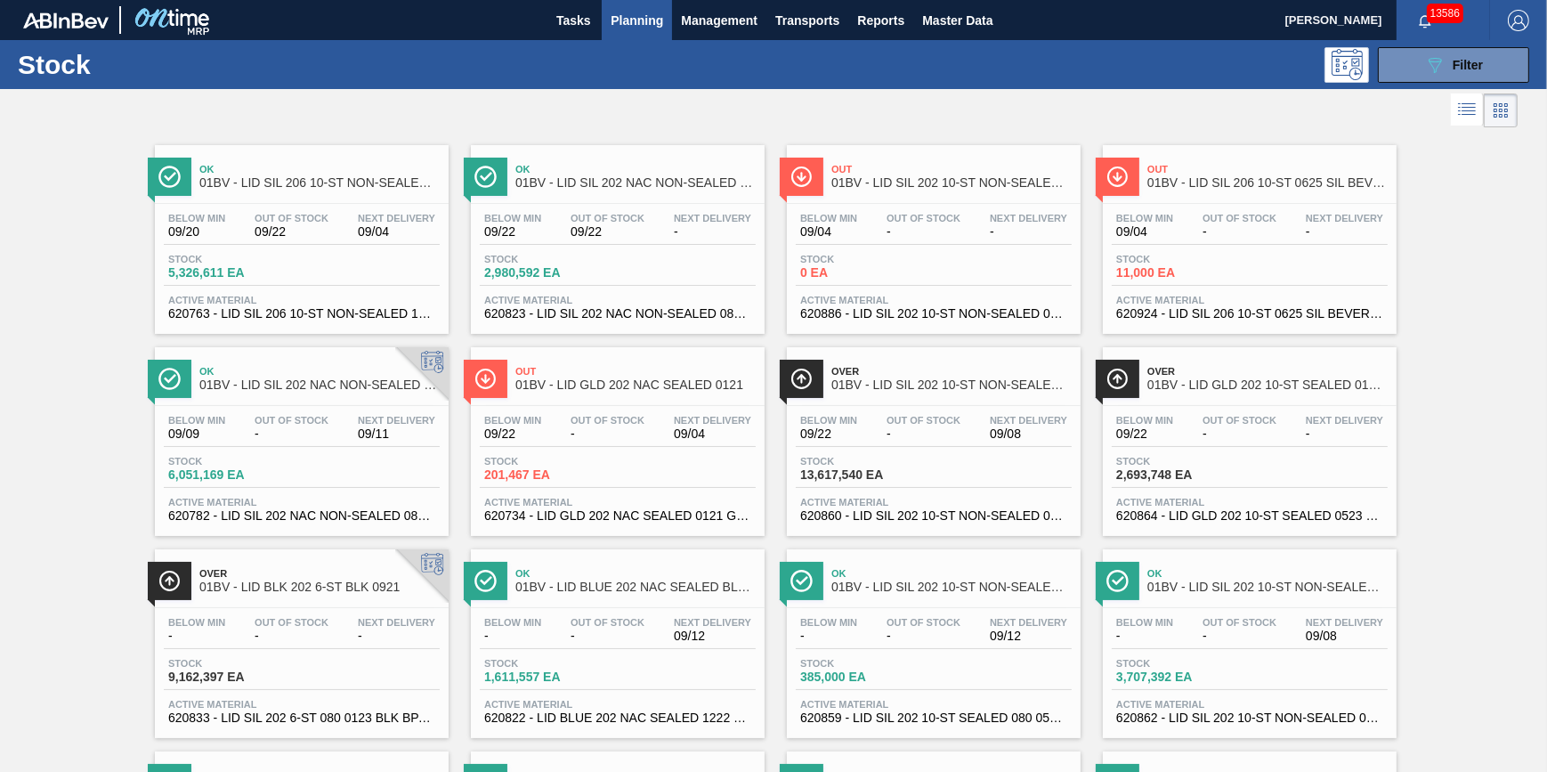
click at [621, 32] on button "Planning" at bounding box center [637, 20] width 70 height 40
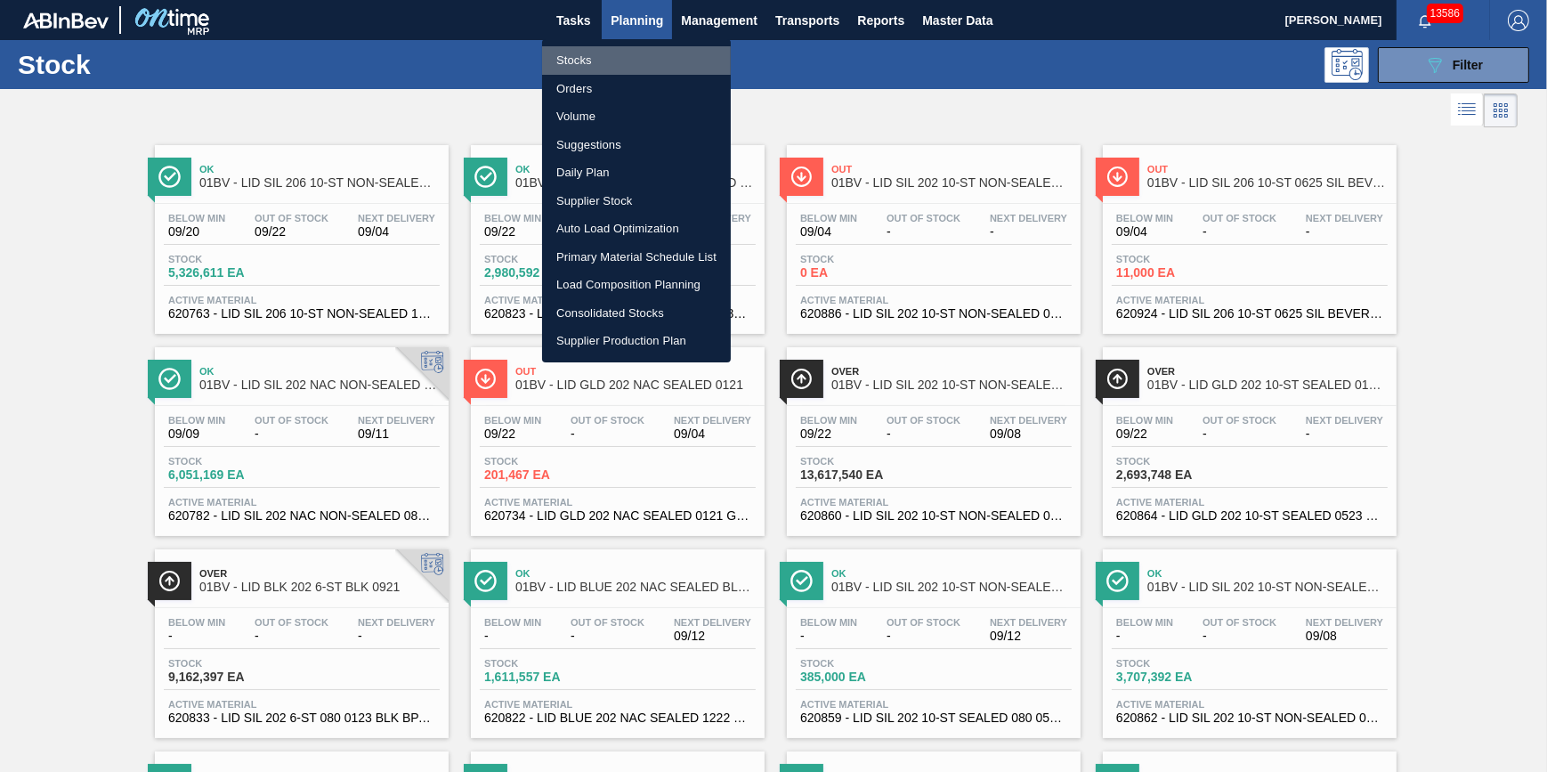
click at [614, 60] on li "Stocks" at bounding box center [636, 60] width 189 height 28
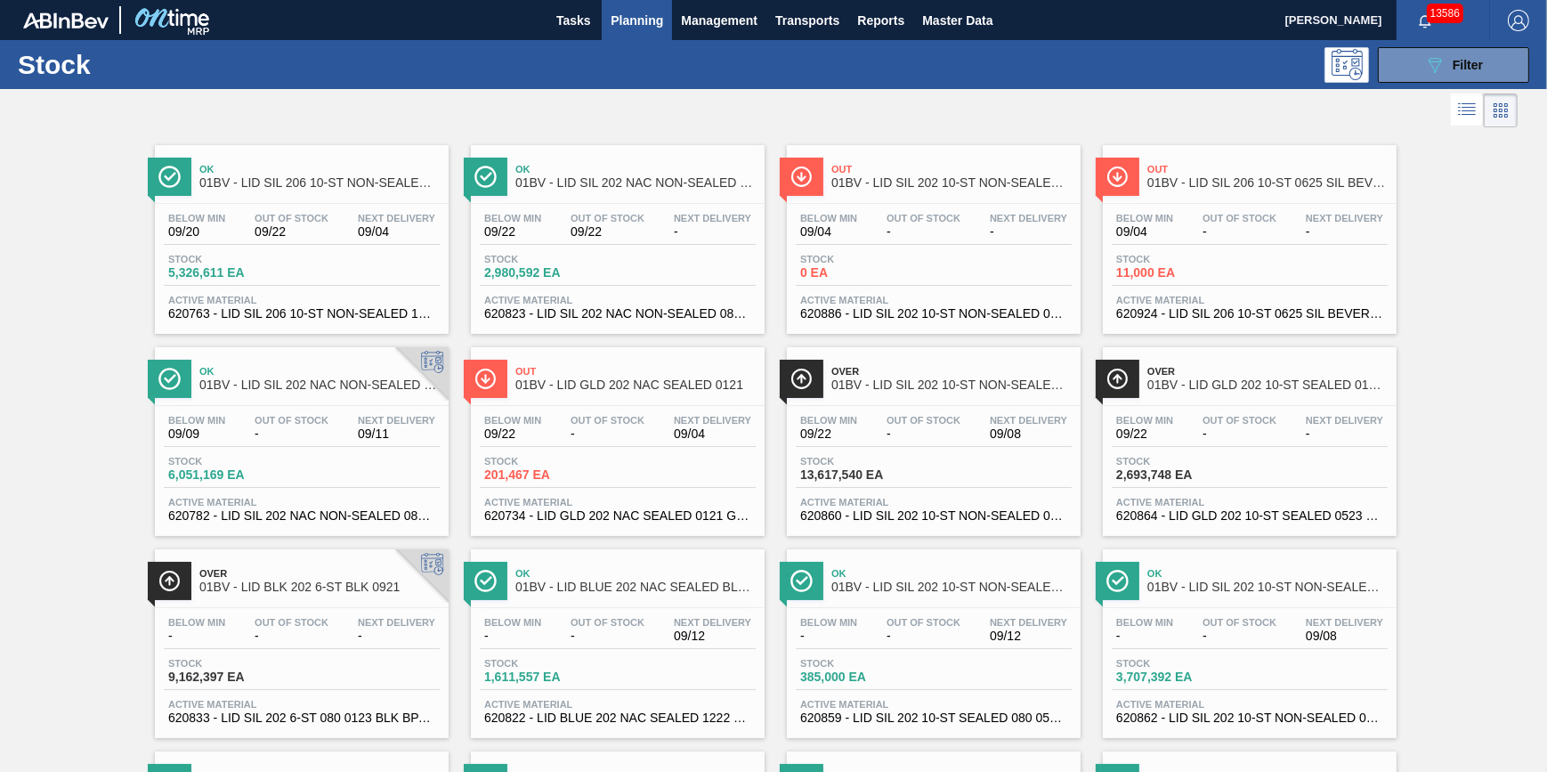
click at [626, 29] on span "Planning" at bounding box center [637, 20] width 53 height 21
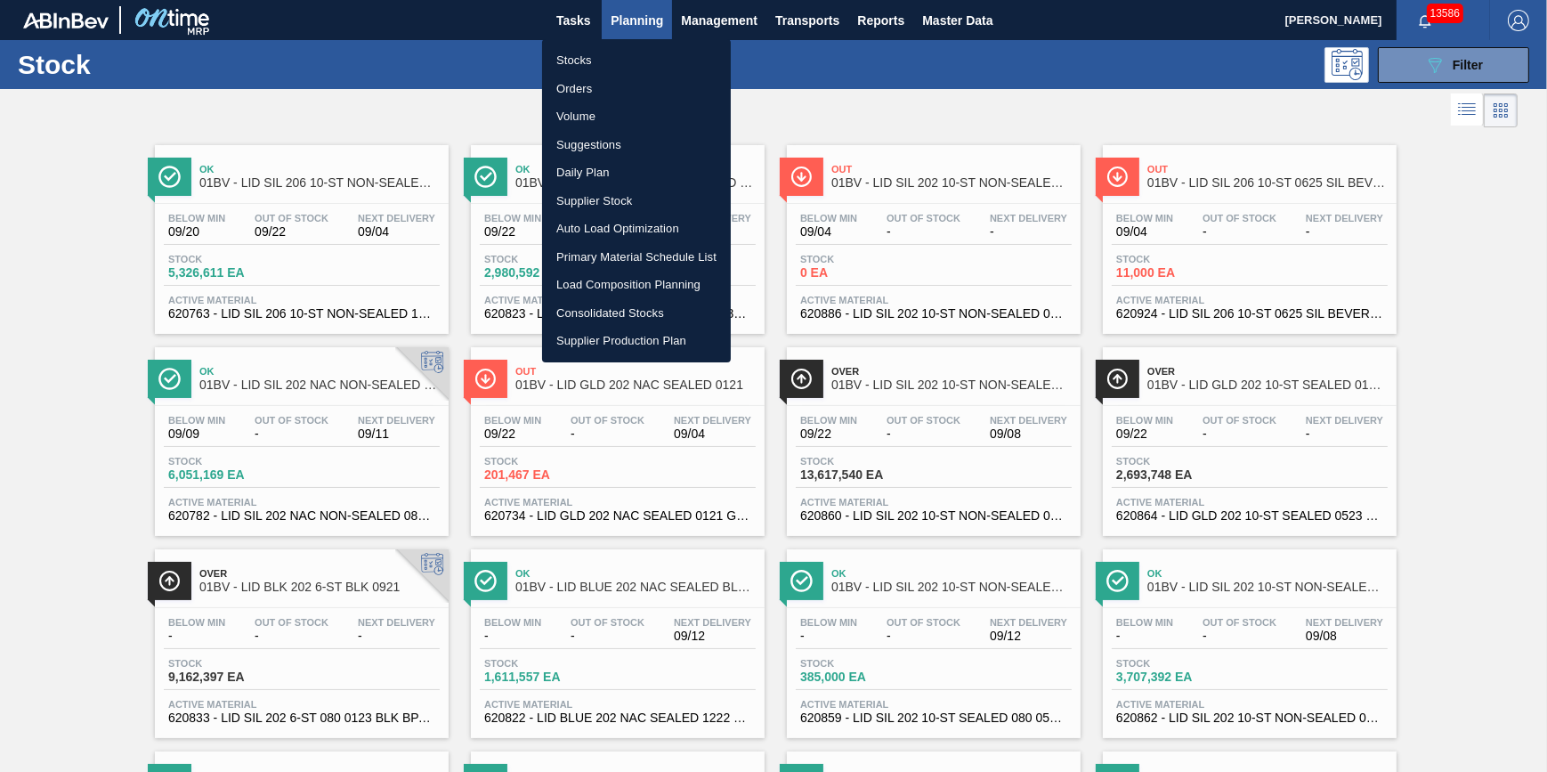
click at [629, 54] on li "Stocks" at bounding box center [636, 60] width 189 height 28
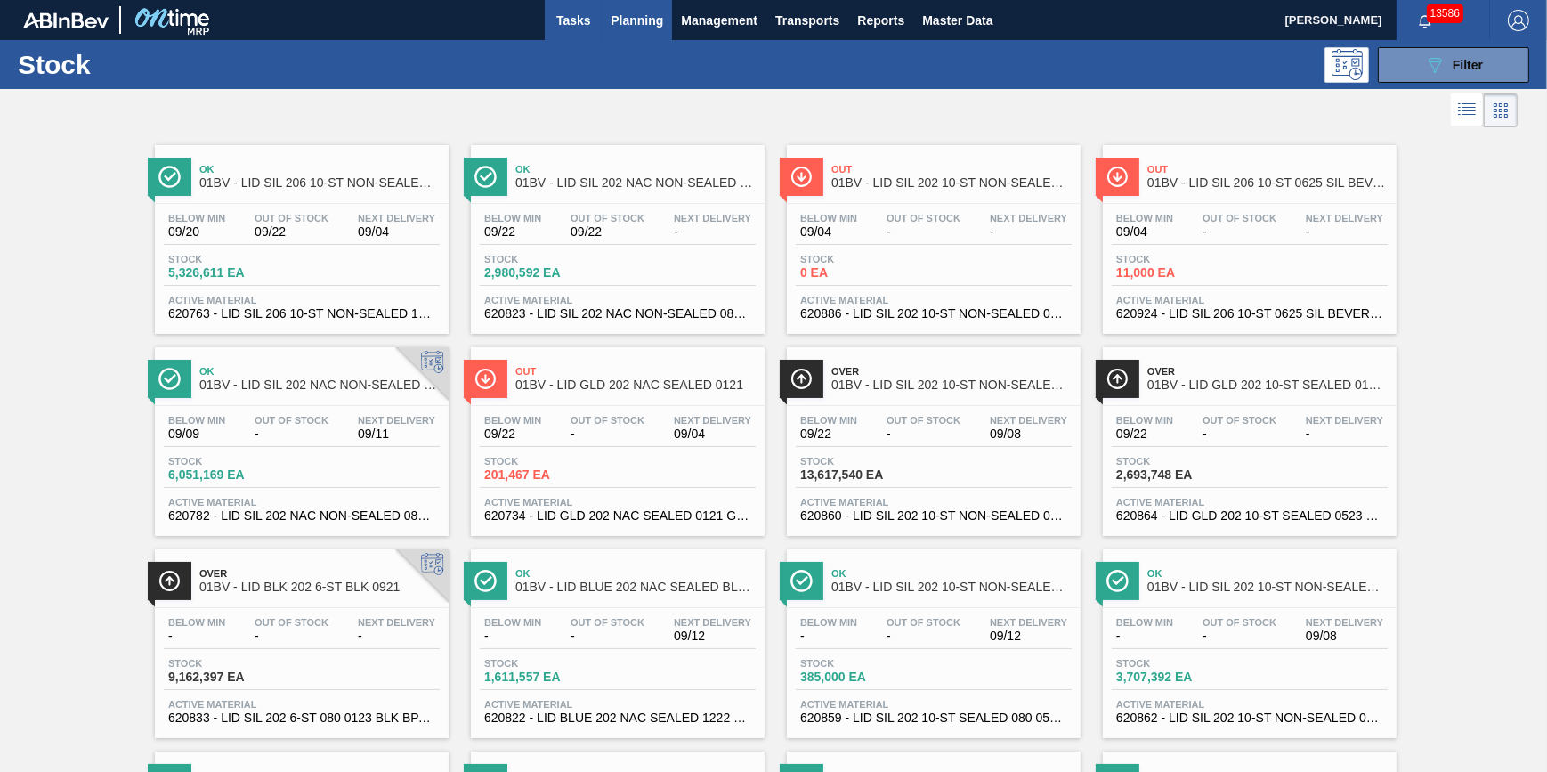
click at [573, 28] on span "Tasks" at bounding box center [573, 20] width 39 height 21
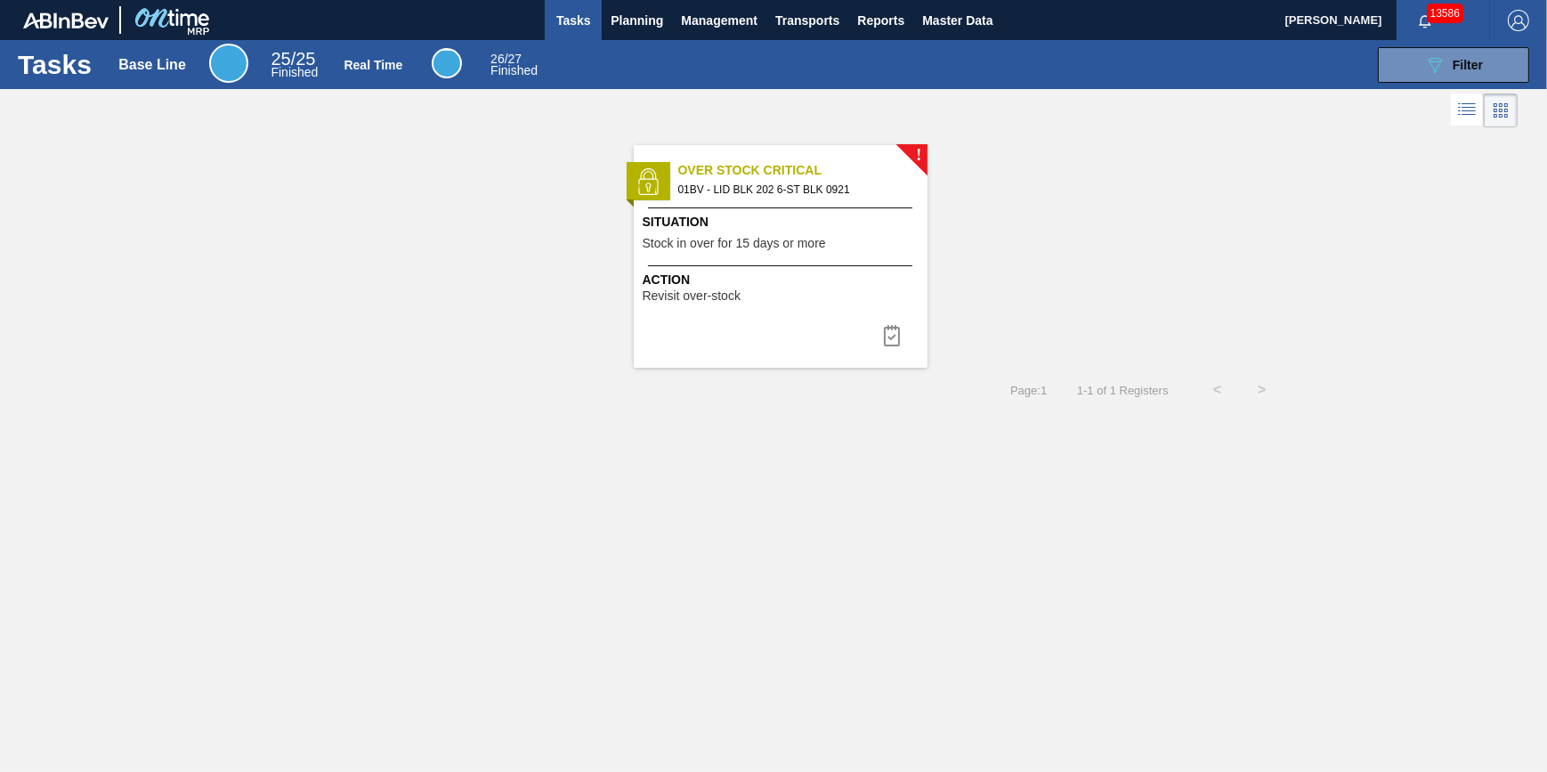
click at [687, 277] on span "Action" at bounding box center [783, 280] width 280 height 19
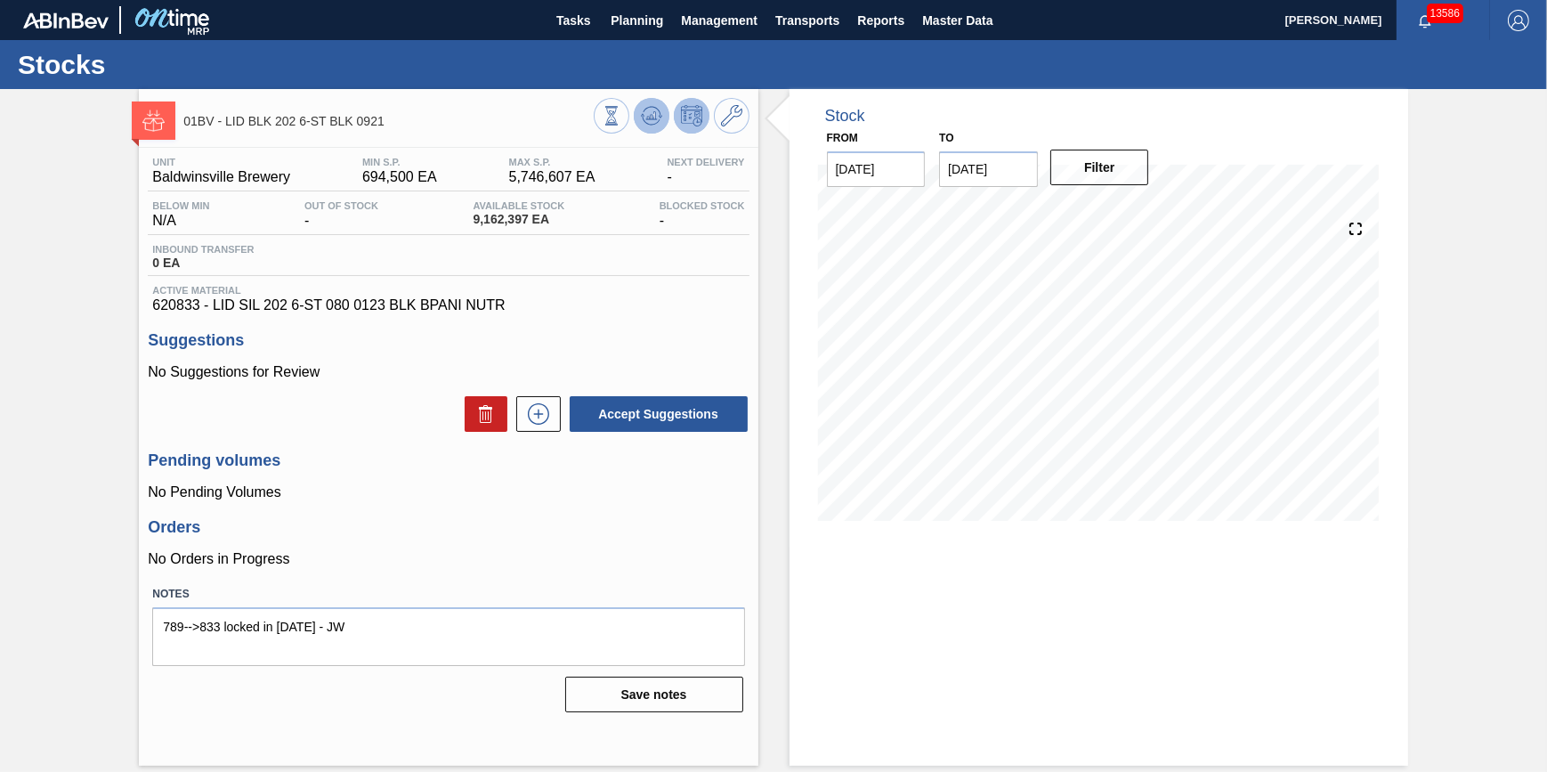
click at [662, 113] on button at bounding box center [652, 116] width 36 height 36
click at [550, 27] on button "Tasks" at bounding box center [573, 20] width 57 height 40
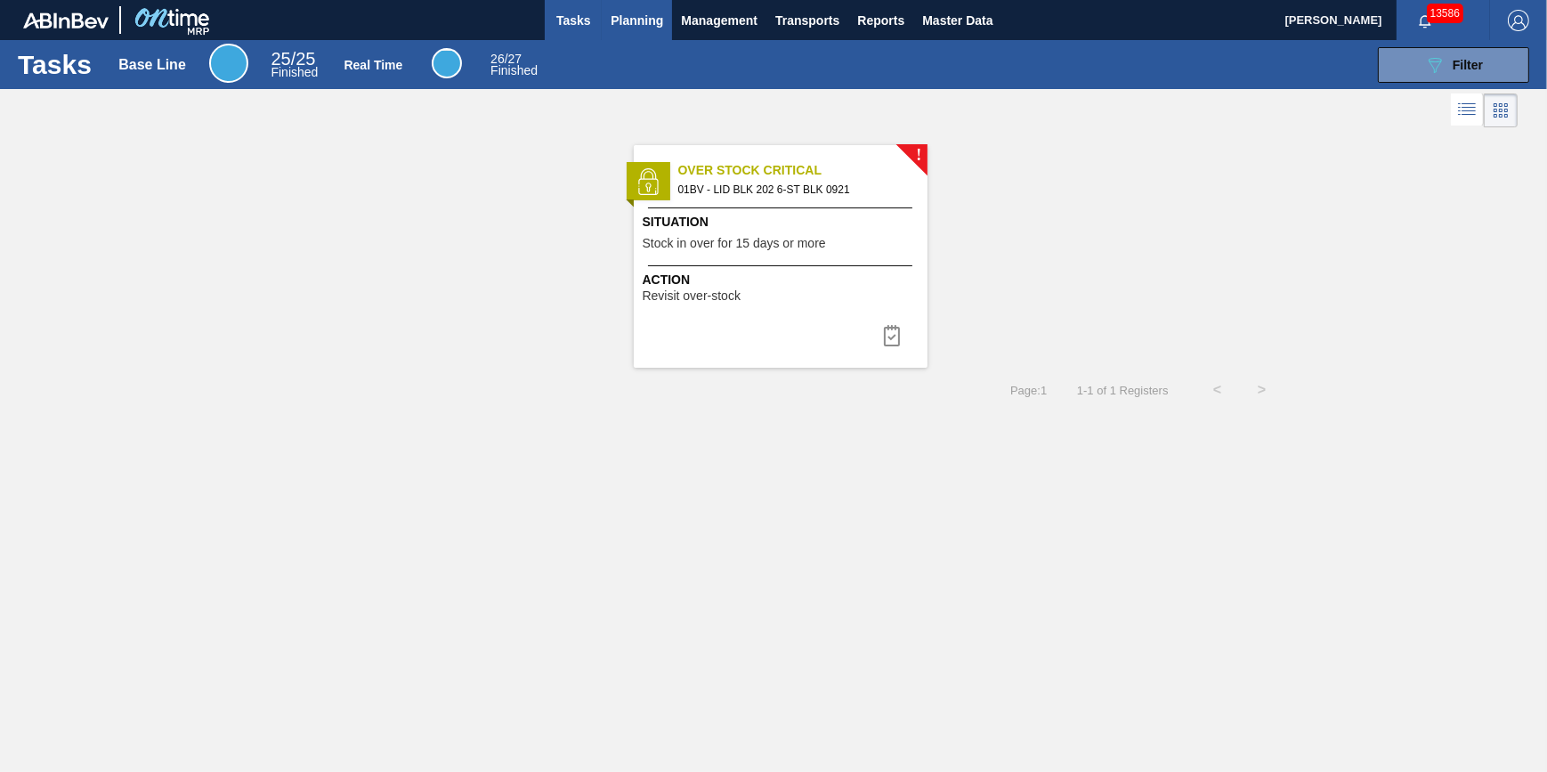
click at [652, 27] on span "Planning" at bounding box center [637, 20] width 53 height 21
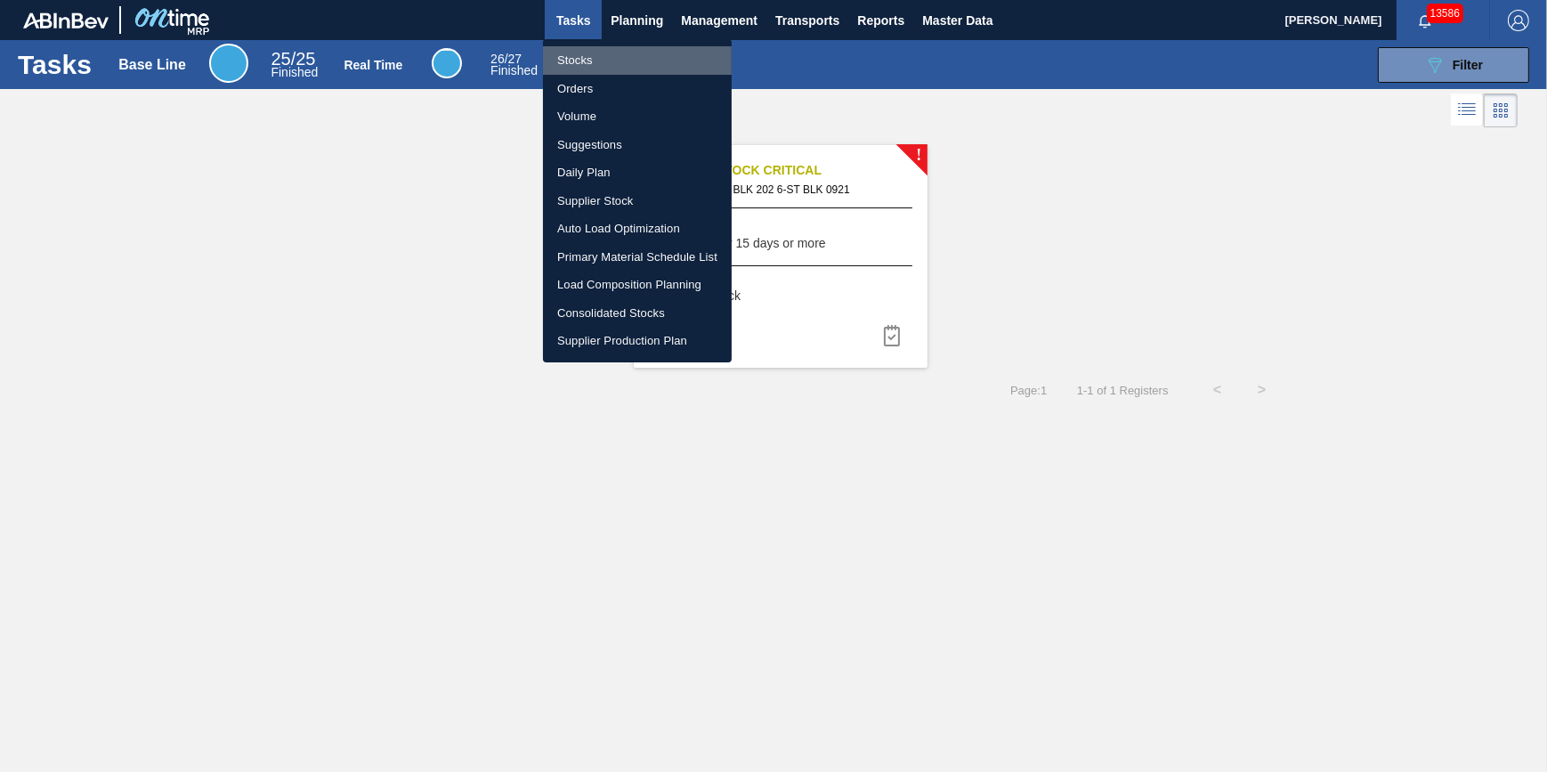
click at [643, 60] on li "Stocks" at bounding box center [637, 60] width 189 height 28
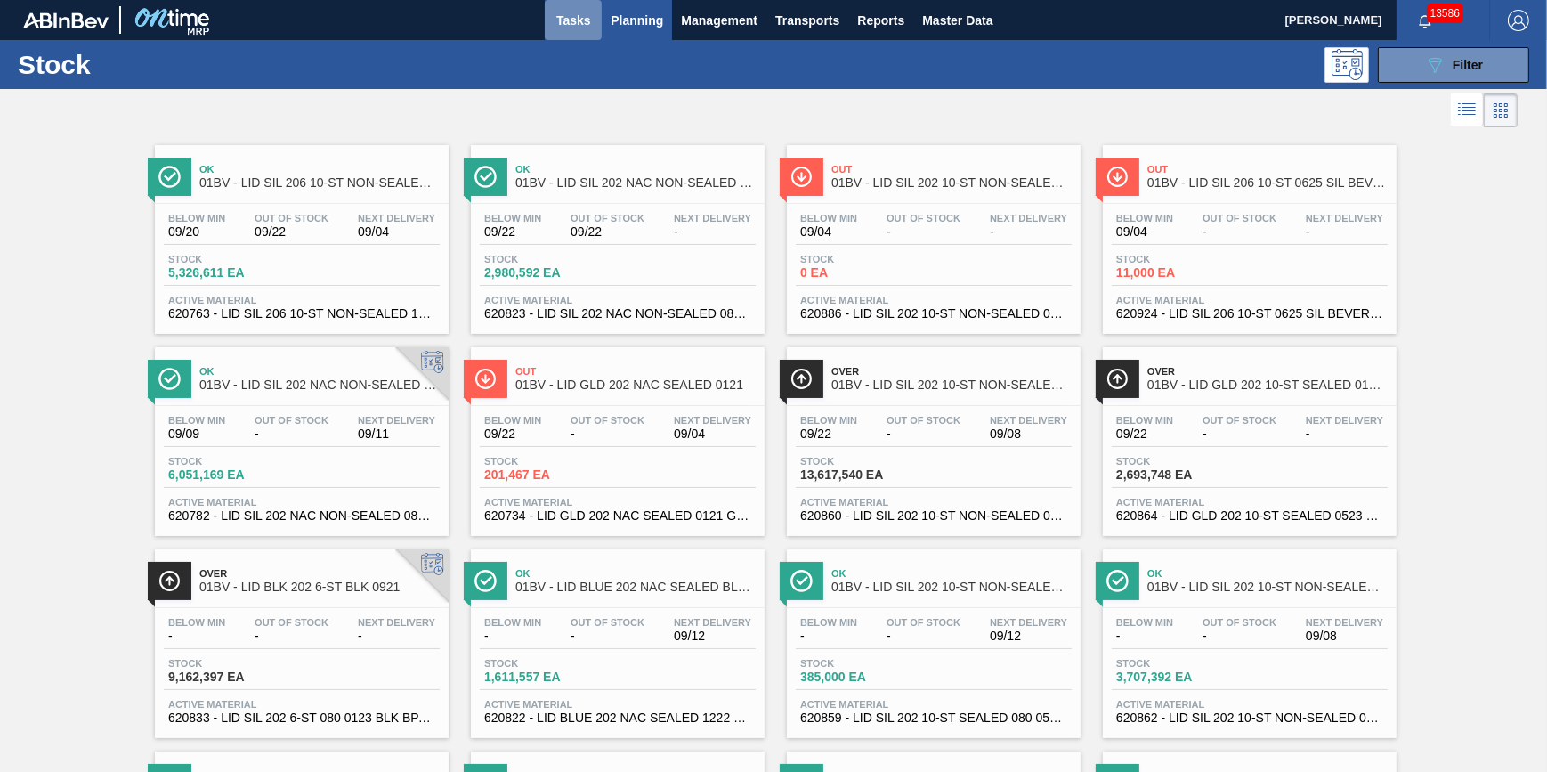
click at [579, 12] on span "Tasks" at bounding box center [573, 20] width 39 height 21
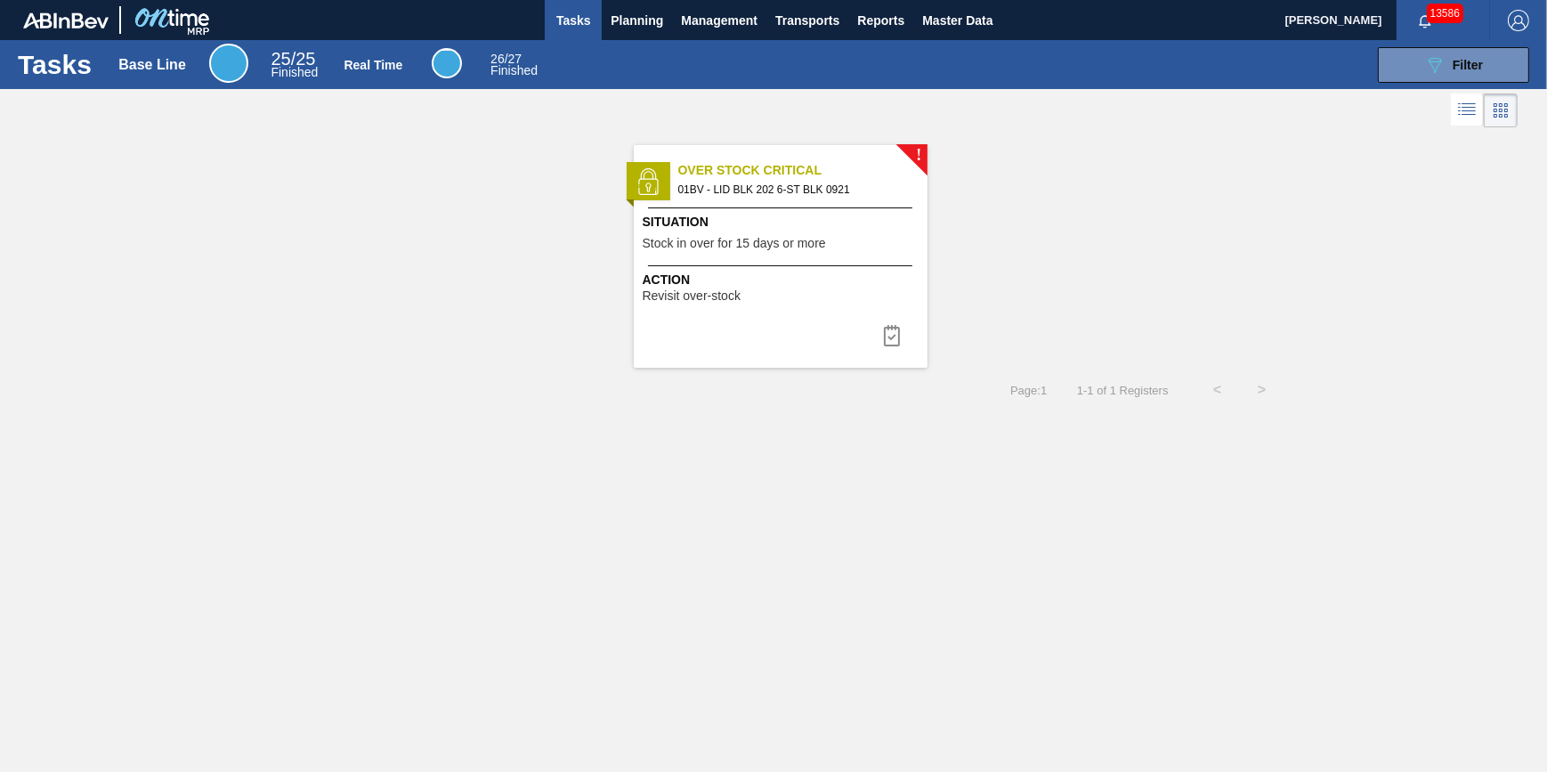
click at [809, 319] on div "! Over Stock Critical 01BV - LID BLK 202 6-ST BLK 0921 Situation Stock in over …" at bounding box center [781, 256] width 294 height 223
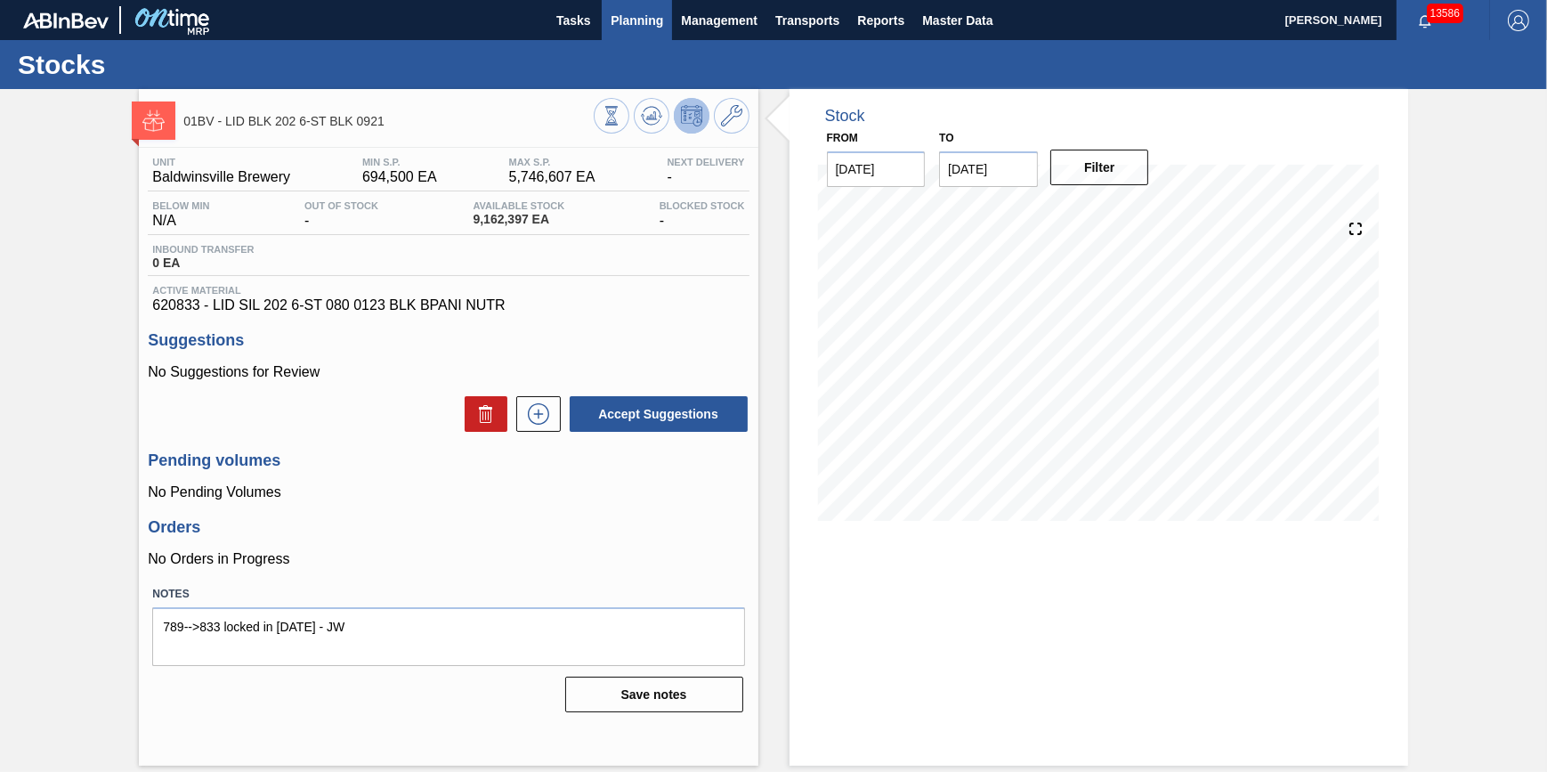
click at [658, 36] on button "Planning" at bounding box center [637, 20] width 70 height 40
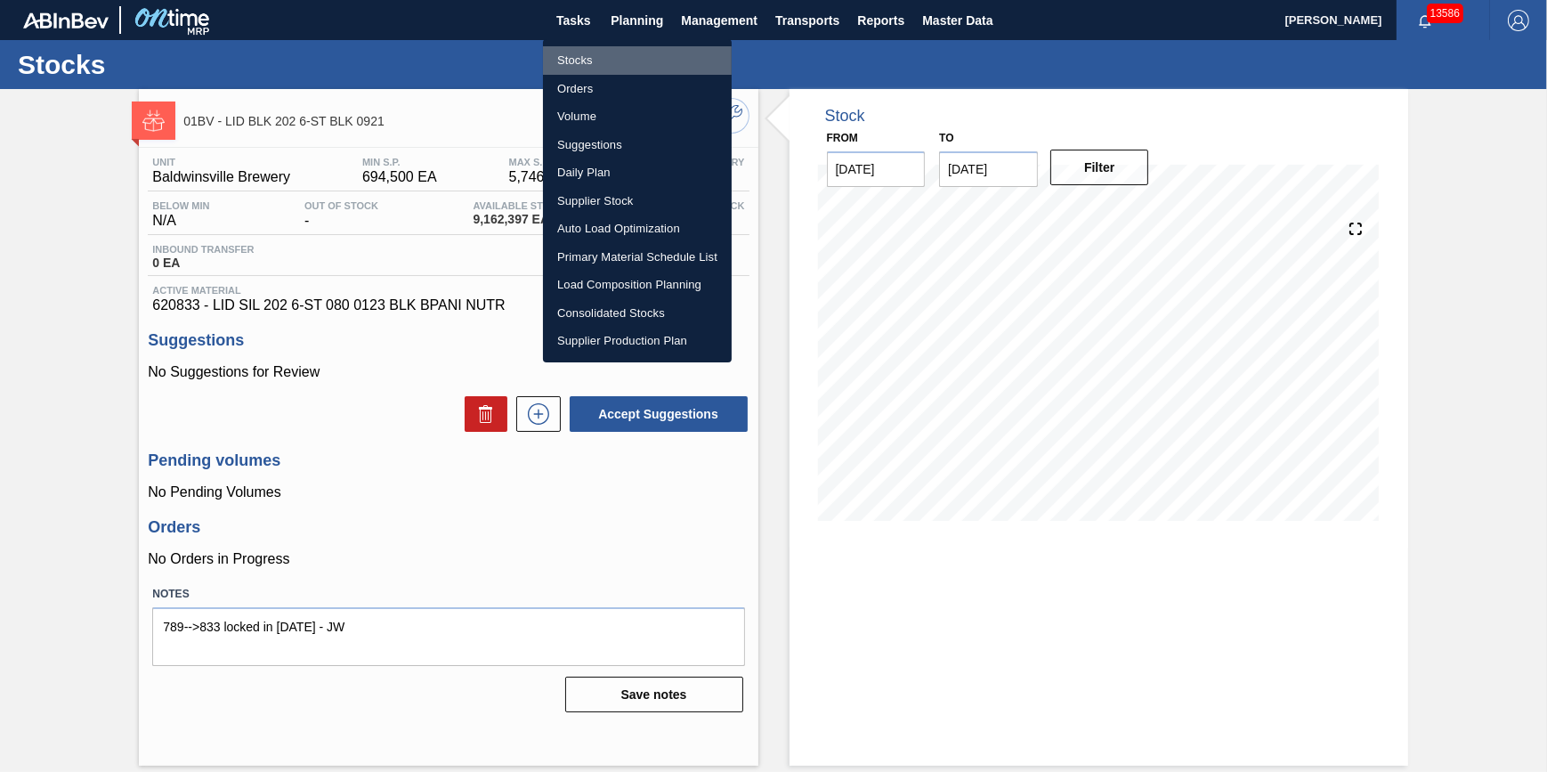
click at [642, 53] on li "Stocks" at bounding box center [637, 60] width 189 height 28
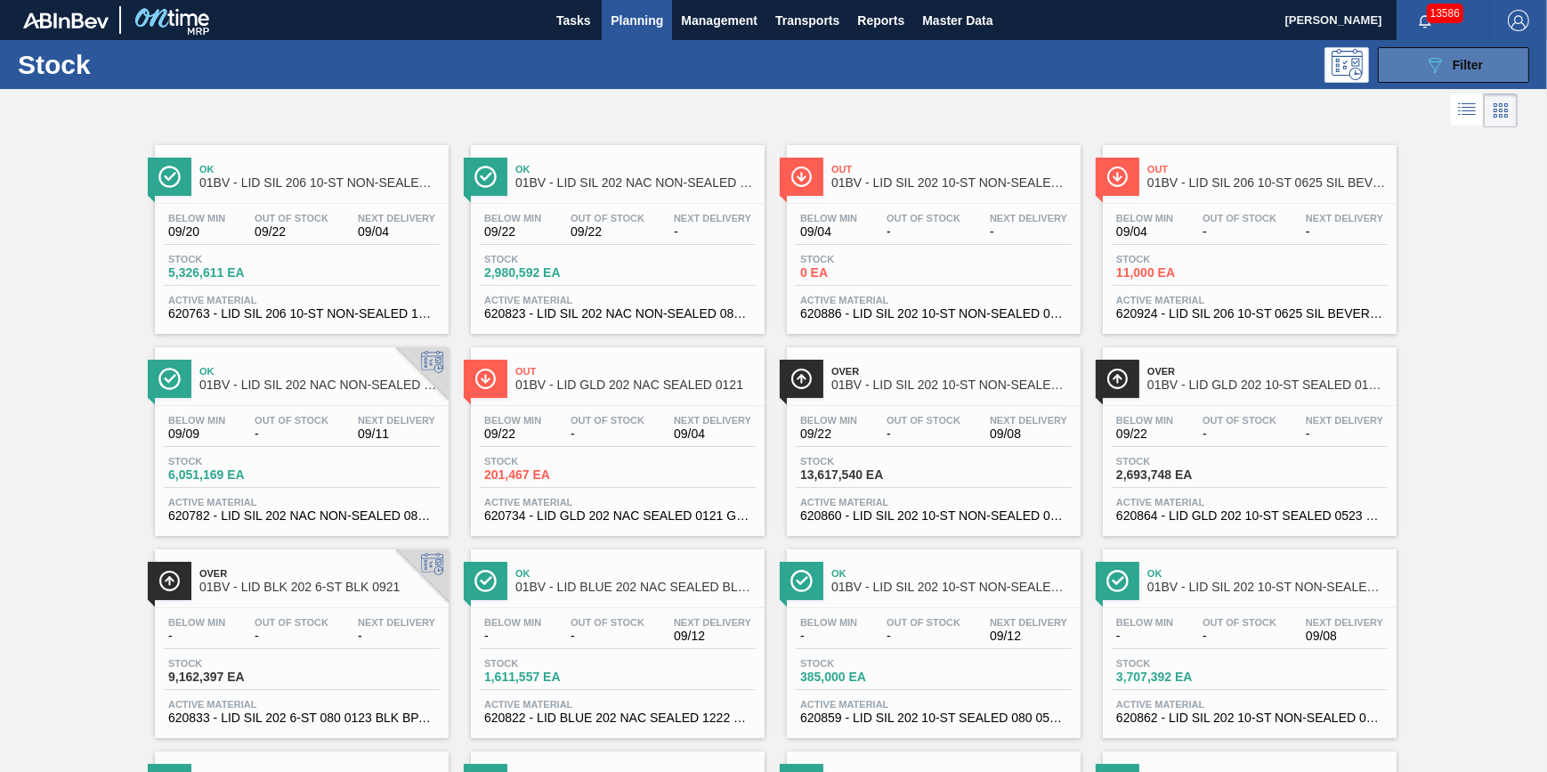
click at [1486, 69] on button "089F7B8B-B2A5-4AFE-B5C0-19BA573D28AC Filter" at bounding box center [1453, 65] width 151 height 36
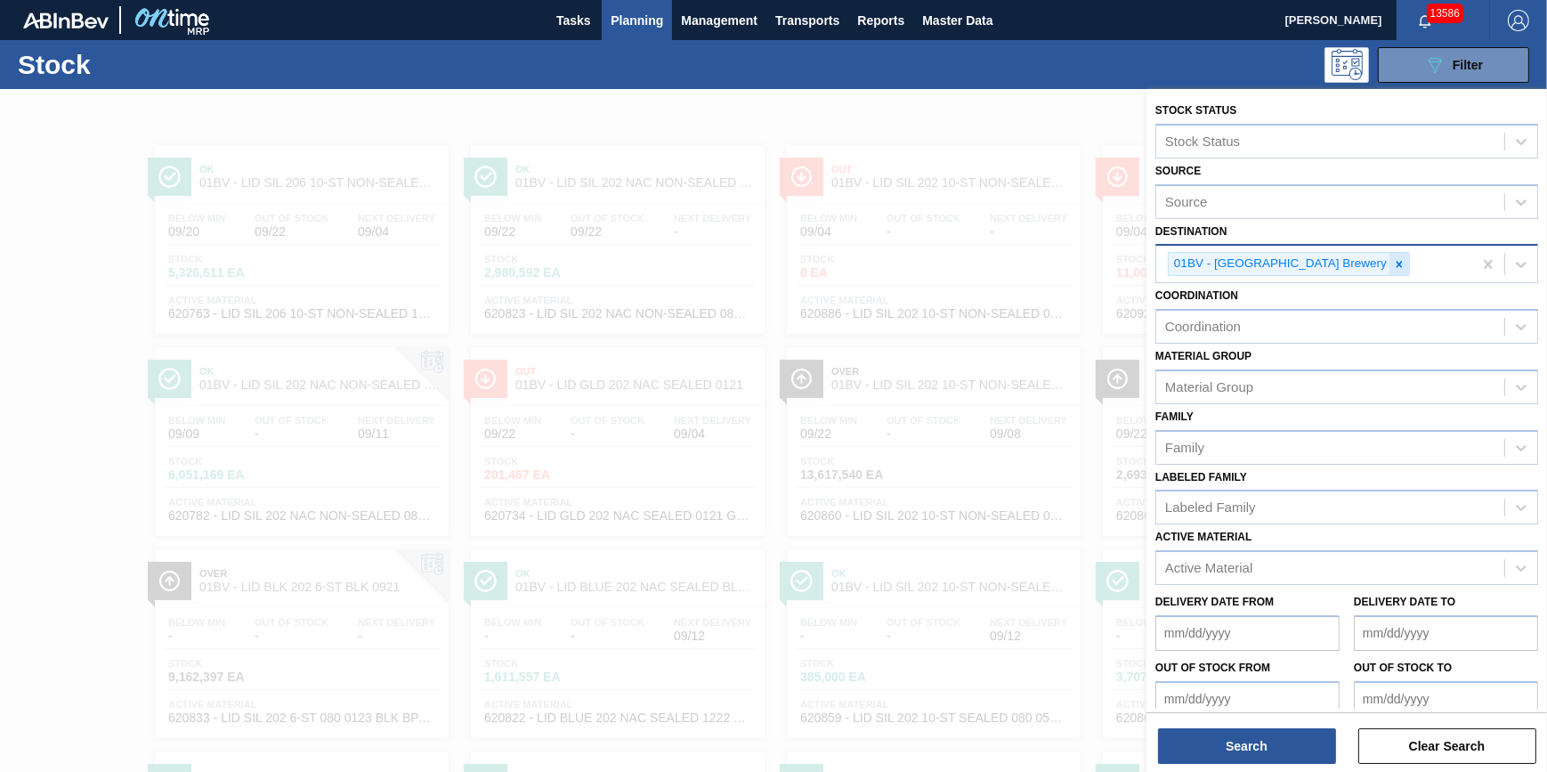
click at [1389, 272] on div at bounding box center [1399, 264] width 20 height 22
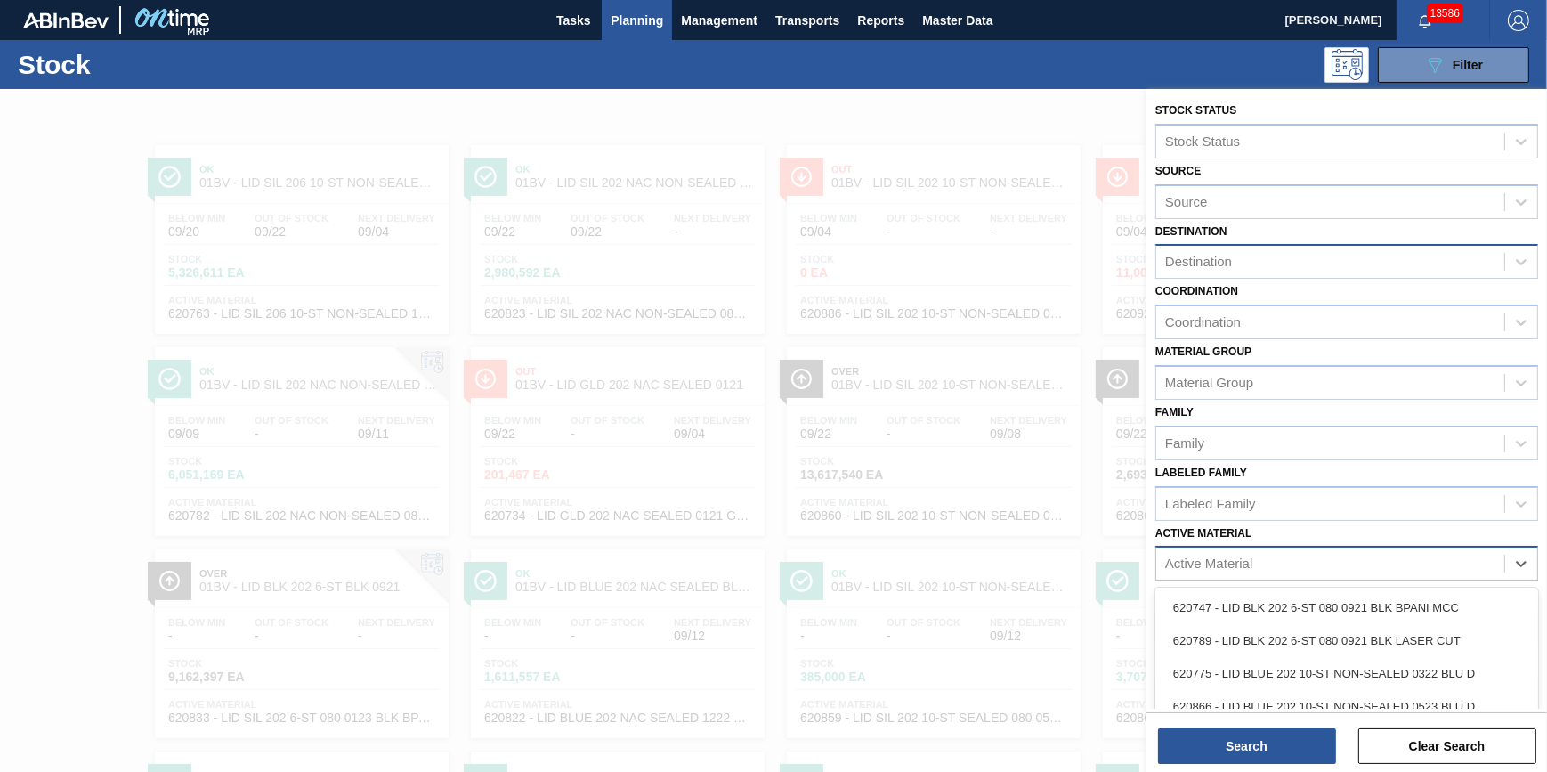
click at [1299, 554] on div "Active Material" at bounding box center [1330, 564] width 348 height 26
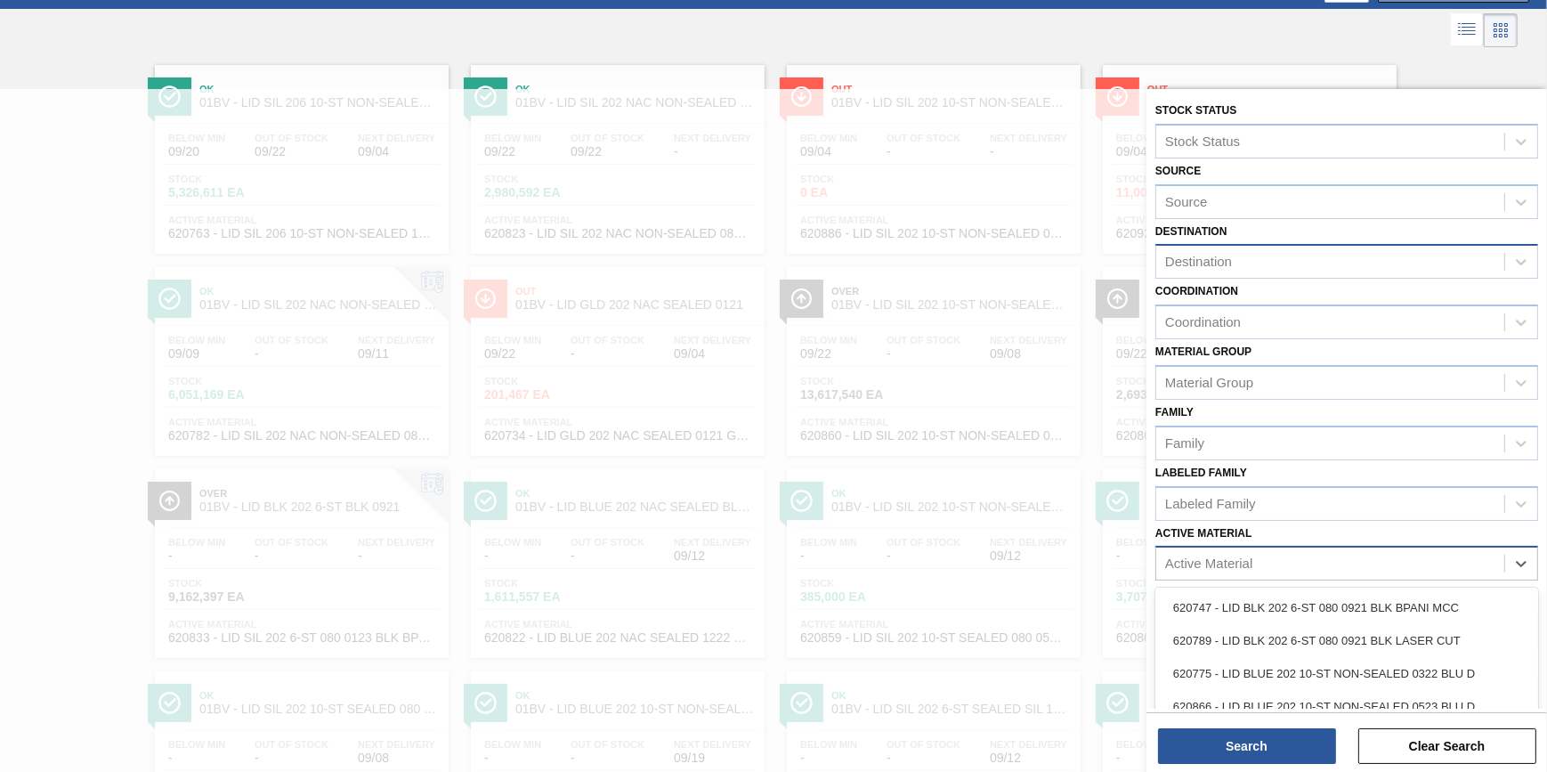
scroll to position [88, 0]
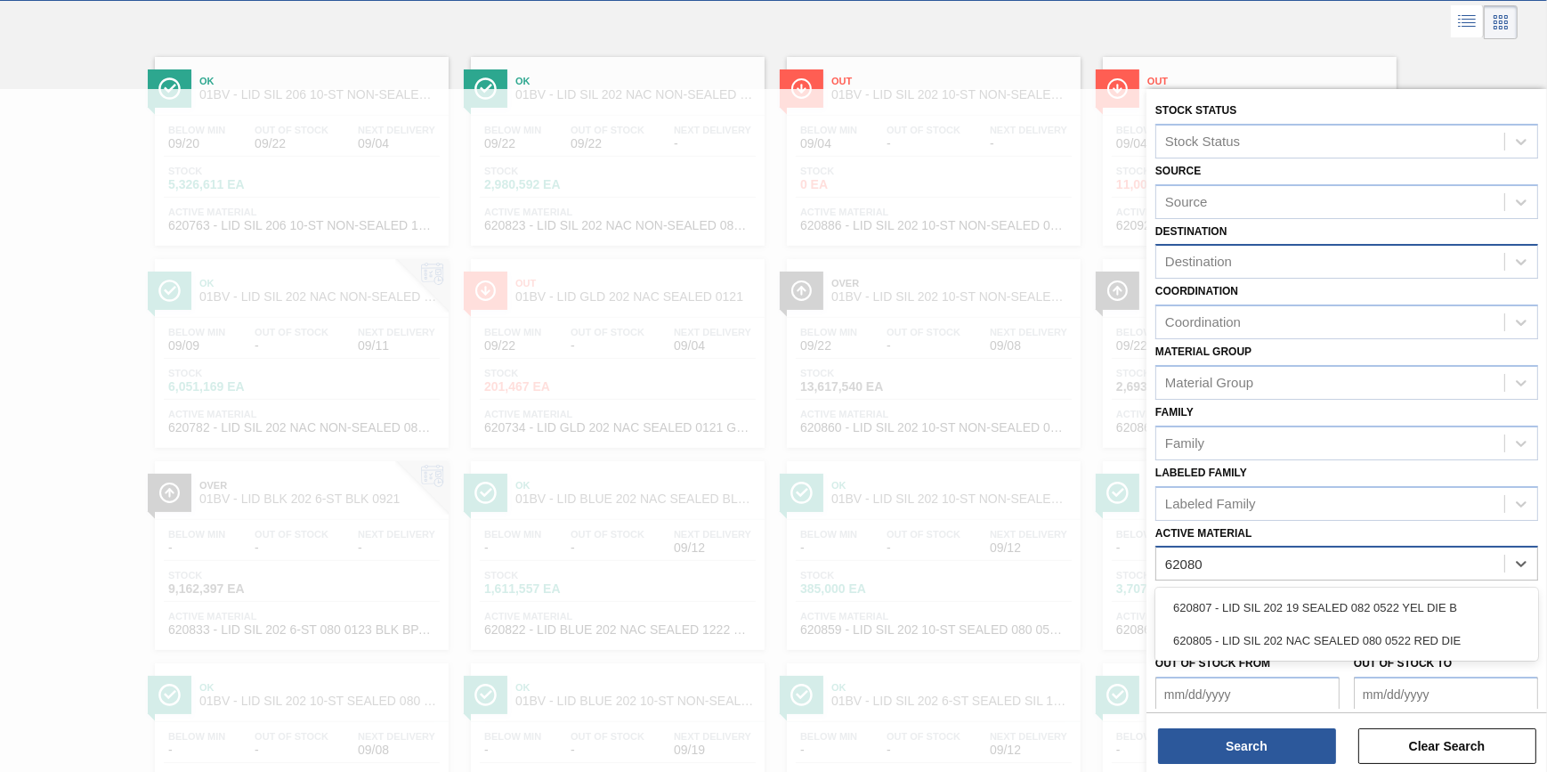
type Material "620805"
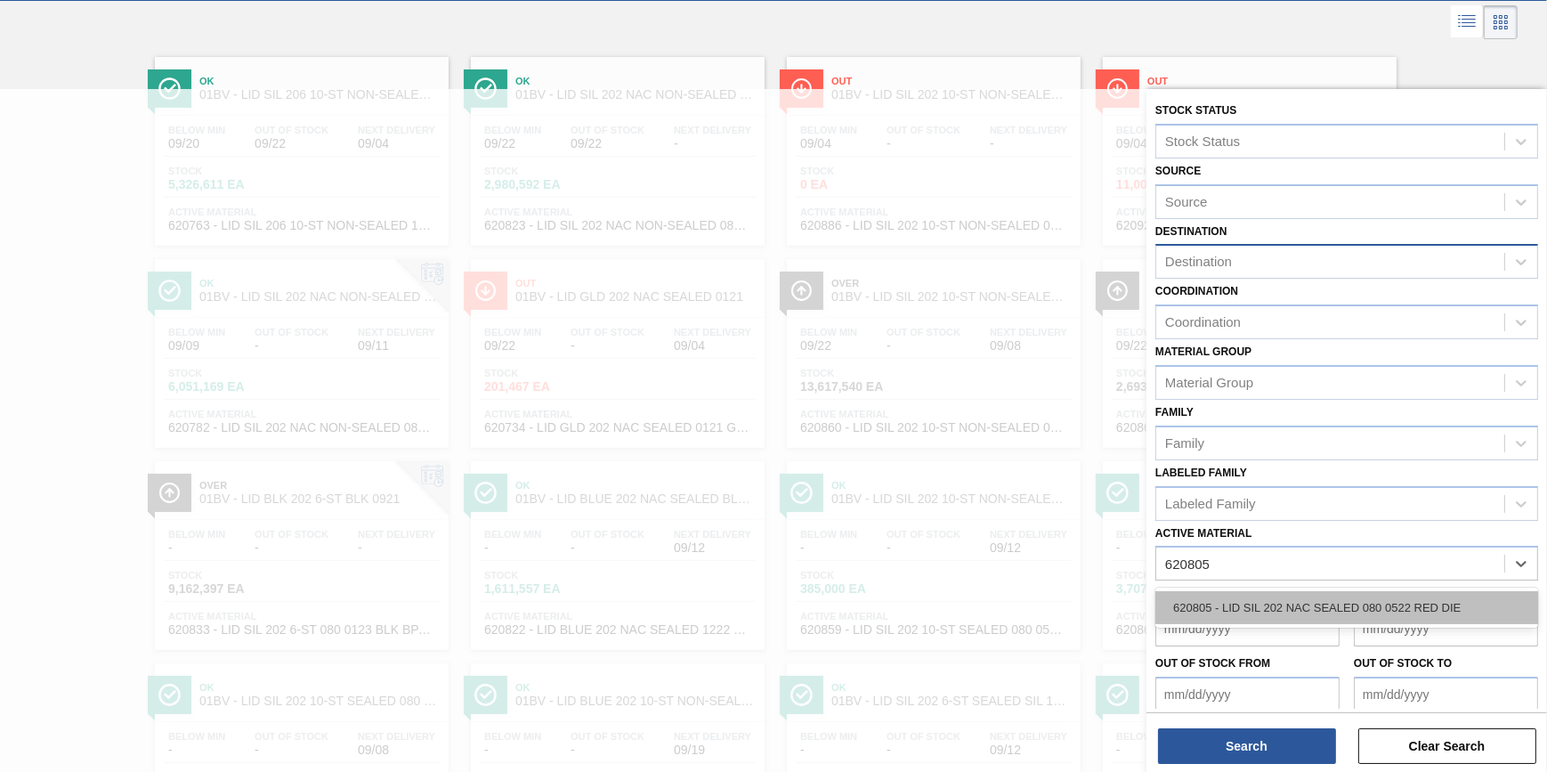
click at [1316, 618] on div "620805 - LID SIL 202 NAC SEALED 080 0522 RED DIE" at bounding box center [1346, 607] width 383 height 33
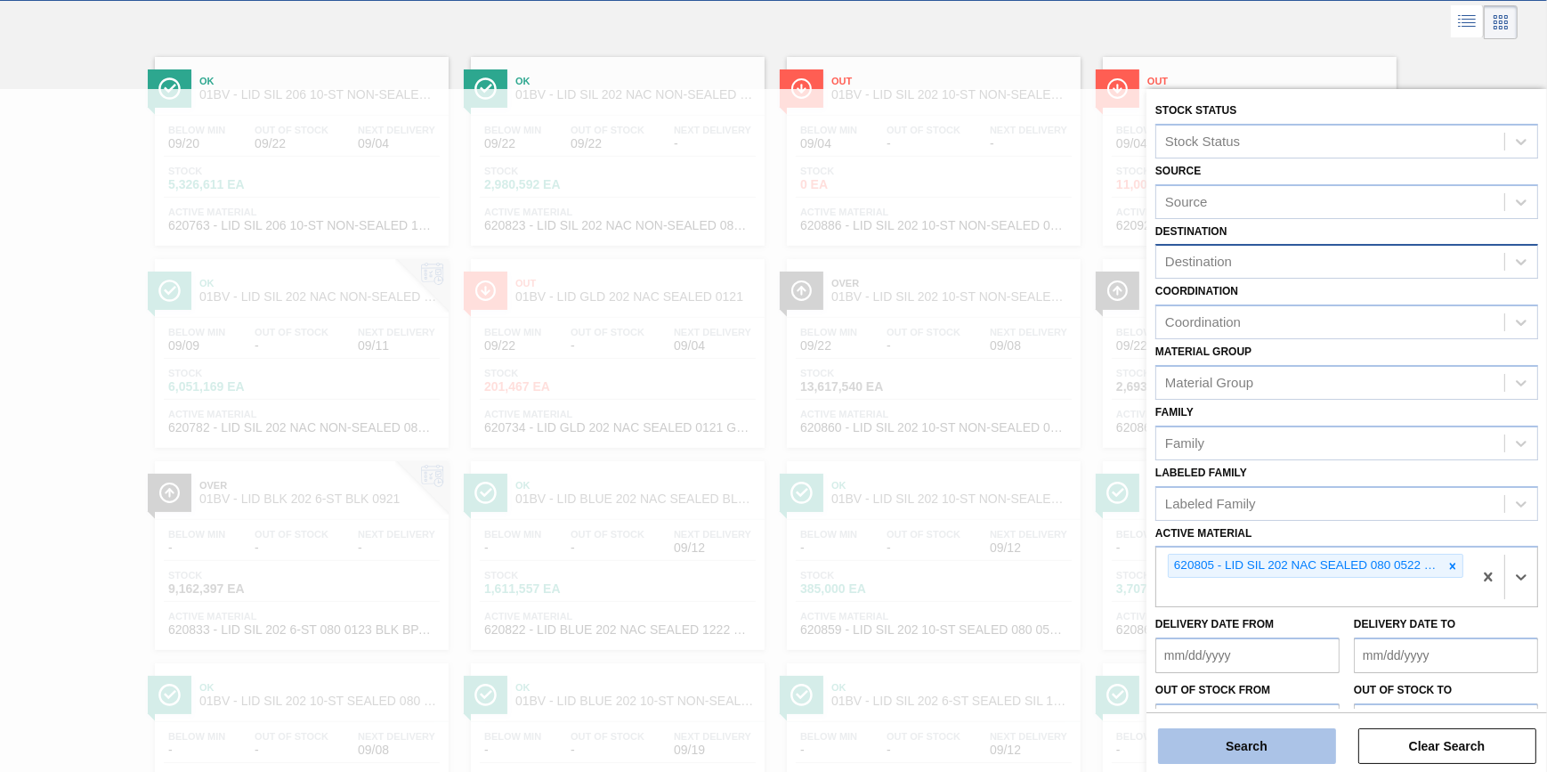
click at [1281, 749] on button "Search" at bounding box center [1247, 746] width 178 height 36
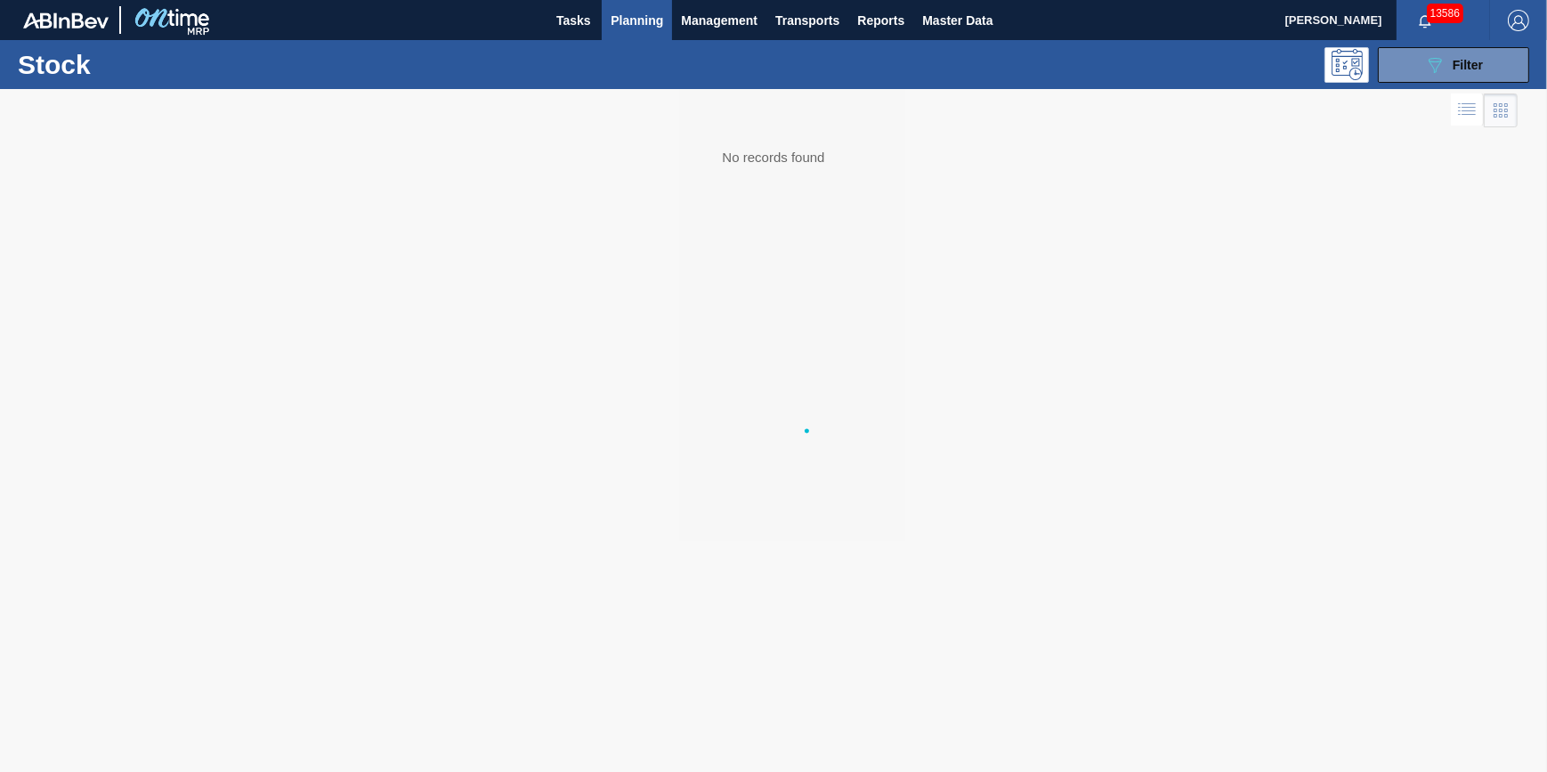
scroll to position [0, 0]
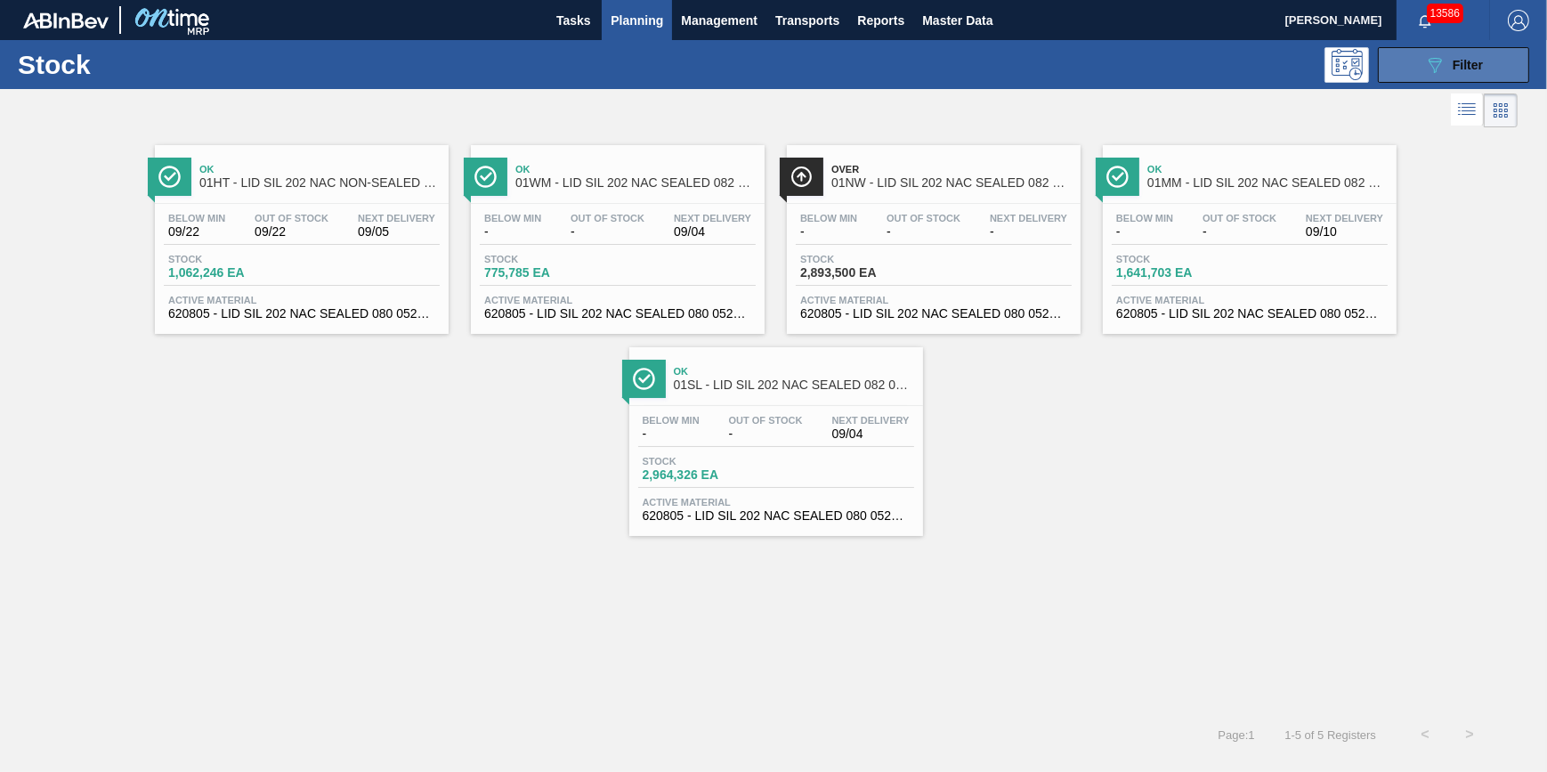
click at [1423, 67] on button "089F7B8B-B2A5-4AFE-B5C0-19BA573D28AC Filter" at bounding box center [1453, 65] width 151 height 36
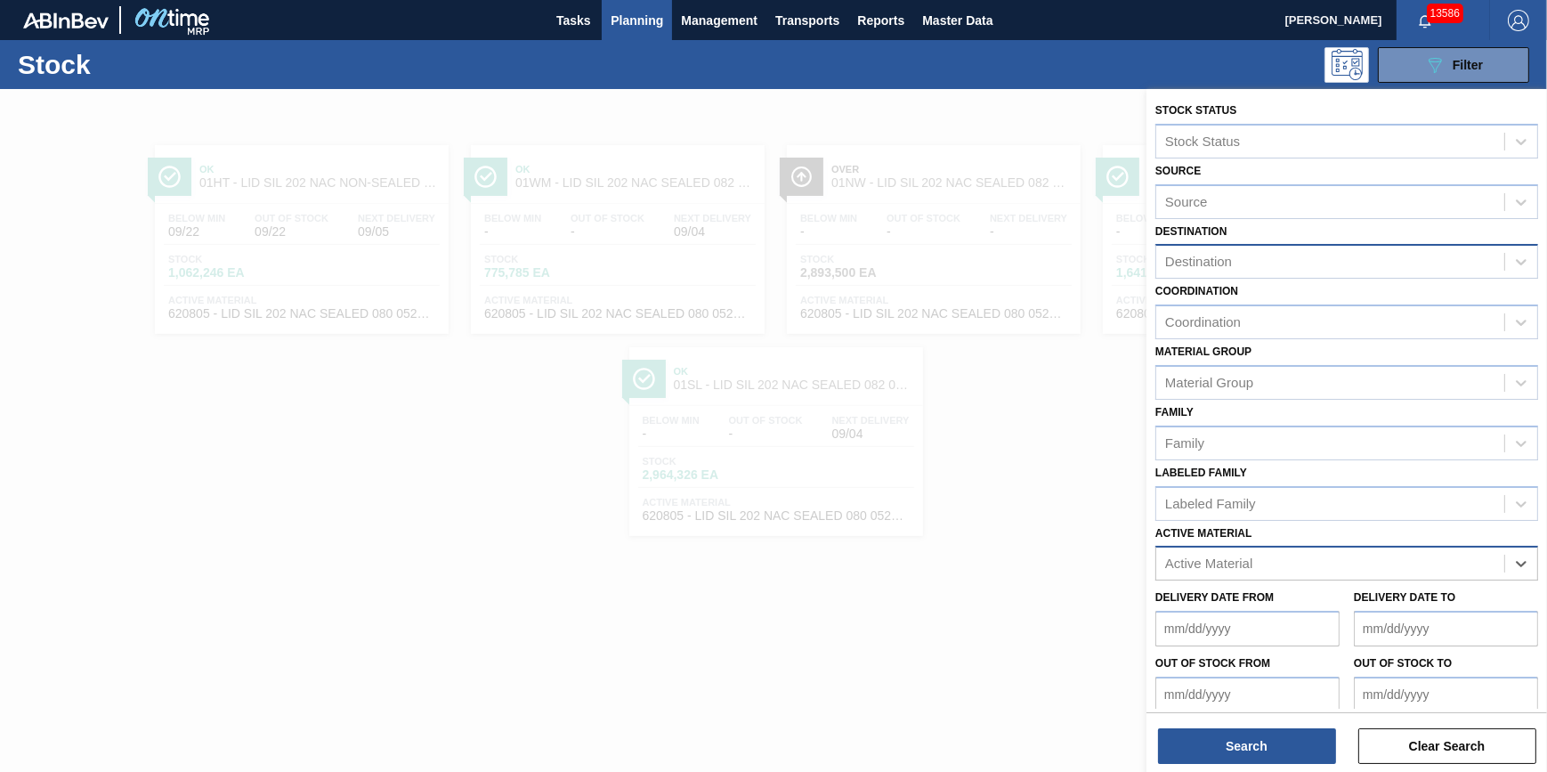
click at [1388, 565] on div "Active Material" at bounding box center [1330, 564] width 348 height 26
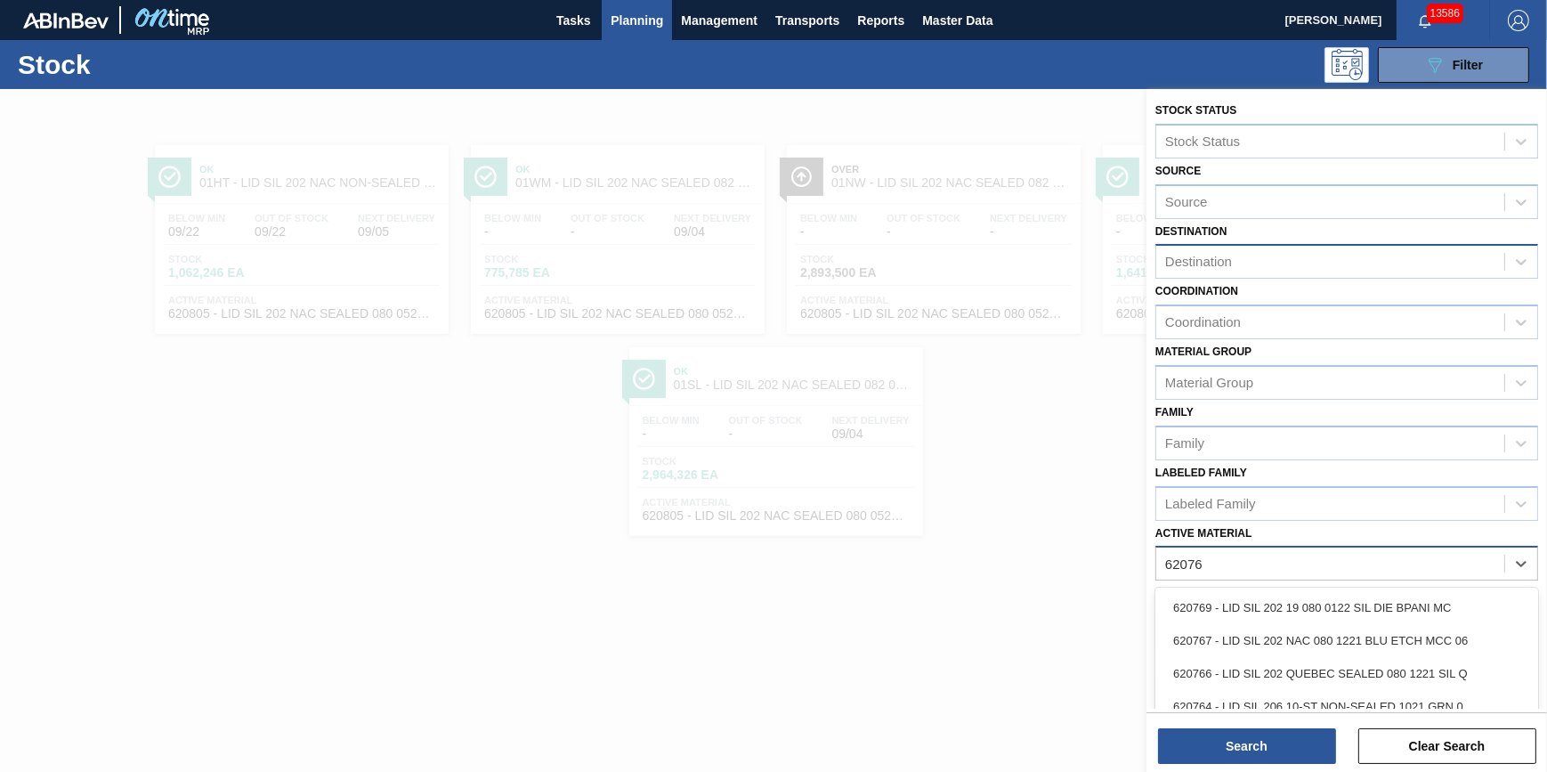
type Material "620763"
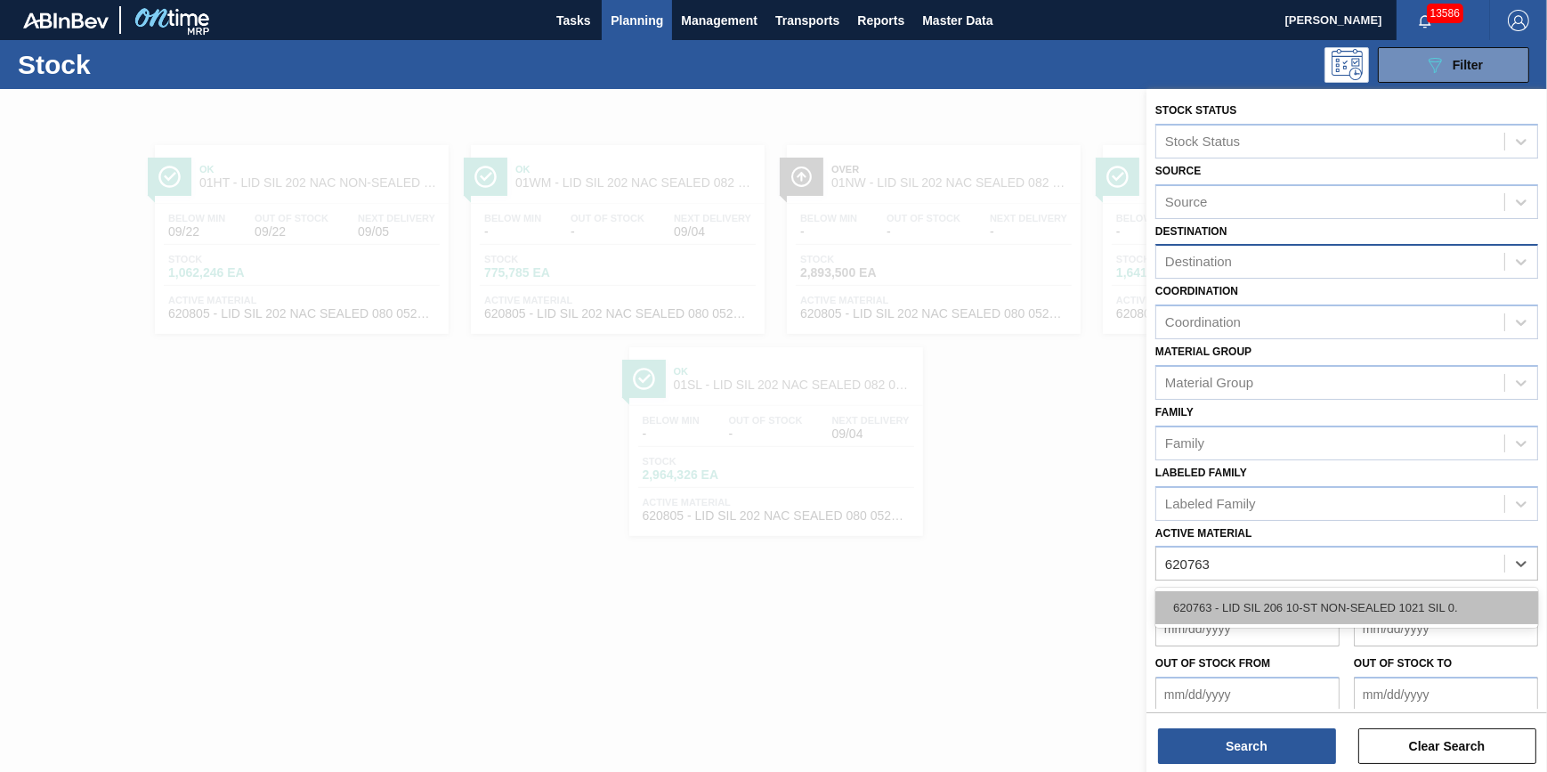
click at [1386, 601] on div "620763 - LID SIL 206 10-ST NON-SEALED 1021 SIL 0." at bounding box center [1346, 607] width 383 height 33
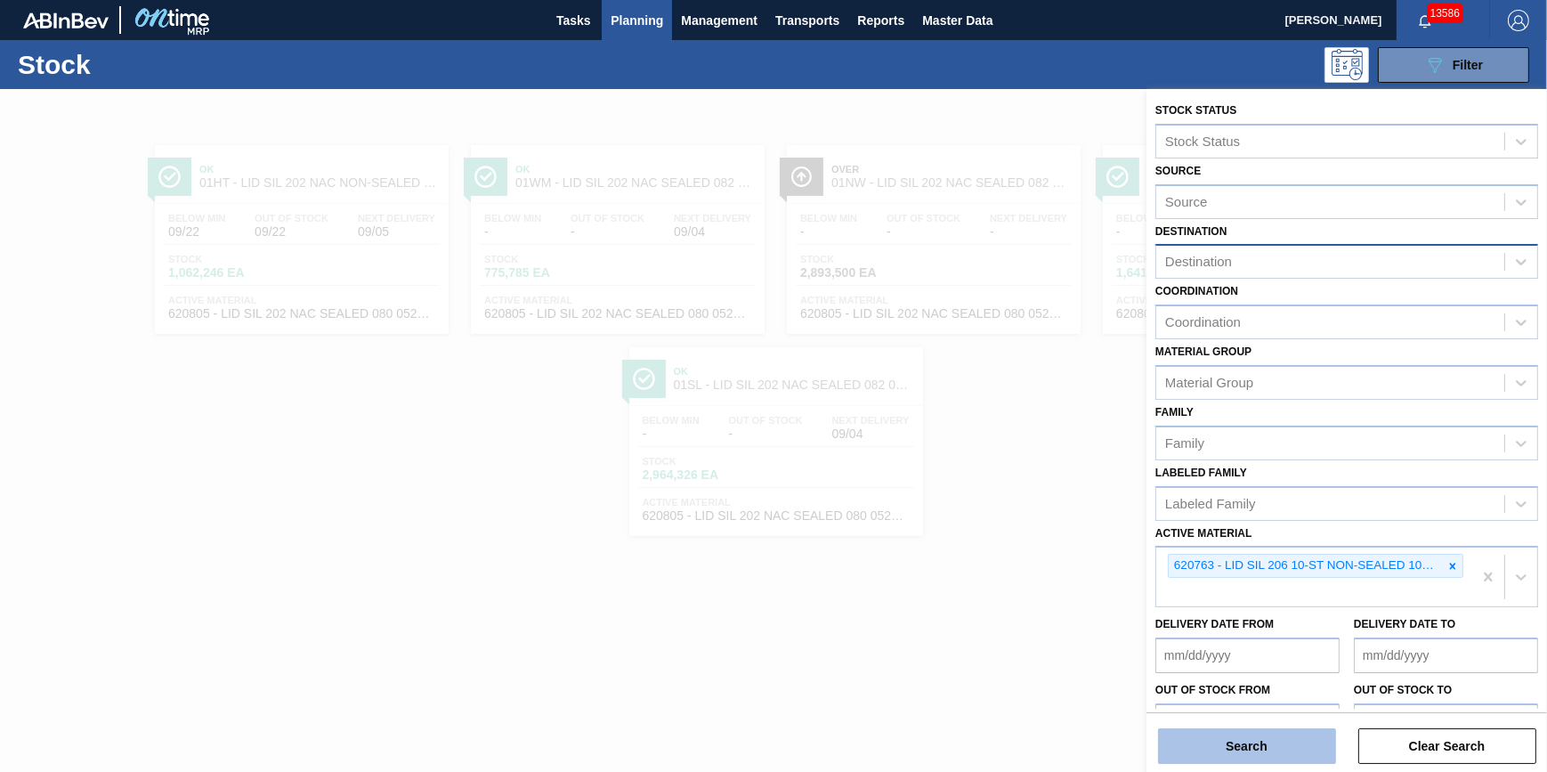
click at [1264, 739] on button "Search" at bounding box center [1247, 746] width 178 height 36
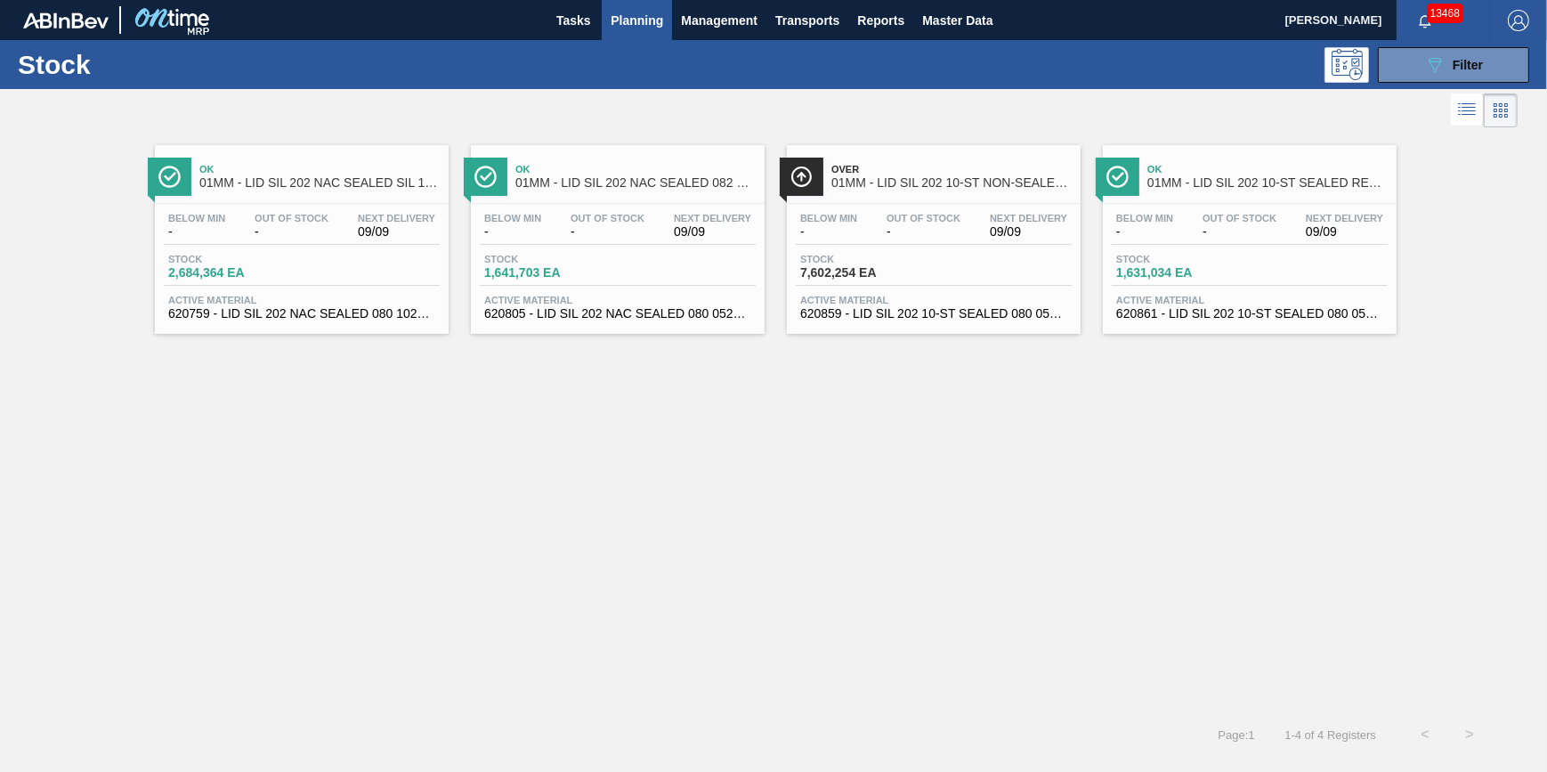
drag, startPoint x: 0, startPoint y: 0, endPoint x: 656, endPoint y: 17, distance: 656.2
click at [656, 17] on span "Planning" at bounding box center [637, 20] width 53 height 21
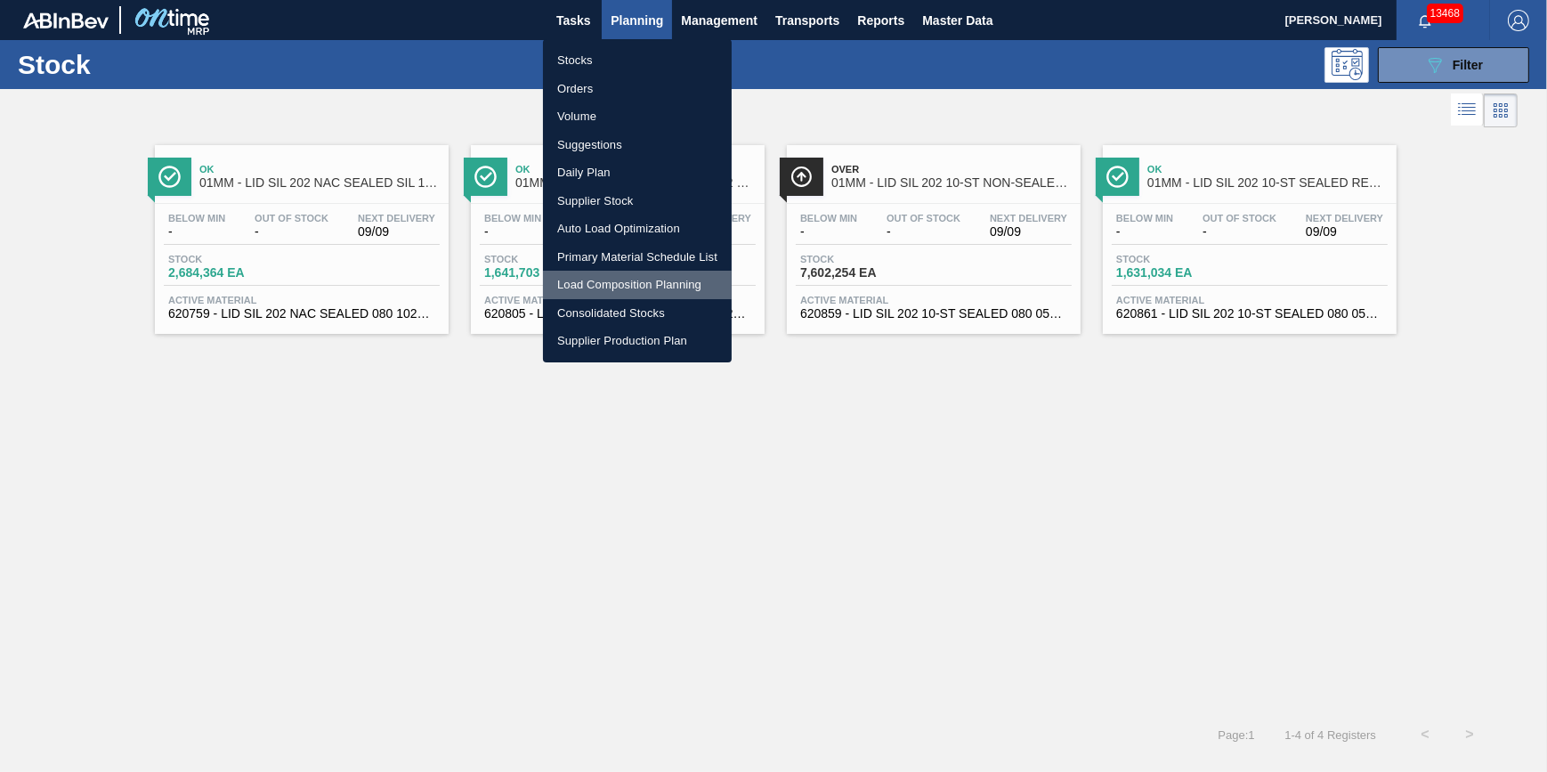
click at [663, 284] on li "Load Composition Planning" at bounding box center [637, 285] width 189 height 28
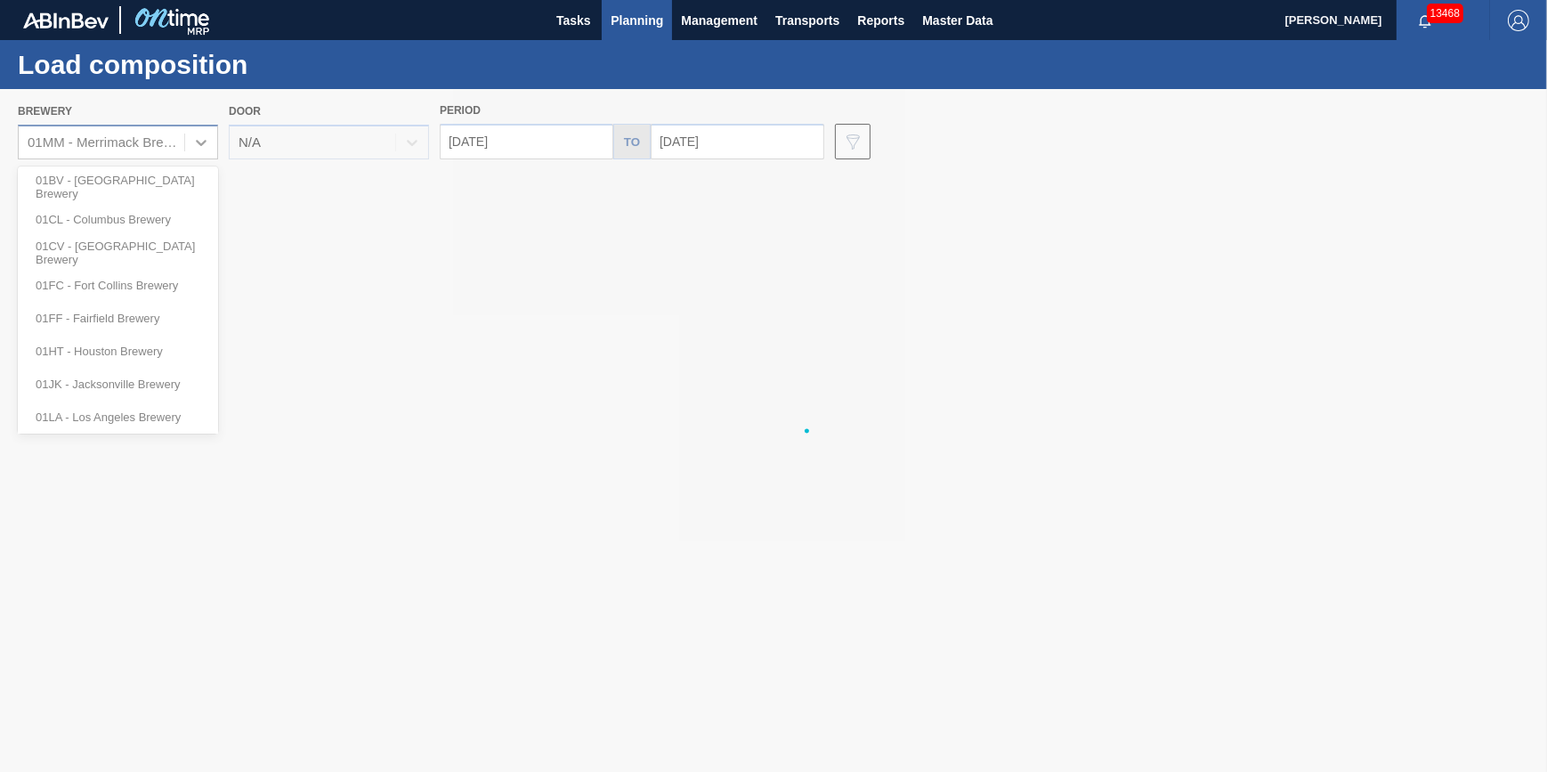
click at [154, 142] on div "Brewery option 01BV - [GEOGRAPHIC_DATA] Brewery focused, 1 of 12. 12 results av…" at bounding box center [773, 128] width 1547 height 79
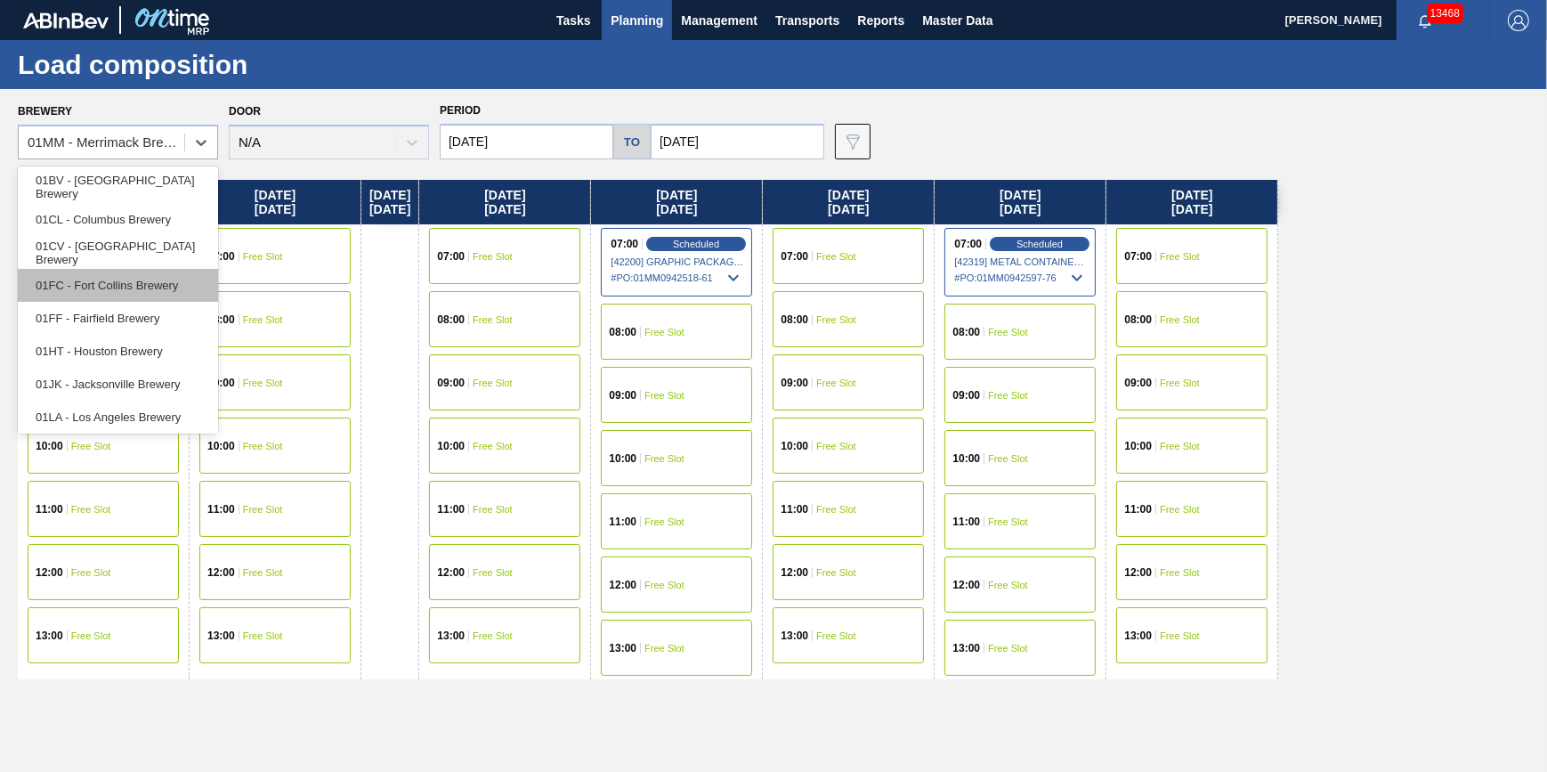
click at [148, 291] on div "01FC - Fort Collins Brewery" at bounding box center [118, 285] width 200 height 33
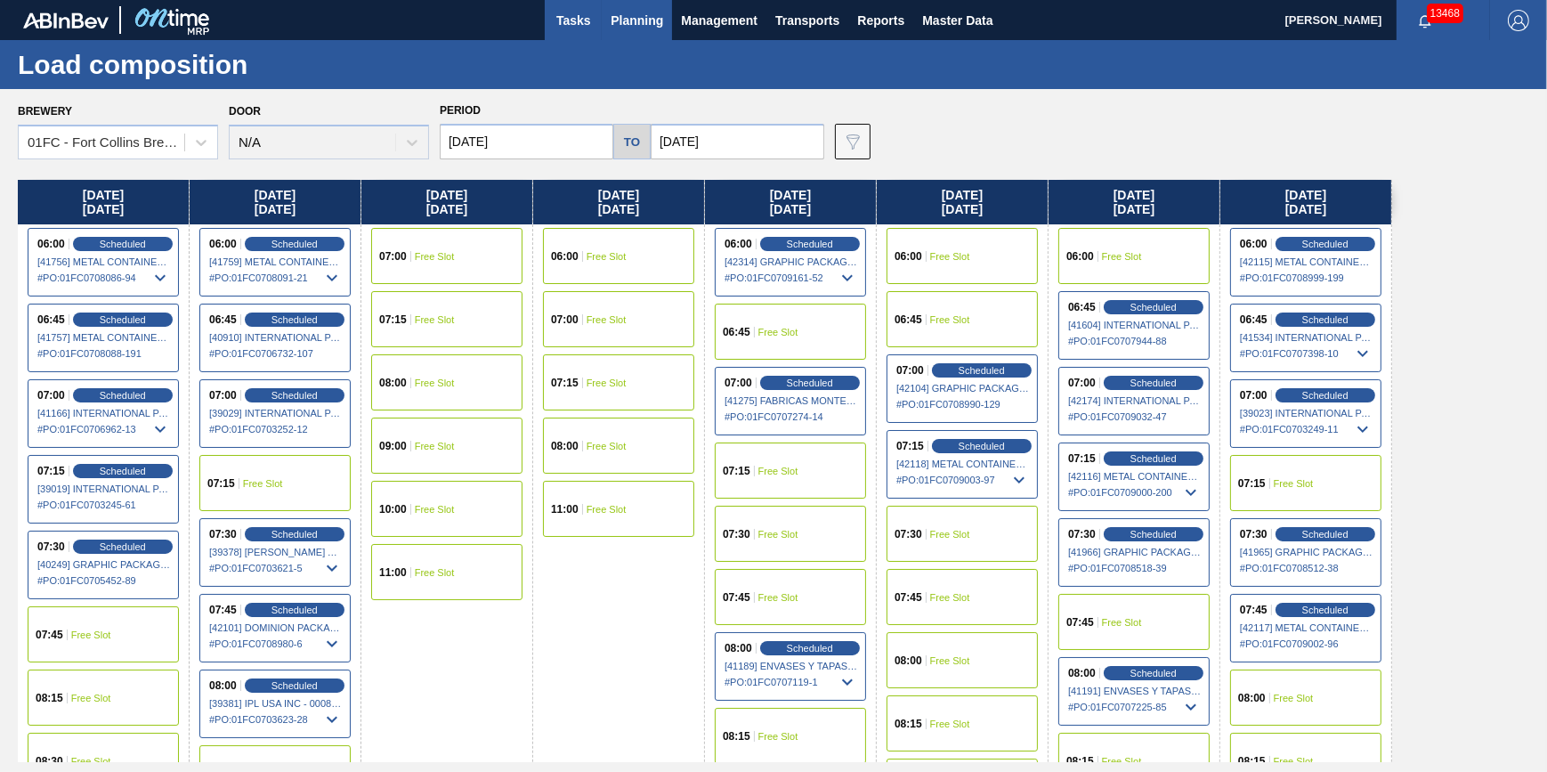
click at [584, 31] on button "Tasks" at bounding box center [573, 20] width 57 height 40
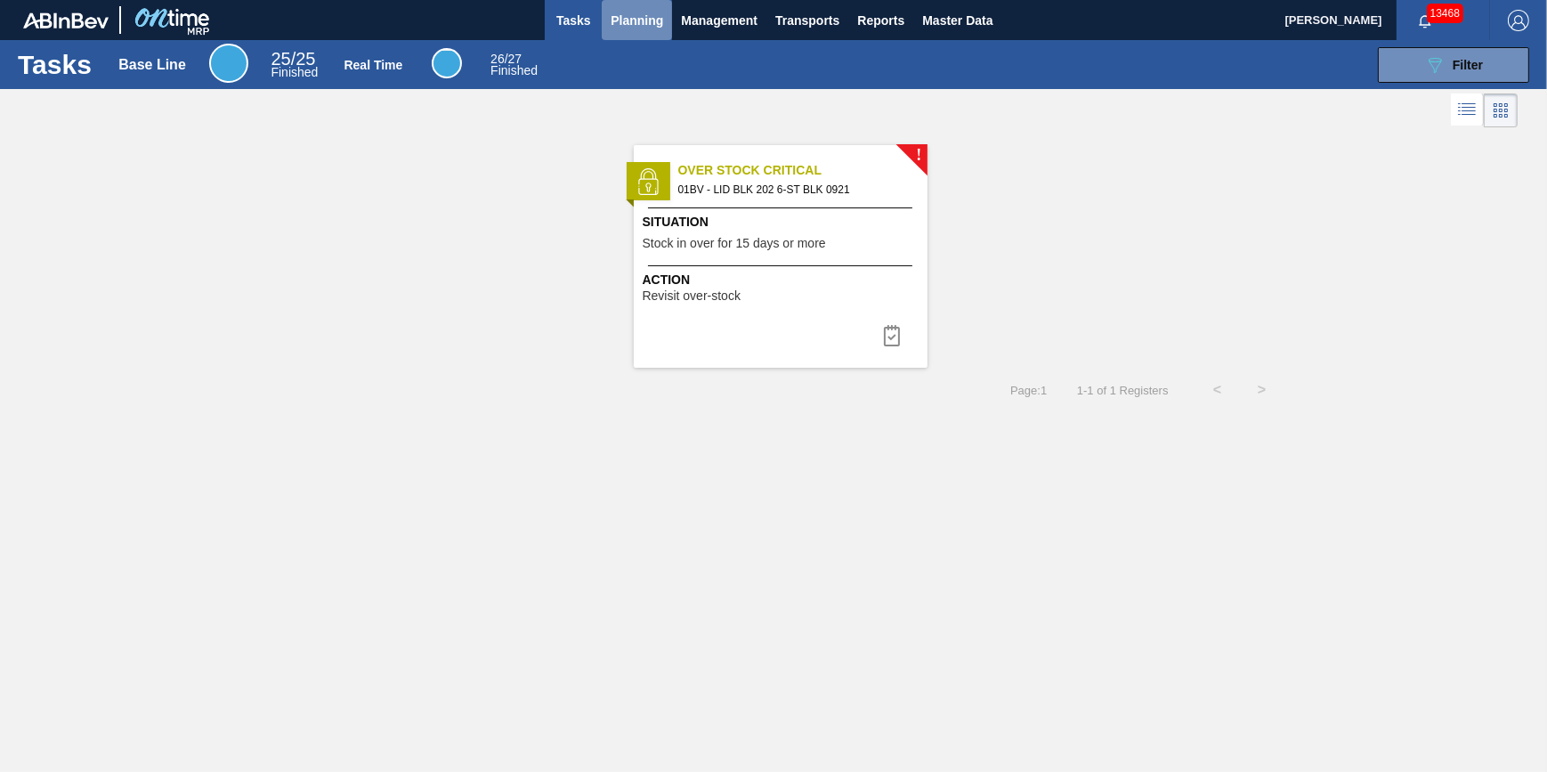
click at [615, 21] on span "Planning" at bounding box center [637, 20] width 53 height 21
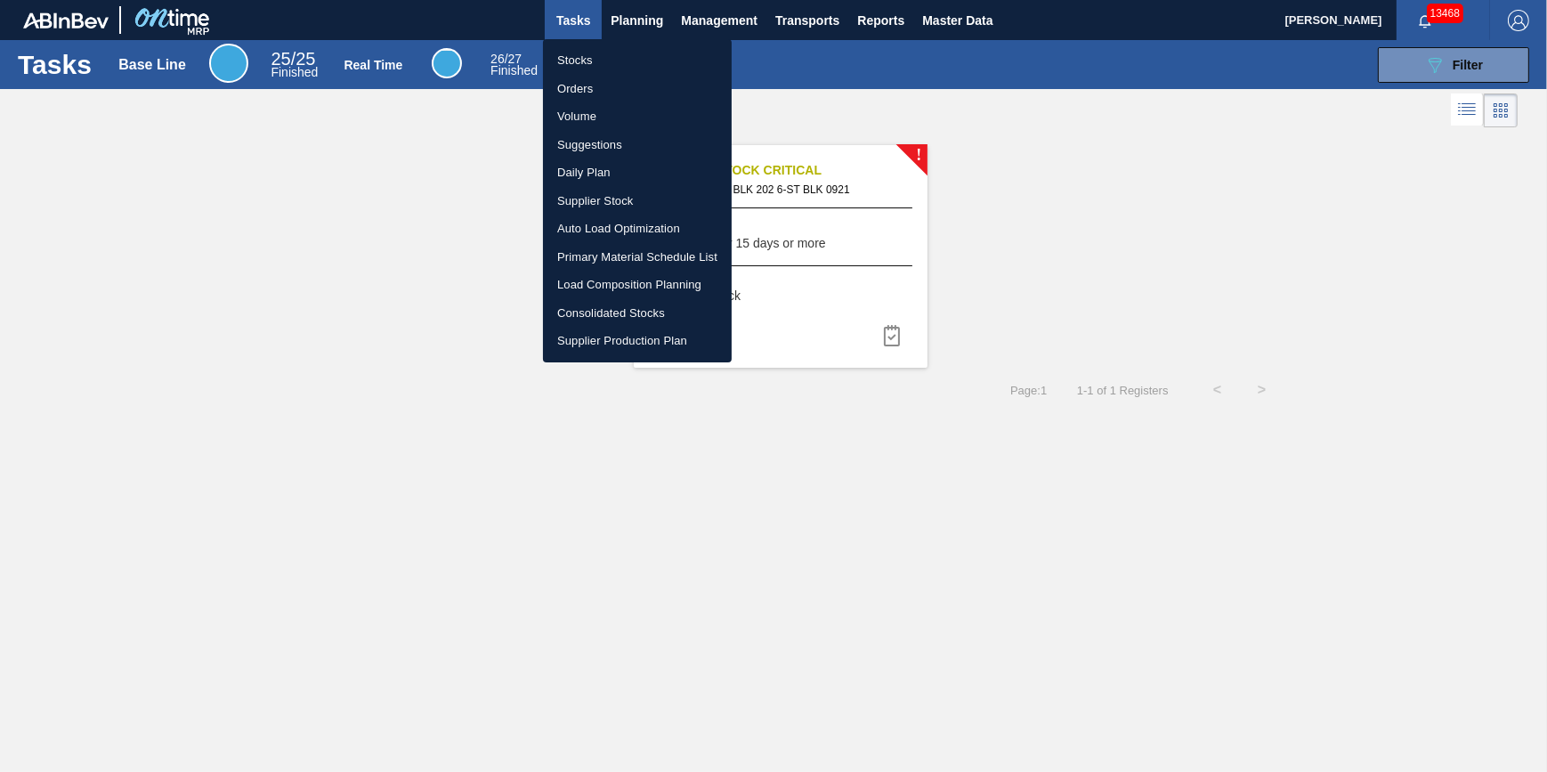
click at [603, 49] on li "Stocks" at bounding box center [637, 60] width 189 height 28
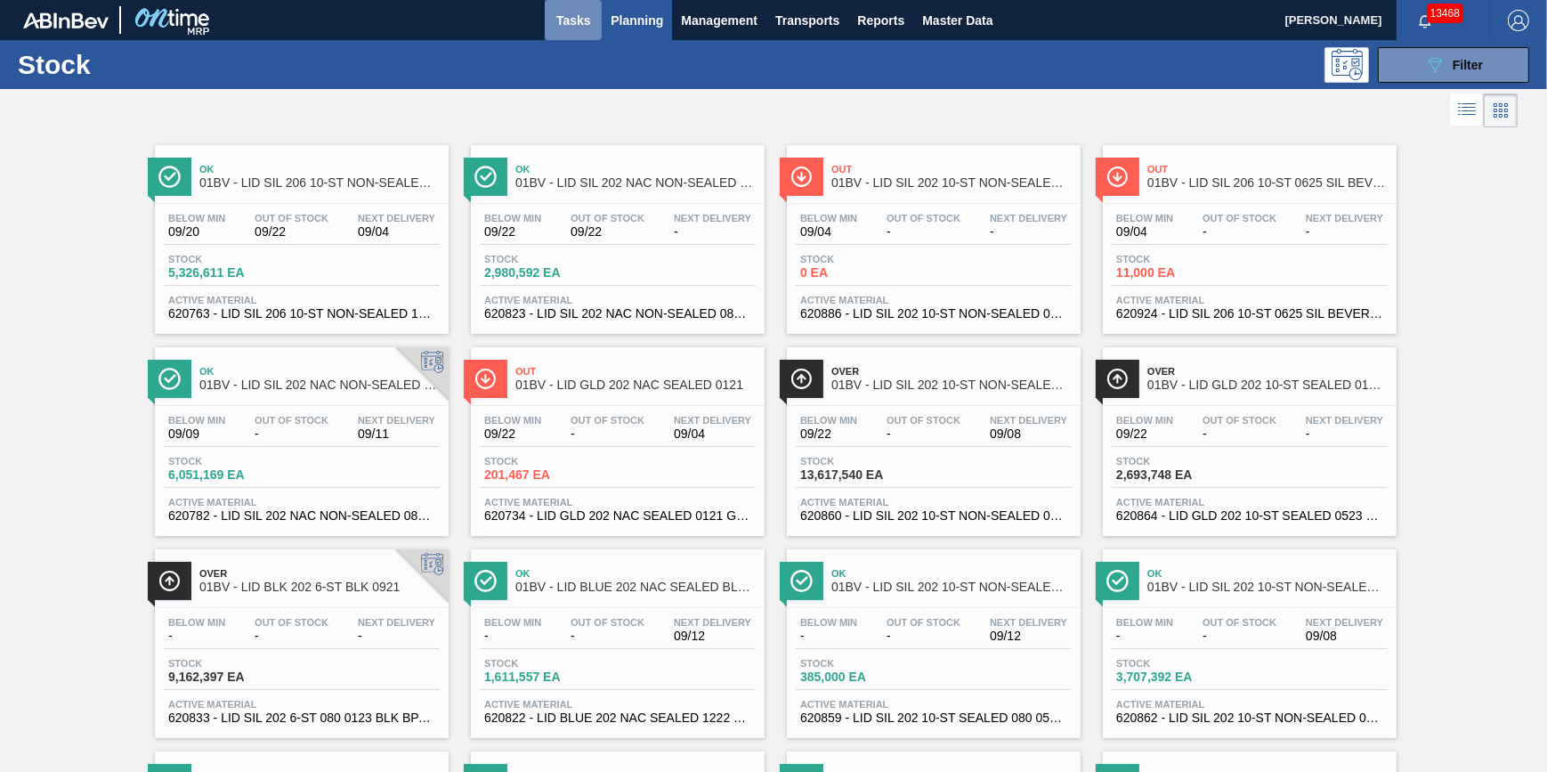
click at [580, 15] on span "Tasks" at bounding box center [573, 20] width 39 height 21
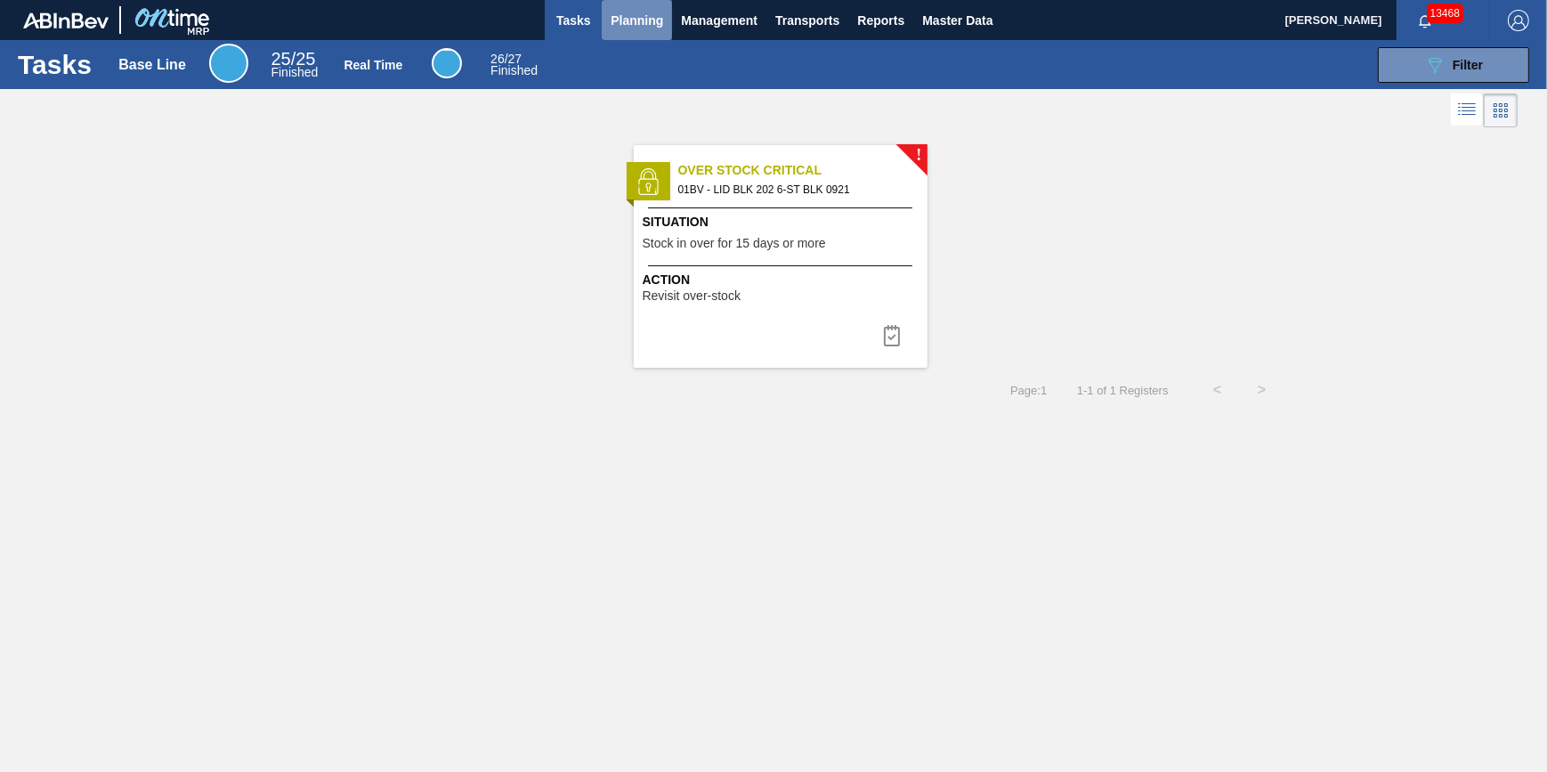
click at [643, 23] on span "Planning" at bounding box center [637, 20] width 53 height 21
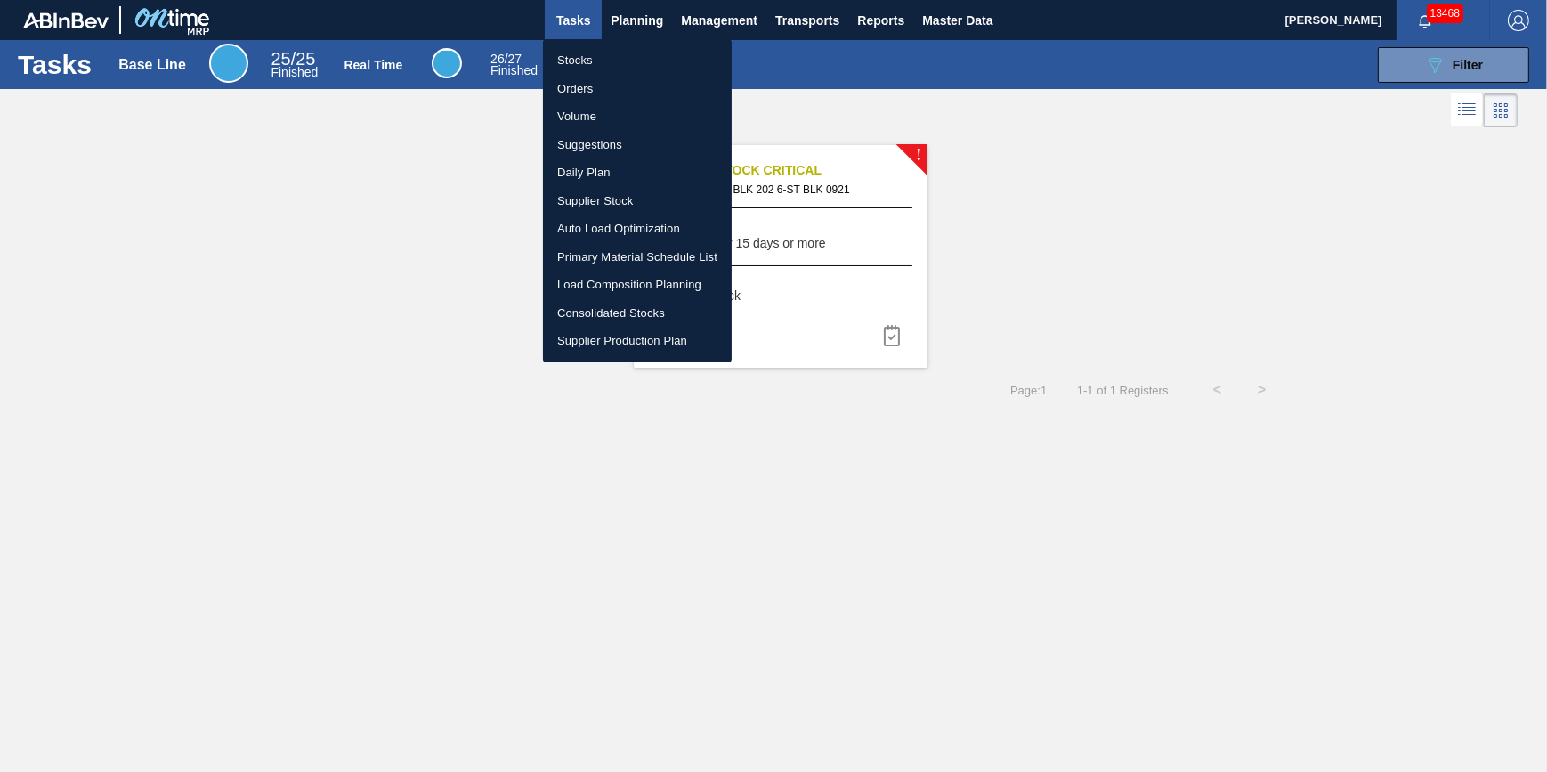
click at [634, 50] on li "Stocks" at bounding box center [637, 60] width 189 height 28
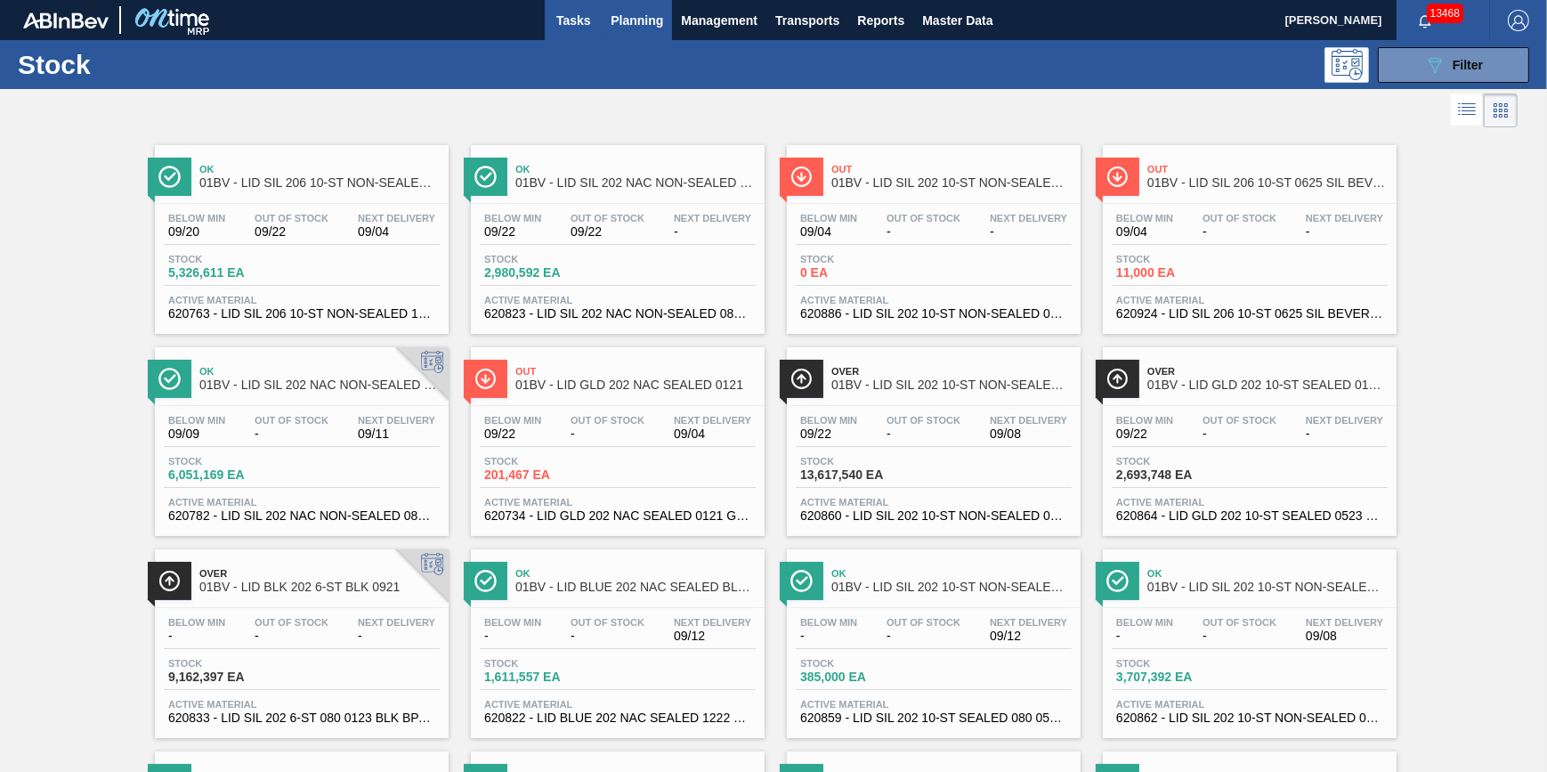
click at [582, 36] on button "Tasks" at bounding box center [573, 20] width 57 height 40
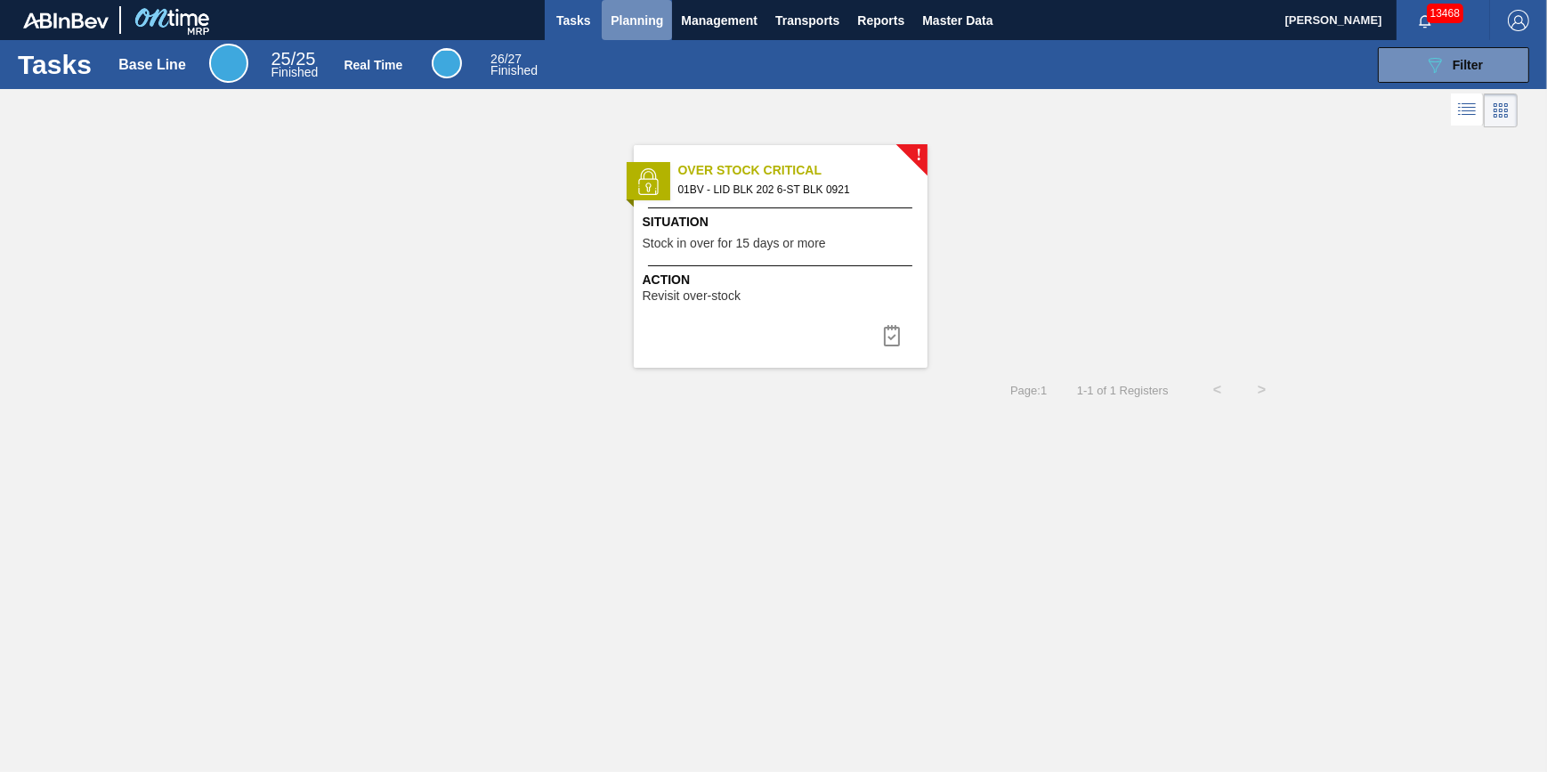
click at [617, 33] on button "Planning" at bounding box center [637, 20] width 70 height 40
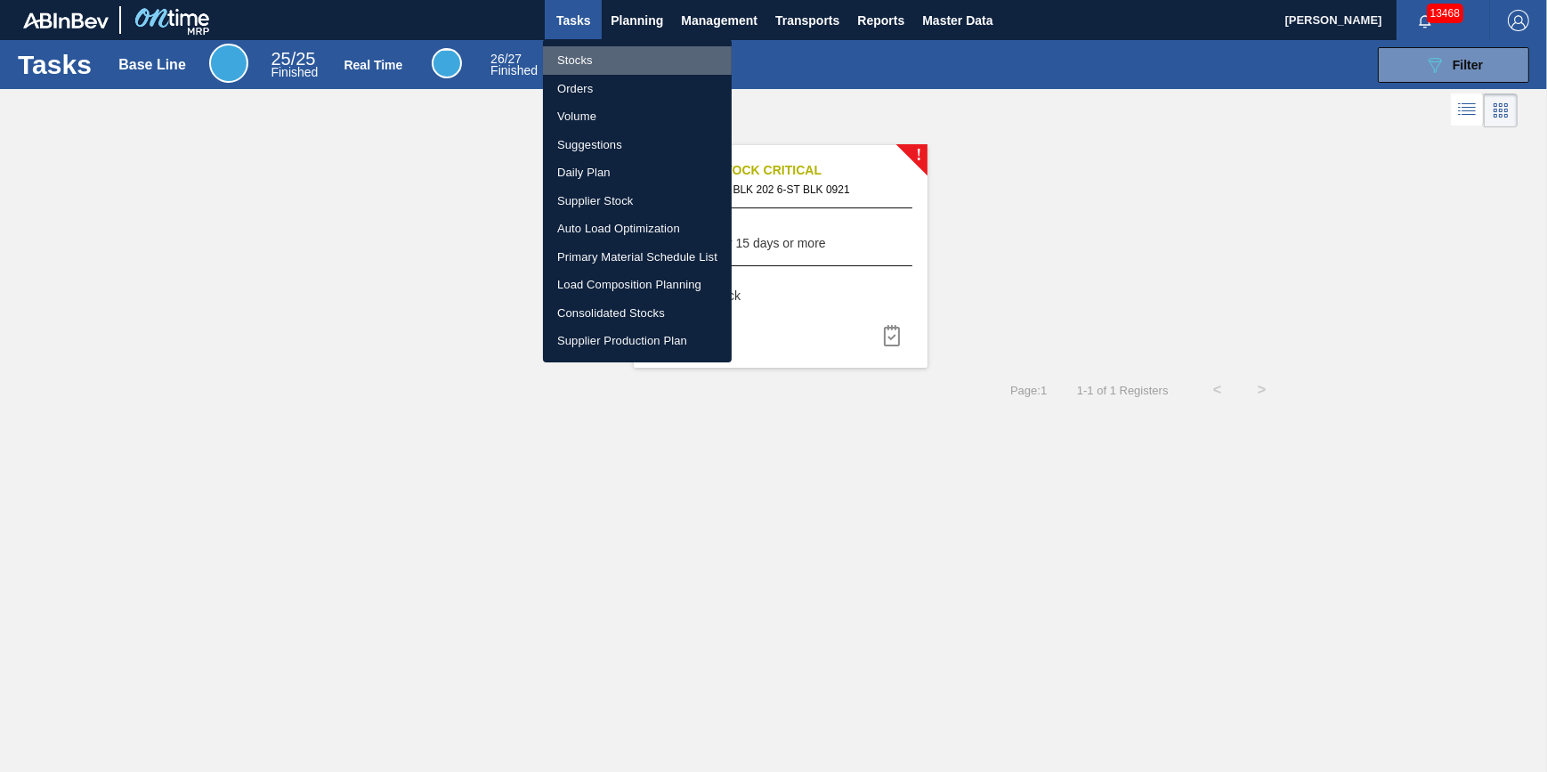
click at [613, 56] on li "Stocks" at bounding box center [637, 60] width 189 height 28
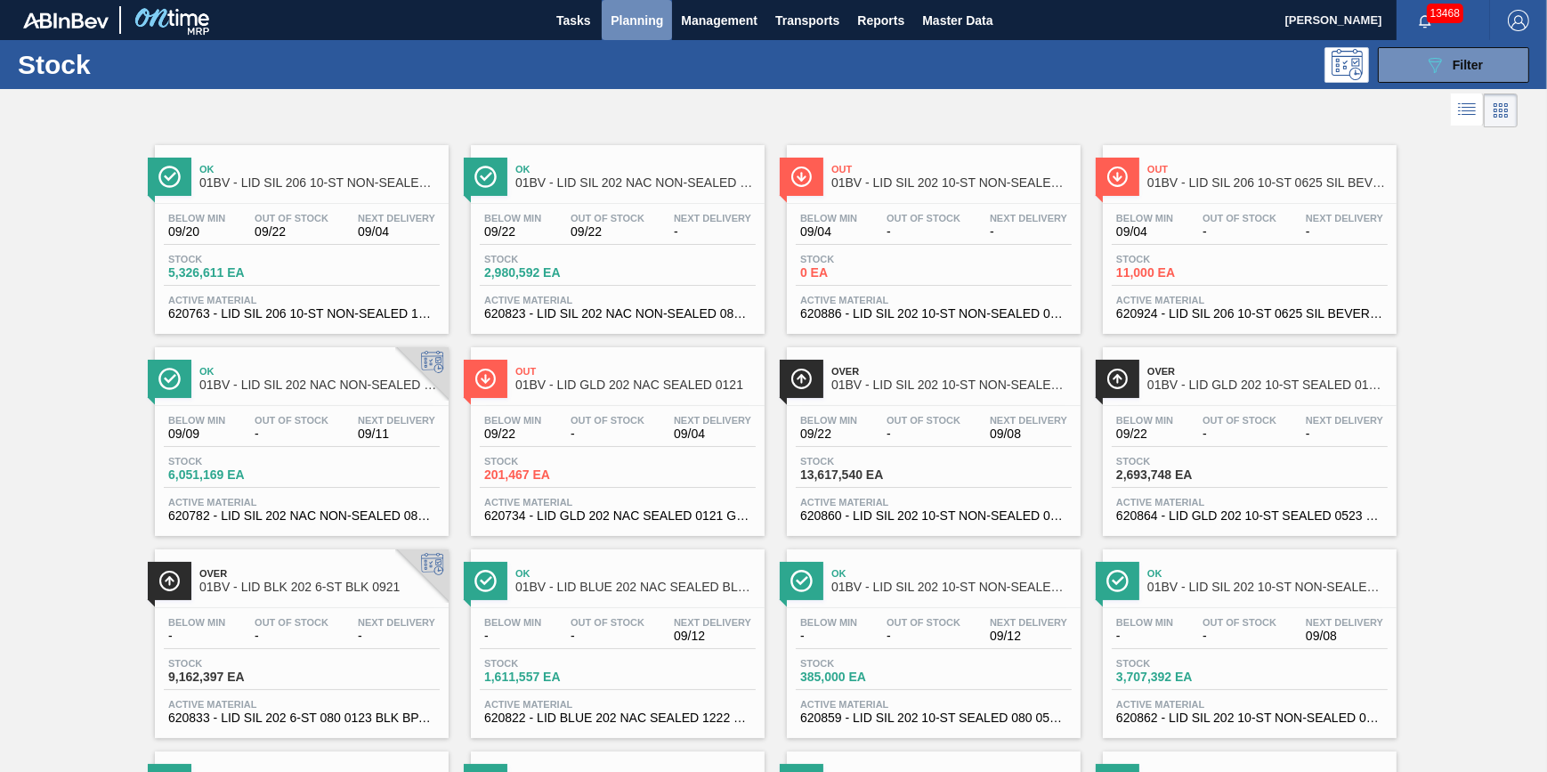
click at [640, 28] on span "Planning" at bounding box center [637, 20] width 53 height 21
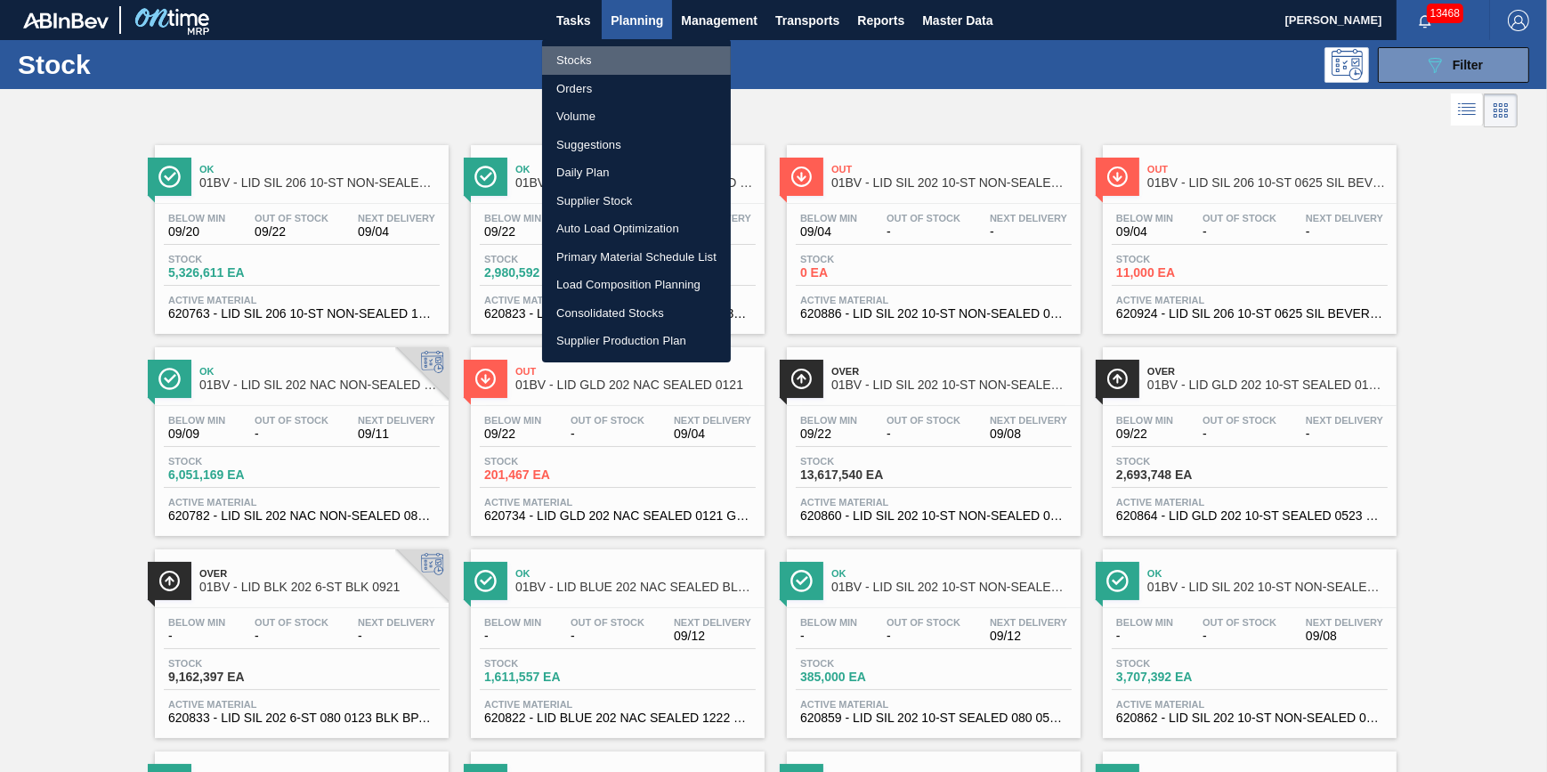
click at [629, 62] on li "Stocks" at bounding box center [636, 60] width 189 height 28
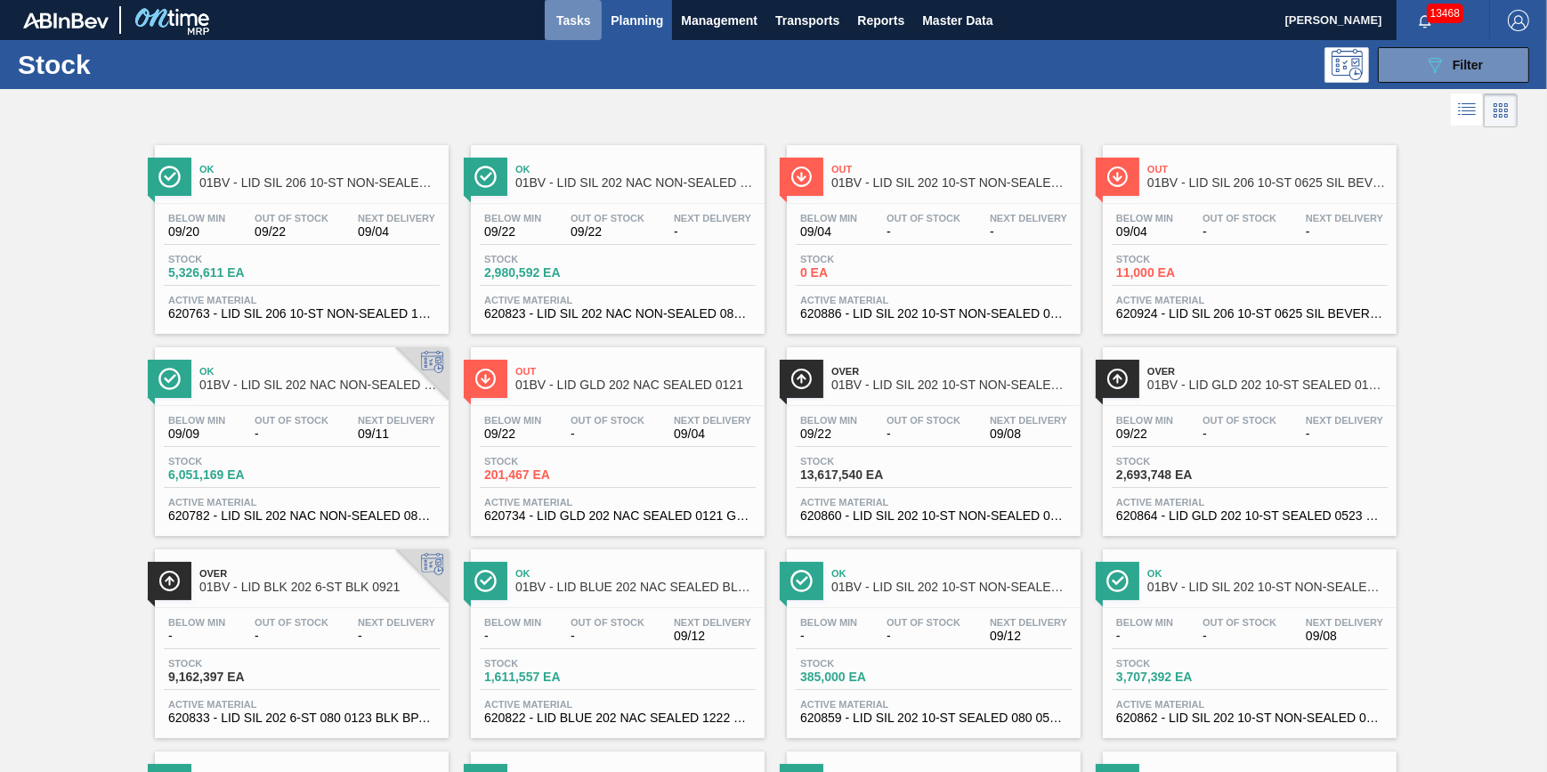
click at [580, 26] on span "Tasks" at bounding box center [573, 20] width 39 height 21
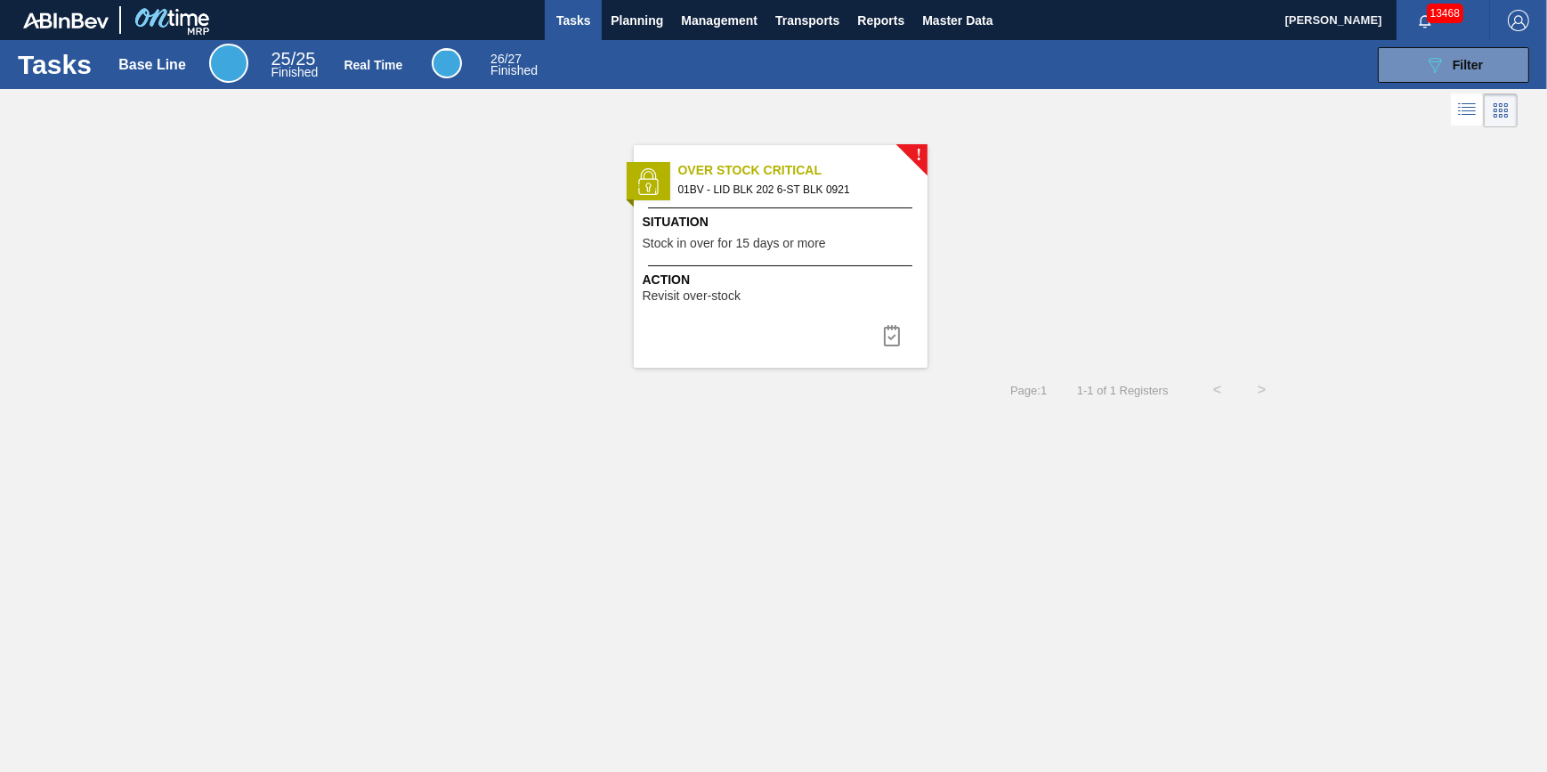
click at [800, 178] on span "Over Stock Critical" at bounding box center [802, 170] width 249 height 19
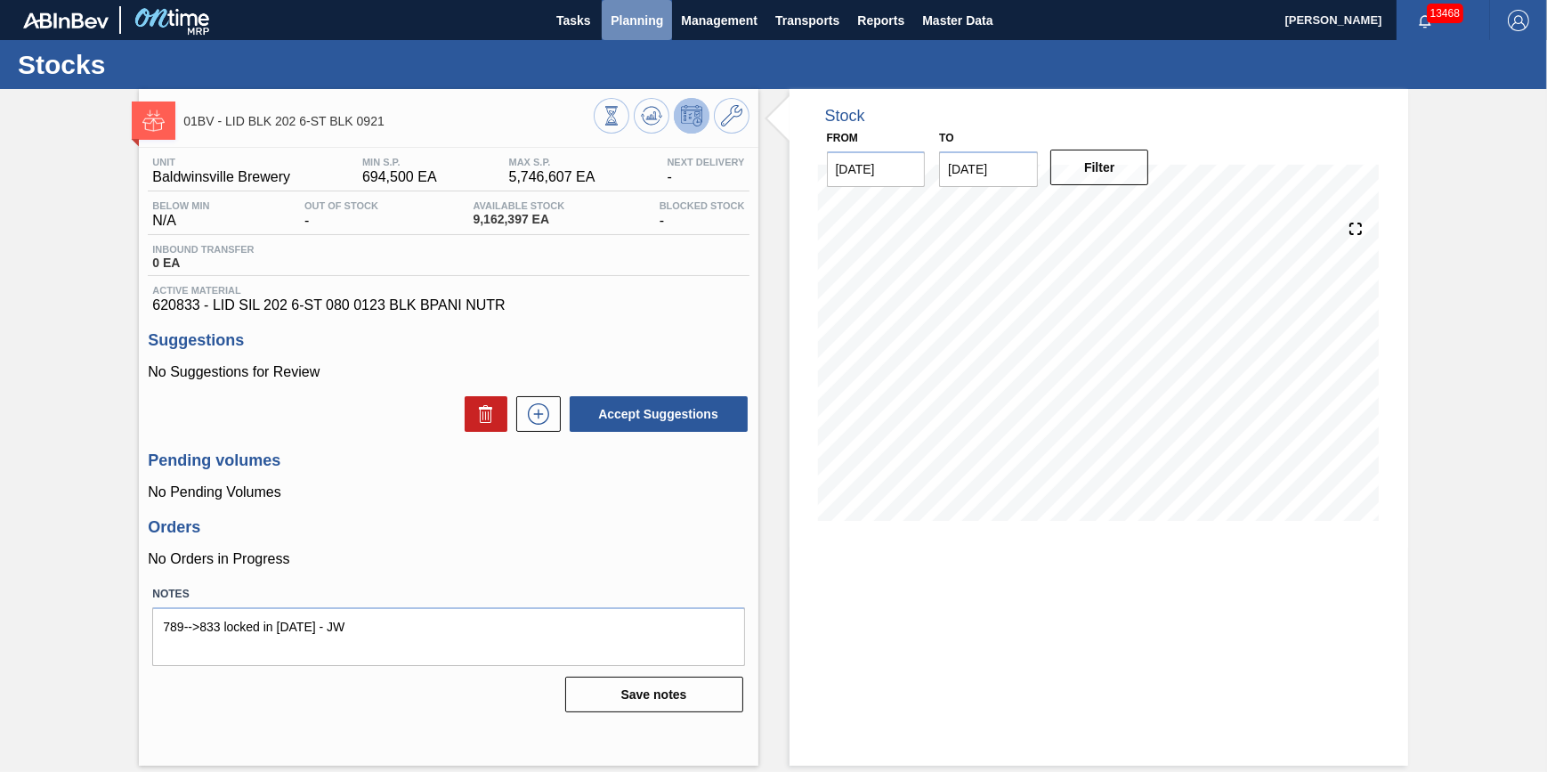
click at [644, 32] on button "Planning" at bounding box center [637, 20] width 70 height 40
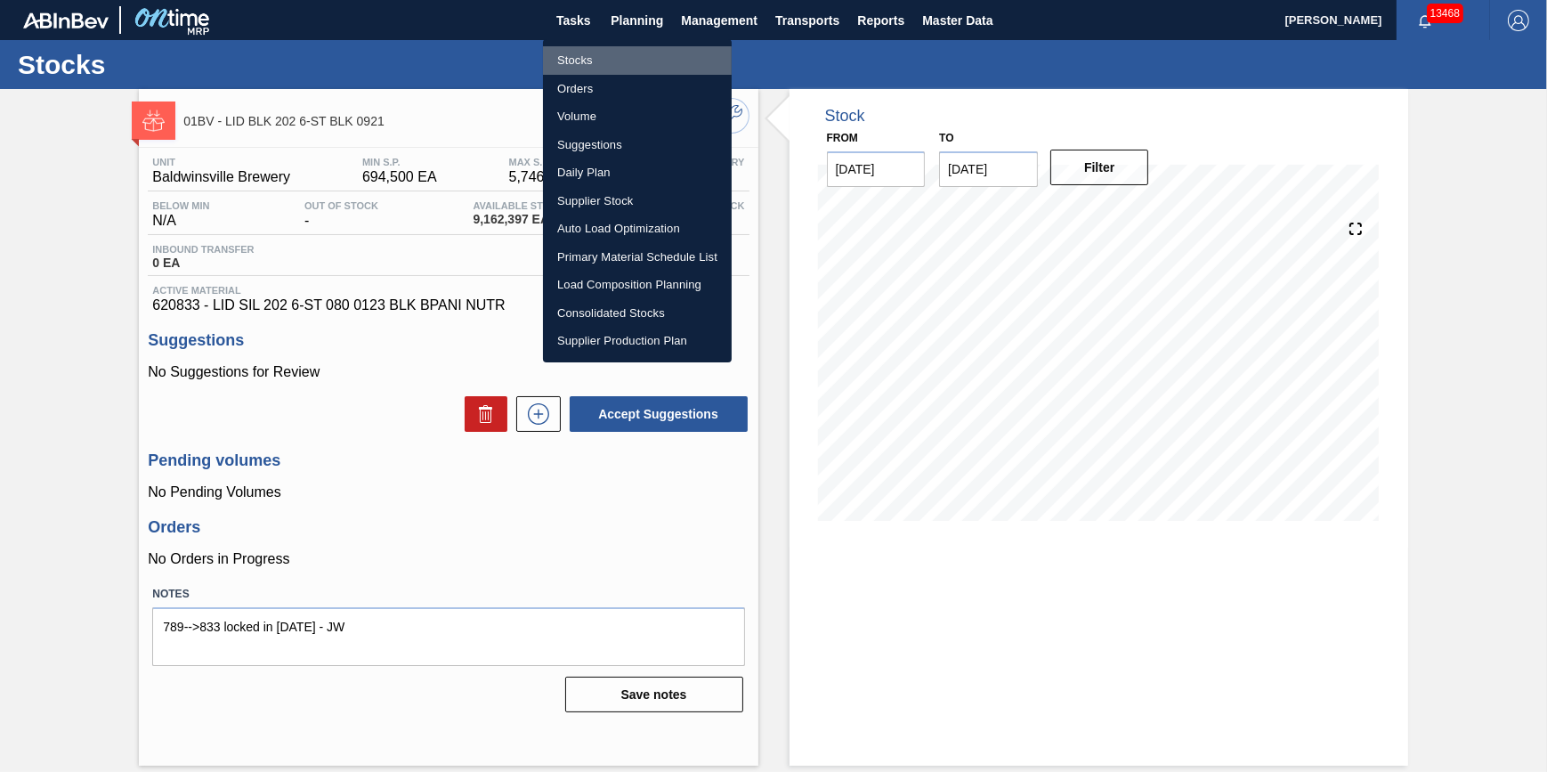
click at [638, 62] on li "Stocks" at bounding box center [637, 60] width 189 height 28
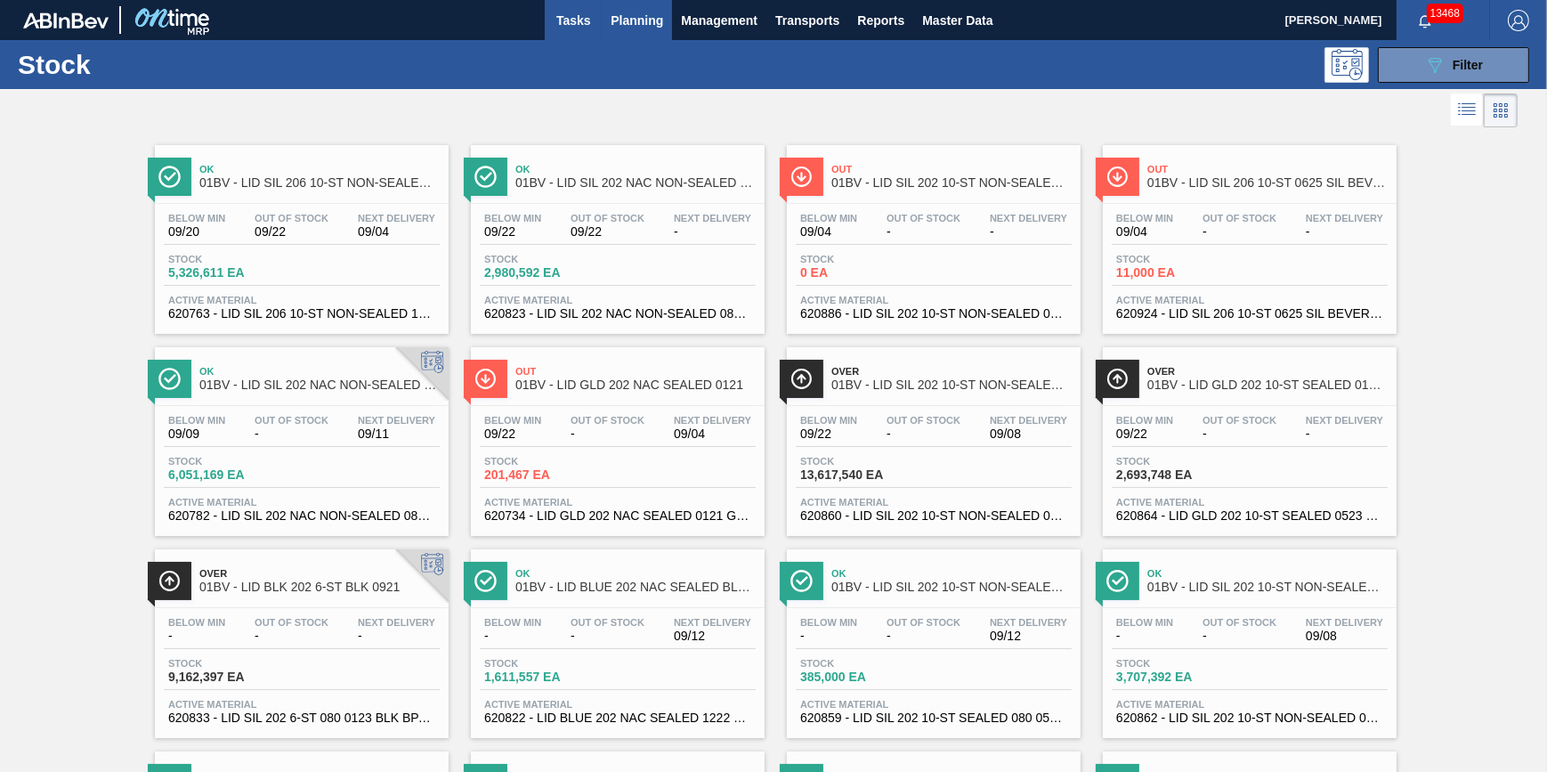
click at [551, 20] on button "Tasks" at bounding box center [573, 20] width 57 height 40
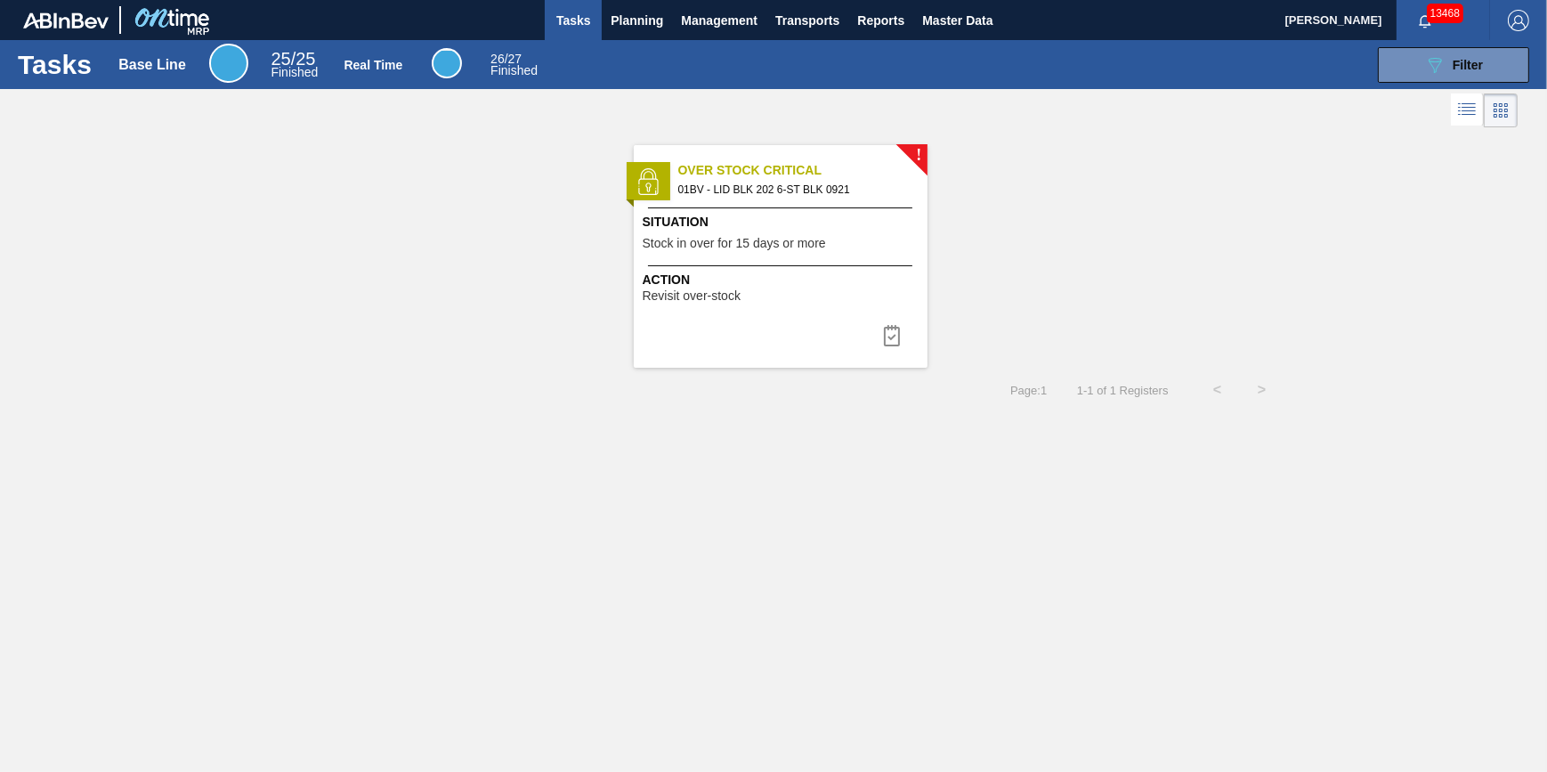
click at [560, 20] on span "Tasks" at bounding box center [573, 20] width 39 height 21
click at [625, 29] on button "Planning" at bounding box center [637, 20] width 70 height 40
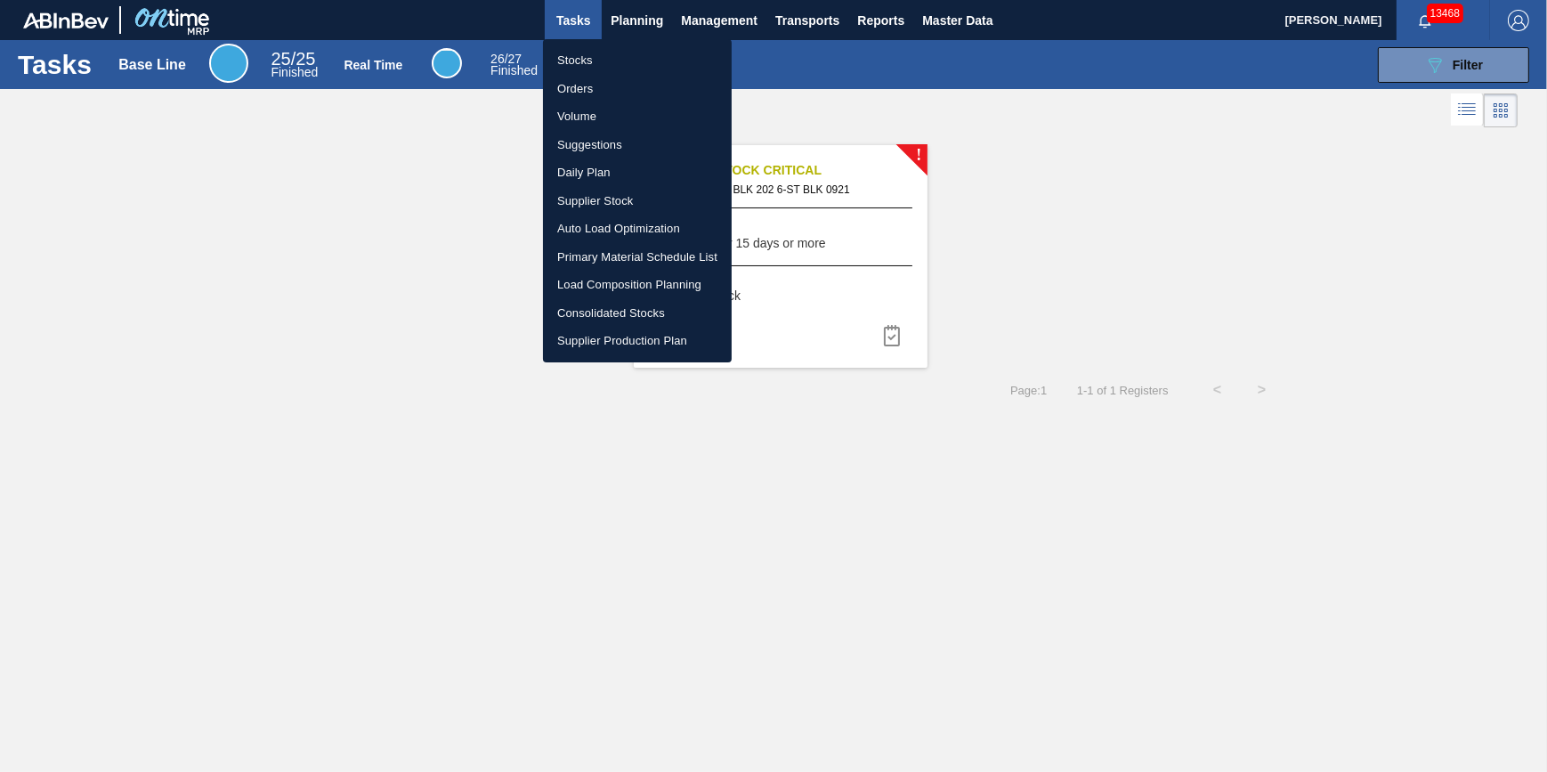
click at [611, 52] on li "Stocks" at bounding box center [637, 60] width 189 height 28
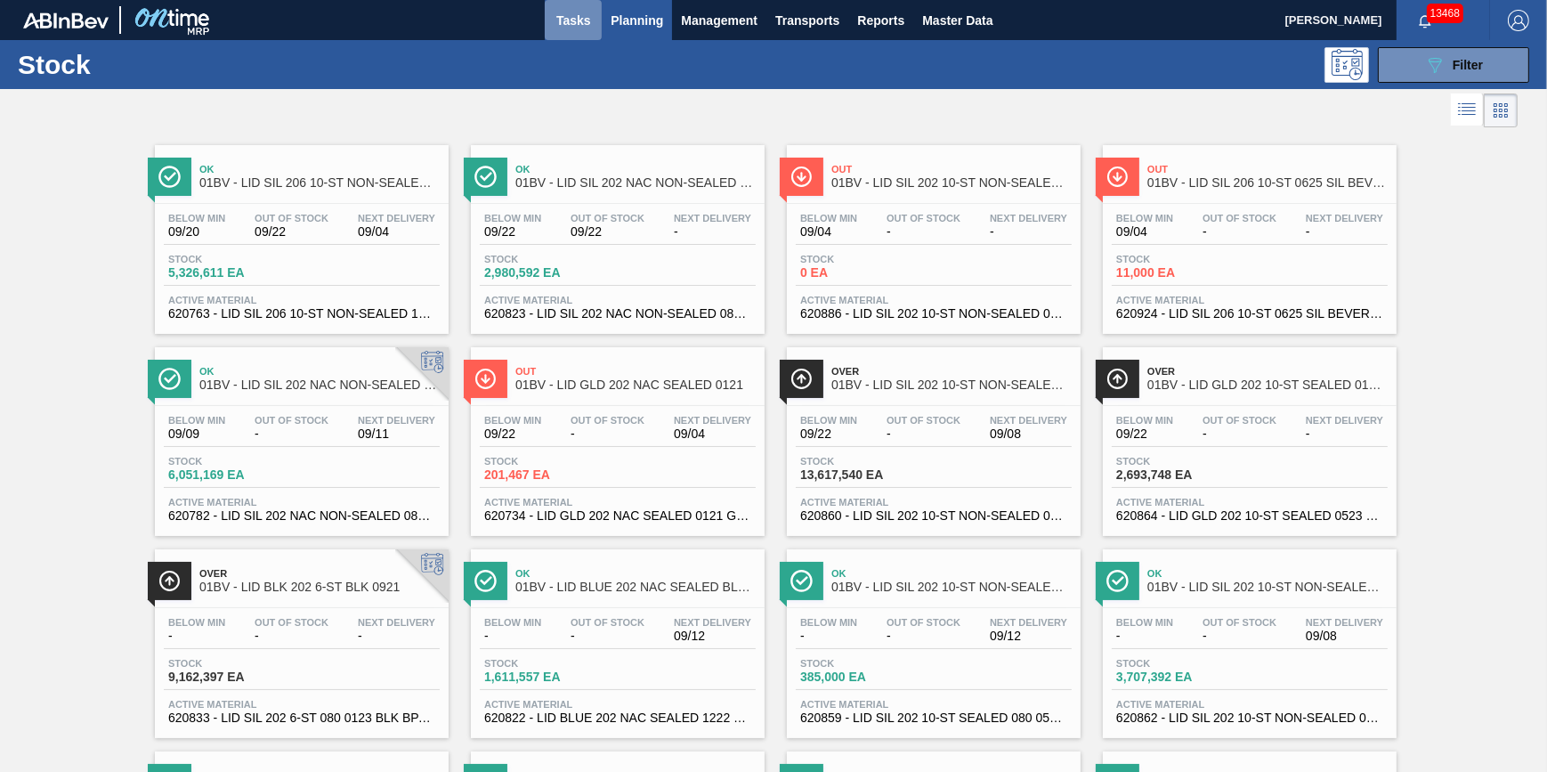
click at [559, 23] on span "Tasks" at bounding box center [573, 20] width 39 height 21
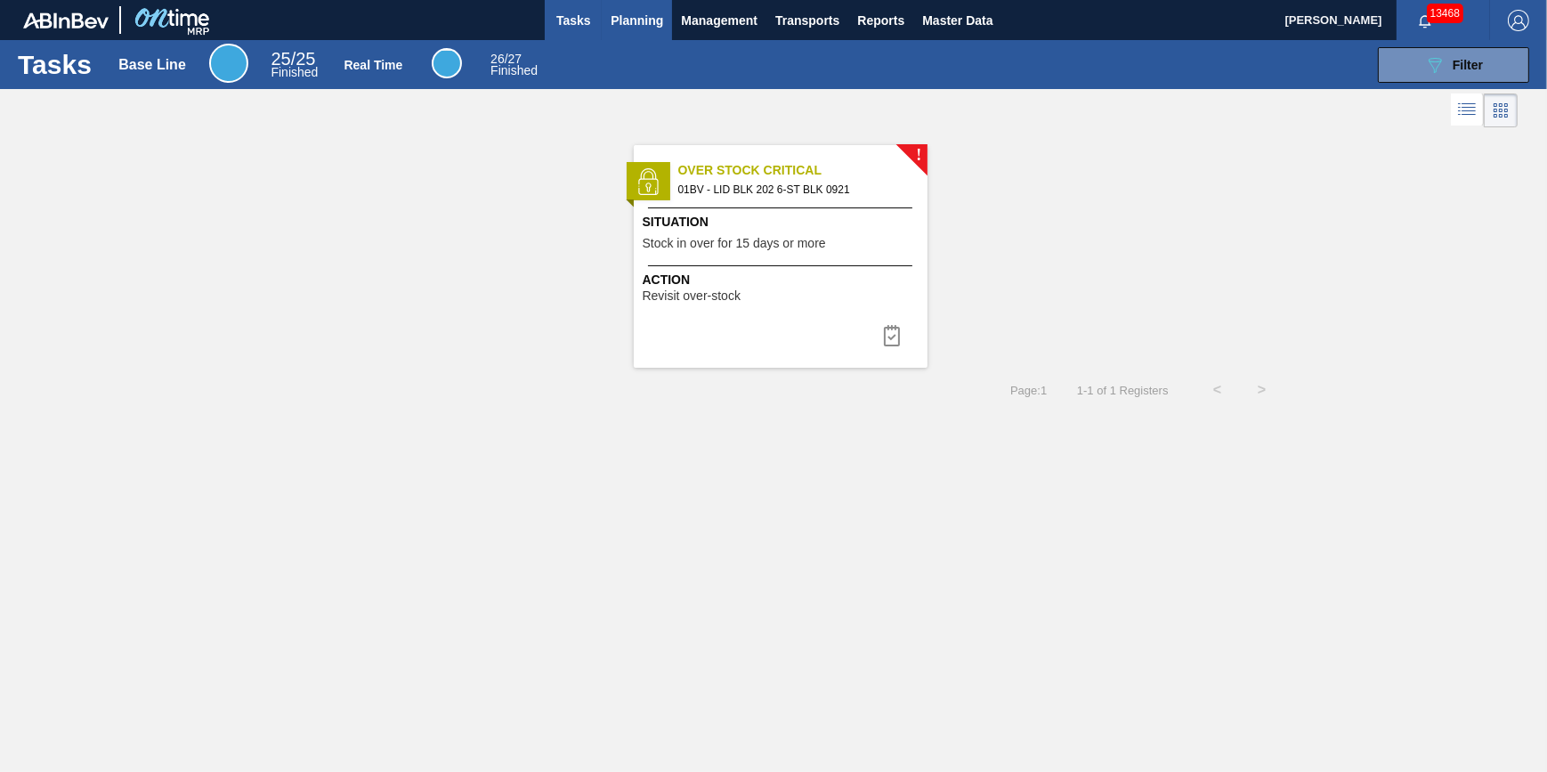
click at [639, 16] on span "Planning" at bounding box center [637, 20] width 53 height 21
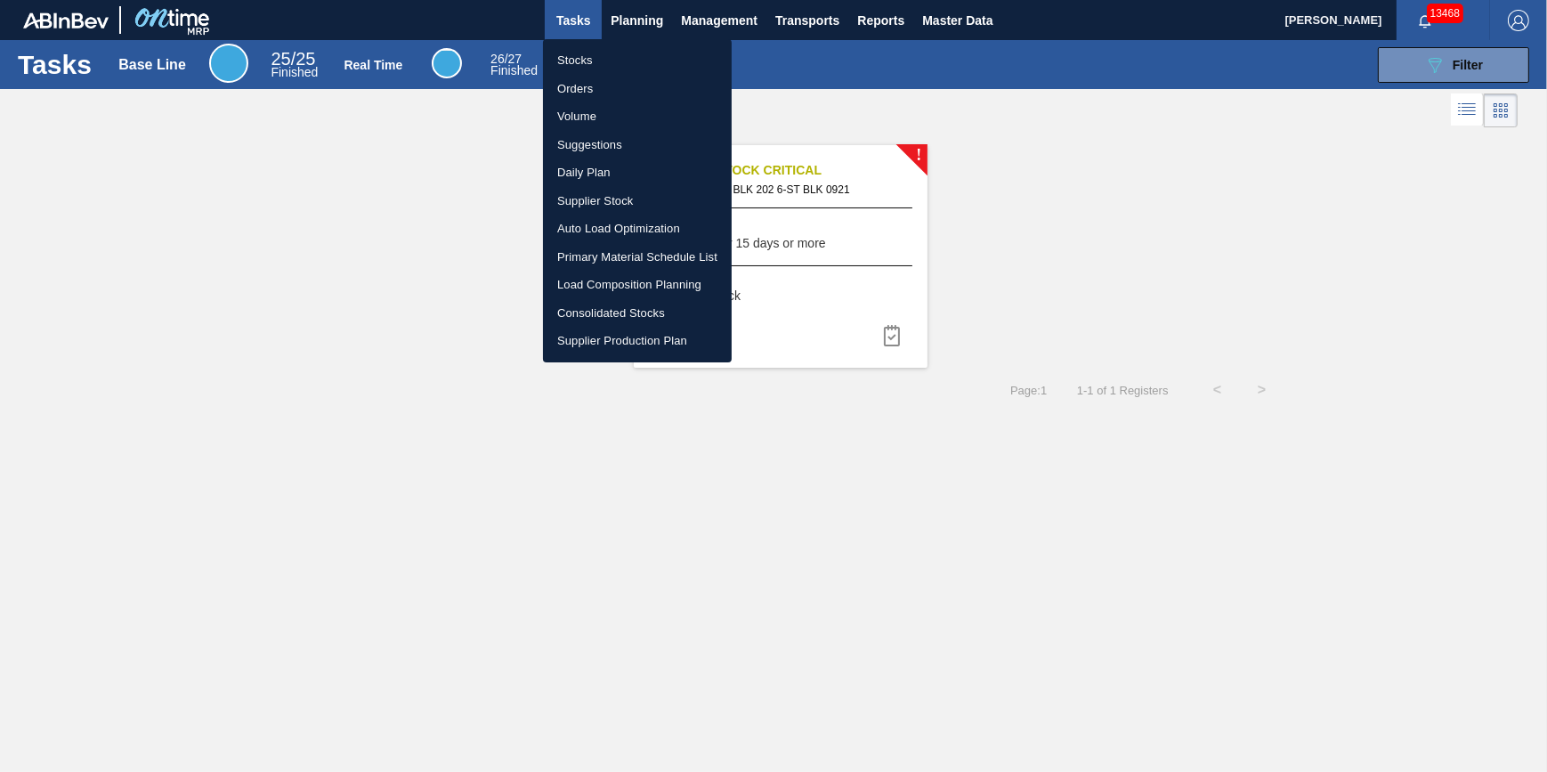
click at [631, 44] on ul "Stocks Orders Volume Suggestions Daily Plan Supplier Stock Auto Load Optimizati…" at bounding box center [637, 200] width 189 height 323
click at [631, 49] on li "Stocks" at bounding box center [637, 60] width 189 height 28
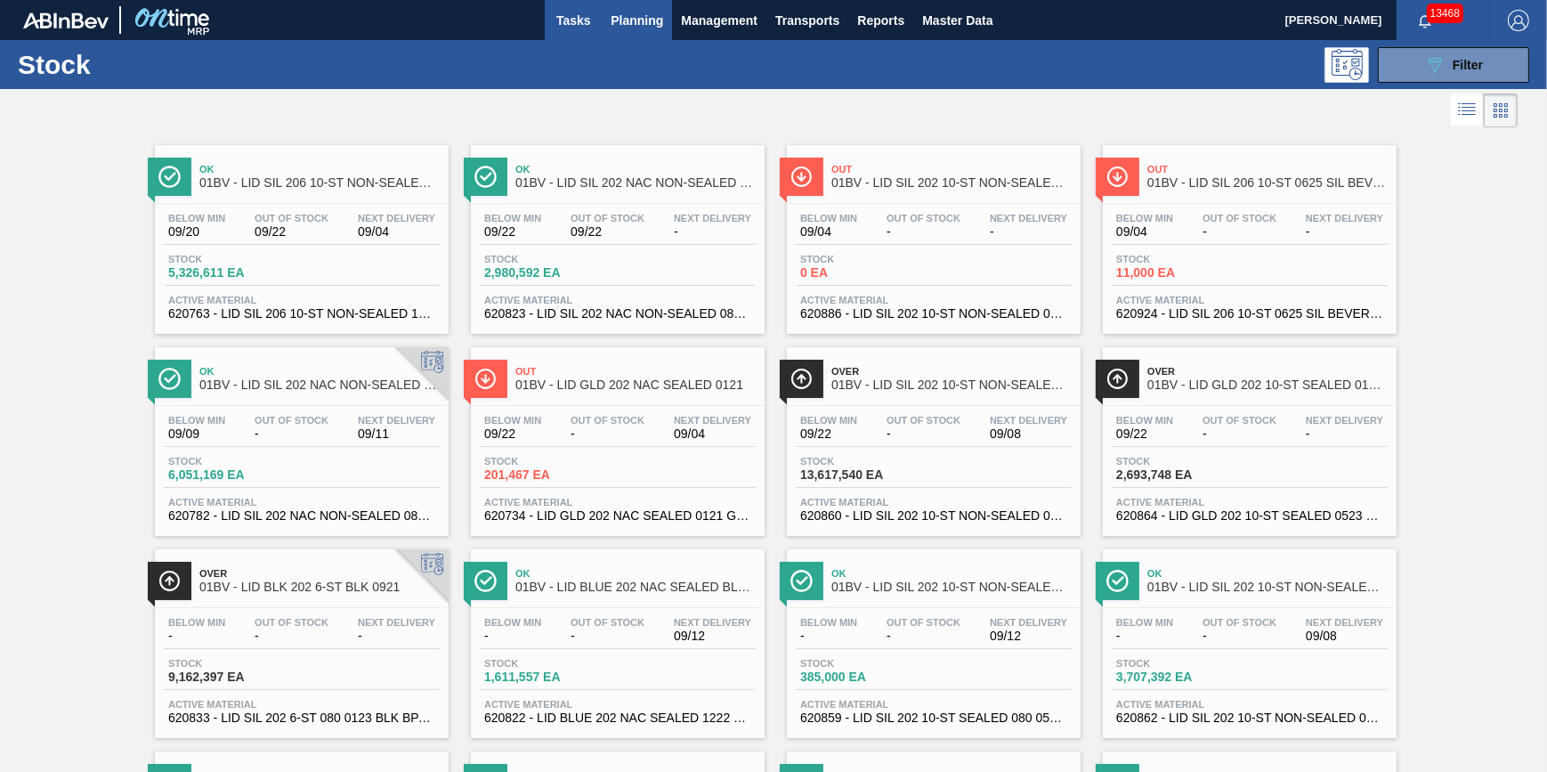
click at [579, 12] on span "Tasks" at bounding box center [573, 20] width 39 height 21
